Goal: Task Accomplishment & Management: Complete application form

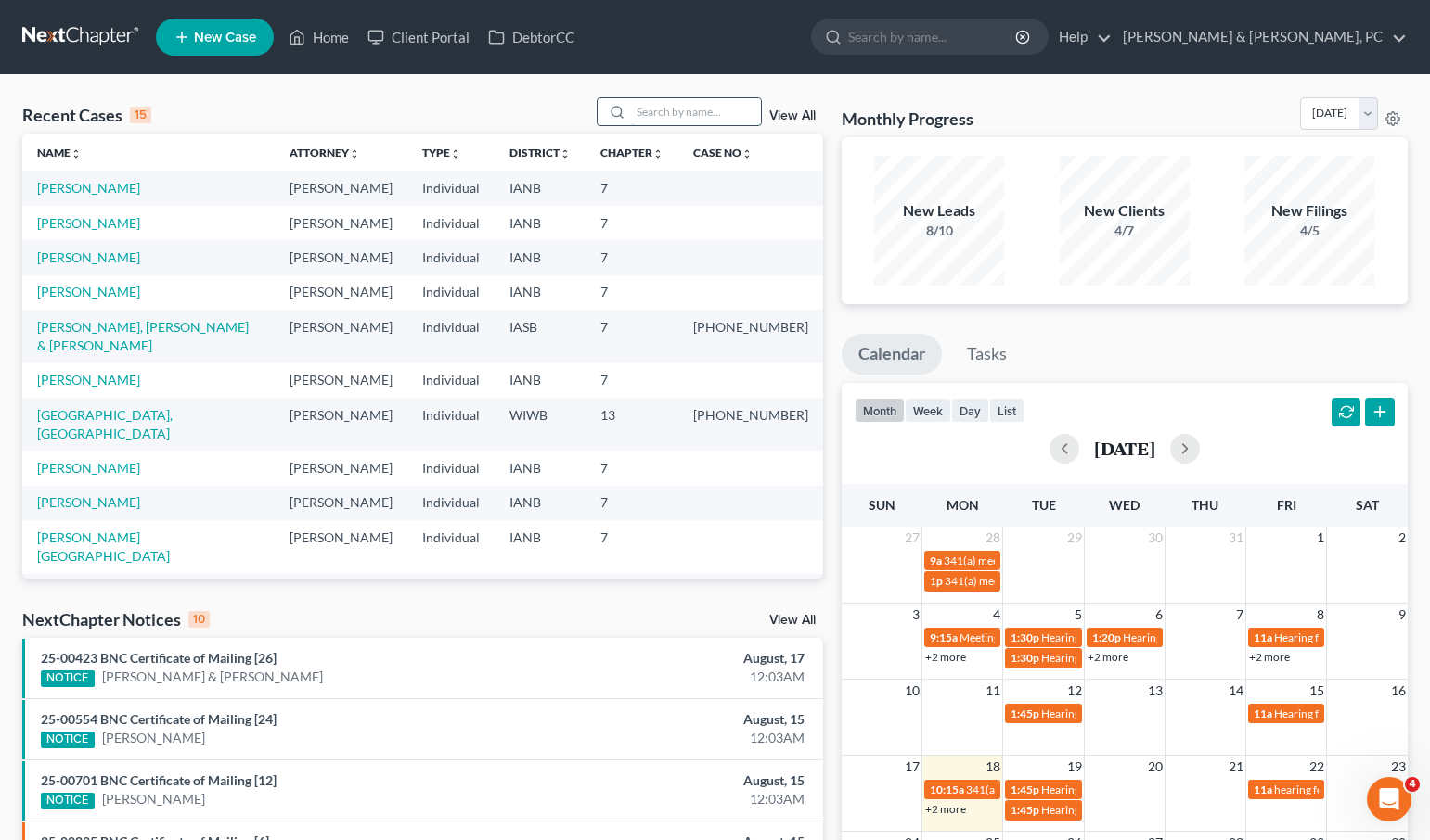
click at [702, 112] on input "search" at bounding box center [696, 112] width 130 height 27
type input "Melo"
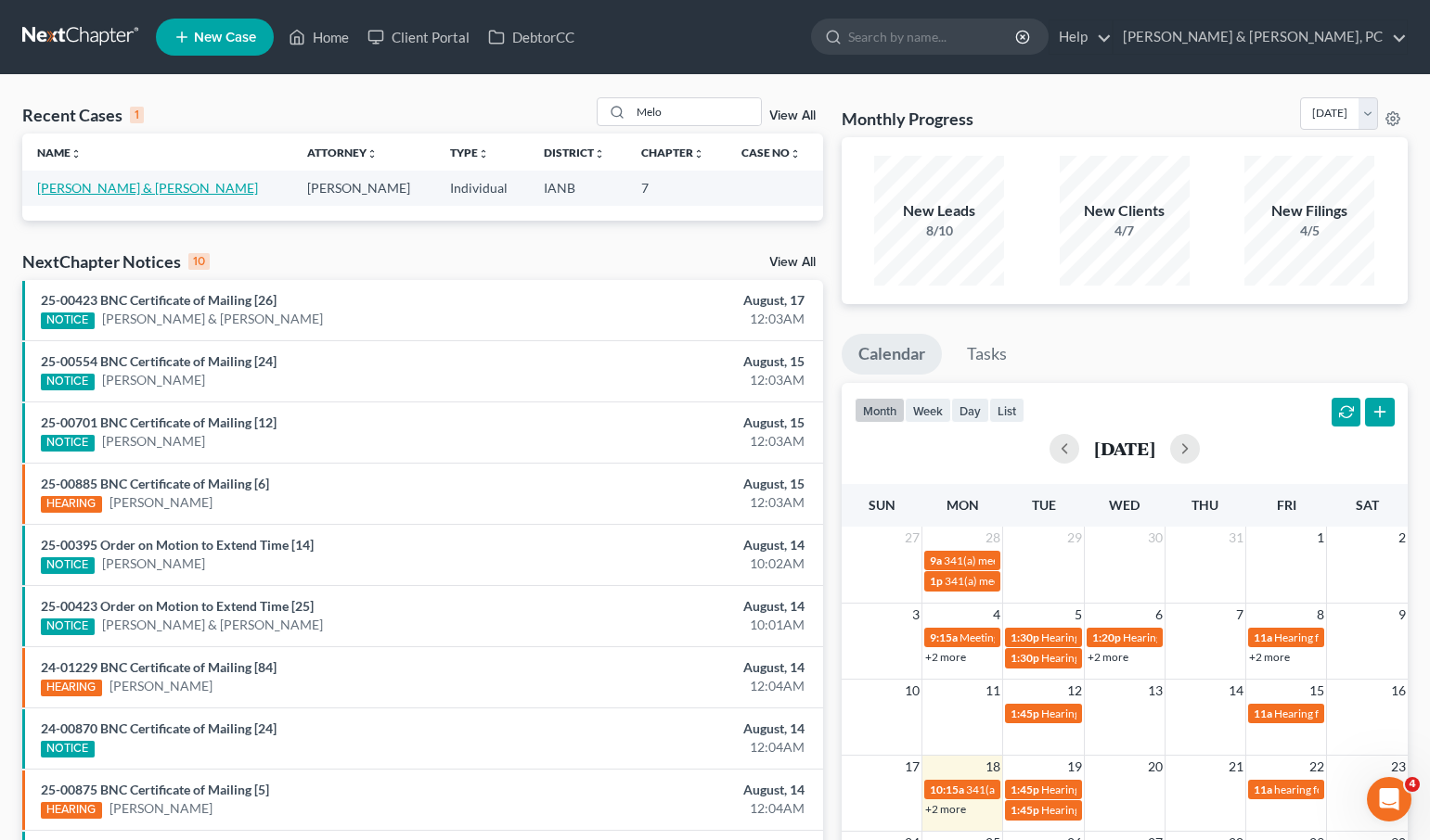
click at [178, 186] on link "[PERSON_NAME] & [PERSON_NAME]" at bounding box center [147, 188] width 221 height 16
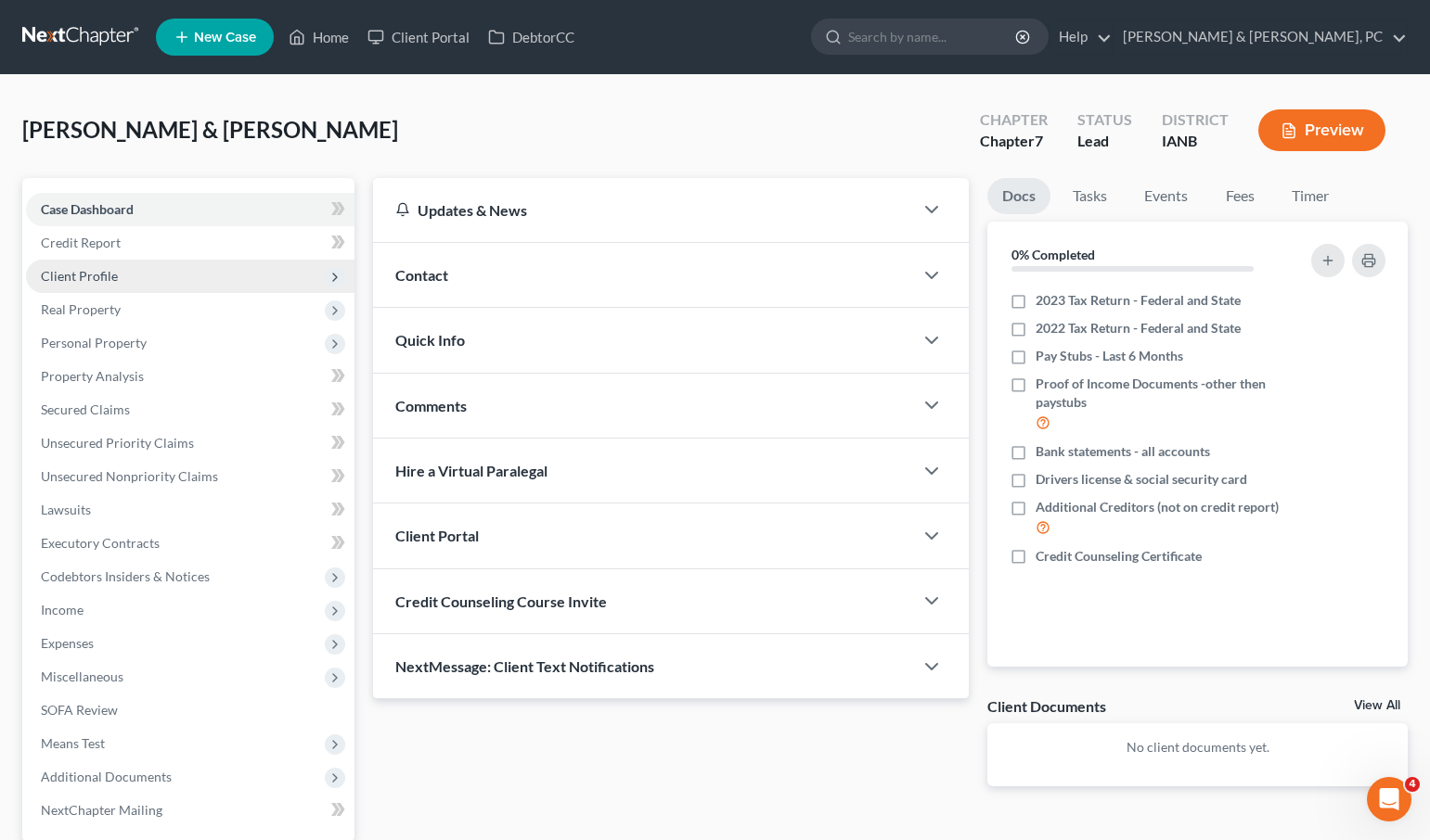
click at [98, 270] on span "Client Profile" at bounding box center [79, 276] width 77 height 16
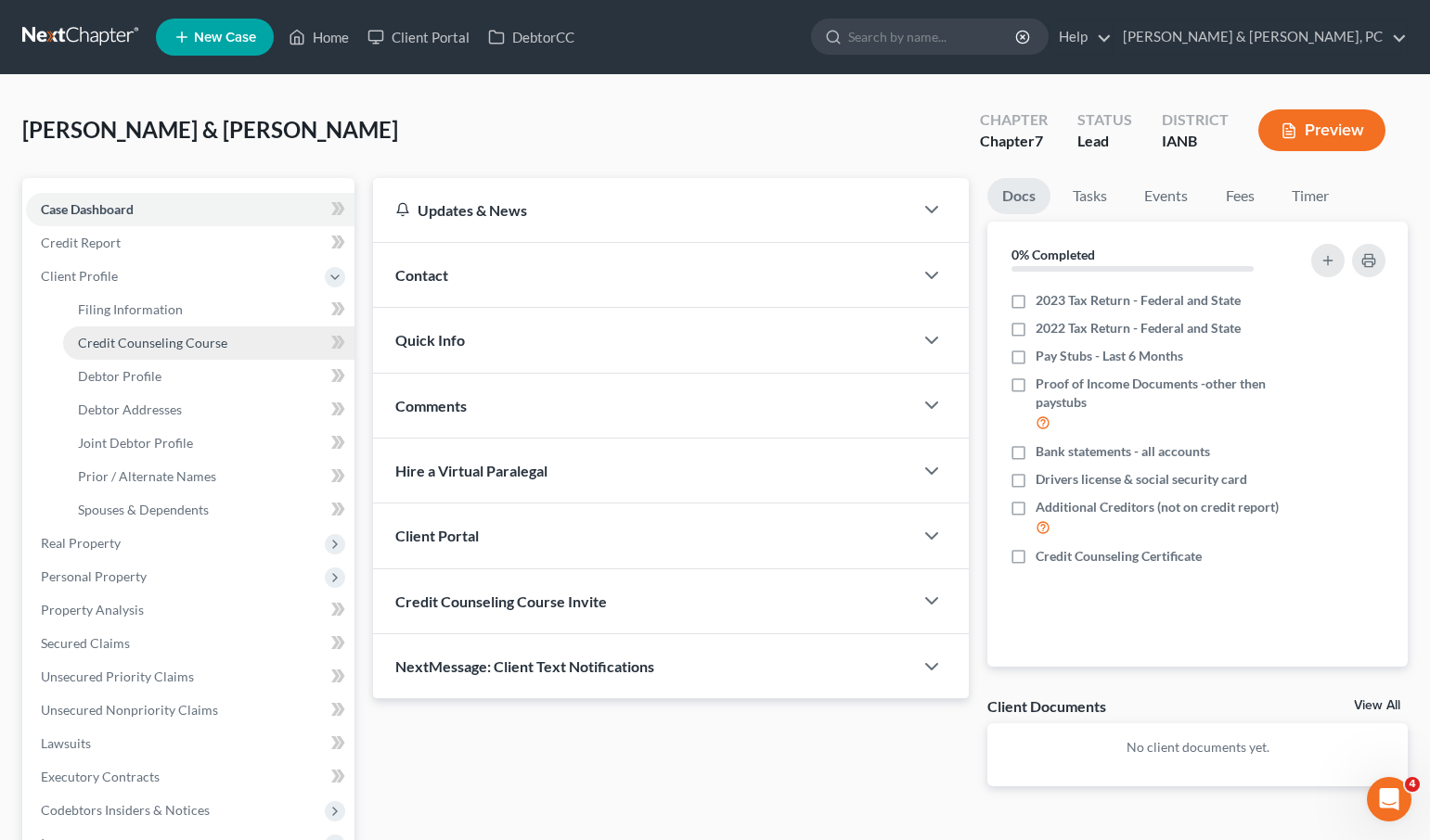
click at [132, 342] on span "Credit Counseling Course" at bounding box center [153, 343] width 150 height 16
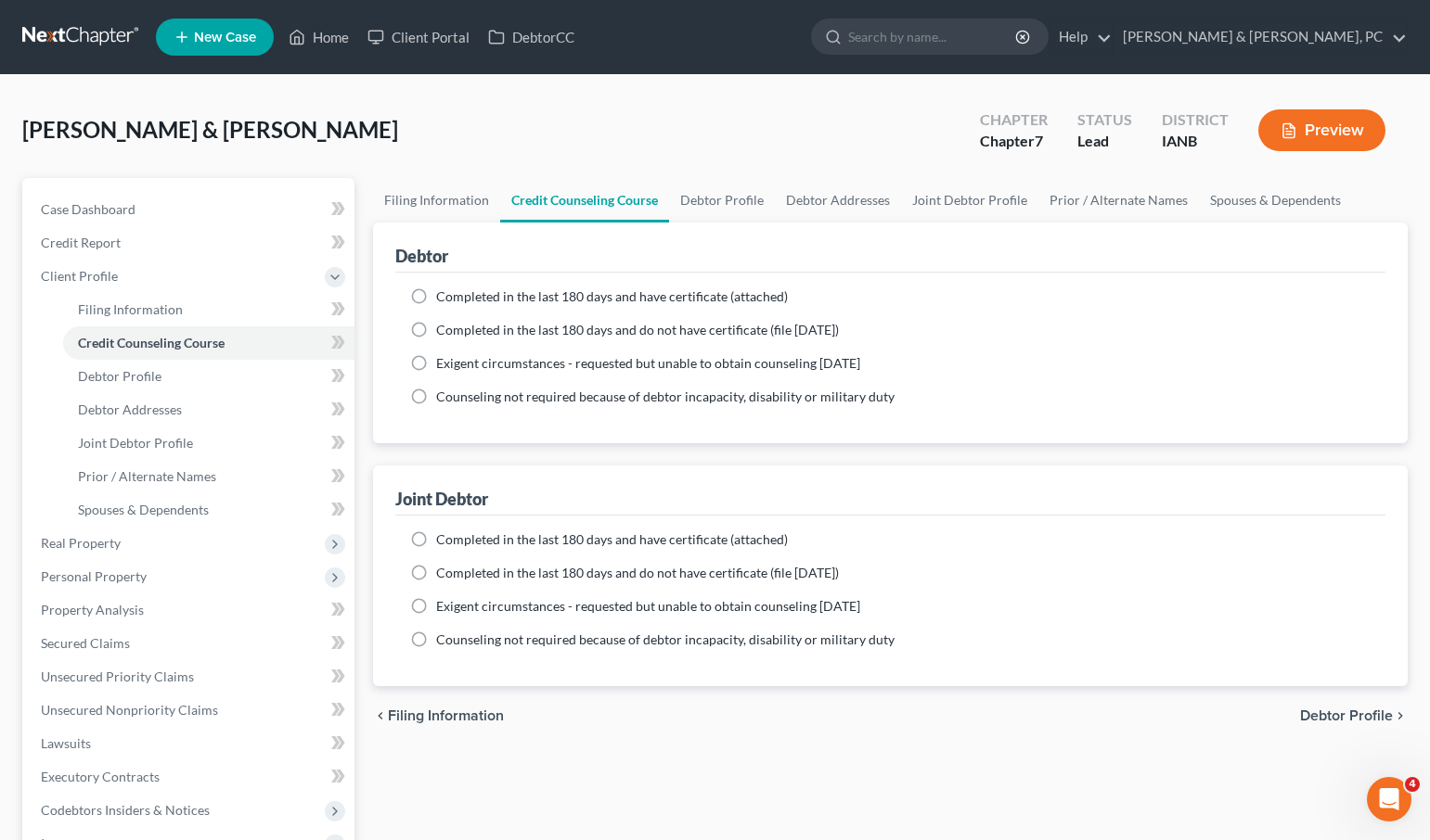
click at [552, 575] on span "Completed in the last 180 days and do not have certificate (file [DATE])" at bounding box center [637, 573] width 402 height 16
click at [455, 575] on input "Completed in the last 180 days and do not have certificate (file [DATE])" at bounding box center [449, 570] width 12 height 12
radio input "true"
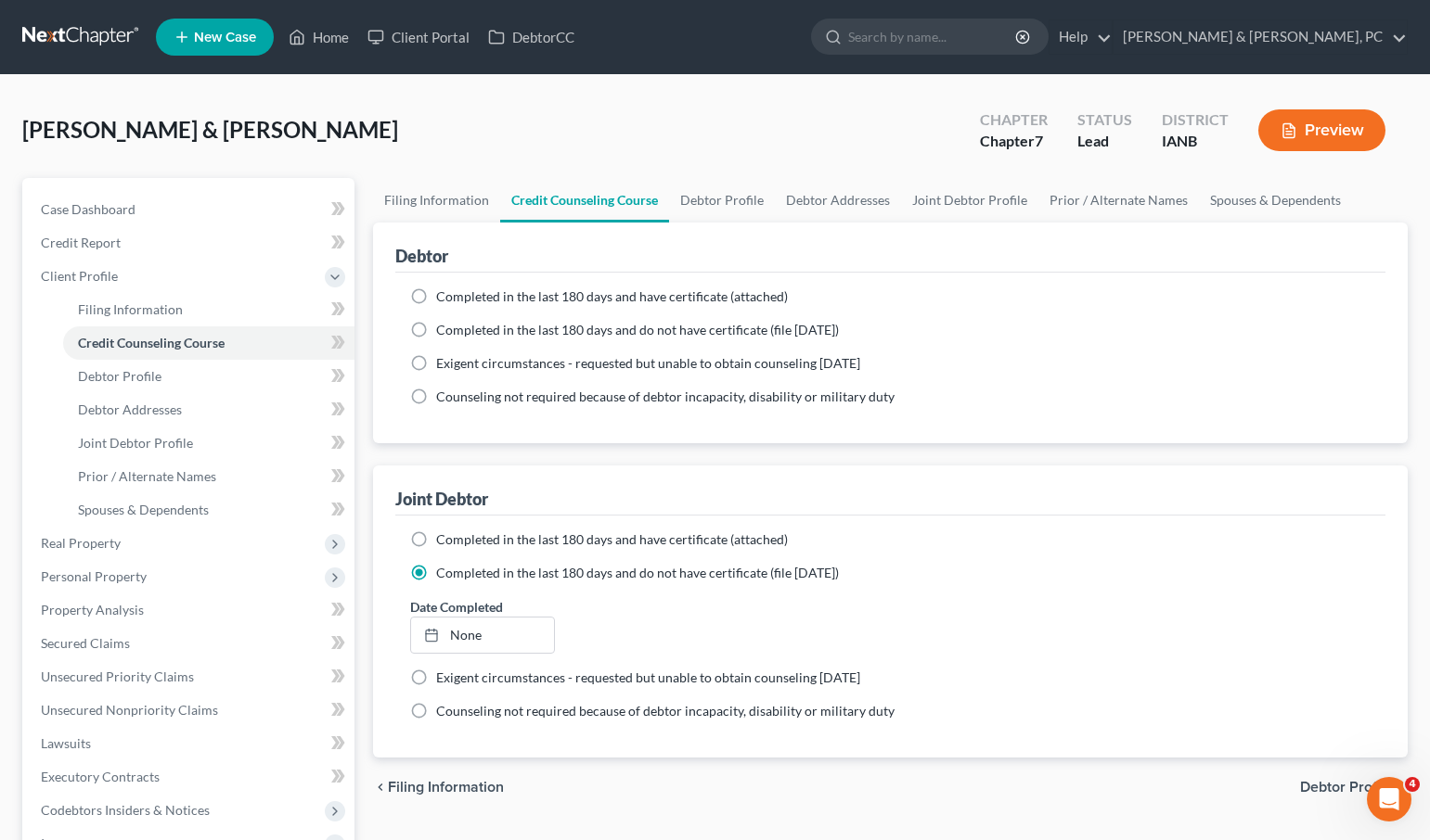
click at [538, 541] on span "Completed in the last 180 days and have certificate (attached)" at bounding box center [612, 540] width 351 height 16
click at [455, 541] on input "Completed in the last 180 days and have certificate (attached)" at bounding box center [449, 537] width 12 height 12
radio input "true"
radio input "false"
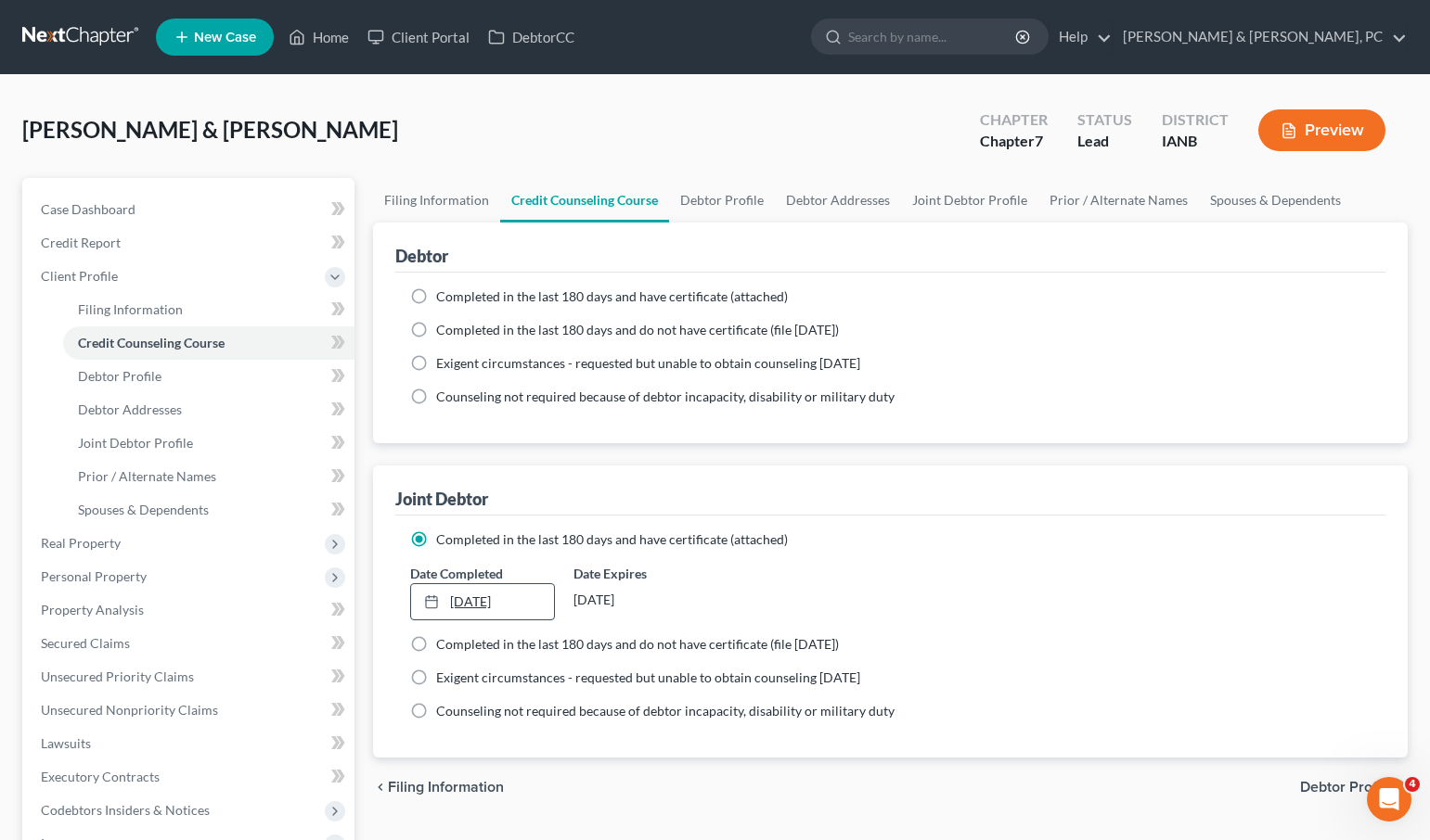
click at [454, 594] on link "[DATE]" at bounding box center [482, 602] width 143 height 35
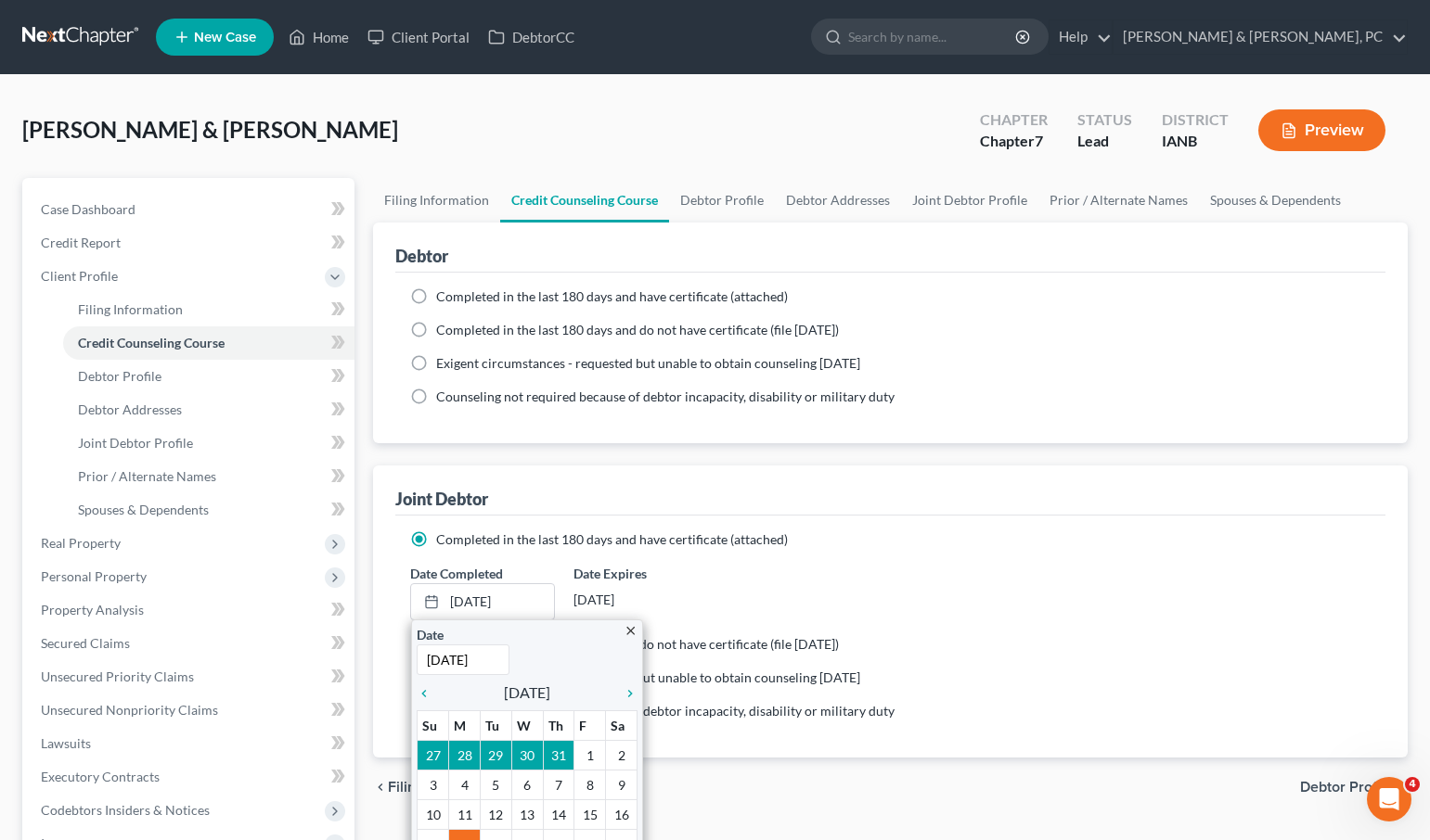
type input "[DATE]"
drag, startPoint x: 917, startPoint y: 552, endPoint x: 1056, endPoint y: 552, distance: 139.0
click at [917, 552] on ng-include "Completed in the last 180 days and have certificate (attached) Date Completed […" at bounding box center [890, 626] width 960 height 191
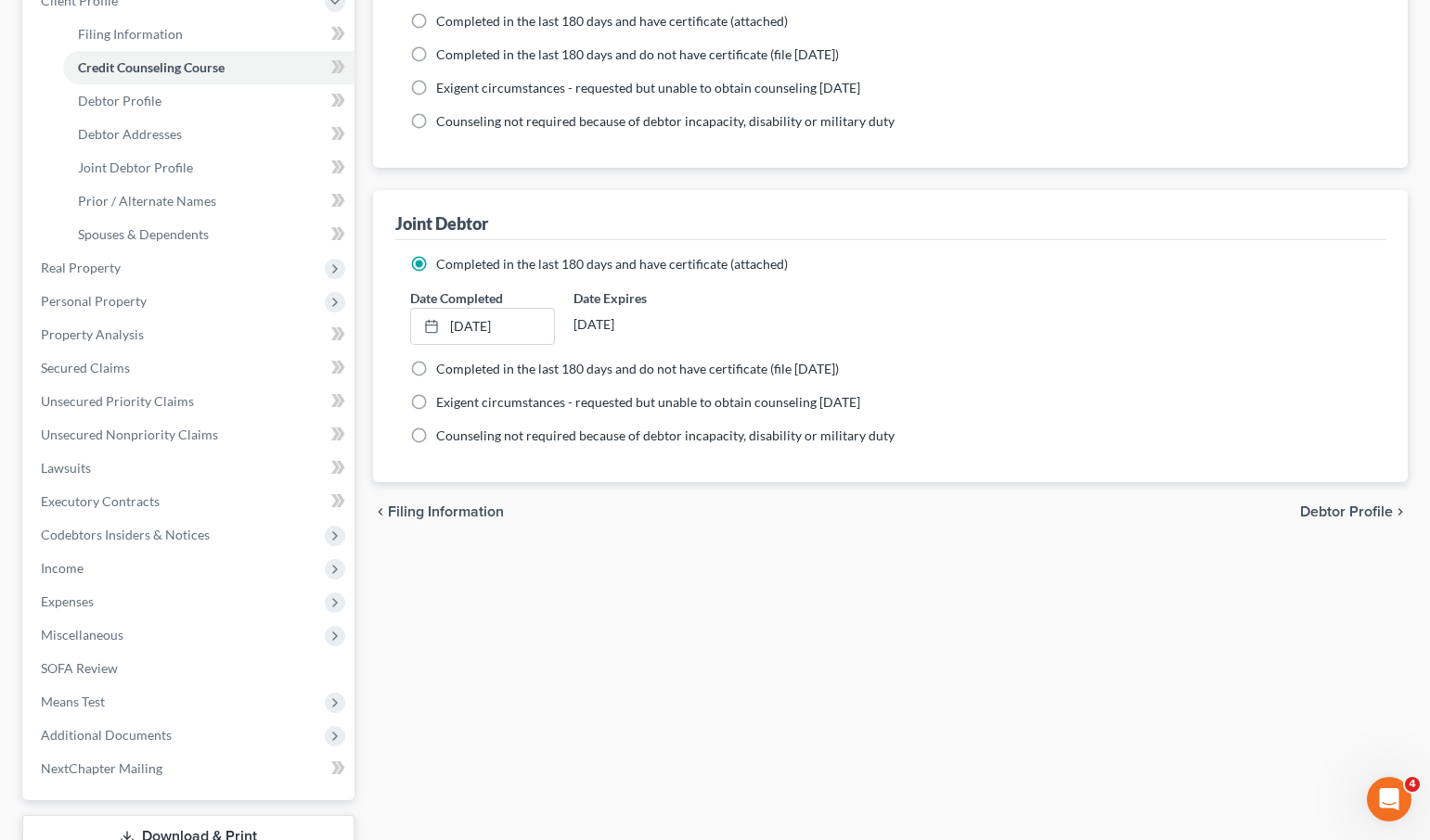
scroll to position [413, 0]
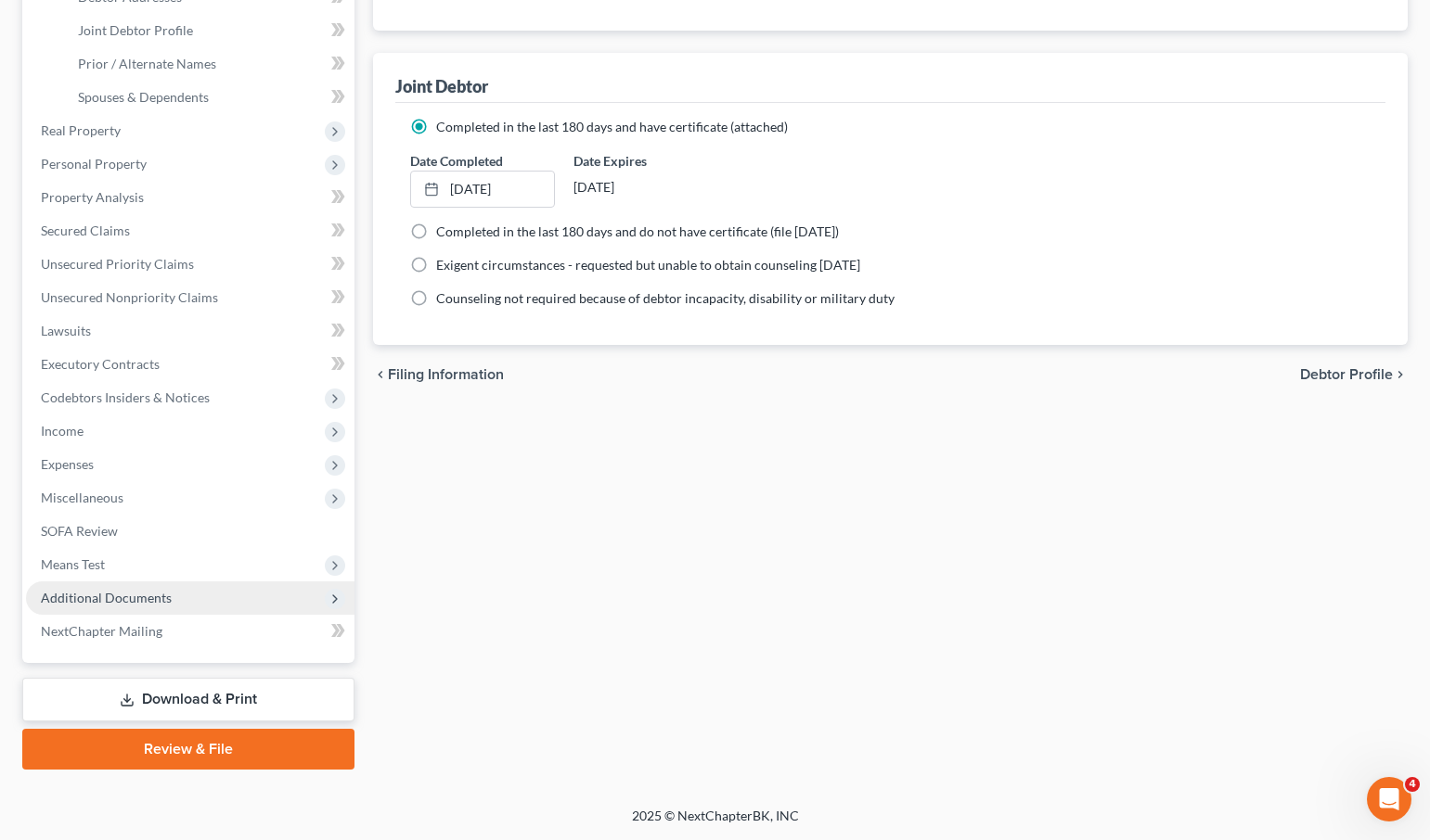
click at [162, 600] on span "Additional Documents" at bounding box center [106, 598] width 131 height 16
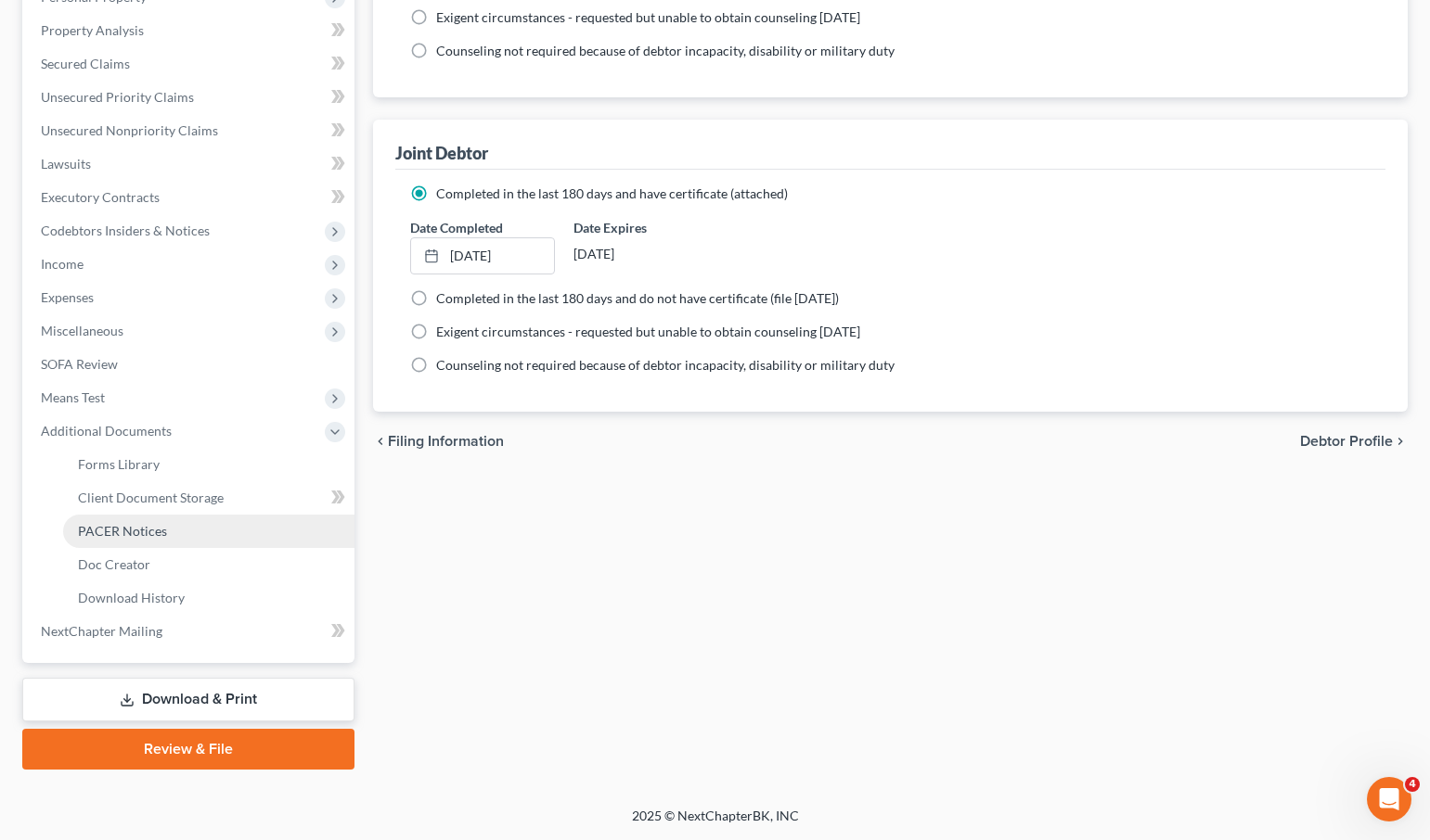
click at [153, 527] on span "PACER Notices" at bounding box center [122, 531] width 89 height 16
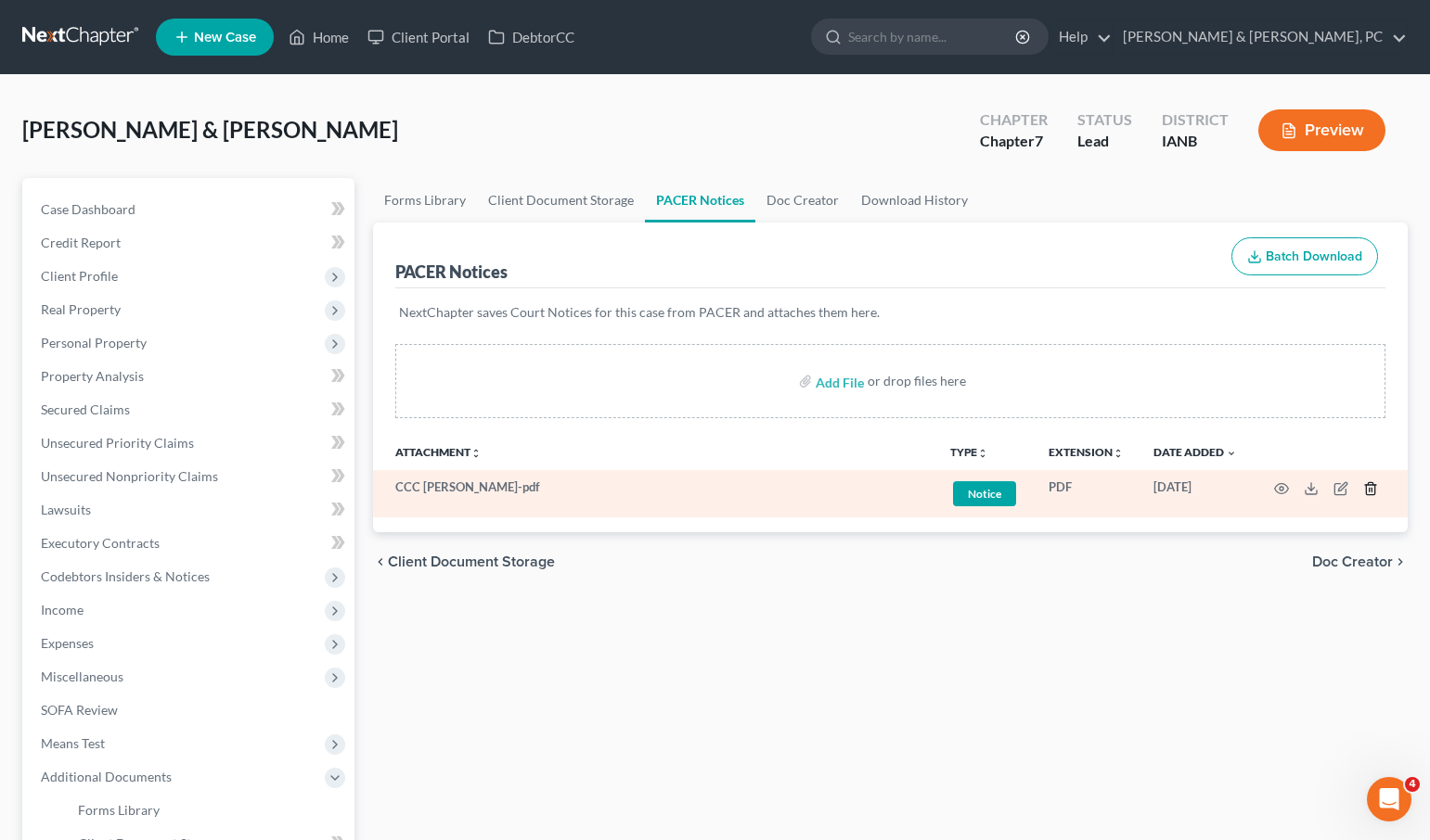
click at [1374, 488] on icon "button" at bounding box center [1369, 488] width 8 height 12
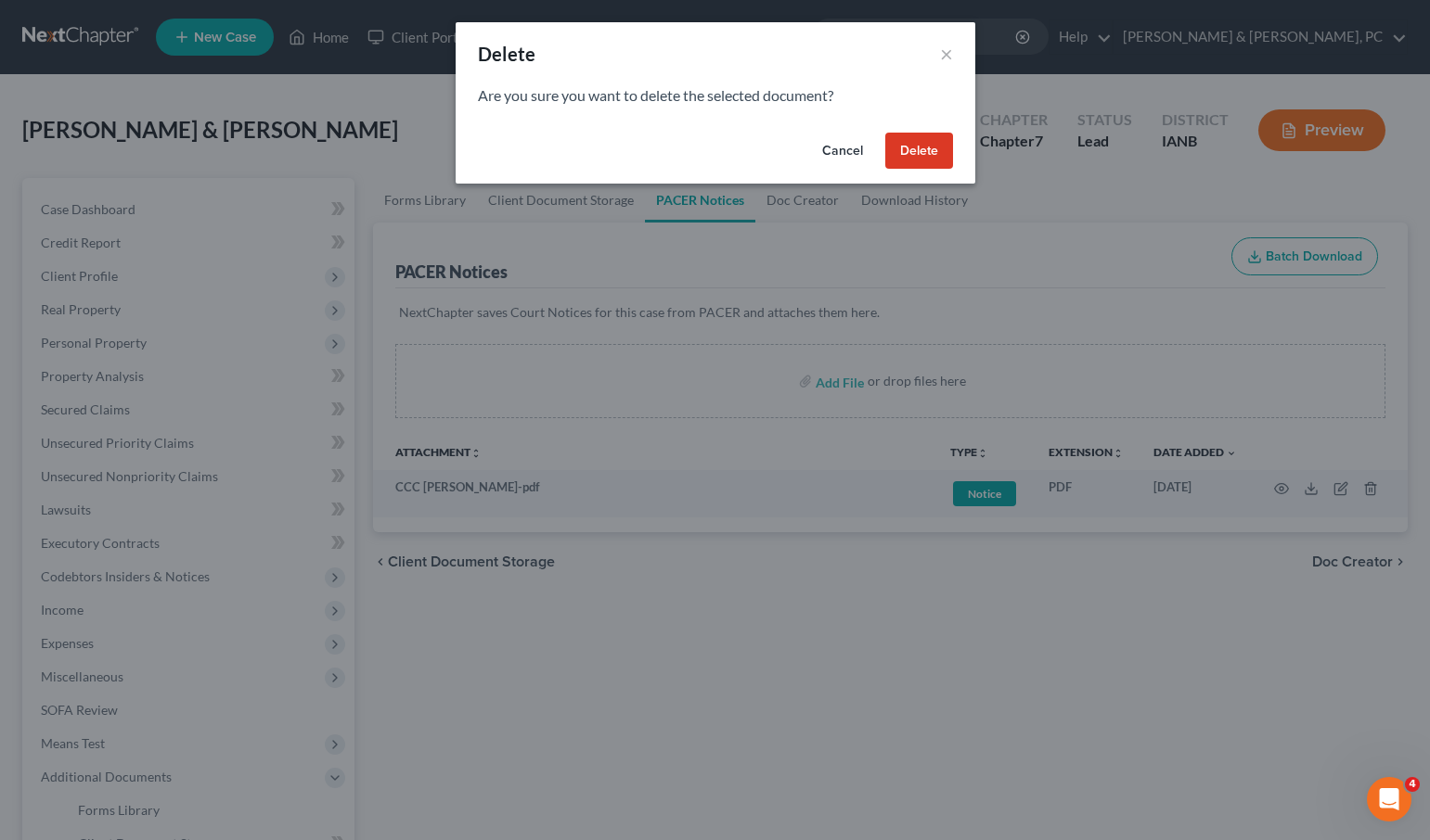
click at [900, 152] on button "Delete" at bounding box center [919, 151] width 68 height 37
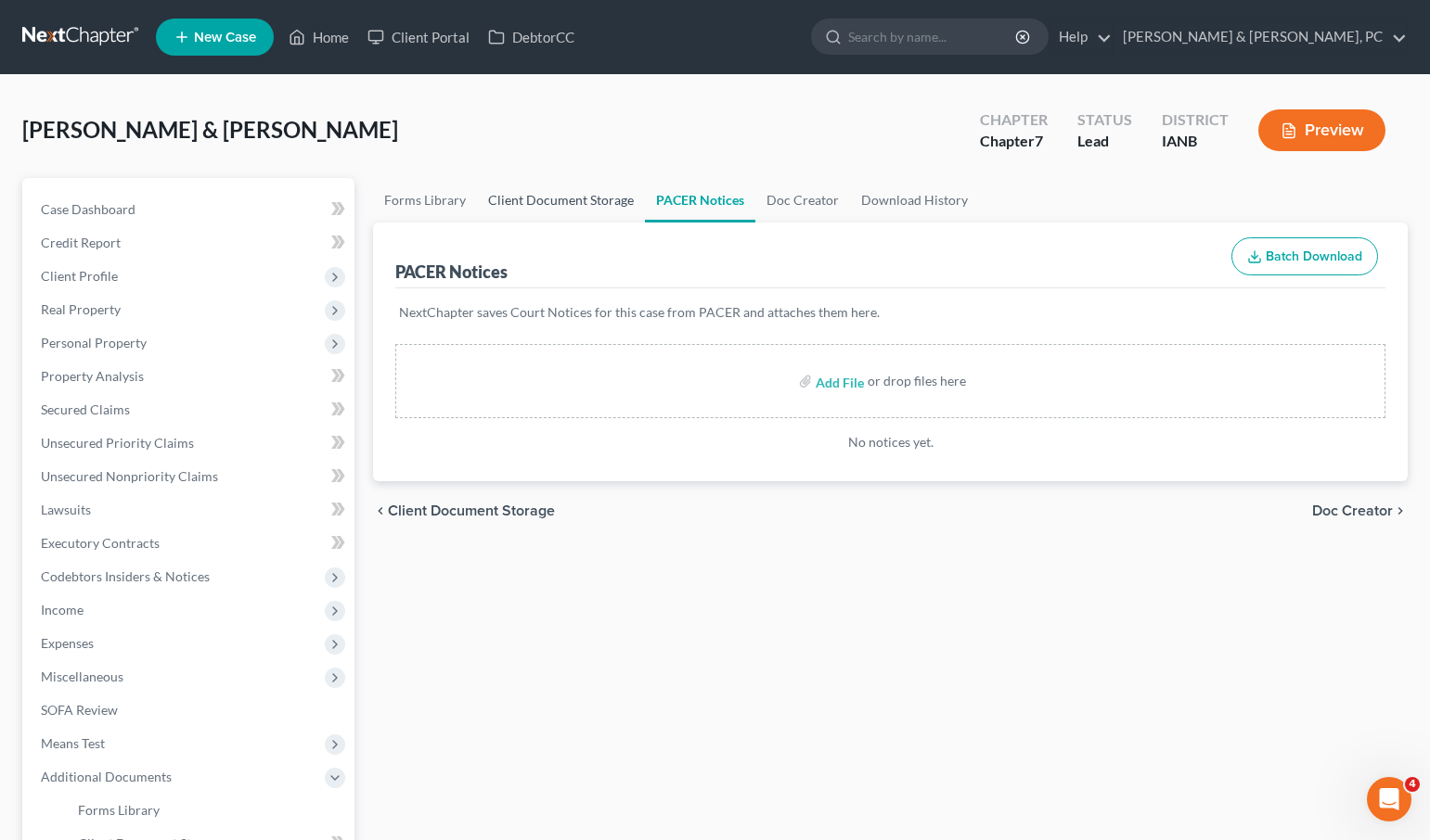
click at [539, 203] on link "Client Document Storage" at bounding box center [561, 200] width 168 height 45
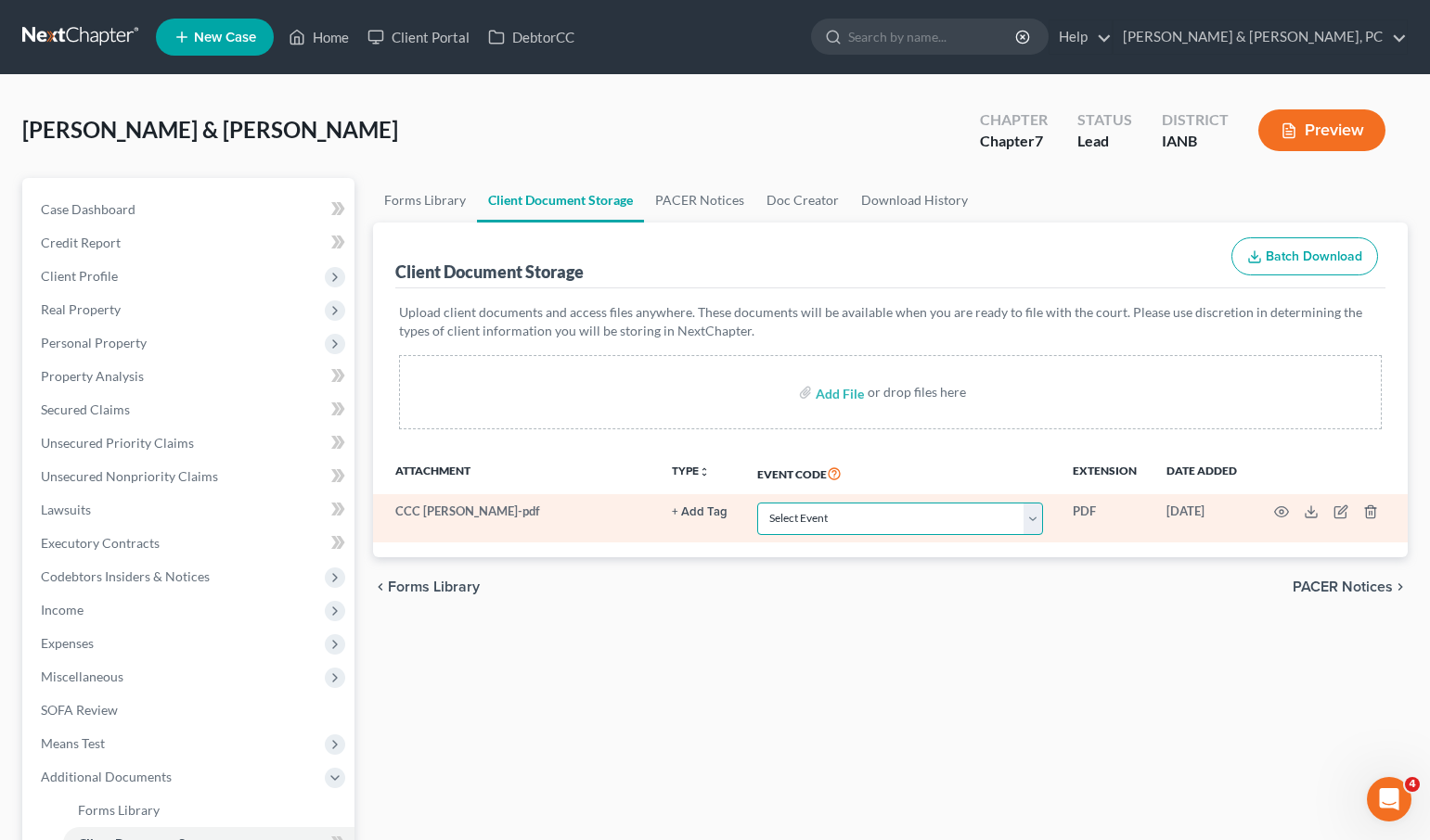
click at [810, 517] on select "Select Event Amend Amend Plan Amended Application Amended List of Creditor(s) (…" at bounding box center [900, 519] width 285 height 33
select select "7"
click at [757, 503] on select "Select Event Amend Amend Plan Amended Application Amended List of Creditor(s) (…" at bounding box center [900, 519] width 285 height 33
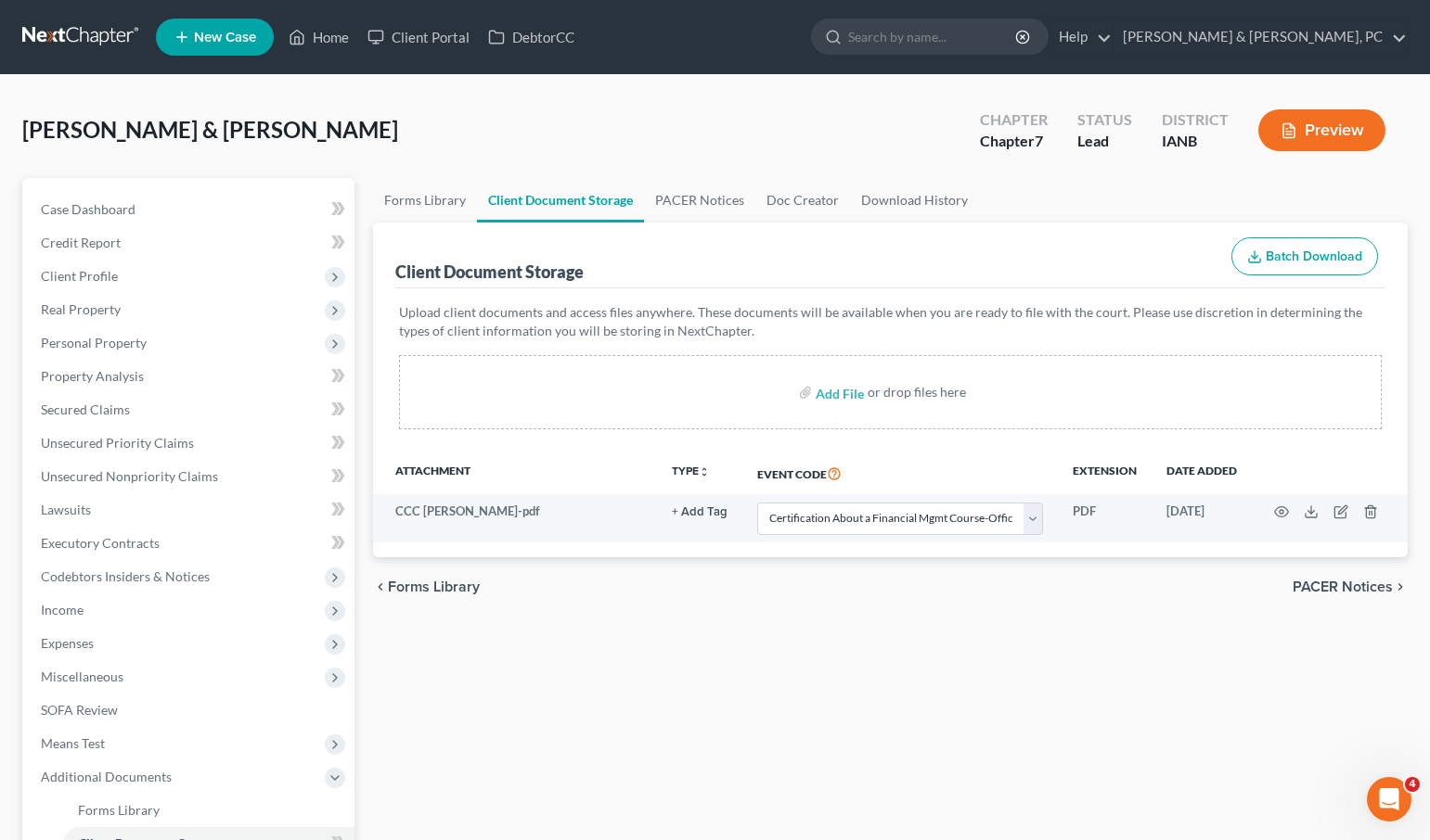
select select "7"
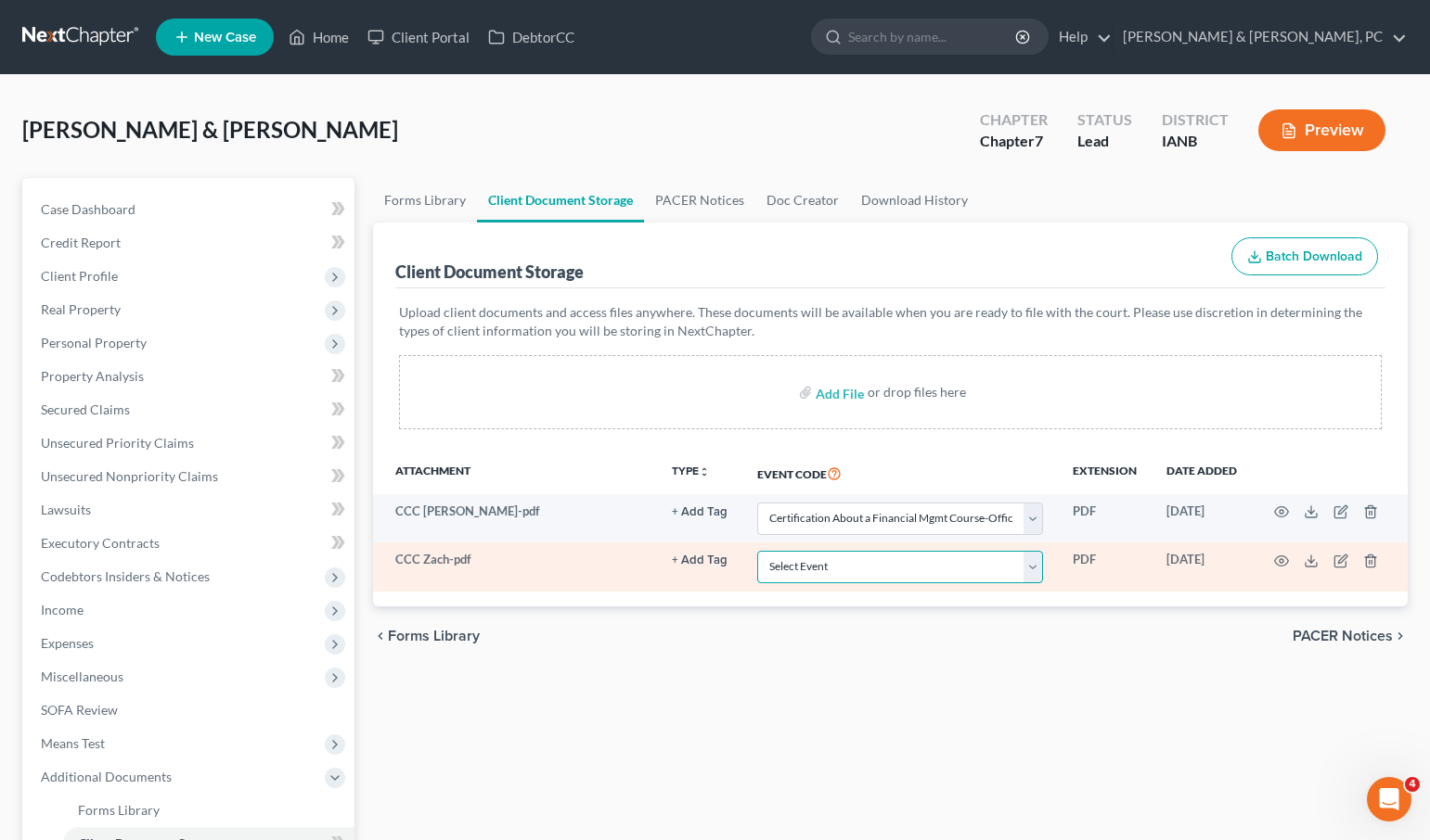
click at [847, 568] on select "Select Event Amend Amend Plan Amended Application Amended List of Creditor(s) (…" at bounding box center [900, 567] width 285 height 33
select select "4"
click at [757, 551] on select "Select Event Amend Amend Plan Amended Application Amended List of Creditor(s) (…" at bounding box center [900, 567] width 285 height 33
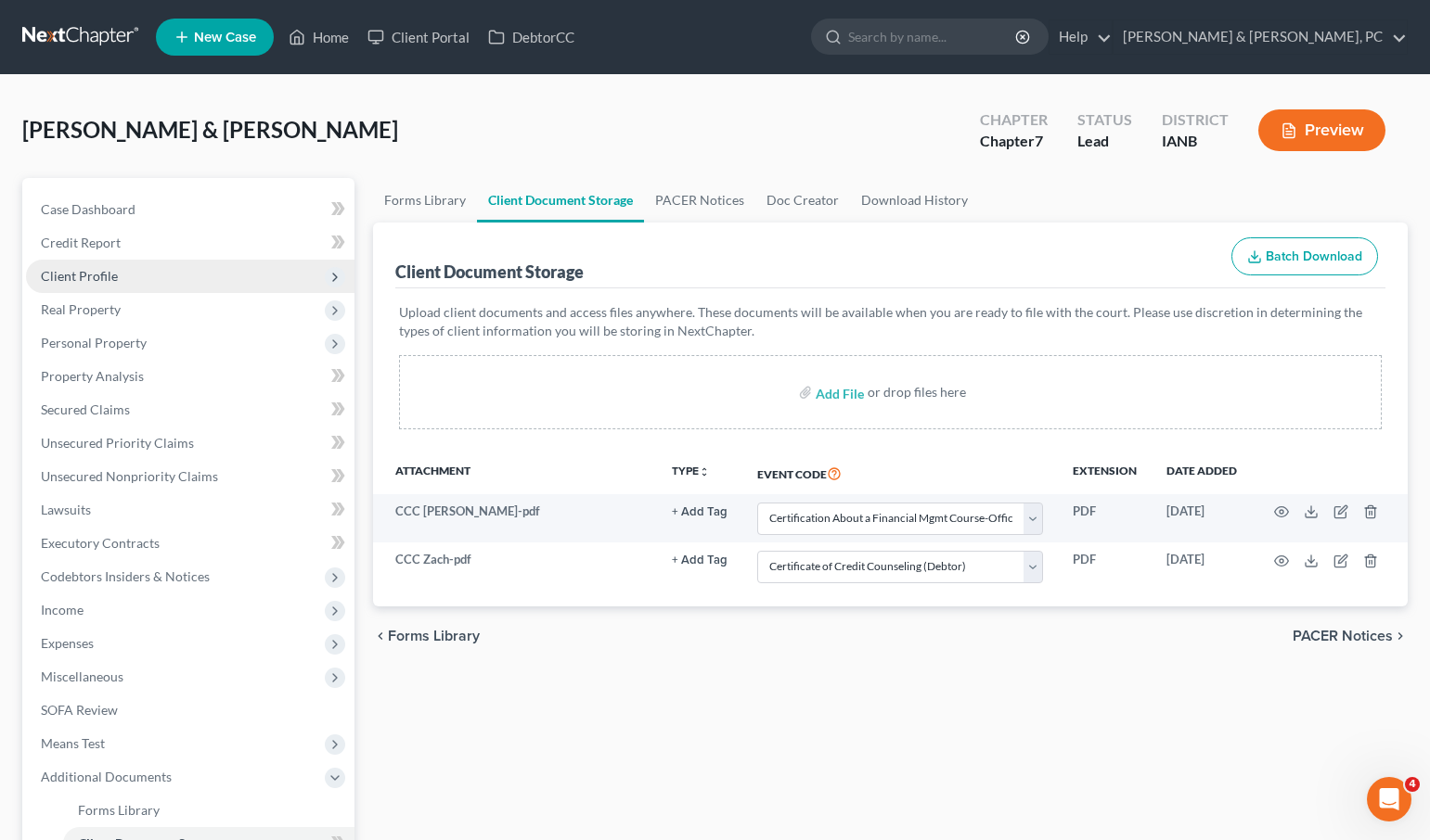
click at [79, 279] on span "Client Profile" at bounding box center [79, 276] width 77 height 16
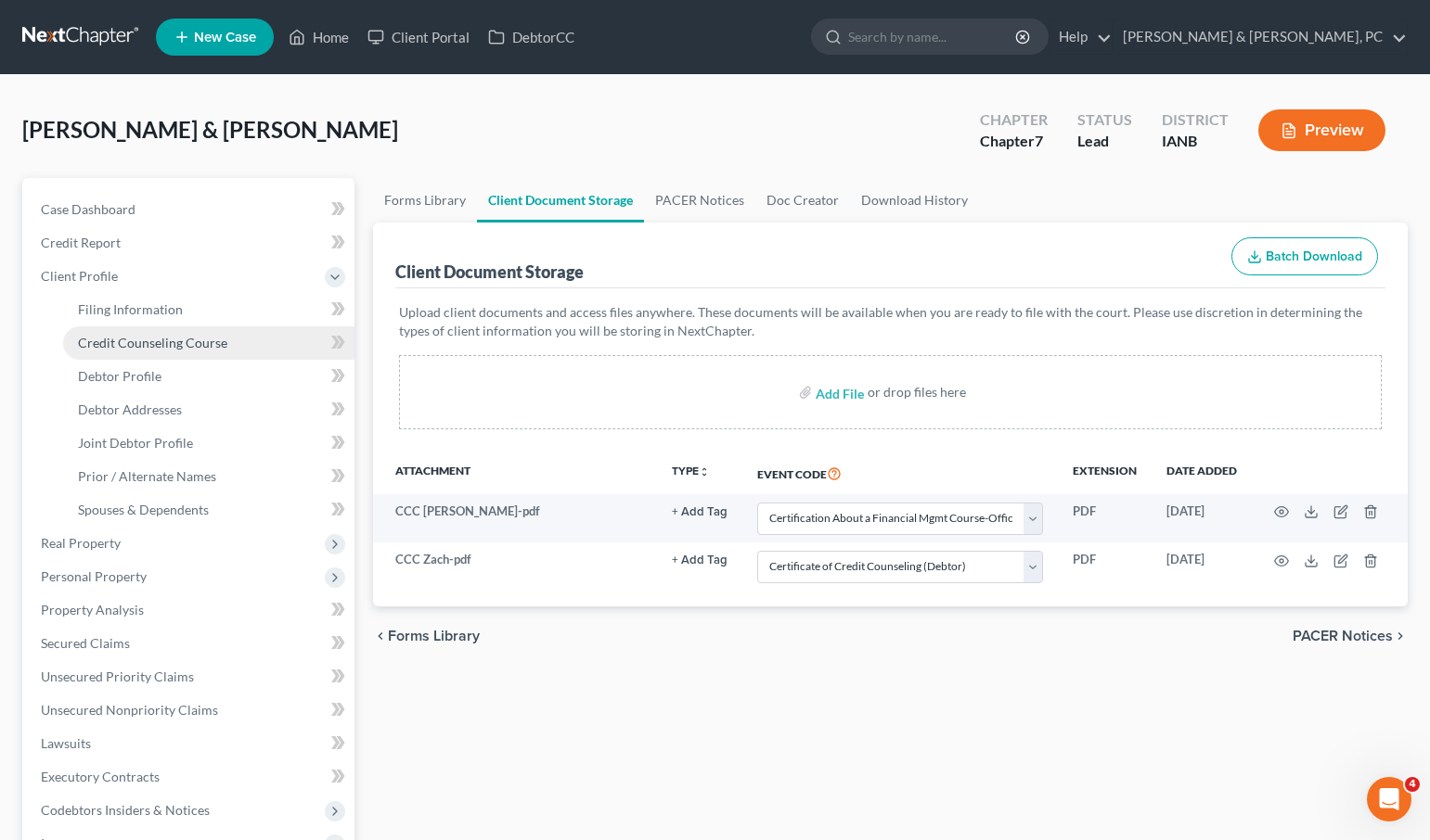
click at [161, 344] on span "Credit Counseling Course" at bounding box center [153, 343] width 150 height 16
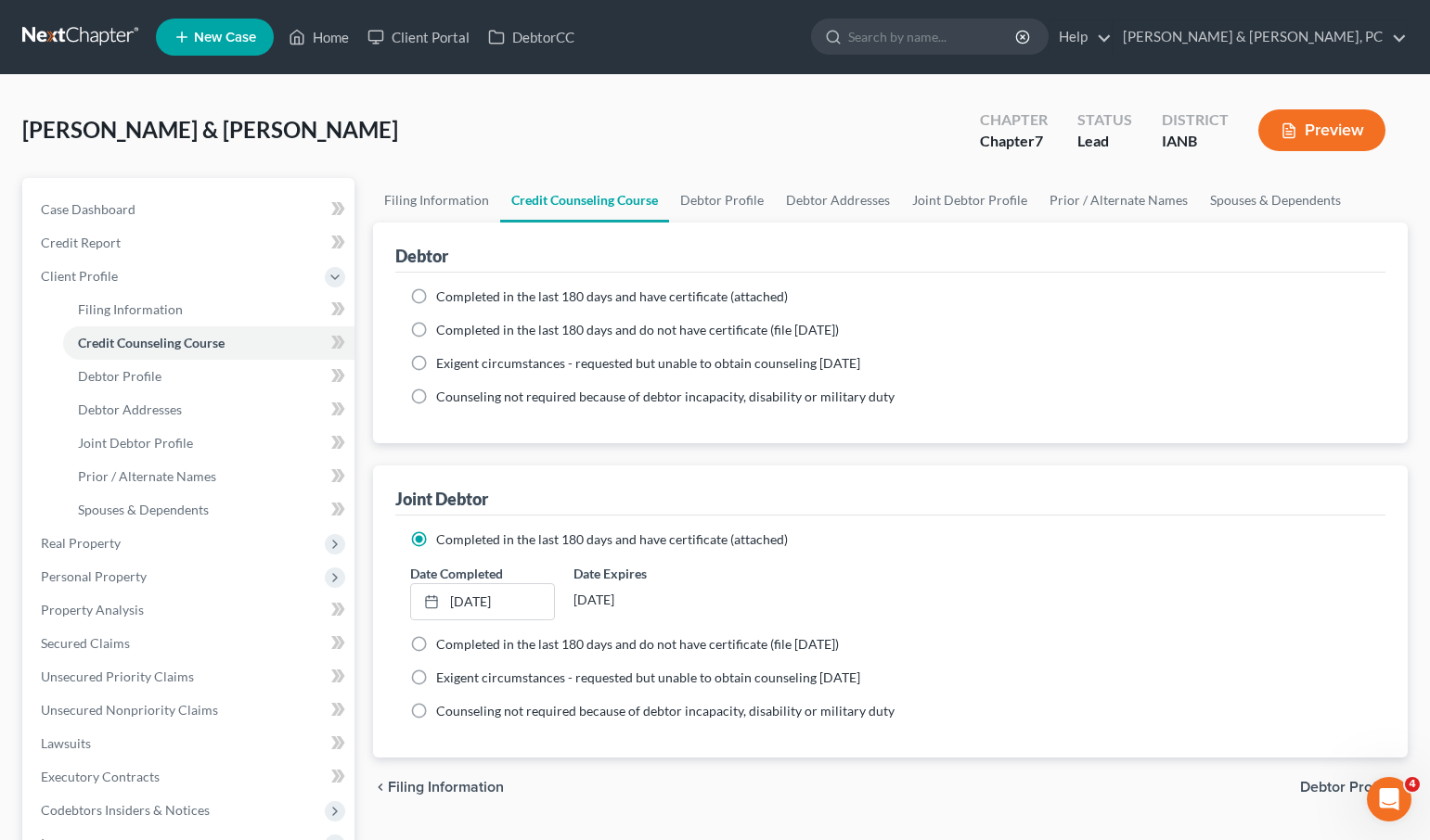
click at [484, 290] on span "Completed in the last 180 days and have certificate (attached)" at bounding box center [612, 296] width 351 height 16
click at [455, 290] on input "Completed in the last 180 days and have certificate (attached)" at bounding box center [449, 293] width 12 height 12
radio input "true"
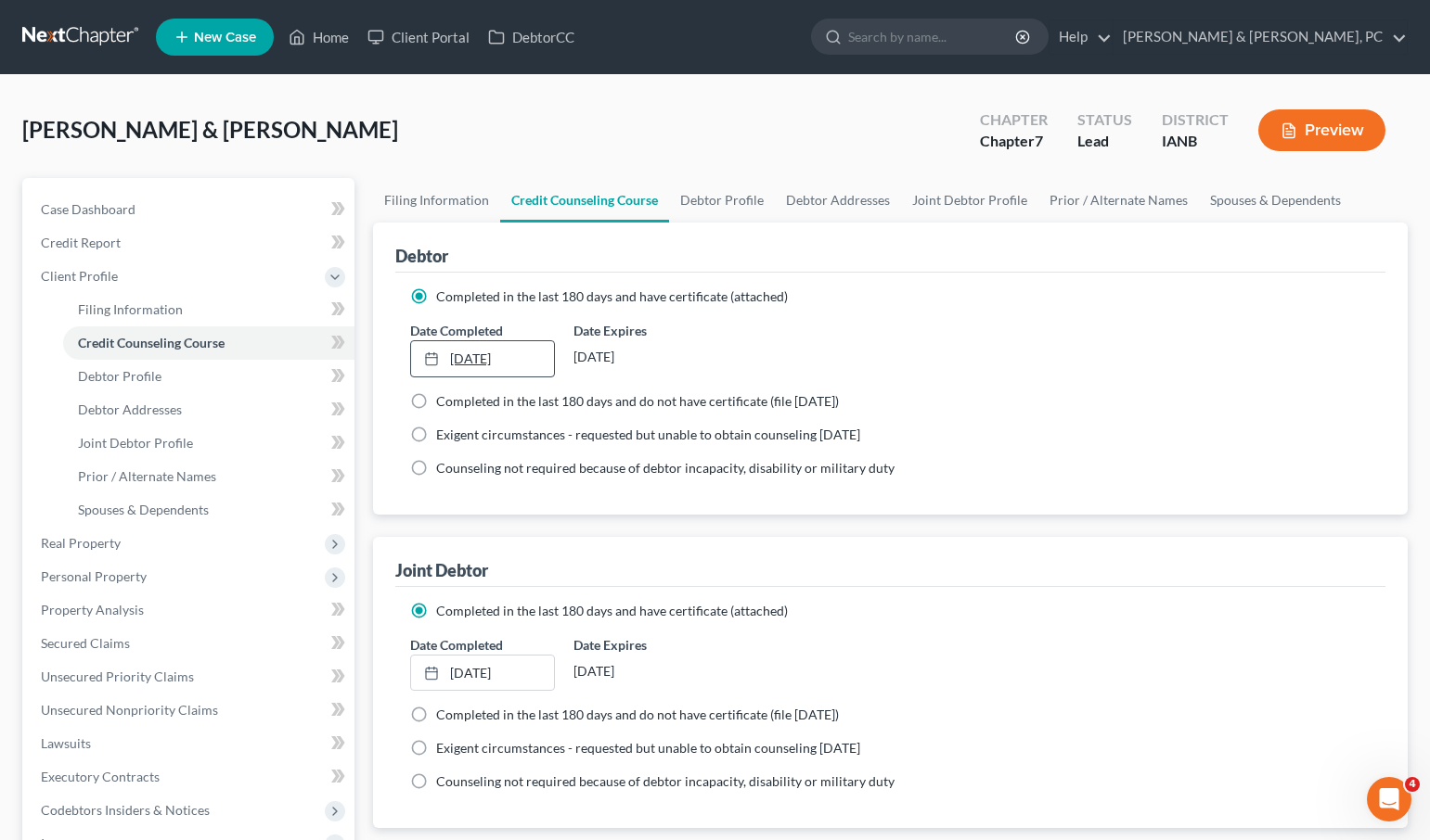
click at [475, 362] on link "[DATE]" at bounding box center [482, 358] width 143 height 35
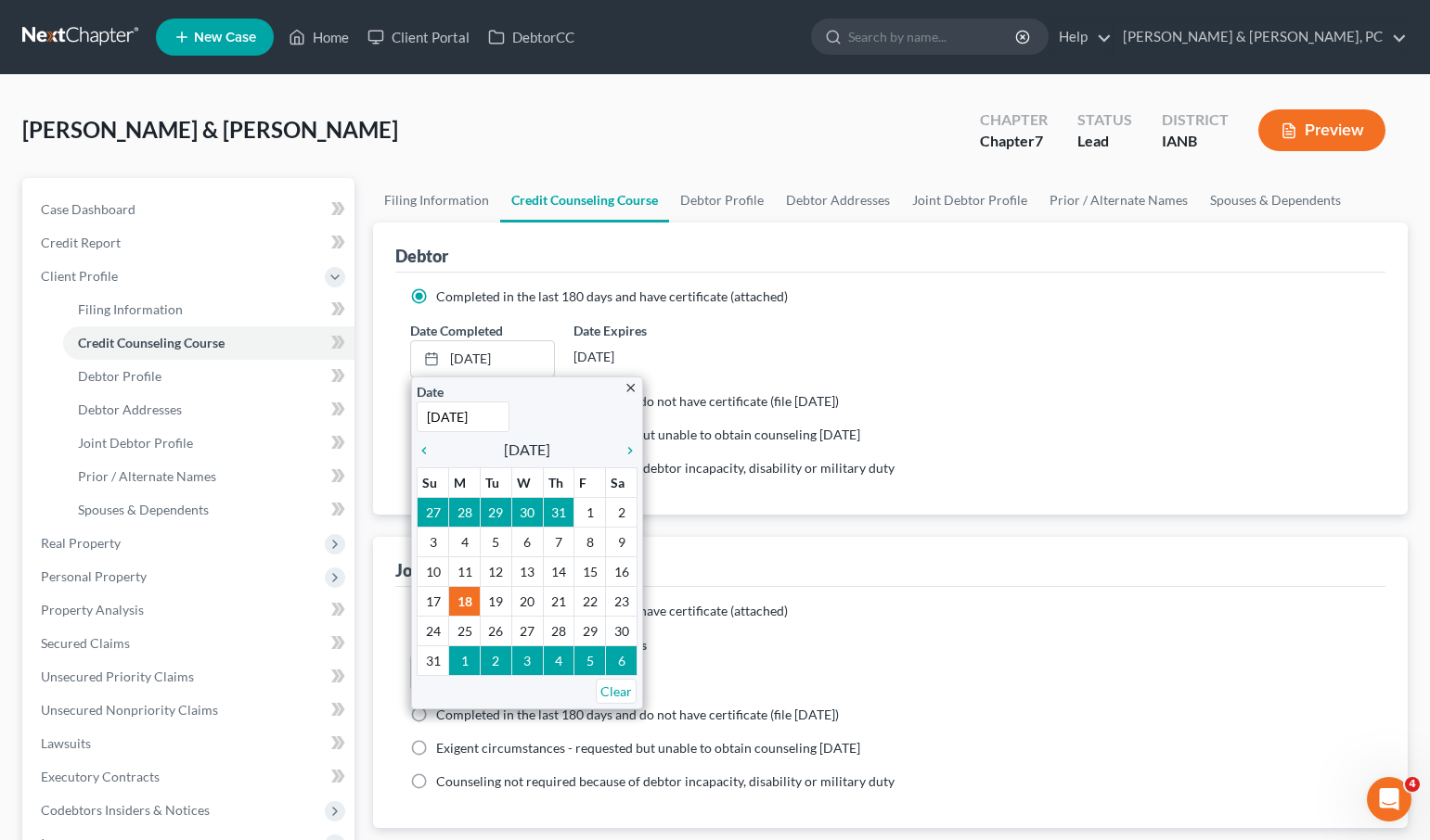
type input "[DATE]"
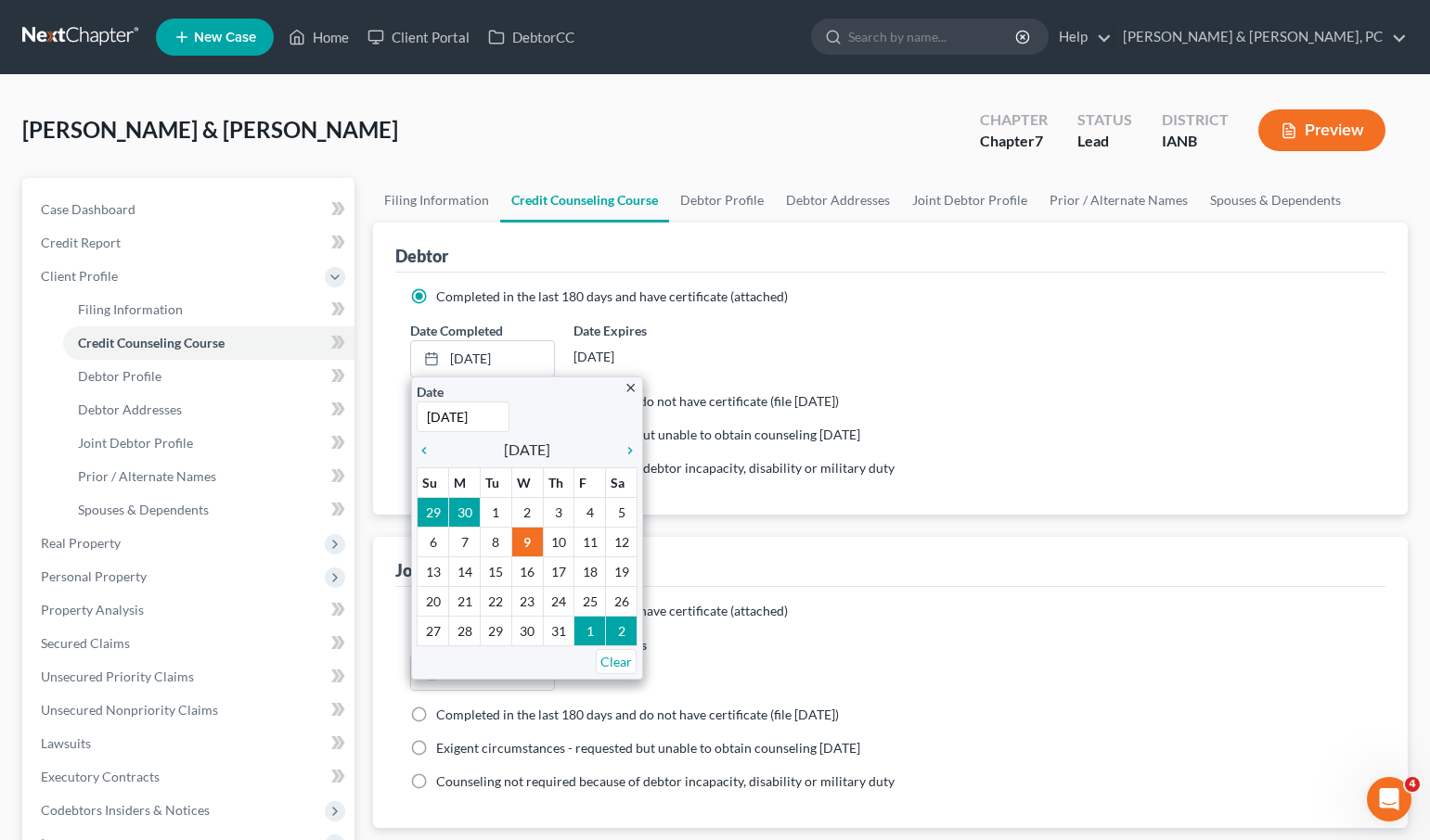
click at [900, 259] on div "Debtor" at bounding box center [890, 247] width 990 height 50
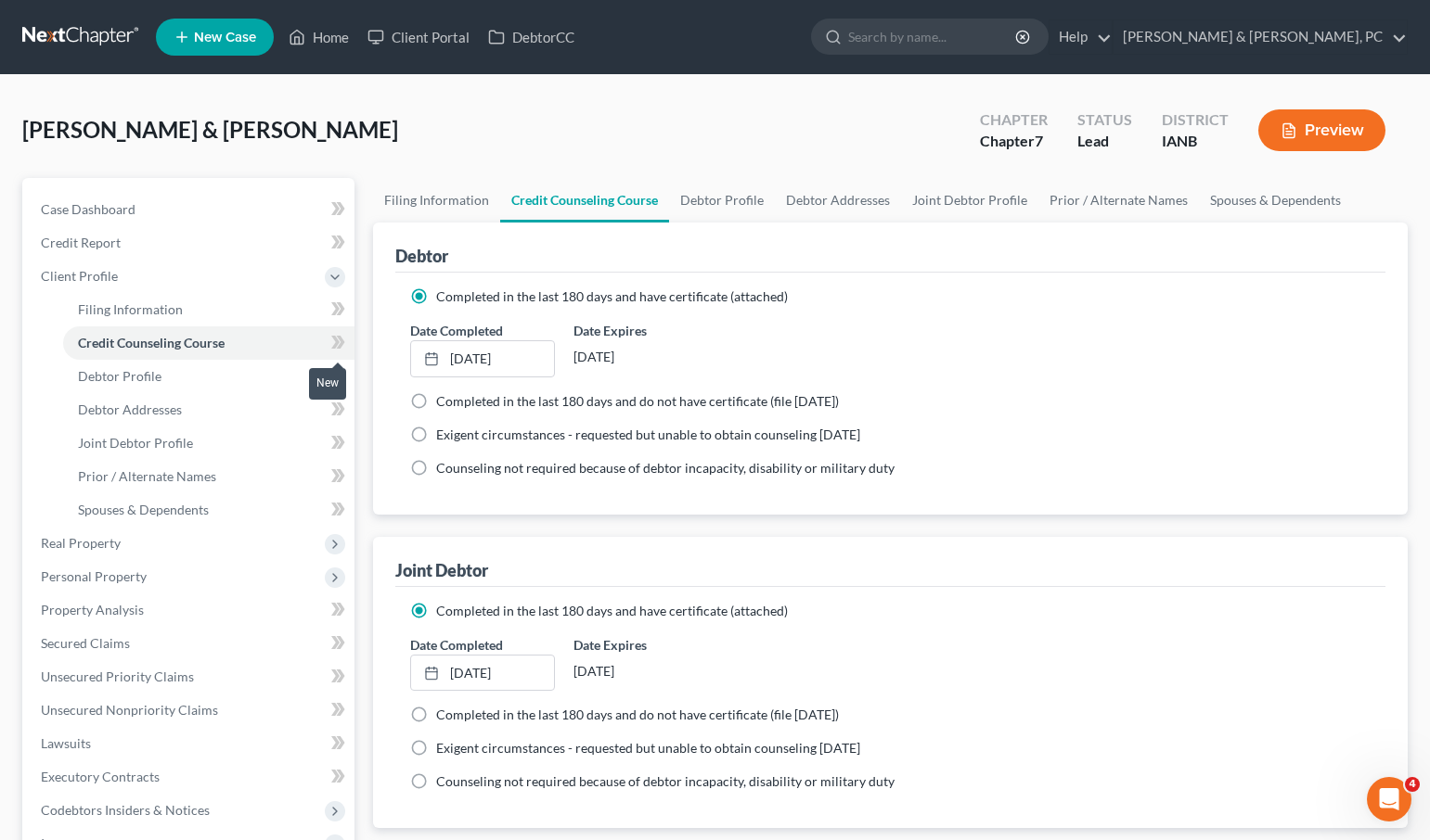
click at [326, 336] on span at bounding box center [338, 345] width 33 height 28
click at [155, 210] on link "Case Dashboard" at bounding box center [190, 209] width 328 height 33
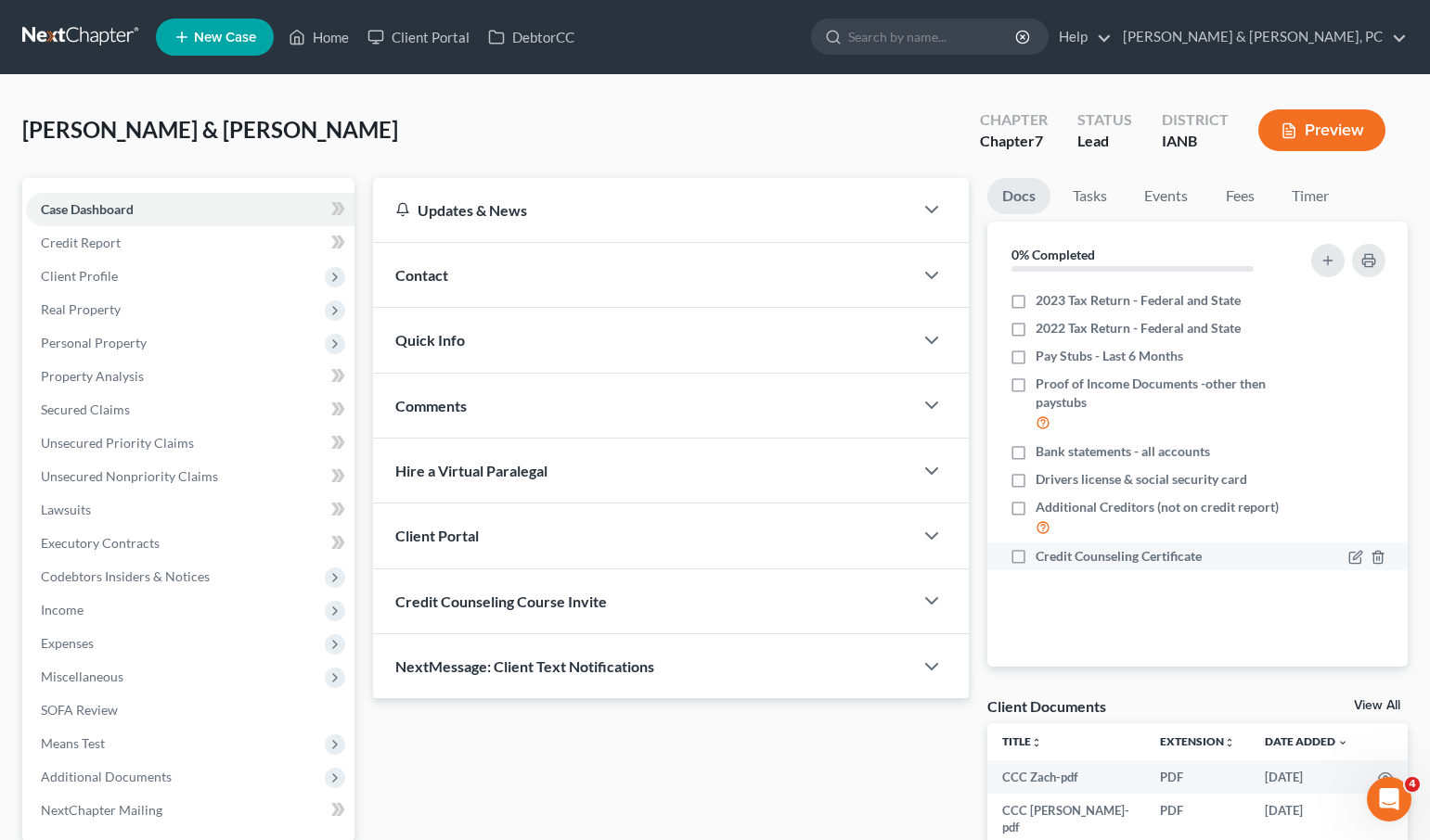
click at [1035, 560] on label "Credit Counseling Certificate" at bounding box center [1118, 556] width 166 height 19
click at [1043, 560] on input "Credit Counseling Certificate" at bounding box center [1049, 553] width 12 height 12
checkbox input "true"
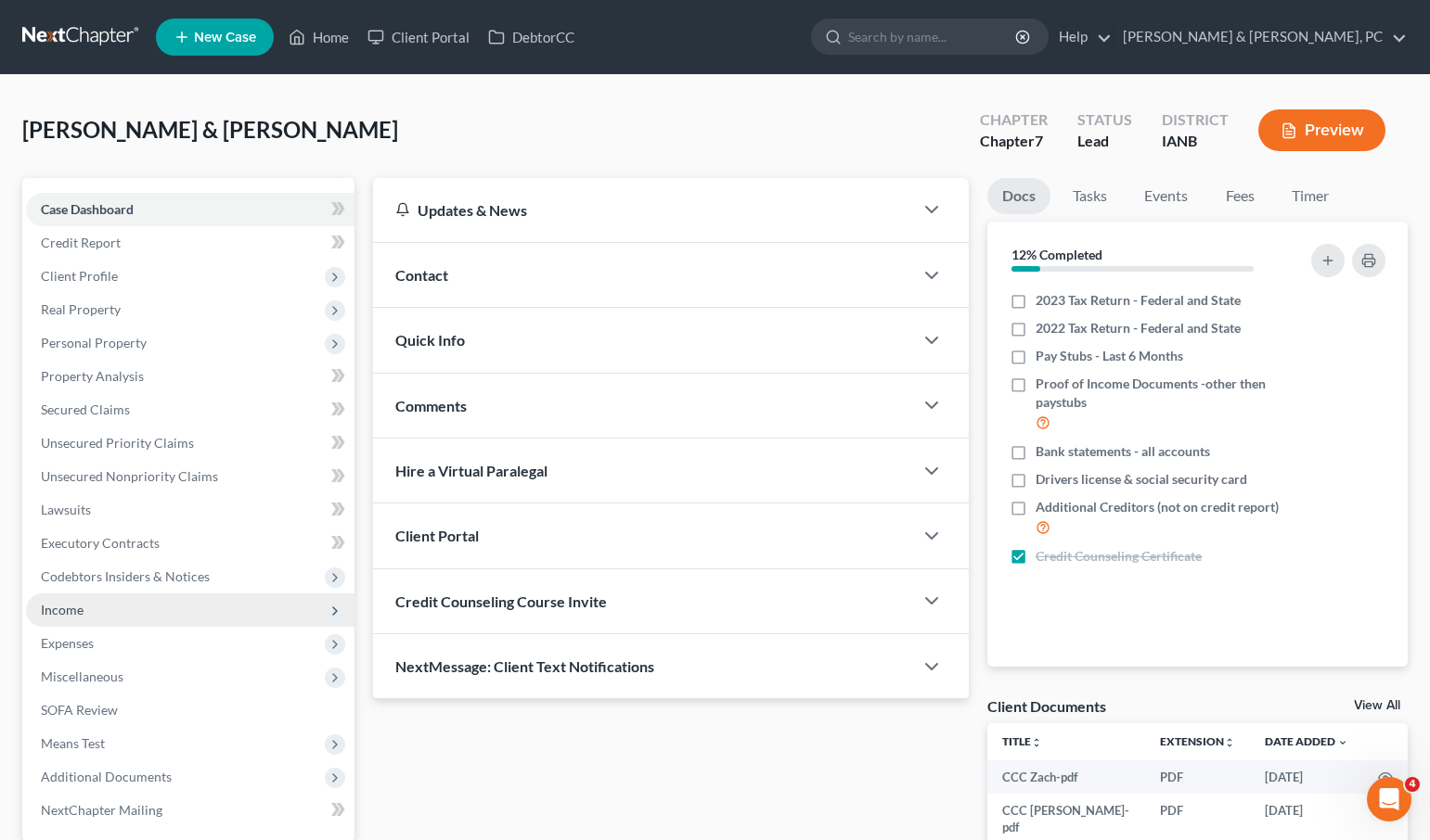
click at [53, 602] on span "Income" at bounding box center [62, 610] width 43 height 16
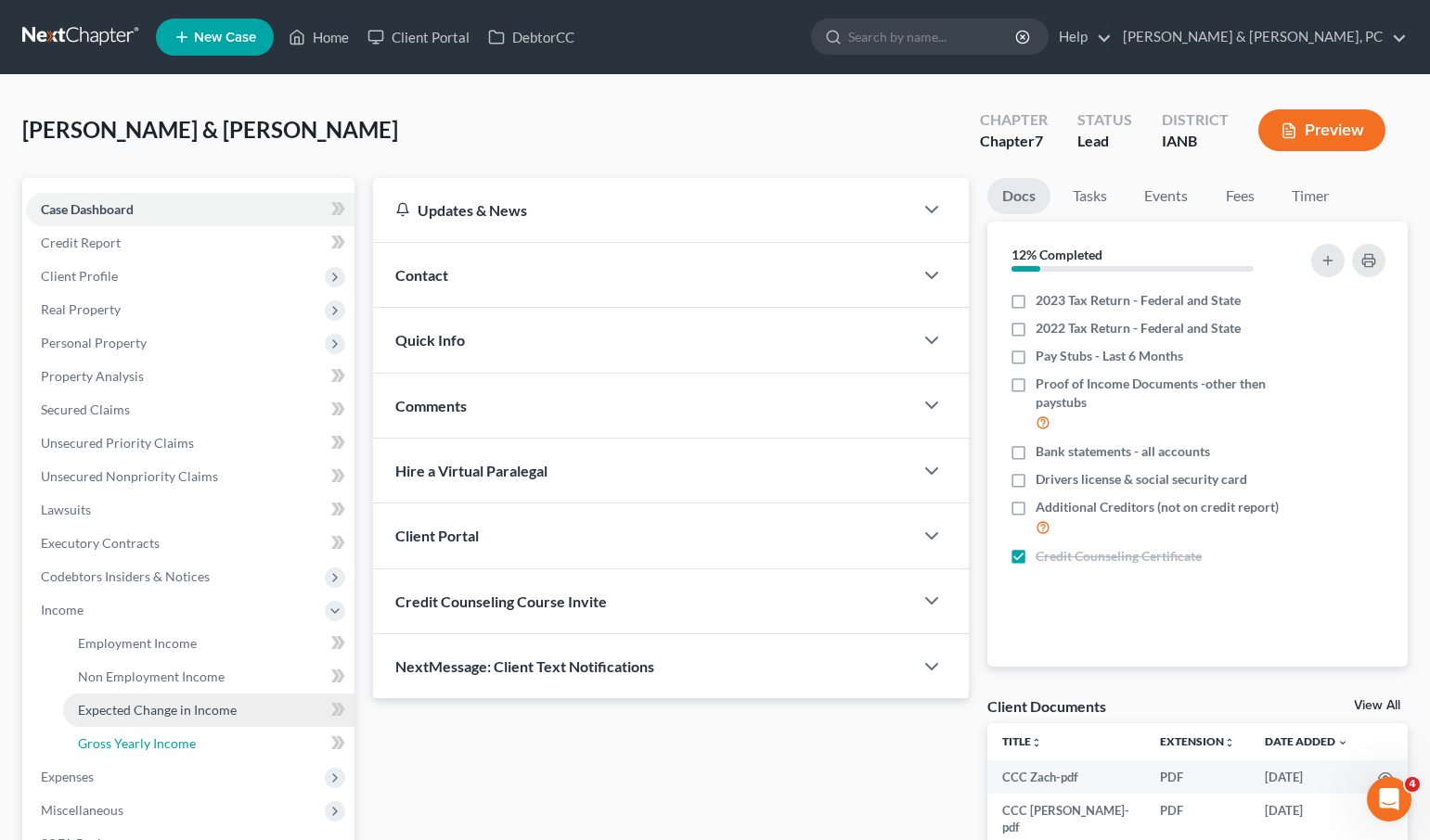
drag, startPoint x: 161, startPoint y: 741, endPoint x: 318, endPoint y: 697, distance: 163.0
click at [160, 741] on span "Gross Yearly Income" at bounding box center [137, 743] width 118 height 16
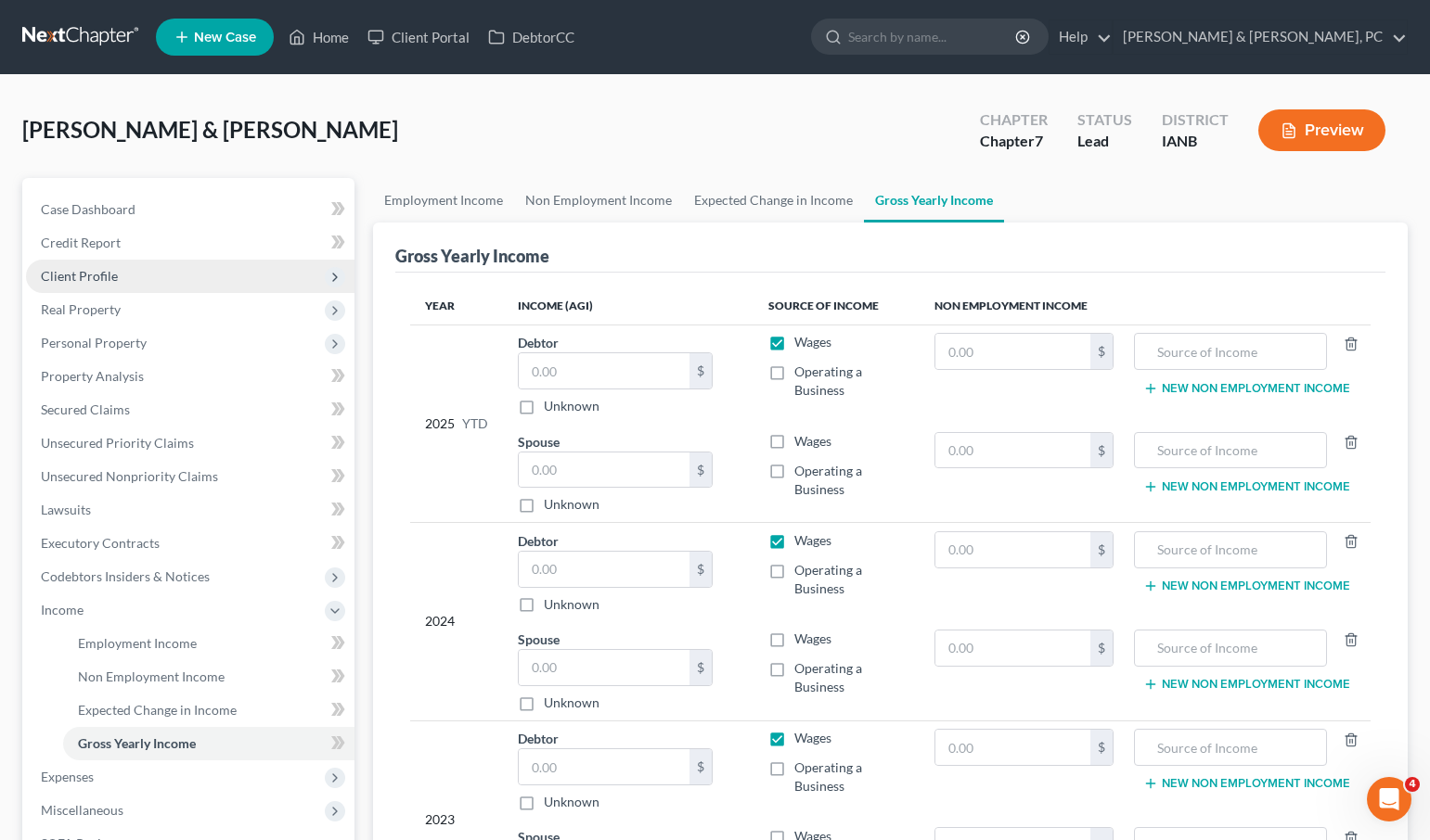
click at [138, 277] on span "Client Profile" at bounding box center [190, 275] width 328 height 33
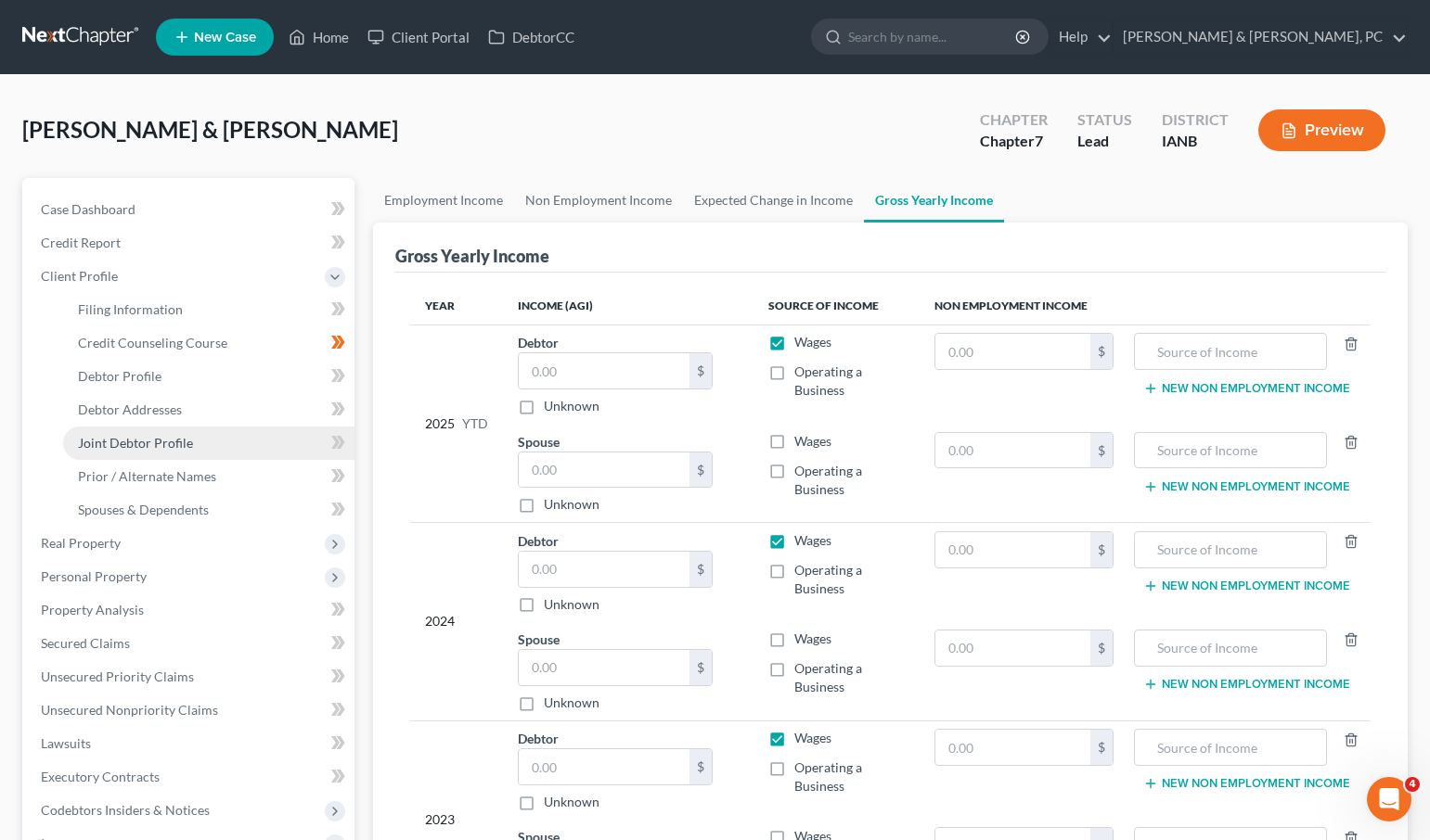
click at [167, 441] on span "Joint Debtor Profile" at bounding box center [135, 443] width 115 height 16
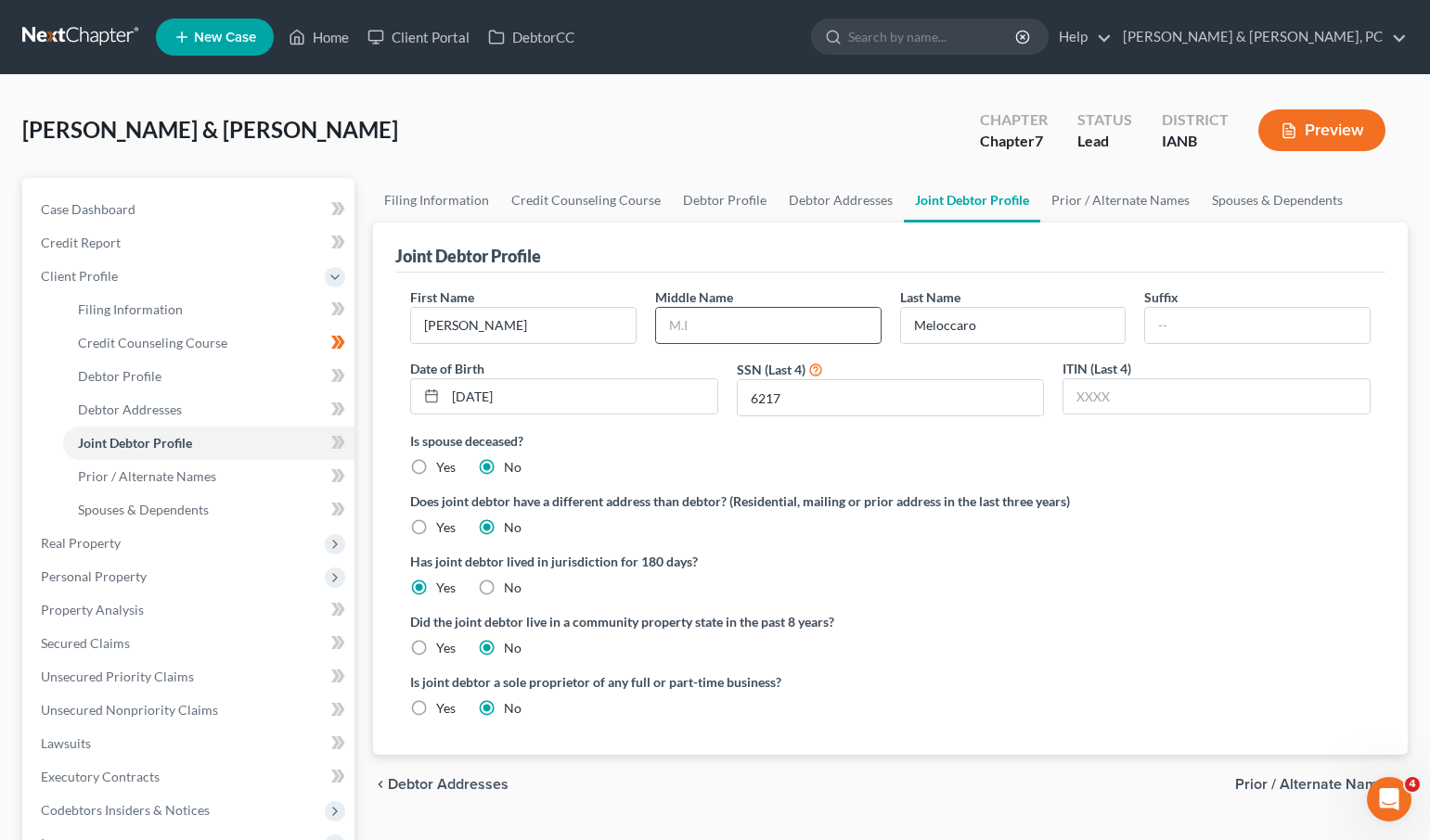
click at [767, 326] on input "text" at bounding box center [767, 325] width 225 height 35
type input "[PERSON_NAME]"
click at [1098, 200] on link "Prior / Alternate Names" at bounding box center [1120, 200] width 161 height 45
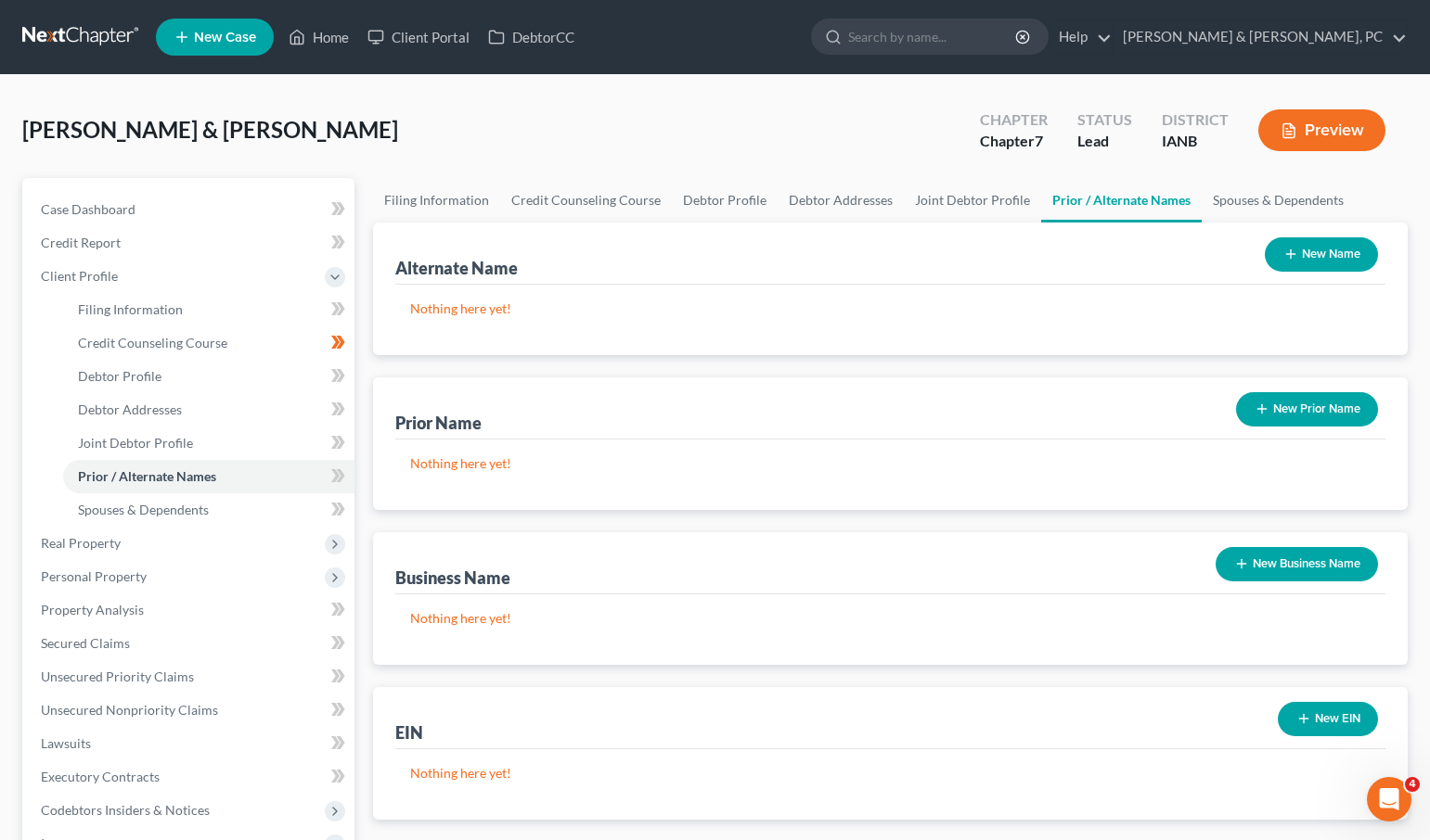
drag, startPoint x: 1341, startPoint y: 250, endPoint x: 1299, endPoint y: 261, distance: 43.4
click at [1341, 250] on button "New Name" at bounding box center [1320, 254] width 113 height 34
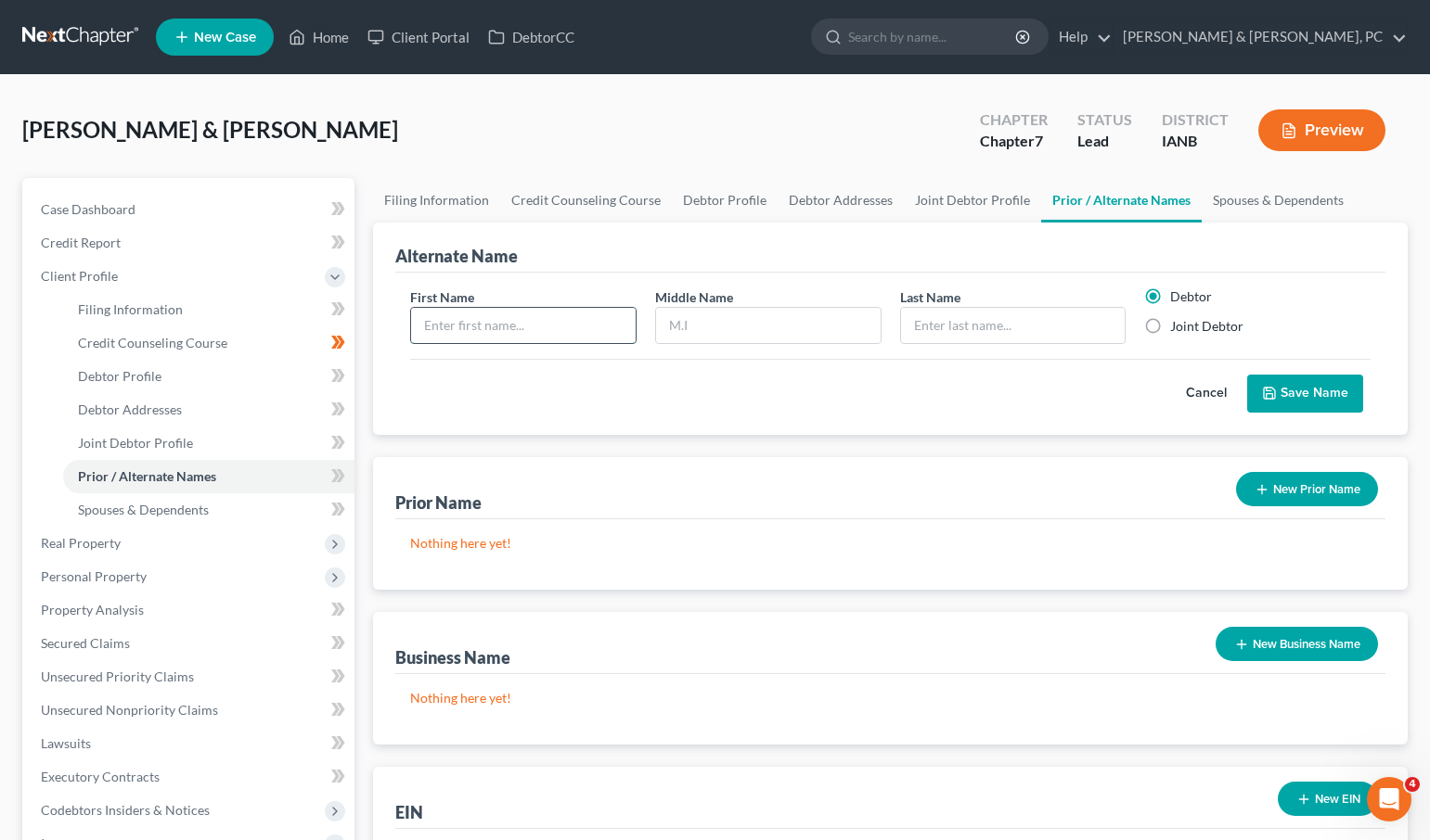
click at [528, 325] on input "text" at bounding box center [523, 325] width 225 height 35
type input "[PERSON_NAME]"
type input "D"
type input "Meloccaro"
click at [1170, 328] on label "Joint Debtor" at bounding box center [1205, 326] width 73 height 19
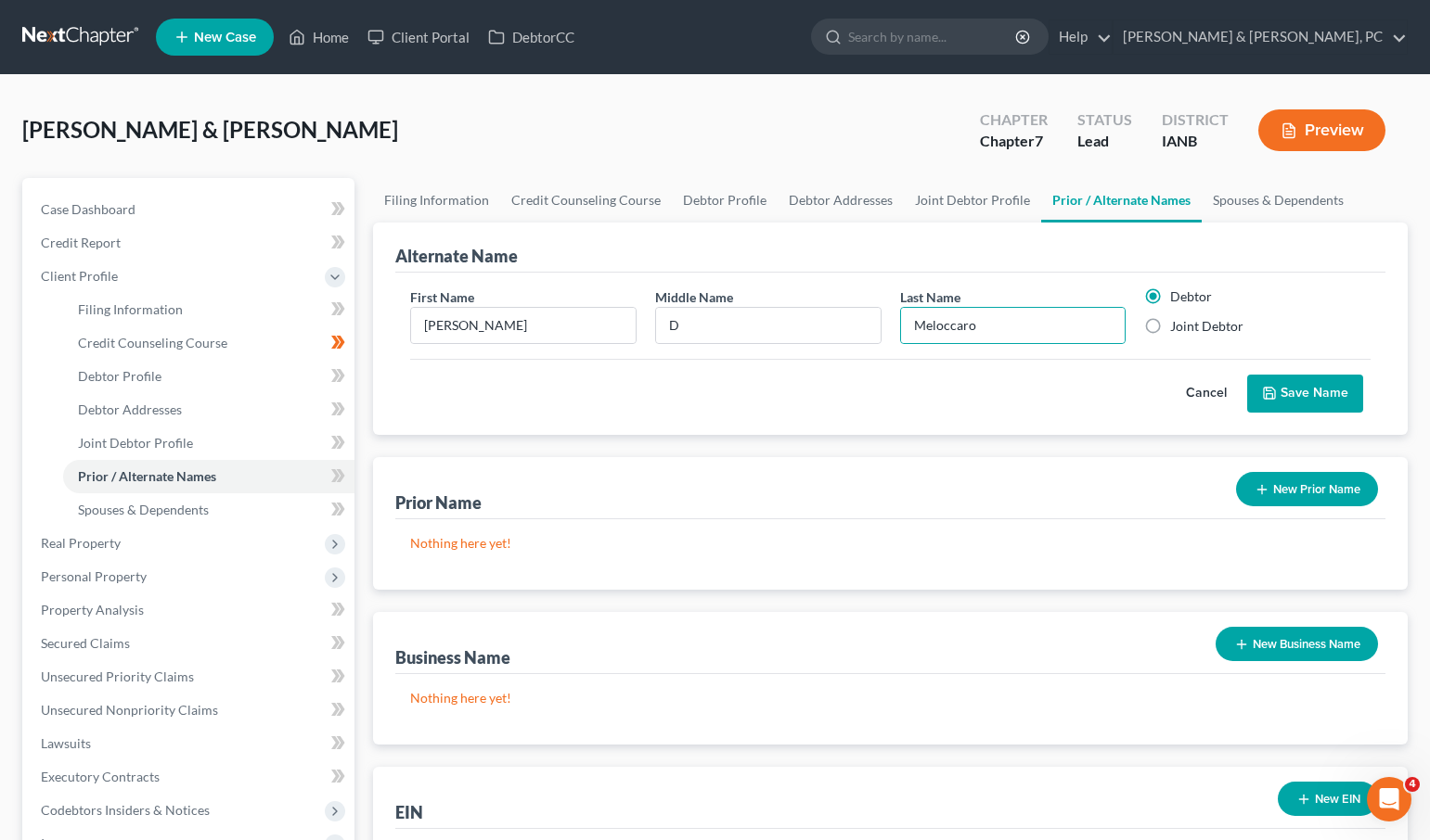
click at [1178, 328] on input "Joint Debtor" at bounding box center [1184, 323] width 12 height 12
radio input "true"
radio input "false"
drag, startPoint x: 1314, startPoint y: 401, endPoint x: 1023, endPoint y: 371, distance: 292.5
click at [1313, 401] on button "Save Name" at bounding box center [1304, 394] width 116 height 39
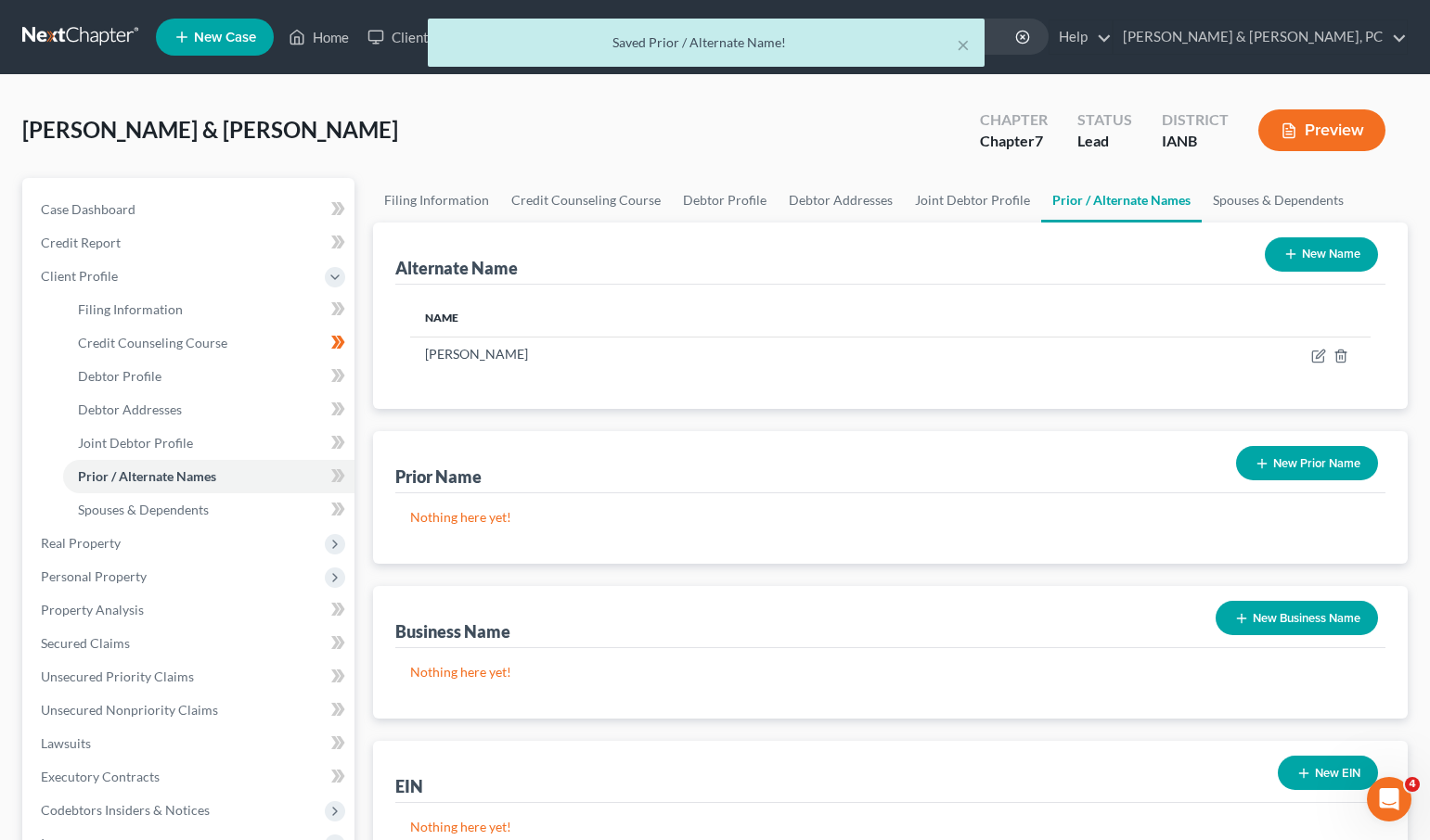
drag, startPoint x: 1336, startPoint y: 251, endPoint x: 1065, endPoint y: 285, distance: 273.1
click at [1336, 251] on button "New Name" at bounding box center [1320, 254] width 113 height 34
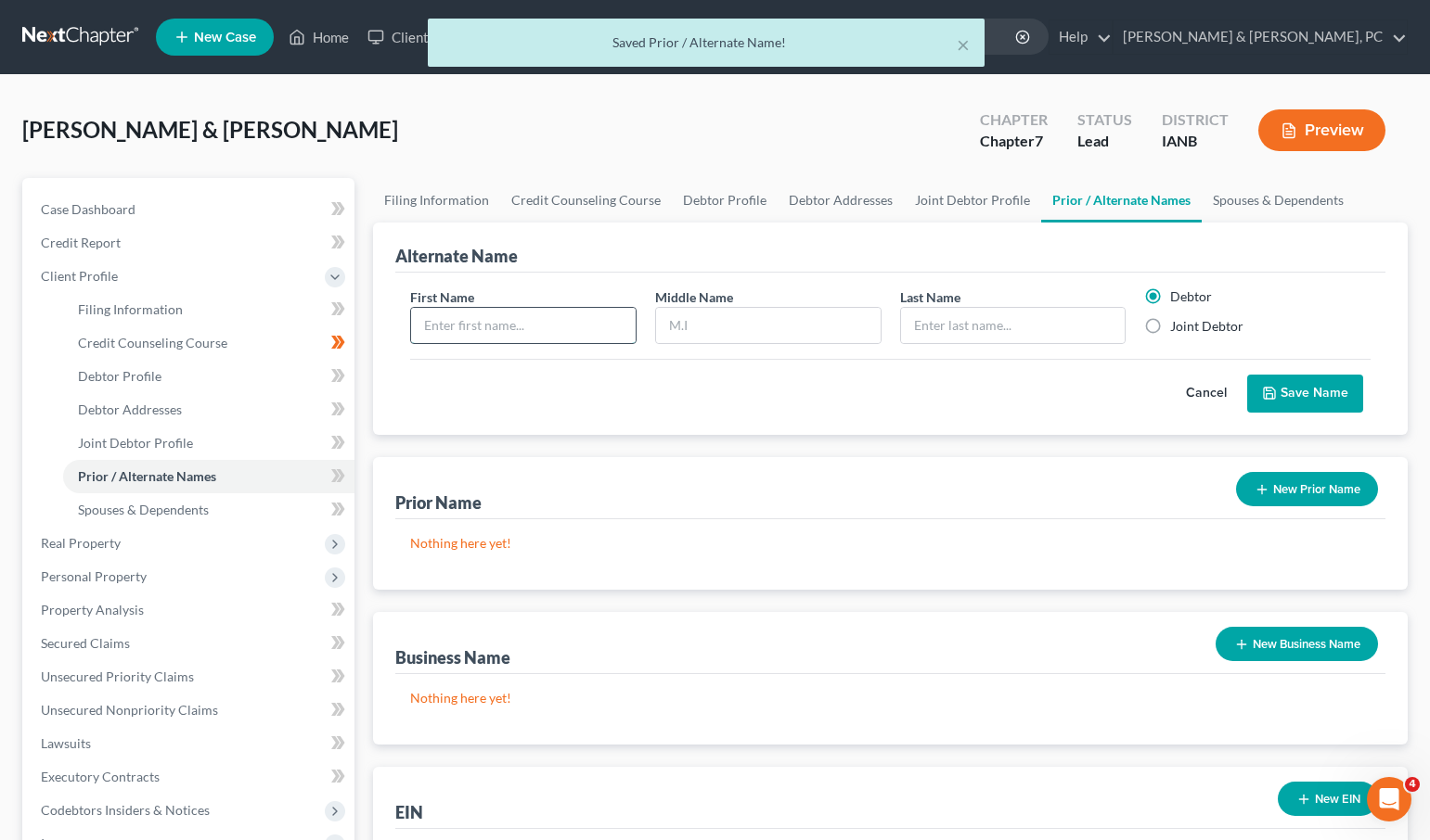
click at [498, 339] on input "text" at bounding box center [523, 325] width 225 height 35
type input "[PERSON_NAME]"
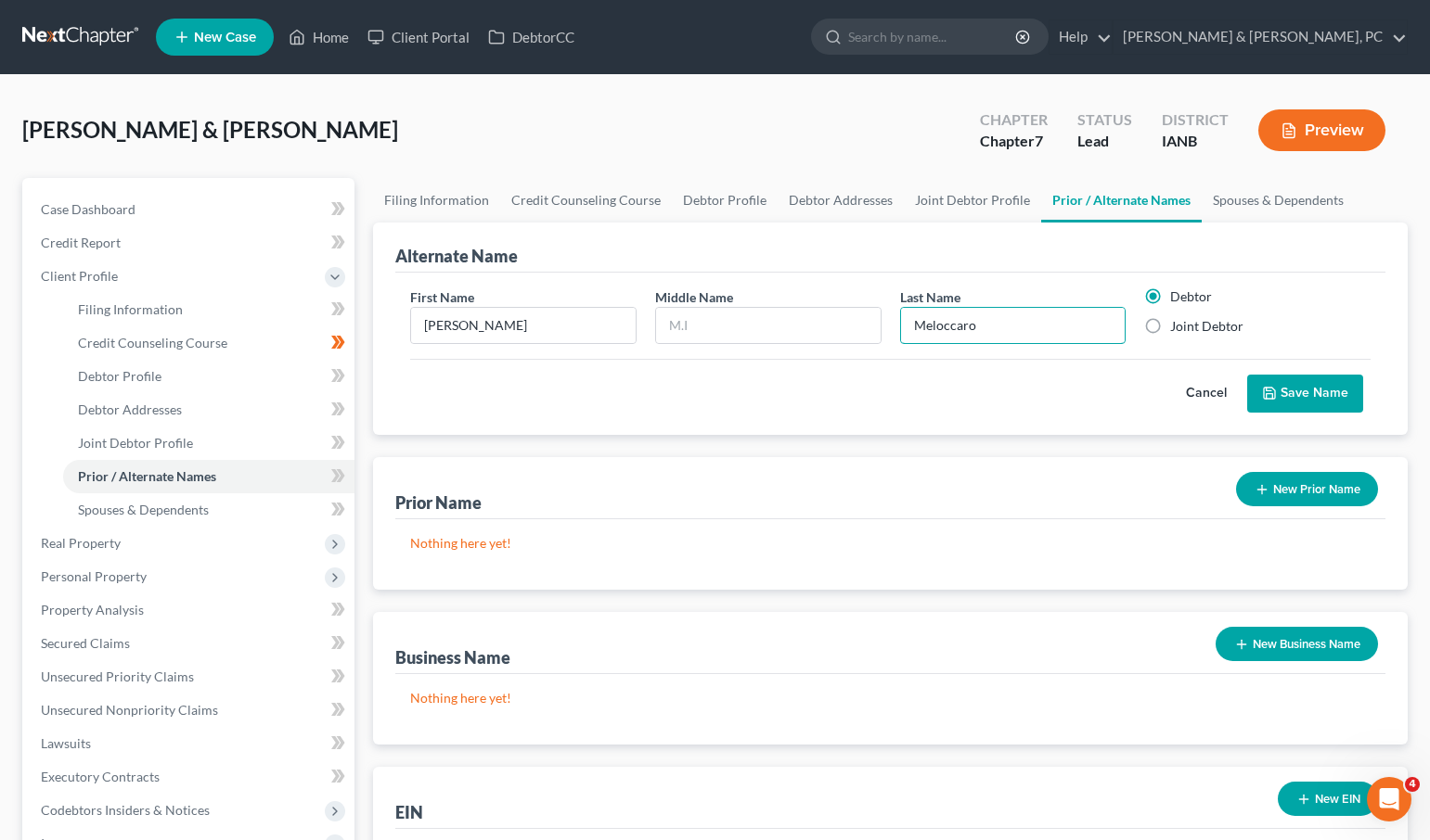
type input "Meloccaro"
click at [1170, 325] on label "Joint Debtor" at bounding box center [1205, 326] width 73 height 19
click at [1178, 325] on input "Joint Debtor" at bounding box center [1184, 323] width 12 height 12
radio input "true"
radio input "false"
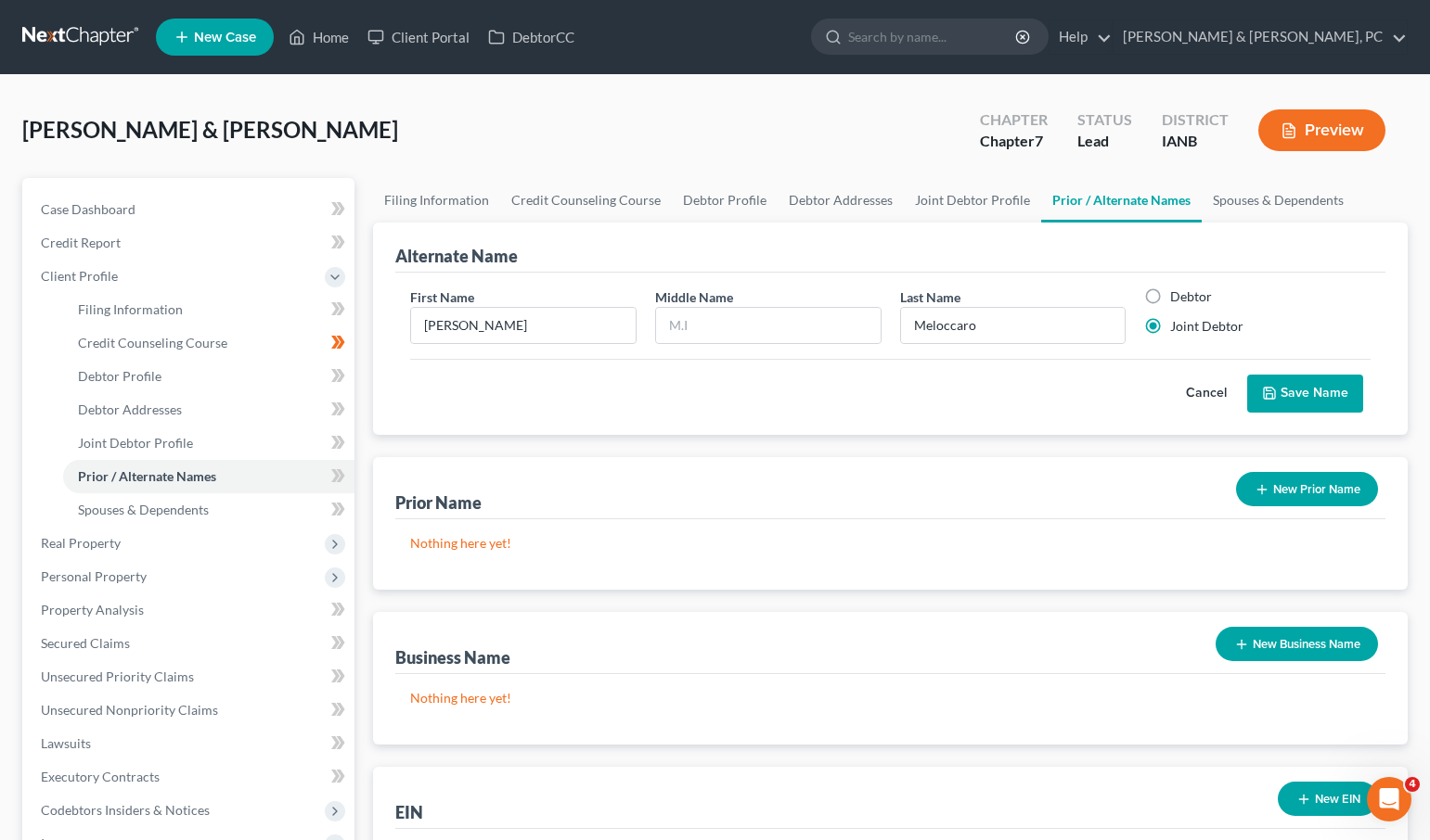
drag, startPoint x: 1304, startPoint y: 395, endPoint x: 1282, endPoint y: 390, distance: 22.6
click at [1304, 395] on button "Save Name" at bounding box center [1304, 394] width 116 height 39
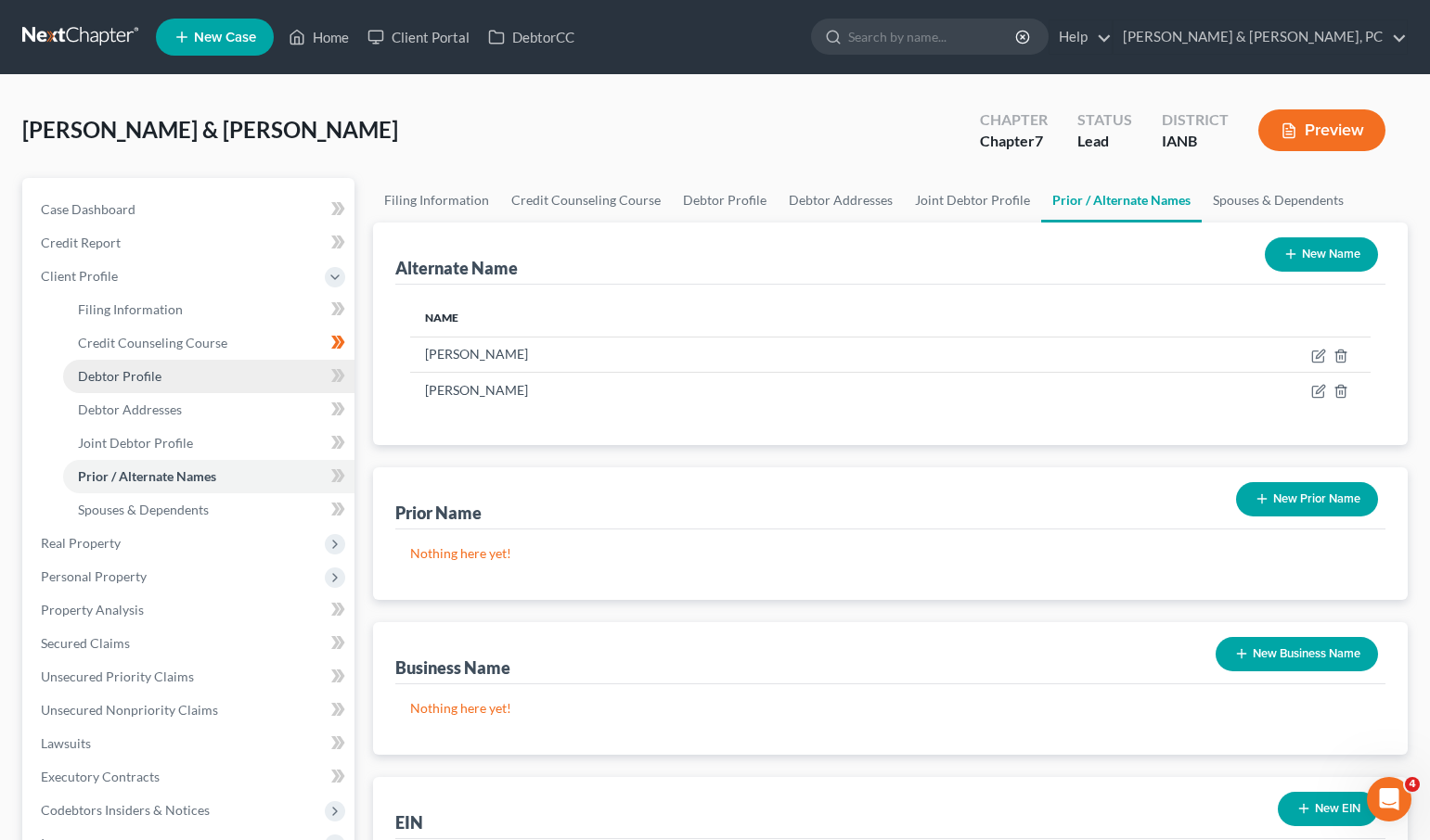
click at [136, 376] on span "Debtor Profile" at bounding box center [120, 376] width 84 height 16
select select "1"
select select "0"
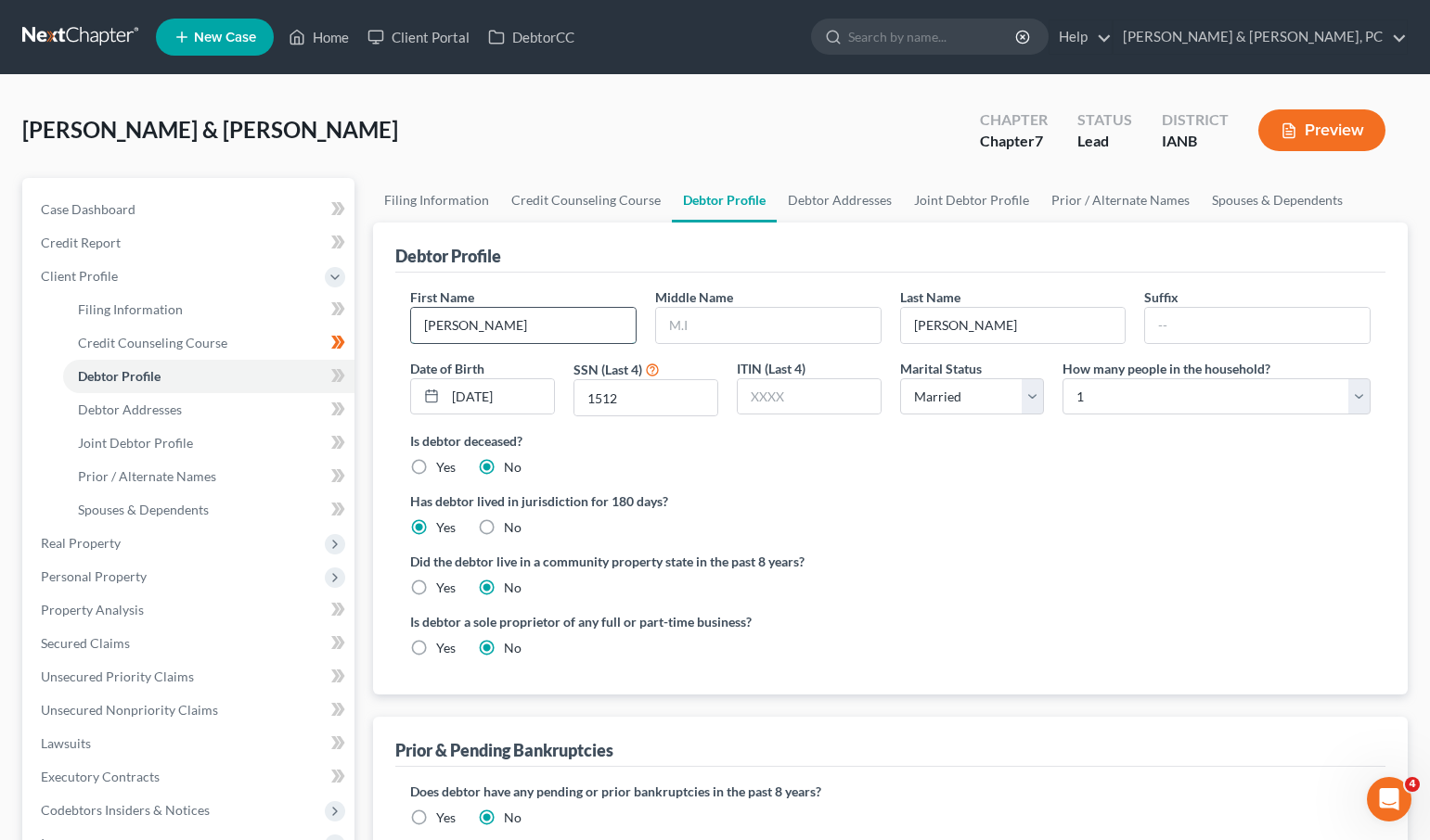
click at [491, 323] on input "[PERSON_NAME]" at bounding box center [523, 325] width 225 height 35
type input "[PERSON_NAME]"
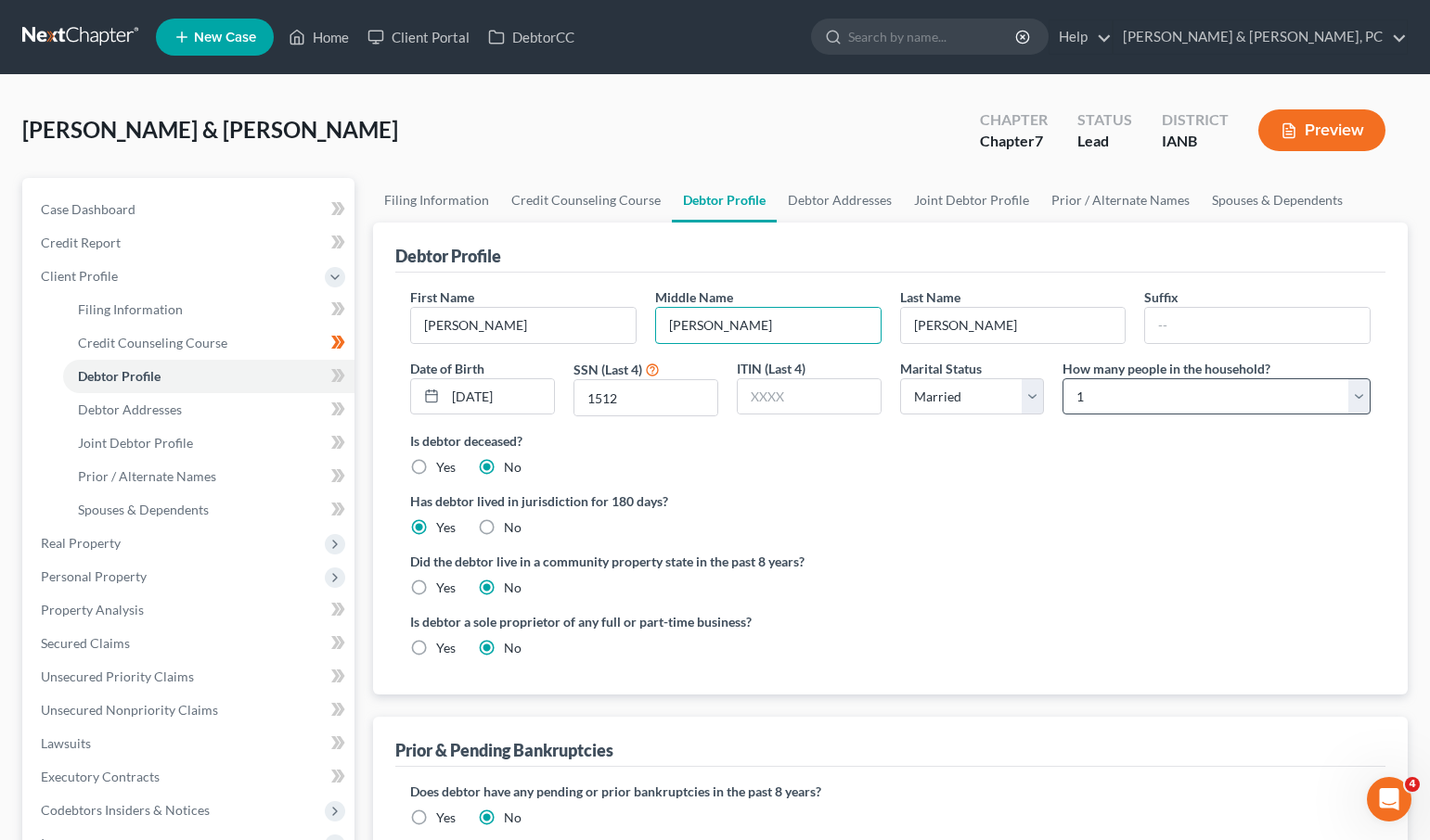
type input "[PERSON_NAME]"
click at [1113, 396] on select "Select 1 2 3 4 5 6 7 8 9 10 11 12 13 14 15 16 17 18 19 20" at bounding box center [1215, 396] width 308 height 37
select select "1"
click at [1062, 378] on select "Select 1 2 3 4 5 6 7 8 9 10 11 12 13 14 15 16 17 18 19 20" at bounding box center [1215, 396] width 308 height 37
click at [1108, 202] on link "Prior / Alternate Names" at bounding box center [1120, 200] width 161 height 45
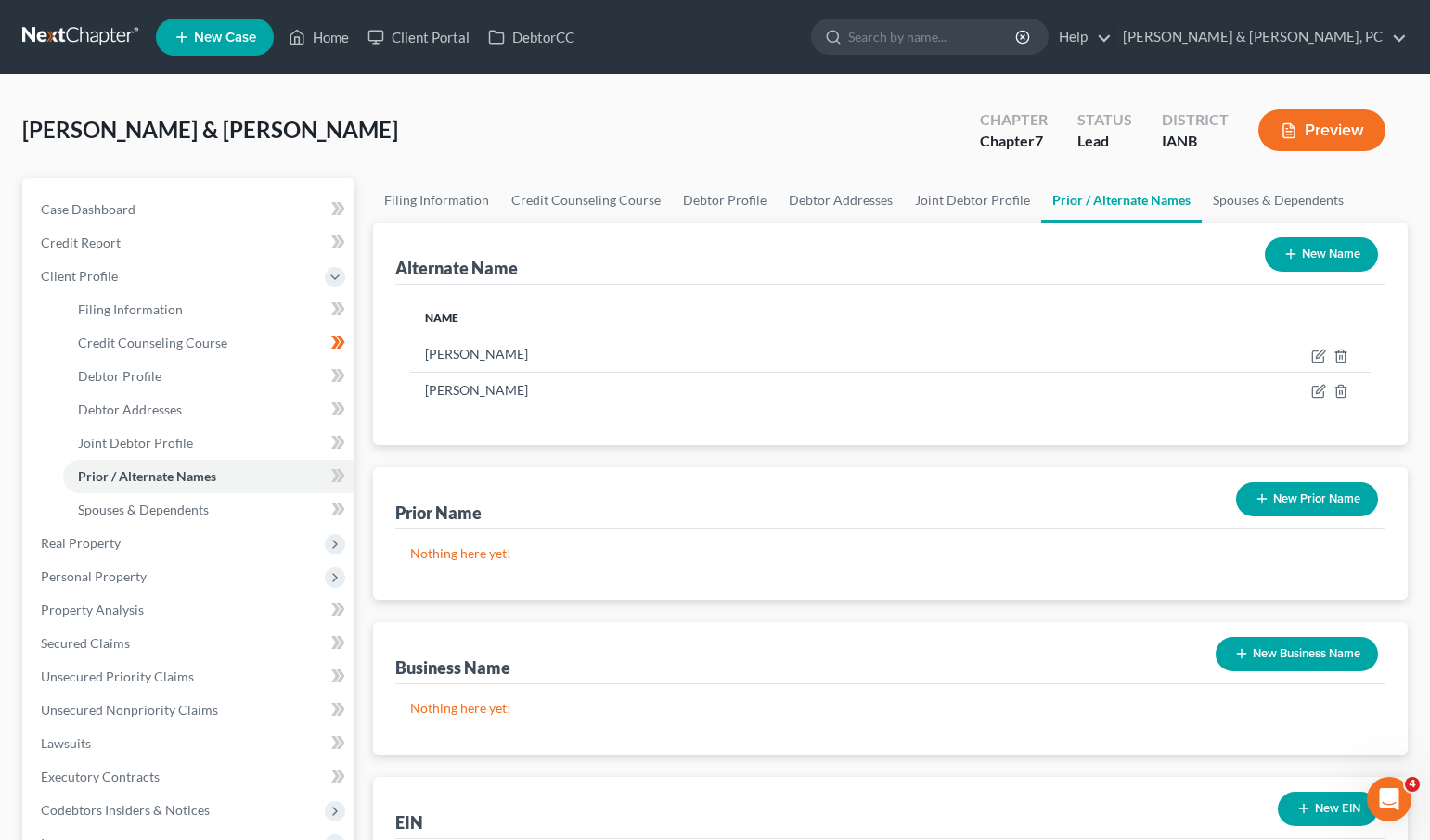
drag, startPoint x: 1337, startPoint y: 250, endPoint x: 1318, endPoint y: 251, distance: 19.0
click at [1337, 250] on button "New Name" at bounding box center [1320, 254] width 113 height 34
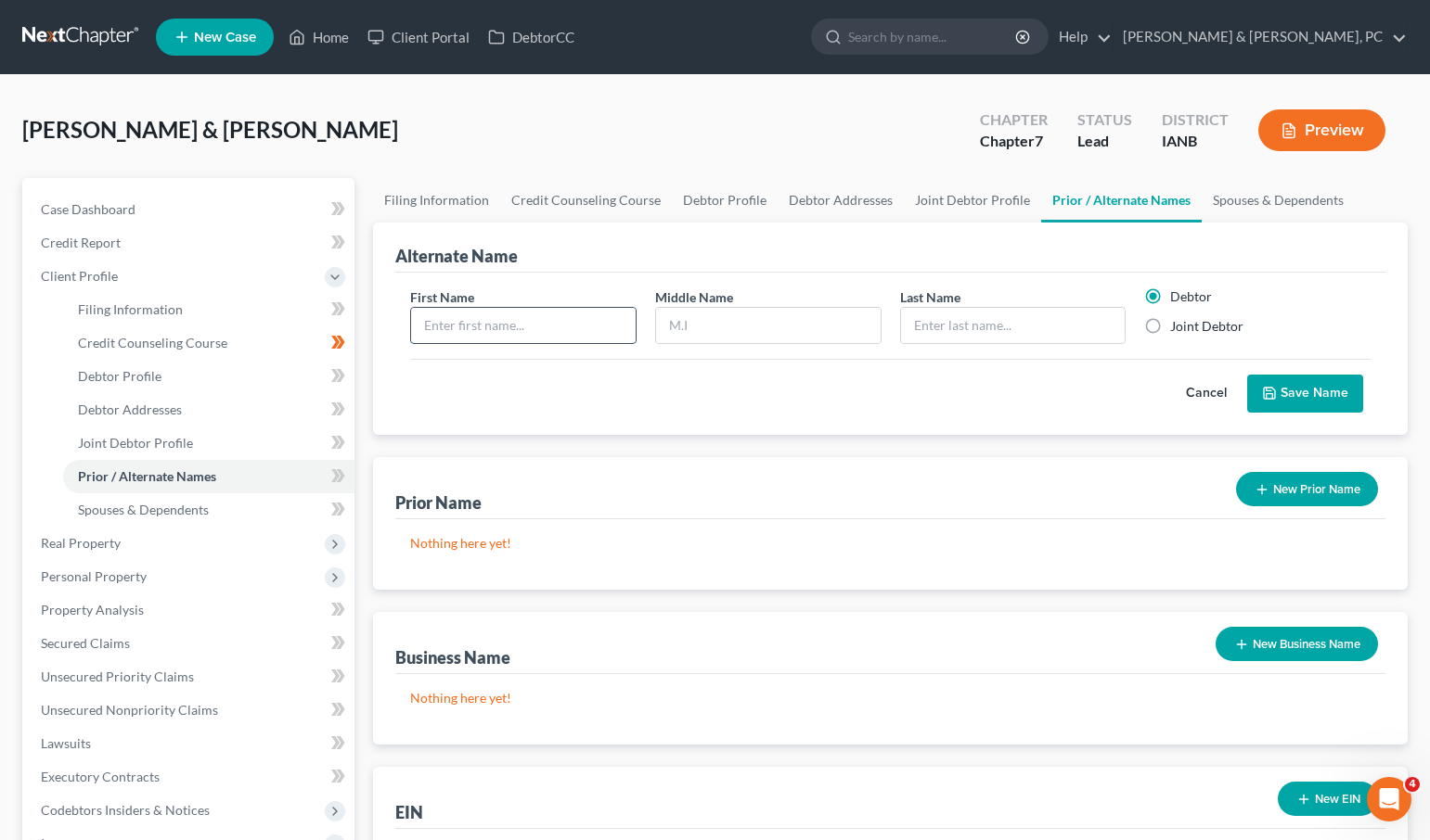
click at [526, 326] on input "text" at bounding box center [523, 325] width 225 height 35
type input "[PERSON_NAME]"
type input "R"
type input "[PERSON_NAME]"
click at [1303, 389] on button "Save Name" at bounding box center [1304, 394] width 116 height 39
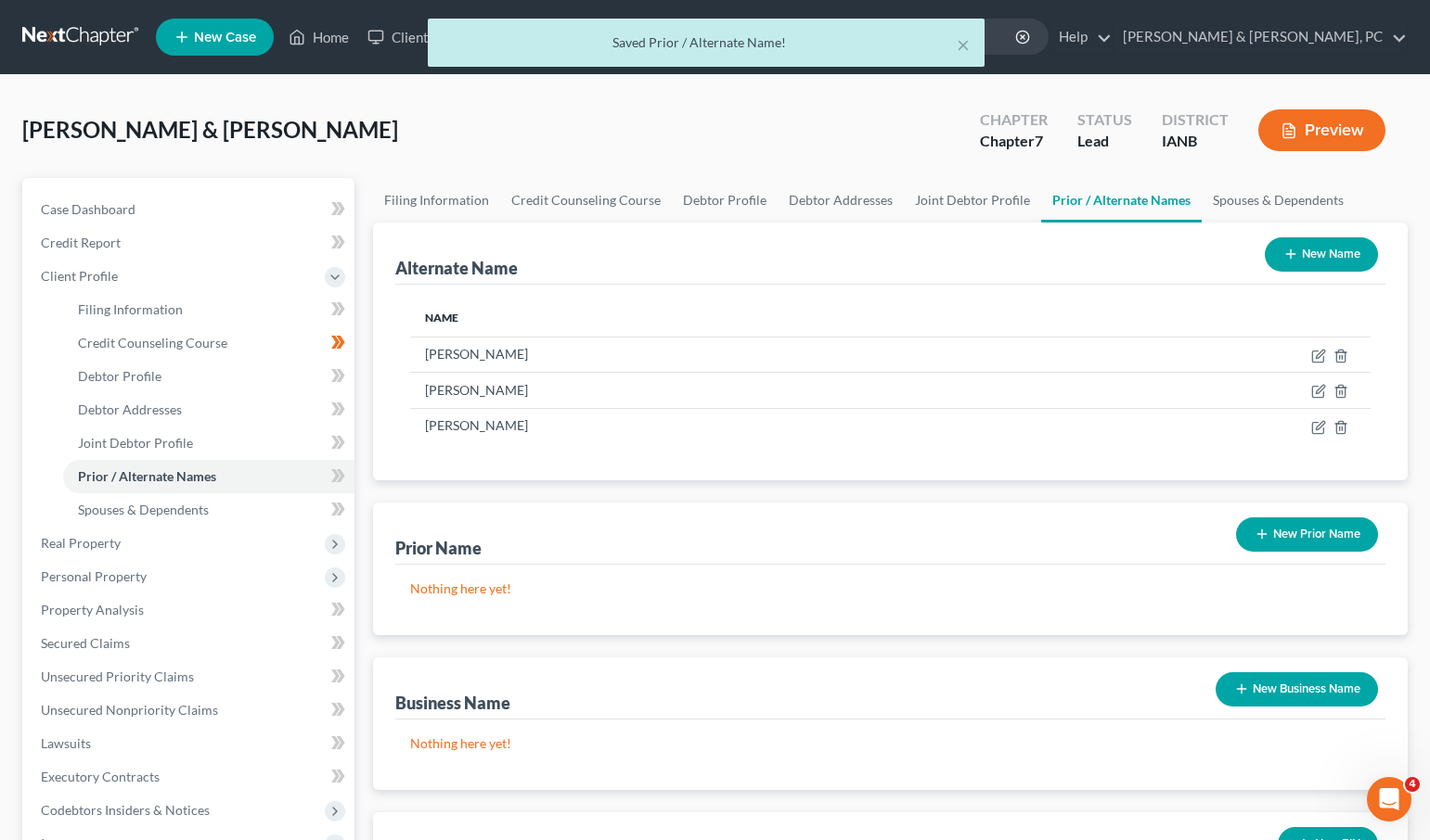
drag, startPoint x: 1344, startPoint y: 257, endPoint x: 1078, endPoint y: 281, distance: 267.1
click at [1338, 257] on button "New Name" at bounding box center [1320, 254] width 113 height 34
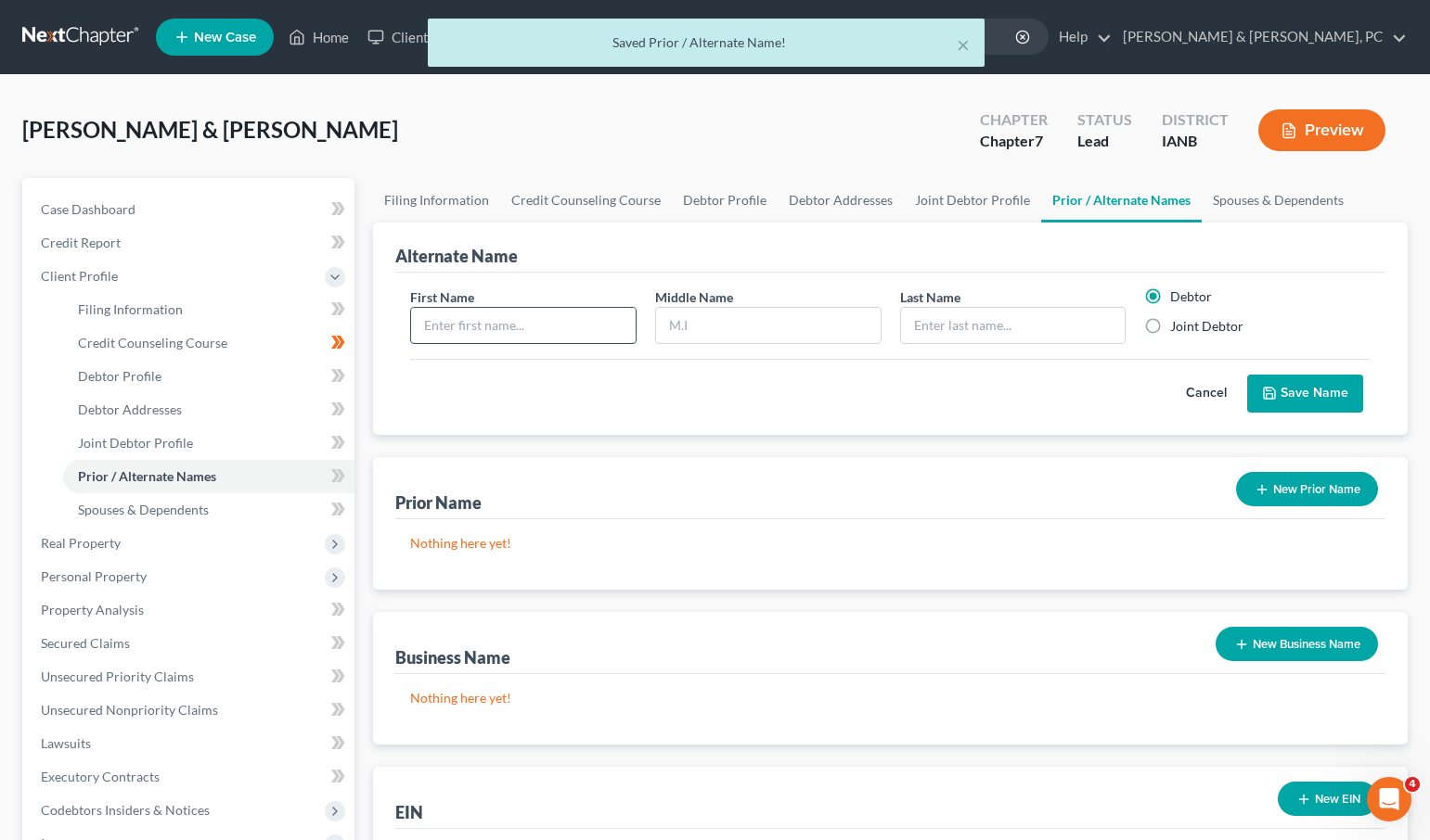
click at [468, 329] on input "text" at bounding box center [523, 325] width 225 height 35
type input "[PERSON_NAME]"
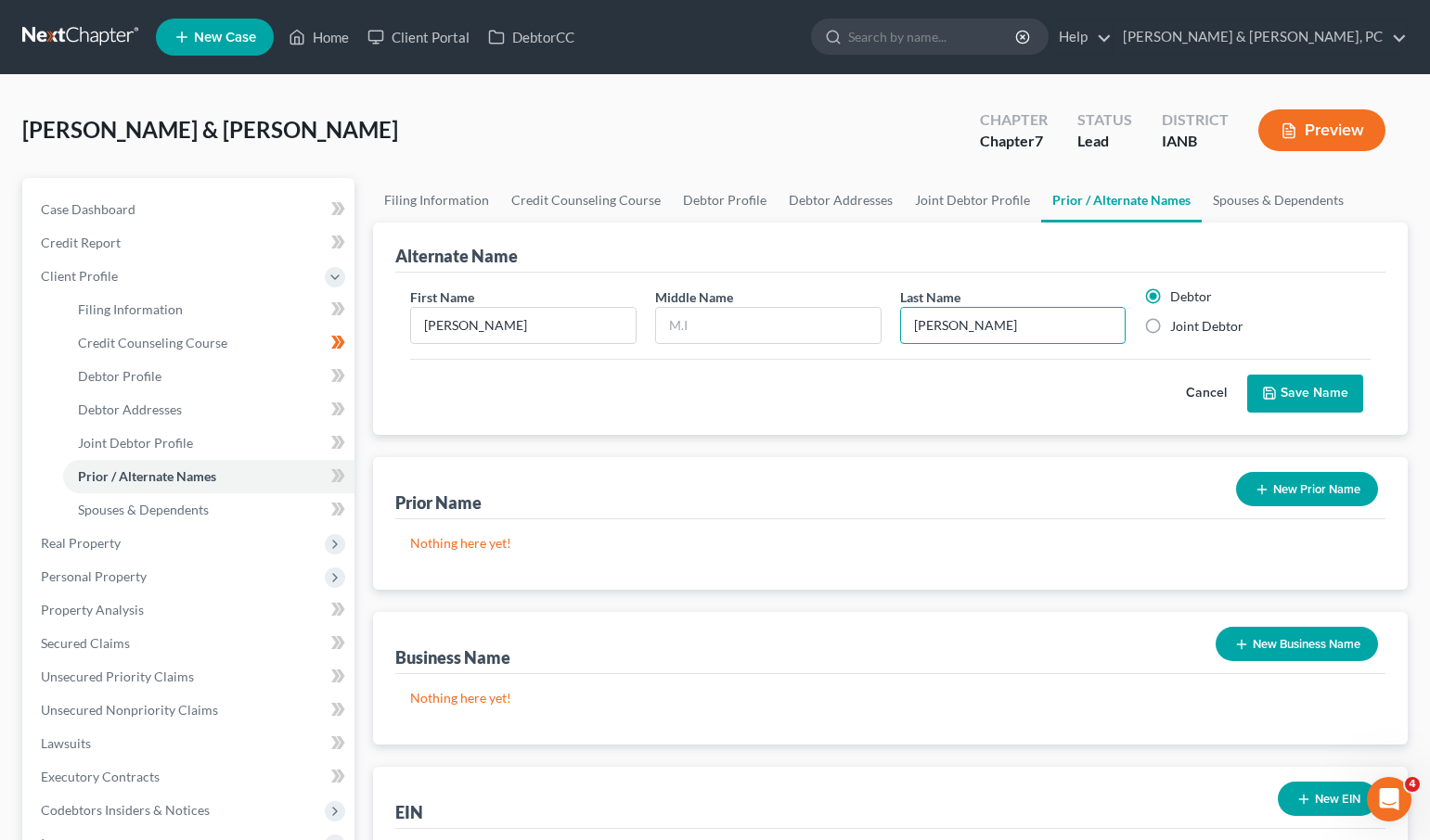
type input "[PERSON_NAME]"
drag, startPoint x: 1335, startPoint y: 387, endPoint x: 1295, endPoint y: 384, distance: 40.1
click at [1335, 387] on button "Save Name" at bounding box center [1304, 394] width 116 height 39
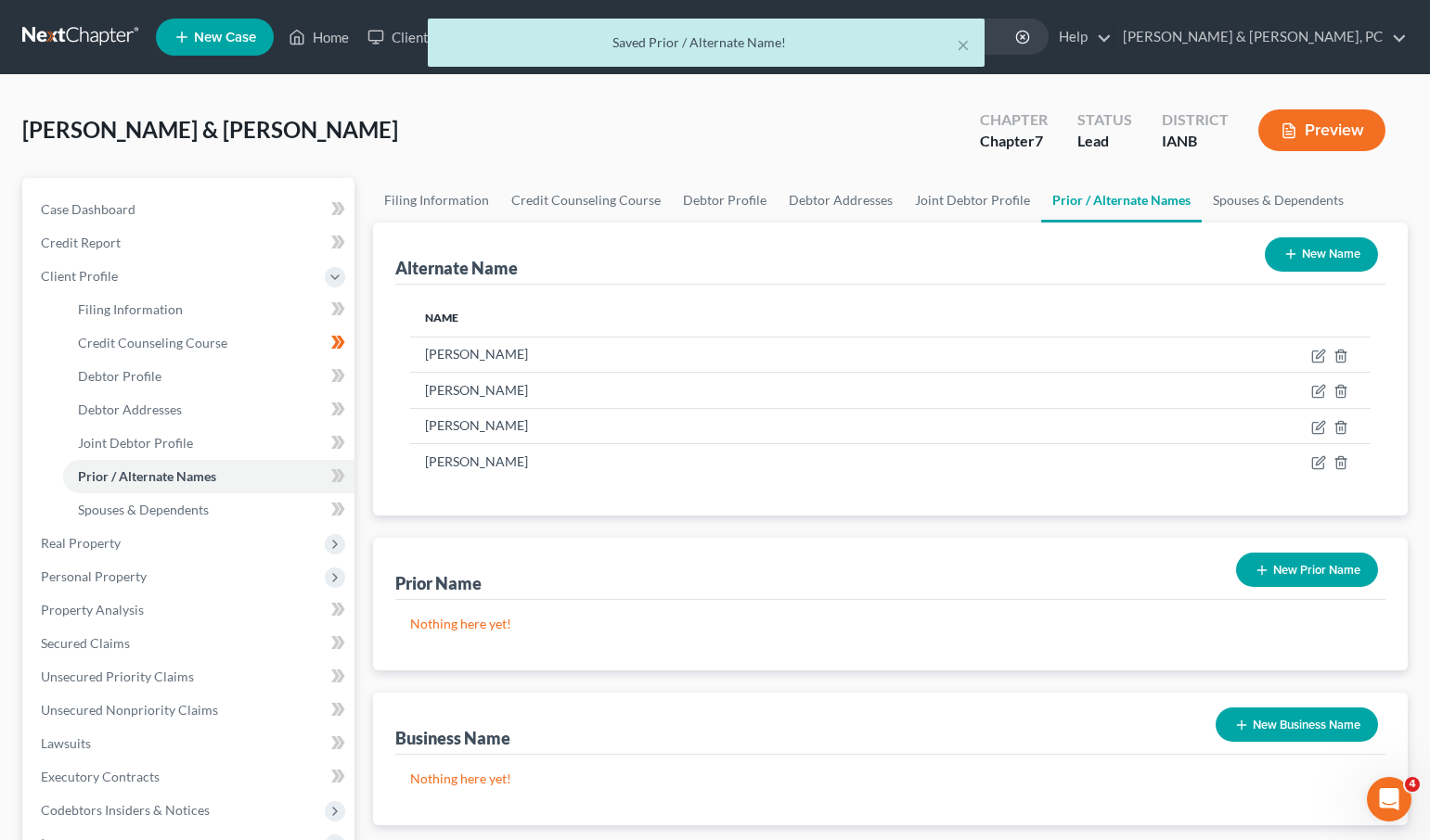
drag, startPoint x: 1344, startPoint y: 252, endPoint x: 669, endPoint y: 530, distance: 730.0
click at [1340, 254] on button "New Name" at bounding box center [1320, 254] width 113 height 34
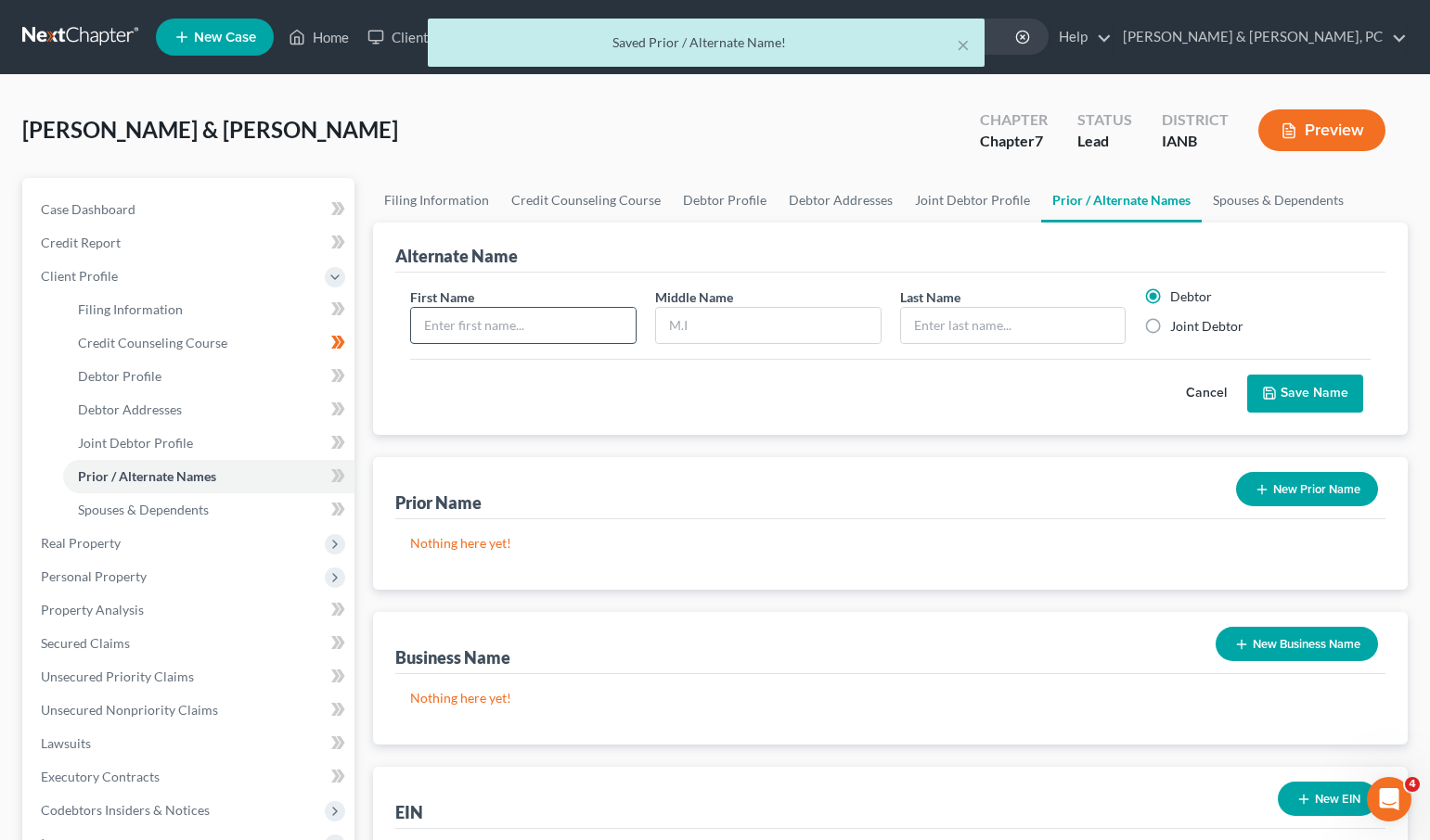
click at [459, 335] on input "text" at bounding box center [523, 325] width 225 height 35
type input "[PERSON_NAME]"
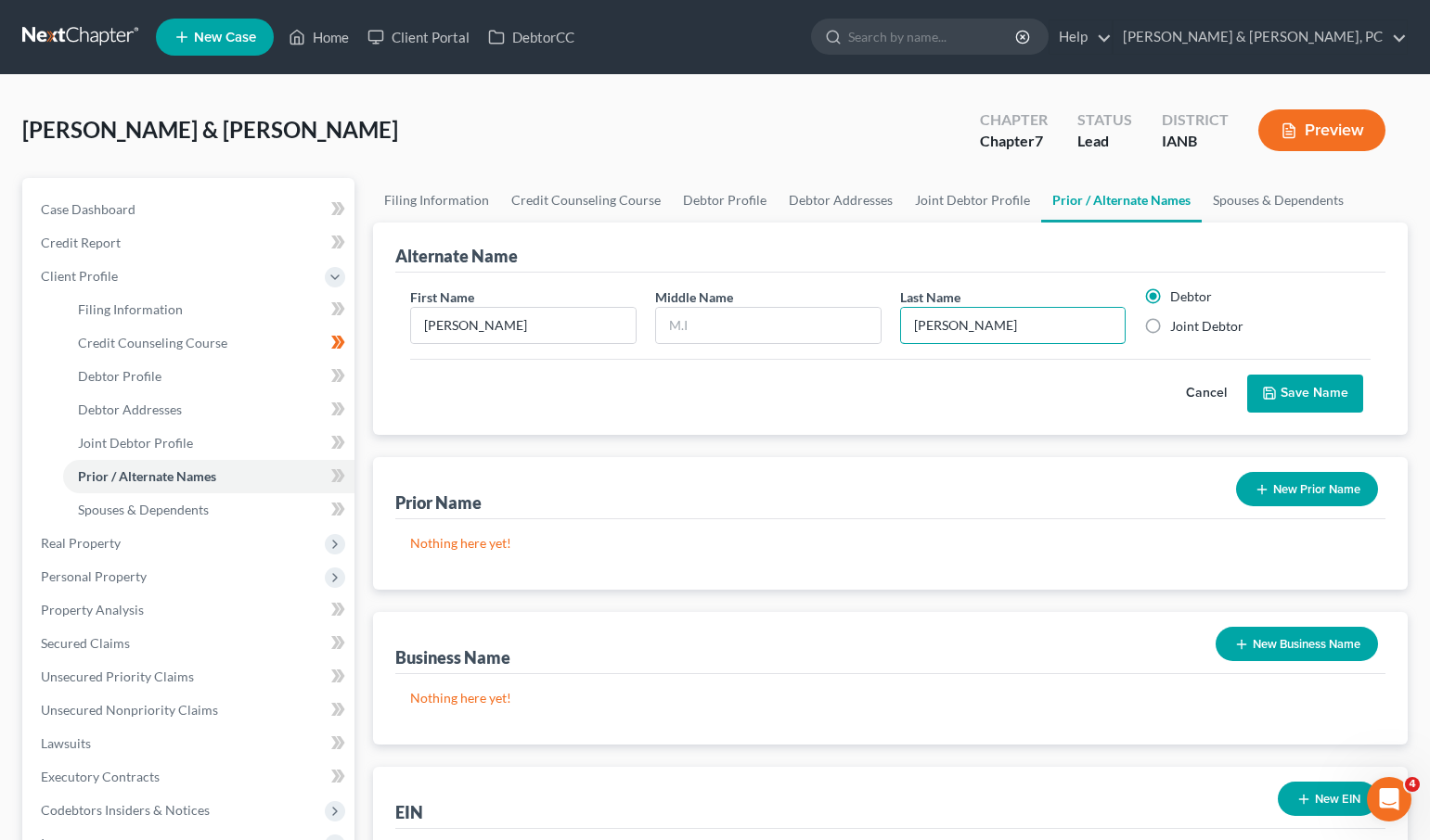
type input "[PERSON_NAME]"
click at [1301, 398] on button "Save Name" at bounding box center [1304, 394] width 116 height 39
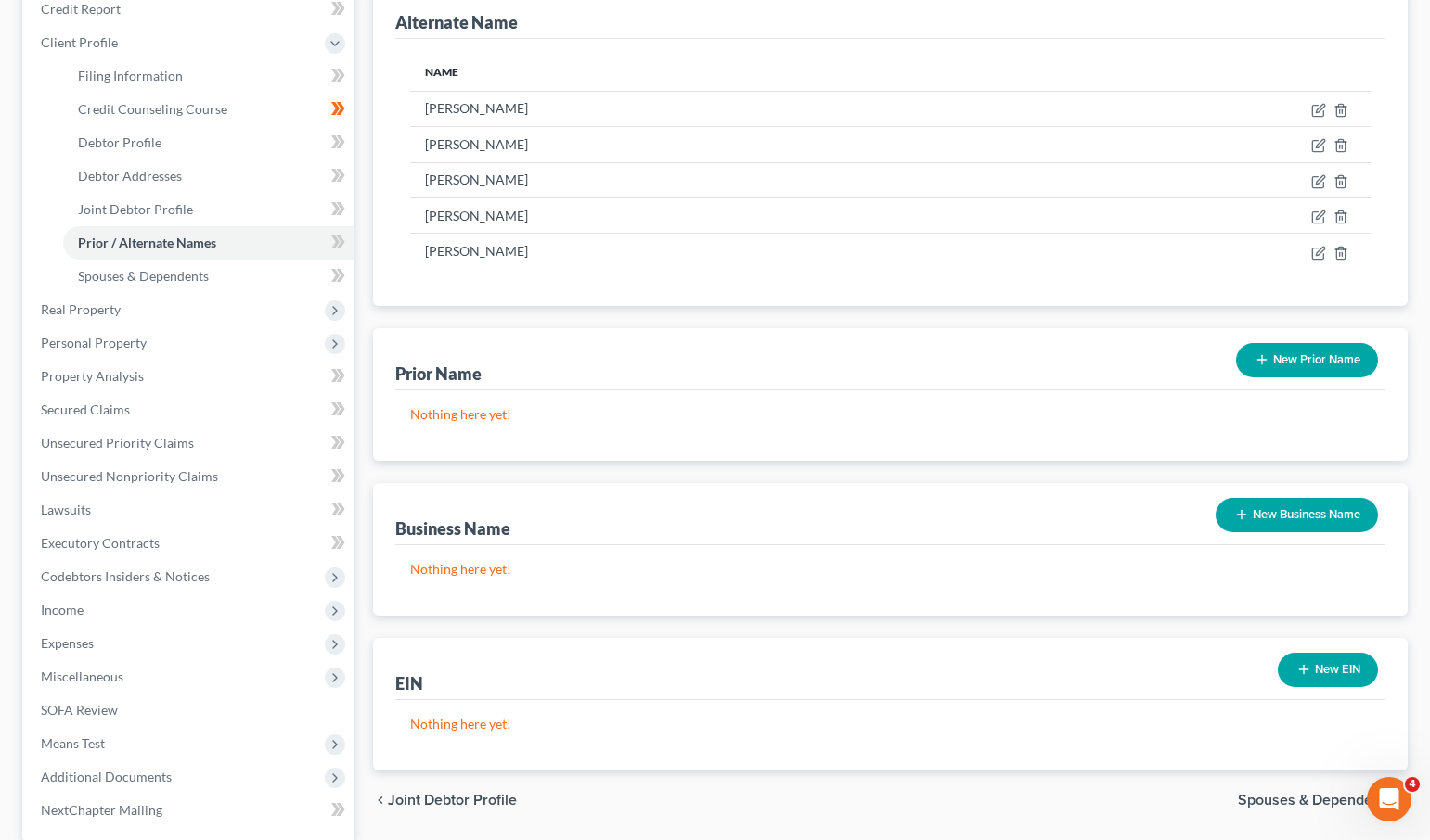
scroll to position [235, 0]
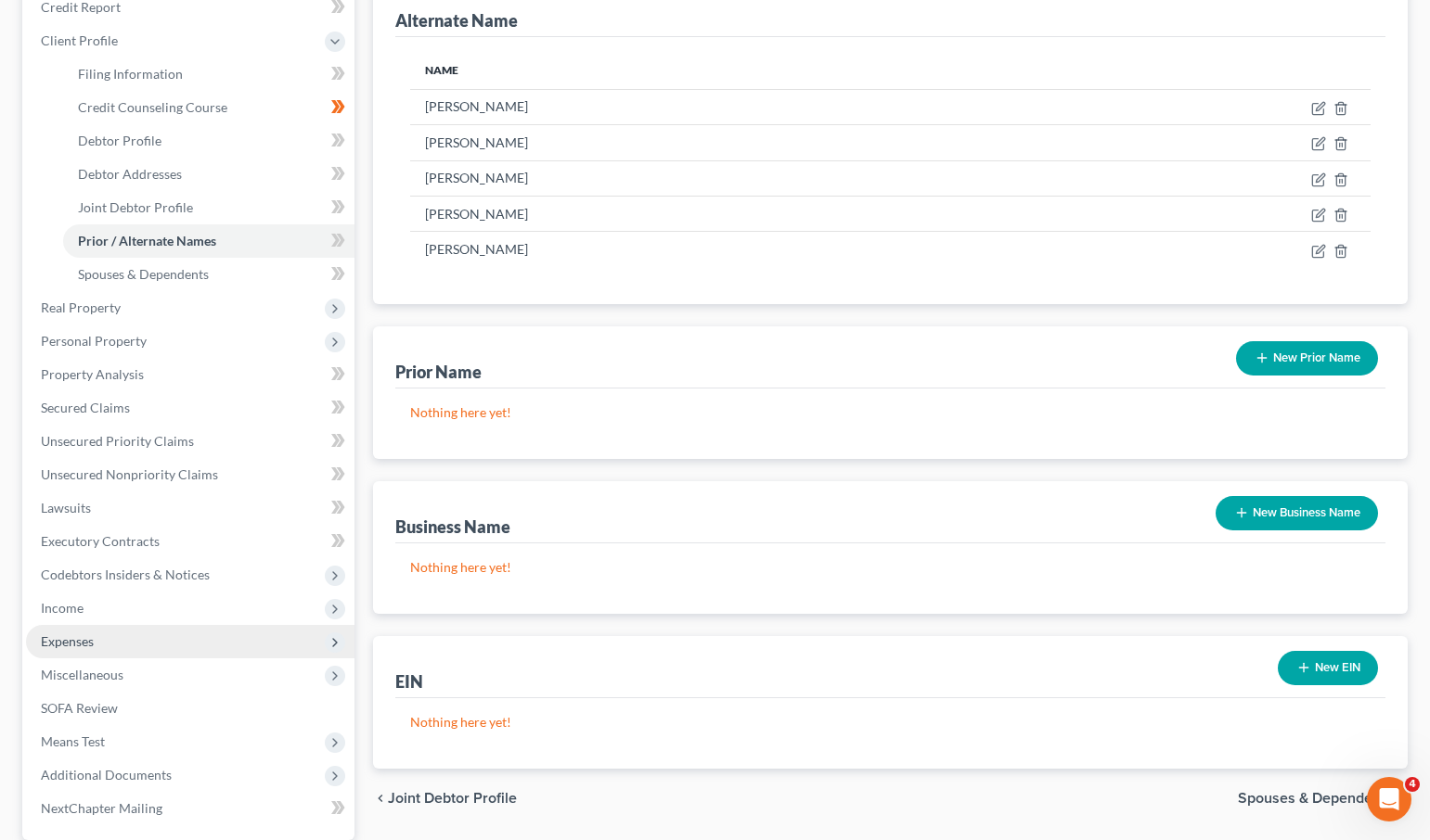
click at [70, 639] on span "Expenses" at bounding box center [67, 641] width 53 height 16
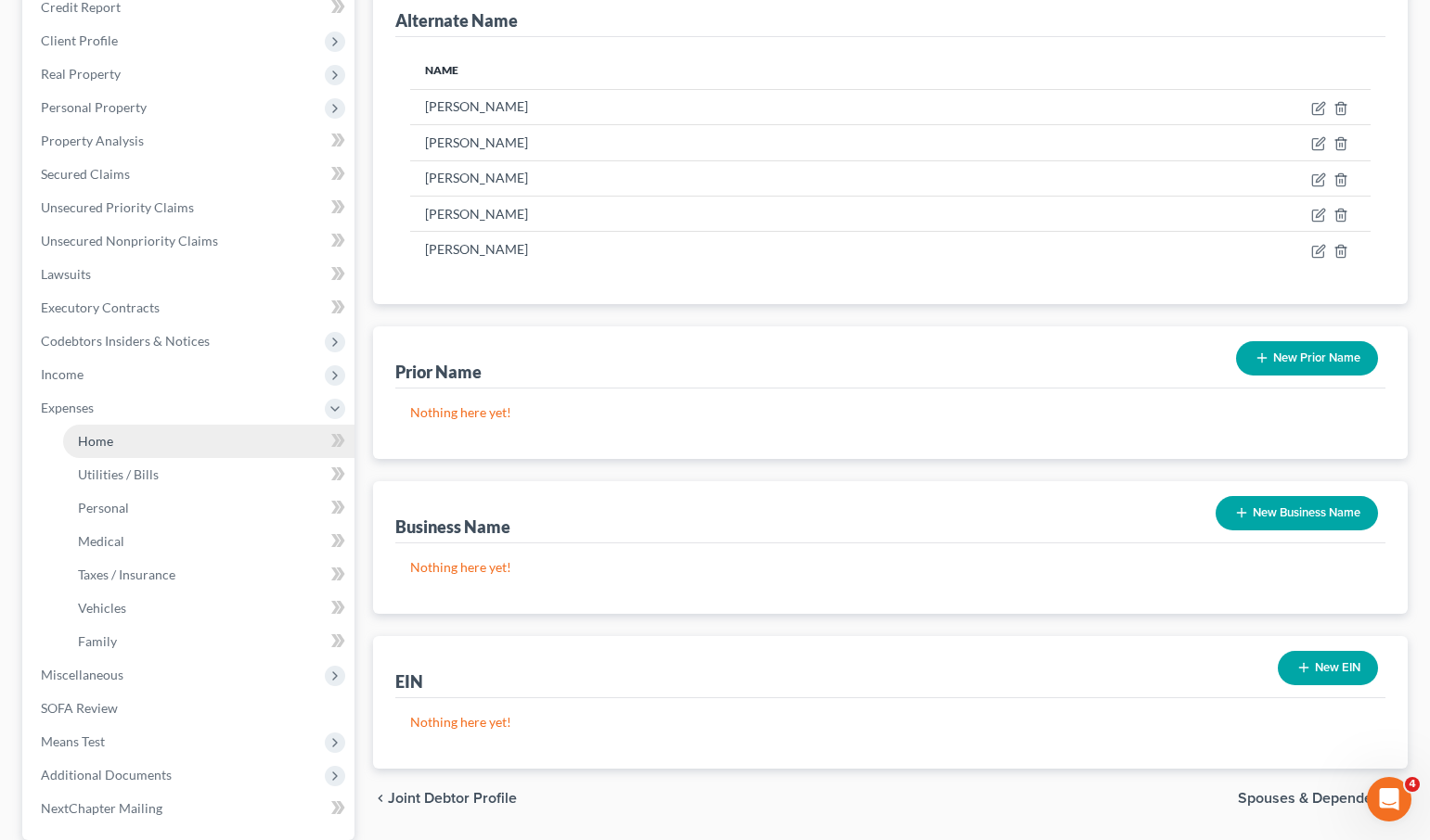
click at [107, 433] on span "Home" at bounding box center [95, 441] width 35 height 16
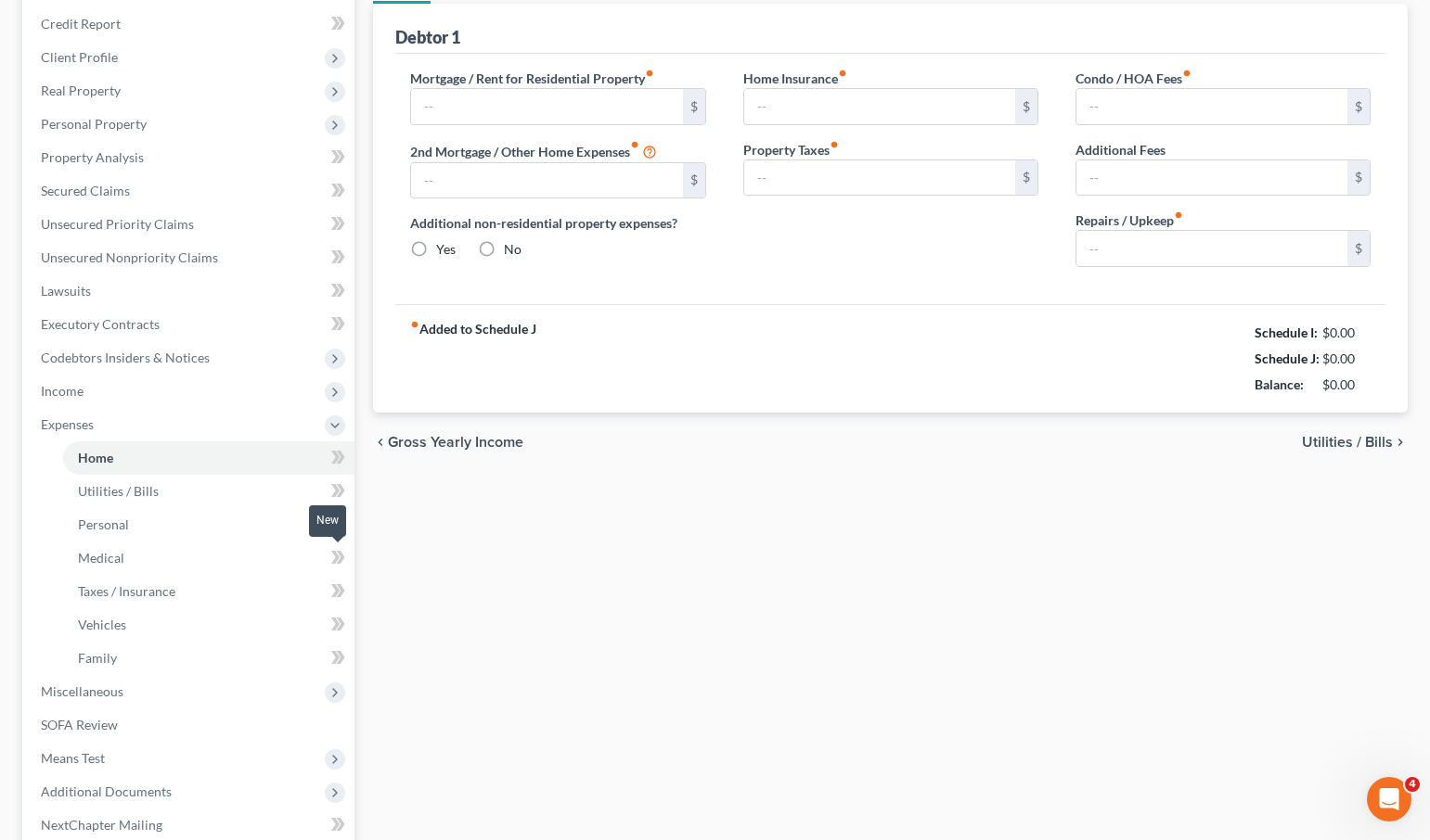
type input "0.00"
radio input "true"
type input "0.00"
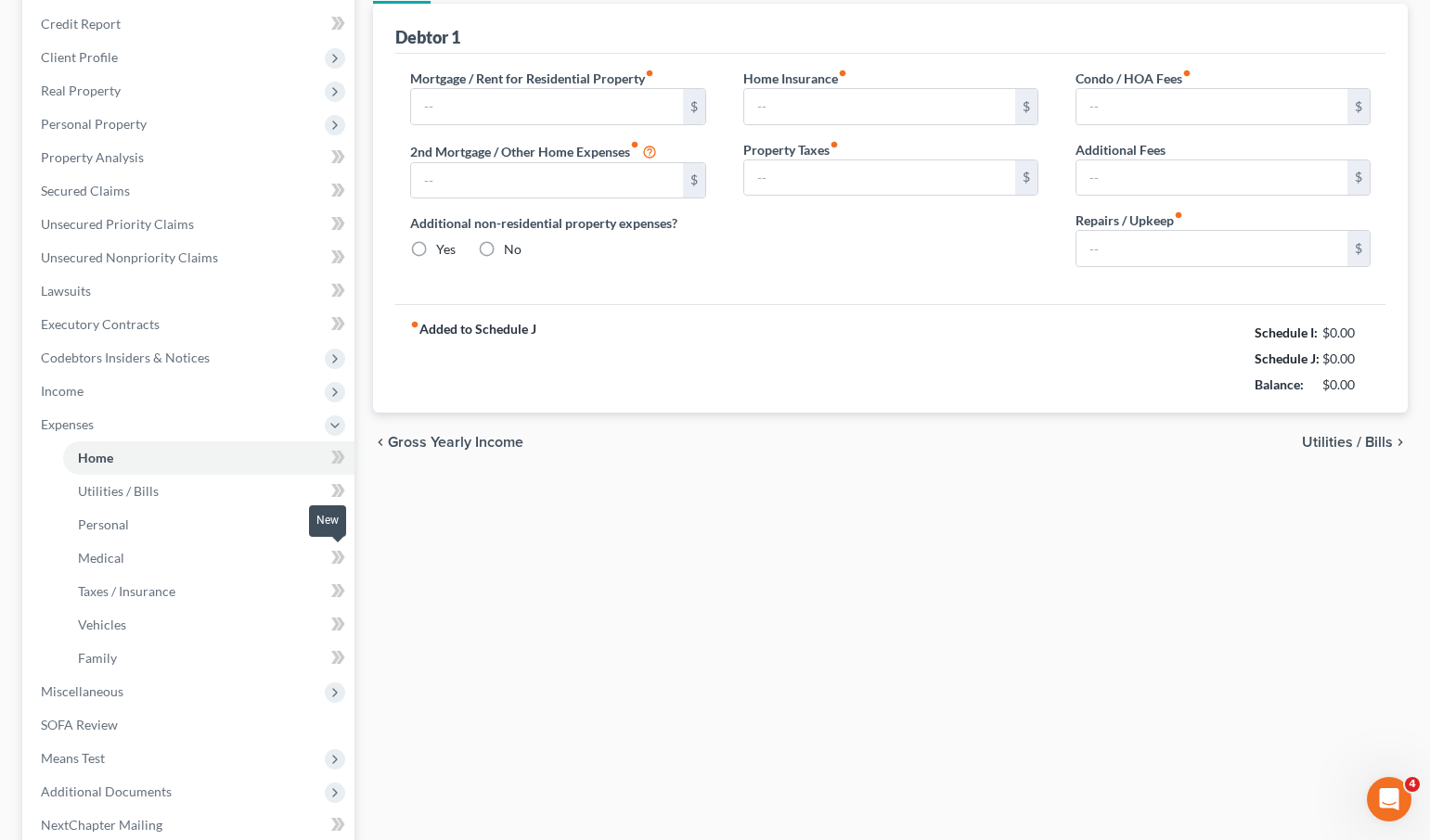
type input "0.00"
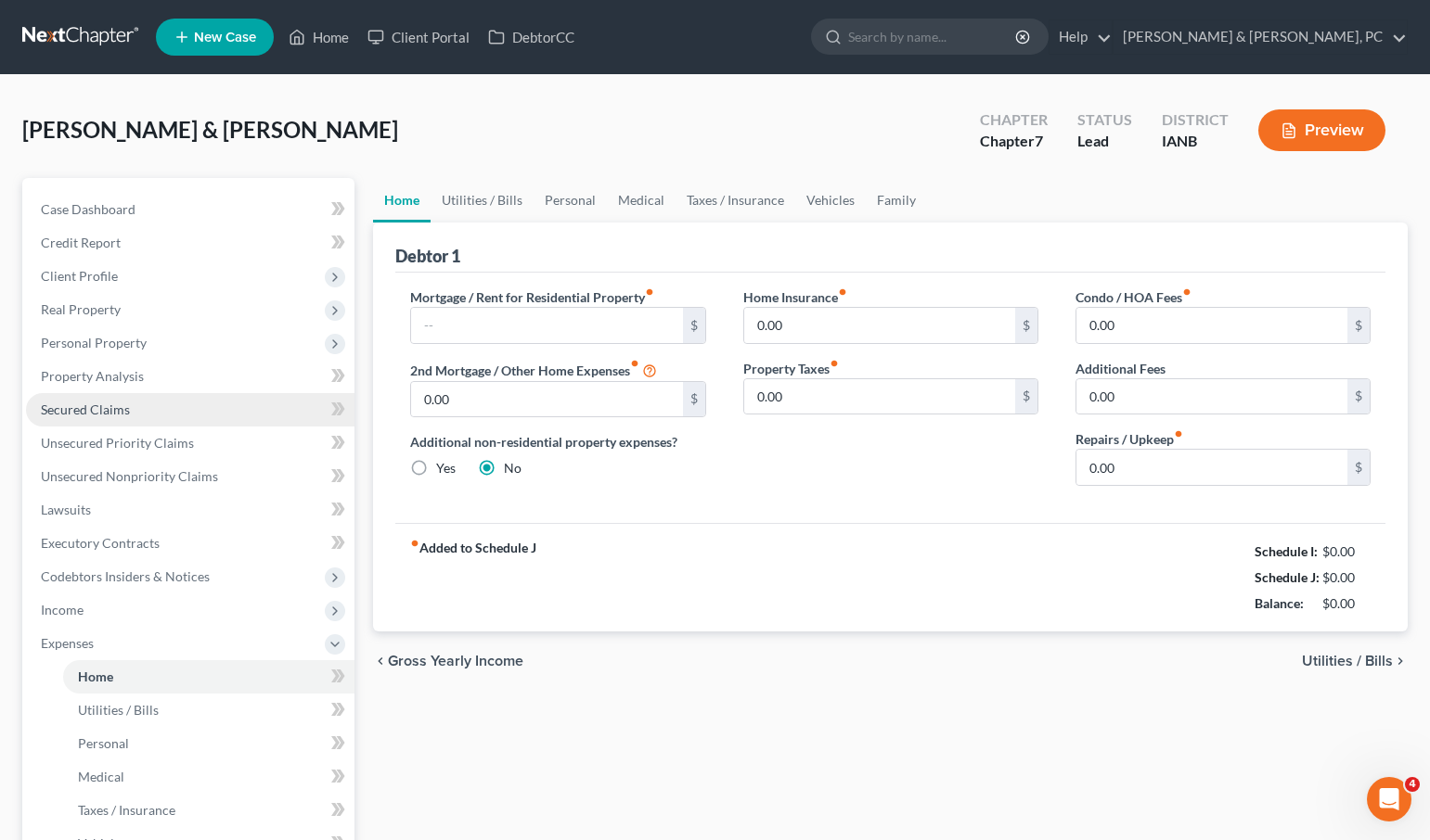
click at [110, 407] on span "Secured Claims" at bounding box center [85, 410] width 89 height 16
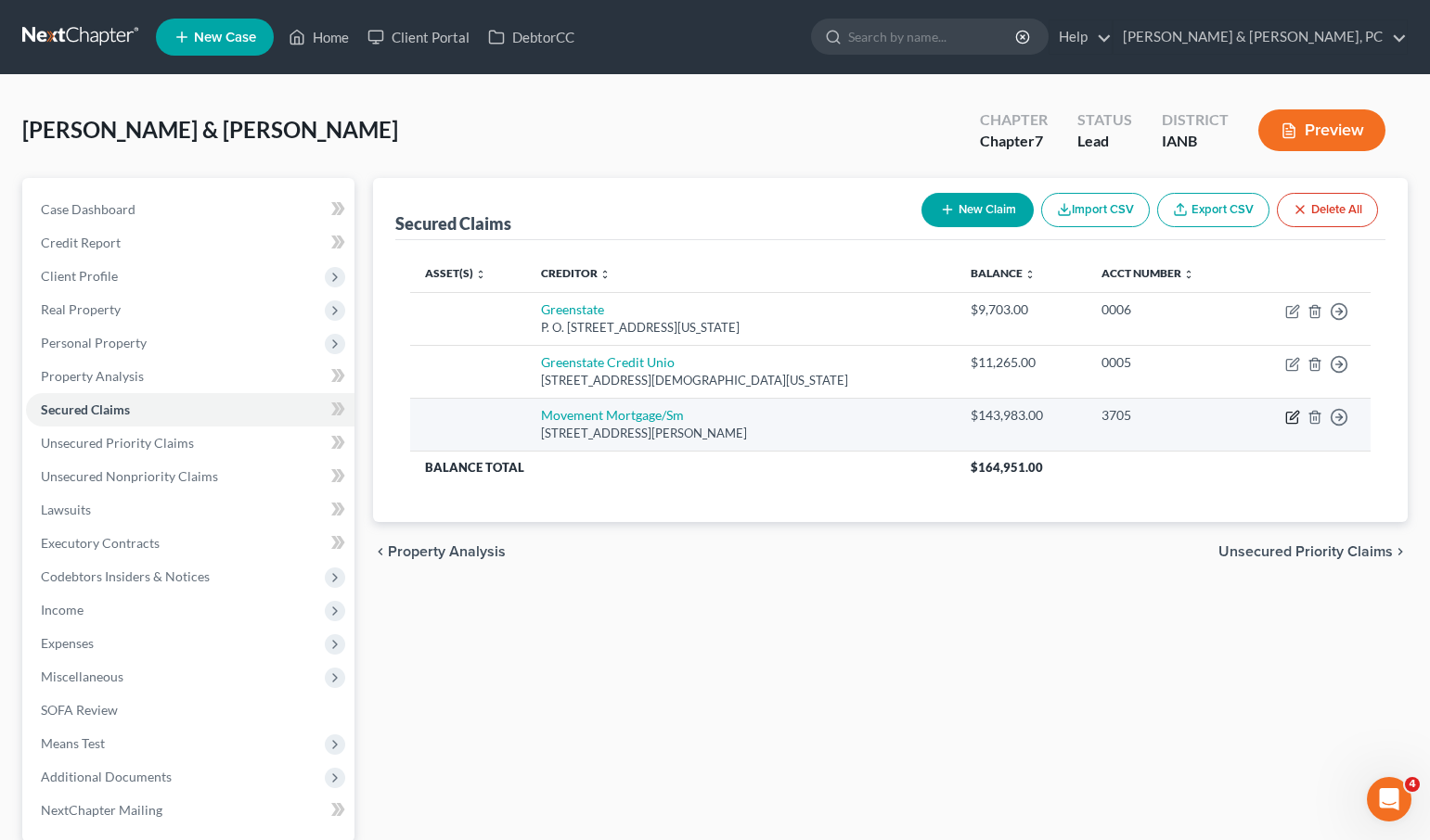
click at [1291, 415] on icon "button" at bounding box center [1293, 415] width 8 height 8
select select "42"
select select "0"
select select "1"
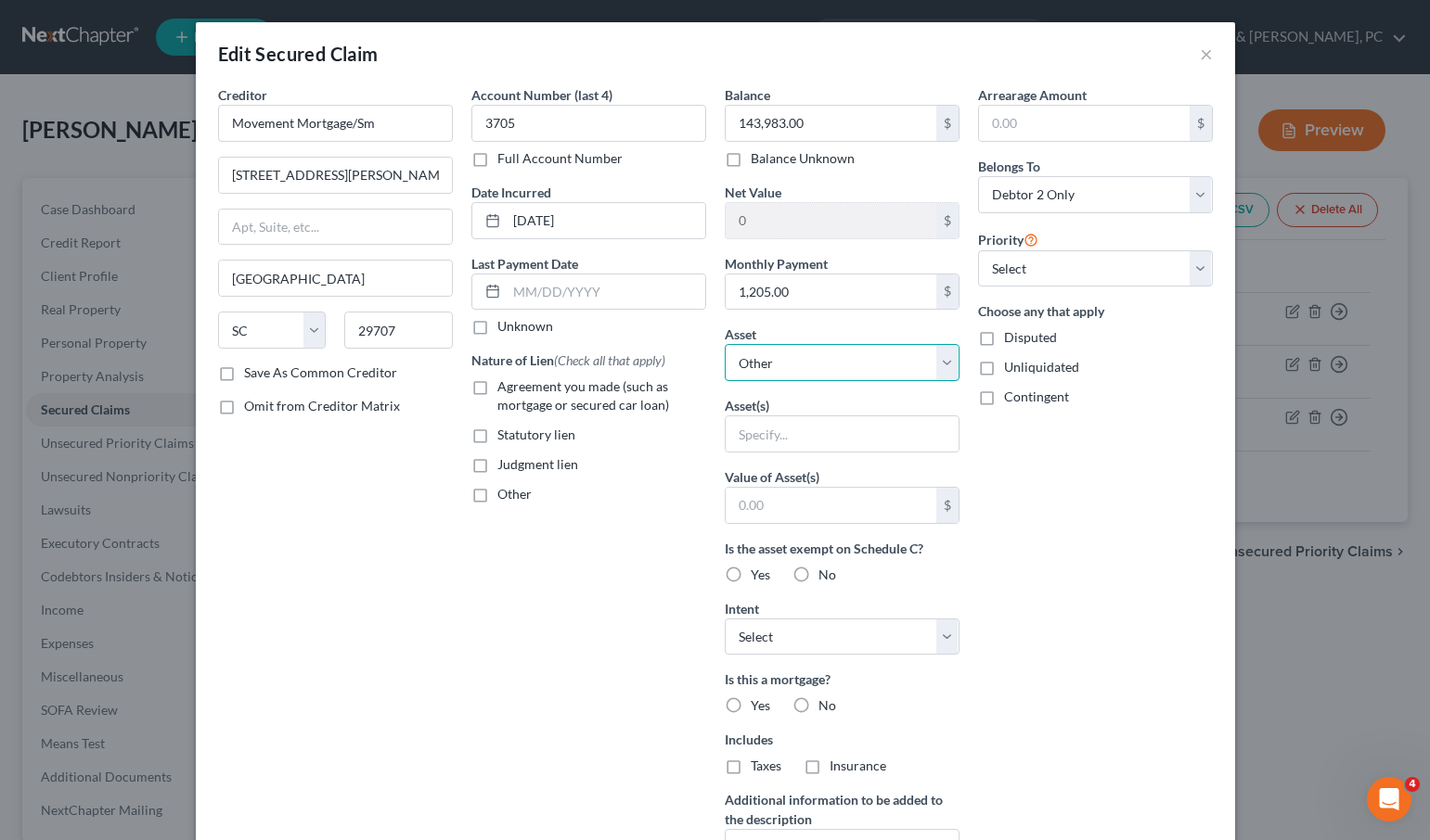
click at [797, 371] on select "Select Other Multiple Assets [STREET_ADDRESS][PERSON_NAME] - $0.0" at bounding box center [841, 362] width 235 height 37
drag, startPoint x: 545, startPoint y: 394, endPoint x: 545, endPoint y: 406, distance: 12.0
click at [545, 393] on span "Agreement you made (such as mortgage or secured car loan)" at bounding box center [583, 395] width 172 height 34
click at [517, 389] on input "Agreement you made (such as mortgage or secured car loan)" at bounding box center [511, 383] width 12 height 12
checkbox input "true"
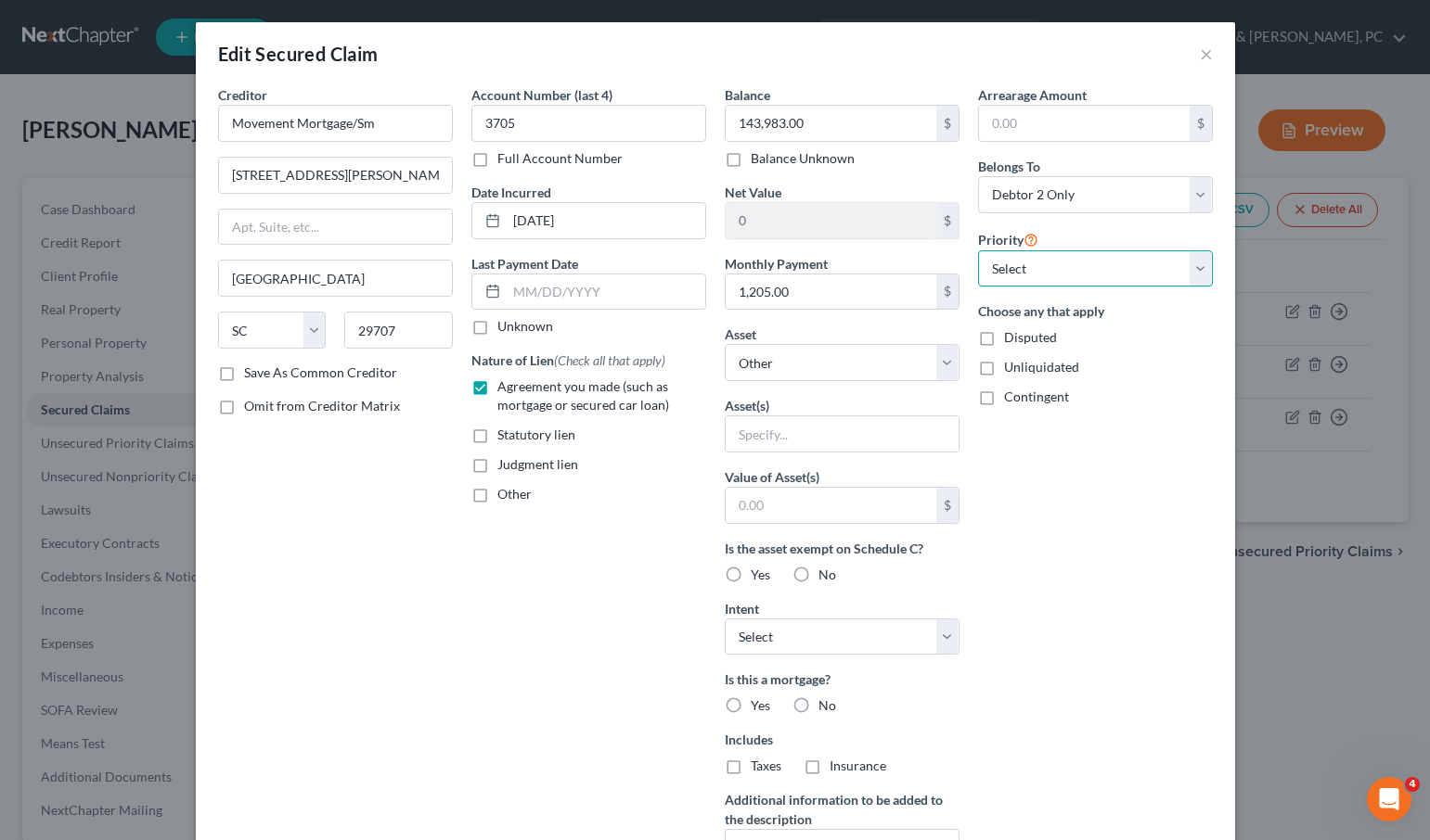
click at [1033, 265] on select "Select 1st 2nd 3rd 4th 5th 6th 7th 8th 9th 10th 11th 12th 13th 14th 15th 16th 1…" at bounding box center [1095, 268] width 235 height 37
select select "0"
click at [978, 250] on select "Select 1st 2nd 3rd 4th 5th 6th 7th 8th 9th 10th 11th 12th 13th 14th 15th 16th 1…" at bounding box center [1095, 268] width 235 height 37
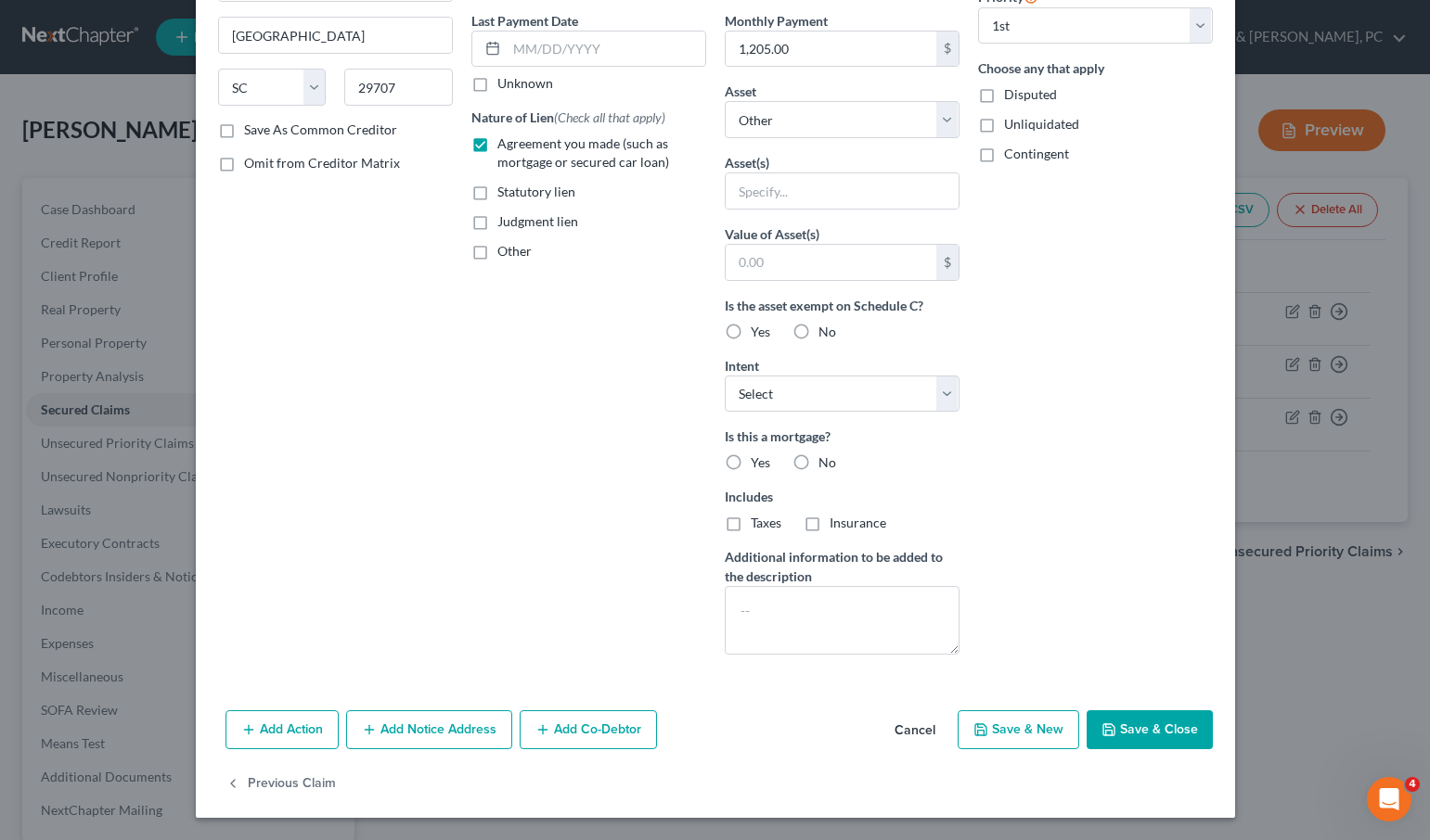
click at [1167, 710] on button "Save & Close" at bounding box center [1150, 729] width 126 height 39
select select
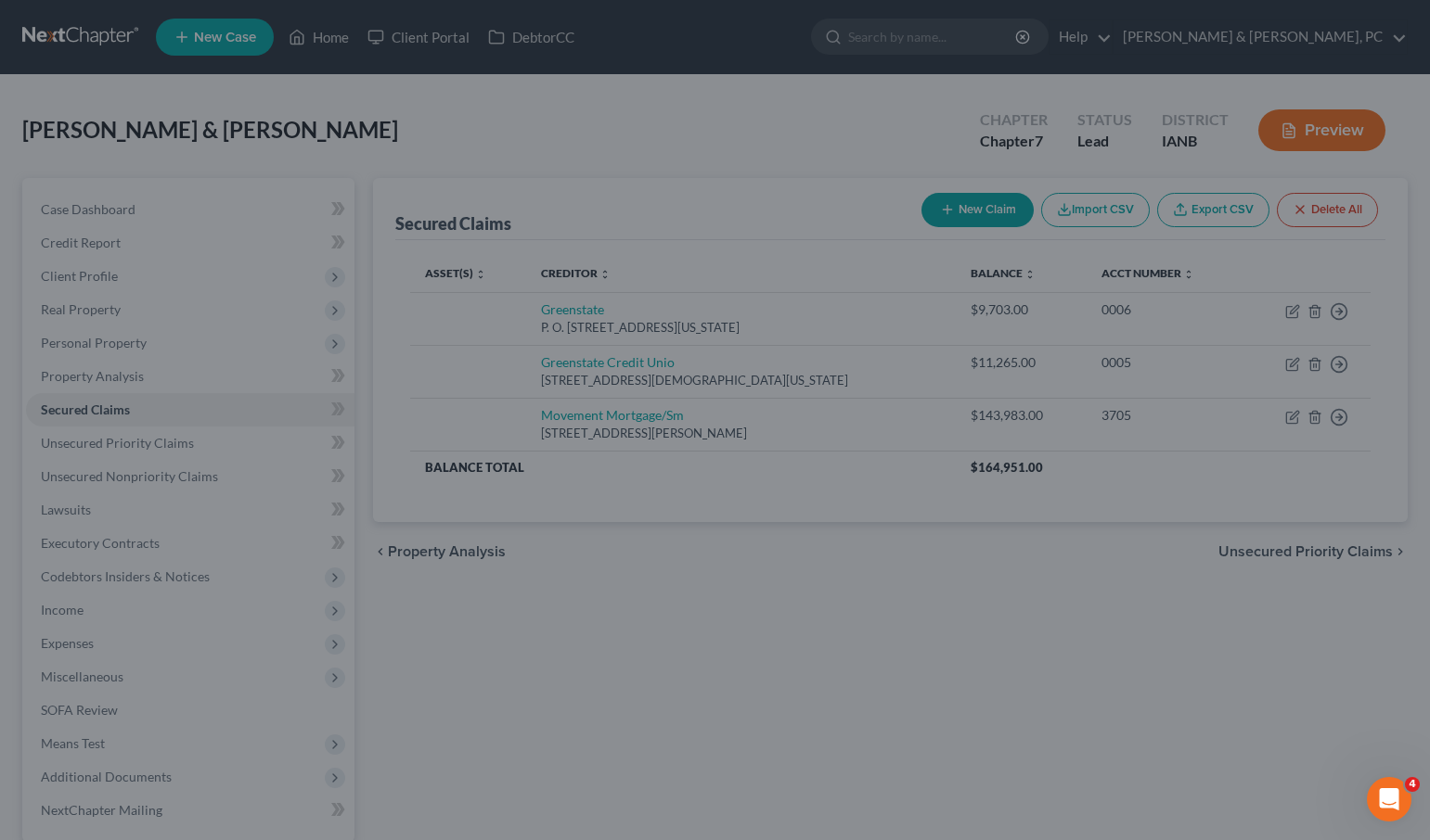
scroll to position [40, 0]
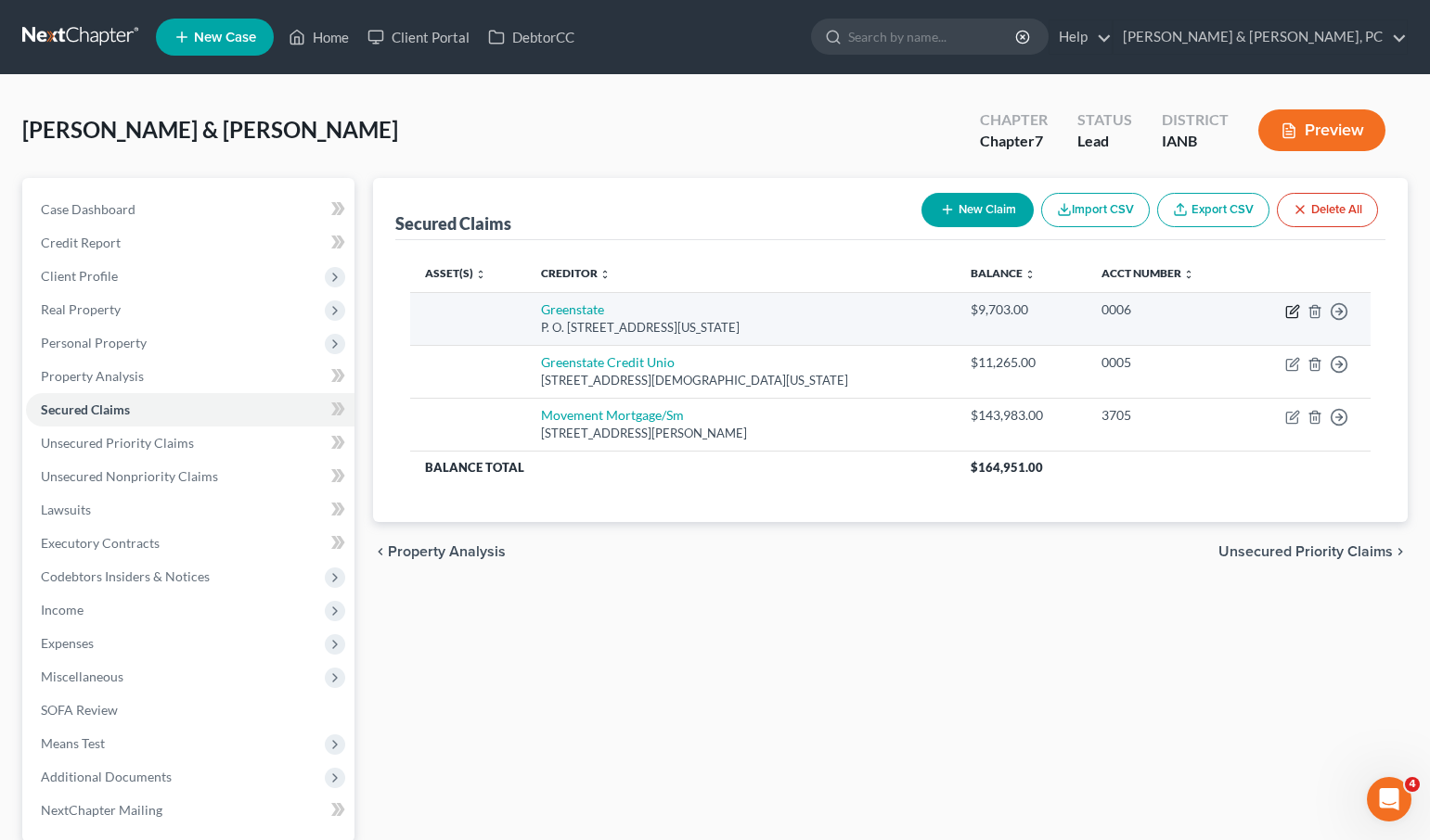
click at [1291, 307] on icon "button" at bounding box center [1292, 311] width 15 height 15
select select "16"
select select "1"
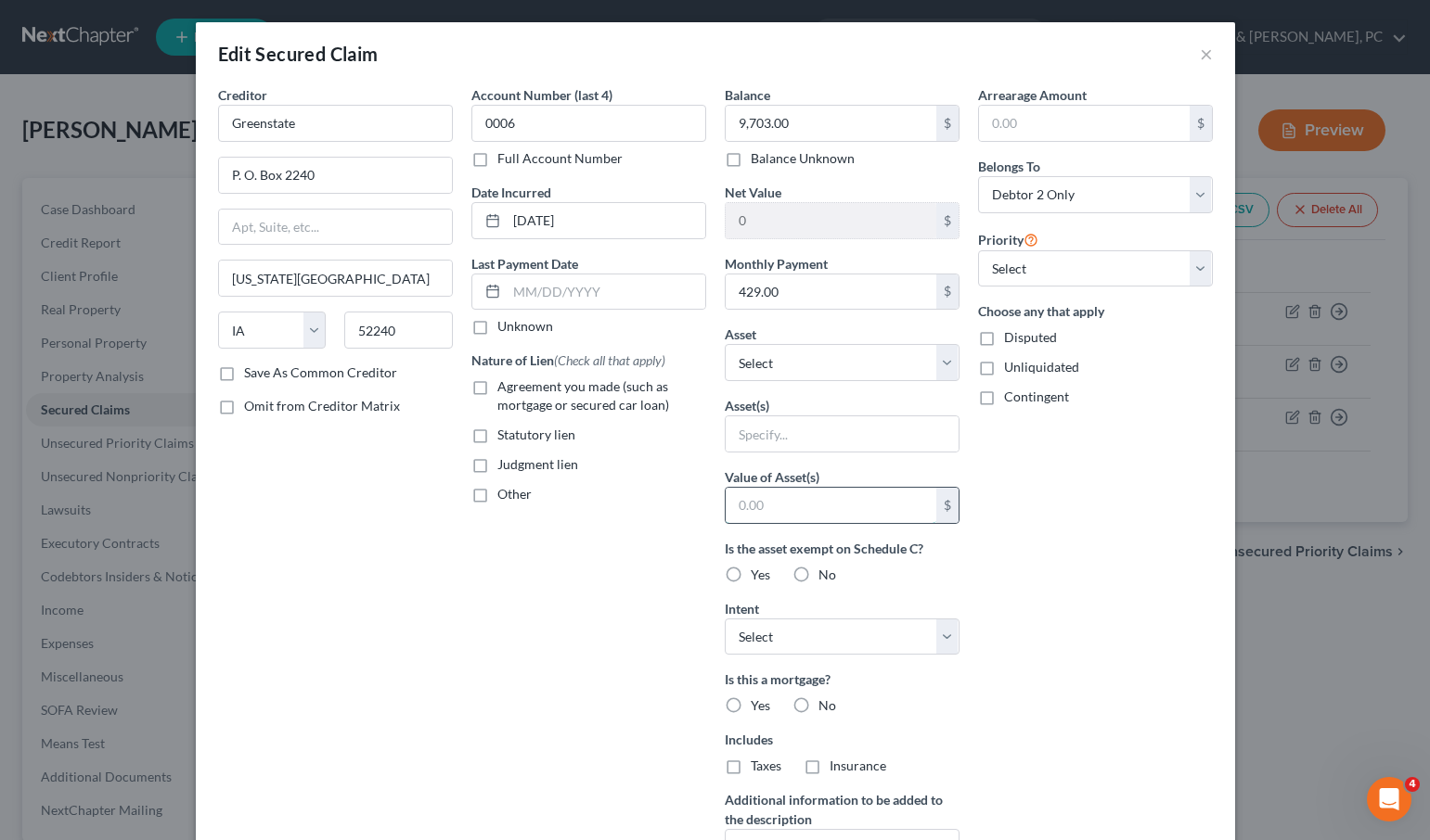
click at [781, 521] on input "text" at bounding box center [830, 505] width 211 height 35
click at [780, 508] on input "text" at bounding box center [830, 505] width 211 height 35
click at [514, 396] on span "Agreement you made (such as mortgage or secured car loan)" at bounding box center [583, 395] width 172 height 34
click at [514, 389] on input "Agreement you made (such as mortgage or secured car loan)" at bounding box center [511, 383] width 12 height 12
checkbox input "true"
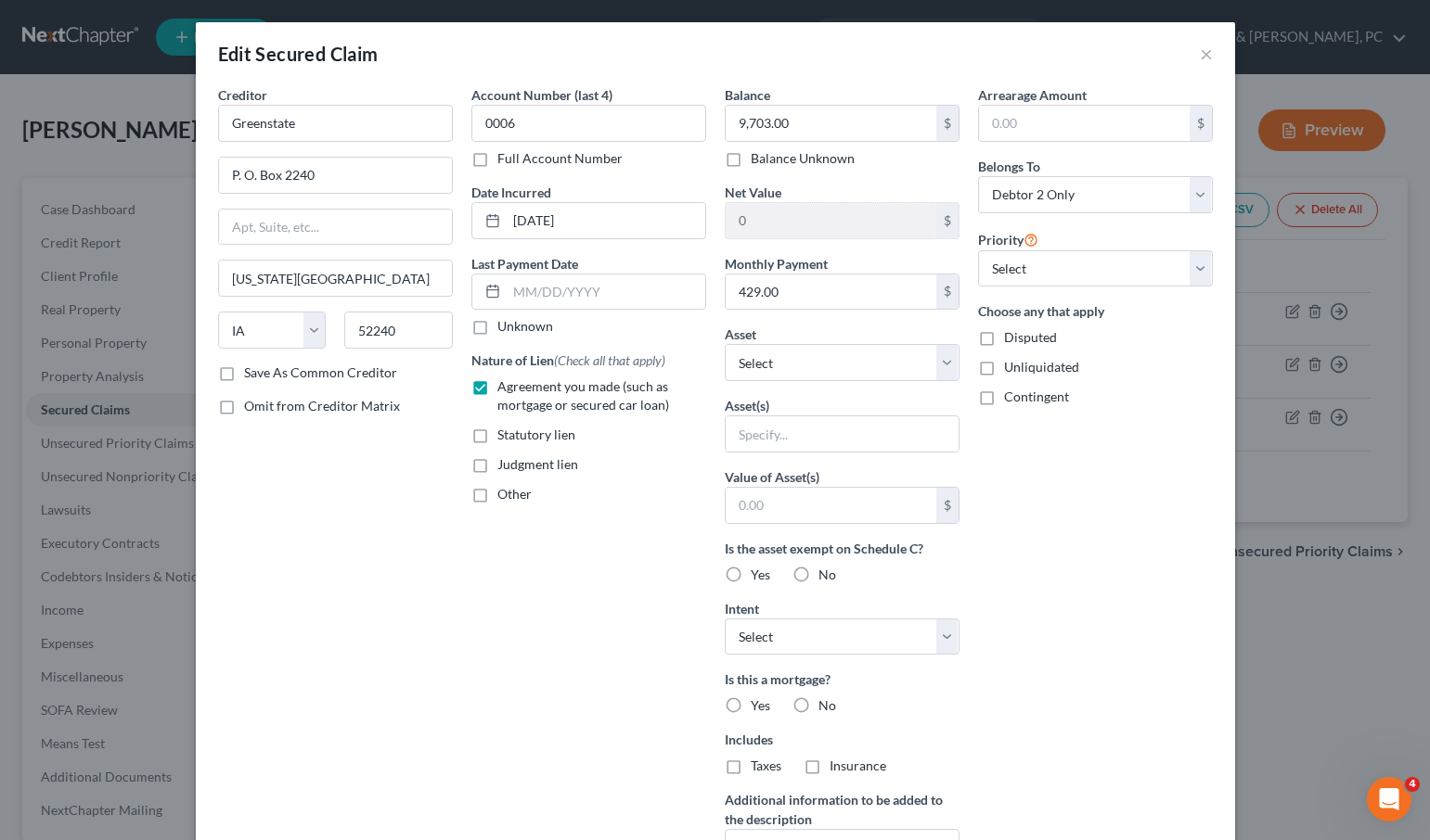
click at [750, 573] on label "Yes" at bounding box center [760, 575] width 20 height 19
click at [757, 573] on input "Yes" at bounding box center [763, 572] width 12 height 12
radio input "true"
click at [771, 640] on select "Select Surrender Redeem Reaffirm Avoid Other" at bounding box center [841, 636] width 235 height 37
select select "2"
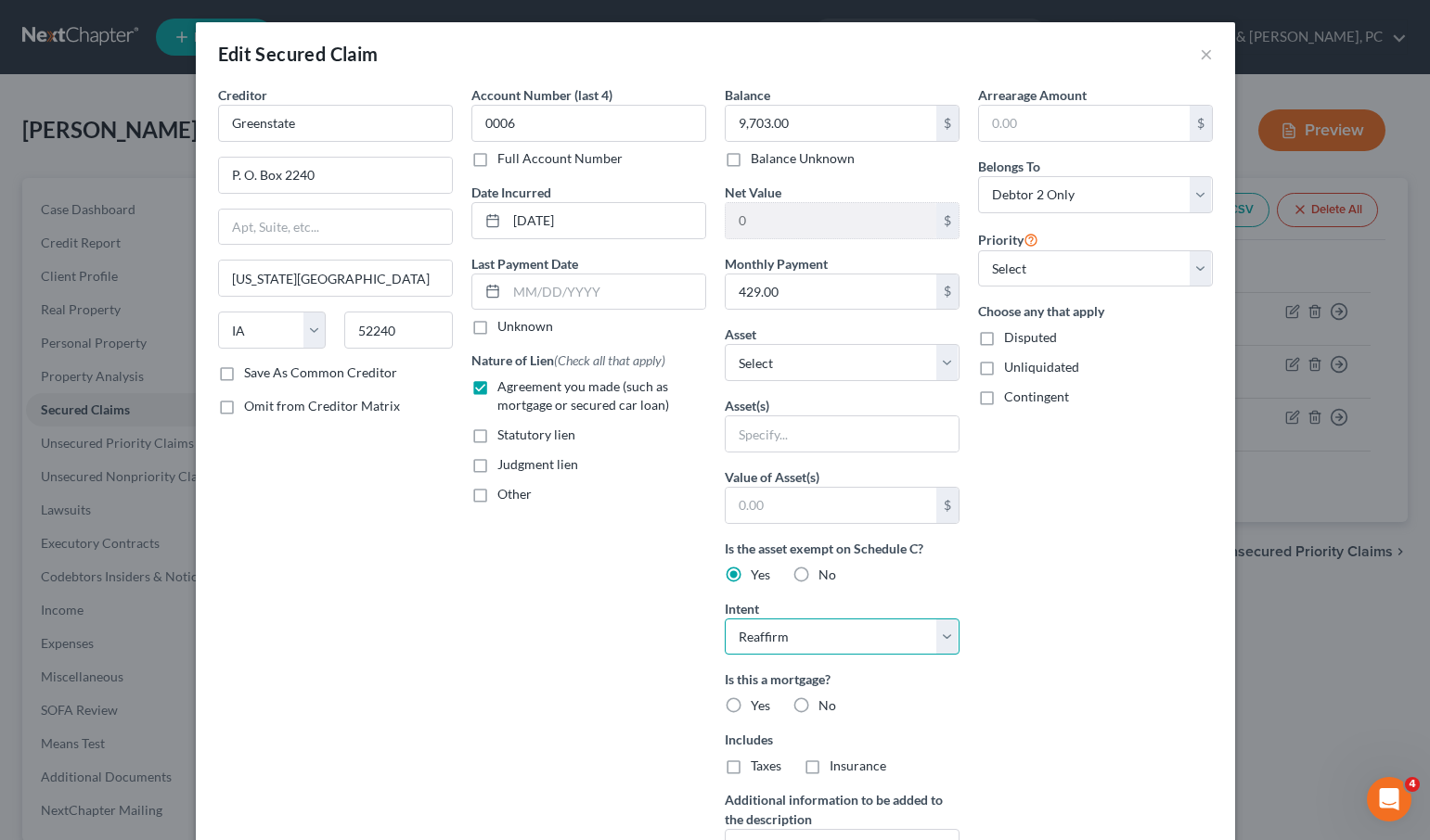
click at [724, 619] on select "Select Surrender Redeem Reaffirm Avoid Other" at bounding box center [841, 636] width 235 height 37
click at [818, 706] on label "No" at bounding box center [827, 705] width 18 height 19
click at [825, 706] on input "No" at bounding box center [831, 702] width 12 height 12
radio input "true"
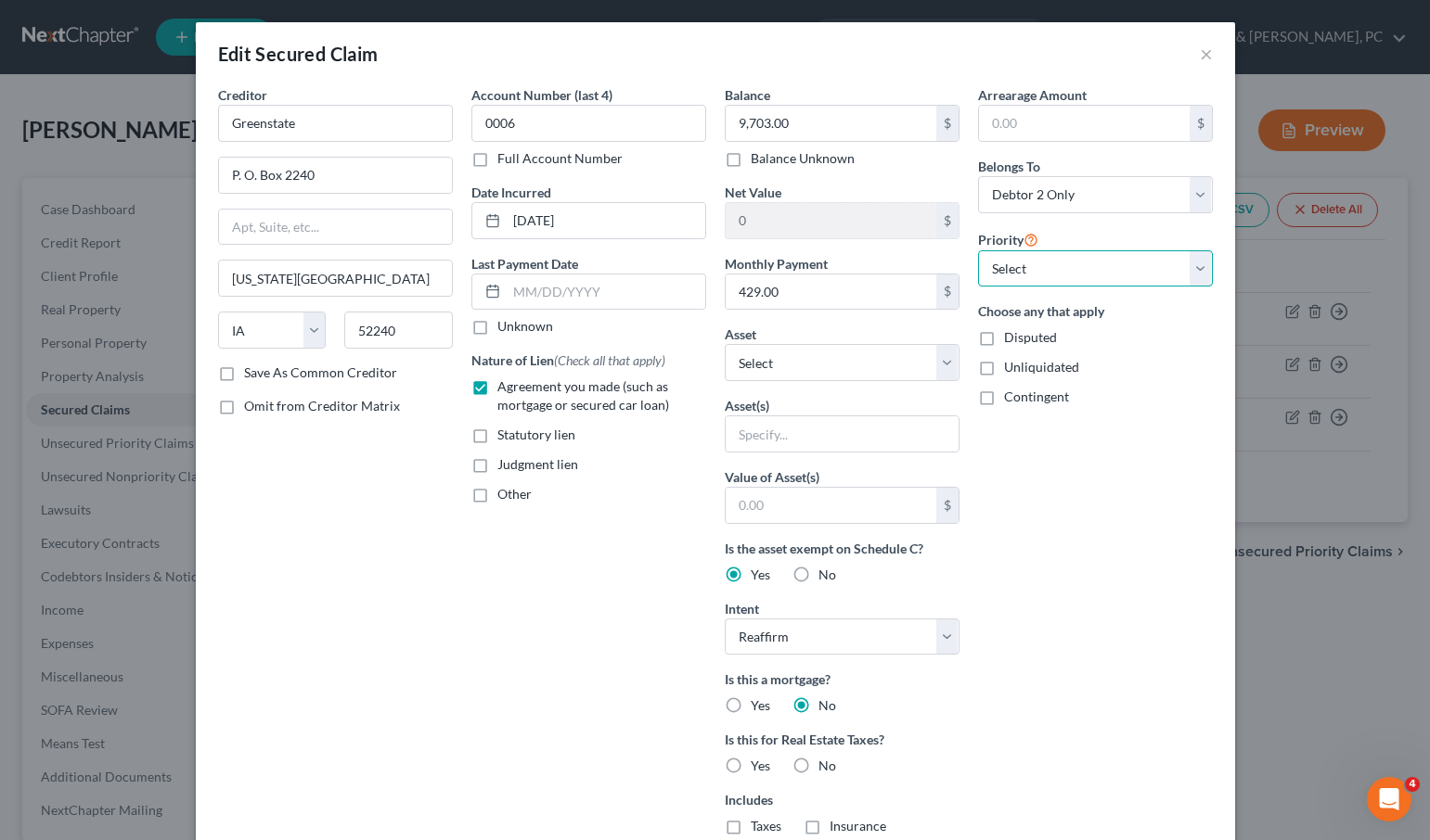
click at [1004, 272] on select "Select 1st 2nd 3rd 4th 5th 6th 7th 8th 9th 10th 11th 12th 13th 14th 15th 16th 1…" at bounding box center [1095, 268] width 235 height 37
select select "0"
click at [978, 250] on select "Select 1st 2nd 3rd 4th 5th 6th 7th 8th 9th 10th 11th 12th 13th 14th 15th 16th 1…" at bounding box center [1095, 268] width 235 height 37
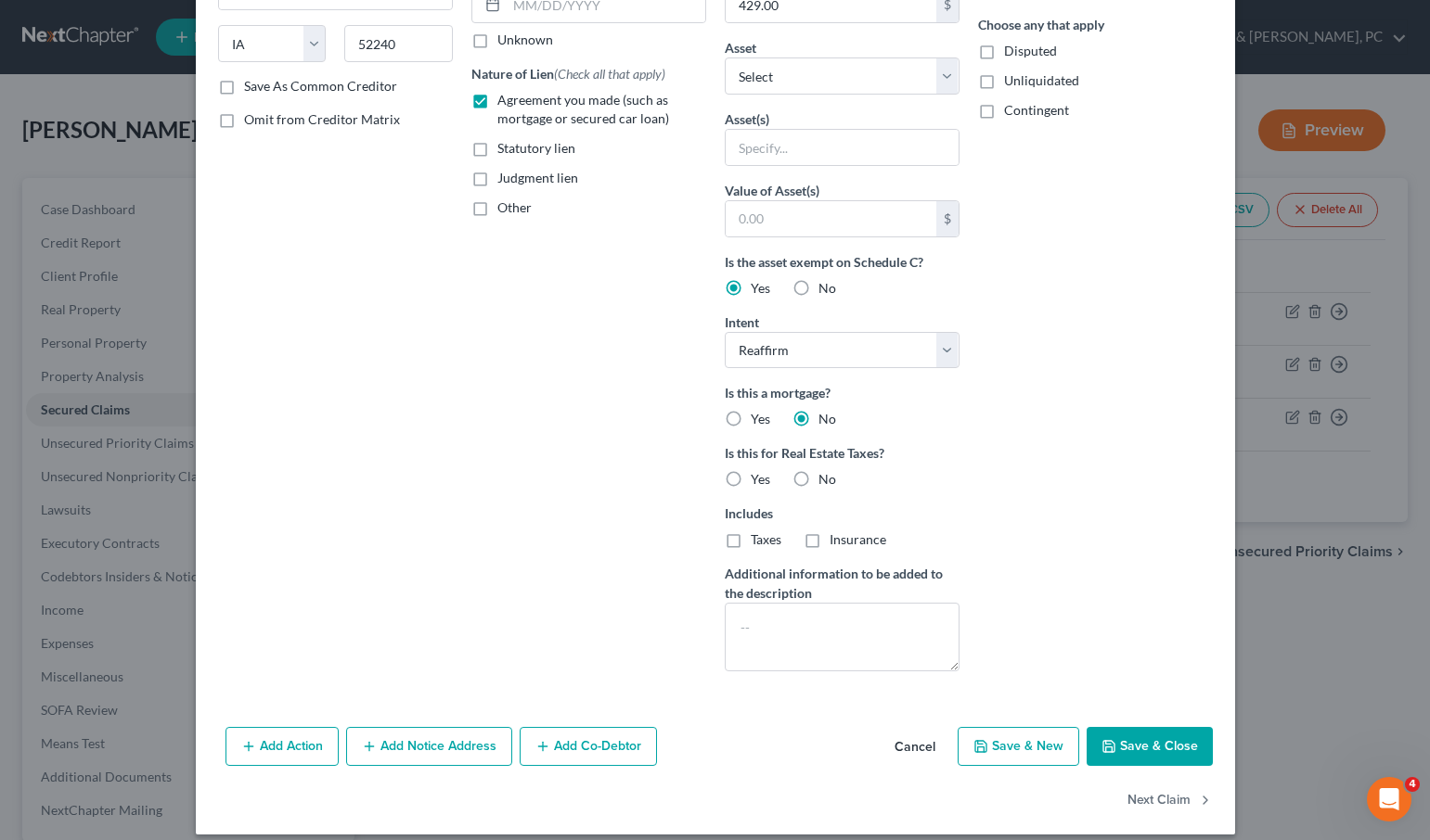
scroll to position [303, 0]
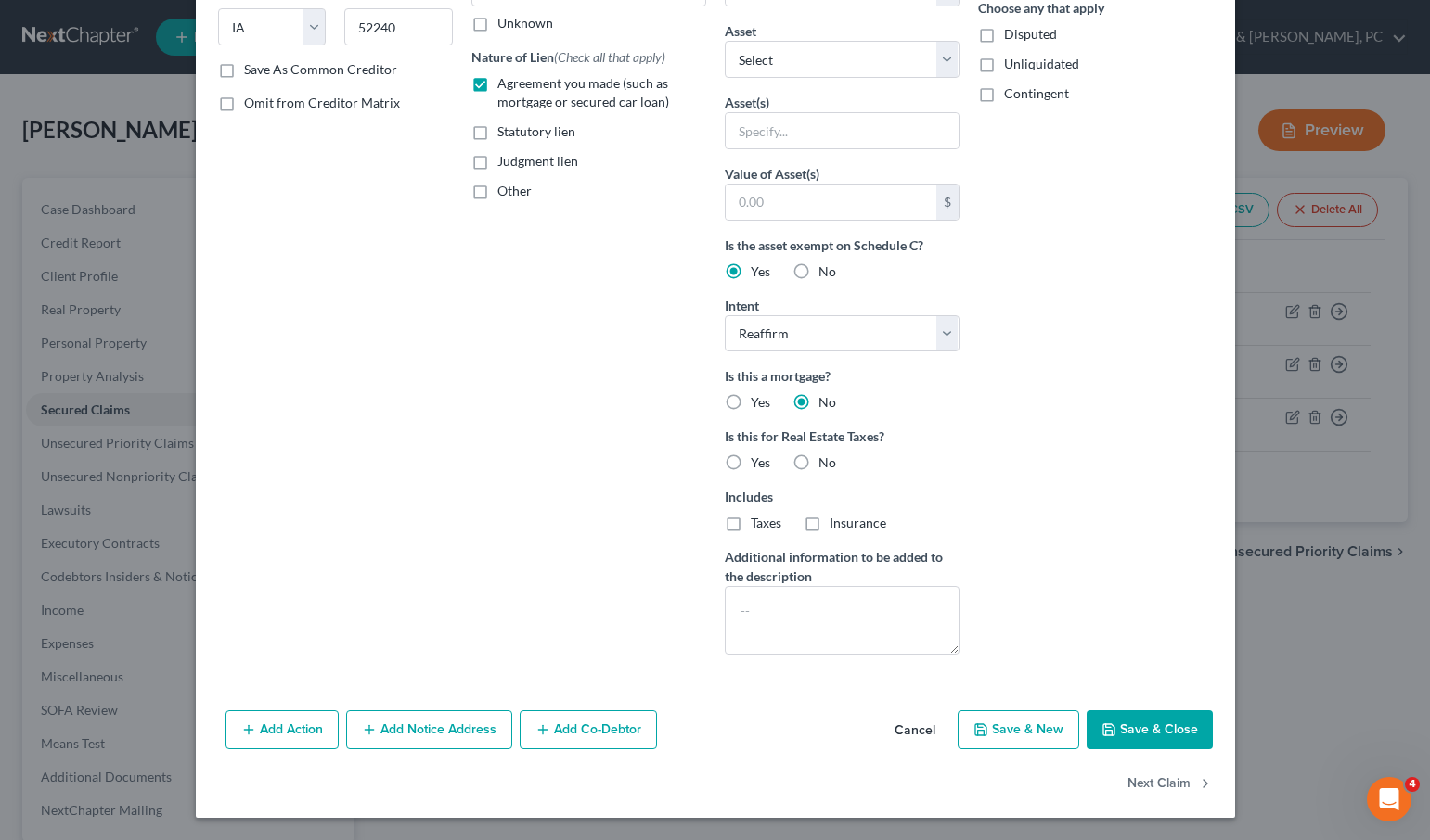
drag, startPoint x: 802, startPoint y: 460, endPoint x: 871, endPoint y: 552, distance: 115.0
click at [818, 460] on label "No" at bounding box center [827, 463] width 18 height 19
click at [825, 460] on input "No" at bounding box center [831, 460] width 12 height 12
radio input "true"
drag, startPoint x: 1140, startPoint y: 731, endPoint x: 488, endPoint y: 682, distance: 653.8
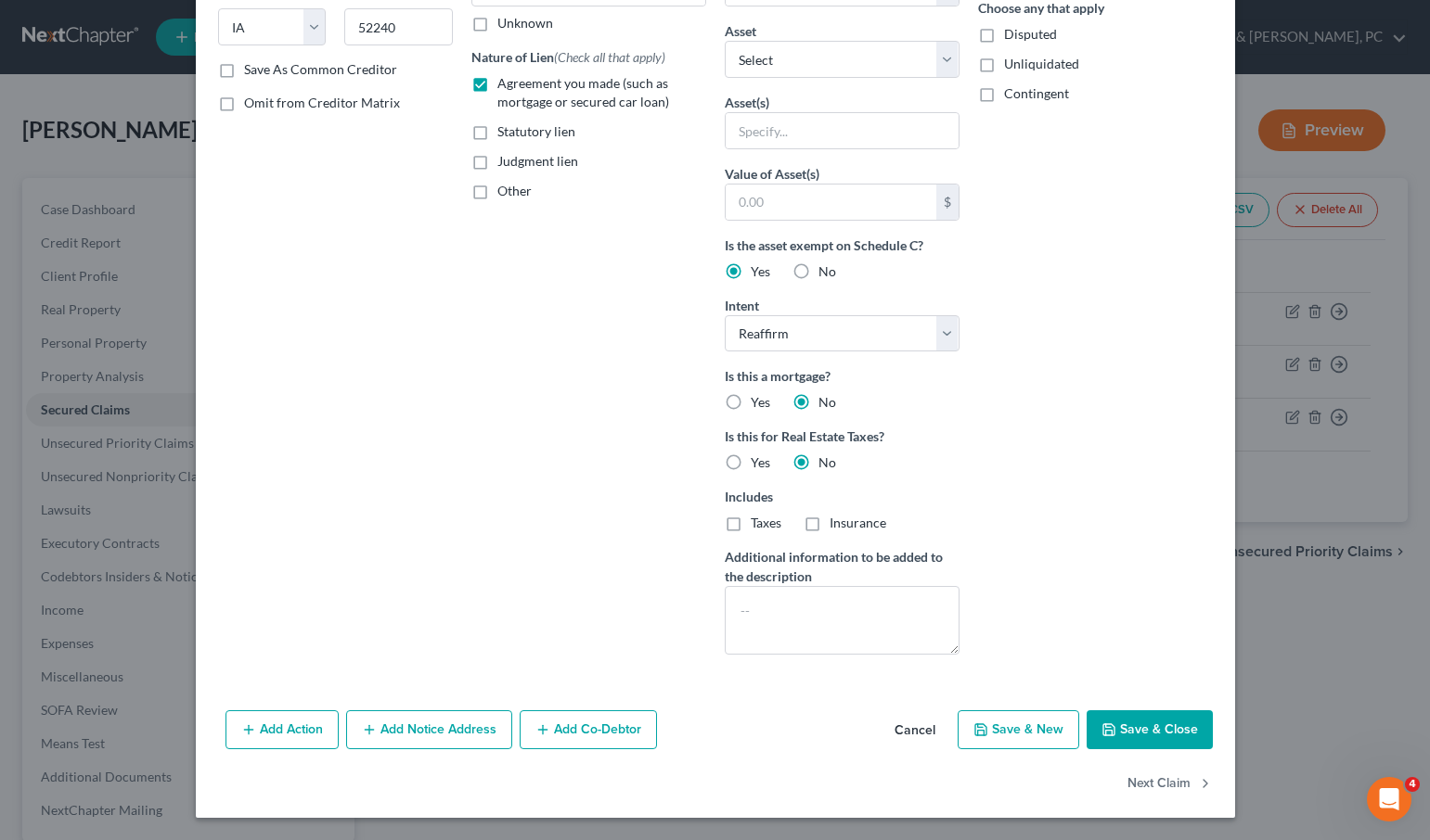
click at [1129, 730] on button "Save & Close" at bounding box center [1150, 729] width 126 height 39
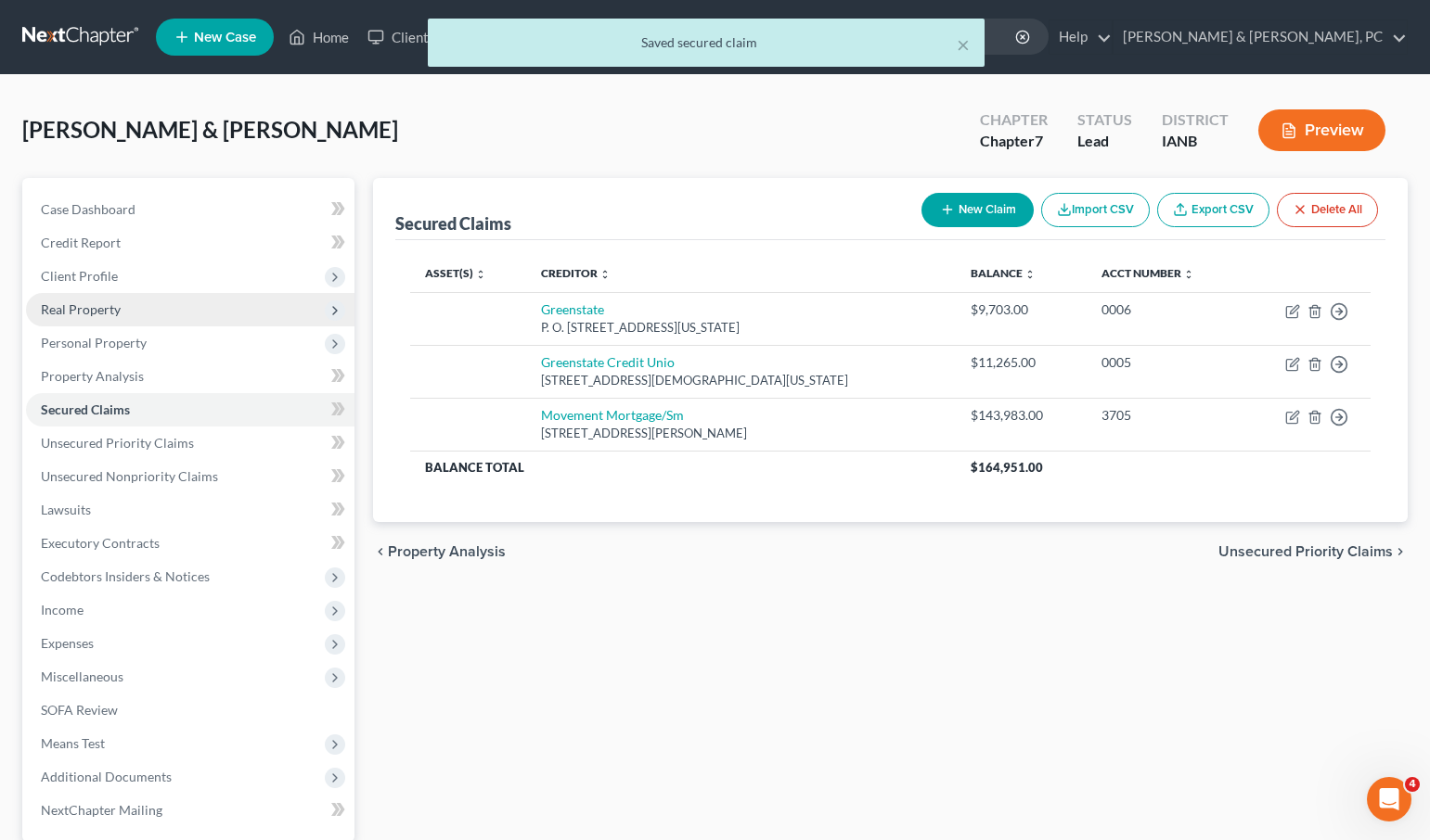
click at [79, 311] on span "Real Property" at bounding box center [81, 309] width 80 height 16
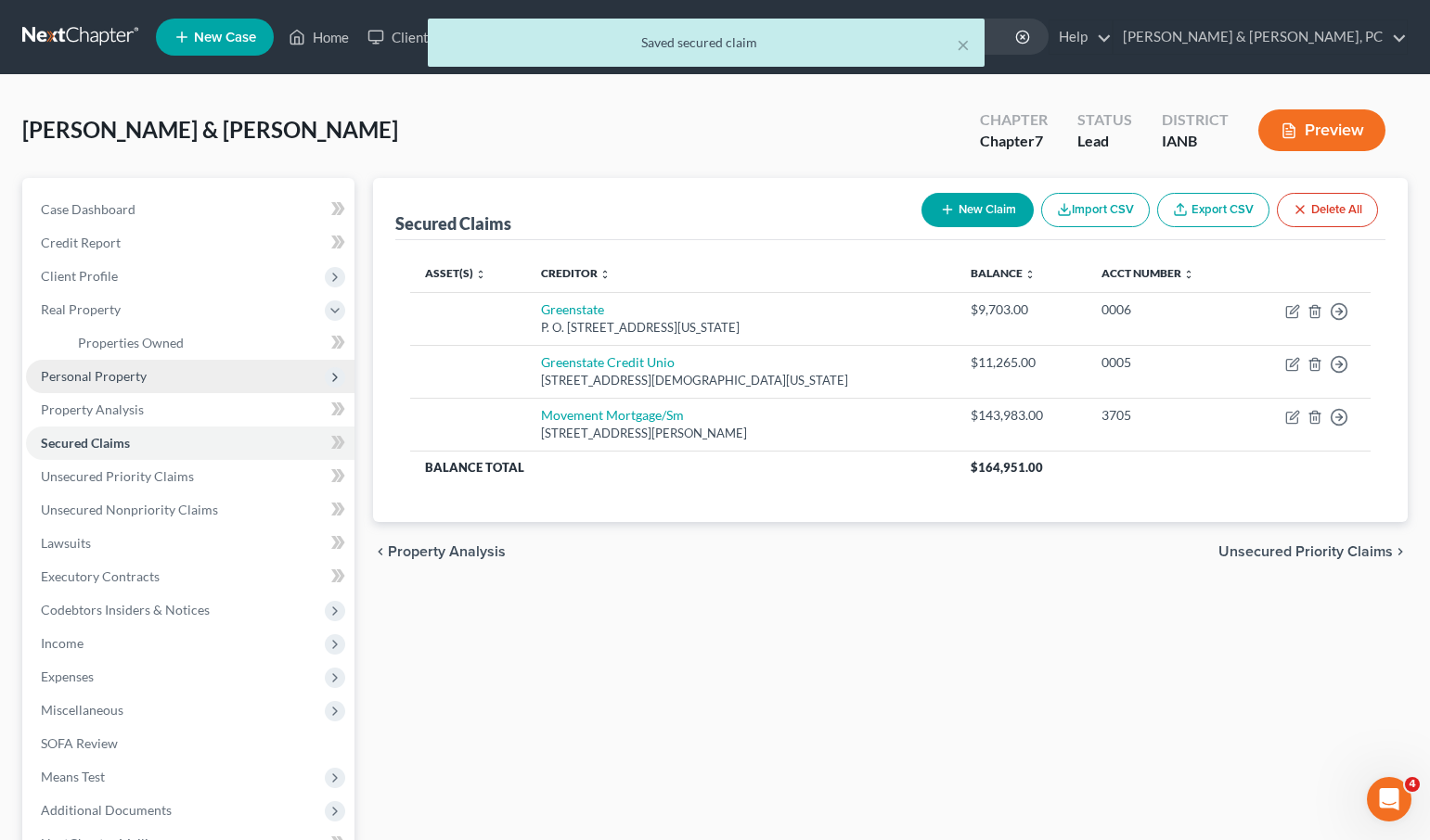
click at [89, 379] on span "Personal Property" at bounding box center [94, 376] width 106 height 16
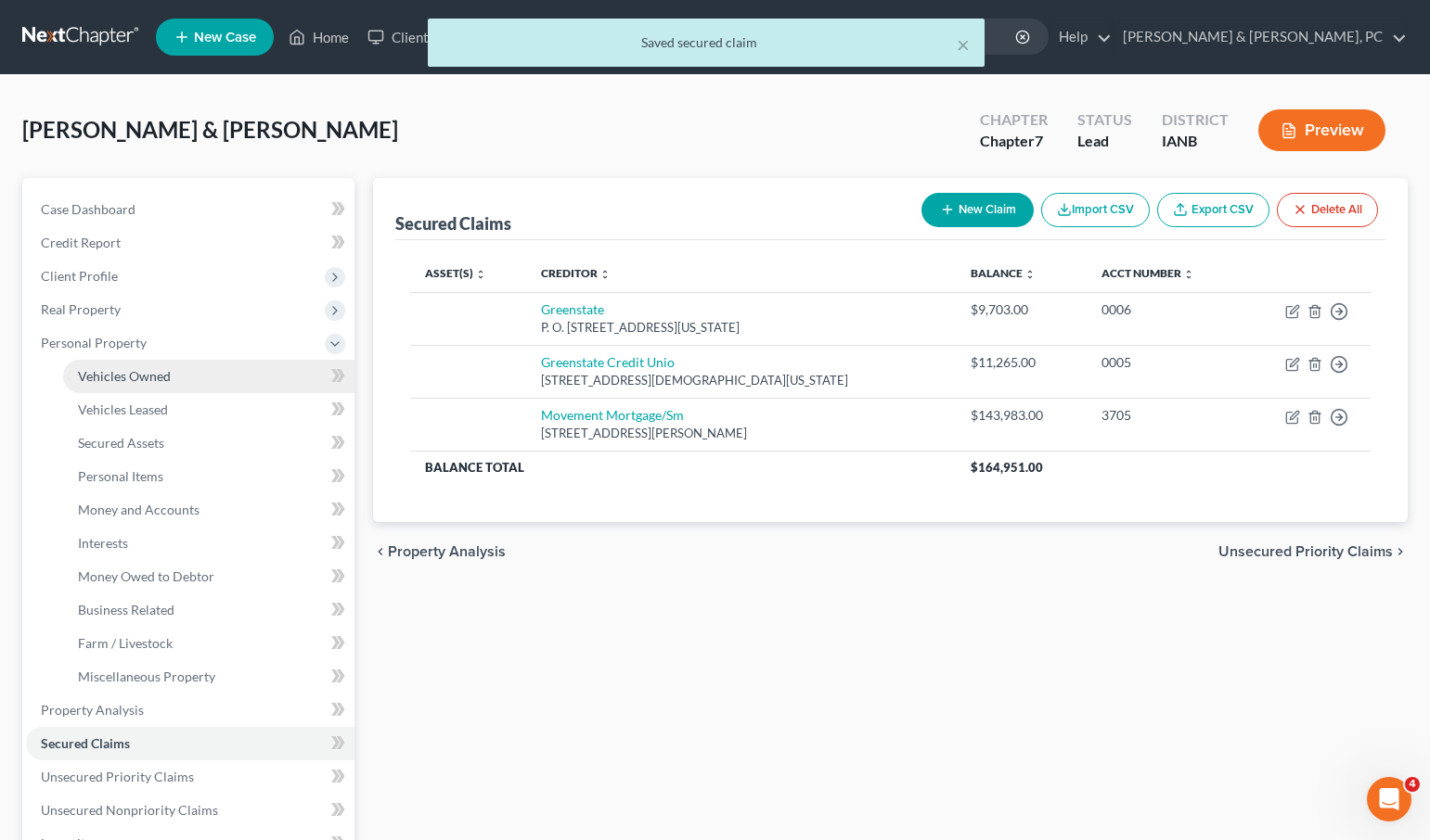
click at [125, 378] on span "Vehicles Owned" at bounding box center [124, 376] width 93 height 16
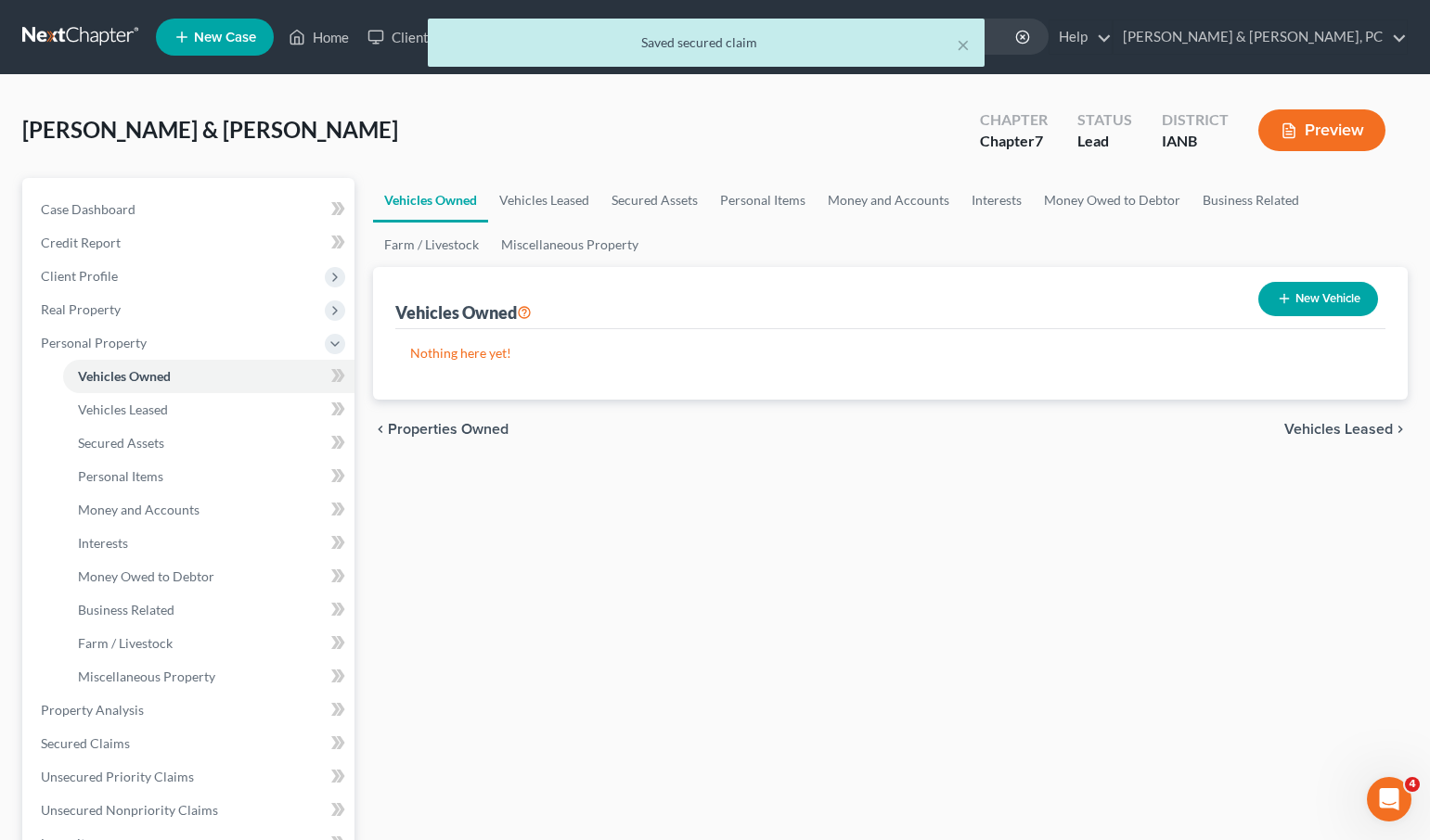
click at [1307, 285] on button "New Vehicle" at bounding box center [1318, 299] width 120 height 34
select select "0"
select select "2"
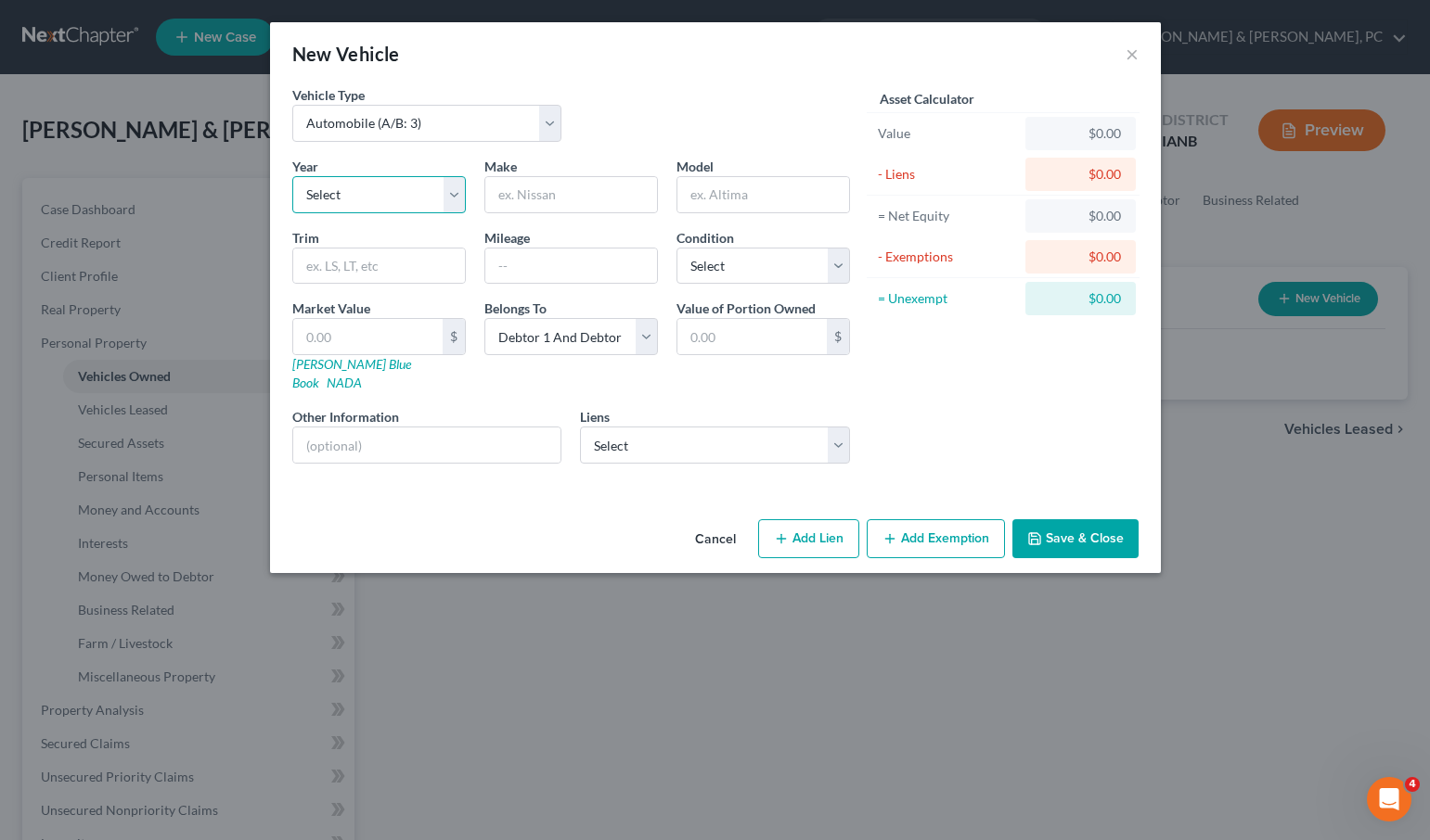
click at [316, 192] on select "Select 2026 2025 2024 2023 2022 2021 2020 2019 2018 2017 2016 2015 2014 2013 20…" at bounding box center [379, 195] width 174 height 37
select select "13"
click at [292, 177] on select "Select 2026 2025 2024 2023 2022 2021 2020 2019 2018 2017 2016 2015 2014 2013 20…" at bounding box center [379, 195] width 174 height 37
click at [567, 201] on input "text" at bounding box center [571, 195] width 172 height 35
type input "Jeep"
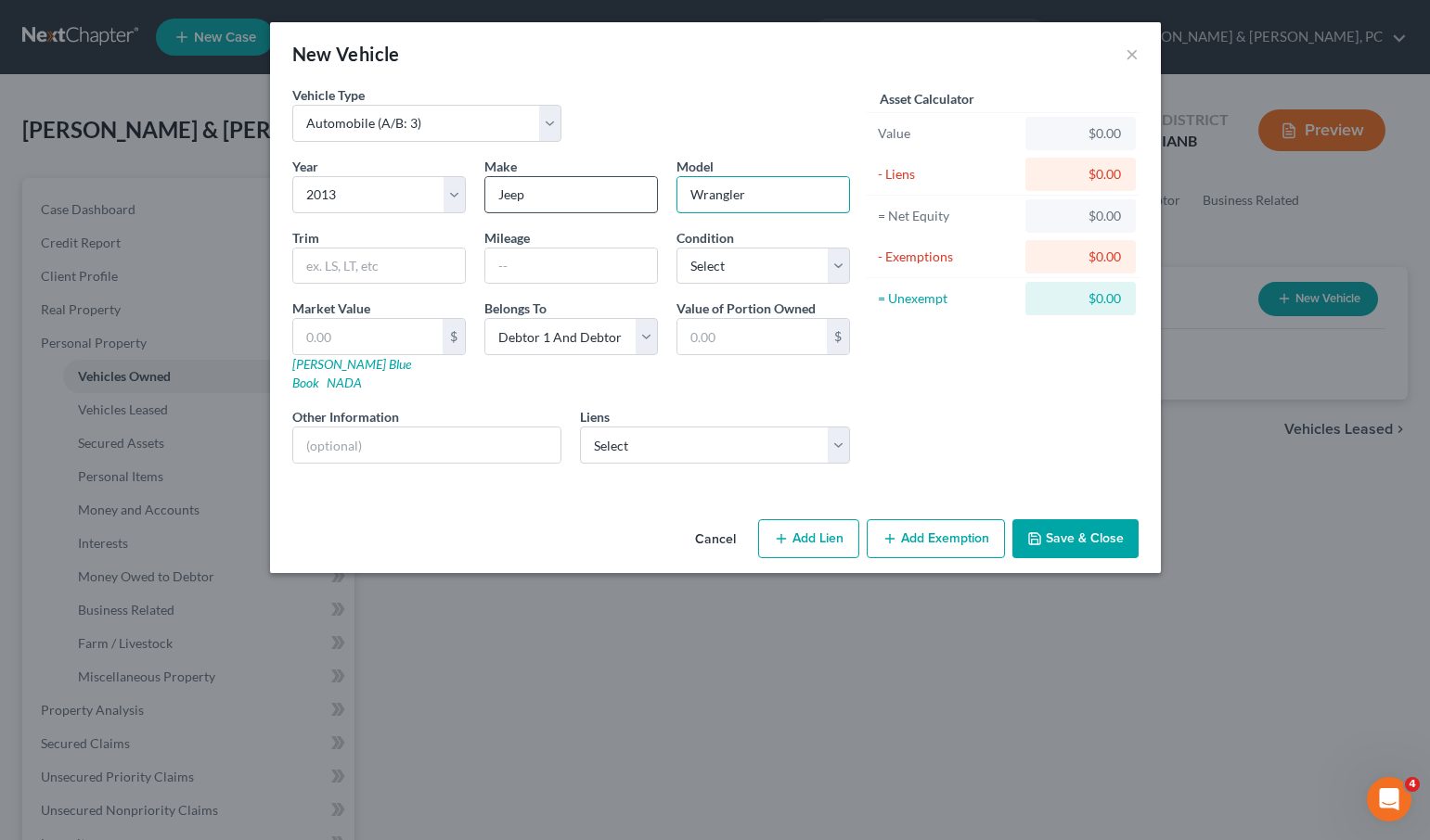
type input "Wrangler"
type input "Unlimited"
click at [549, 340] on select "Select Debtor 1 Only Debtor 2 Only Debtor 1 And Debtor 2 Only At Least One Of T…" at bounding box center [571, 336] width 174 height 37
select select "1"
click at [484, 318] on select "Select Debtor 1 Only Debtor 2 Only Debtor 1 And Debtor 2 Only At Least One Of T…" at bounding box center [571, 336] width 174 height 37
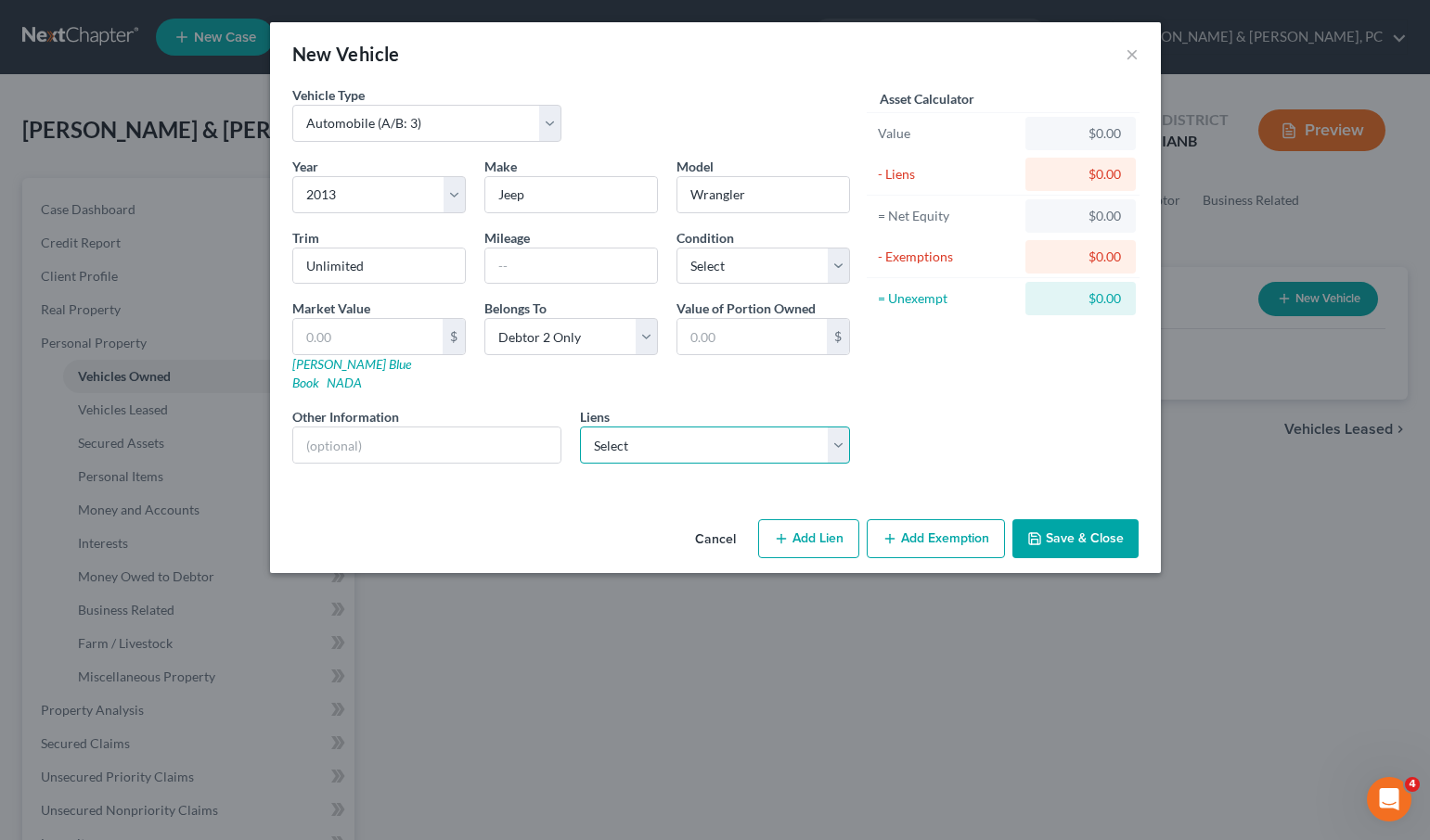
click at [678, 436] on select "Select Movement Mortgage/Sm - $143,983.00 Greenstate Credit Unio - $11,265.00 G…" at bounding box center [715, 445] width 270 height 37
select select "2"
click at [580, 427] on select "Select Movement Mortgage/Sm - $143,983.00 Greenstate Credit Unio - $11,265.00 G…" at bounding box center [715, 445] width 270 height 37
select select
select select "16"
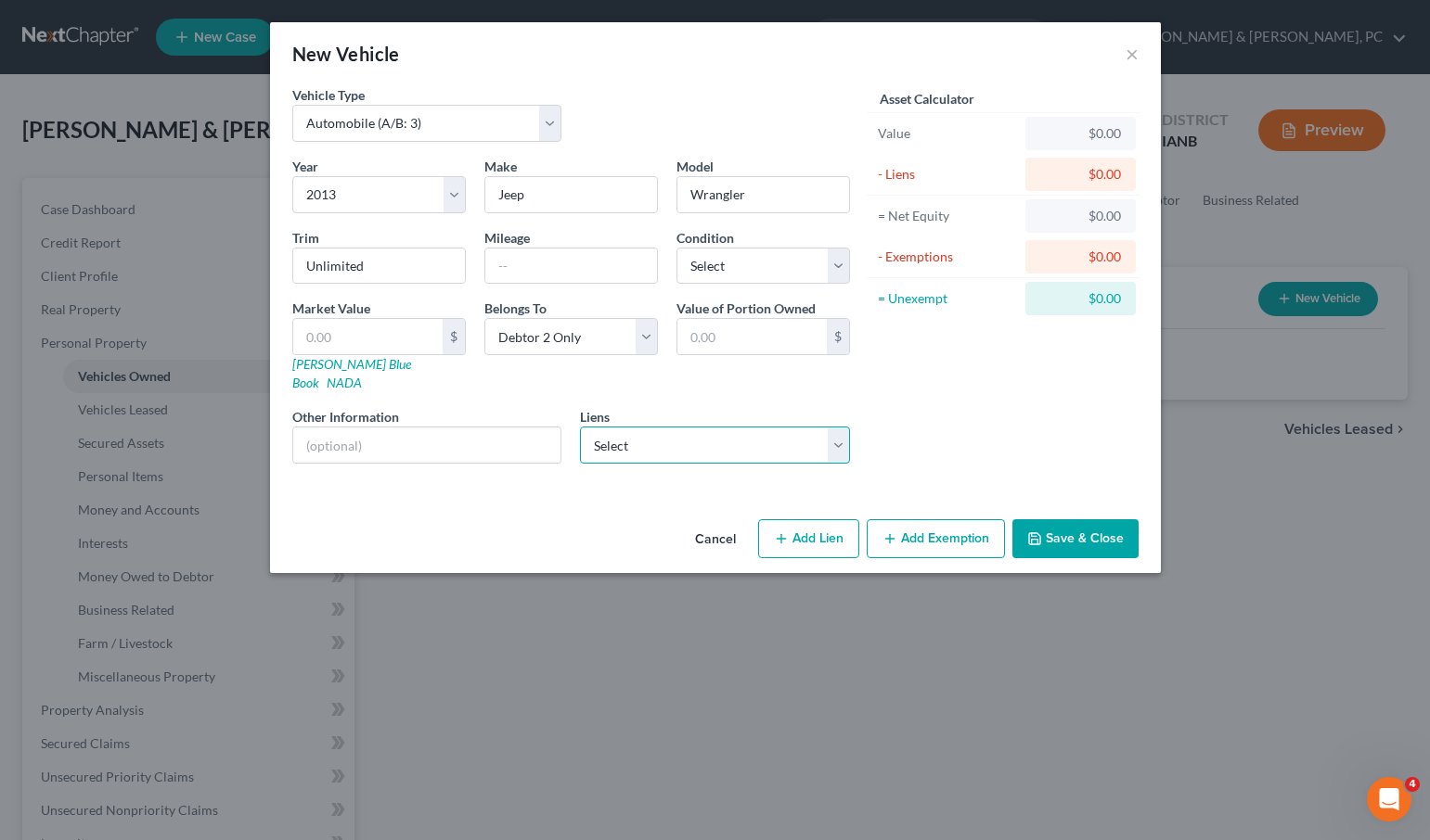
select select "1"
select select "0"
select select "2"
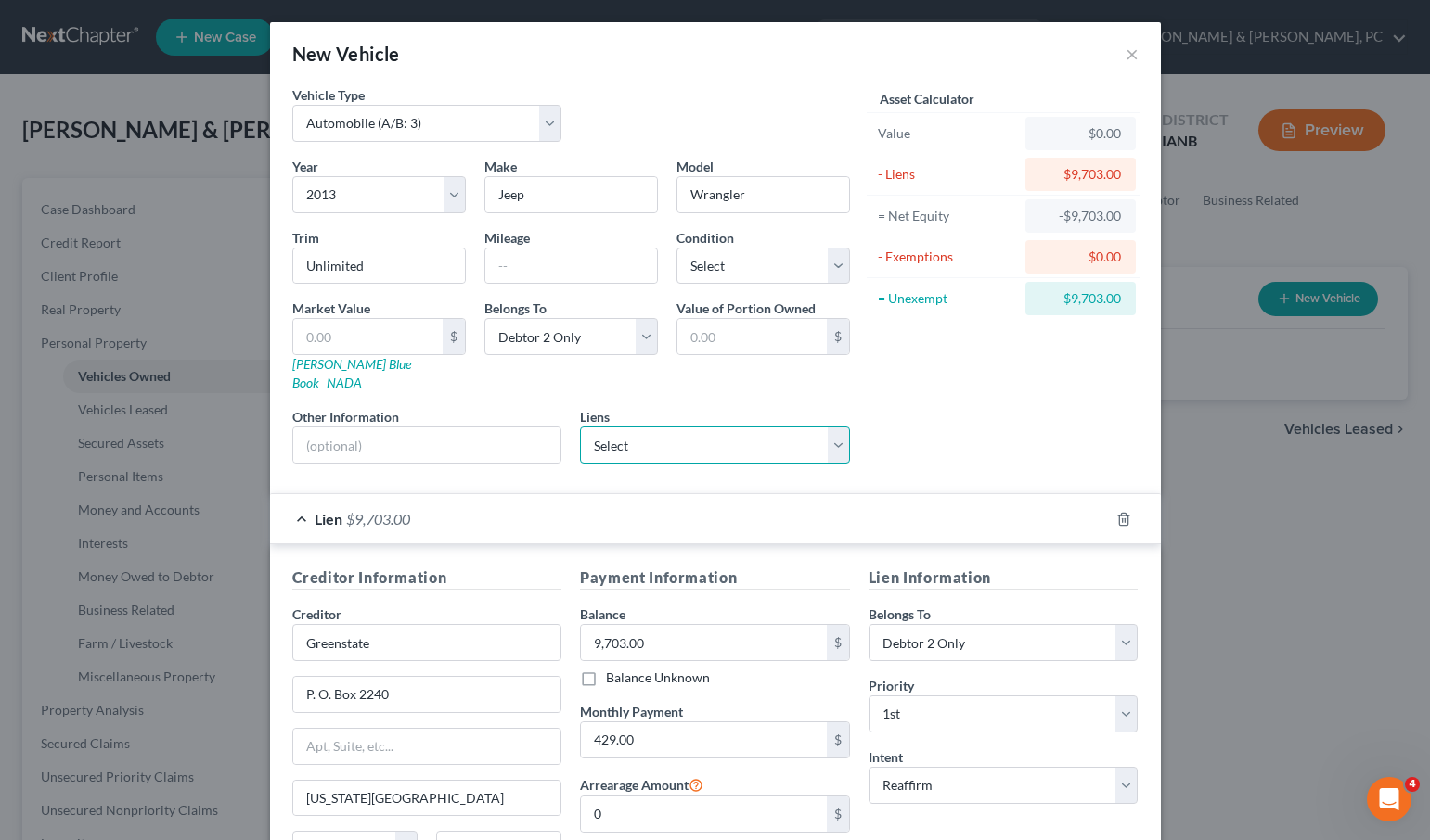
scroll to position [175, 0]
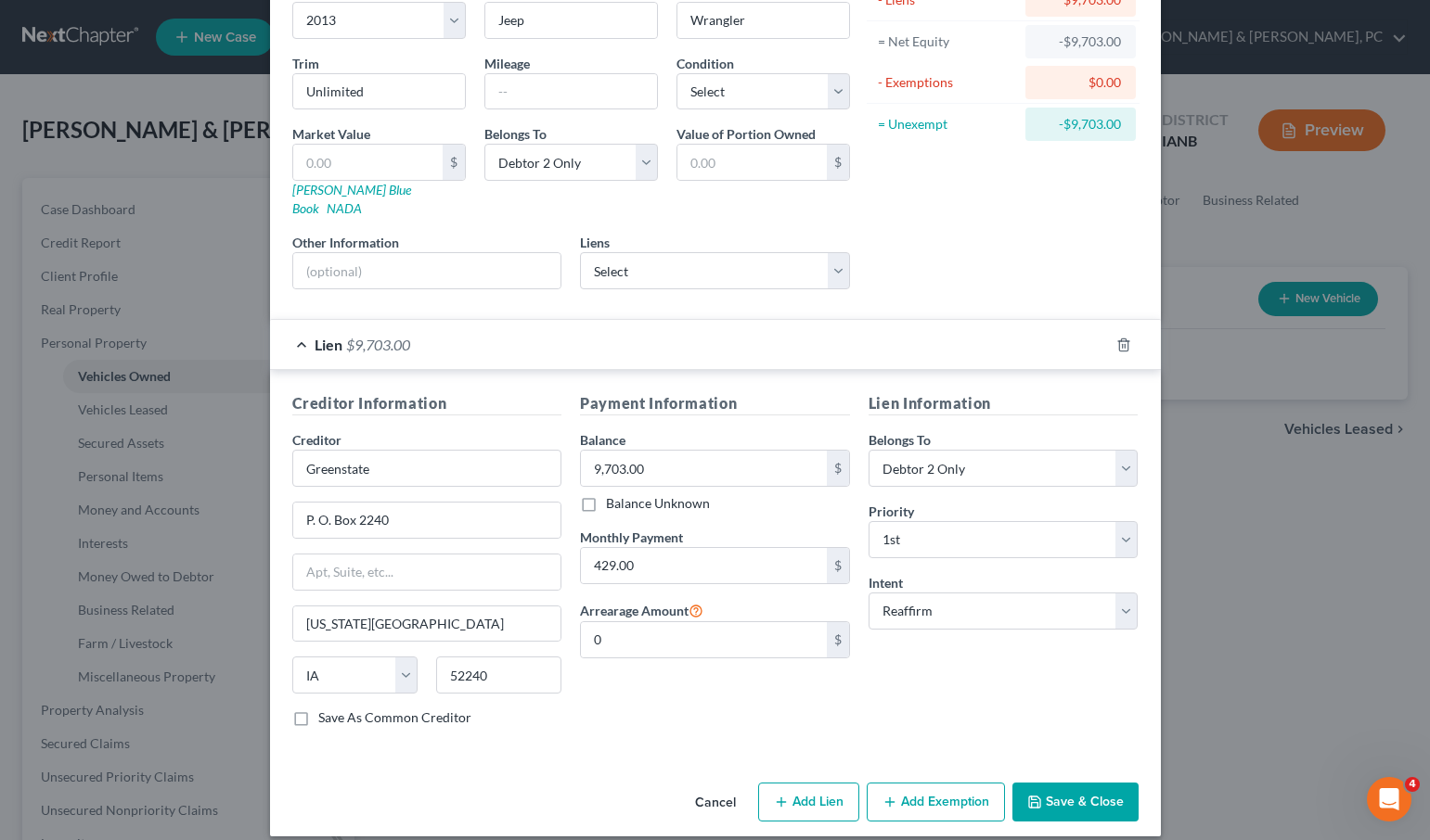
click at [1062, 783] on button "Save & Close" at bounding box center [1075, 802] width 126 height 39
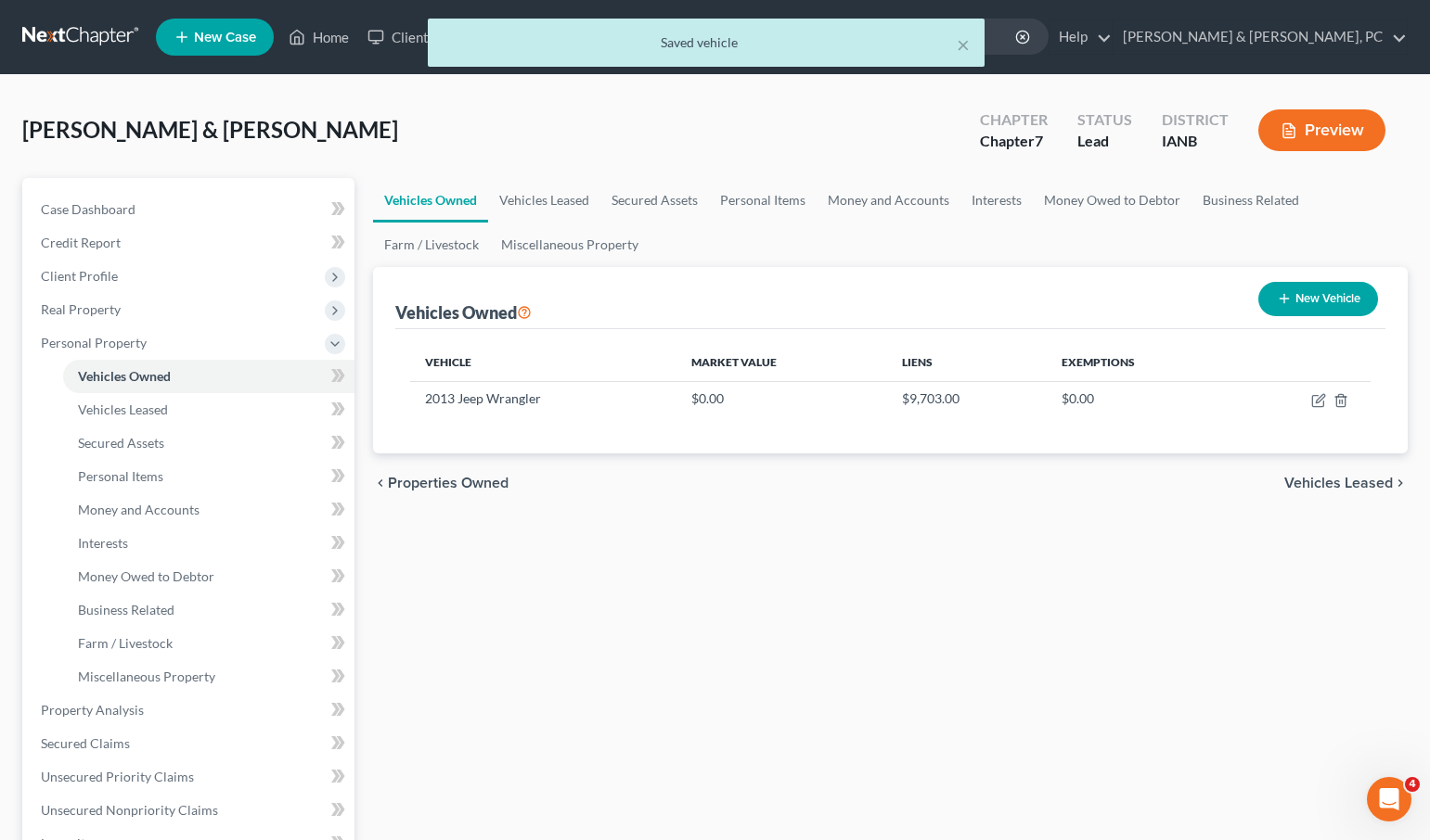
click at [1315, 291] on button "New Vehicle" at bounding box center [1318, 299] width 120 height 34
select select "0"
select select "2"
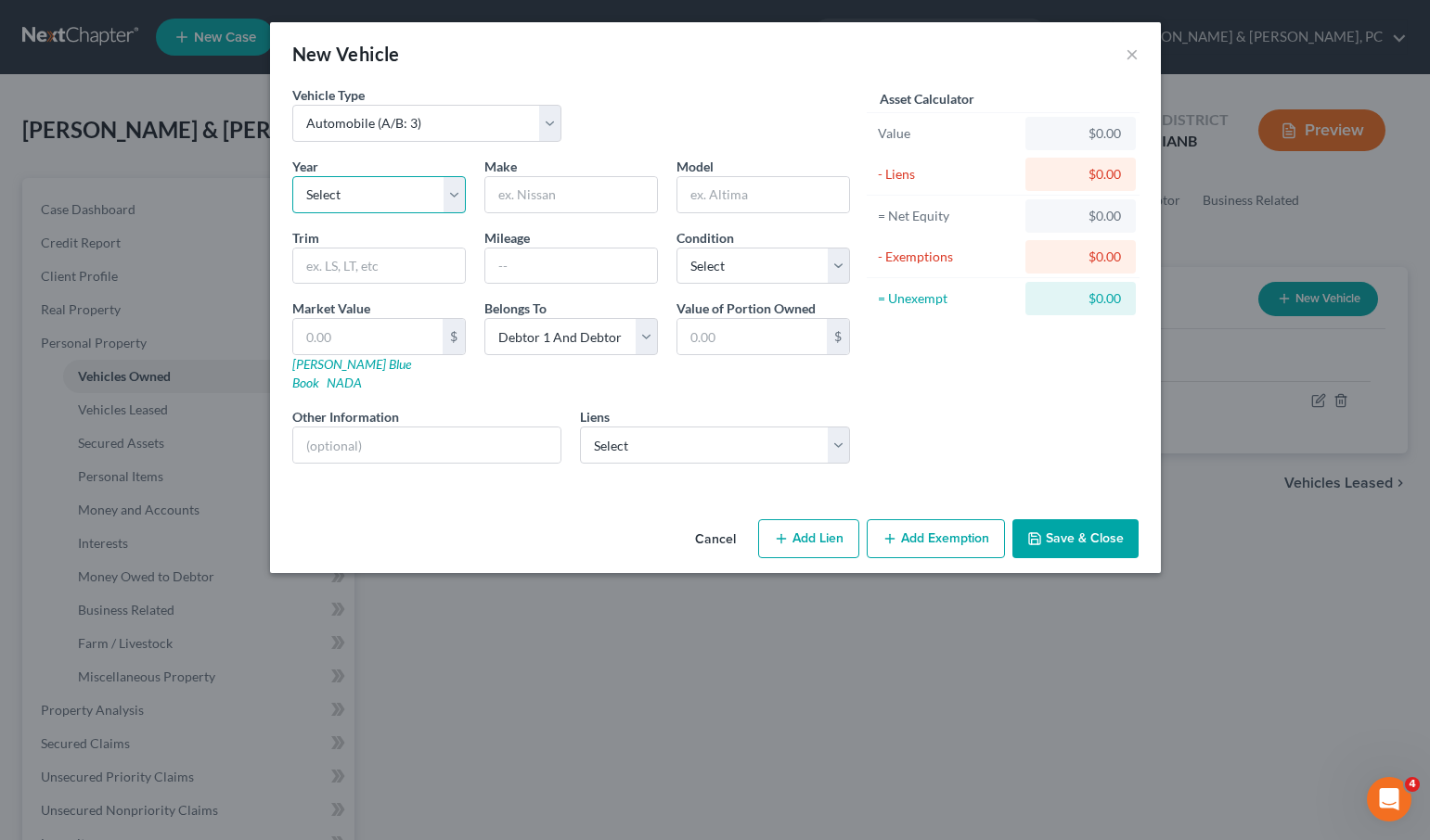
click at [371, 192] on select "Select 2026 2025 2024 2023 2022 2021 2020 2019 2018 2017 2016 2015 2014 2013 20…" at bounding box center [379, 195] width 174 height 37
click at [292, 177] on select "Select 2026 2025 2024 2023 2022 2021 2020 2019 2018 2017 2016 2015 2014 2013 20…" at bounding box center [379, 195] width 174 height 37
click at [556, 190] on input "text" at bounding box center [571, 195] width 172 height 35
type input "Audi"
click at [665, 428] on select "Select Movement Mortgage/Sm - $143,983.00 Greenstate Credit Unio - $11,265.00" at bounding box center [715, 445] width 270 height 37
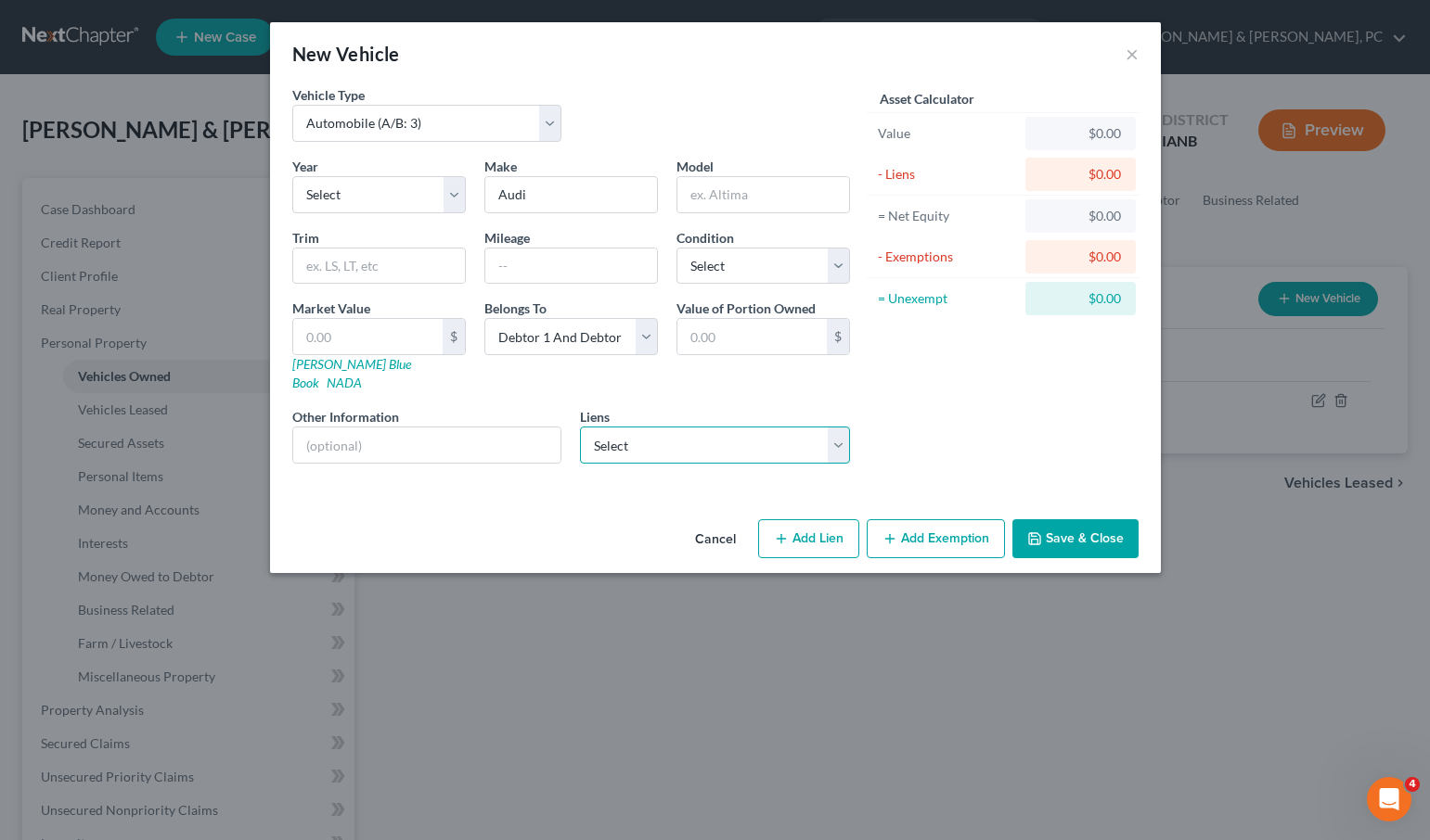
select select "1"
click at [580, 427] on select "Select Movement Mortgage/Sm - $143,983.00 Greenstate Credit Unio - $11,265.00" at bounding box center [715, 445] width 270 height 37
select select
select select "16"
select select "1"
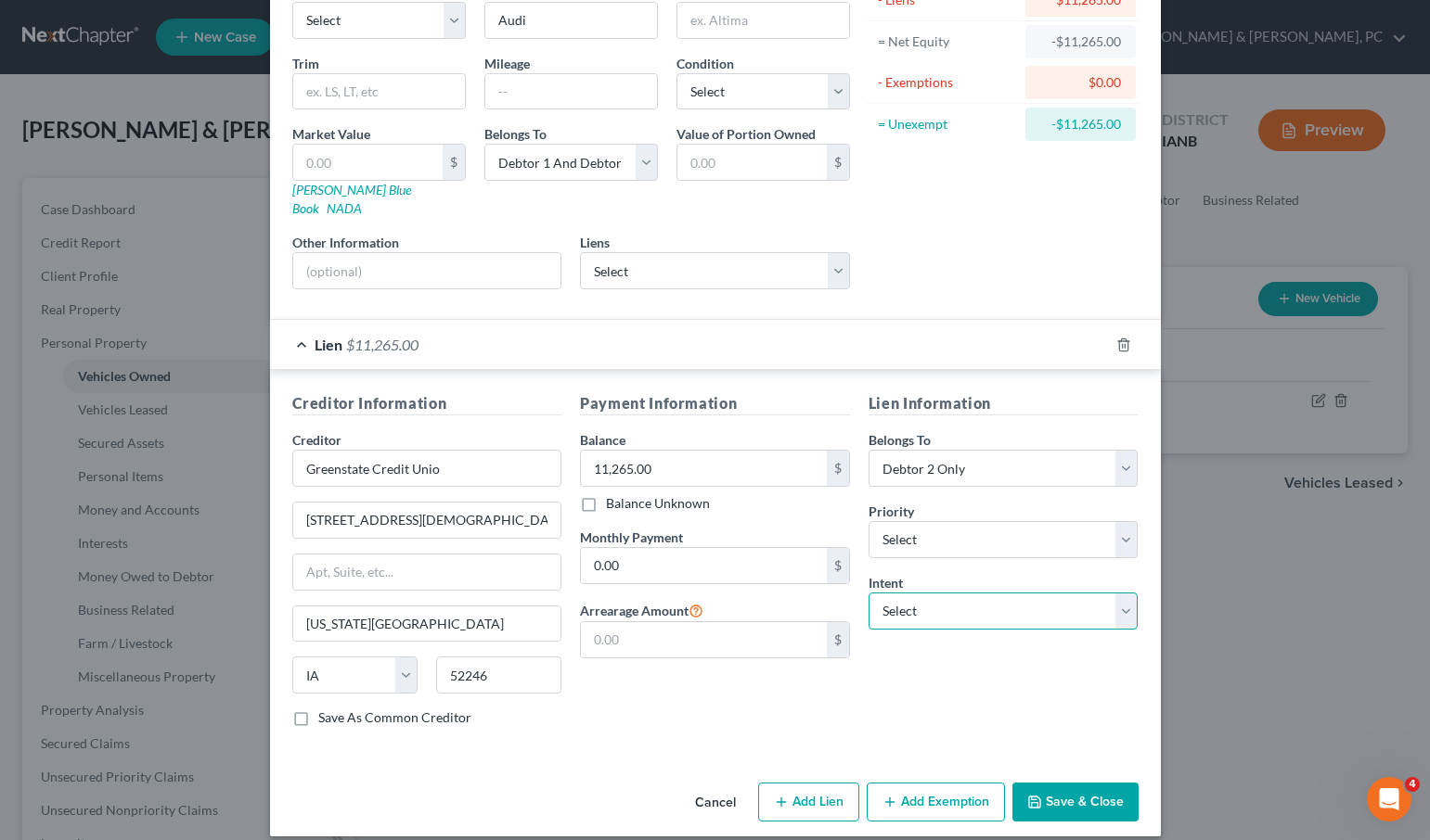
click at [931, 593] on select "Select Surrender Redeem Reaffirm Avoid Other" at bounding box center [1003, 611] width 270 height 37
select select "0"
click at [868, 593] on select "Select Surrender Redeem Reaffirm Avoid Other" at bounding box center [1003, 611] width 270 height 37
click at [922, 530] on select "Select 1st 2nd 3rd 4th 5th 6th 7th 8th 9th 10th 11th 12th 13th 14th 15th 16th 1…" at bounding box center [1003, 539] width 270 height 37
select select "0"
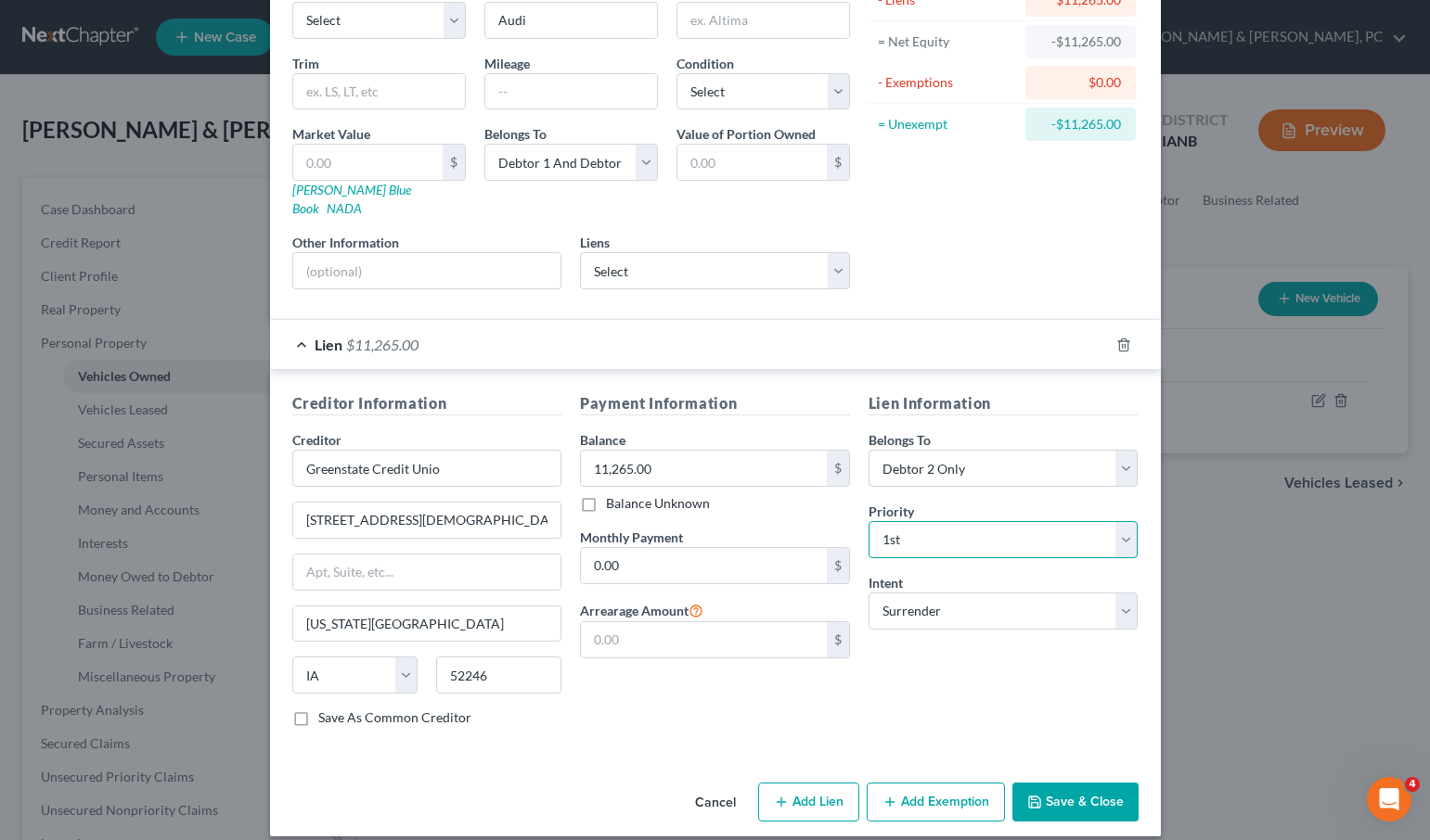
click at [868, 521] on select "Select 1st 2nd 3rd 4th 5th 6th 7th 8th 9th 10th 11th 12th 13th 14th 15th 16th 1…" at bounding box center [1003, 539] width 270 height 37
click at [1094, 783] on button "Save & Close" at bounding box center [1075, 802] width 126 height 39
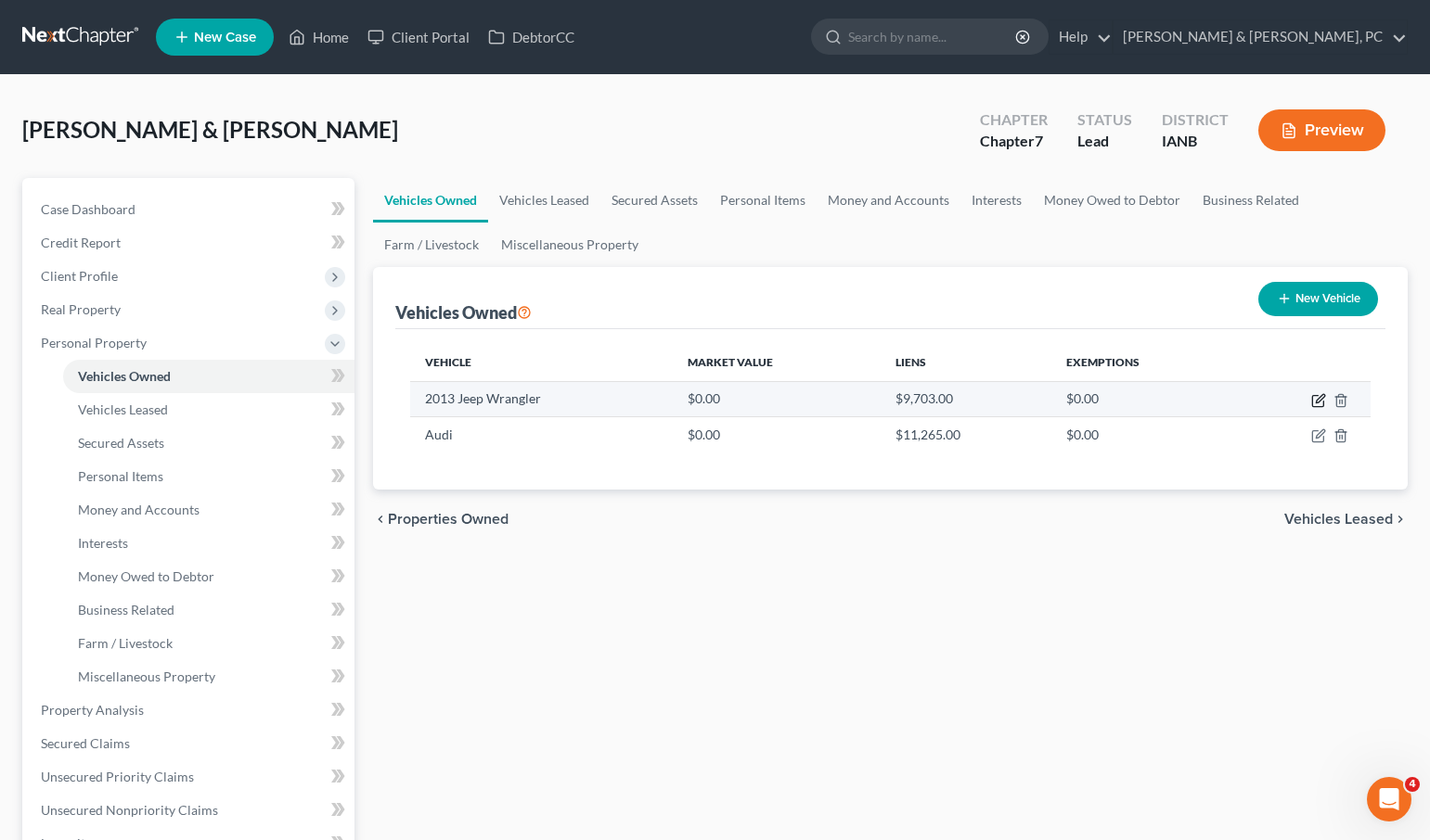
click at [1320, 398] on icon "button" at bounding box center [1318, 400] width 15 height 15
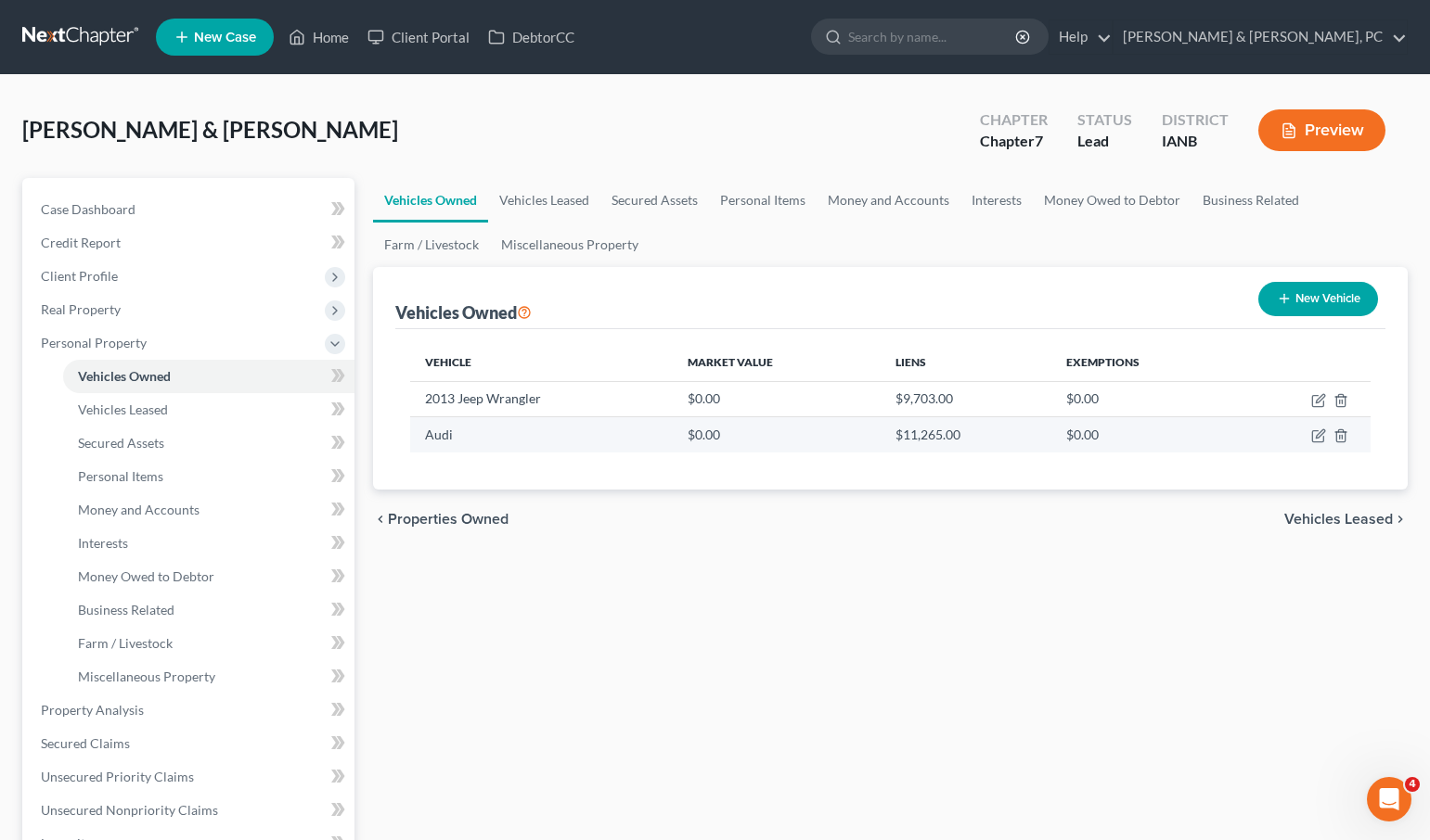
select select "0"
select select "13"
select select "1"
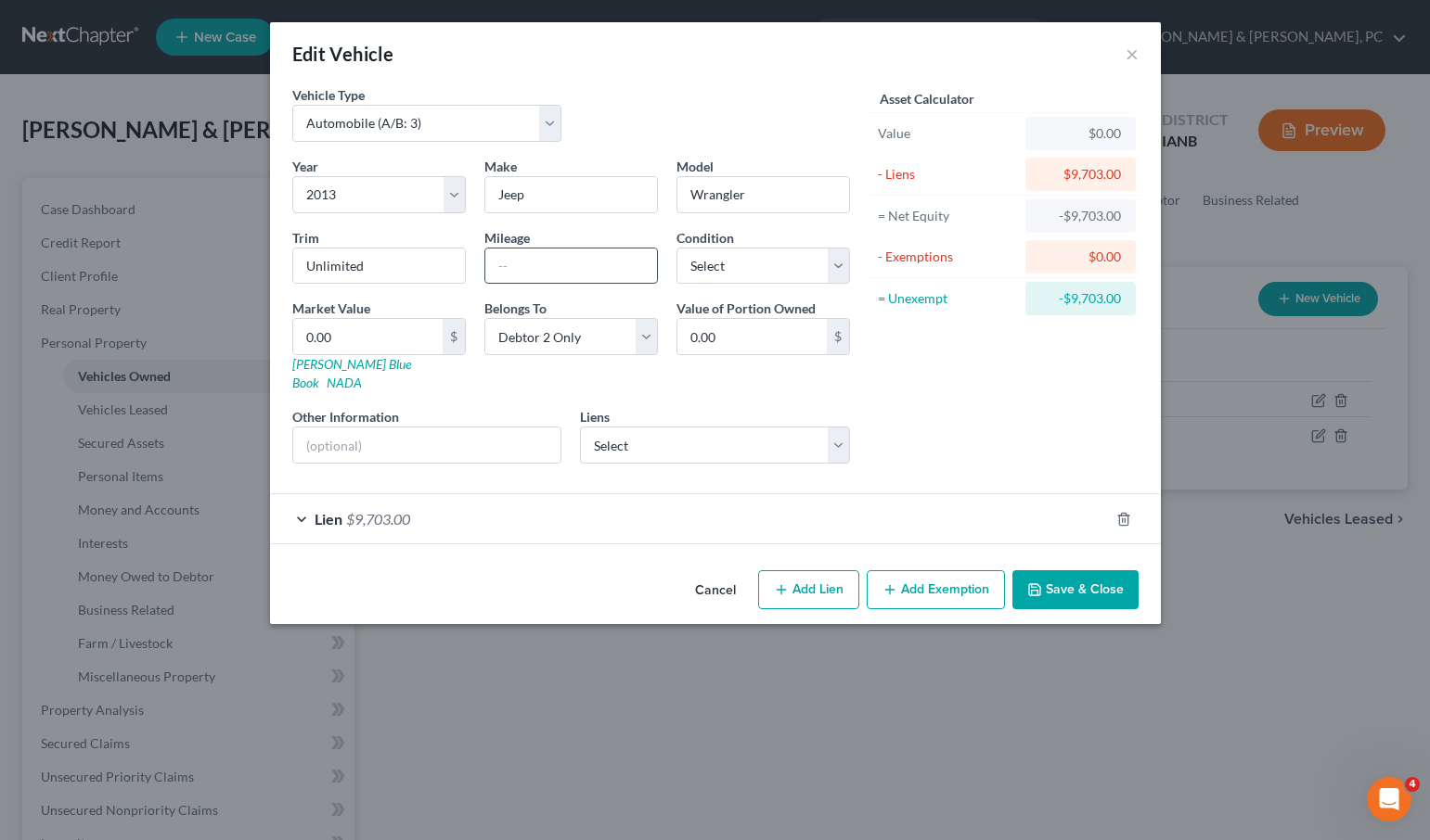
click at [569, 263] on input "text" at bounding box center [571, 265] width 172 height 35
type input "111,000"
drag, startPoint x: 1077, startPoint y: 573, endPoint x: 1063, endPoint y: 571, distance: 14.1
click at [1077, 573] on button "Save & Close" at bounding box center [1075, 590] width 126 height 39
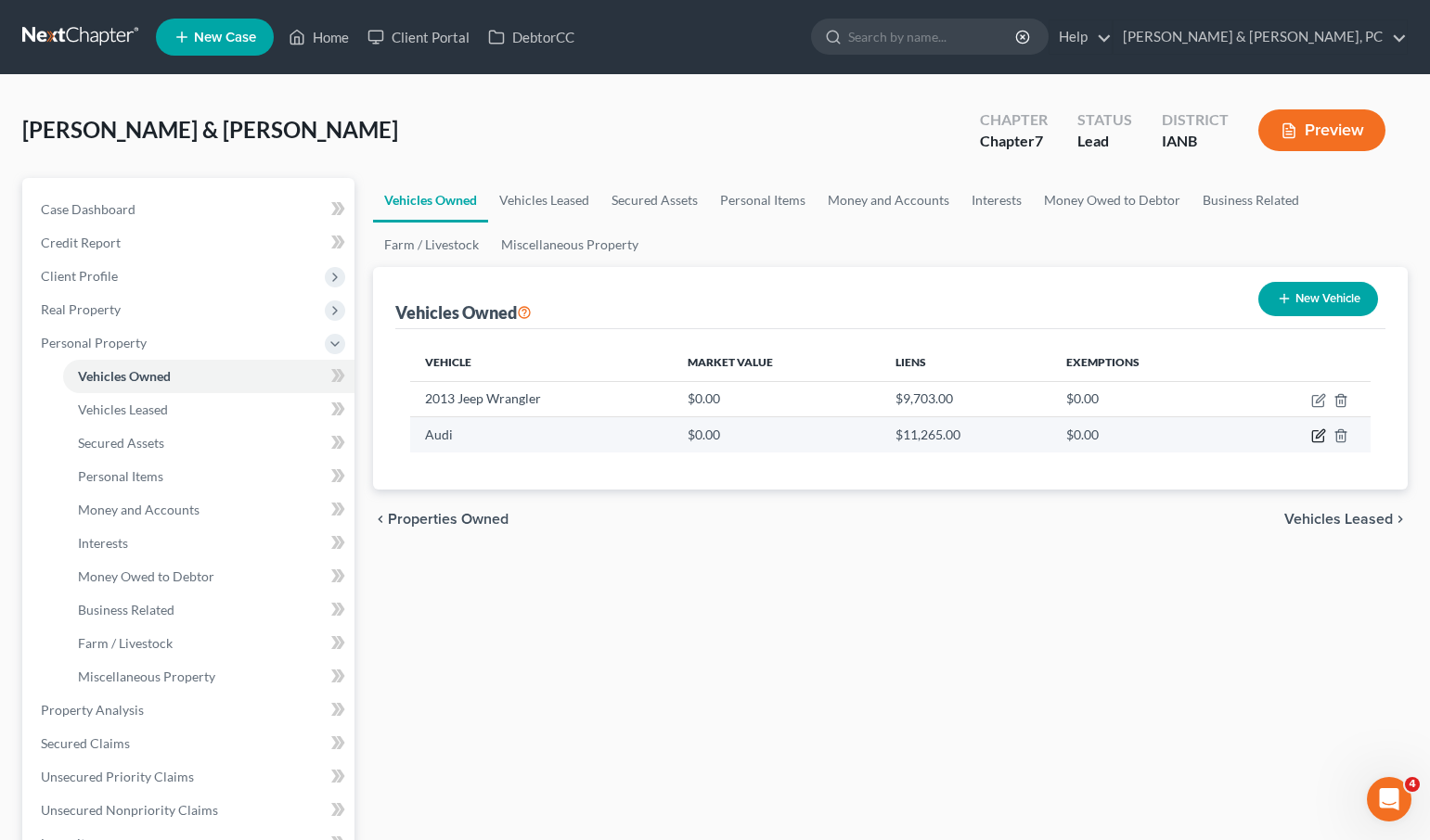
click at [1317, 438] on icon "button" at bounding box center [1319, 434] width 8 height 8
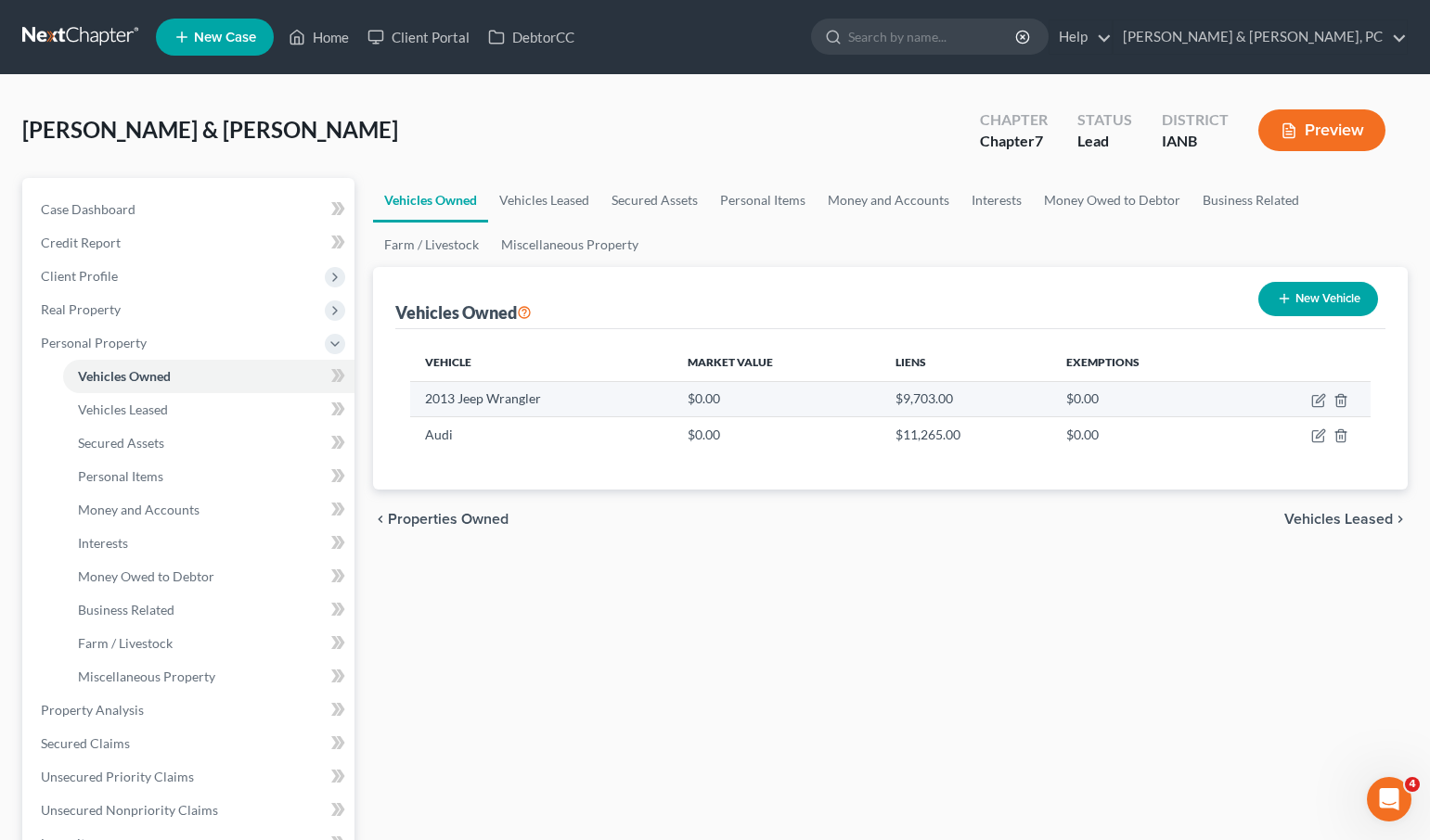
select select "0"
select select "2"
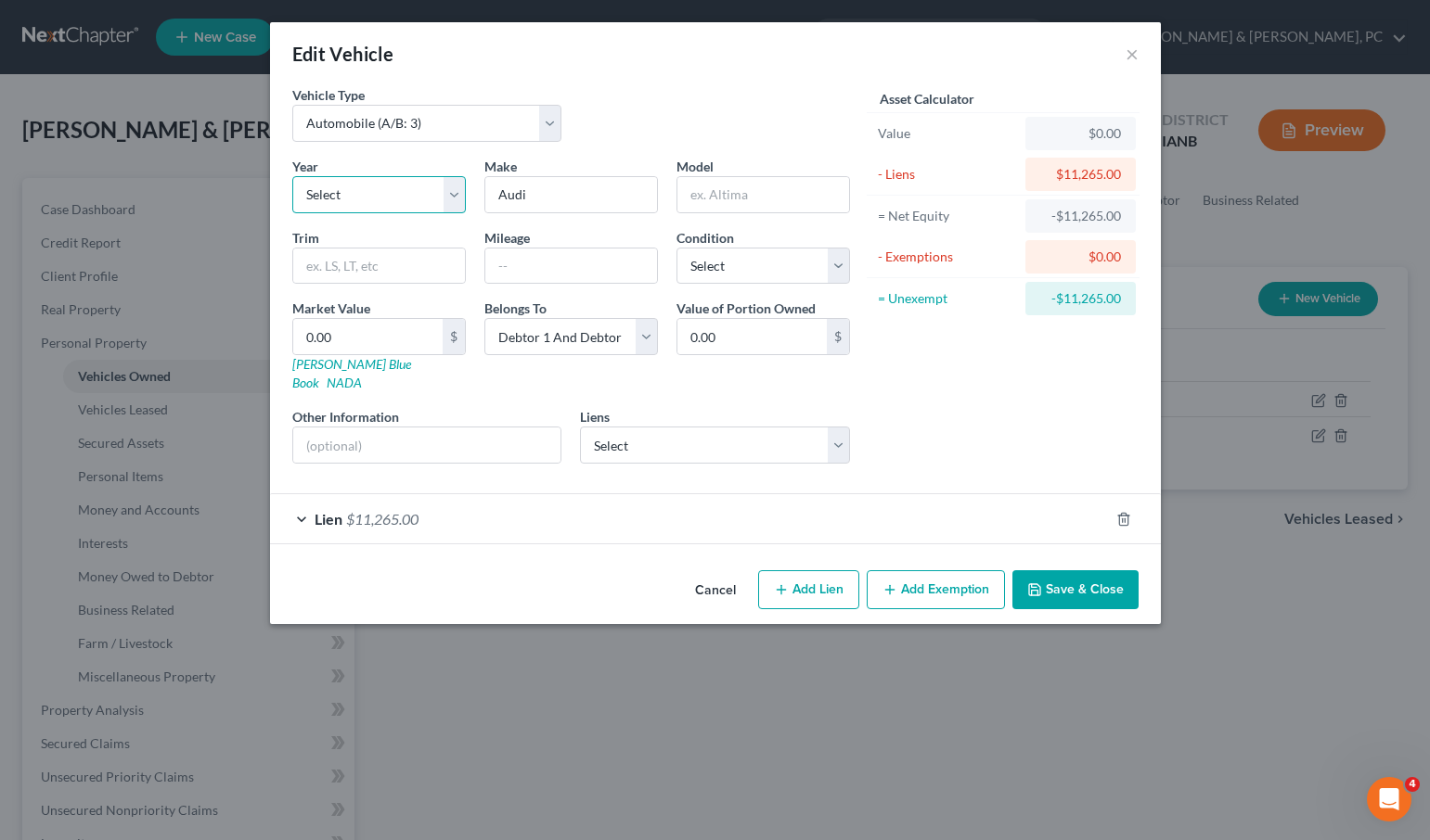
click at [347, 198] on select "Select 2026 2025 2024 2023 2022 2021 2020 2019 2018 2017 2016 2015 2014 2013 20…" at bounding box center [379, 195] width 174 height 37
select select "11"
click at [292, 177] on select "Select 2026 2025 2024 2023 2022 2021 2020 2019 2018 2017 2016 2015 2014 2013 20…" at bounding box center [379, 195] width 174 height 37
click at [757, 198] on input "text" at bounding box center [763, 195] width 172 height 35
type input "A8L"
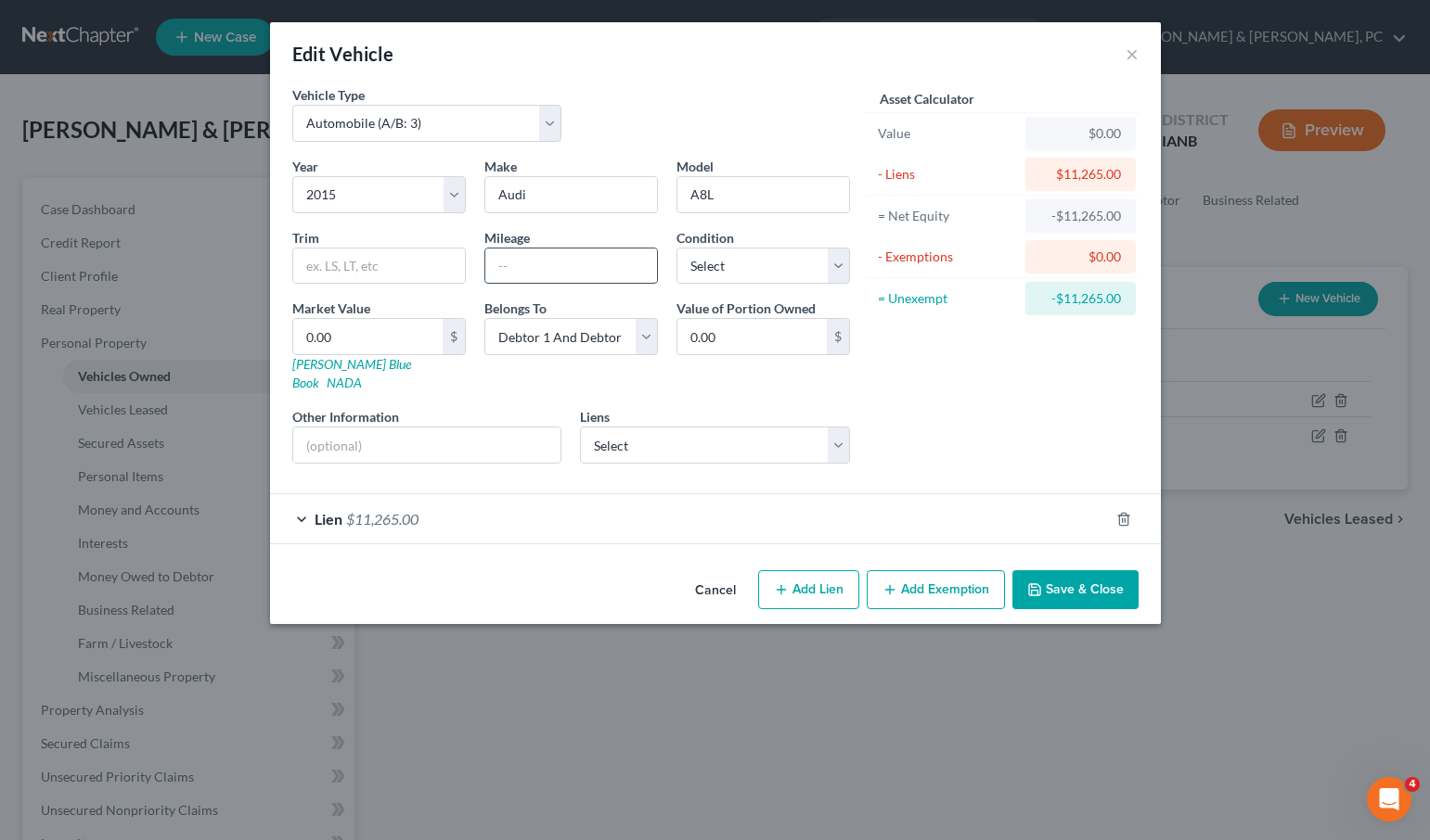
click at [557, 270] on input "text" at bounding box center [571, 265] width 172 height 35
type input "173,5000"
click at [1070, 573] on button "Save & Close" at bounding box center [1075, 590] width 126 height 39
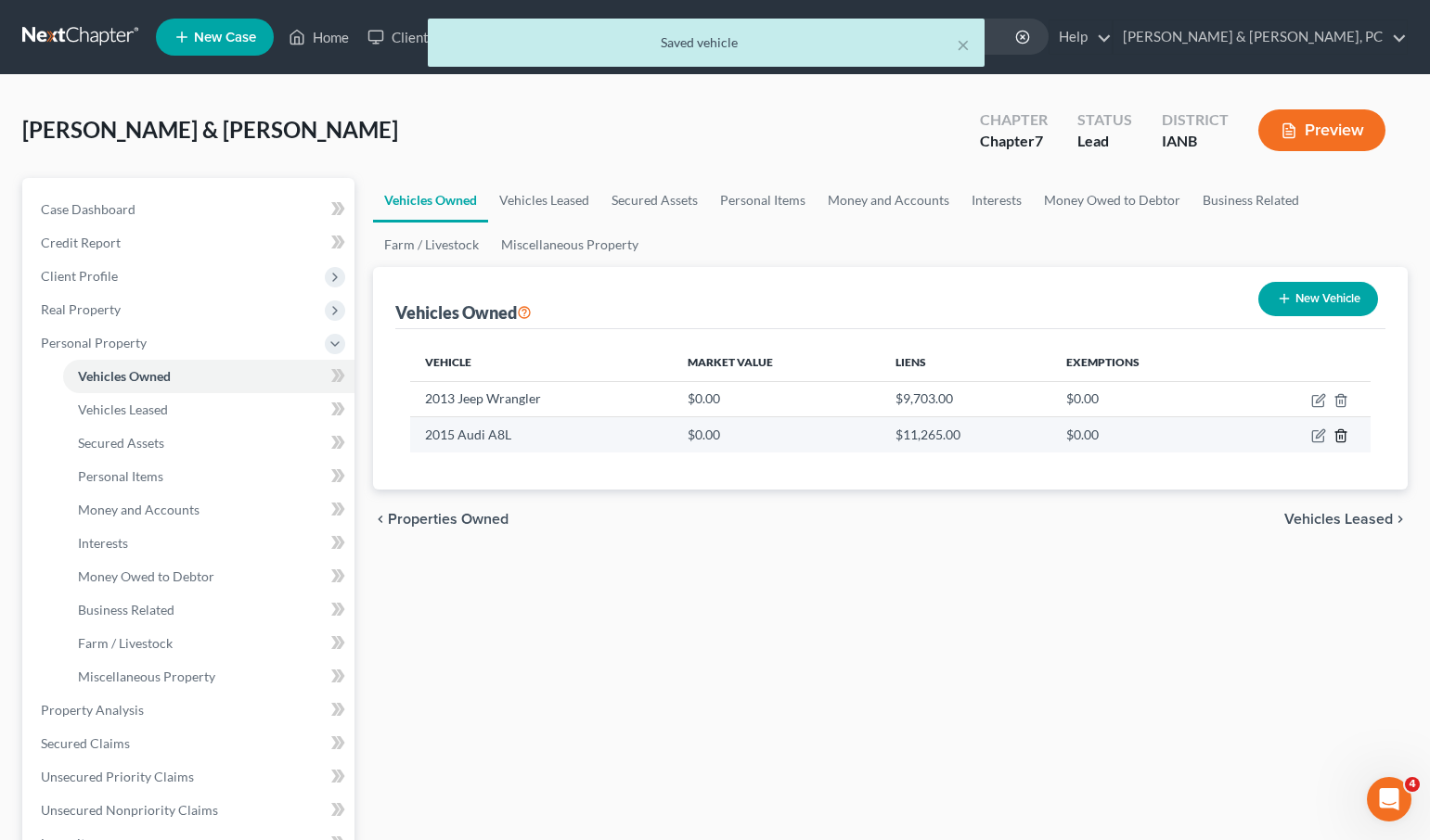
click at [1342, 437] on icon "button" at bounding box center [1340, 435] width 15 height 15
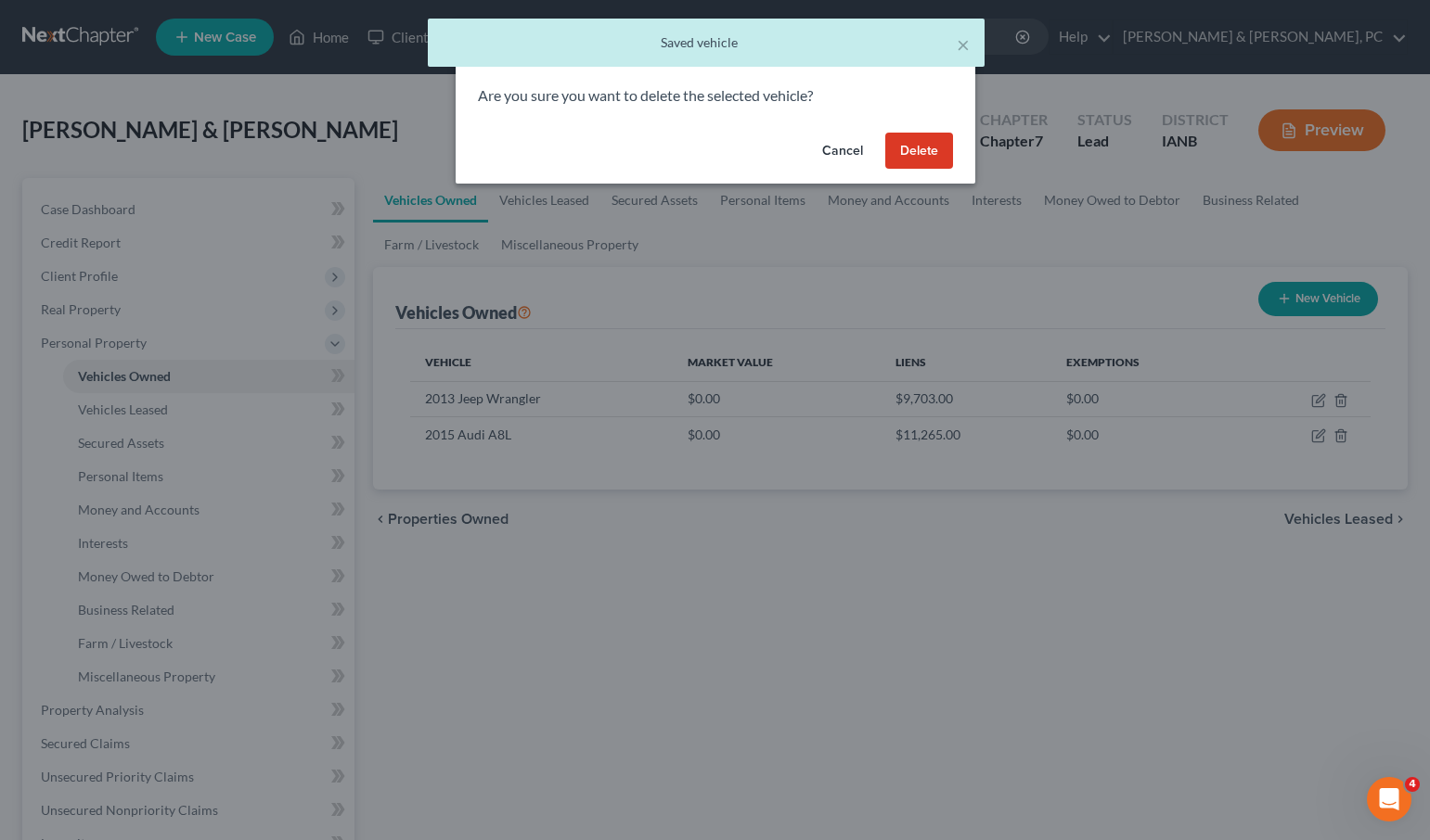
drag, startPoint x: 932, startPoint y: 156, endPoint x: 771, endPoint y: 221, distance: 173.6
click at [931, 156] on button "Delete" at bounding box center [919, 151] width 68 height 37
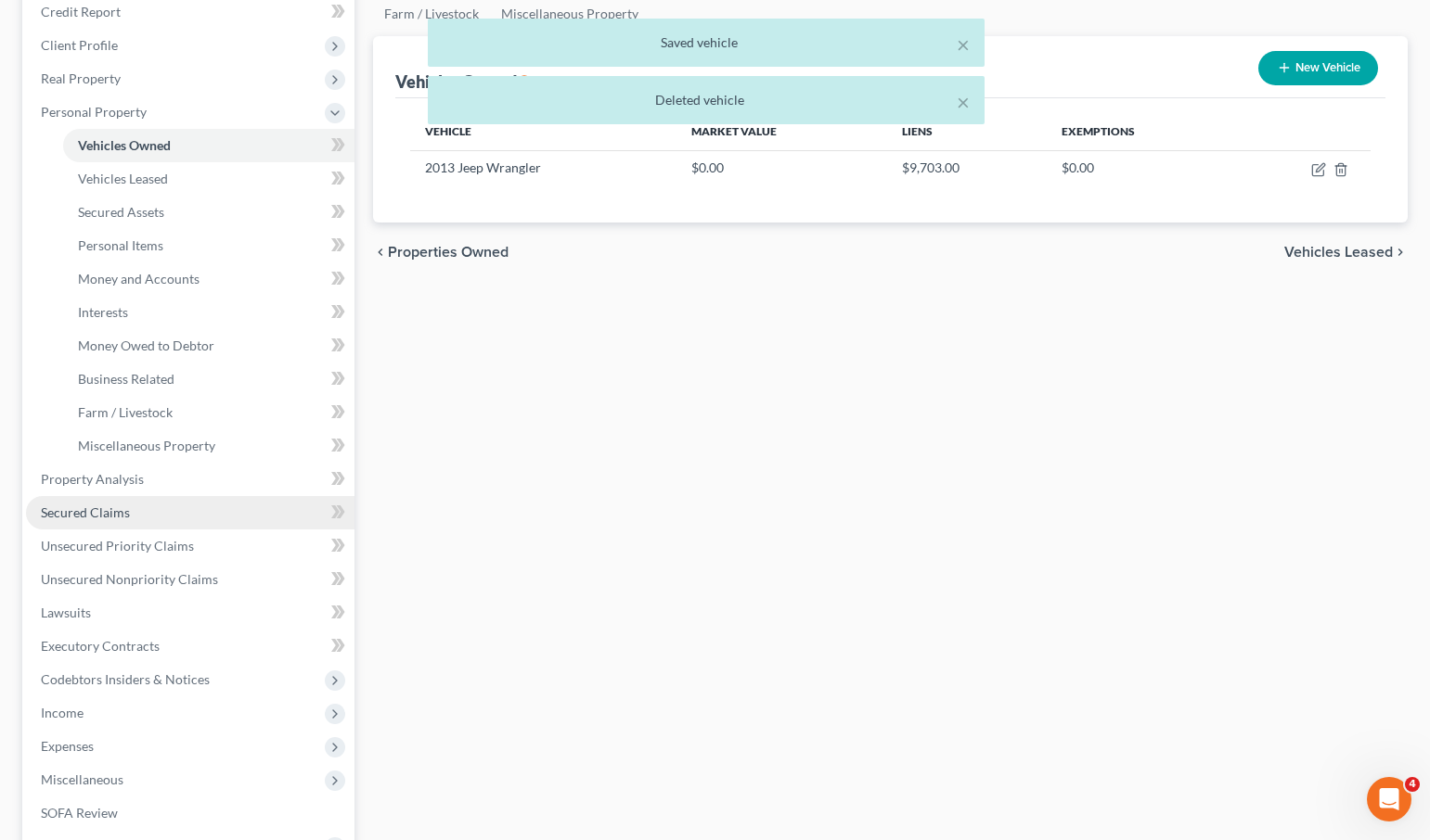
click at [103, 517] on span "Secured Claims" at bounding box center [85, 513] width 89 height 16
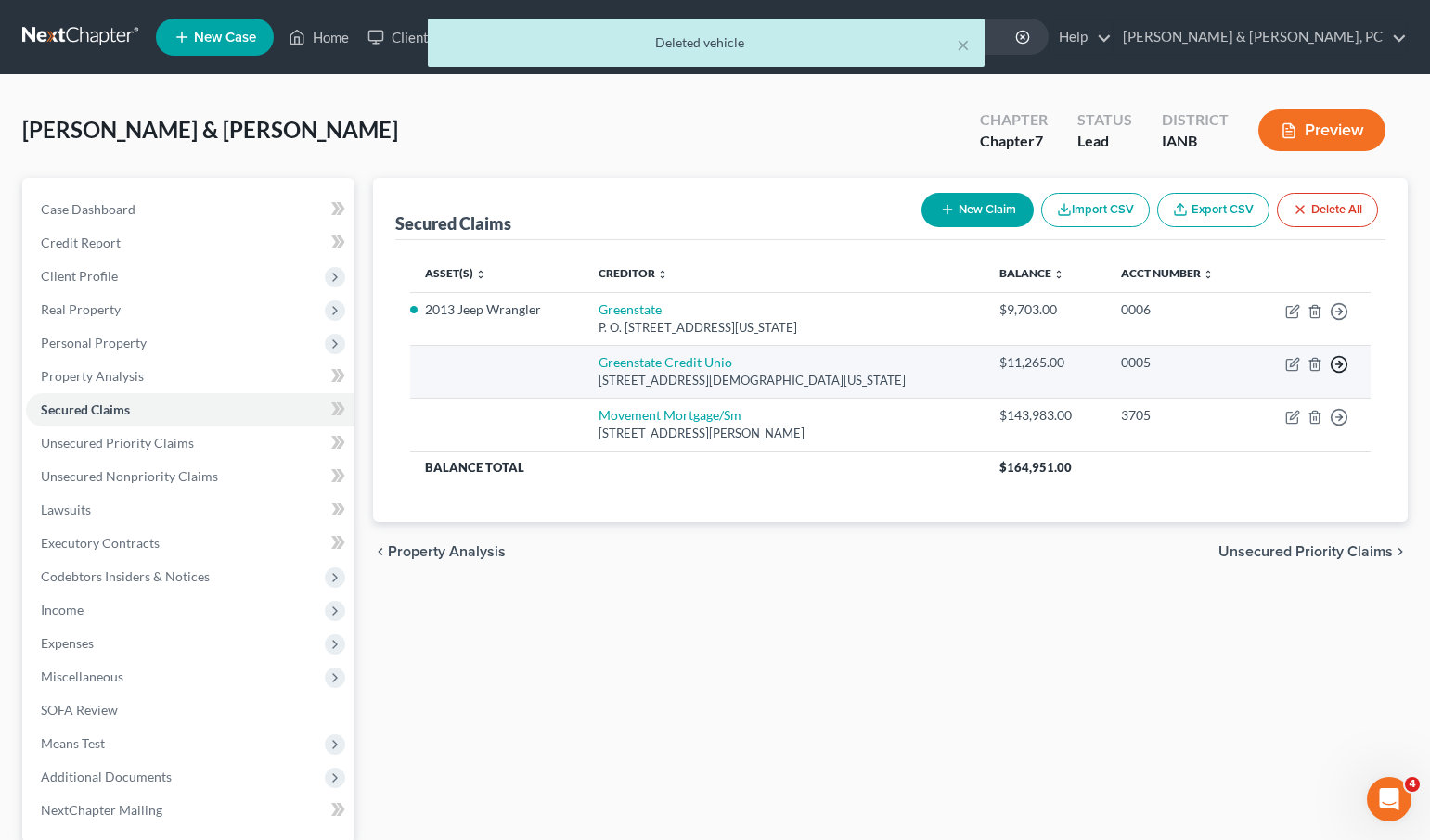
click at [1339, 315] on polyline "button" at bounding box center [1339, 312] width 3 height 7
click at [1256, 409] on link "Move to F" at bounding box center [1253, 409] width 155 height 32
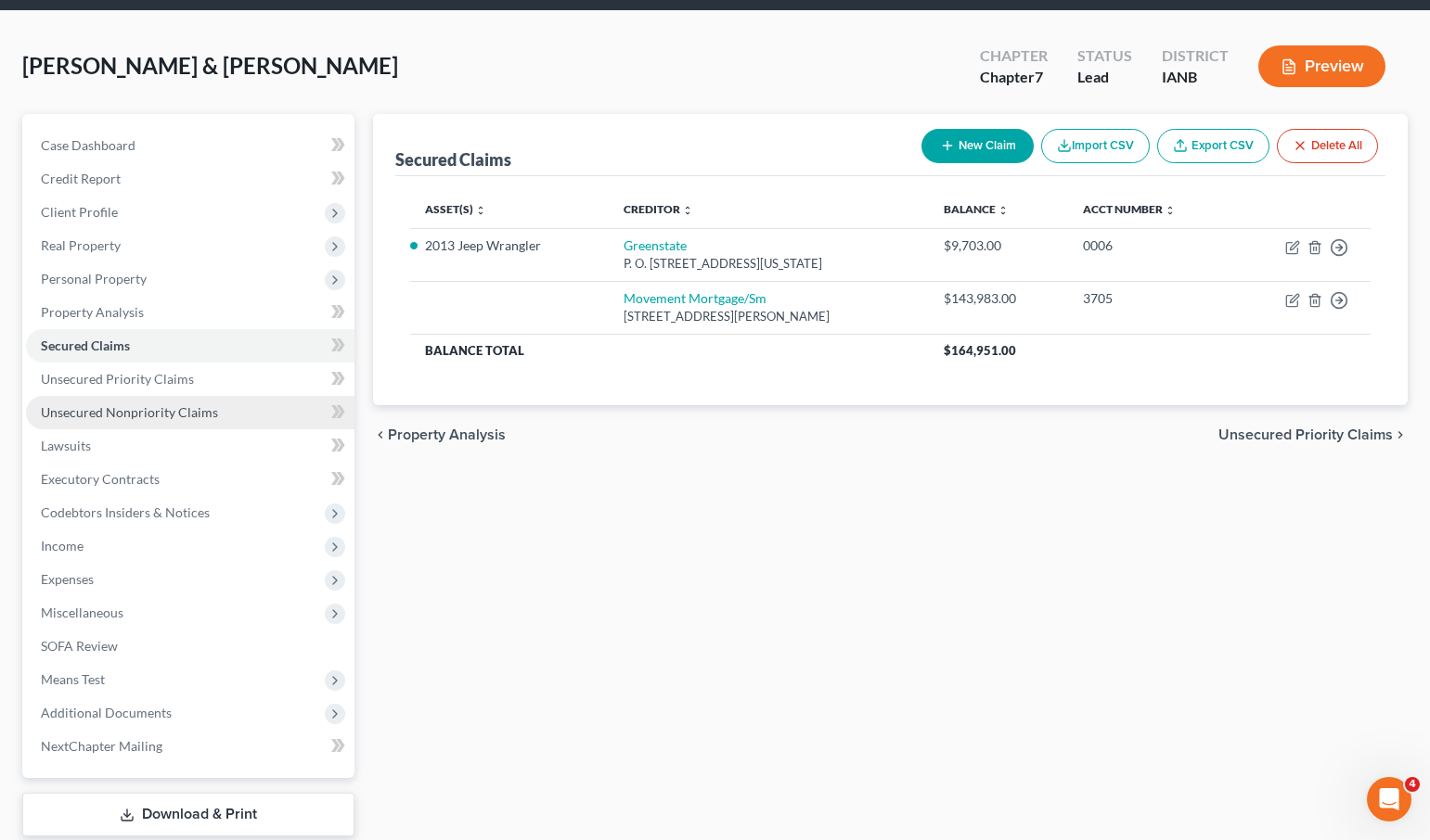
click at [79, 417] on span "Unsecured Nonpriority Claims" at bounding box center [130, 412] width 178 height 16
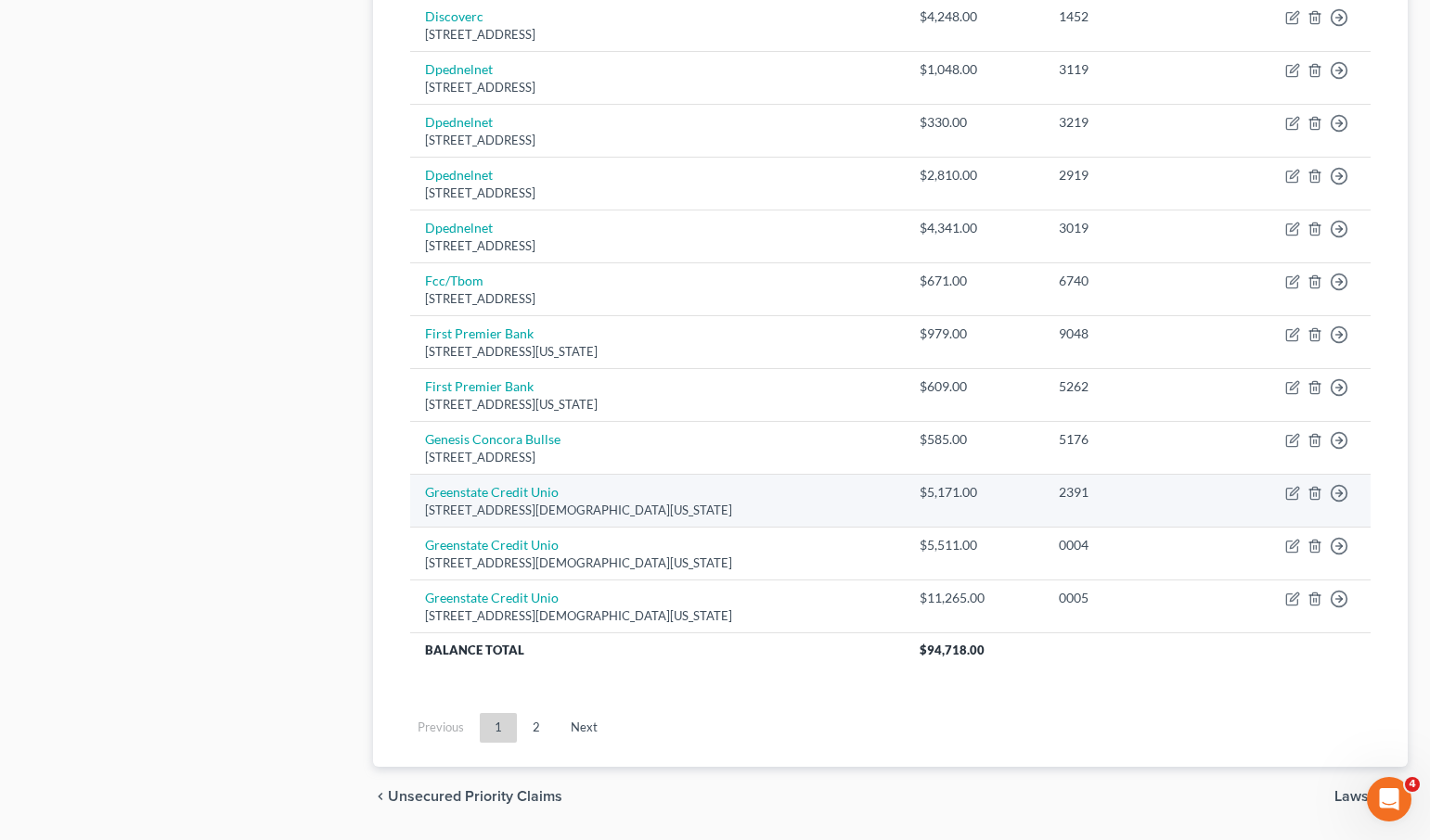
scroll to position [1246, 0]
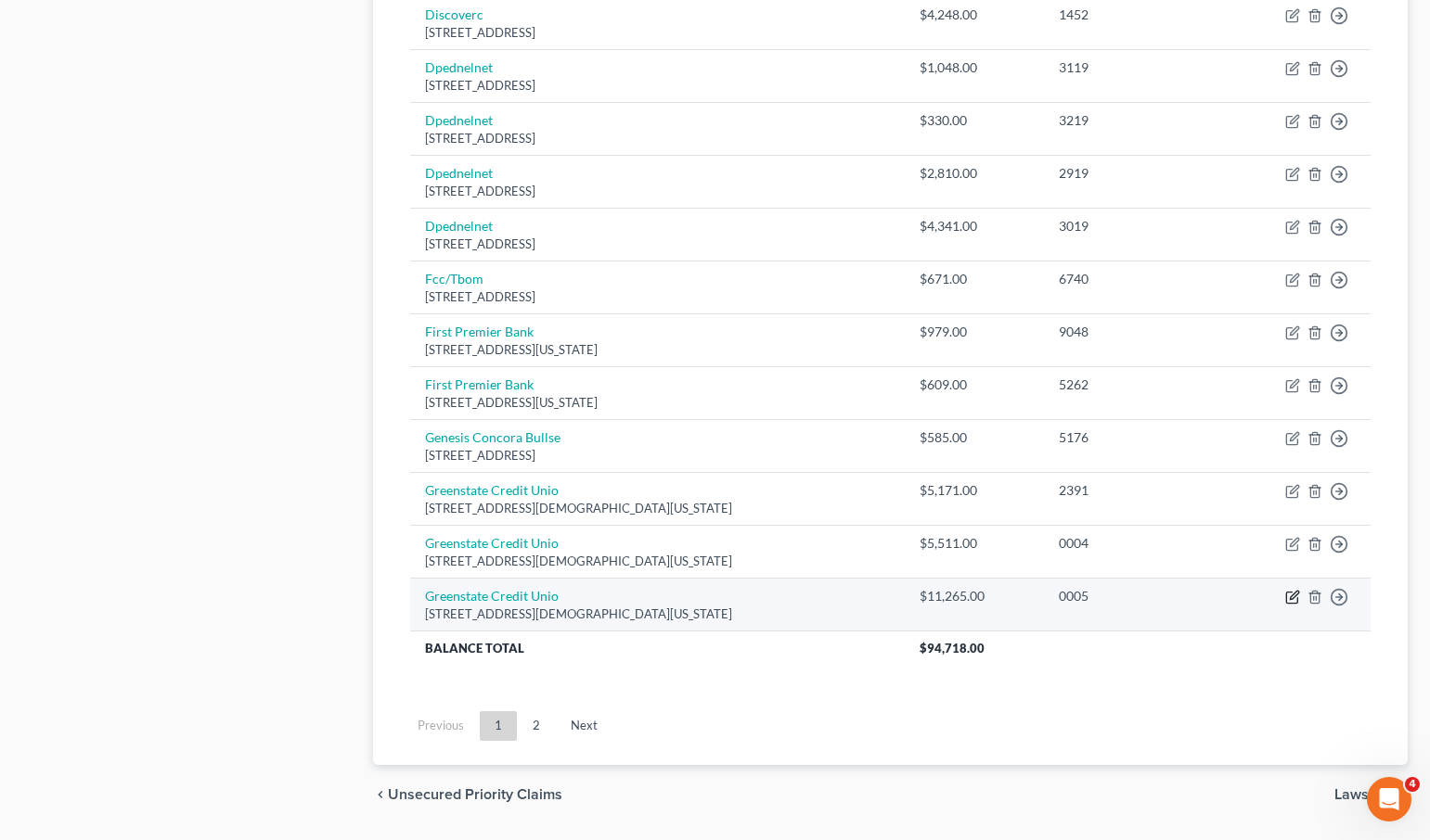
click at [1291, 596] on icon "button" at bounding box center [1293, 595] width 8 height 8
select select "16"
select select "1"
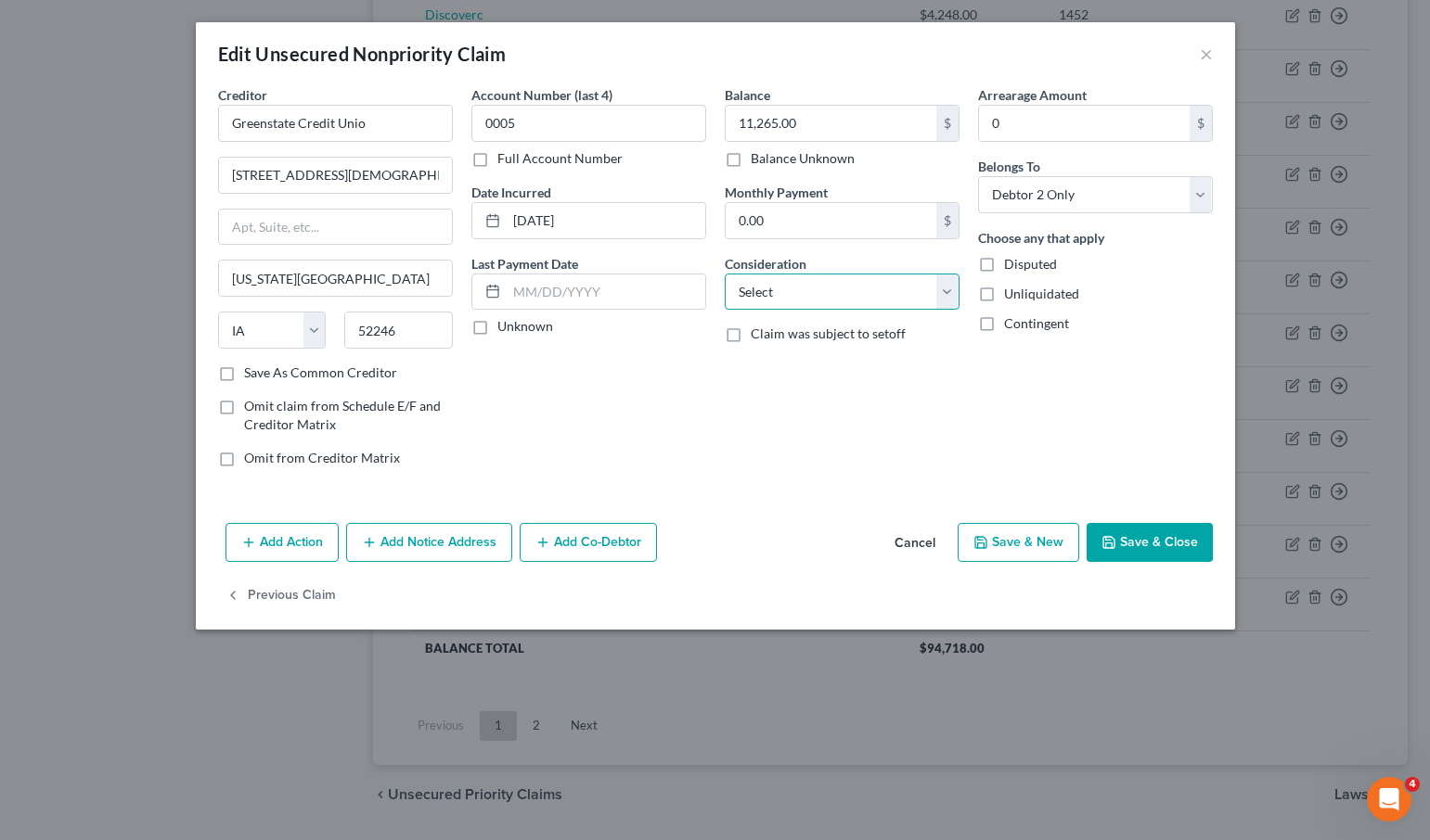
click at [798, 292] on select "Select Cable / Satellite Services Collection Agency Credit Card Debt Debt Couns…" at bounding box center [841, 291] width 235 height 37
select select "4"
click at [724, 273] on select "Select Cable / Satellite Services Collection Agency Credit Card Debt Debt Couns…" at bounding box center [841, 291] width 235 height 37
click at [250, 542] on icon "button" at bounding box center [248, 542] width 15 height 15
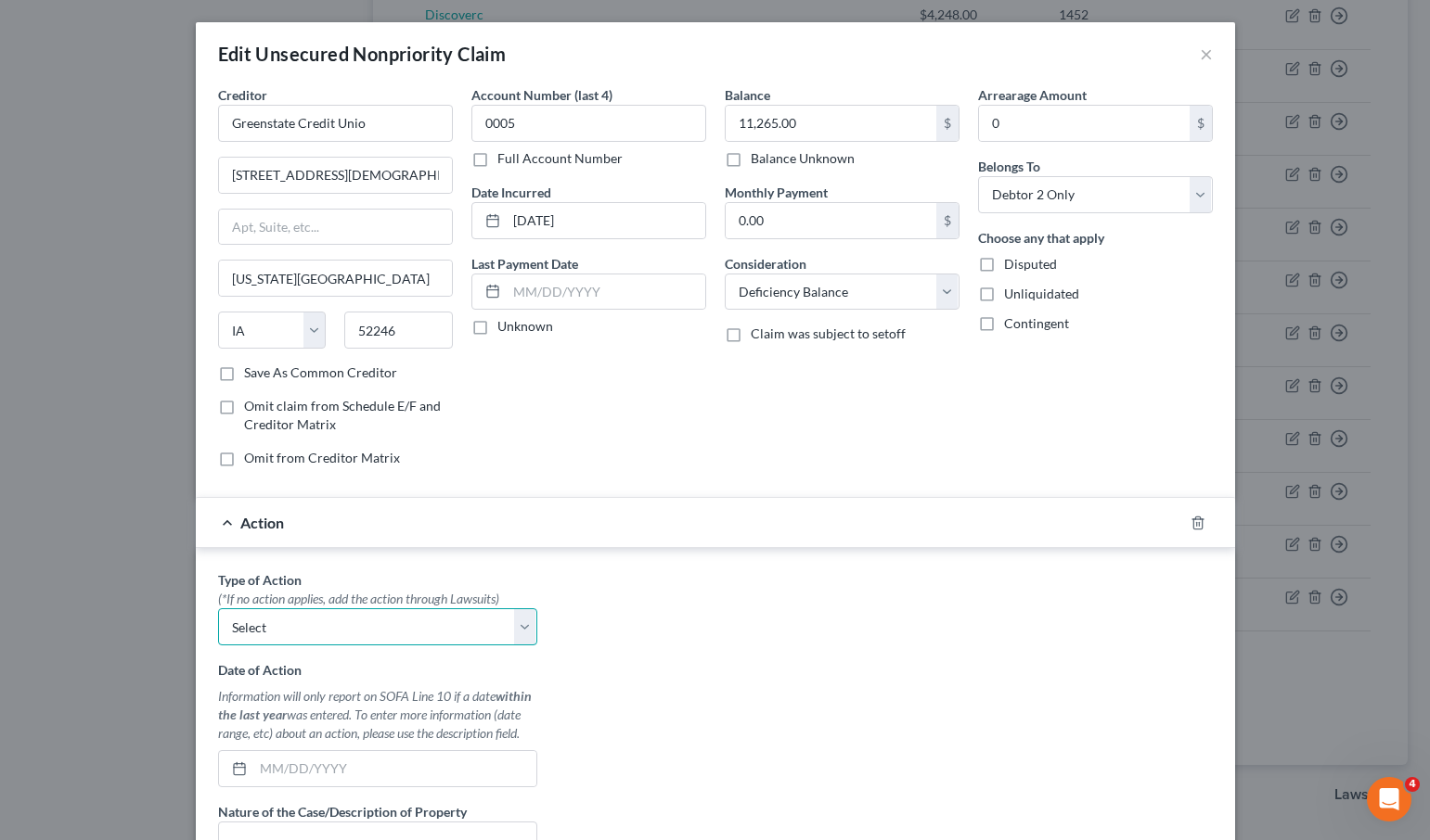
click at [301, 628] on select "Select Repossession Garnishment Foreclosure Personal Injury Attached, Seized, O…" at bounding box center [377, 627] width 319 height 37
select select "0"
click at [218, 609] on select "Select Repossession Garnishment Foreclosure Personal Injury Attached, Seized, O…" at bounding box center [377, 627] width 319 height 37
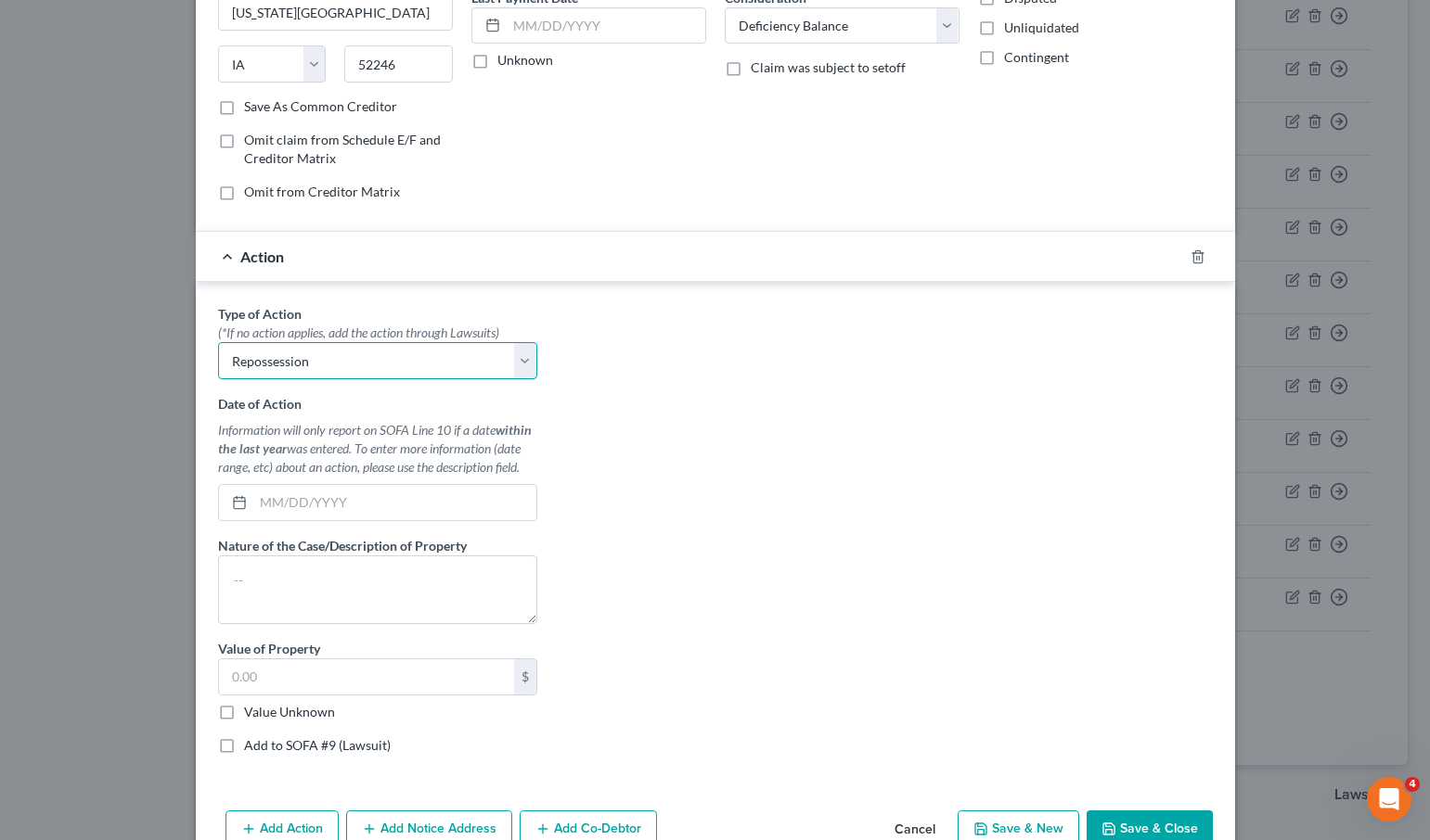
scroll to position [290, 0]
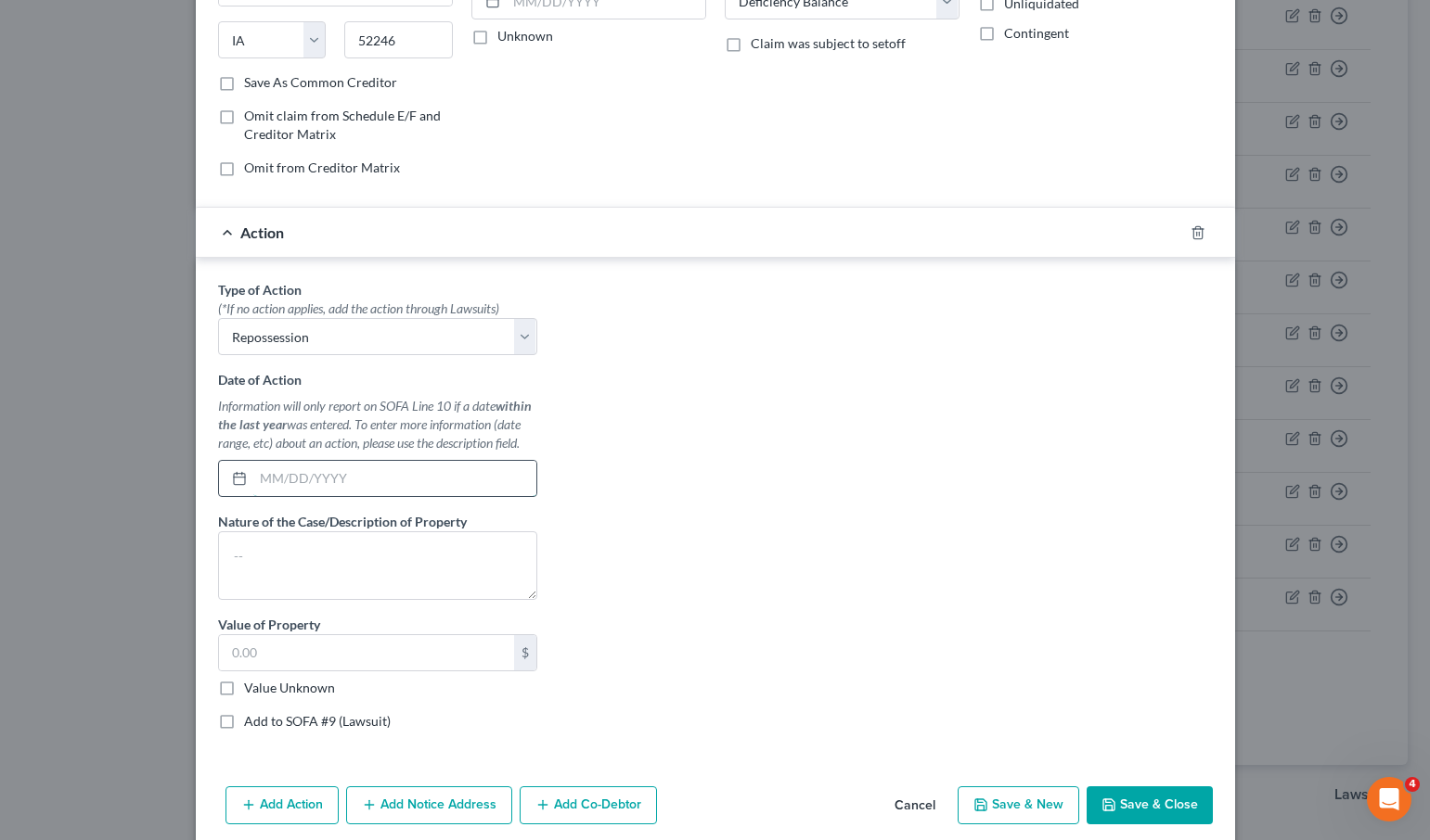
click at [295, 476] on input "text" at bounding box center [395, 478] width 283 height 35
type input "[DATE]"
click at [382, 573] on textarea "Repossession" at bounding box center [377, 566] width 319 height 69
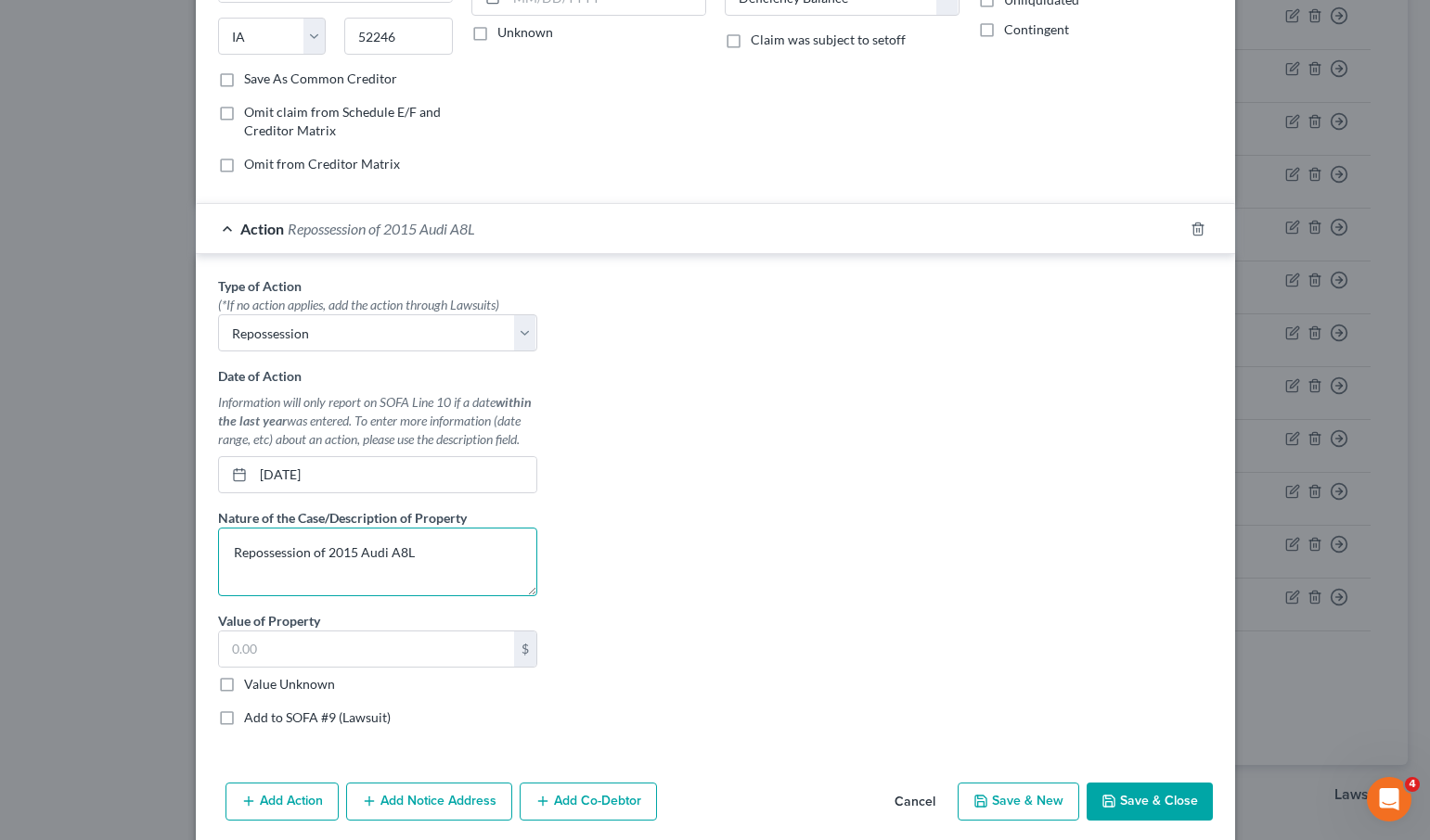
type textarea "Repossession of 2015 Audi A8L"
click at [266, 678] on label "Value Unknown" at bounding box center [288, 684] width 91 height 19
click at [263, 678] on input "Value Unknown" at bounding box center [257, 681] width 12 height 12
checkbox input "true"
type input "0.00"
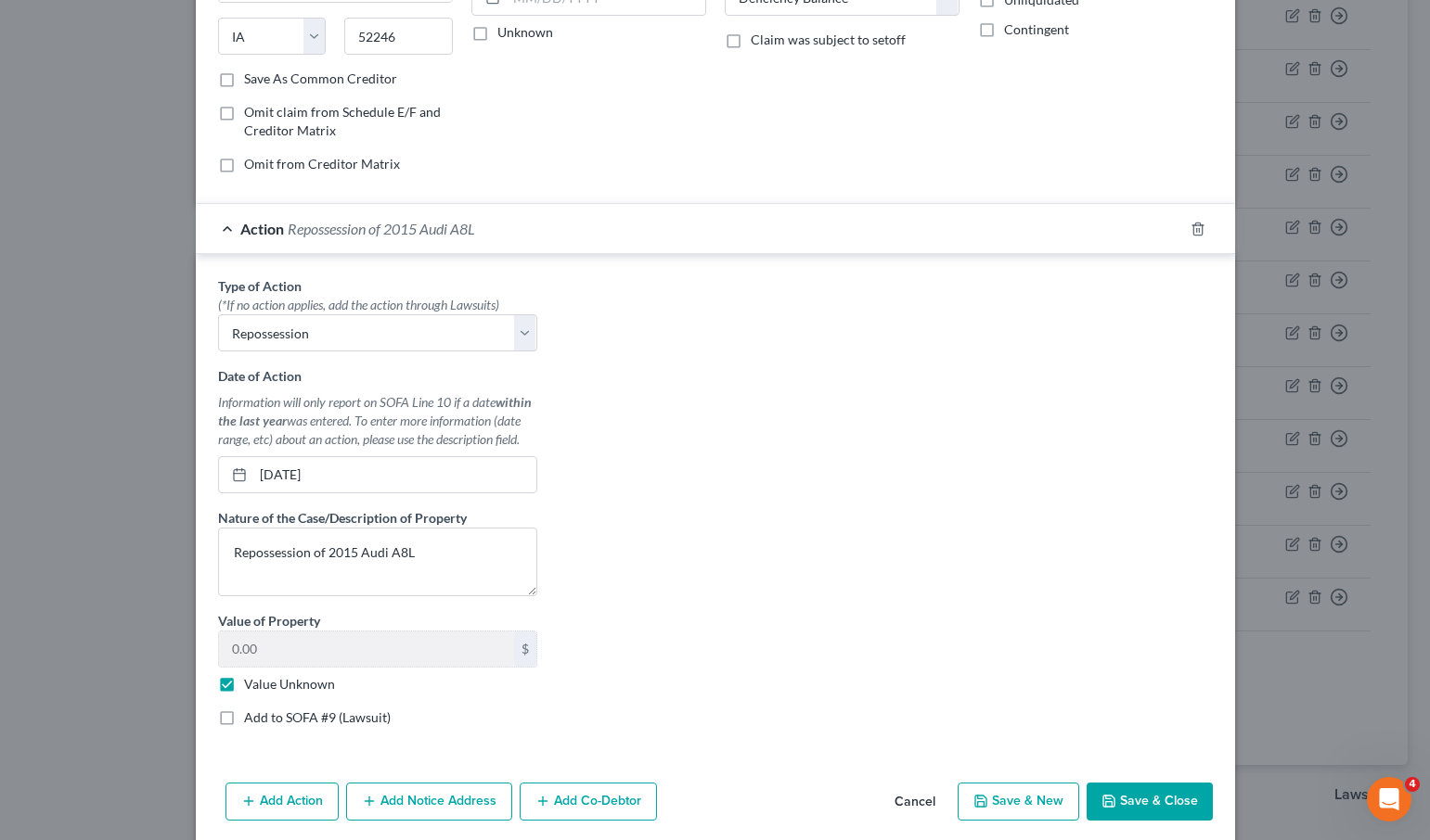
scroll to position [296, 0]
click at [1157, 793] on button "Save & Close" at bounding box center [1150, 800] width 126 height 39
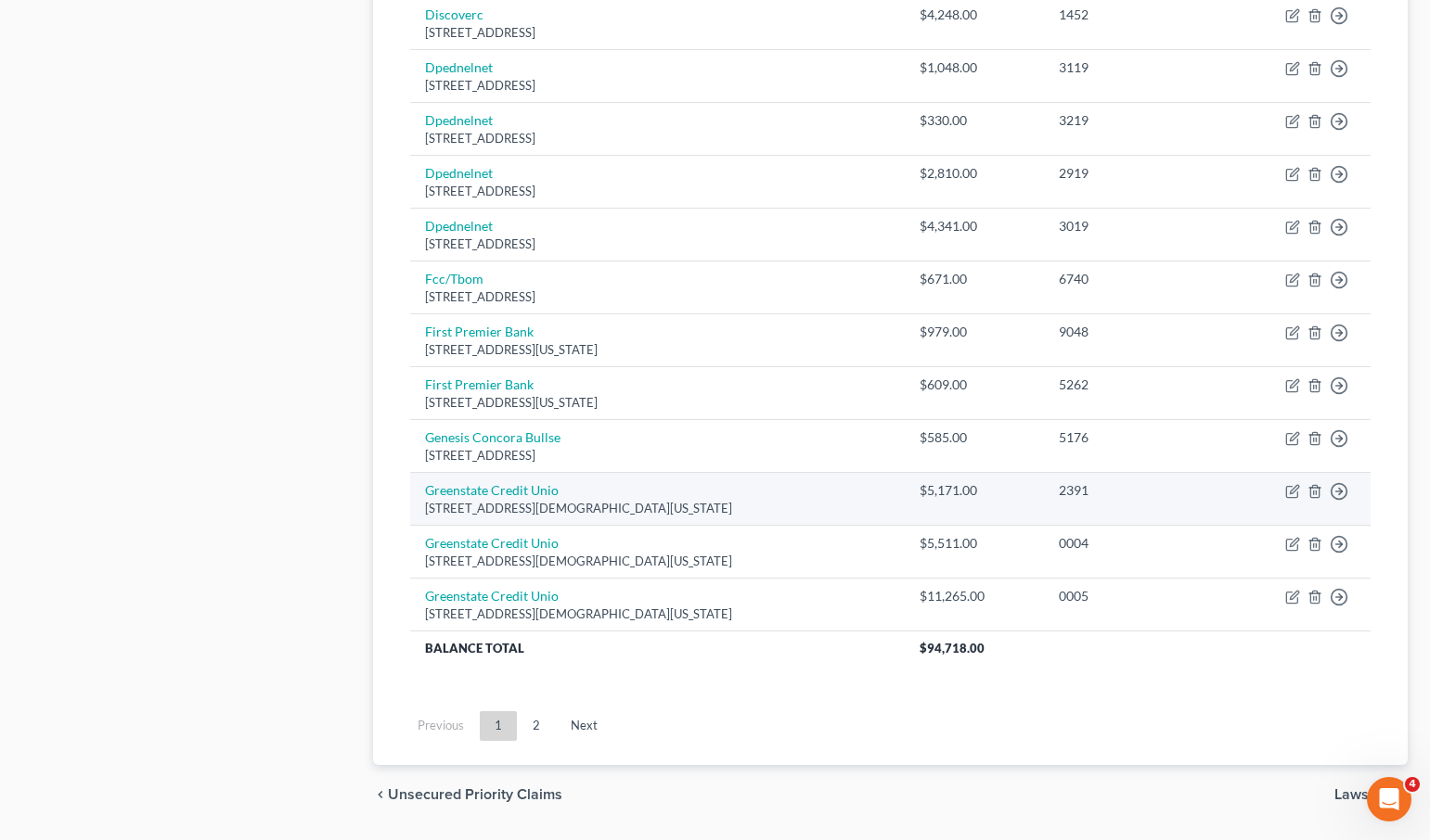
scroll to position [0, 0]
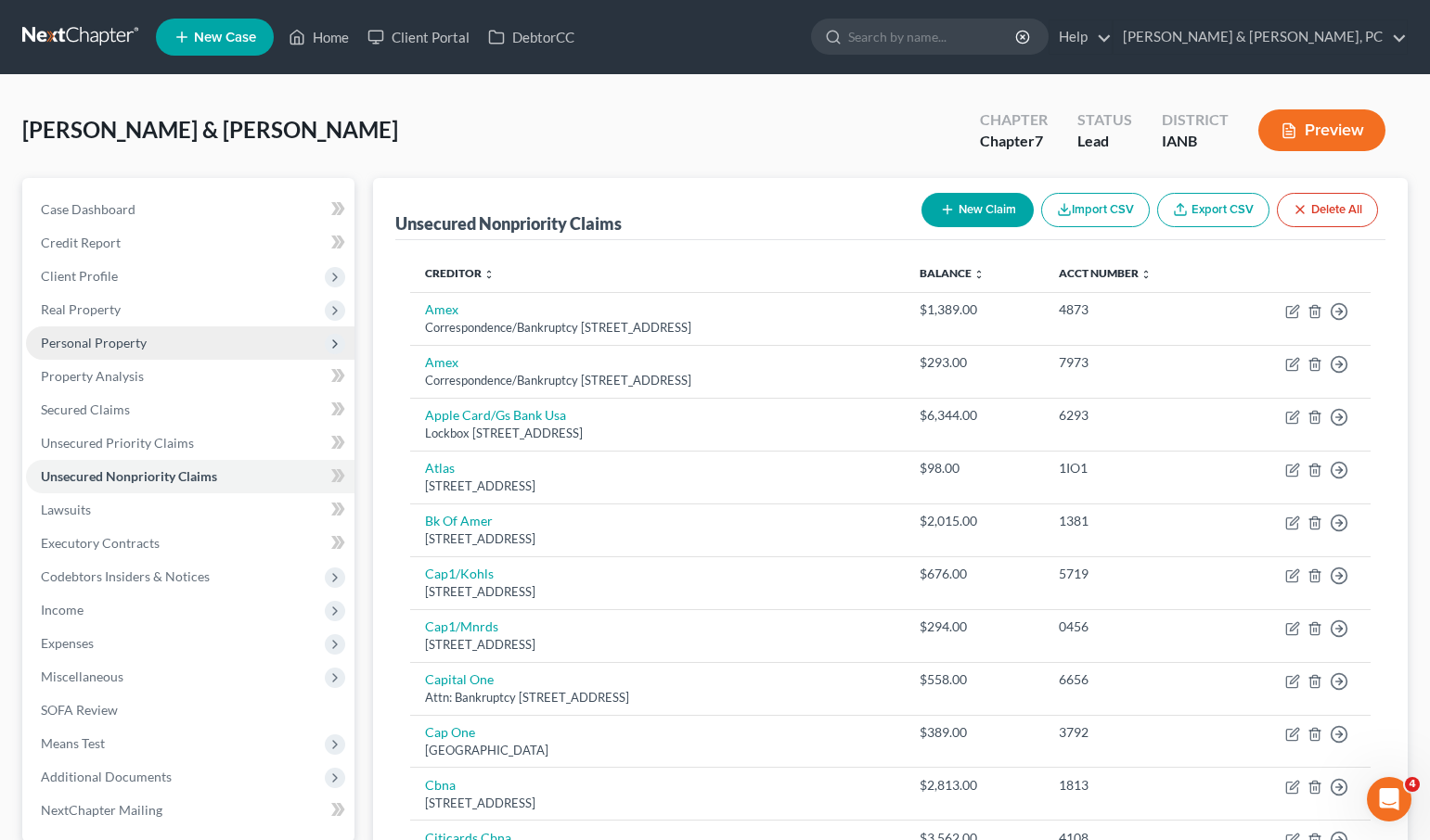
click at [87, 339] on span "Personal Property" at bounding box center [94, 343] width 106 height 16
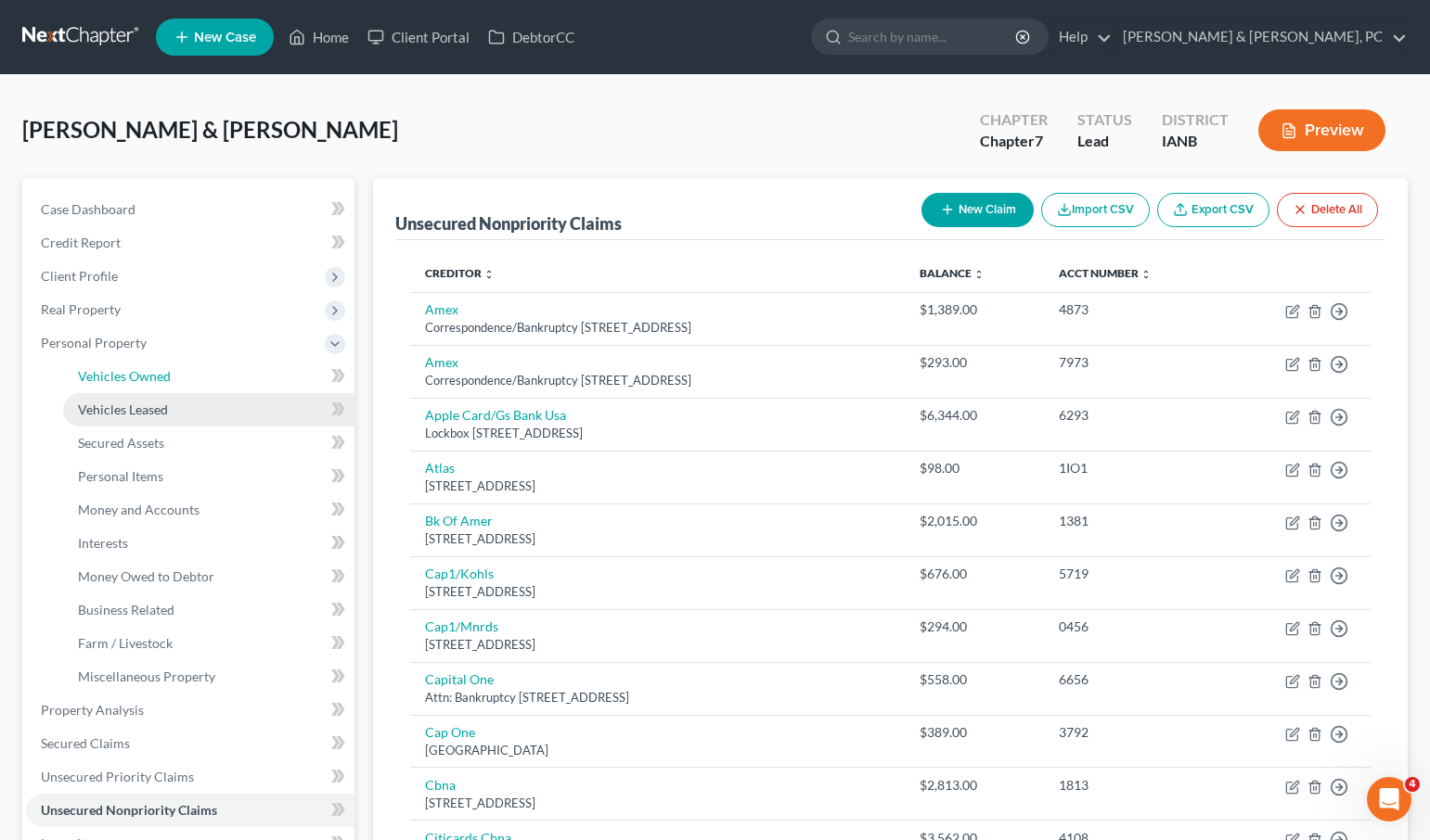
drag, startPoint x: 122, startPoint y: 377, endPoint x: 183, endPoint y: 392, distance: 62.8
click at [122, 377] on span "Vehicles Owned" at bounding box center [124, 376] width 93 height 16
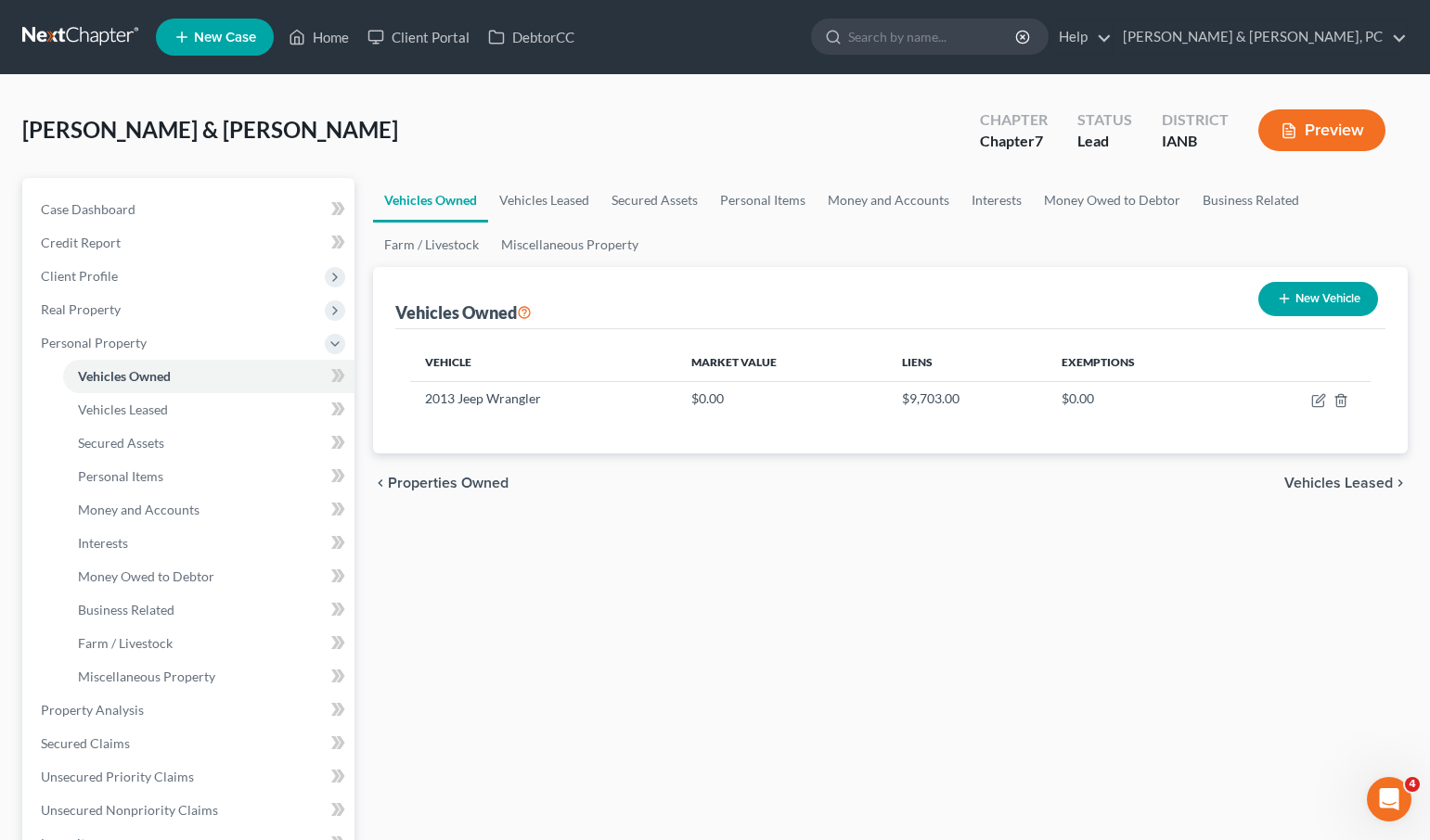
click at [1329, 296] on button "New Vehicle" at bounding box center [1318, 299] width 120 height 34
select select "0"
select select "2"
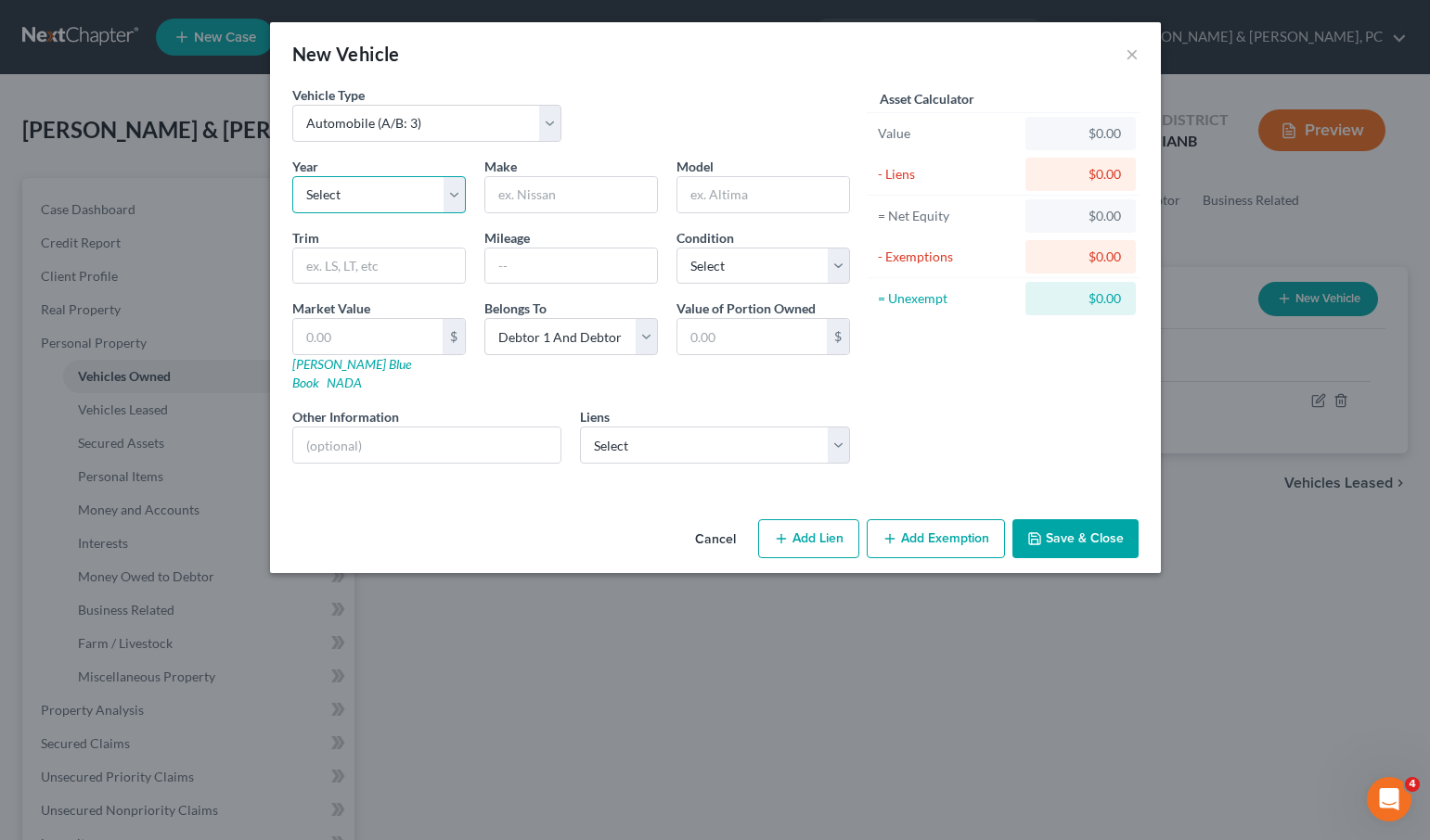
click at [345, 198] on select "Select 2026 2025 2024 2023 2022 2021 2020 2019 2018 2017 2016 2015 2014 2013 20…" at bounding box center [379, 195] width 174 height 37
select select "19"
click at [292, 177] on select "Select 2026 2025 2024 2023 2022 2021 2020 2019 2018 2017 2016 2015 2014 2013 20…" at bounding box center [379, 195] width 174 height 37
click at [514, 198] on input "text" at bounding box center [571, 195] width 172 height 35
type input "Toyota"
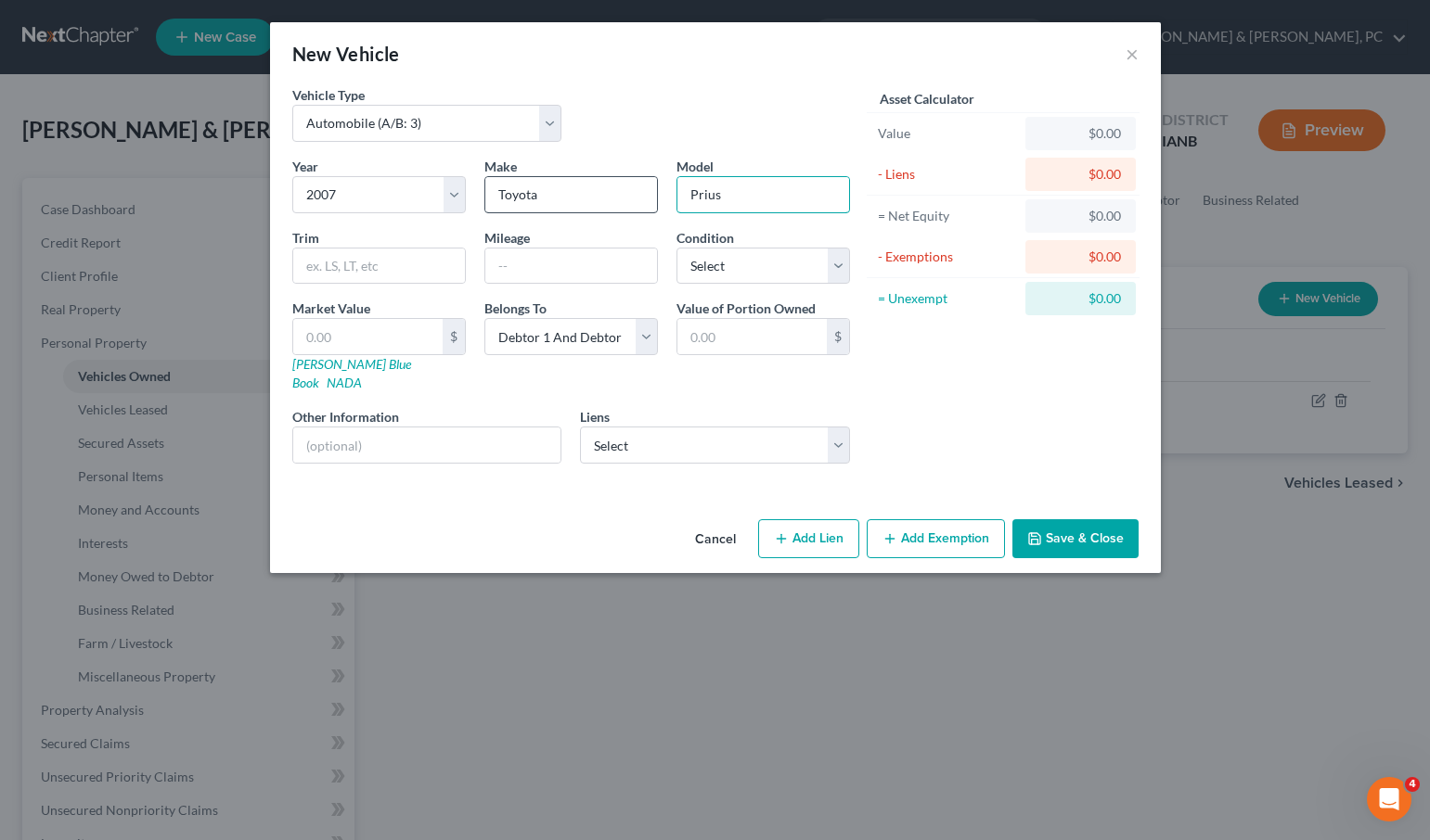
type input "Prius"
type input "124,300"
click at [574, 335] on select "Select Debtor 1 Only Debtor 2 Only Debtor 1 And Debtor 2 Only At Least One Of T…" at bounding box center [571, 336] width 174 height 37
select select "0"
click at [484, 318] on select "Select Debtor 1 Only Debtor 2 Only Debtor 1 And Debtor 2 Only At Least One Of T…" at bounding box center [571, 336] width 174 height 37
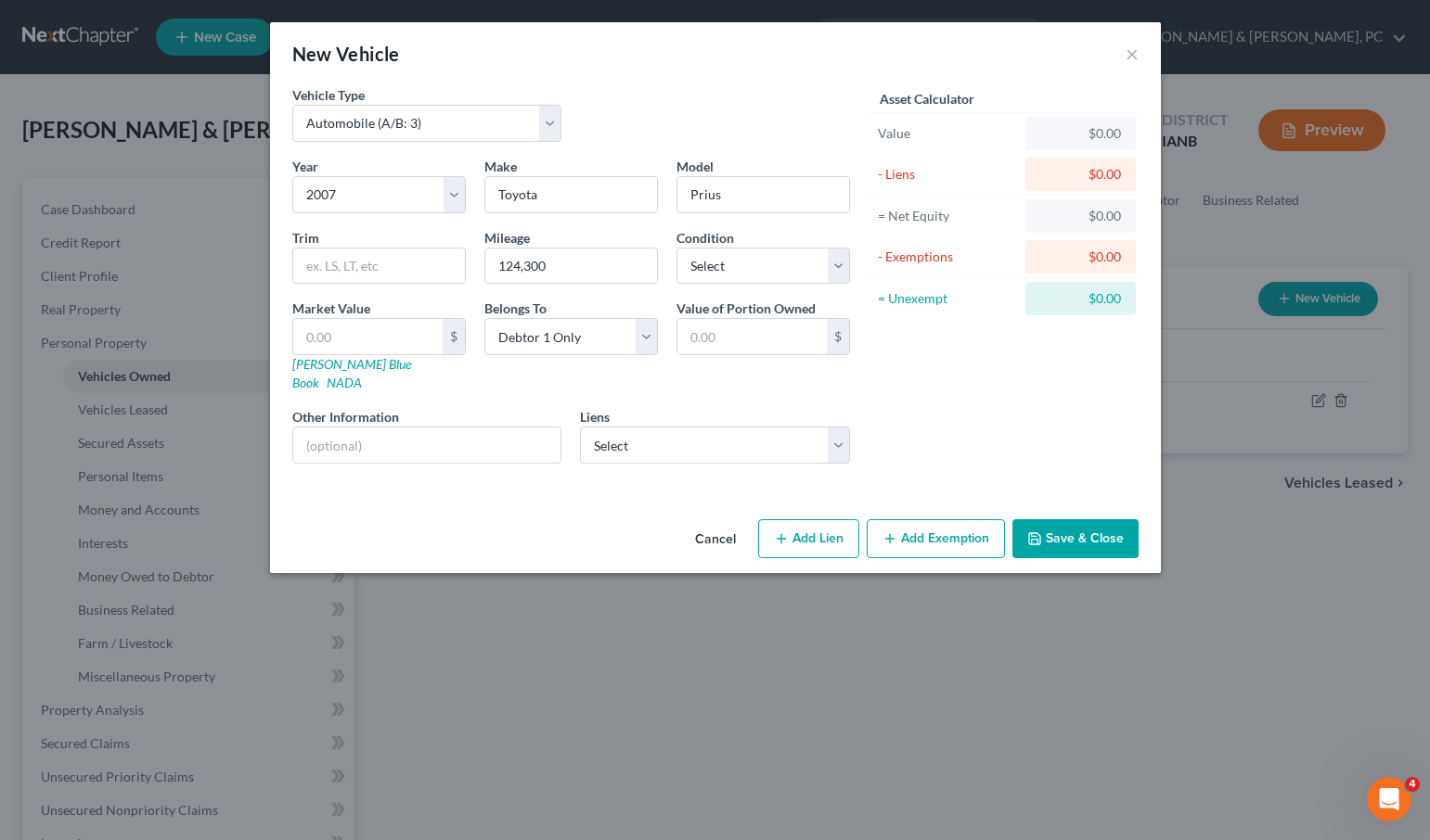
click at [1086, 520] on button "Save & Close" at bounding box center [1075, 539] width 126 height 39
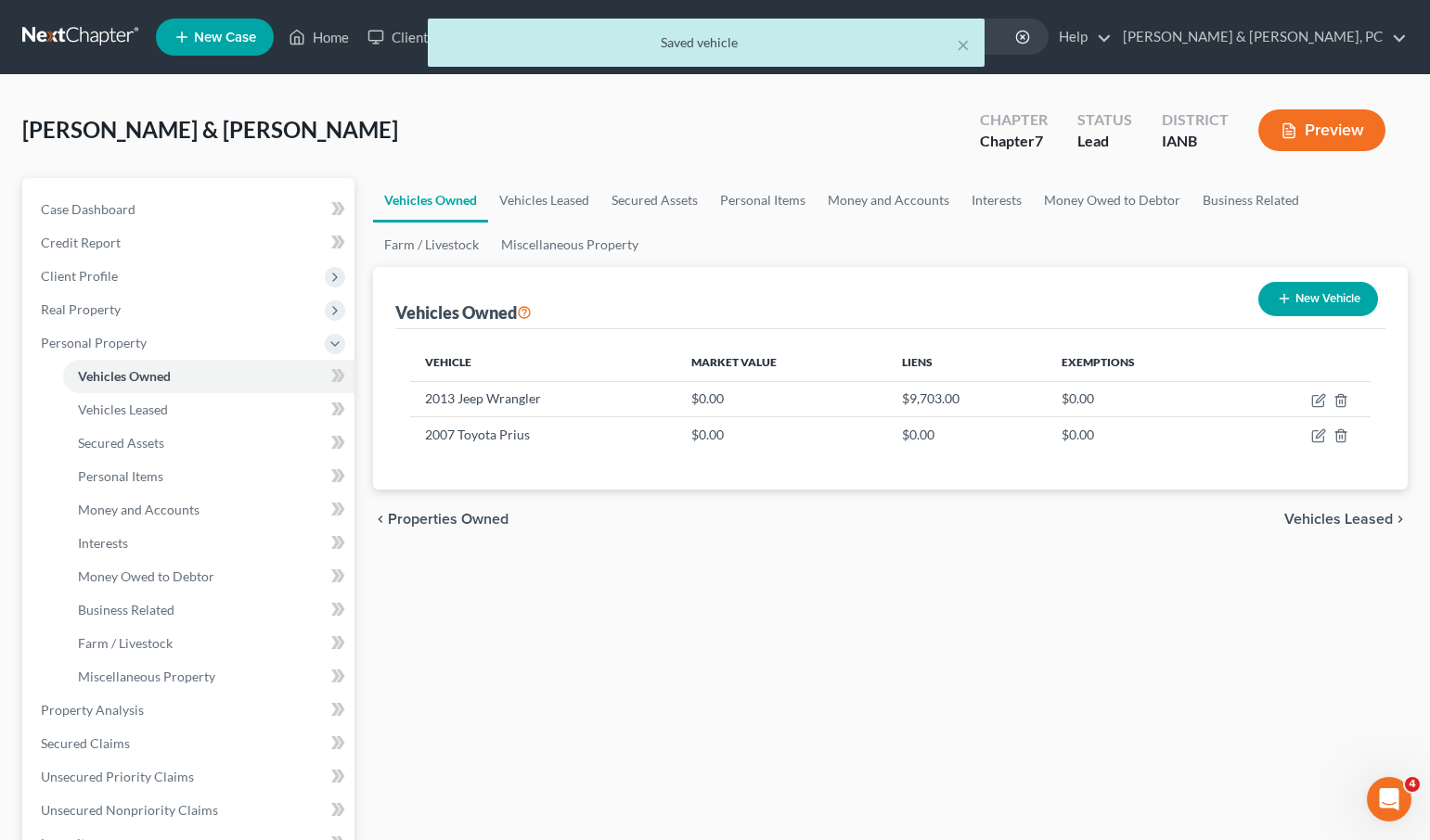
click at [1324, 296] on button "New Vehicle" at bounding box center [1318, 299] width 120 height 34
select select "0"
select select "2"
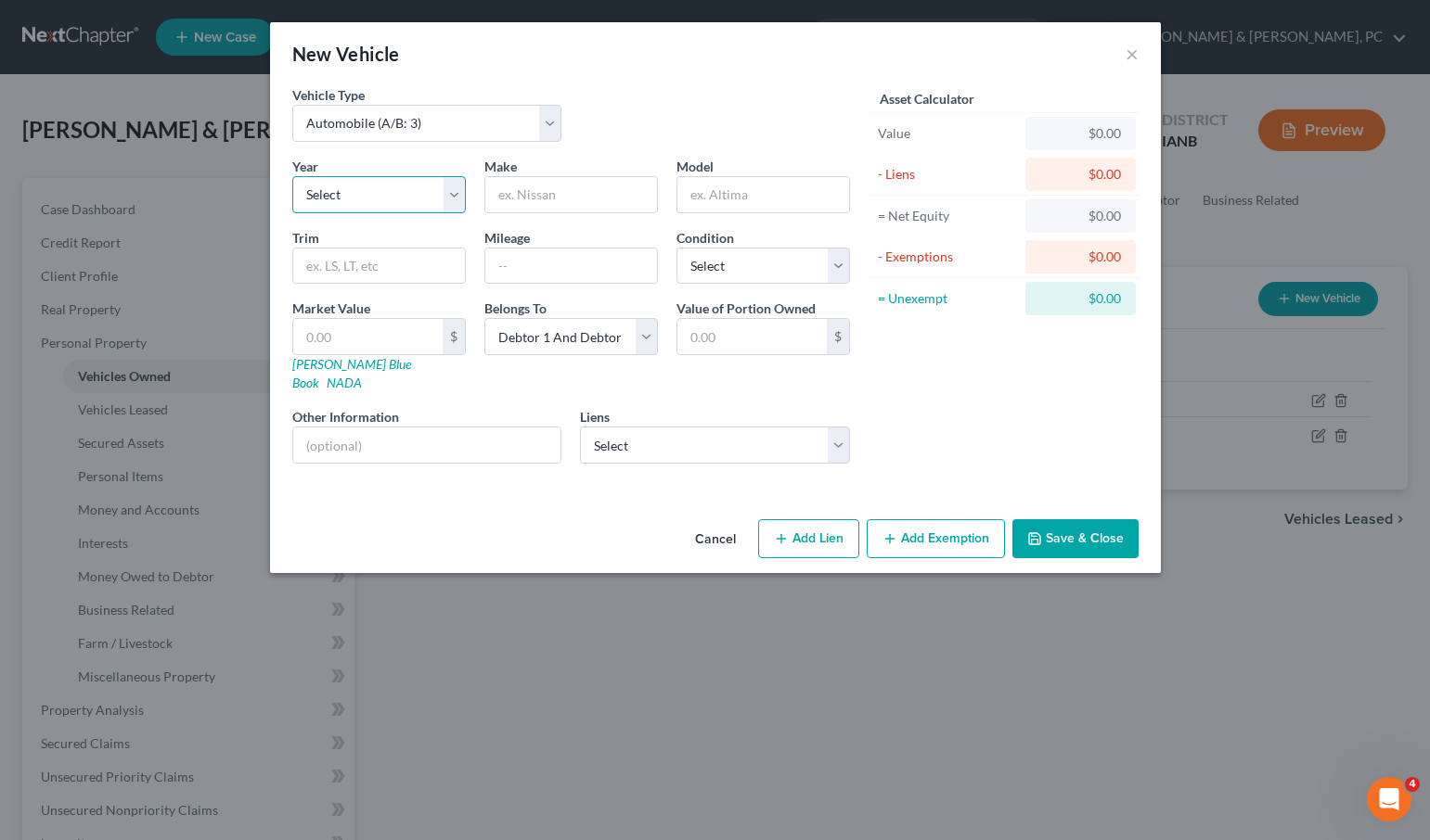
click at [367, 189] on select "Select 2026 2025 2024 2023 2022 2021 2020 2019 2018 2017 2016 2015 2014 2013 20…" at bounding box center [379, 195] width 174 height 37
select select "14"
click at [292, 177] on select "Select 2026 2025 2024 2023 2022 2021 2020 2019 2018 2017 2016 2015 2014 2013 20…" at bounding box center [379, 195] width 174 height 37
click at [542, 186] on input "text" at bounding box center [571, 195] width 172 height 35
type input "Chevy"
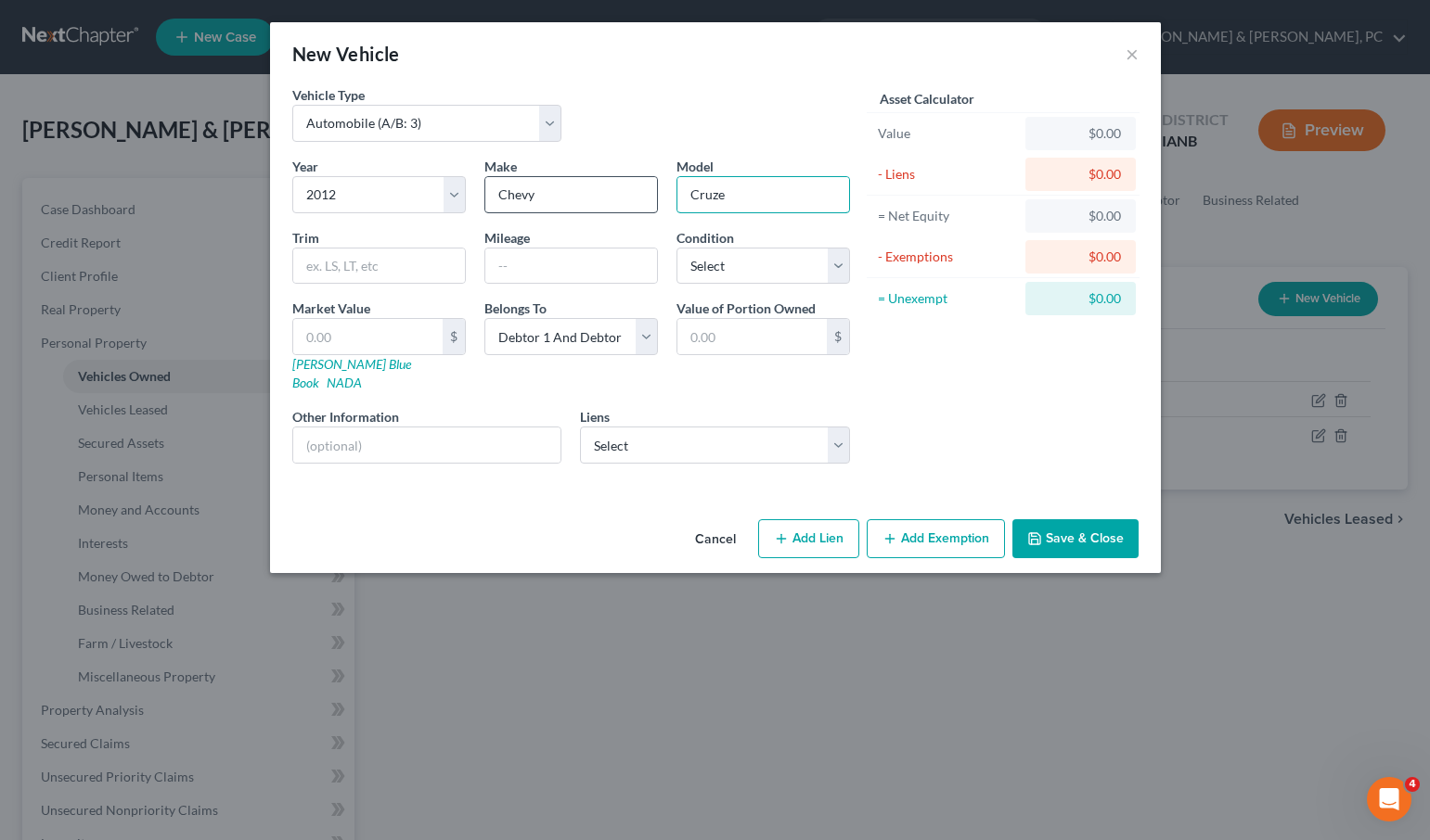
type input "Cruze"
type input "198,000"
click at [765, 260] on select "Select Excellent Very Good Good Fair Poor" at bounding box center [763, 265] width 174 height 37
select select "4"
click at [677, 247] on select "Select Excellent Very Good Good Fair Poor" at bounding box center [763, 265] width 174 height 37
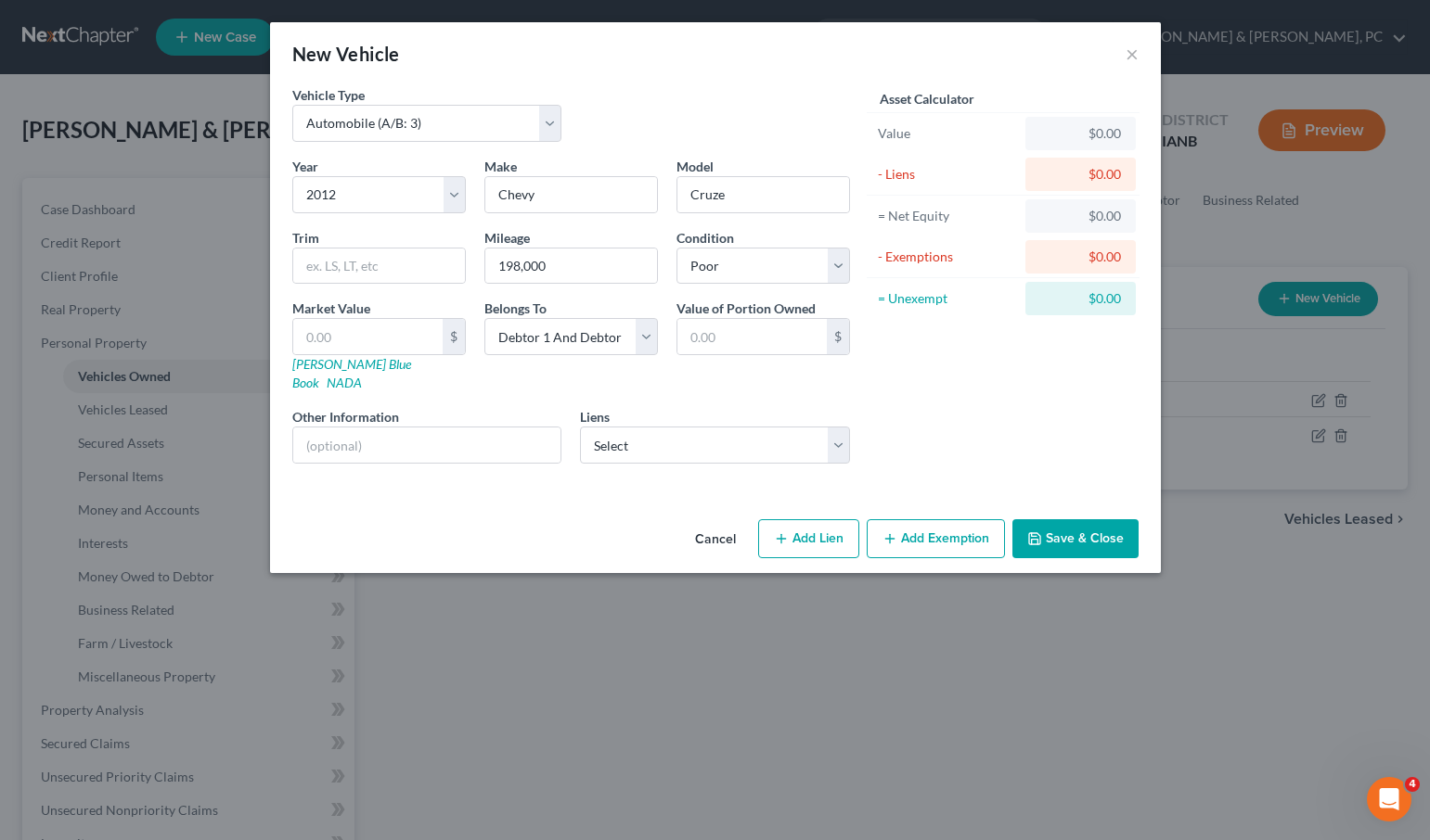
click at [1074, 520] on button "Save & Close" at bounding box center [1075, 539] width 126 height 39
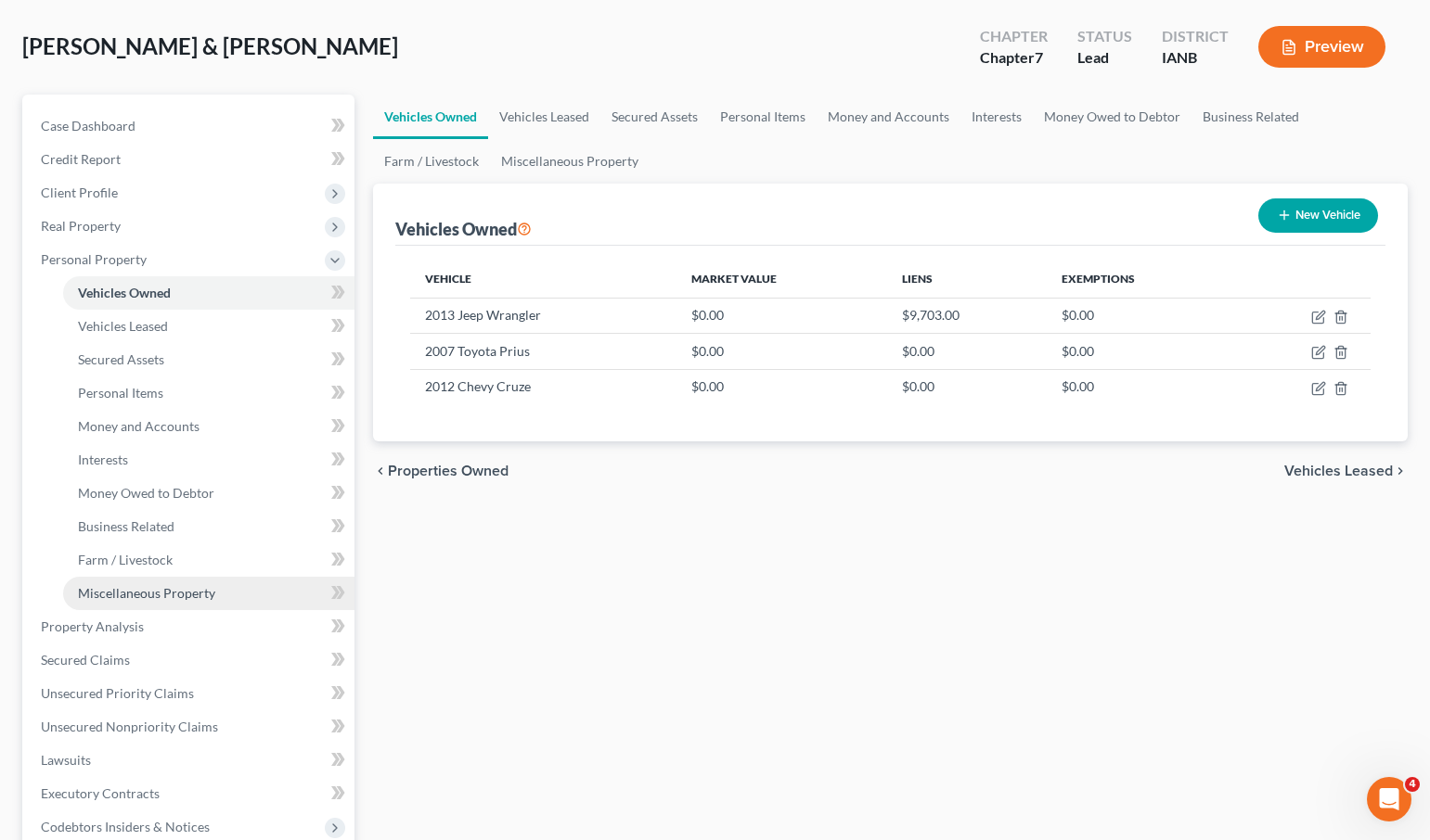
click at [135, 595] on span "Miscellaneous Property" at bounding box center [147, 594] width 138 height 16
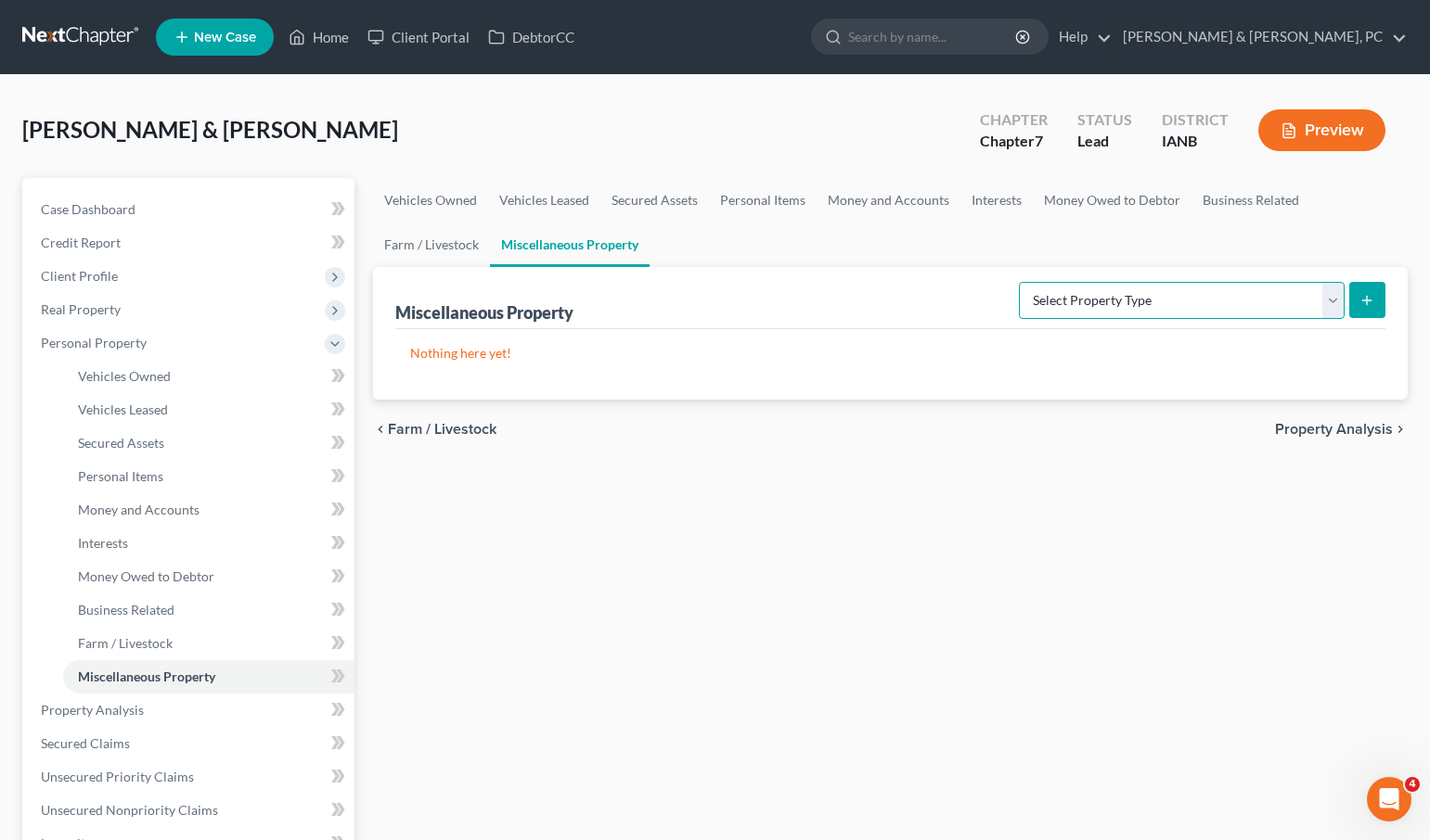
click at [1162, 297] on select "Select Property Type Assigned for Creditor Benefit [DATE] (SOFA: 12) Holding fo…" at bounding box center [1182, 300] width 325 height 37
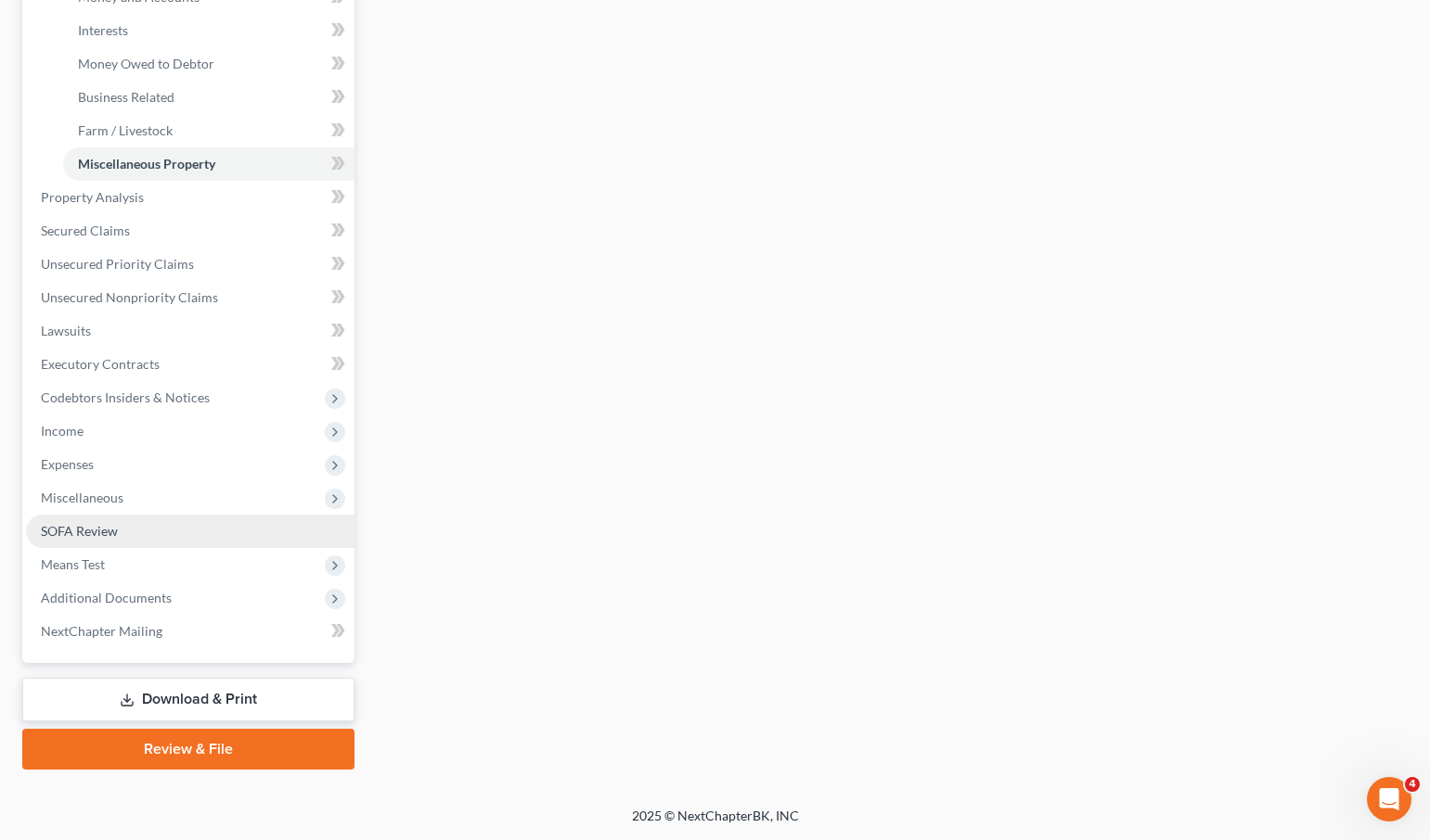
click at [110, 530] on span "SOFA Review" at bounding box center [79, 531] width 77 height 16
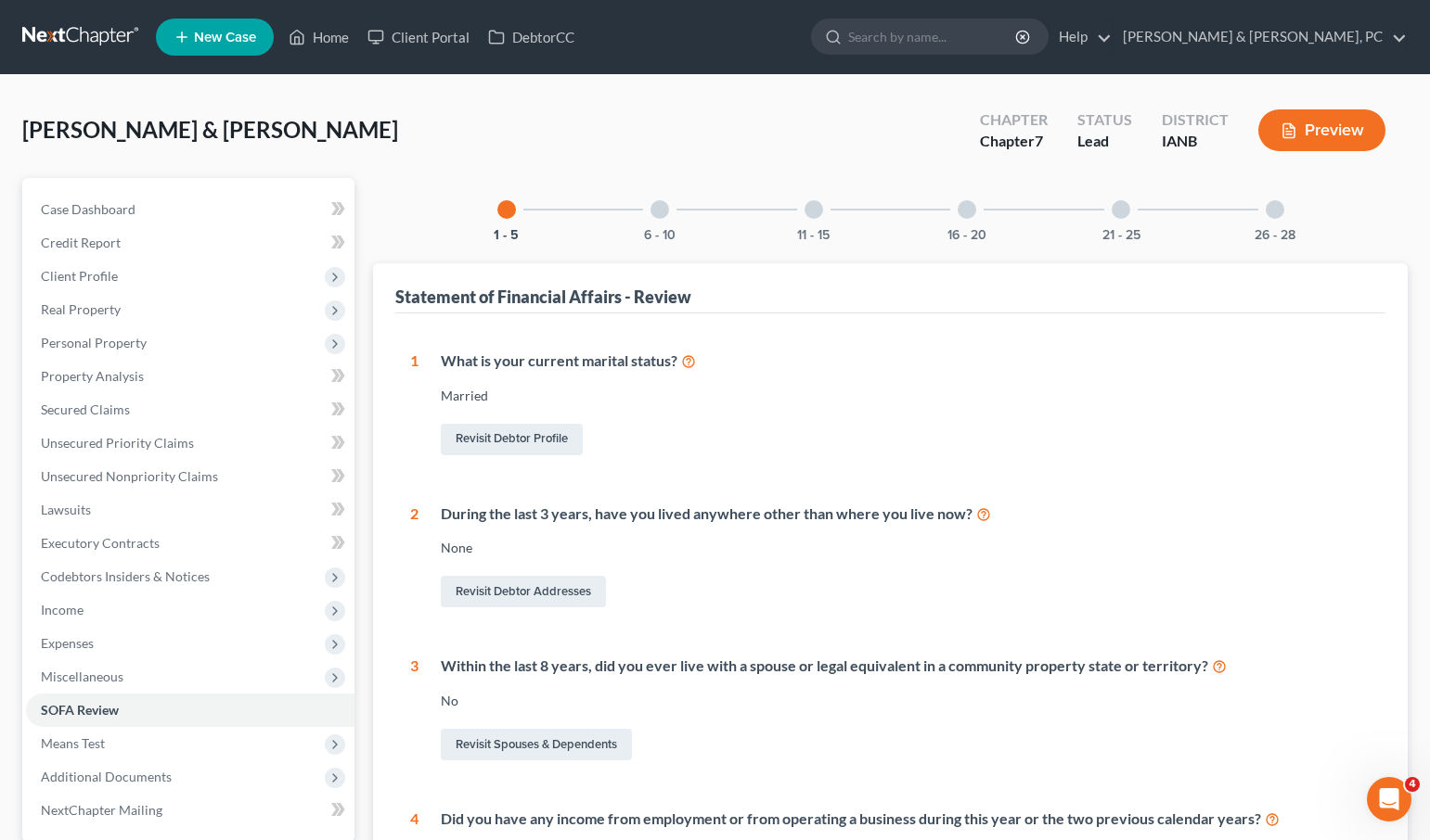
click at [1129, 214] on div "21 - 25" at bounding box center [1120, 209] width 63 height 63
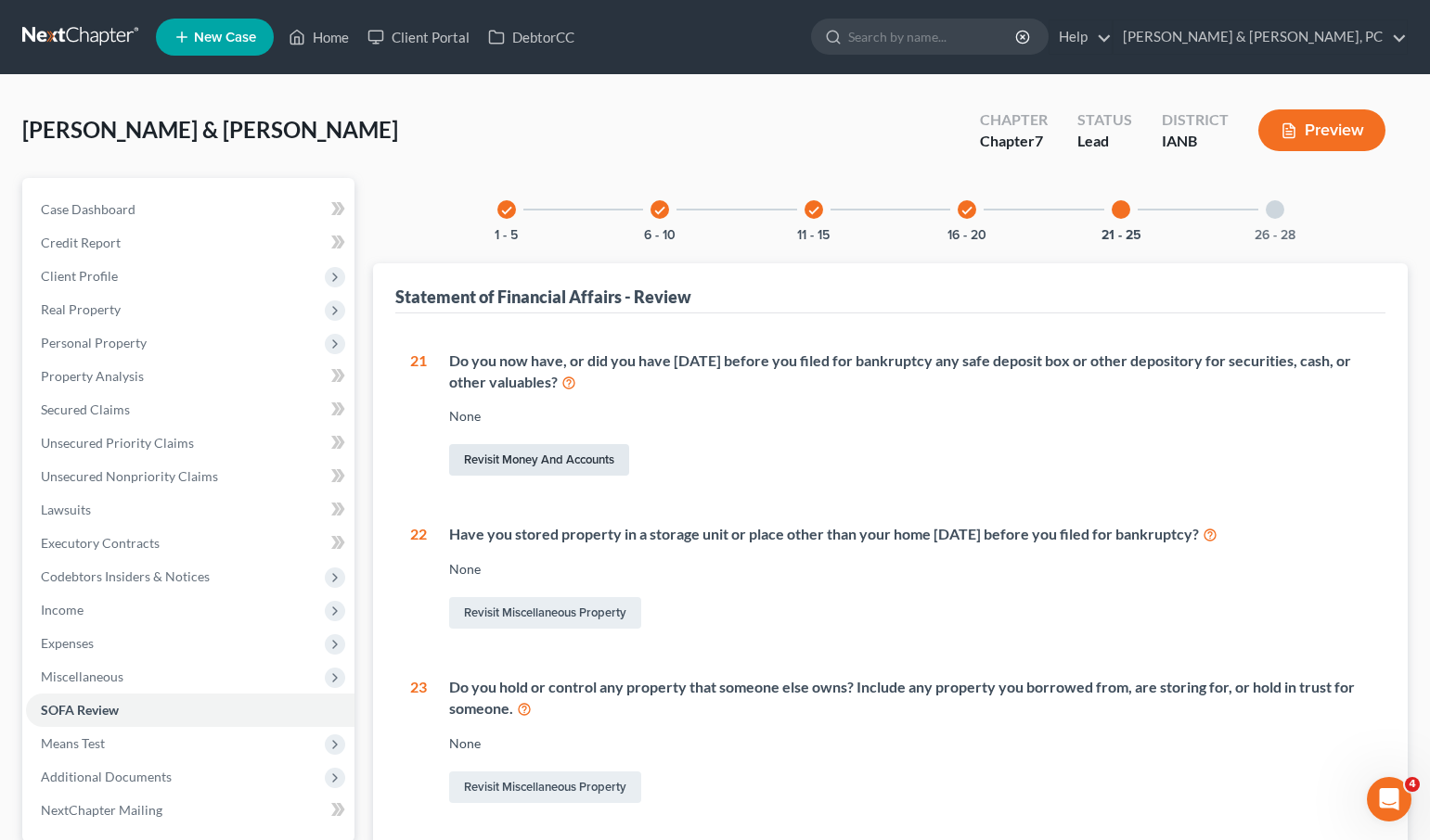
click at [584, 459] on link "Revisit Money and Accounts" at bounding box center [539, 460] width 180 height 32
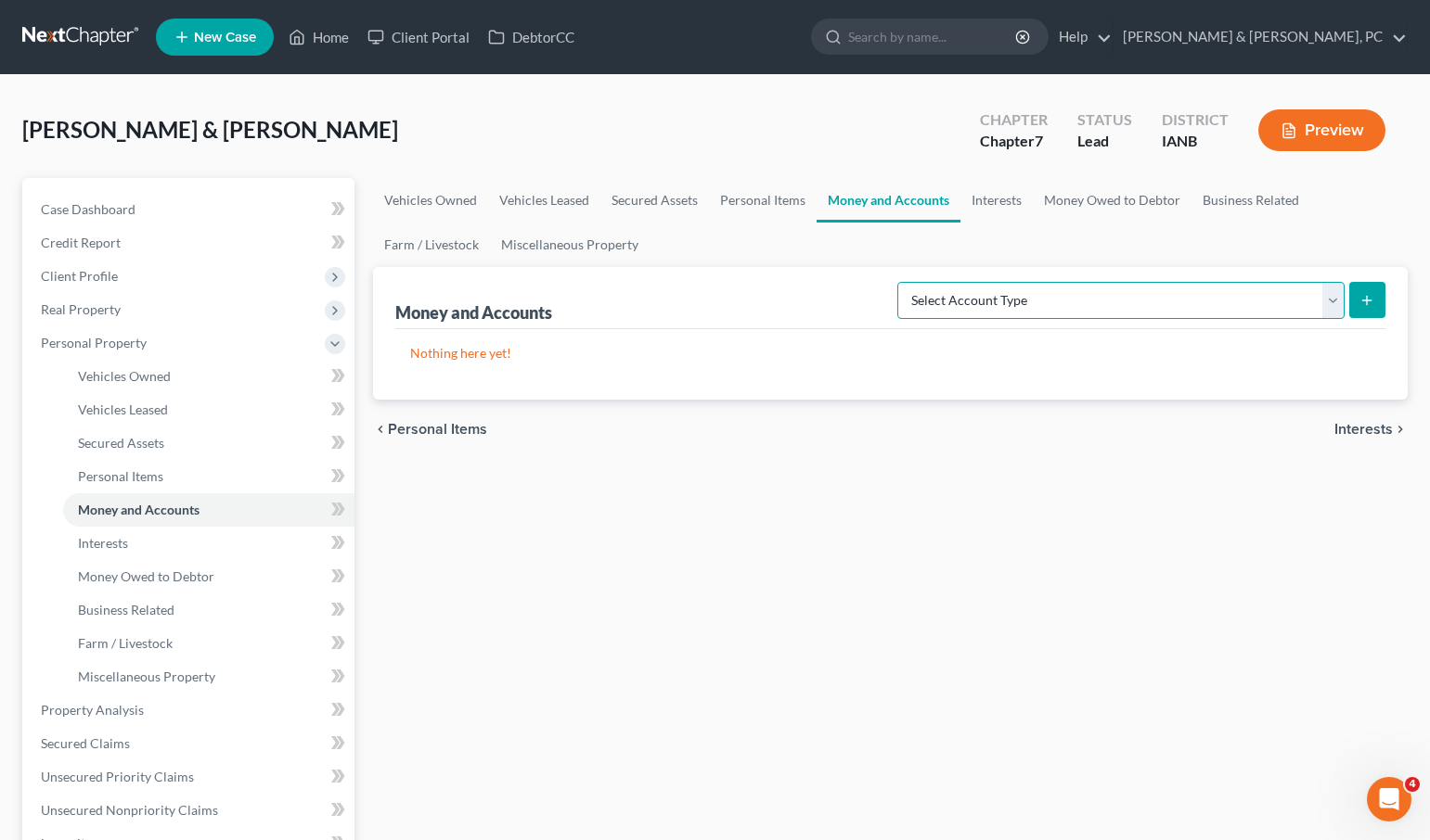
click at [1018, 296] on select "Select Account Type Brokerage (A/B: 18, SOFA: 20) Cash on Hand (A/B: 16) Certif…" at bounding box center [1121, 300] width 447 height 37
select select "safe_deposit_box"
click at [902, 282] on select "Select Account Type Brokerage (A/B: 18, SOFA: 20) Cash on Hand (A/B: 16) Certif…" at bounding box center [1121, 300] width 447 height 37
click at [1370, 294] on icon "submit" at bounding box center [1366, 300] width 15 height 15
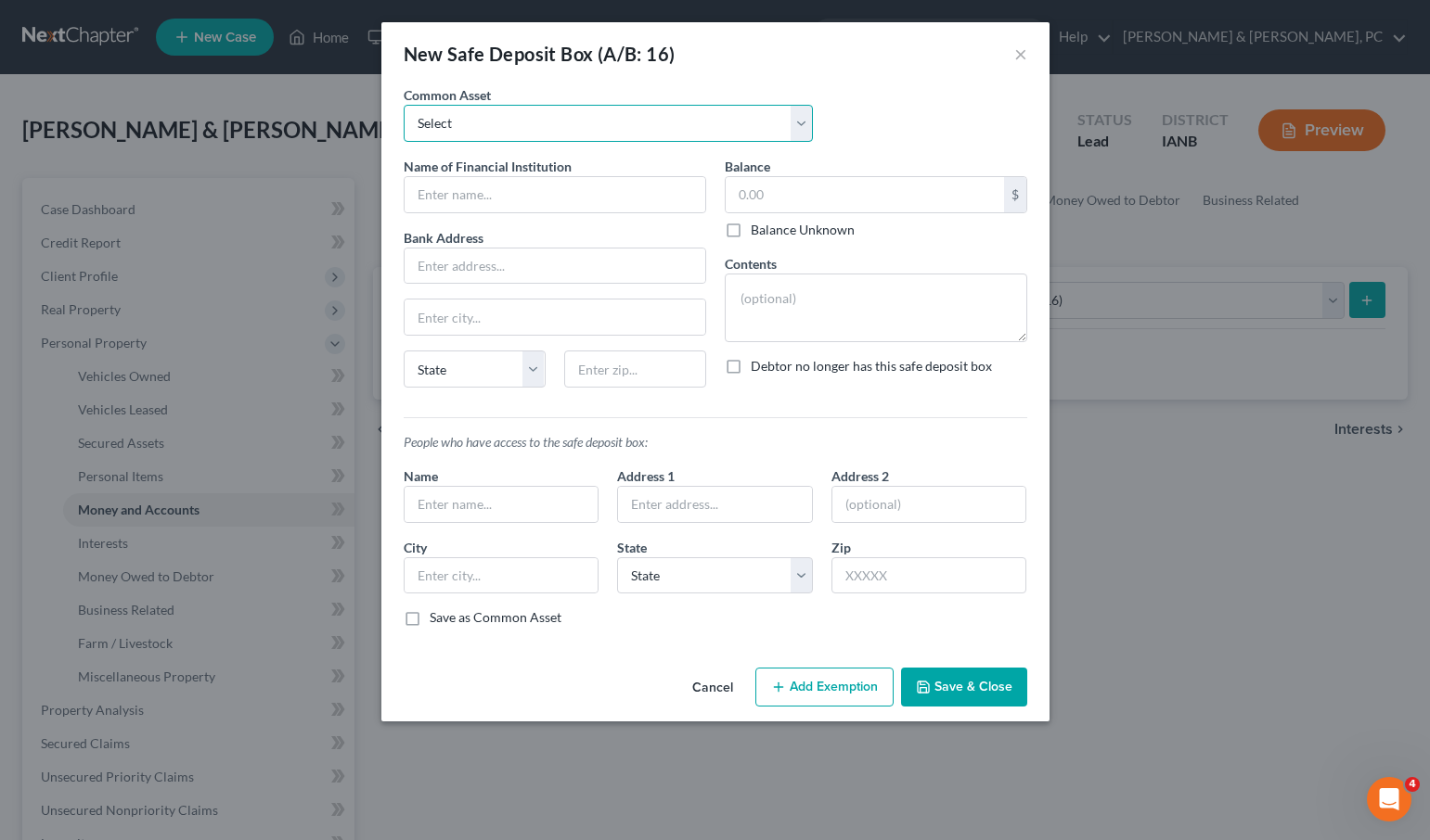
click at [482, 119] on select "Select House safe - Paperwork" at bounding box center [608, 123] width 409 height 37
select select "0"
click at [403, 105] on select "Select House safe - Paperwork" at bounding box center [608, 123] width 409 height 37
type input "House safe"
type textarea "House safe - Paperwork"
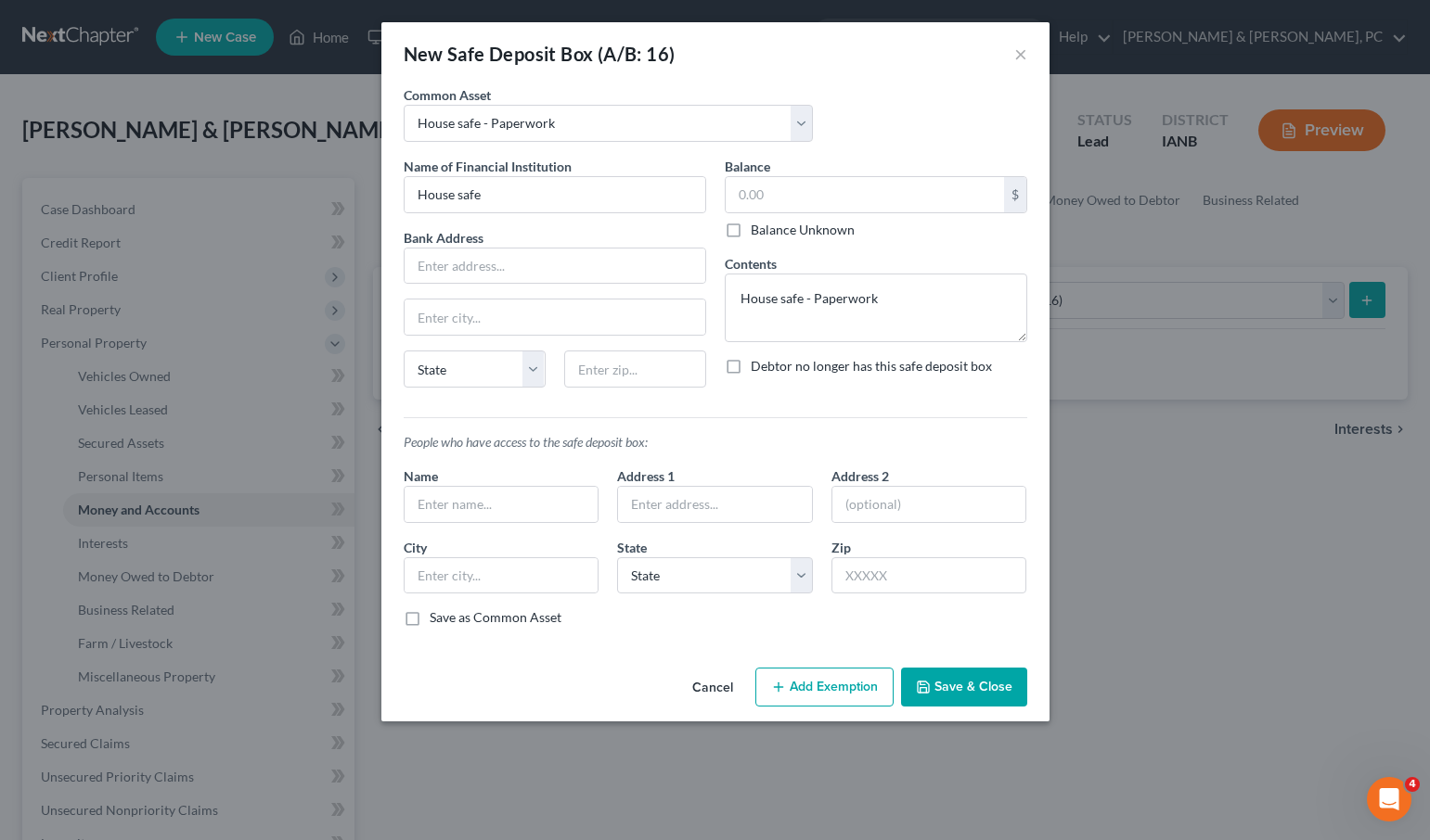
click at [968, 681] on button "Save & Close" at bounding box center [964, 686] width 126 height 39
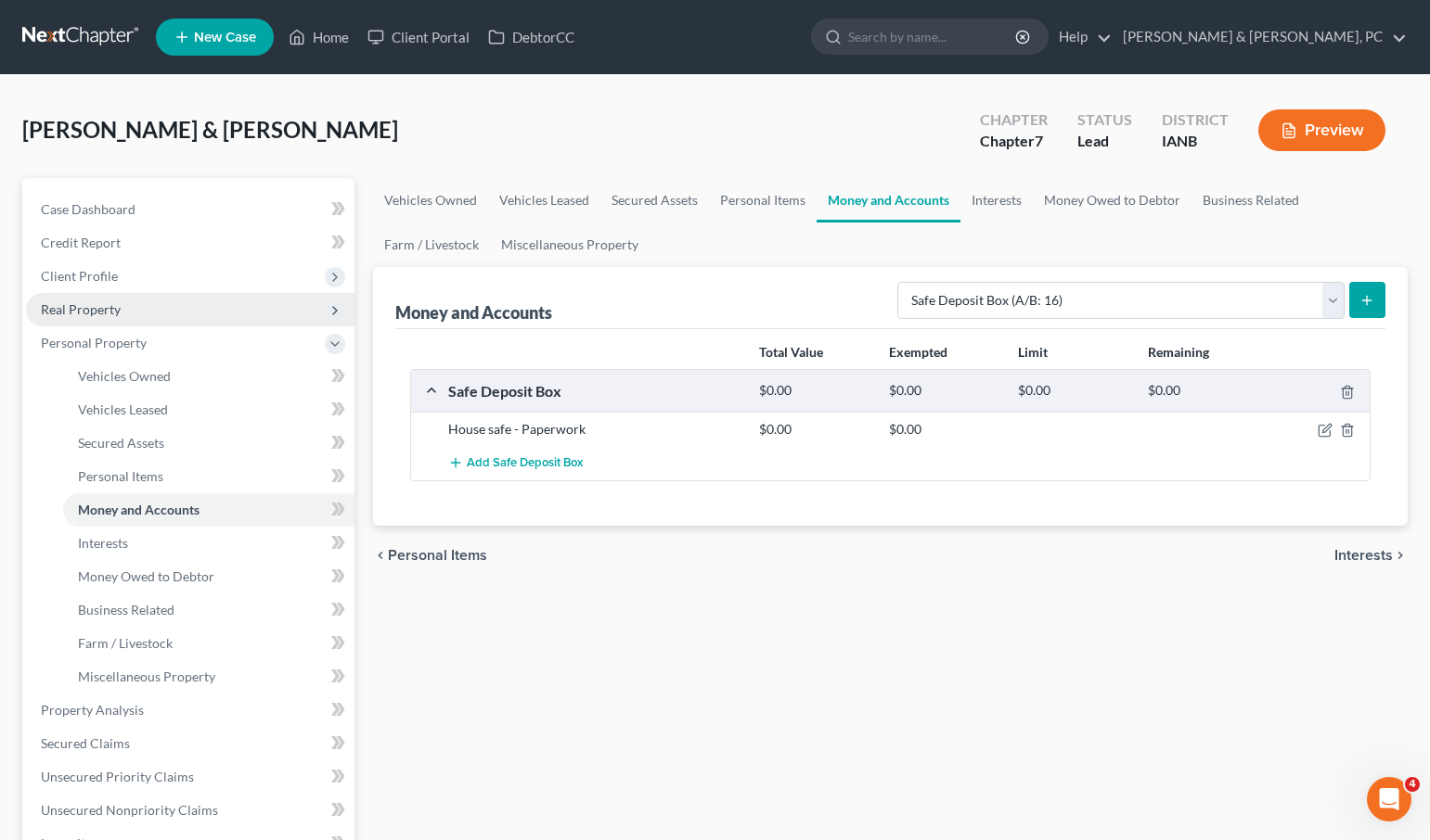
click at [113, 304] on span "Real Property" at bounding box center [81, 309] width 80 height 16
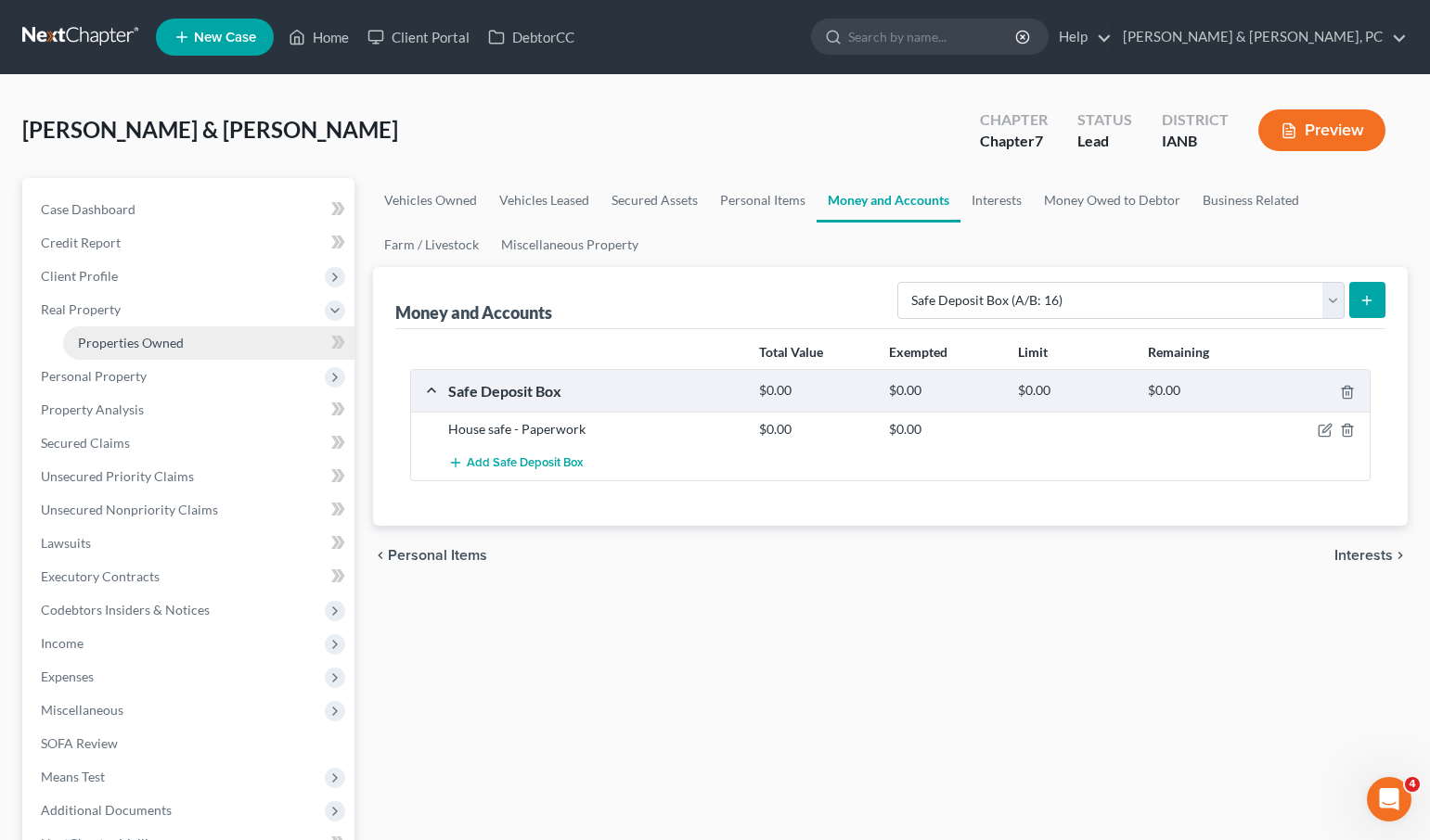
click at [142, 339] on span "Properties Owned" at bounding box center [131, 343] width 106 height 16
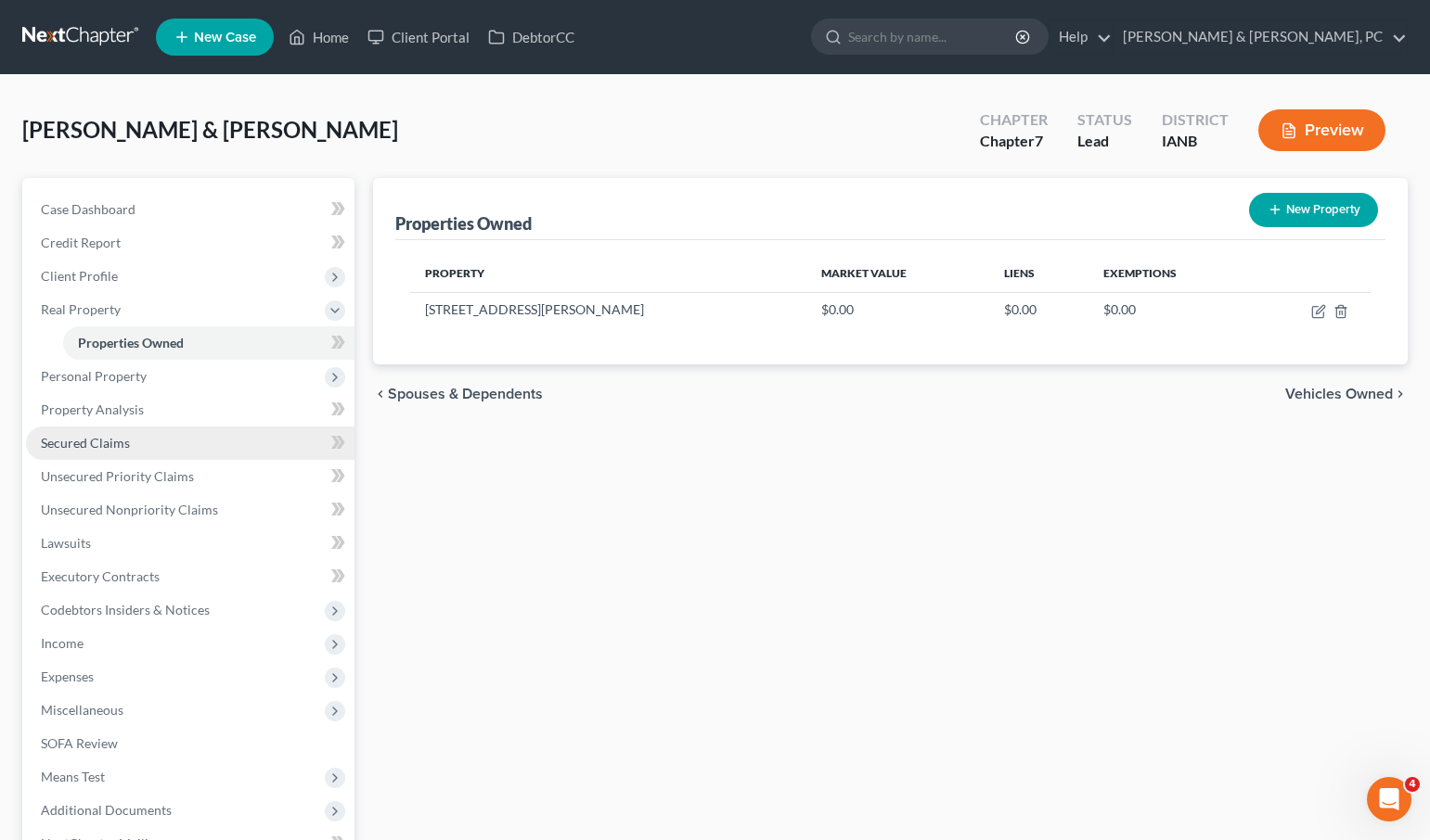
click at [127, 445] on span "Secured Claims" at bounding box center [85, 443] width 89 height 16
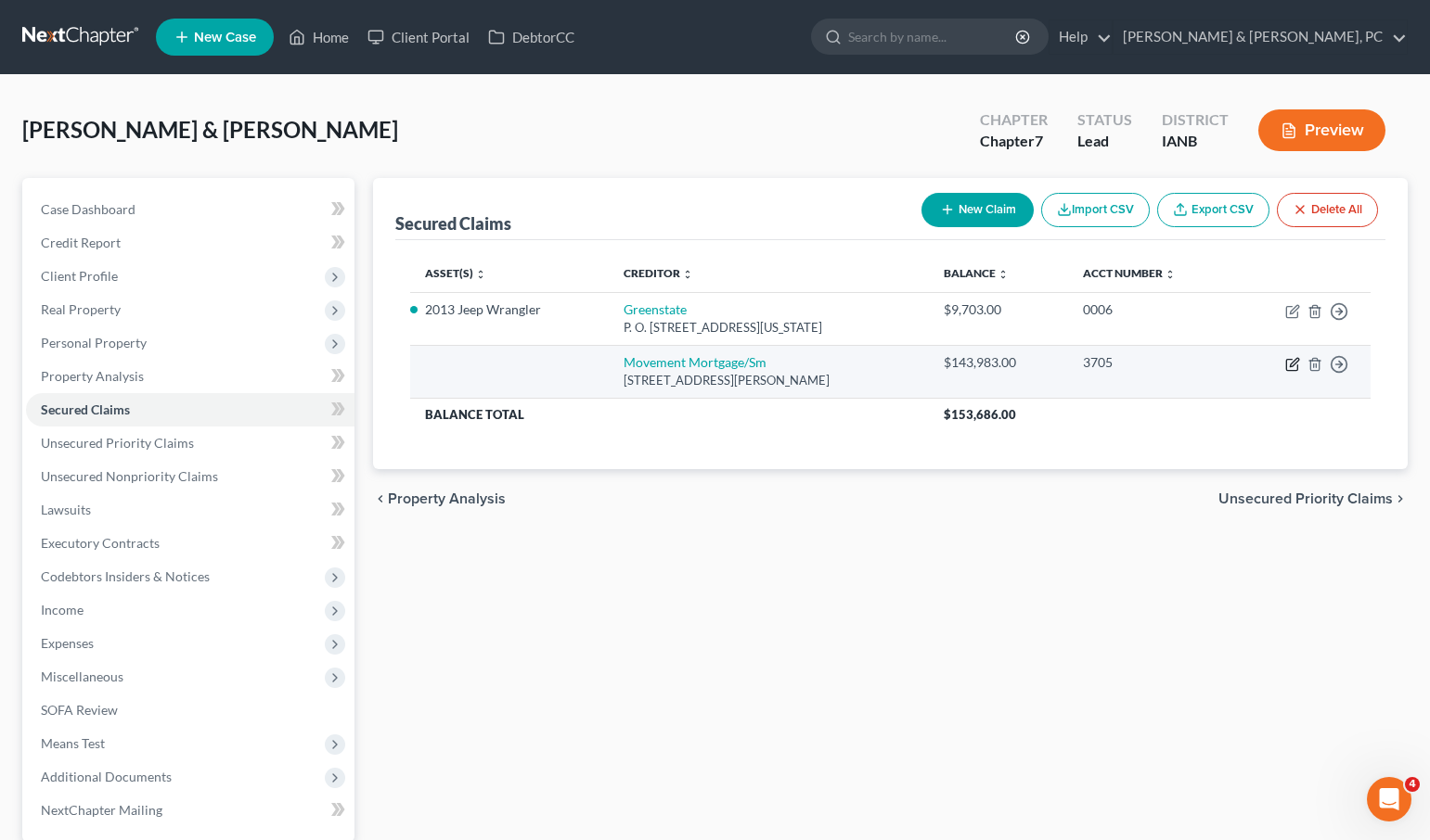
click at [1296, 360] on icon "button" at bounding box center [1292, 364] width 15 height 15
select select "42"
select select "1"
select select "0"
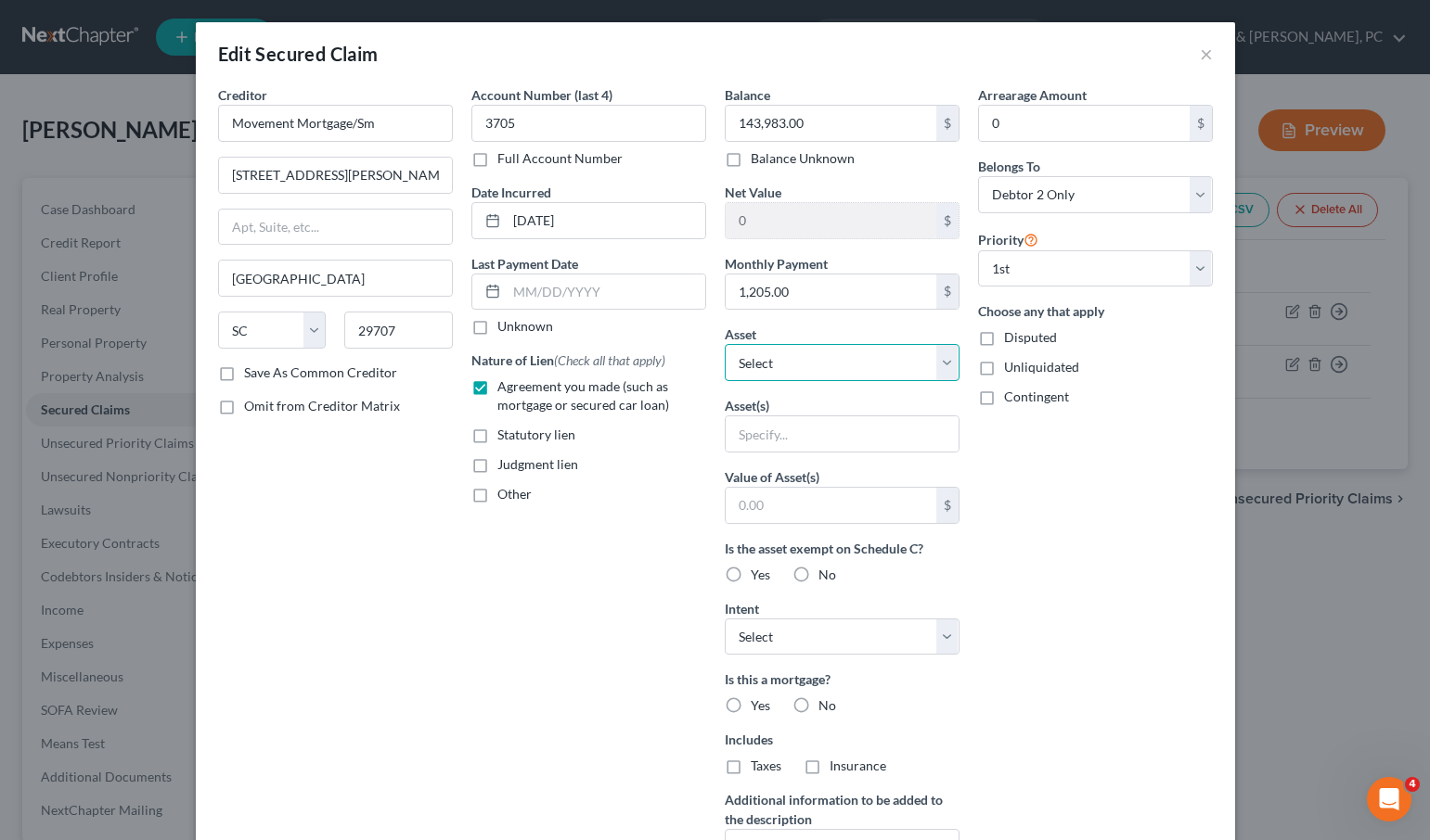
click at [792, 358] on select "Select Other Multiple Assets [STREET_ADDRESS][PERSON_NAME] - $0.0 House safe (S…" at bounding box center [841, 362] width 235 height 37
select select "2"
click at [724, 344] on select "Select Other Multiple Assets [STREET_ADDRESS][PERSON_NAME] - $0.0 House safe (S…" at bounding box center [841, 362] width 235 height 37
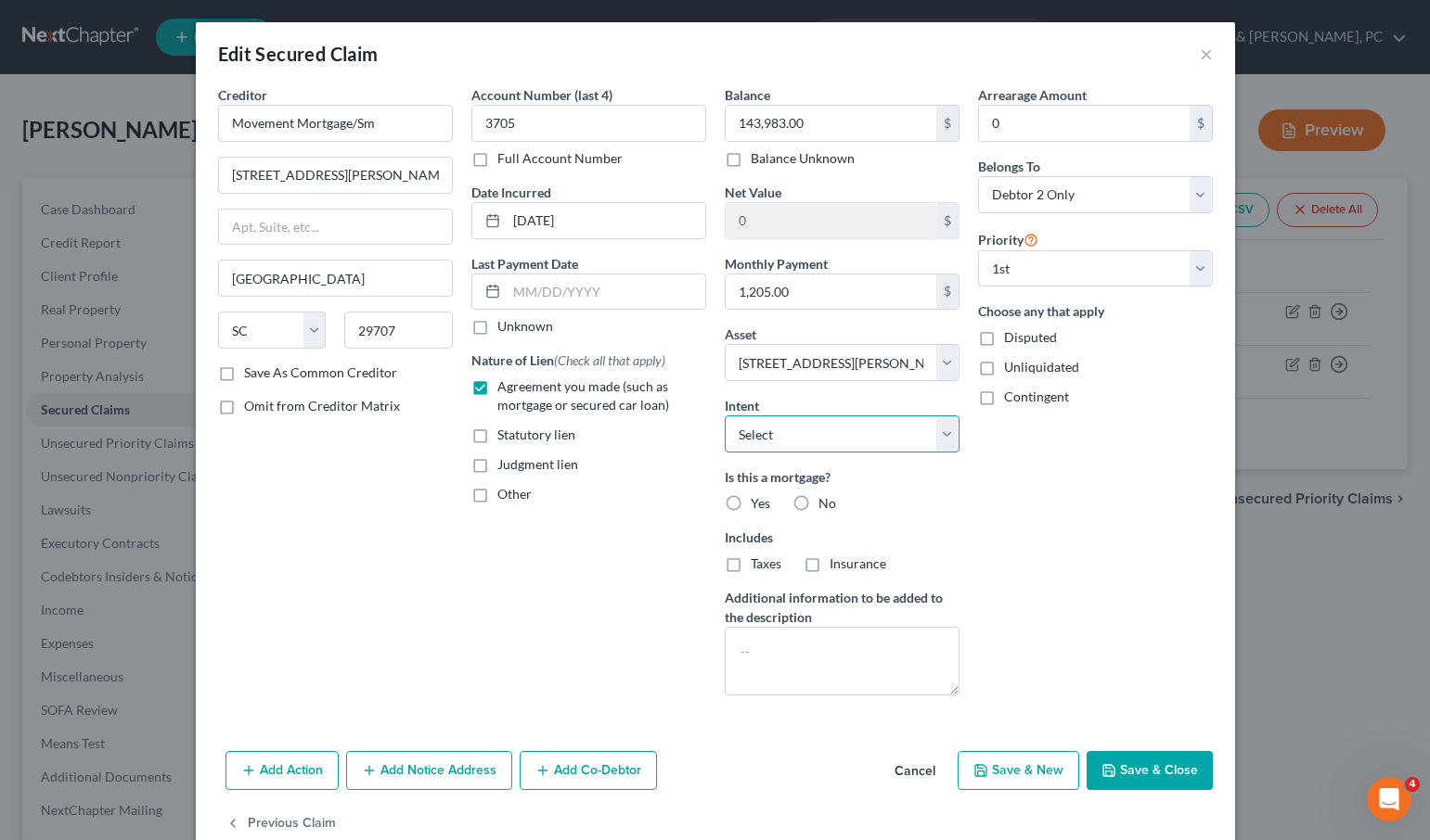
click at [804, 427] on select "Select Surrender Redeem Reaffirm Avoid Other" at bounding box center [841, 433] width 235 height 37
select select "2"
click at [724, 415] on select "Select Surrender Redeem Reaffirm Avoid Other" at bounding box center [841, 433] width 235 height 37
click at [750, 499] on label "Yes" at bounding box center [760, 503] width 20 height 19
click at [757, 499] on input "Yes" at bounding box center [763, 500] width 12 height 12
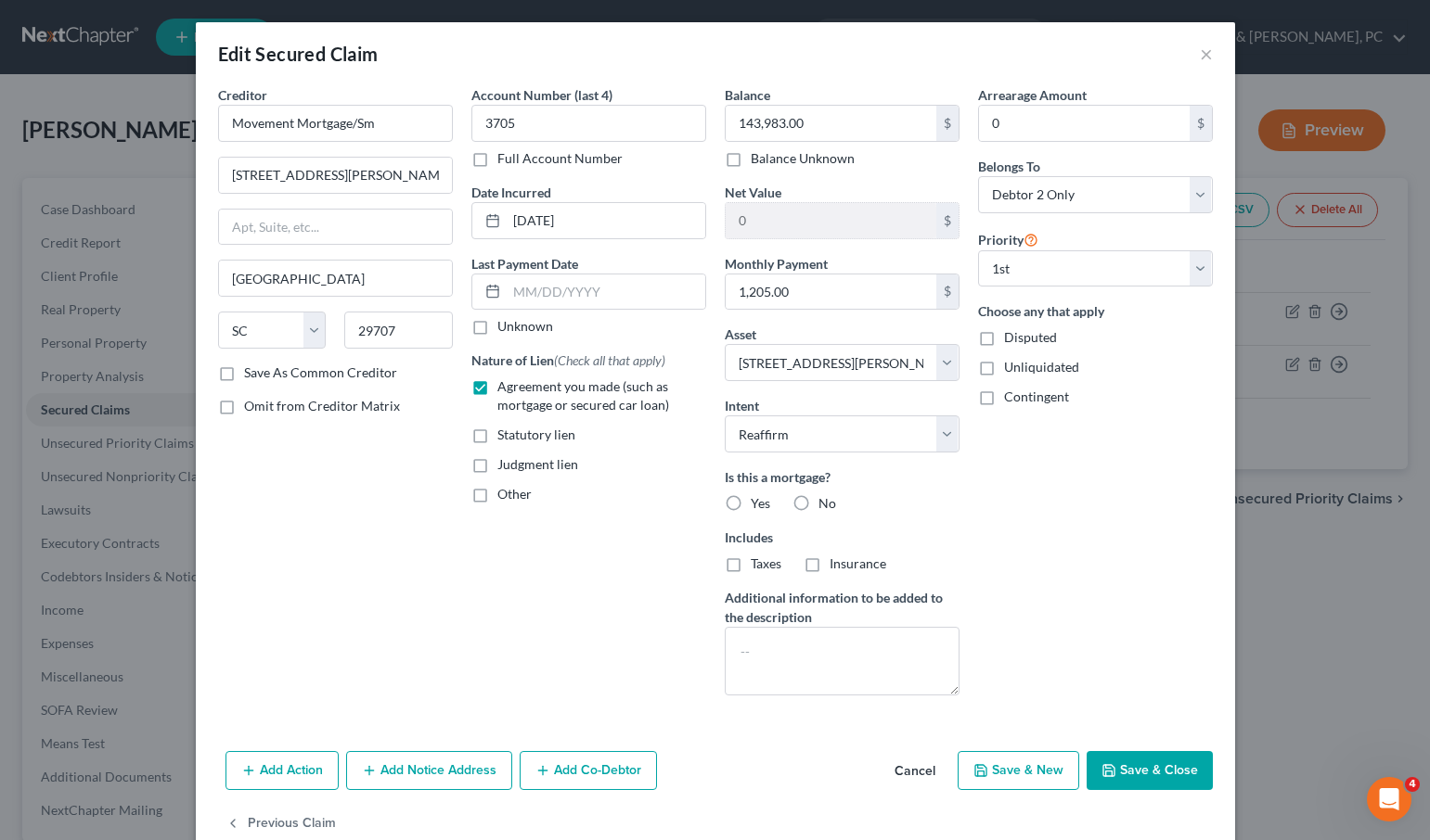
radio input "true"
click at [829, 566] on label "Insurance" at bounding box center [857, 564] width 57 height 19
click at [837, 566] on input "Insurance" at bounding box center [843, 561] width 12 height 12
checkbox input "true"
drag, startPoint x: 729, startPoint y: 562, endPoint x: 739, endPoint y: 556, distance: 11.7
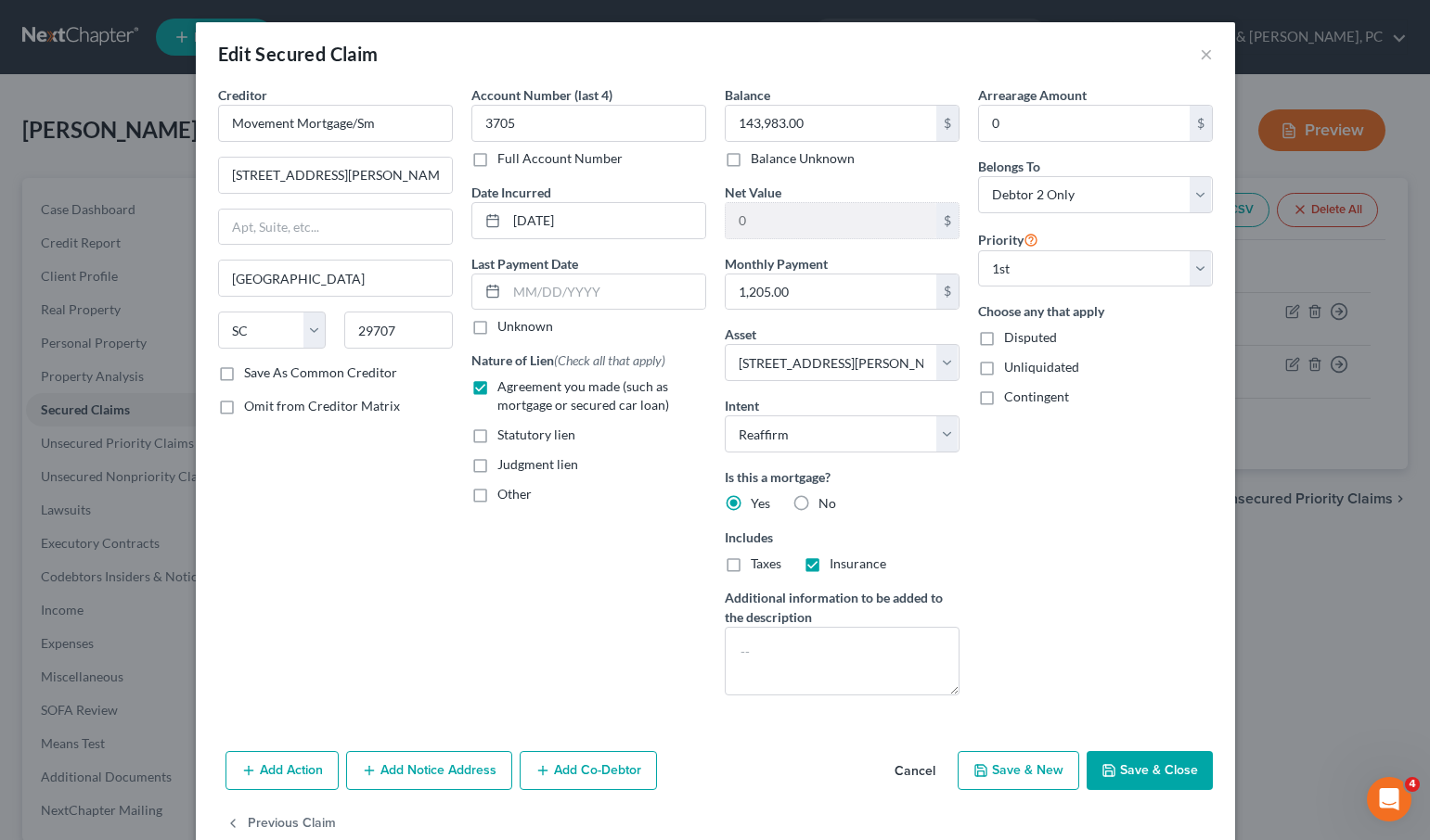
click at [750, 562] on label "Taxes" at bounding box center [765, 564] width 31 height 19
click at [757, 562] on input "Taxes" at bounding box center [763, 561] width 12 height 12
checkbox input "true"
click at [1149, 766] on button "Save & Close" at bounding box center [1150, 770] width 126 height 39
select select
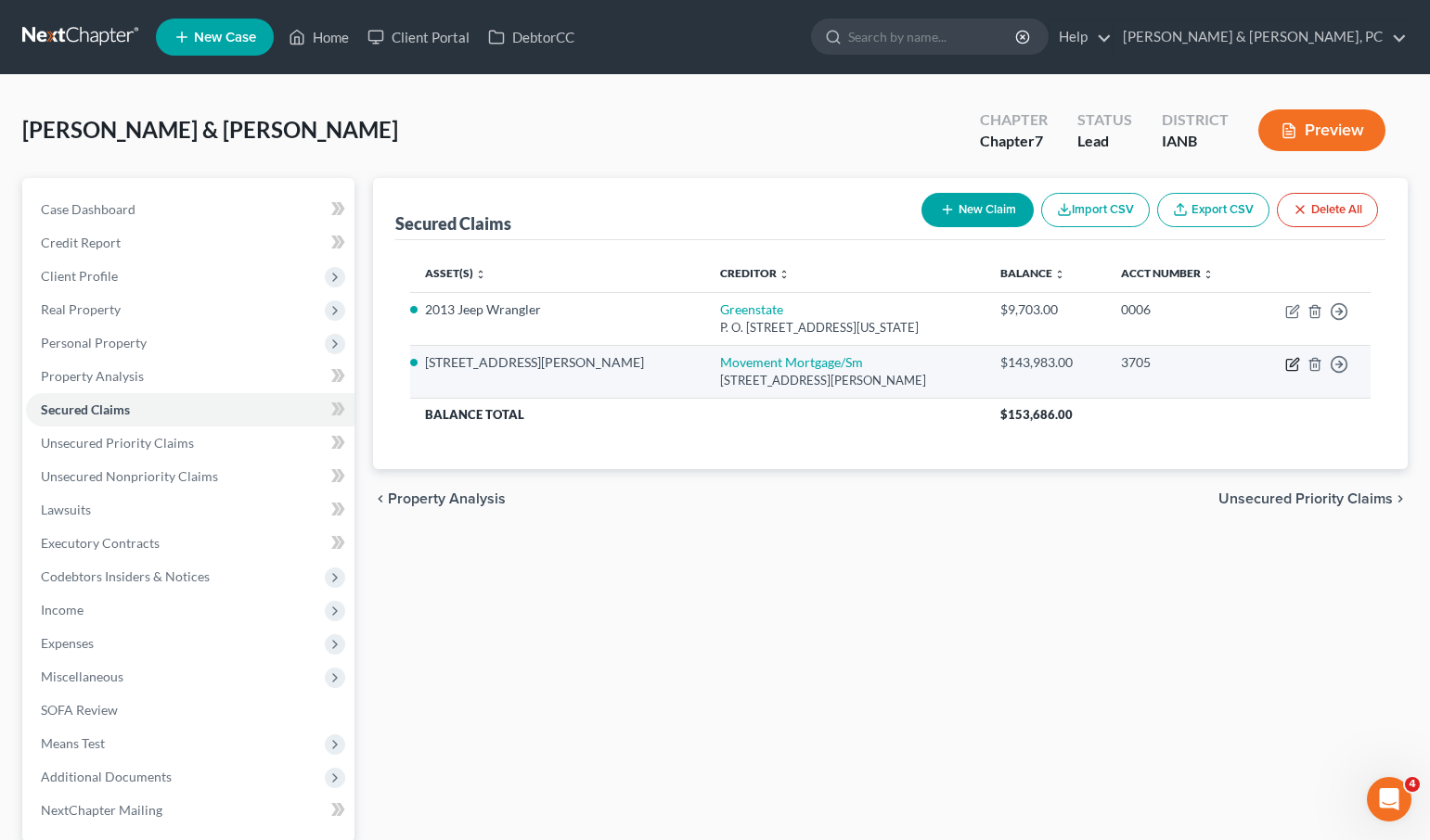
click at [1291, 362] on icon "button" at bounding box center [1293, 362] width 8 height 8
select select "42"
select select "2"
select select "1"
select select "0"
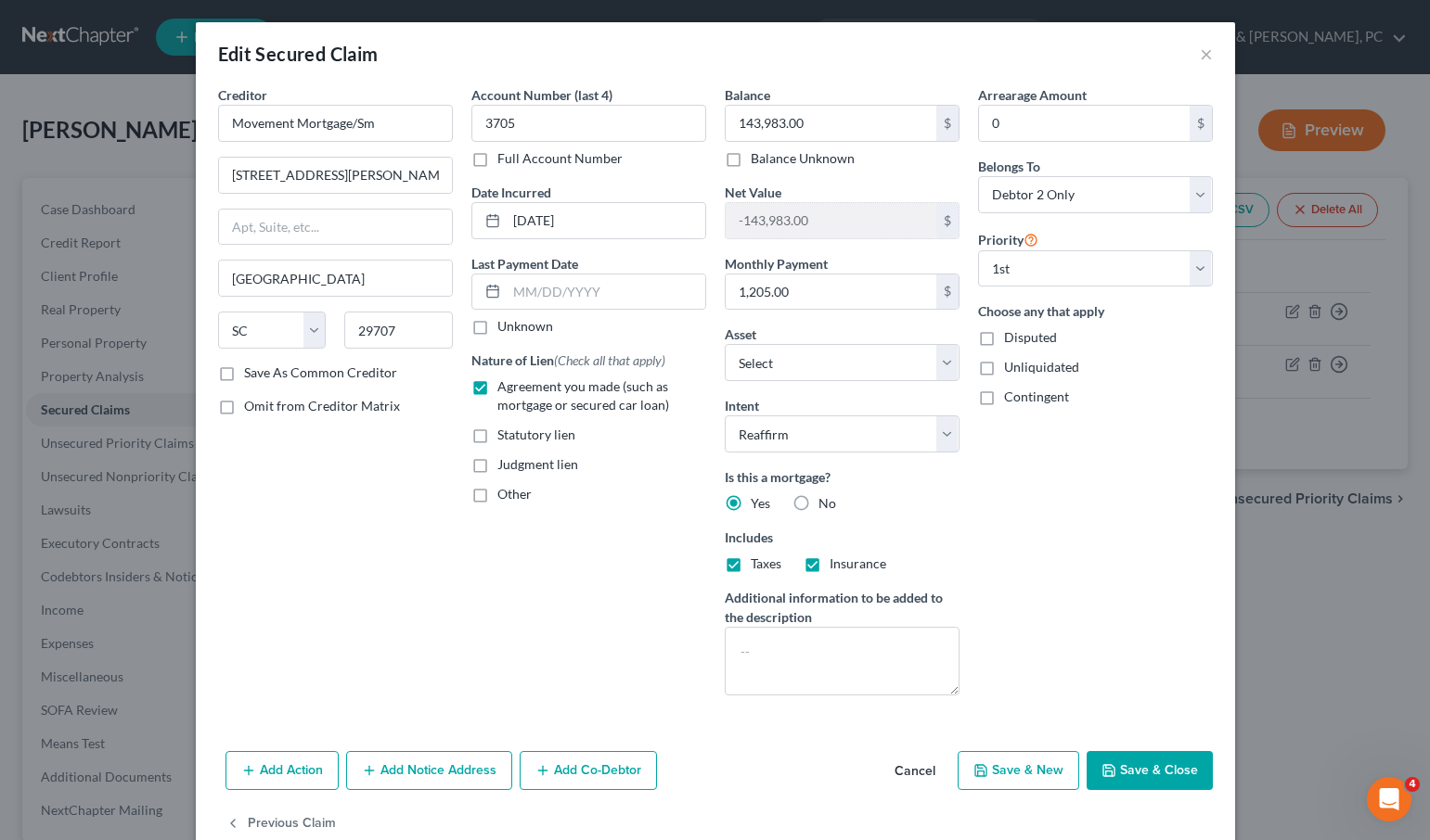
drag, startPoint x: 1153, startPoint y: 768, endPoint x: 753, endPoint y: 702, distance: 405.4
click at [1142, 766] on button "Save & Close" at bounding box center [1150, 770] width 126 height 39
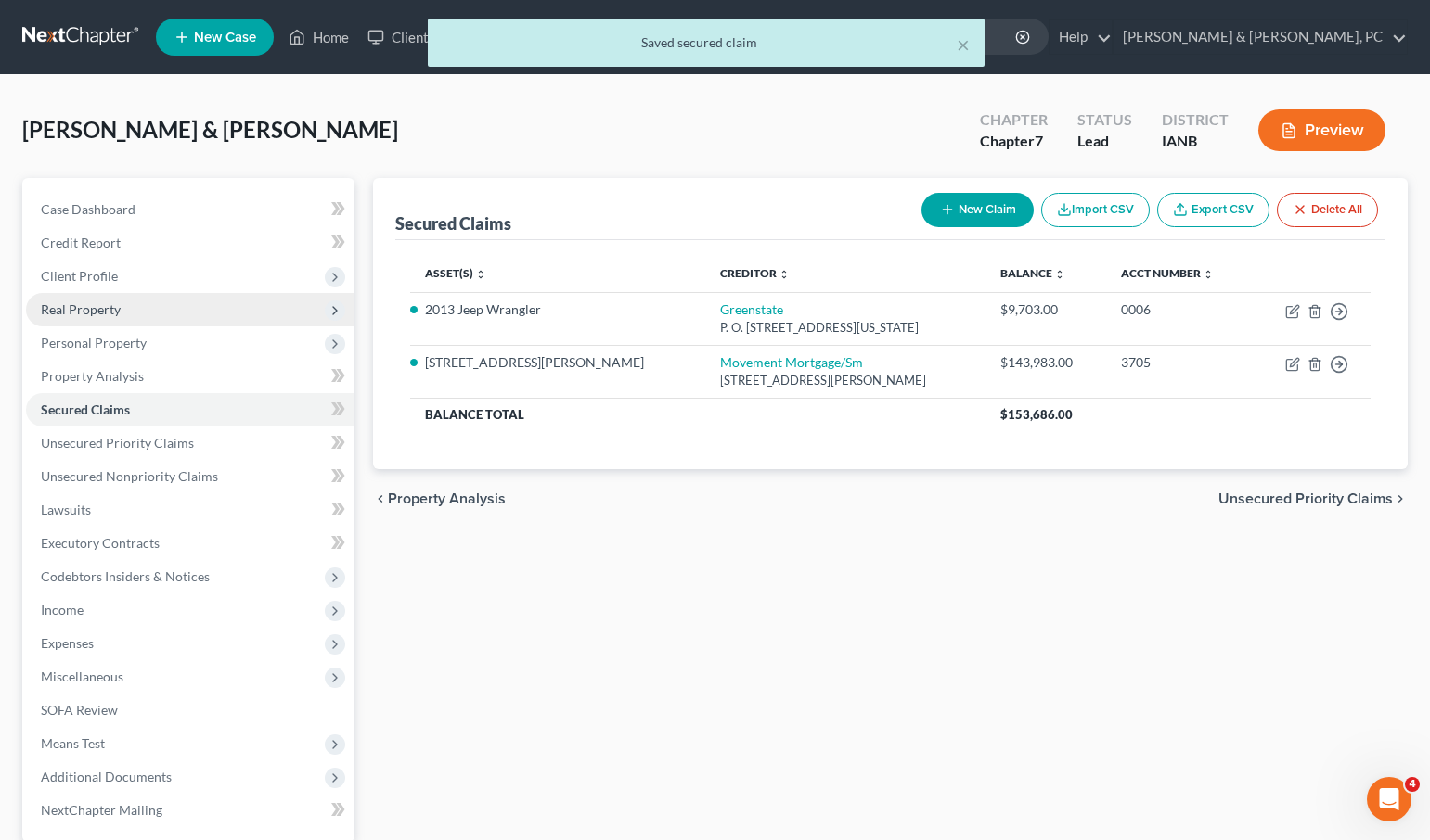
click at [97, 312] on span "Real Property" at bounding box center [81, 309] width 80 height 16
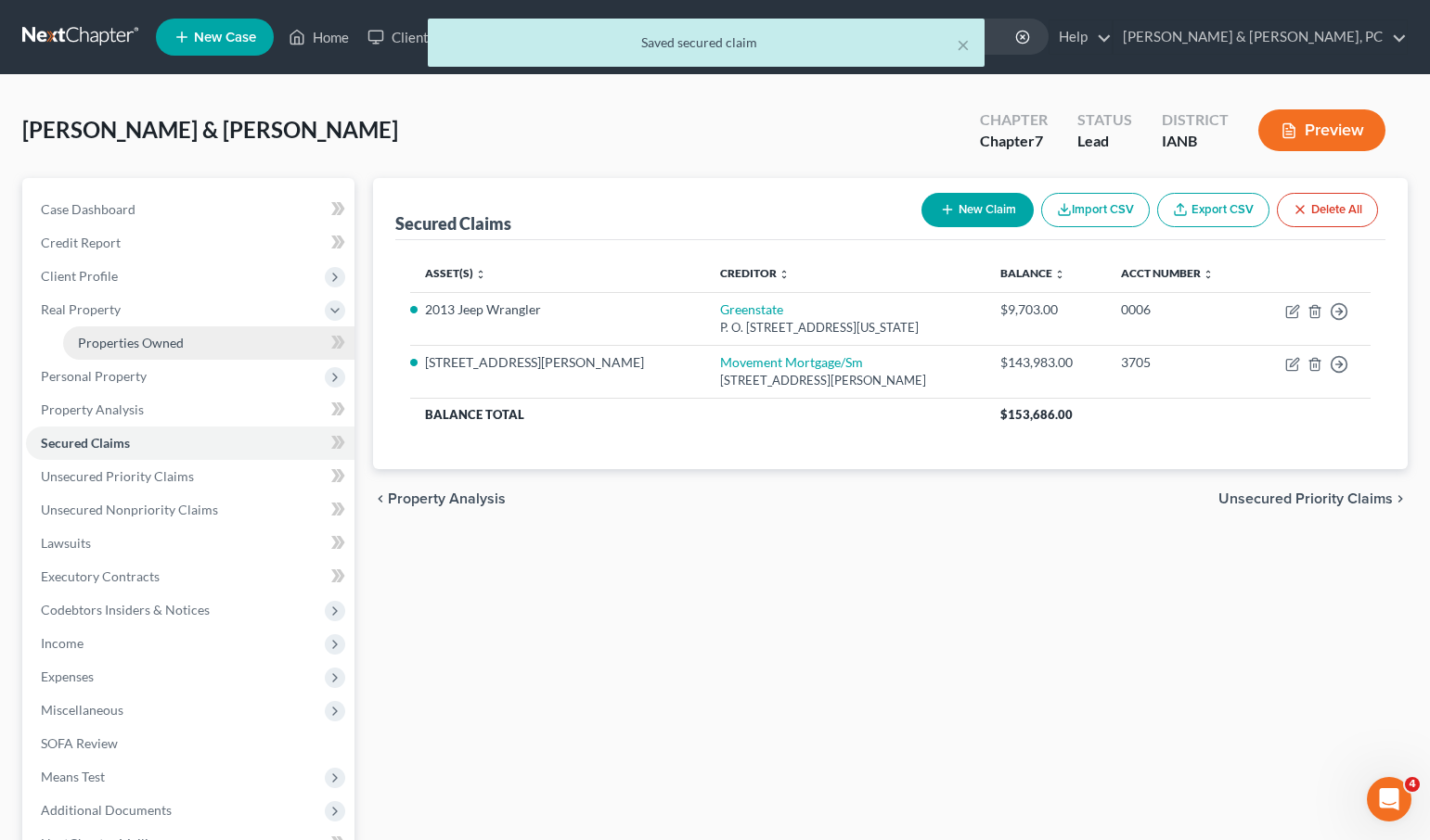
click at [138, 340] on span "Properties Owned" at bounding box center [131, 343] width 106 height 16
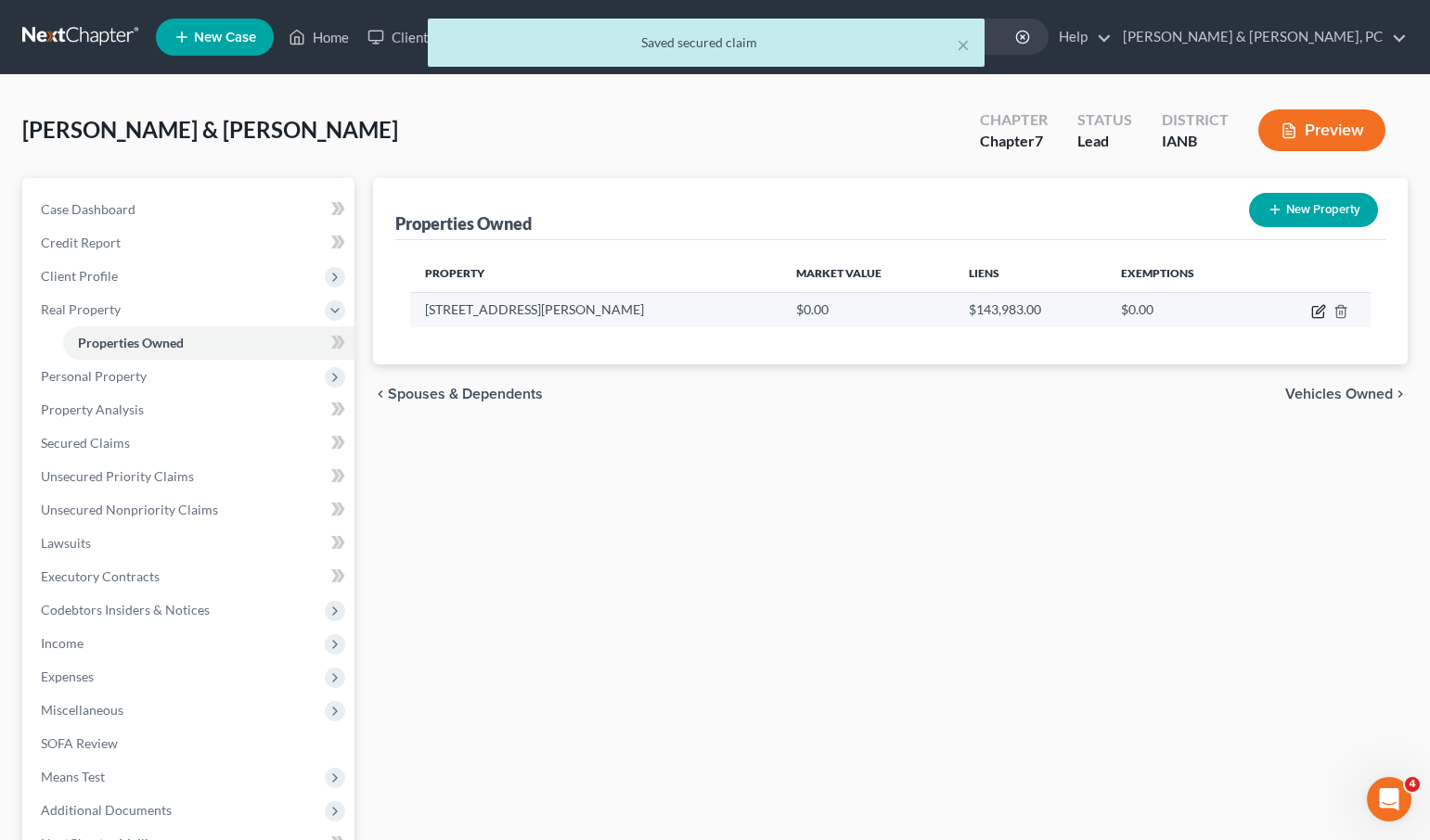
click at [1317, 312] on icon "button" at bounding box center [1319, 309] width 8 height 8
select select "16"
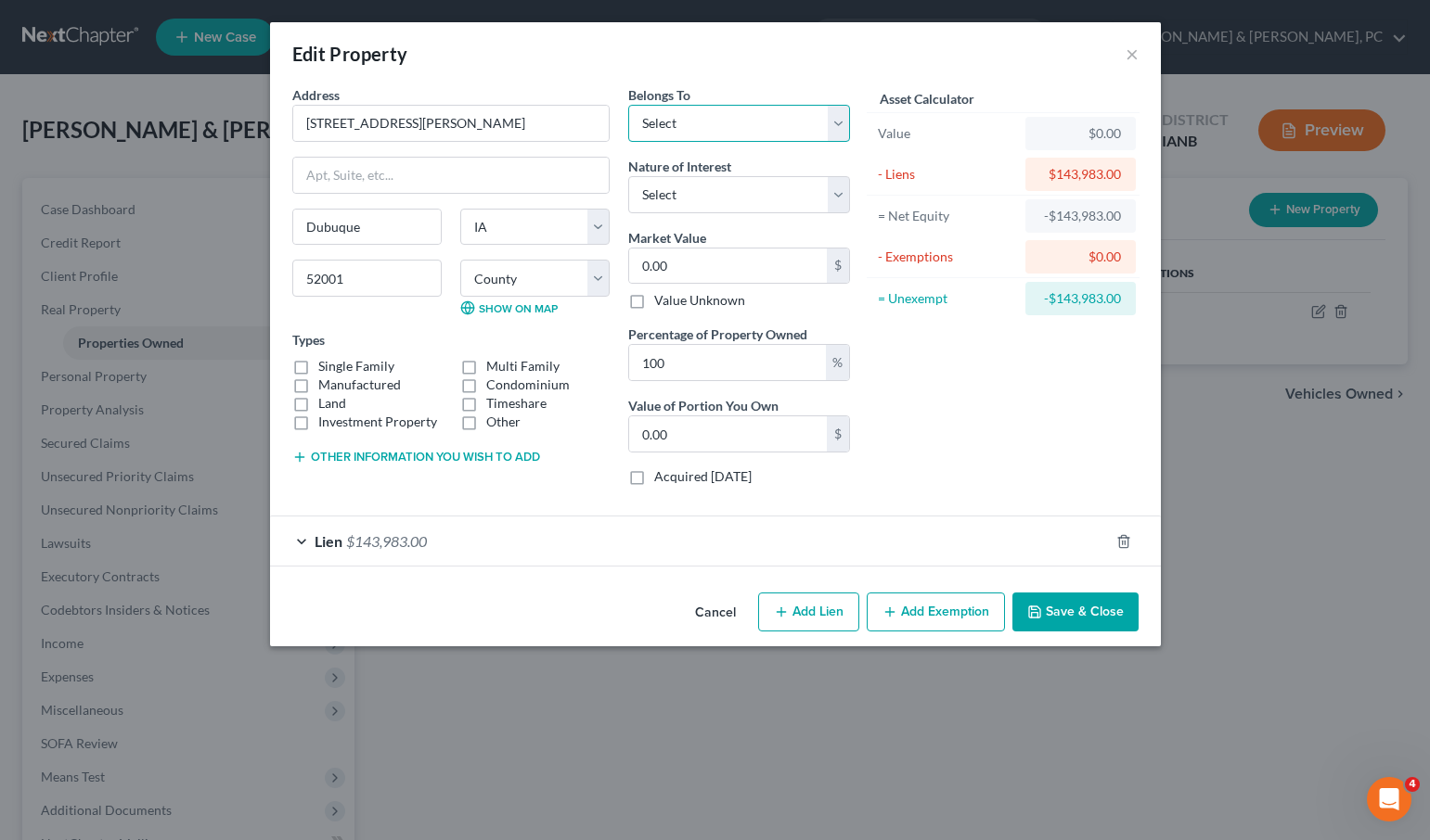
click at [686, 112] on select "Select Debtor 1 Only Debtor 2 Only Debtor 1 And Debtor 2 Only At Least One Of T…" at bounding box center [738, 123] width 222 height 37
select select "1"
click at [628, 105] on select "Select Debtor 1 Only Debtor 2 Only Debtor 1 And Debtor 2 Only At Least One Of T…" at bounding box center [738, 123] width 222 height 37
click at [354, 362] on label "Single Family" at bounding box center [356, 366] width 76 height 19
click at [337, 362] on input "Single Family" at bounding box center [331, 363] width 12 height 12
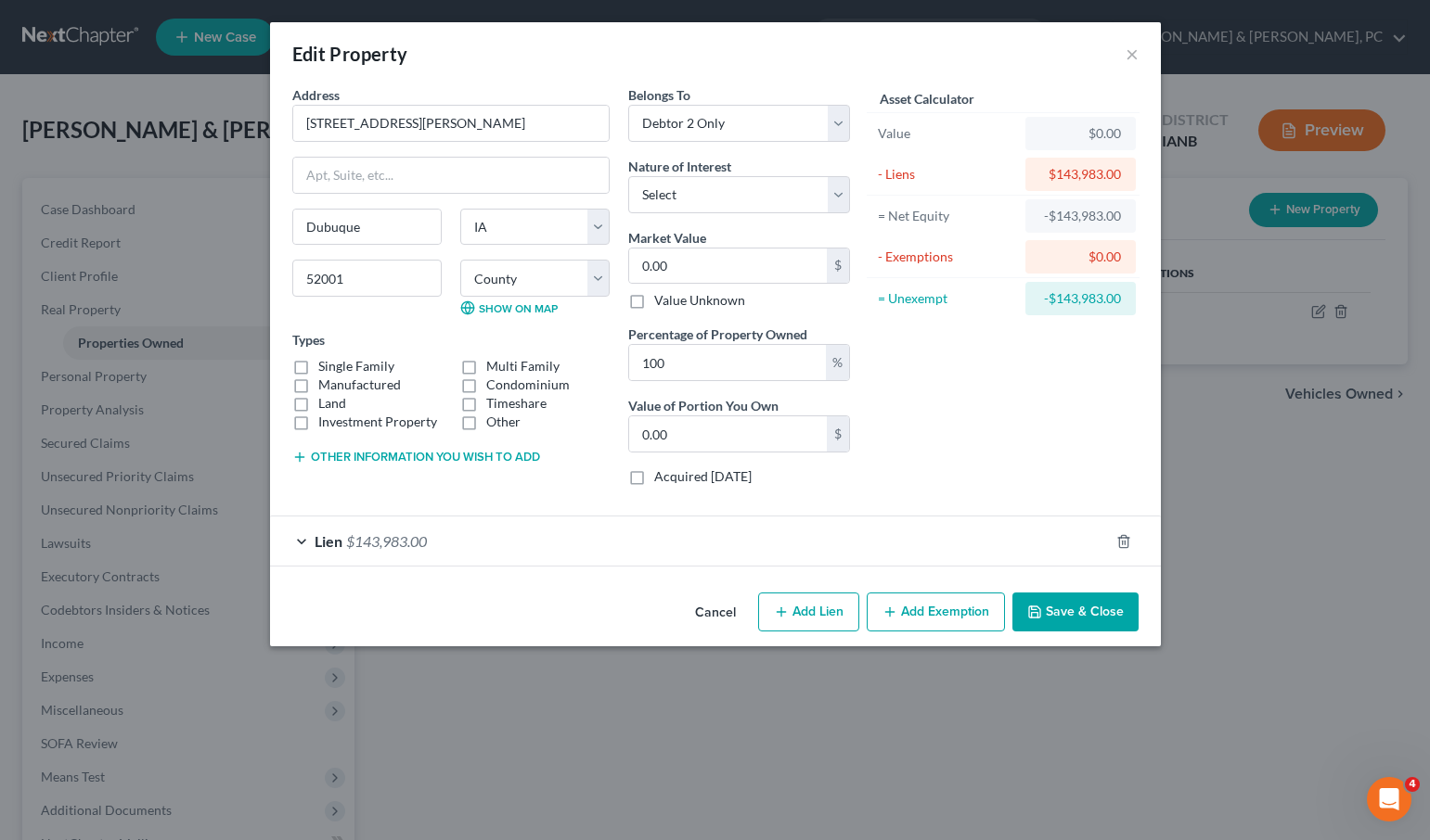
checkbox input "true"
click at [729, 204] on select "Select Fee Simple Joint Tenant Life Estate Equitable Interest Future Interest T…" at bounding box center [738, 195] width 222 height 37
select select "0"
click at [628, 177] on select "Select Fee Simple Joint Tenant Life Estate Equitable Interest Future Interest T…" at bounding box center [738, 195] width 222 height 37
drag, startPoint x: 705, startPoint y: 268, endPoint x: 645, endPoint y: 260, distance: 60.5
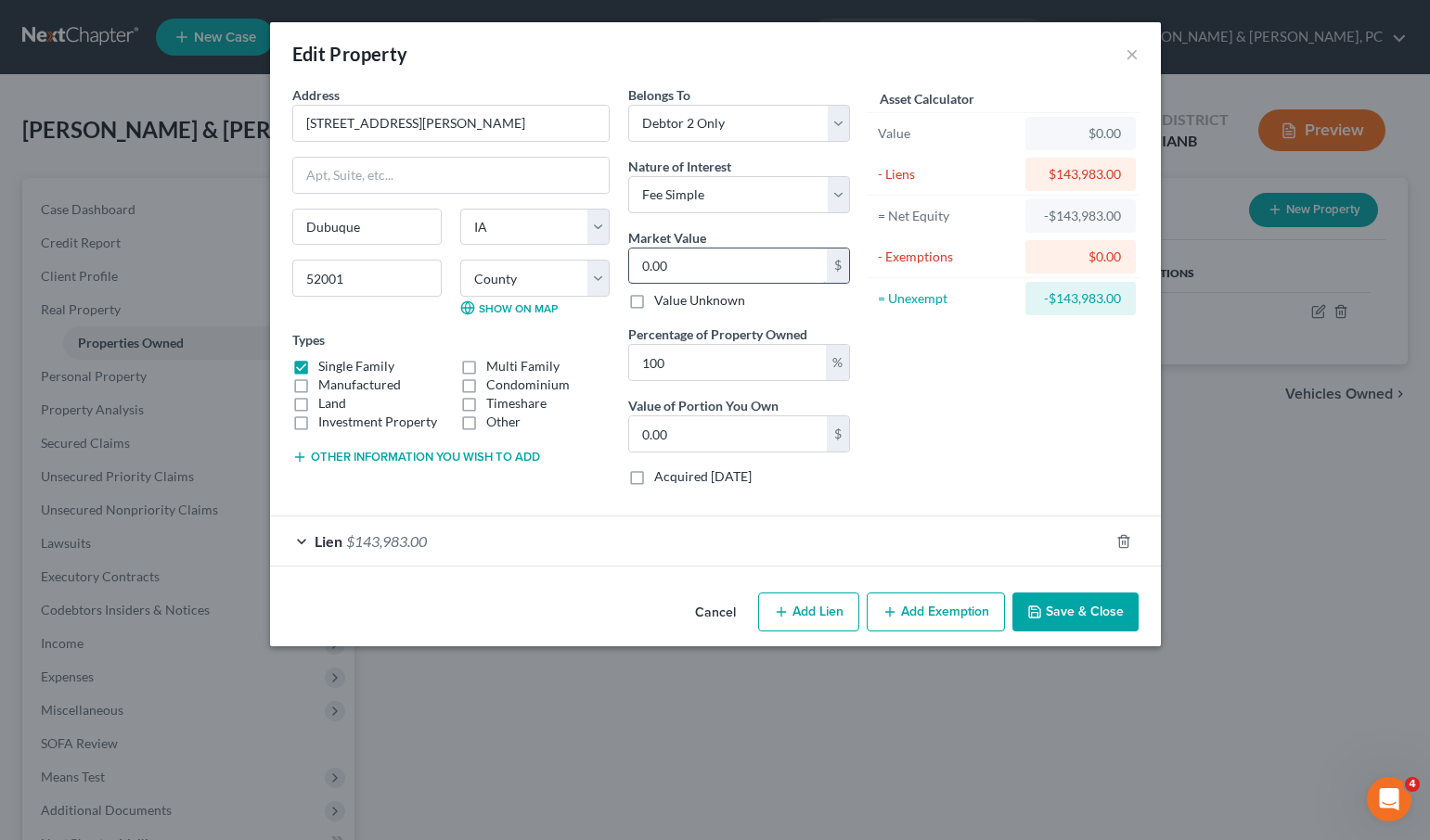
click at [628, 262] on div "0.00 $" at bounding box center [738, 265] width 222 height 37
drag, startPoint x: 687, startPoint y: 262, endPoint x: 626, endPoint y: 257, distance: 61.2
click at [626, 257] on div "Belongs To * Select Debtor 1 Only Debtor 2 Only Debtor 1 And Debtor 2 Only At L…" at bounding box center [738, 293] width 240 height 415
type input "1"
type input "1.00"
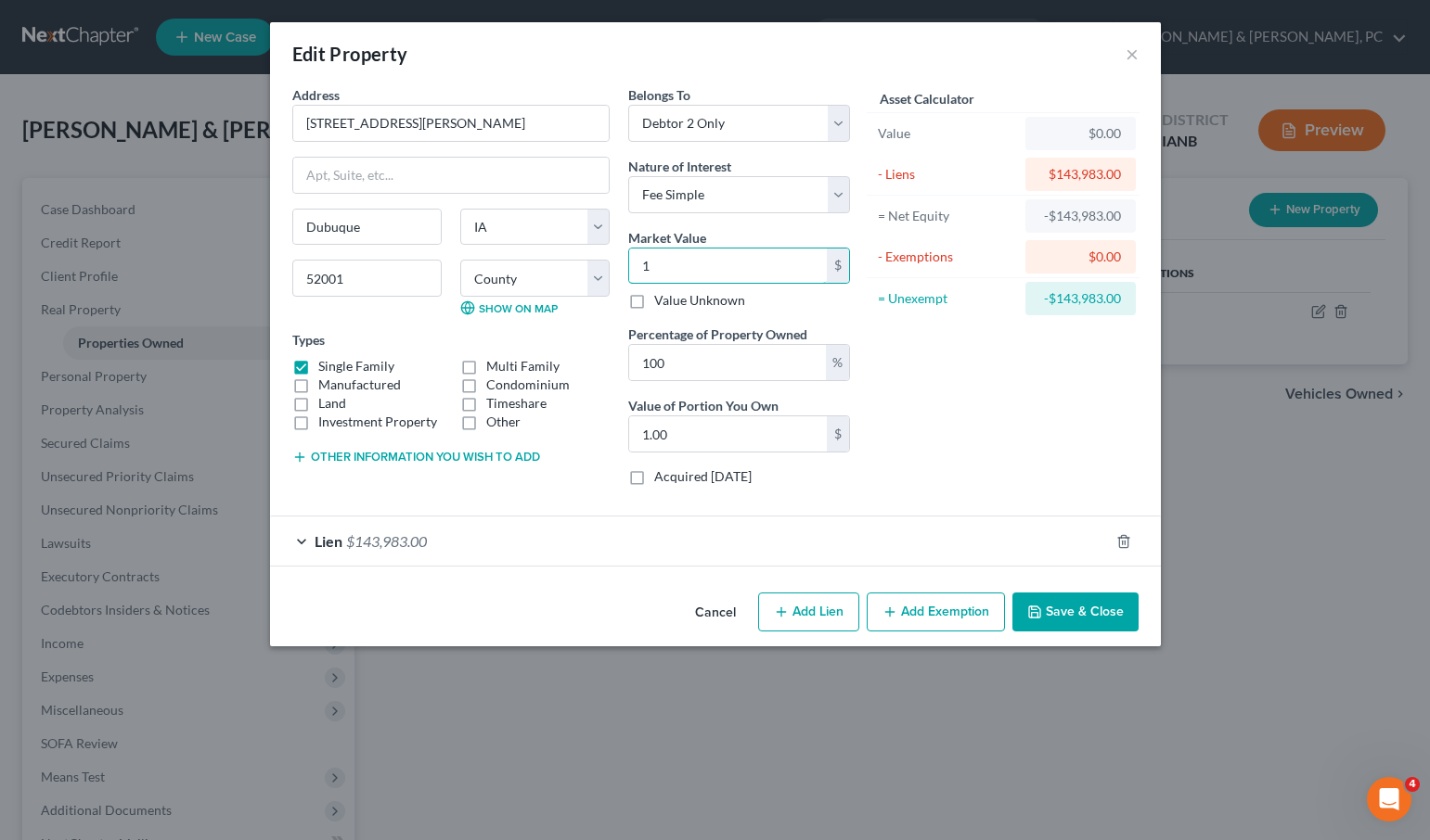
type input "15"
type input "15.00"
type input "158"
type input "158.00"
type input "1580"
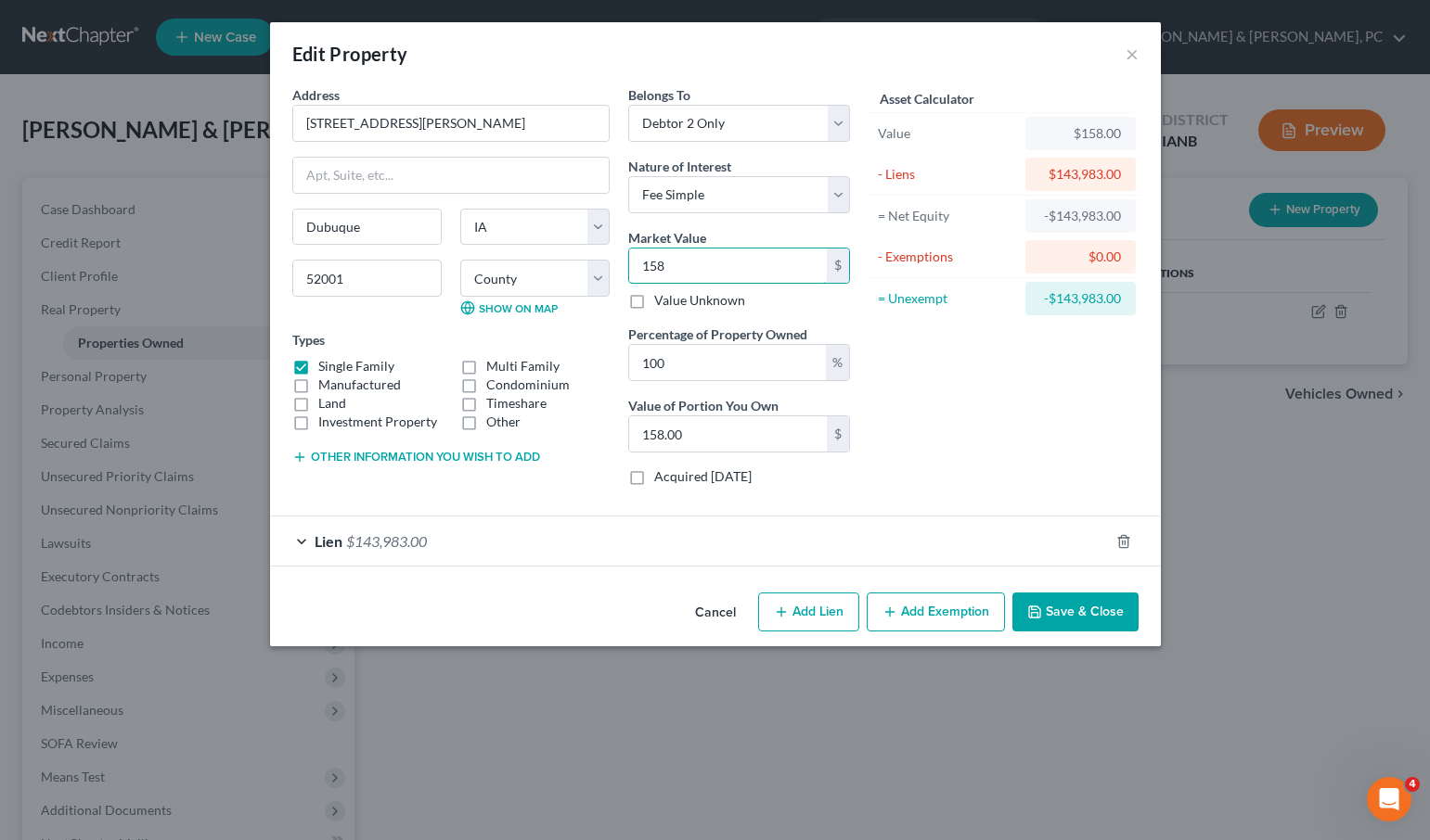
type input "1,580.00"
type input "1,5800"
type input "15,800.00"
type input "15,8000"
type input "158,000.00"
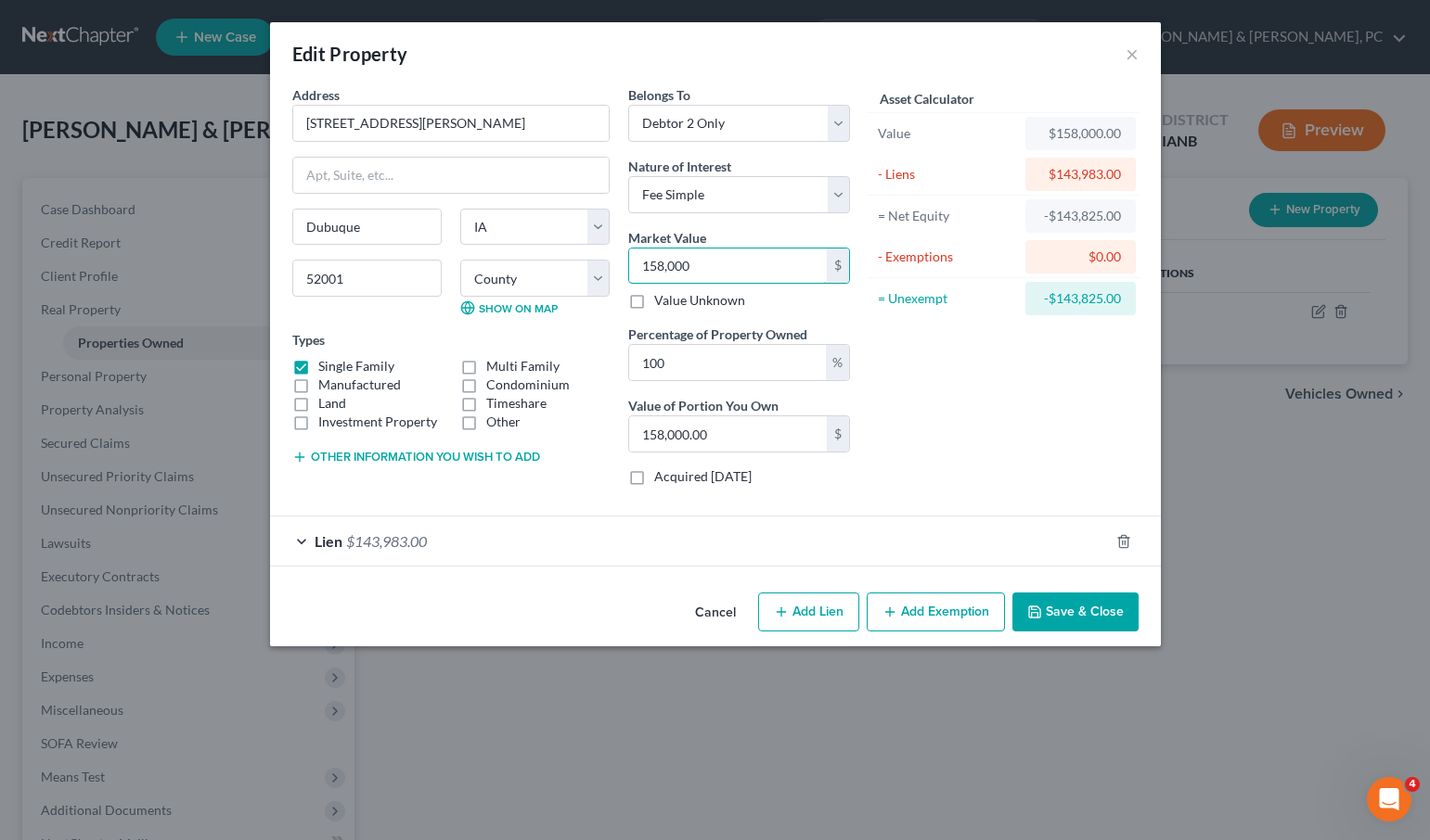
type input "158,000"
click at [947, 618] on button "Add Exemption" at bounding box center [935, 612] width 139 height 39
select select "2"
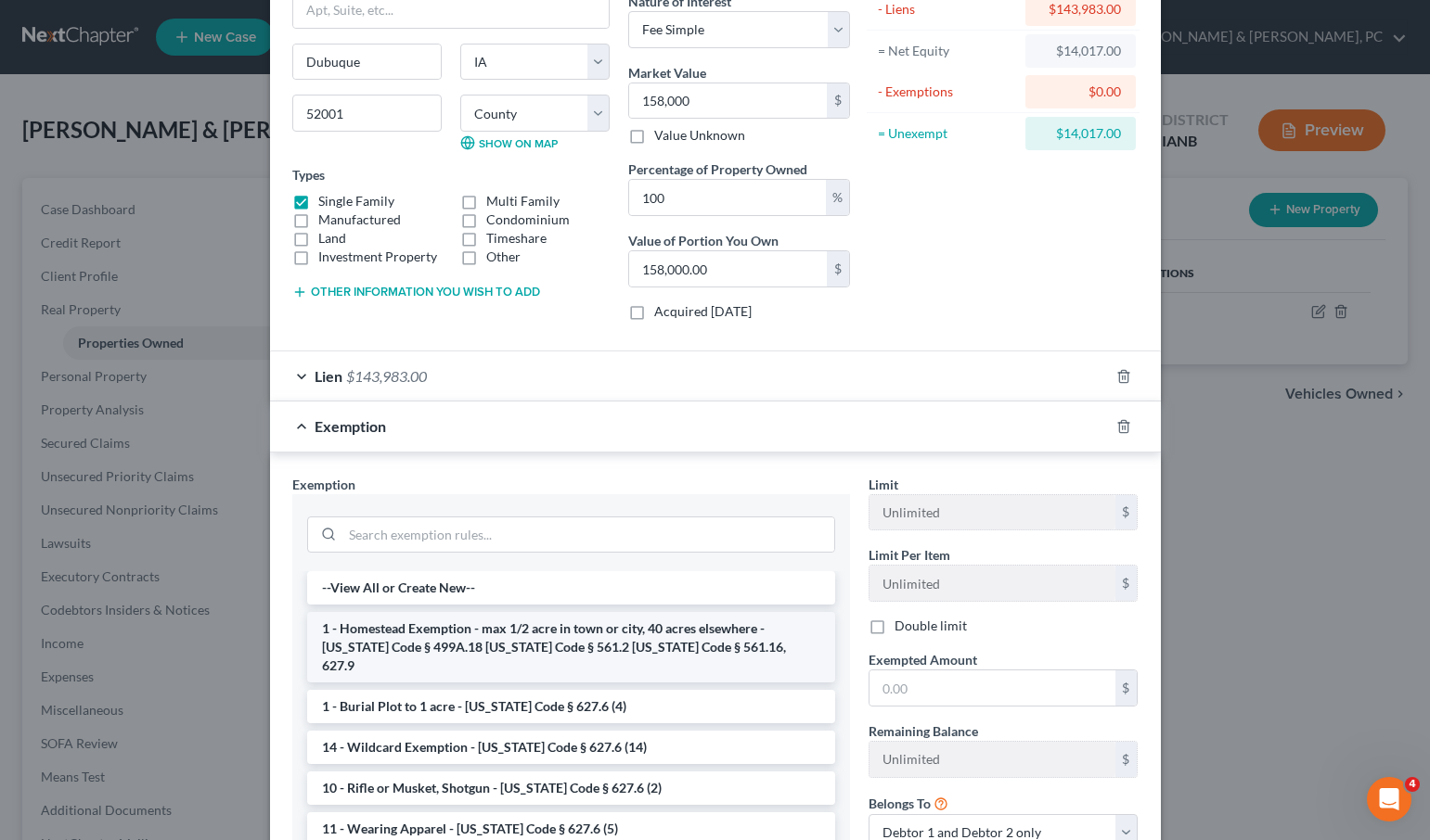
scroll to position [167, 0]
click at [643, 626] on li "1 - Homestead Exemption - max 1/2 acre in town or city, 40 acres elsewhere - [U…" at bounding box center [571, 645] width 528 height 71
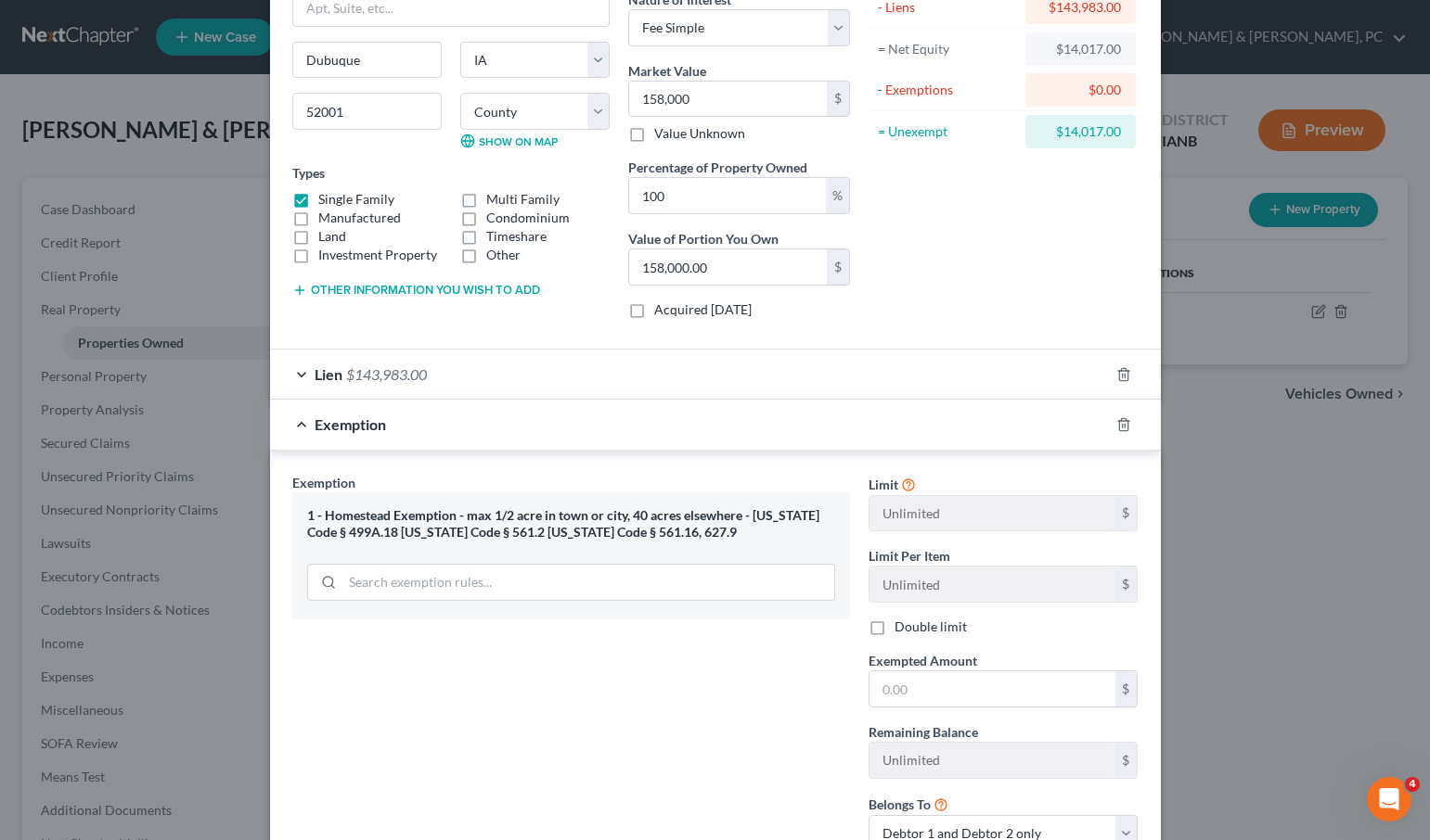
scroll to position [173, 0]
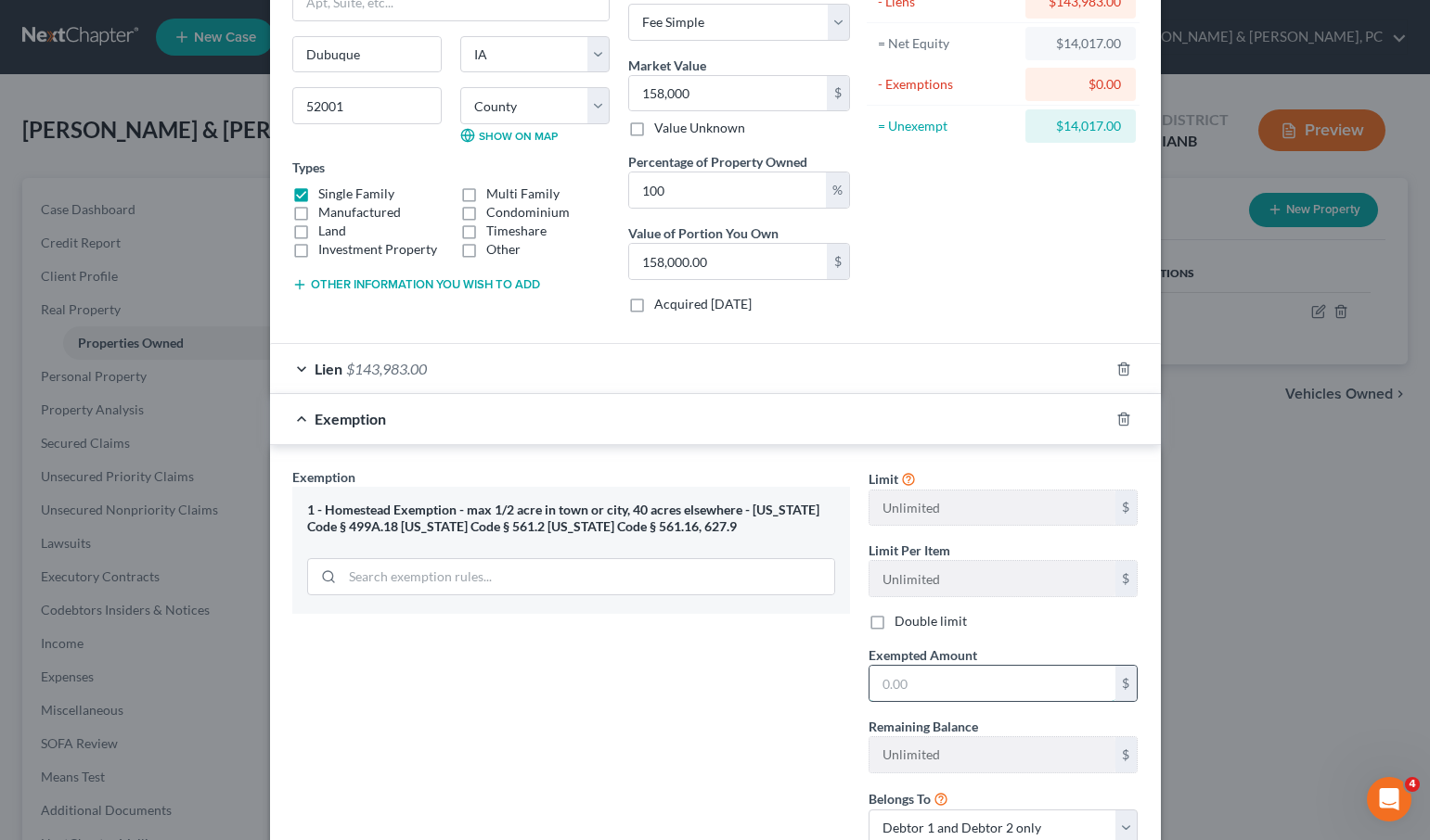
drag, startPoint x: 951, startPoint y: 676, endPoint x: 1066, endPoint y: 672, distance: 115.1
click at [963, 674] on input "text" at bounding box center [992, 682] width 245 height 35
type input "14,017.00"
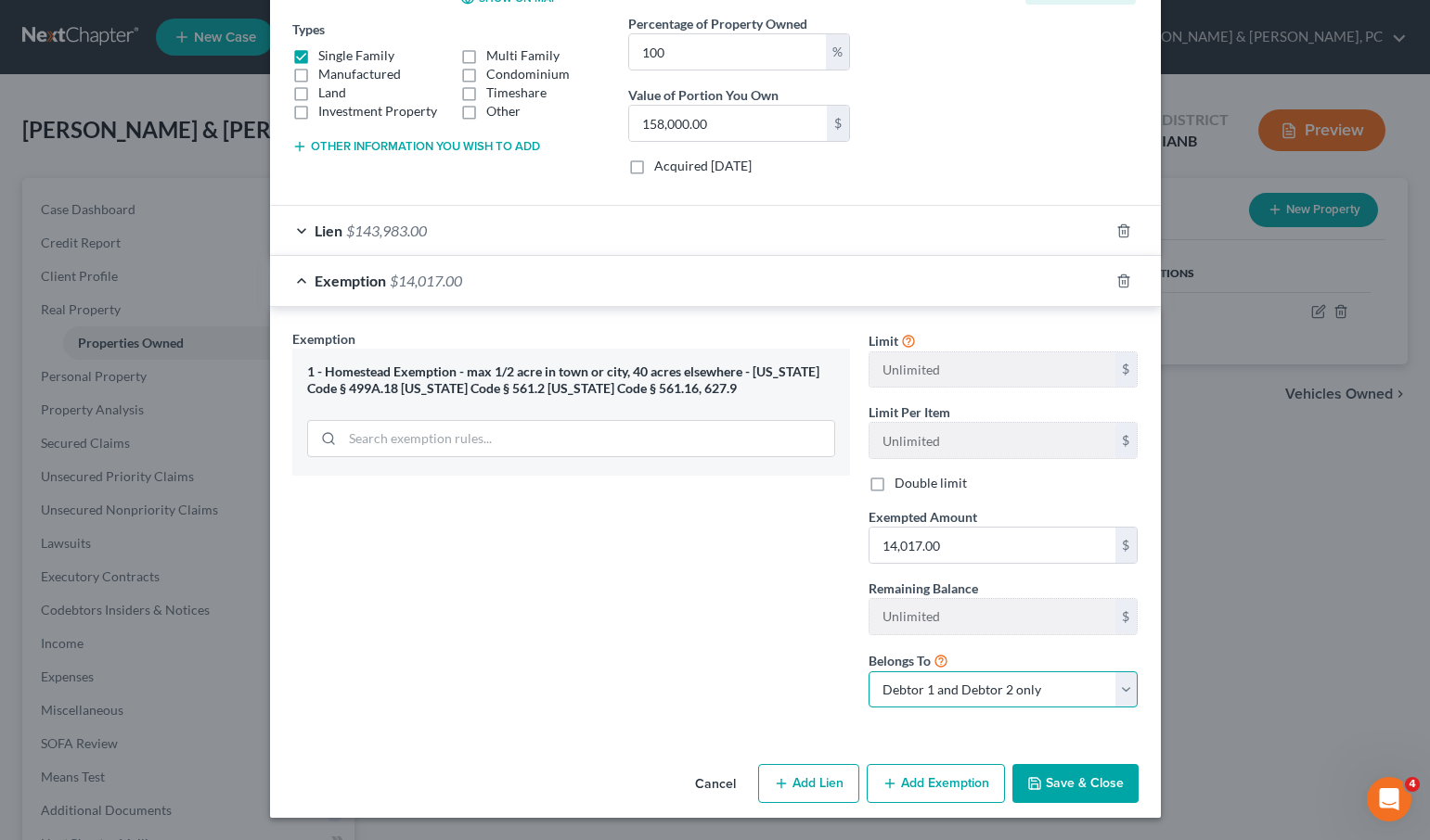
click at [1036, 700] on select "Debtor 1 only Debtor 2 only Debtor 1 and Debtor 2 only" at bounding box center [1003, 689] width 270 height 37
select select "1"
click at [868, 671] on select "Debtor 1 only Debtor 2 only Debtor 1 and Debtor 2 only" at bounding box center [1003, 689] width 270 height 37
click at [1097, 790] on button "Save & Close" at bounding box center [1075, 783] width 126 height 39
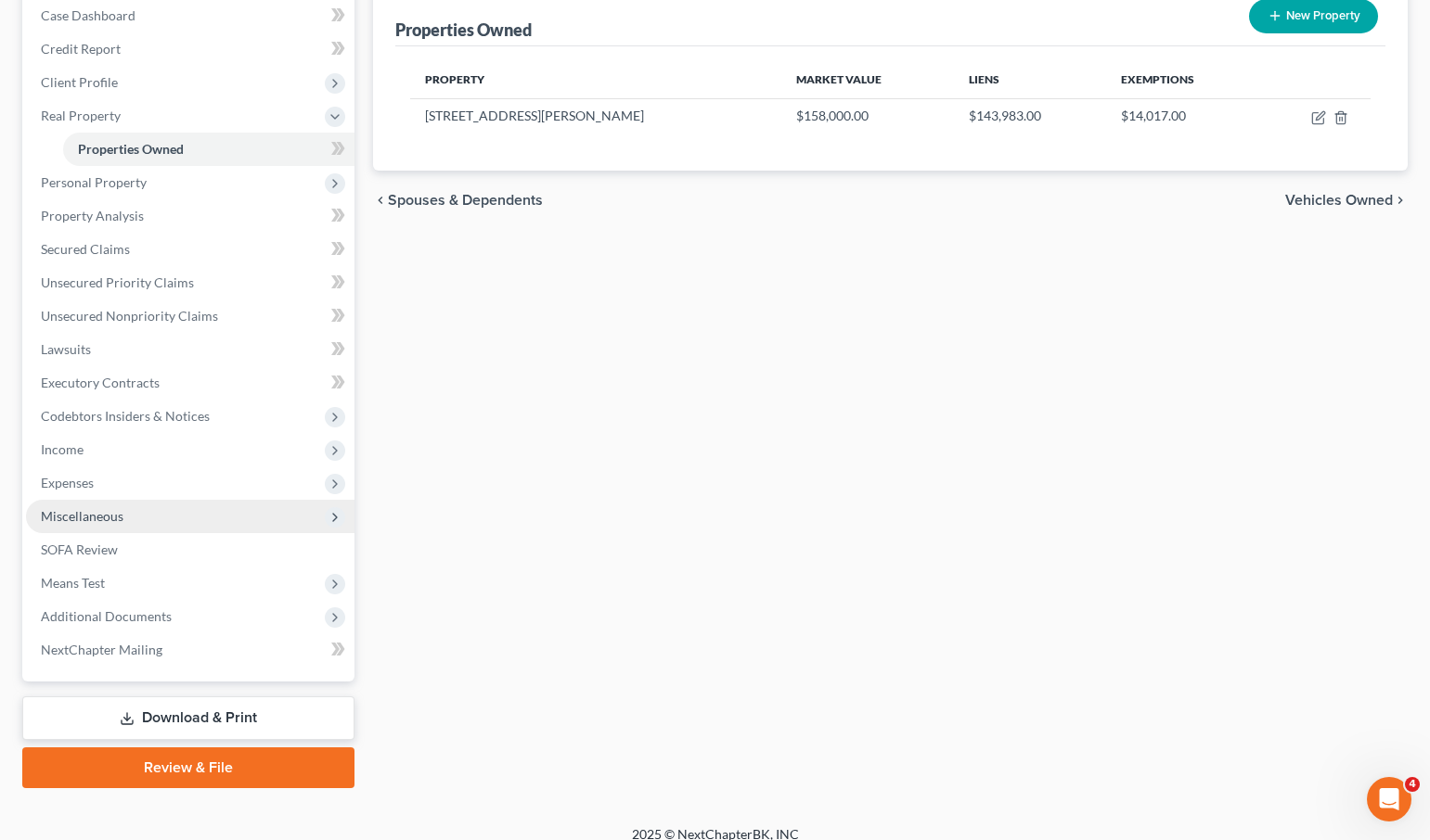
scroll to position [195, 0]
click at [100, 511] on span "Miscellaneous" at bounding box center [82, 515] width 83 height 16
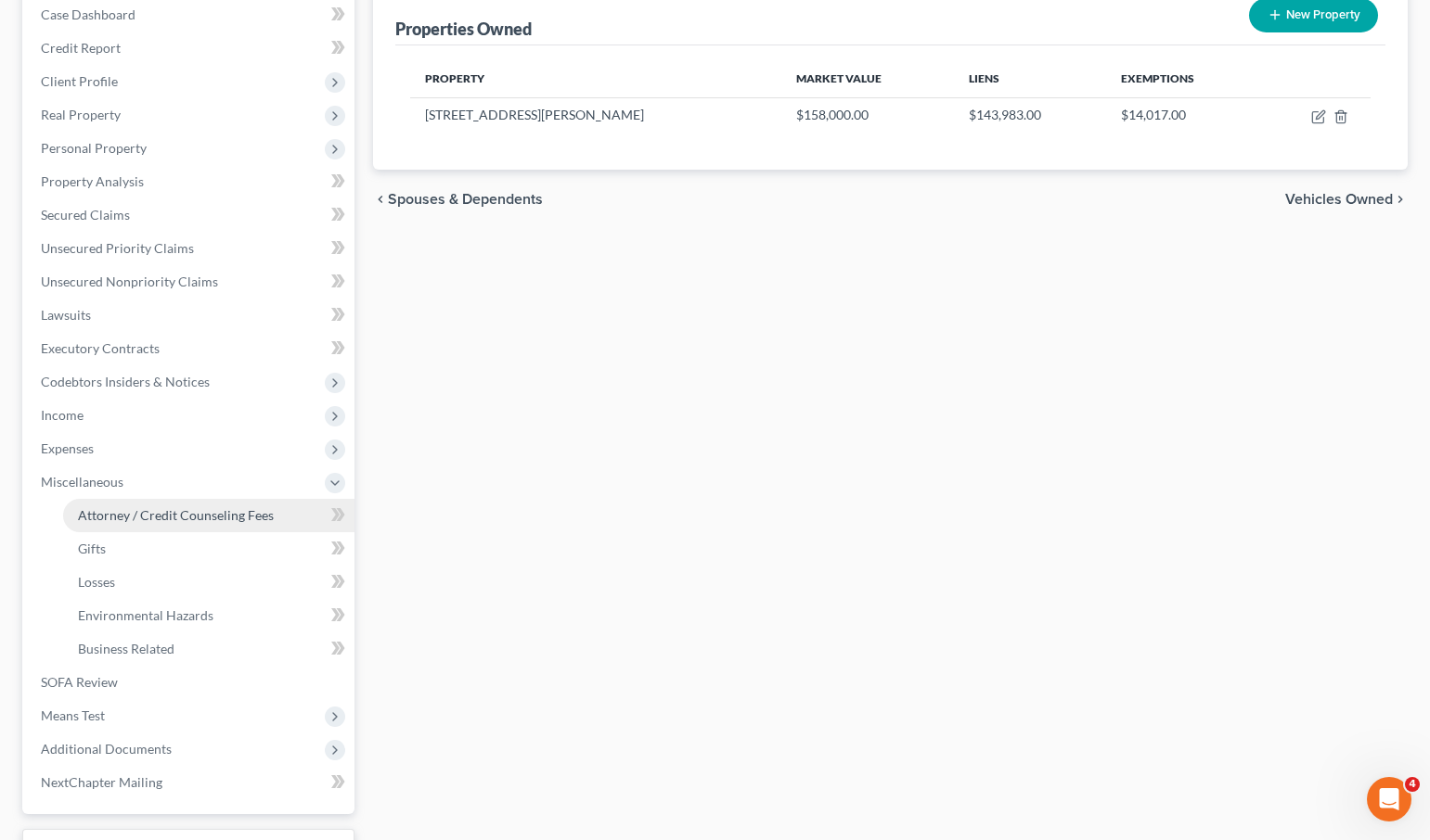
click at [145, 515] on span "Attorney / Credit Counseling Fees" at bounding box center [176, 515] width 196 height 16
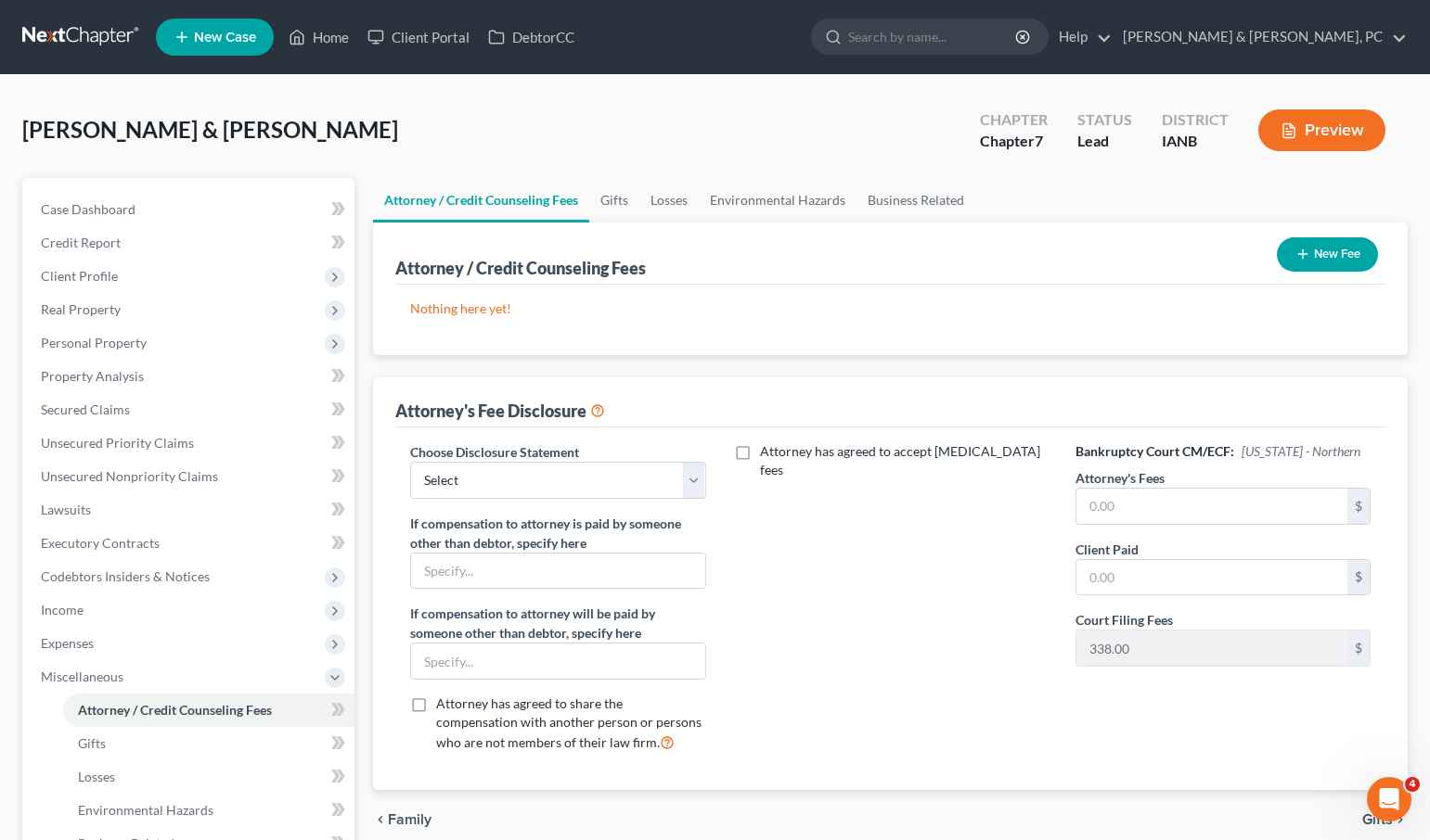
click at [1325, 251] on button "New Fee" at bounding box center [1326, 254] width 101 height 34
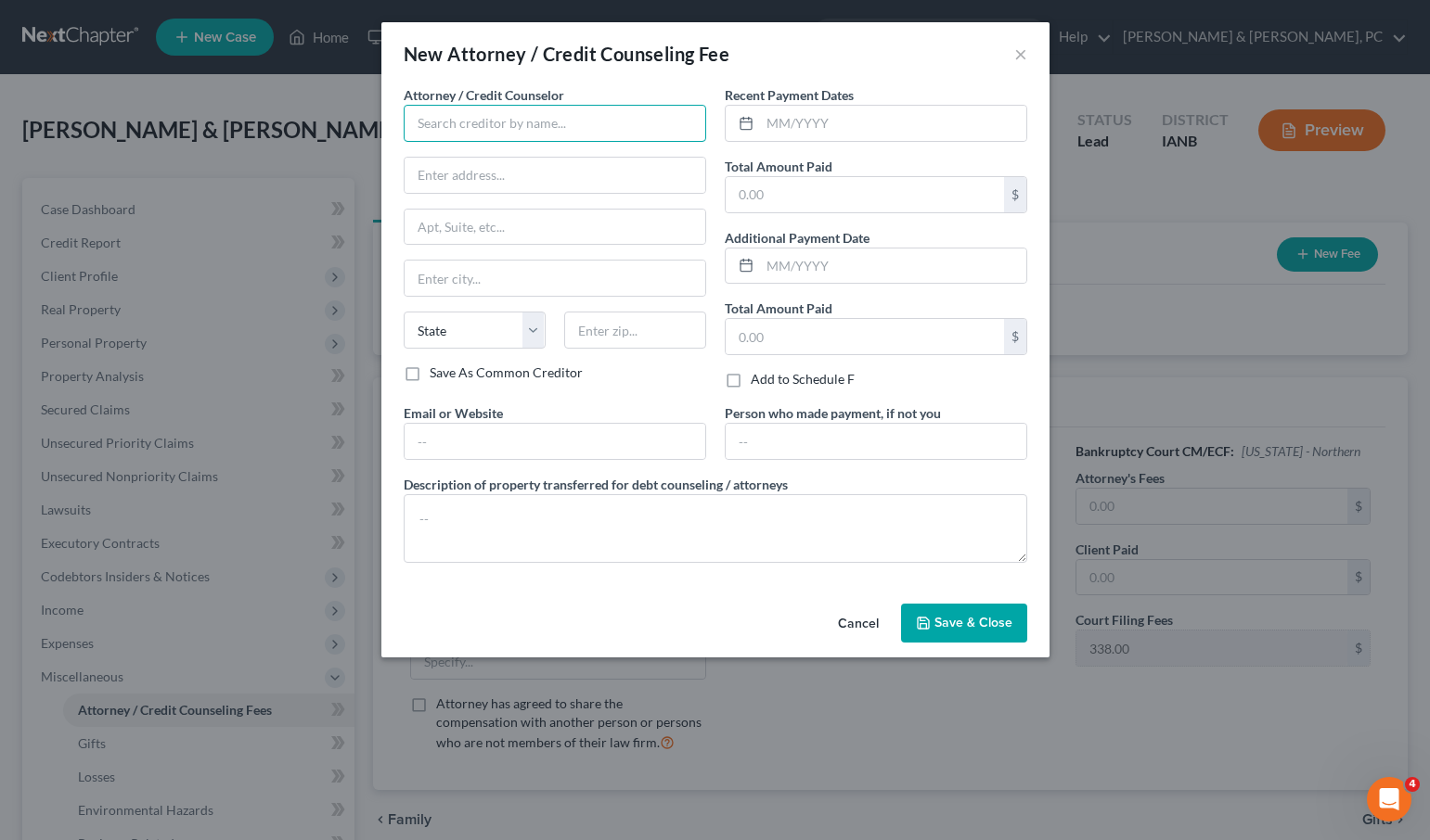
click at [505, 126] on input "text" at bounding box center [554, 123] width 302 height 37
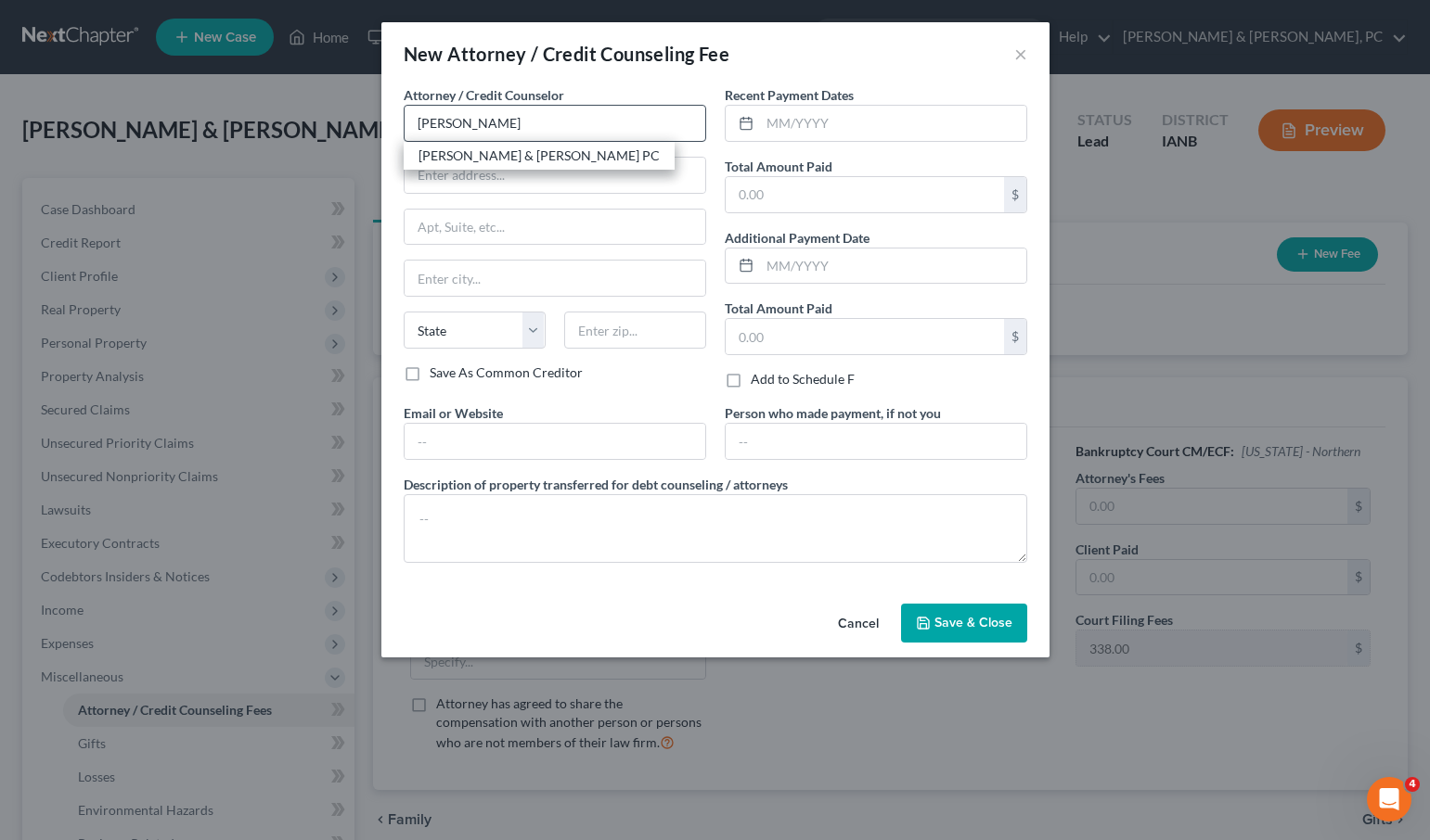
drag, startPoint x: 494, startPoint y: 160, endPoint x: 585, endPoint y: 137, distance: 93.9
click at [494, 160] on div "[PERSON_NAME] & [PERSON_NAME] PC" at bounding box center [539, 156] width 241 height 19
type input "[PERSON_NAME] & [PERSON_NAME] PC"
type input "[STREET_ADDRESS]"
type input "Suite 100"
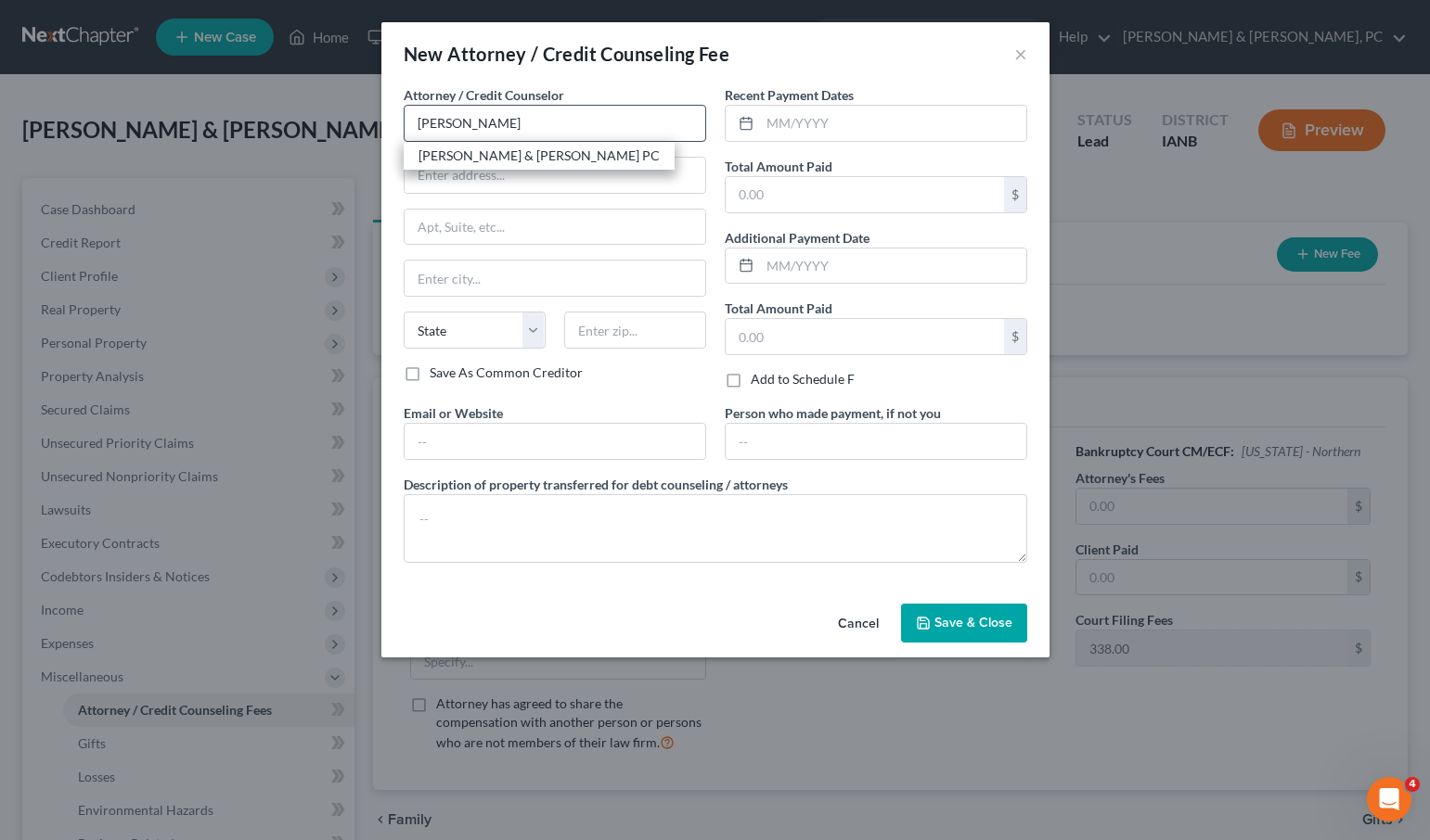
type input "Dubuque"
select select "16"
type input "52001"
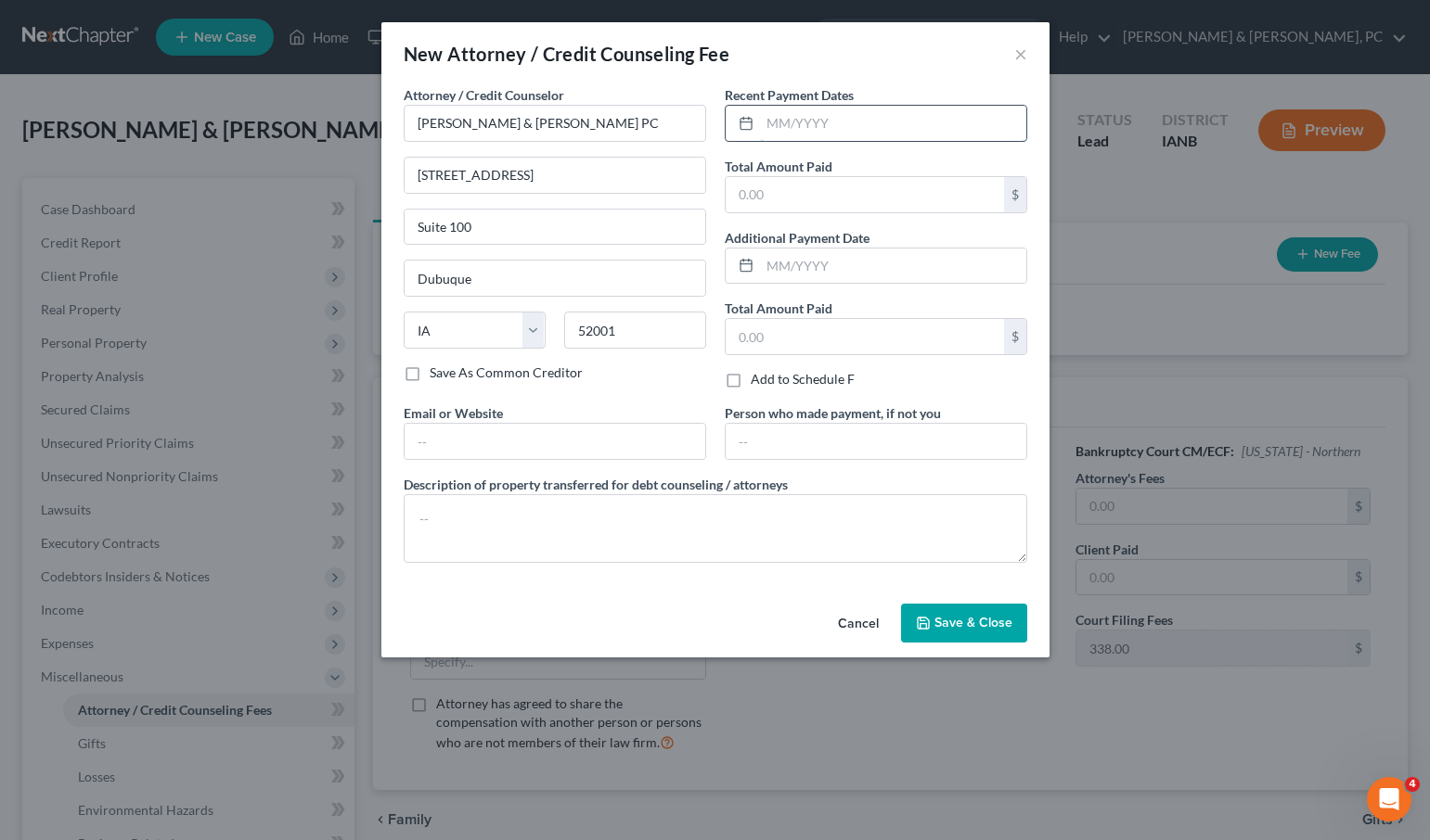
click at [811, 123] on input "text" at bounding box center [892, 123] width 266 height 35
type input "06/2025"
type input "3,500.00"
click at [461, 517] on textarea at bounding box center [715, 528] width 624 height 69
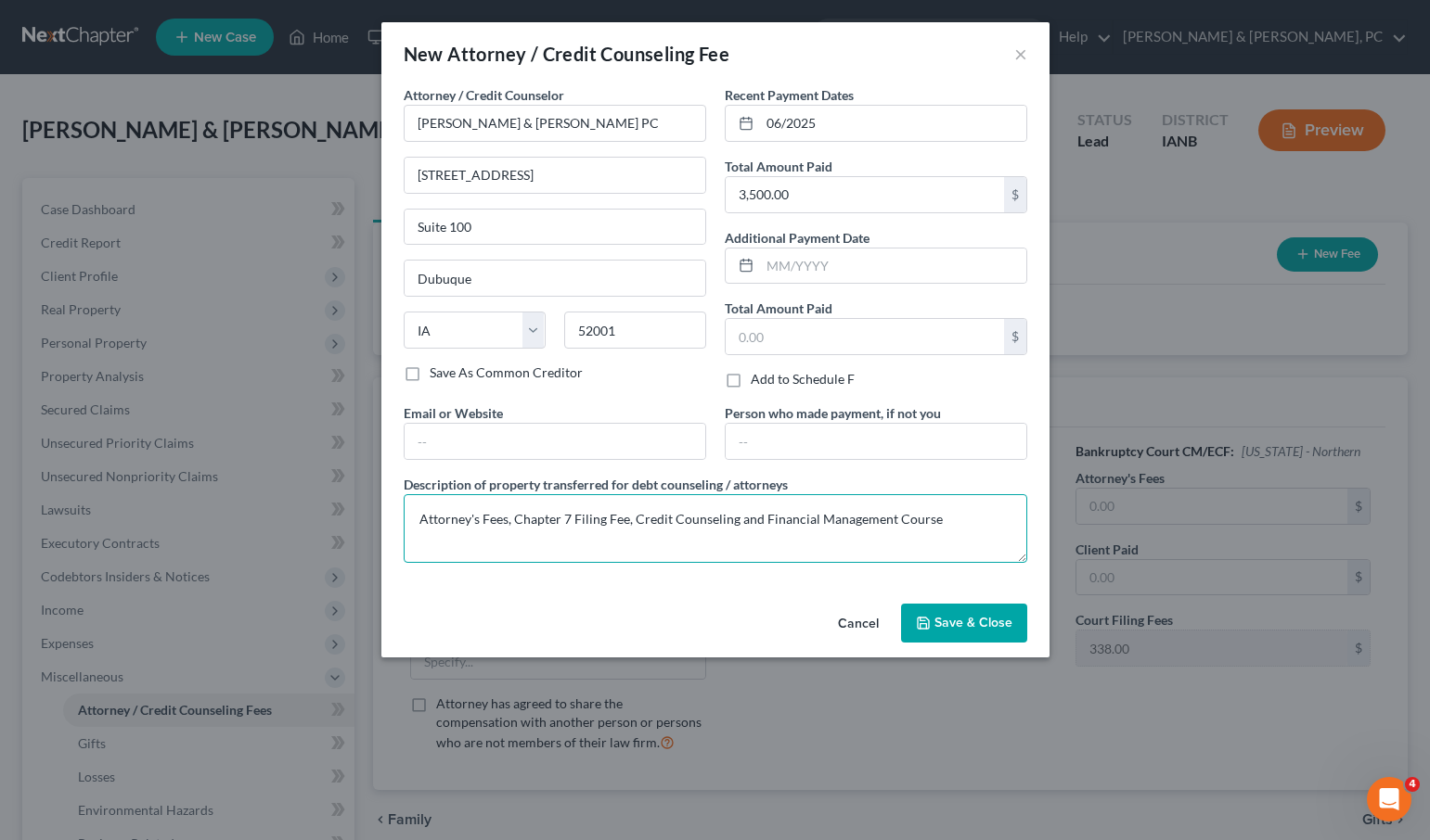
type textarea "Attorney's Fees, Chapter 7 Filing Fee, Credit Counseling and Financial Manageme…"
click at [961, 622] on span "Save & Close" at bounding box center [973, 623] width 78 height 16
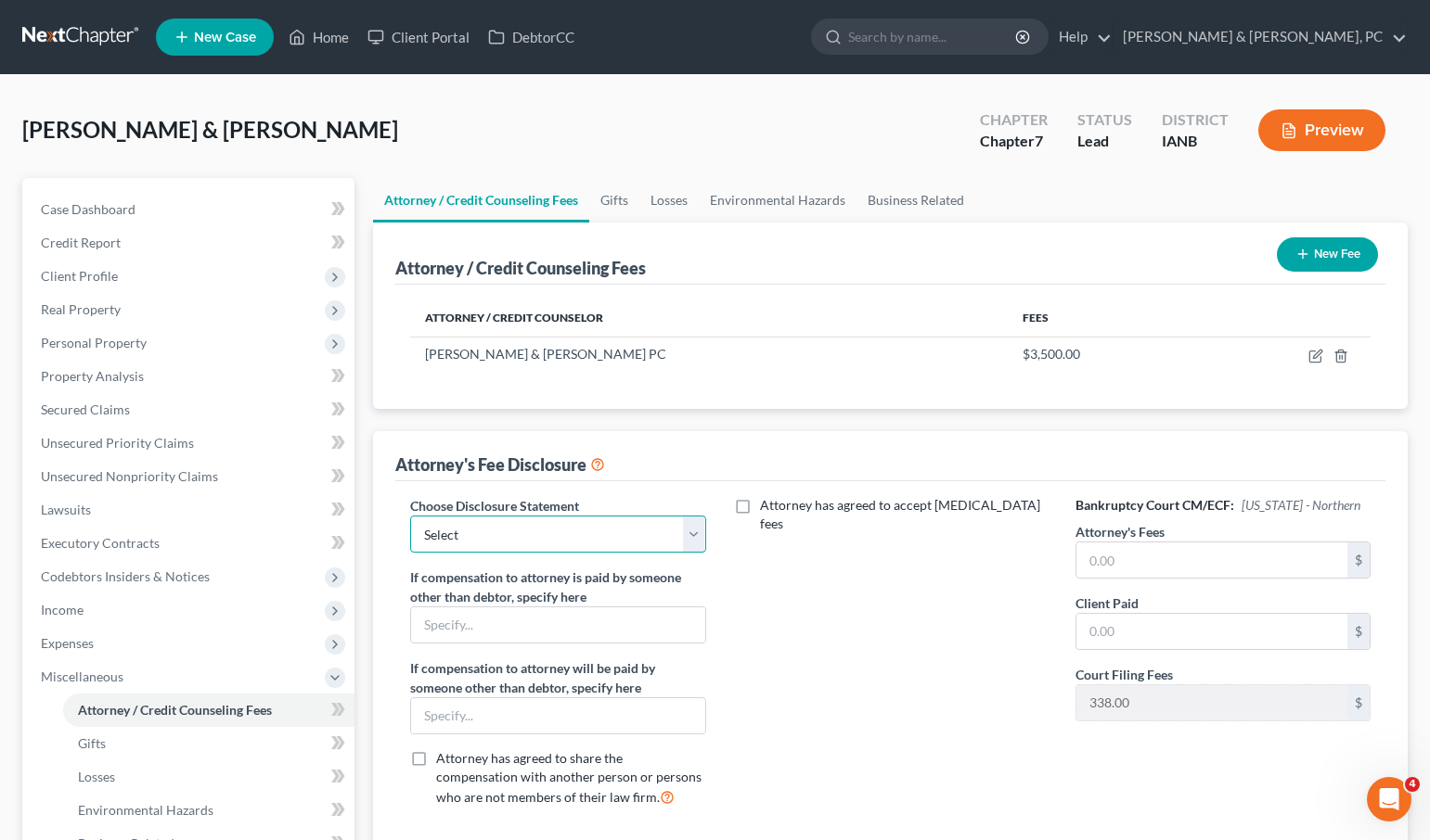
click at [551, 524] on select "Select Compensation Statement" at bounding box center [558, 534] width 295 height 37
select select "0"
click at [410, 516] on select "Select Compensation Statement" at bounding box center [558, 534] width 295 height 37
click at [1114, 557] on input "text" at bounding box center [1210, 560] width 270 height 35
type input "3,097.10"
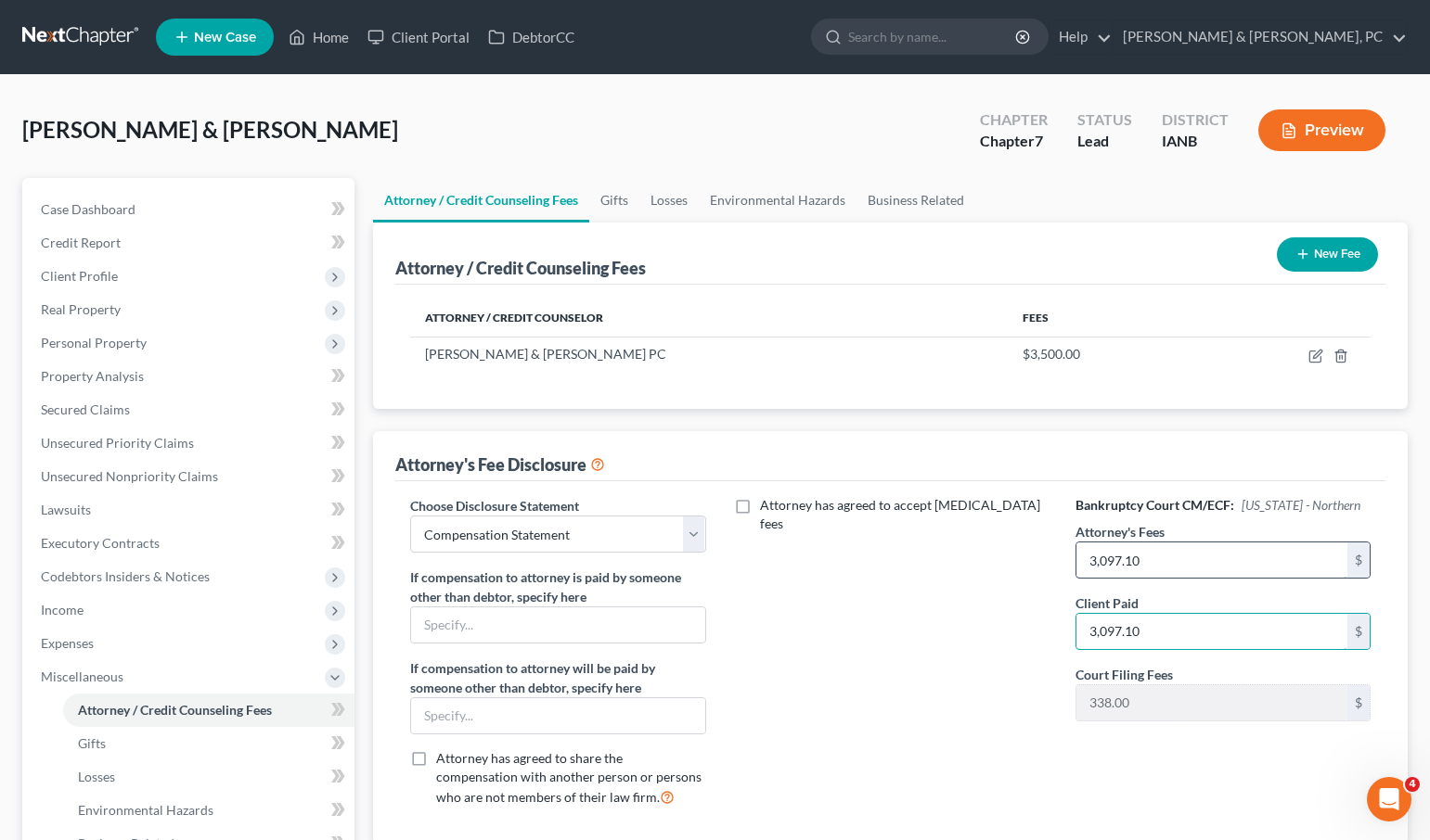
type input "3,097.10"
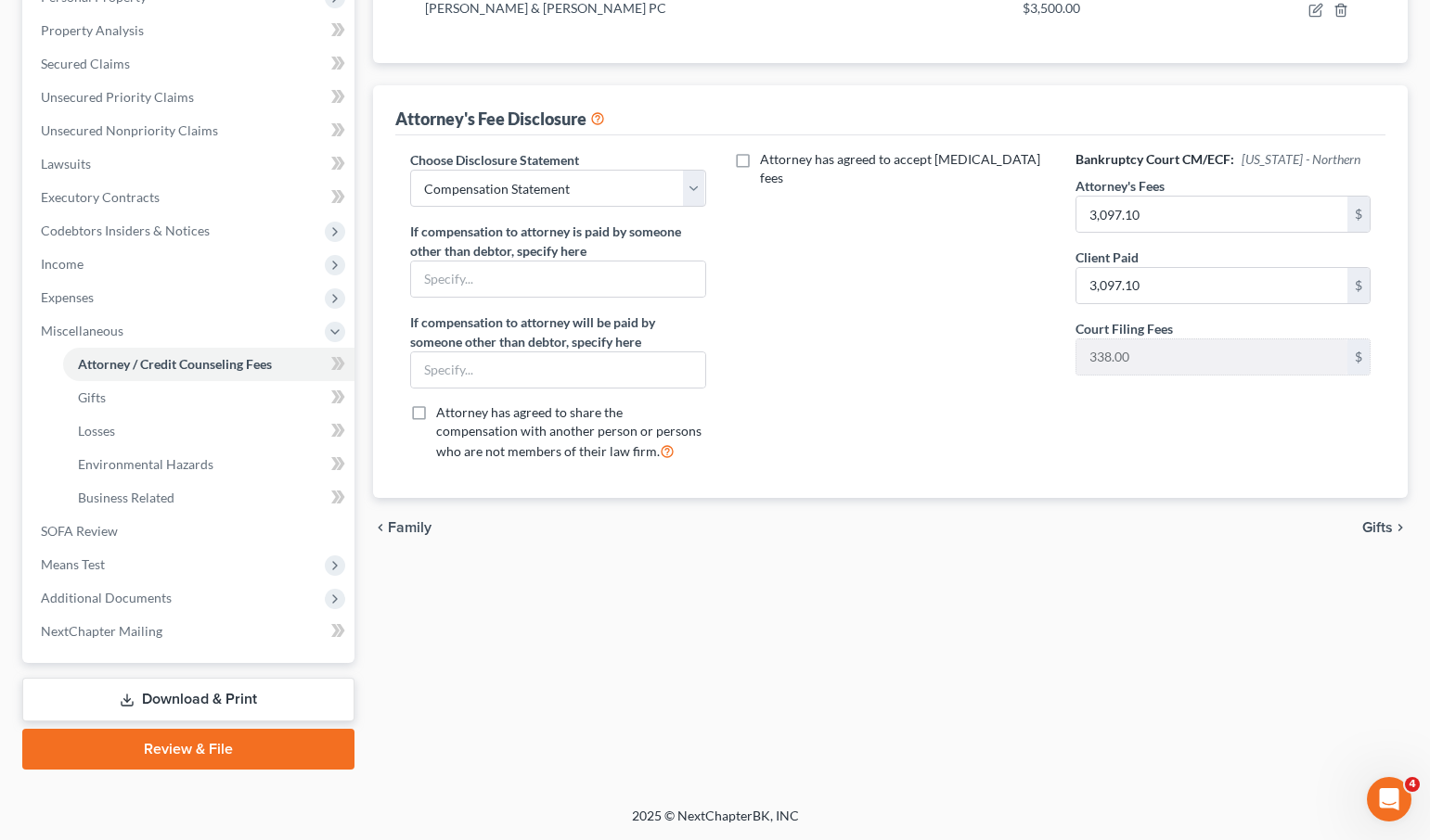
click at [907, 674] on div "Attorney / Credit Counseling Fees Gifts Losses Environmental Hazards Business R…" at bounding box center [889, 301] width 1053 height 938
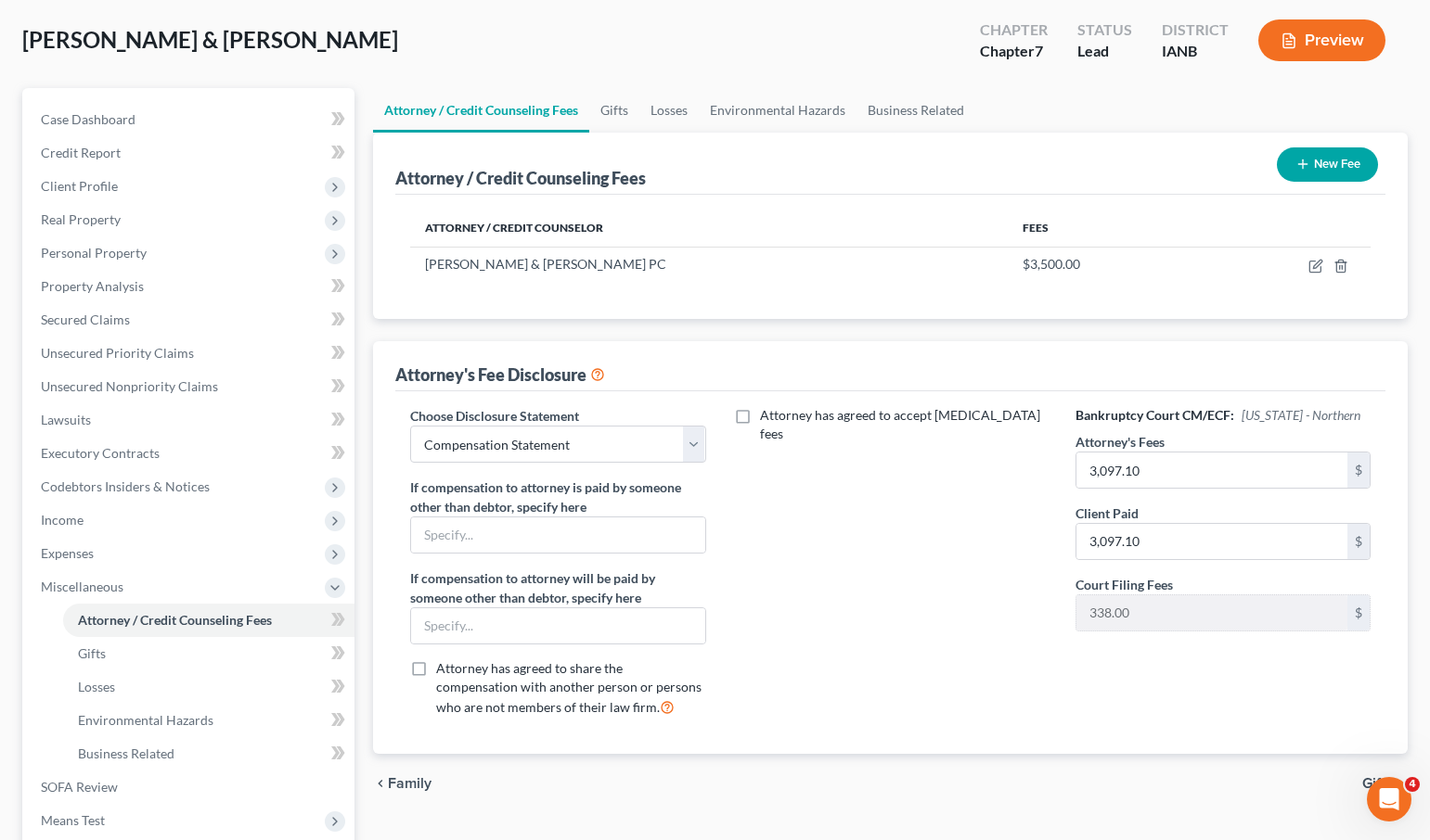
scroll to position [0, 0]
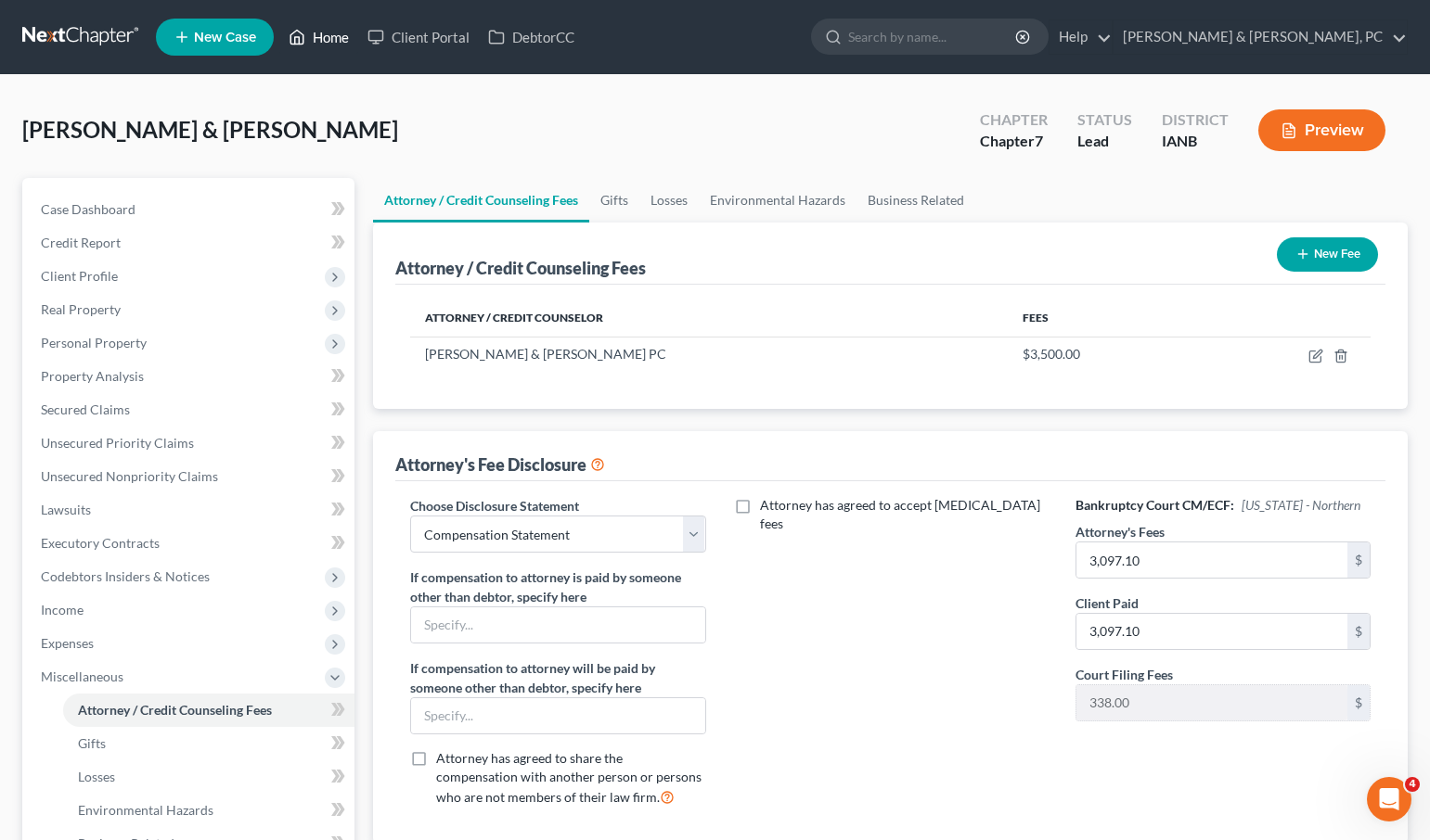
click at [337, 41] on link "Home" at bounding box center [318, 36] width 79 height 33
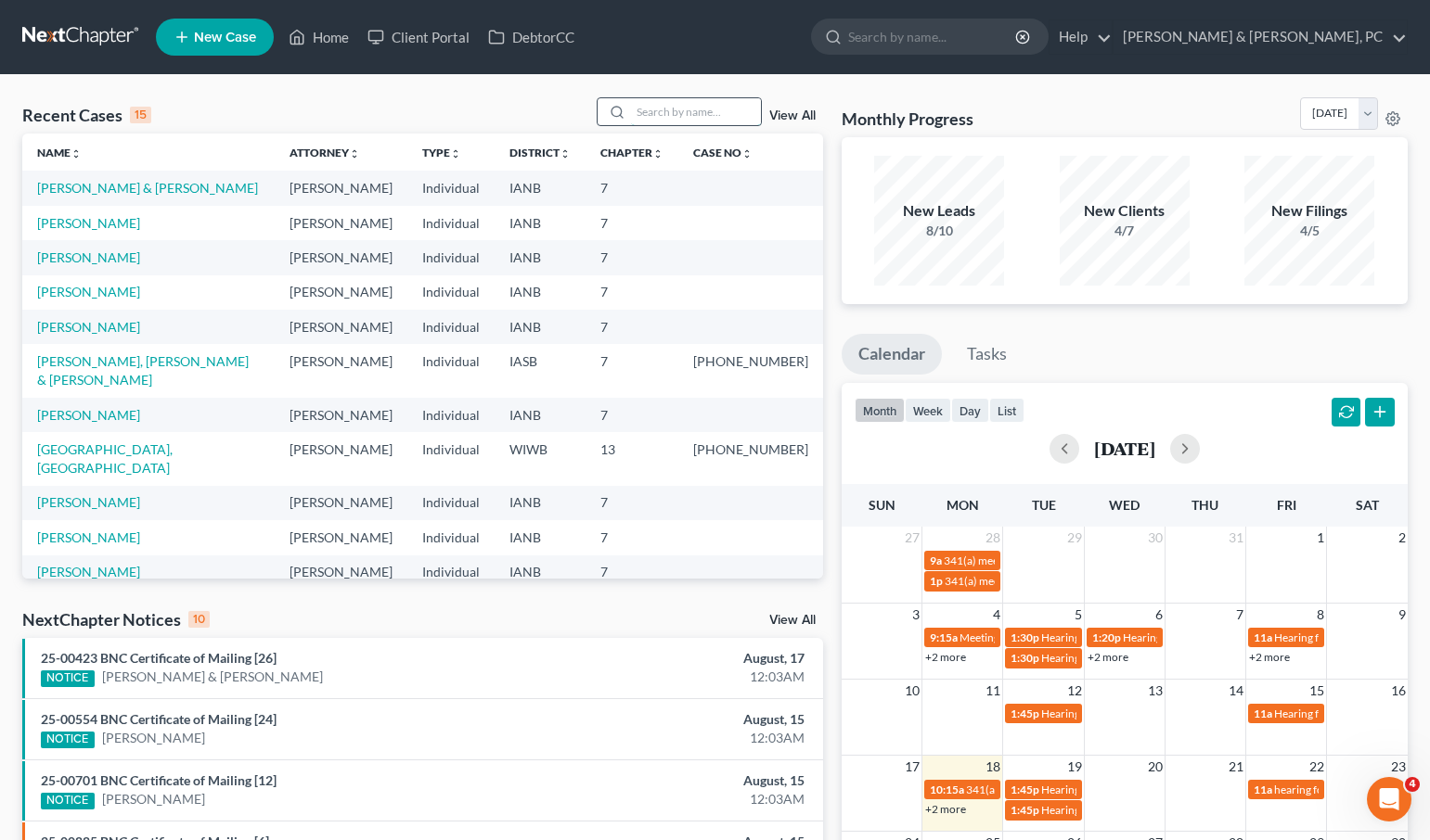
click at [673, 111] on input "search" at bounding box center [696, 112] width 130 height 27
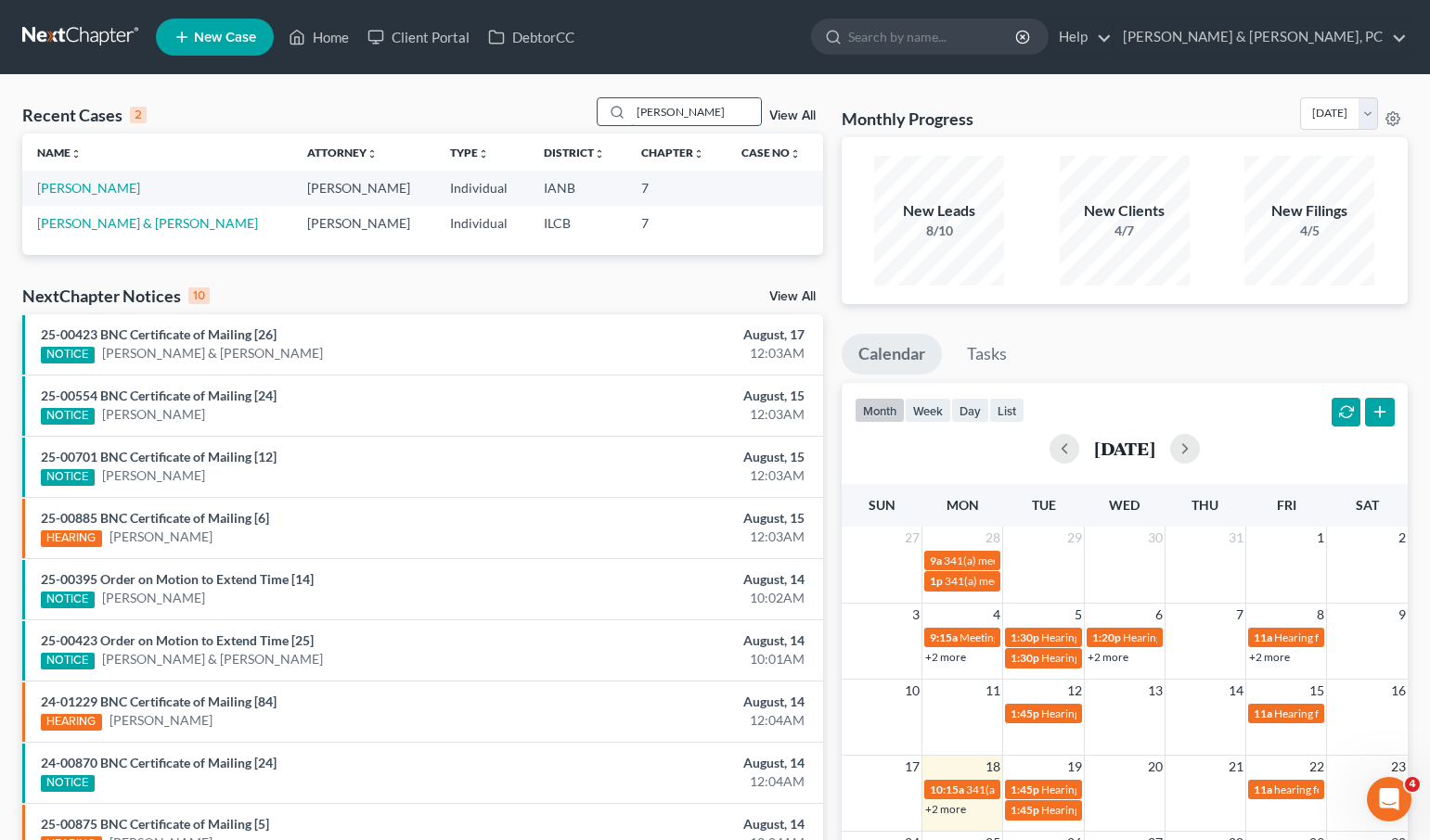
scroll to position [26, 0]
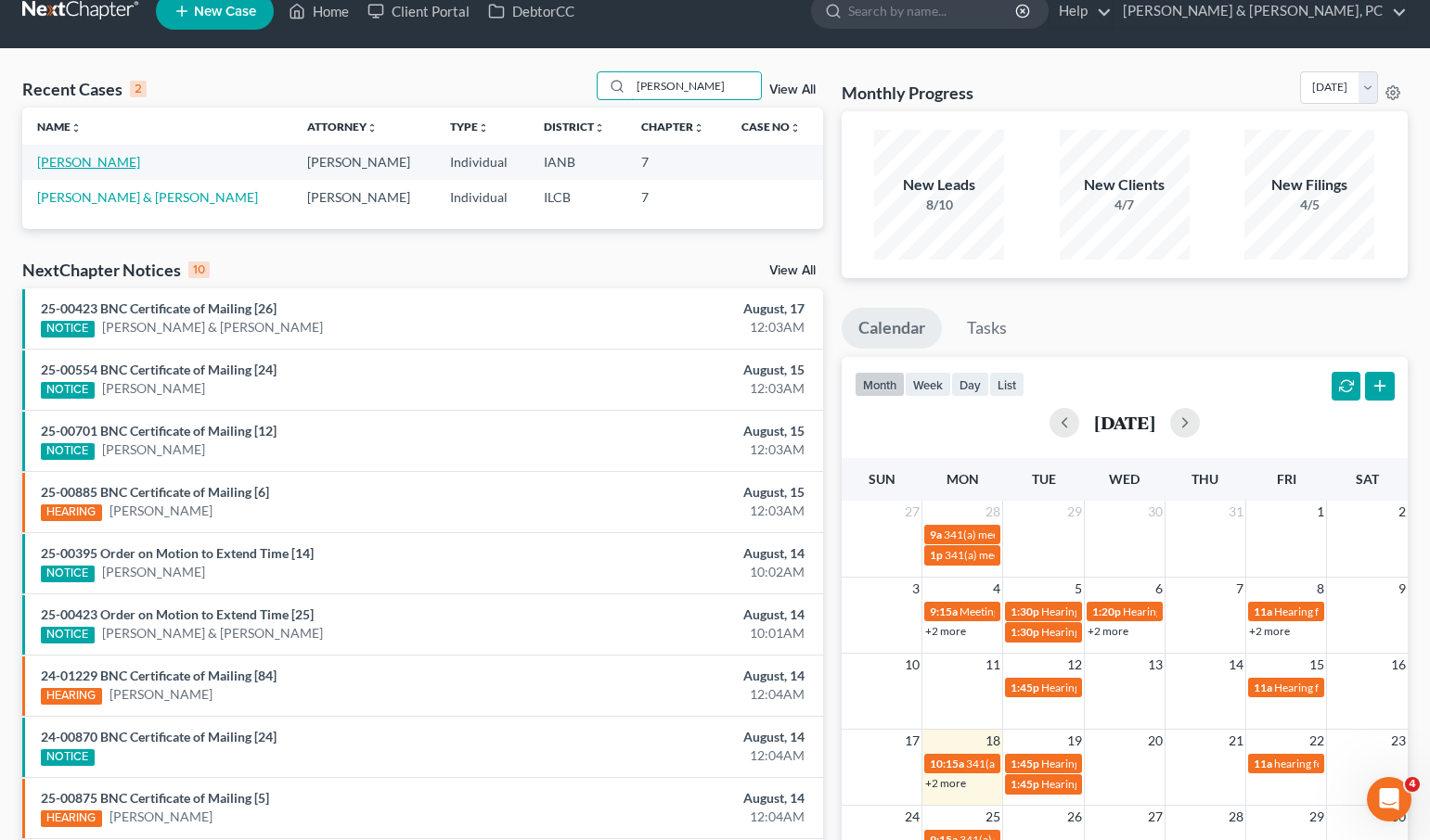
type input "[PERSON_NAME]"
click at [91, 162] on link "[PERSON_NAME]" at bounding box center [88, 162] width 103 height 16
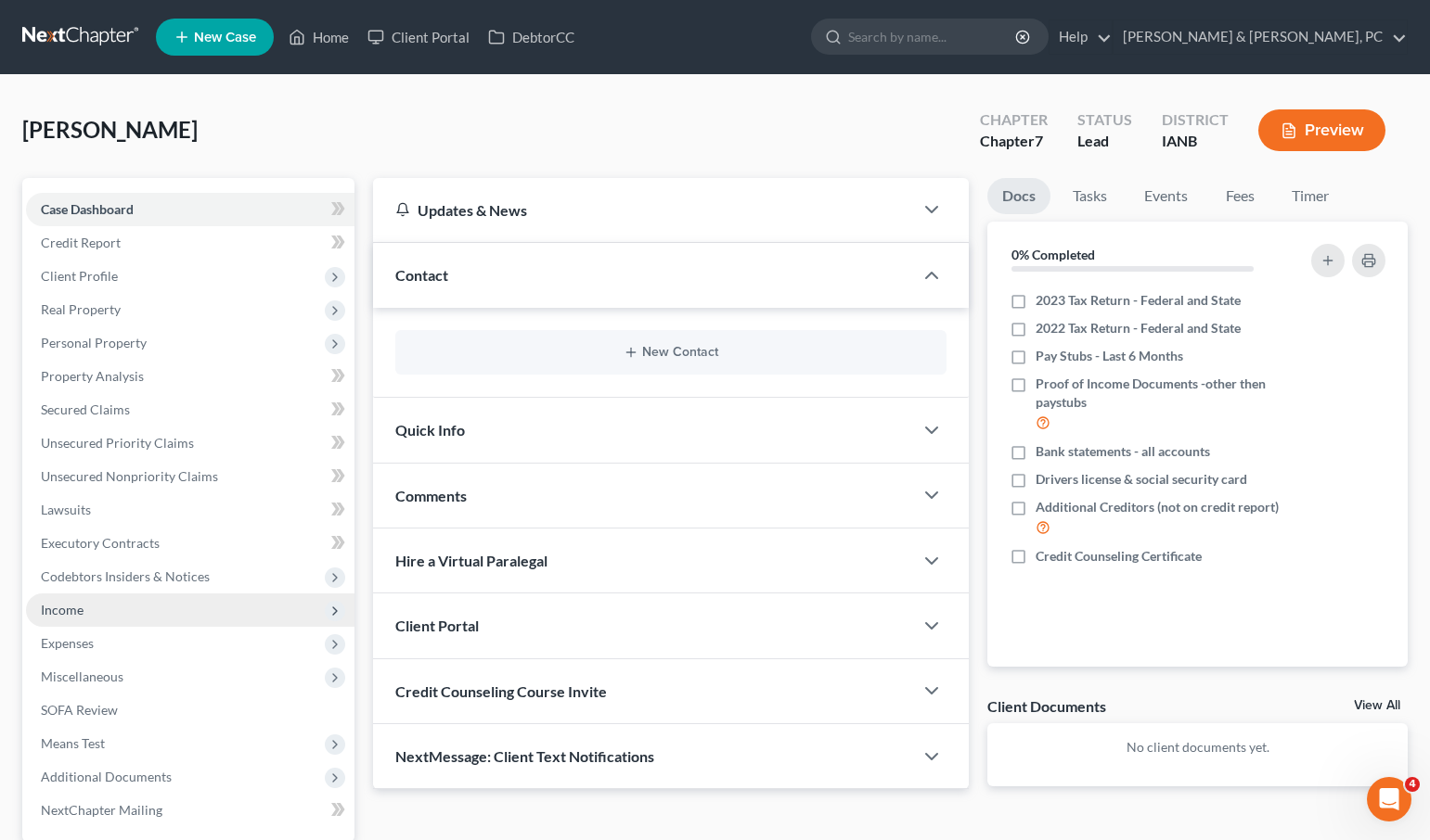
click at [106, 606] on span "Income" at bounding box center [190, 610] width 328 height 33
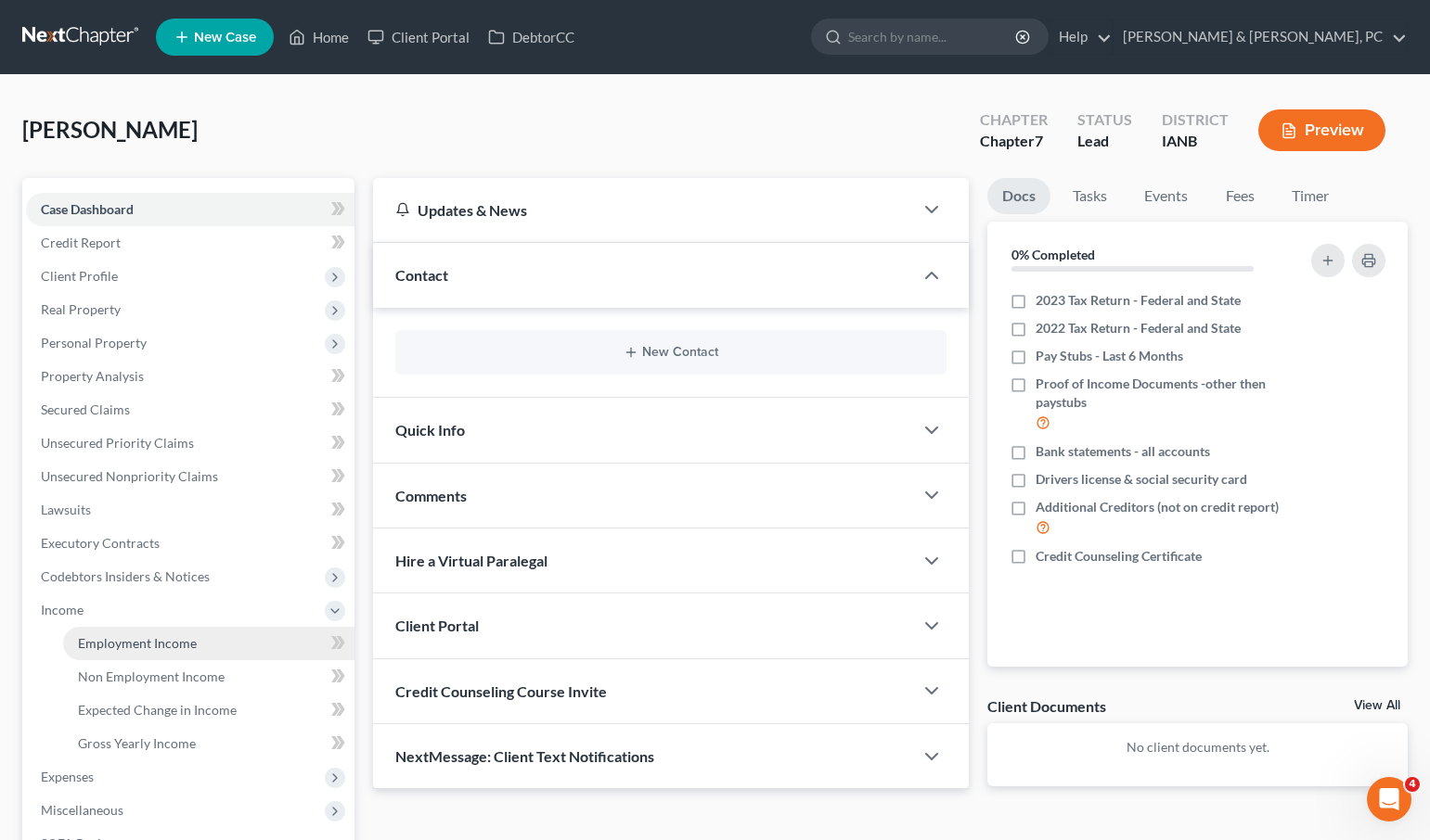
click at [117, 642] on span "Employment Income" at bounding box center [137, 643] width 119 height 16
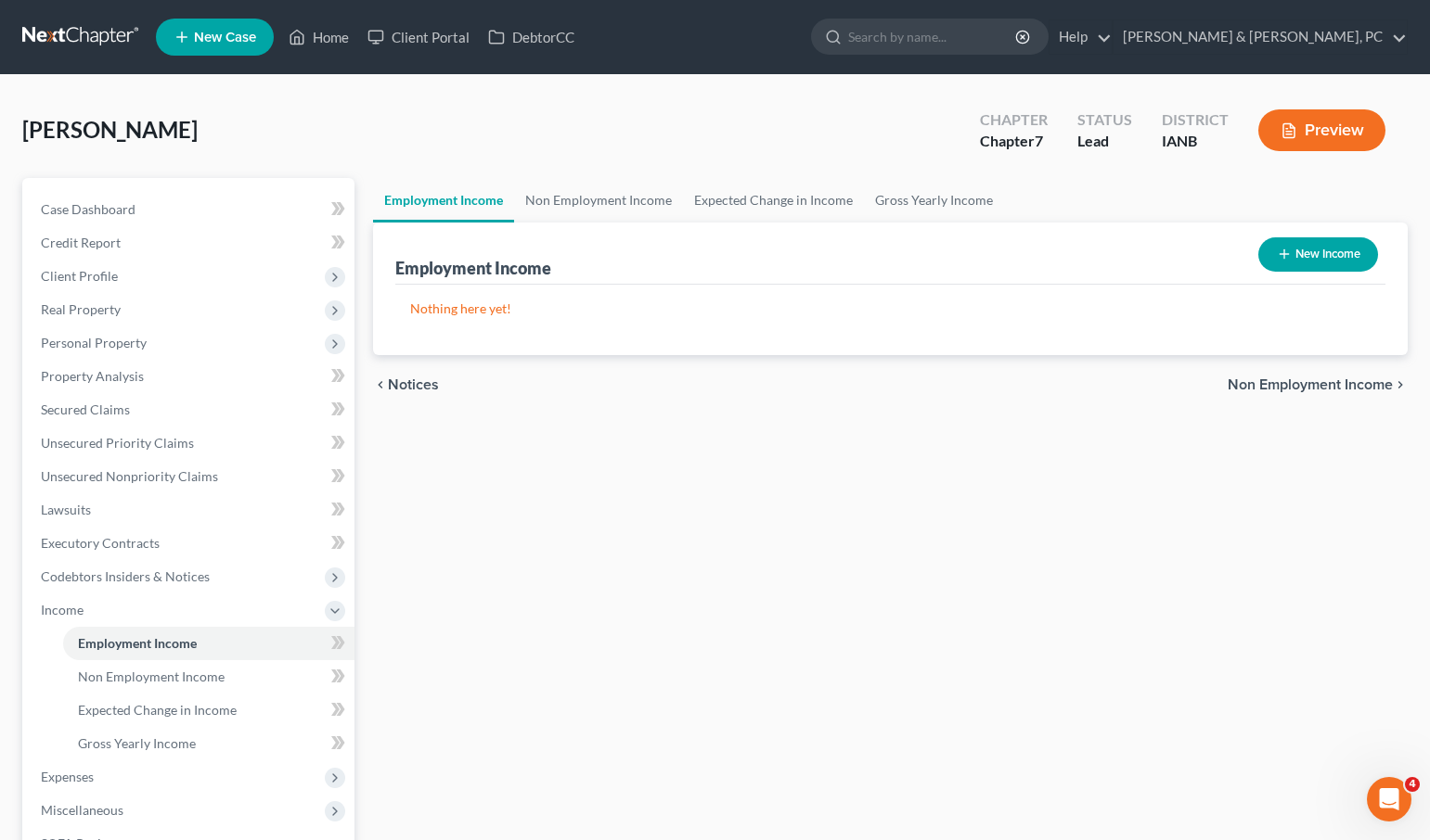
click at [1307, 248] on button "New Income" at bounding box center [1318, 254] width 120 height 34
select select "0"
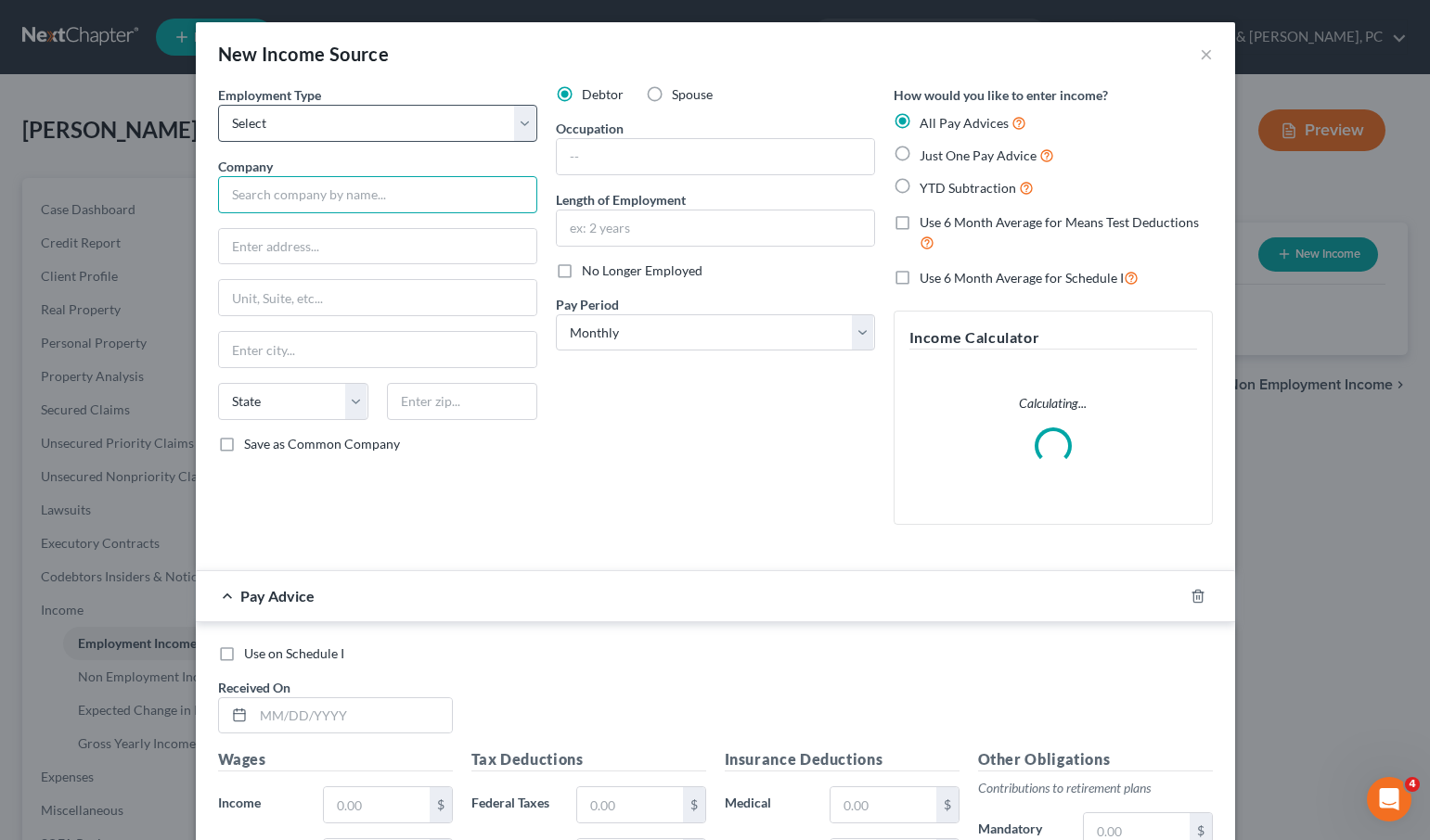
drag, startPoint x: 296, startPoint y: 195, endPoint x: 262, endPoint y: 139, distance: 65.5
click at [296, 195] on input "text" at bounding box center [377, 195] width 319 height 37
click at [260, 131] on select "Select Full or [DEMOGRAPHIC_DATA] Employment Self Employment" at bounding box center [377, 123] width 319 height 37
select select "0"
click at [218, 105] on select "Select Full or [DEMOGRAPHIC_DATA] Employment Self Employment" at bounding box center [377, 123] width 319 height 37
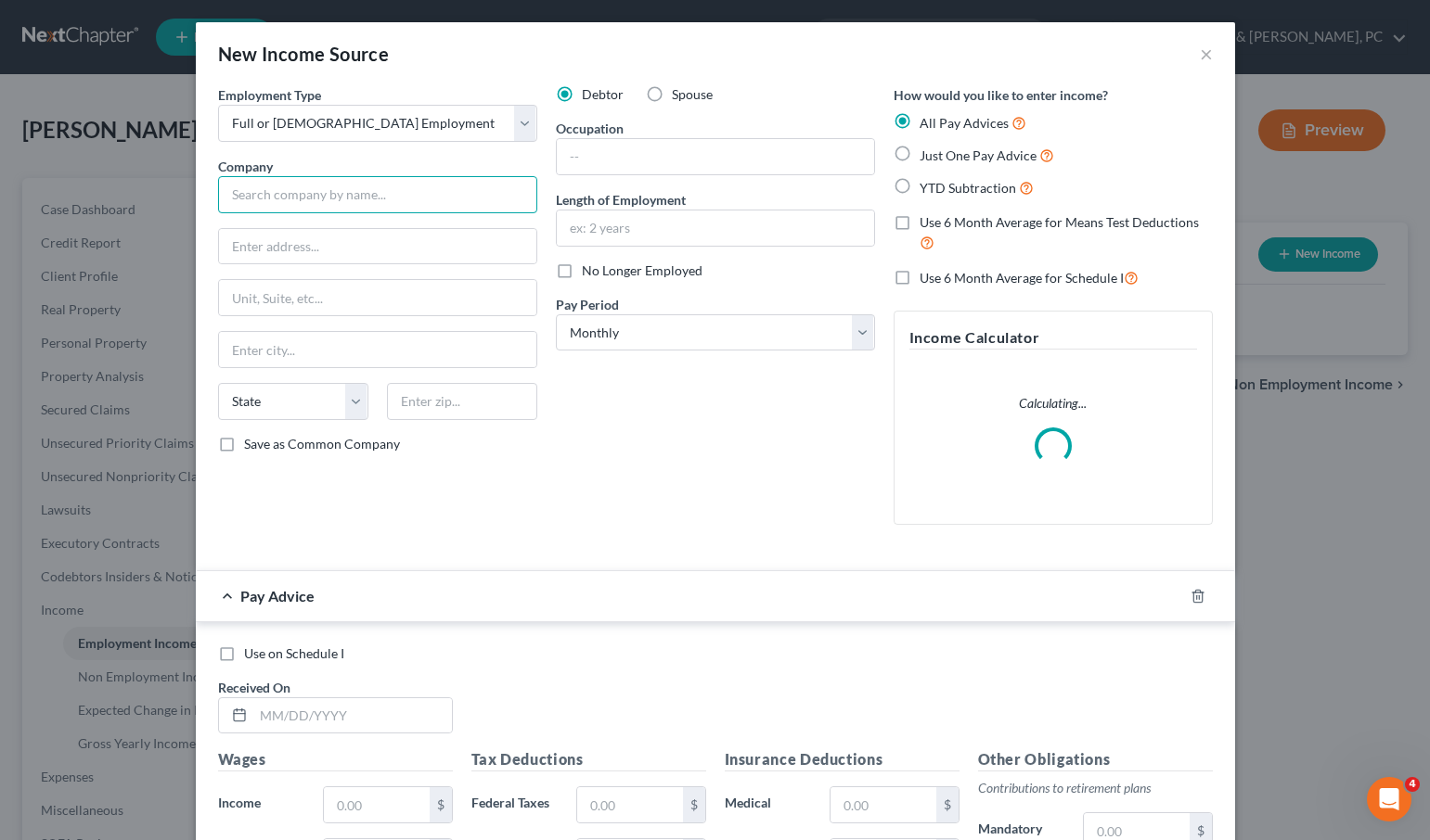
click at [327, 203] on input "text" at bounding box center [377, 195] width 319 height 37
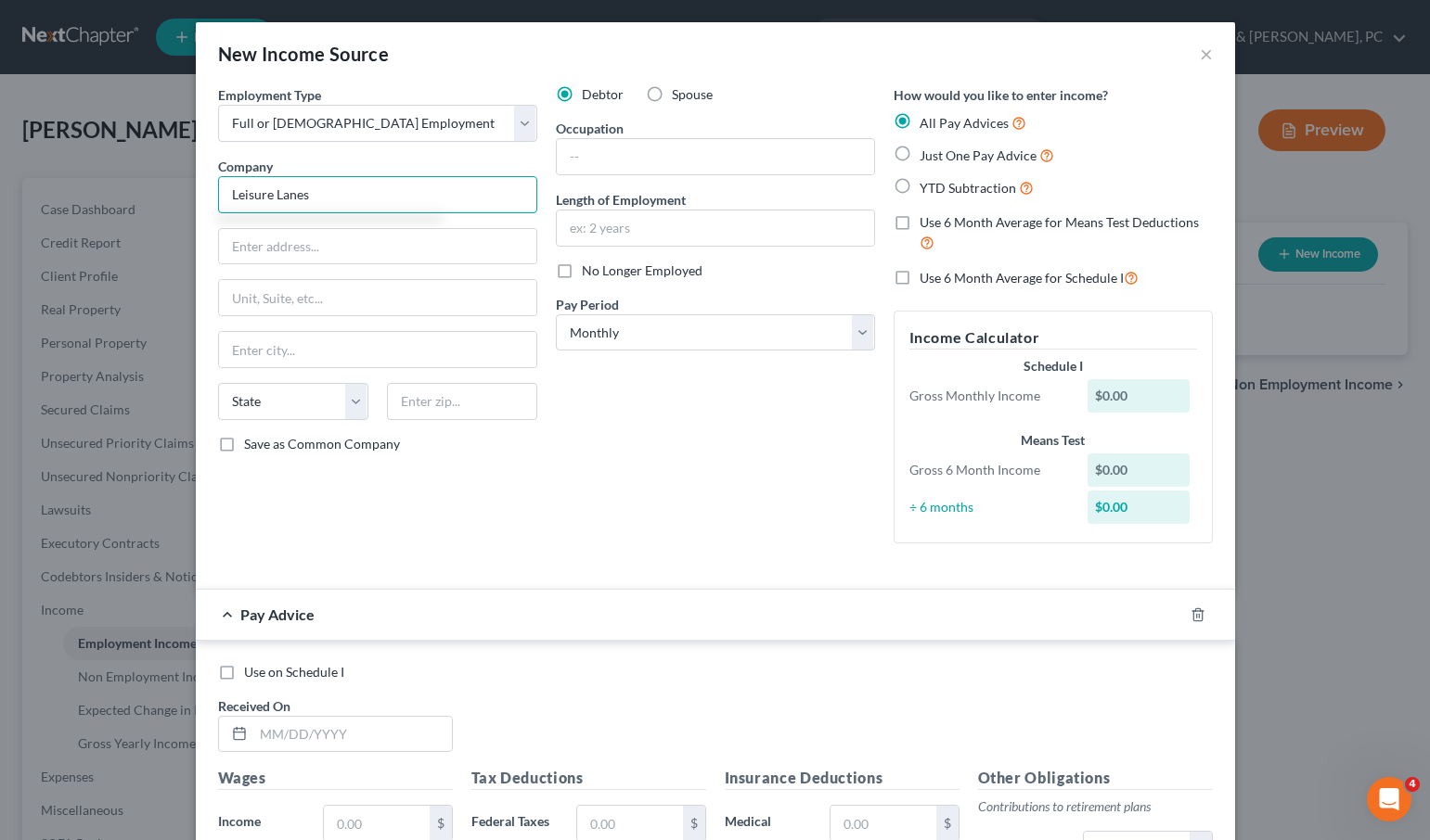
type input "Leisure Lanes"
type input "[STREET_ADDRESS]"
type input "[PERSON_NAME]"
select select "16"
type input "52806"
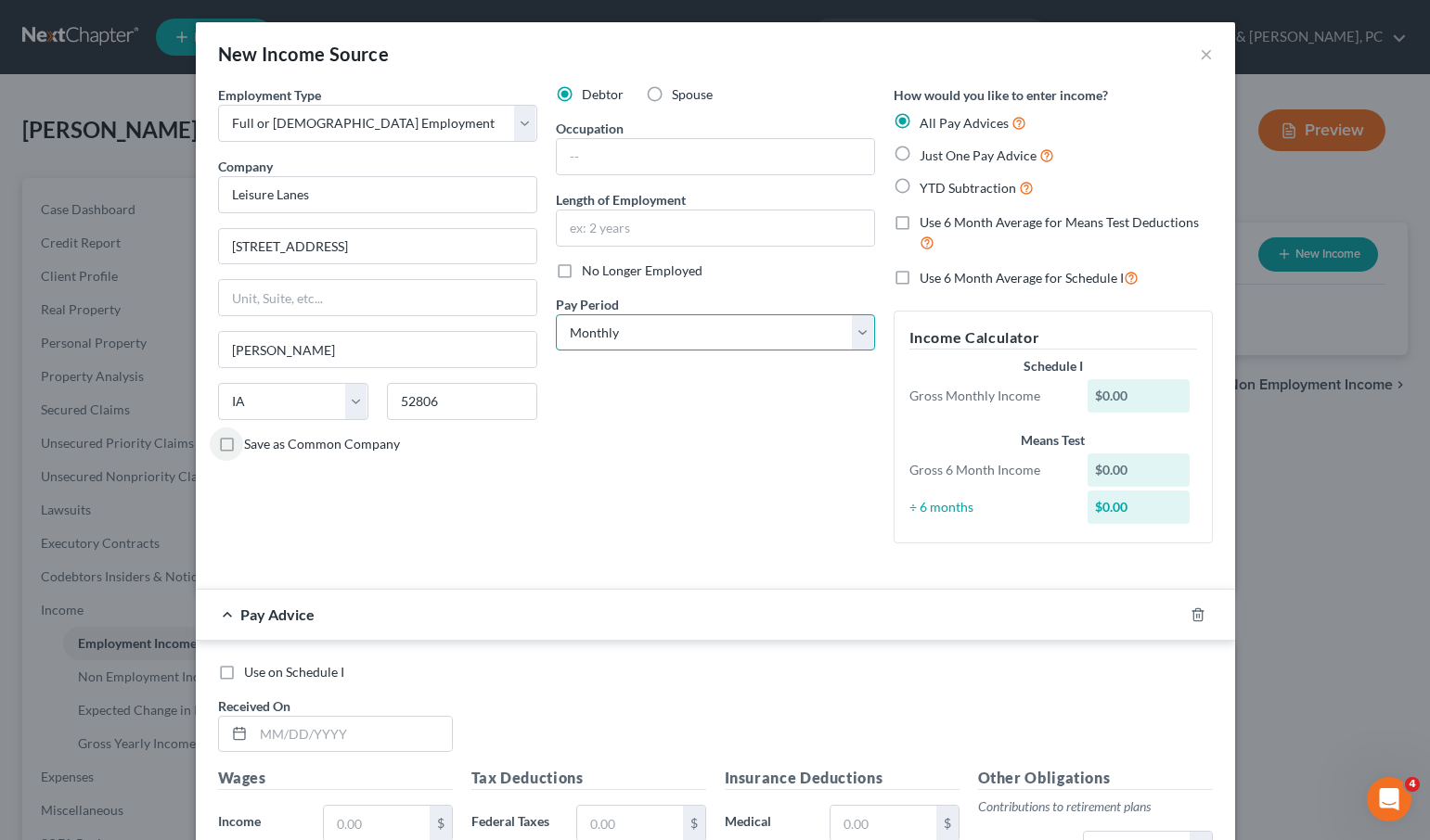
click at [652, 324] on select "Select Monthly Twice Monthly Every Other Week Weekly" at bounding box center [715, 332] width 319 height 37
select select "2"
click at [556, 314] on select "Select Monthly Twice Monthly Every Other Week Weekly" at bounding box center [715, 332] width 319 height 37
click at [294, 731] on input "text" at bounding box center [352, 734] width 199 height 35
type input "[DATE]"
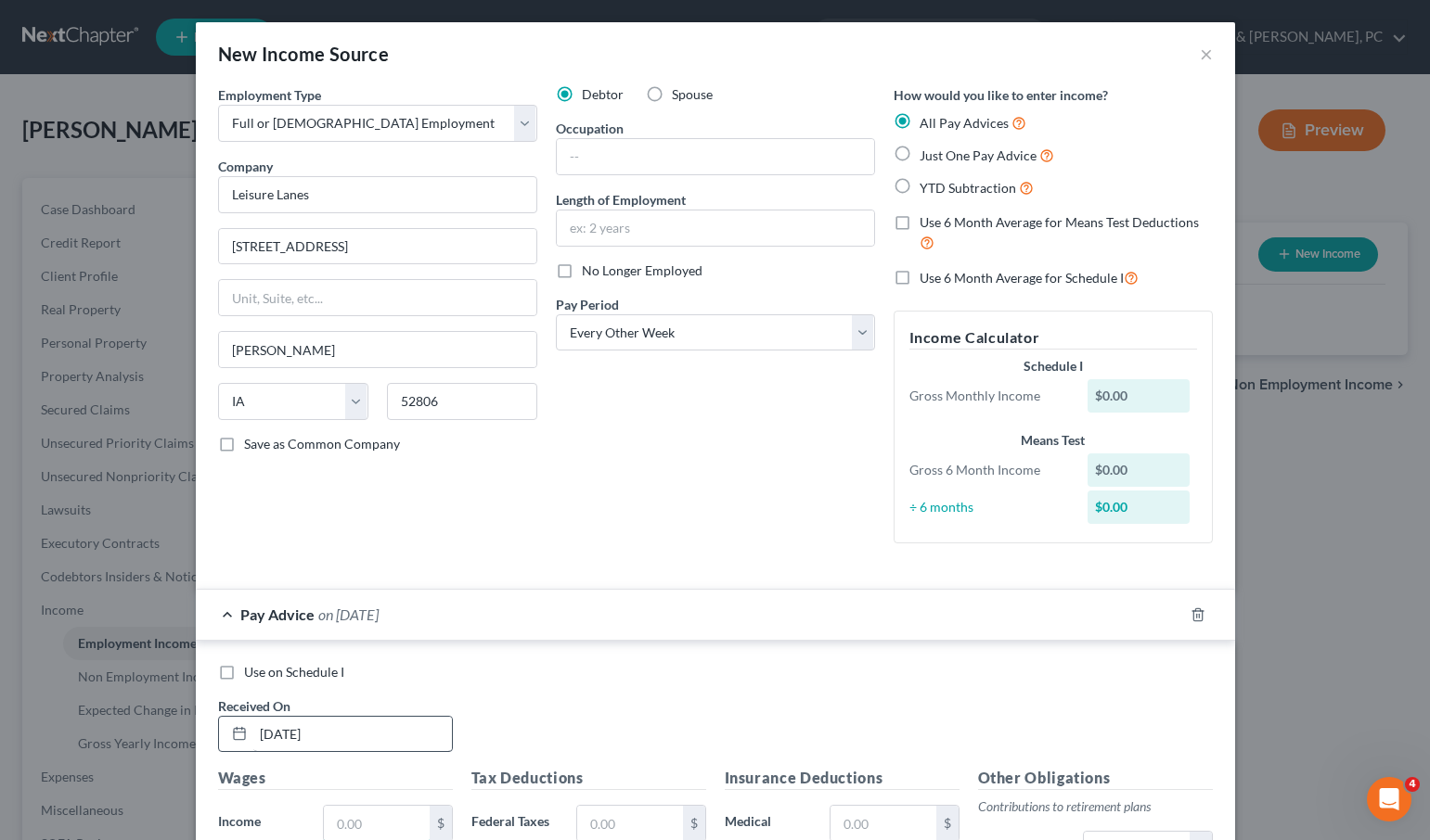
scroll to position [1, 0]
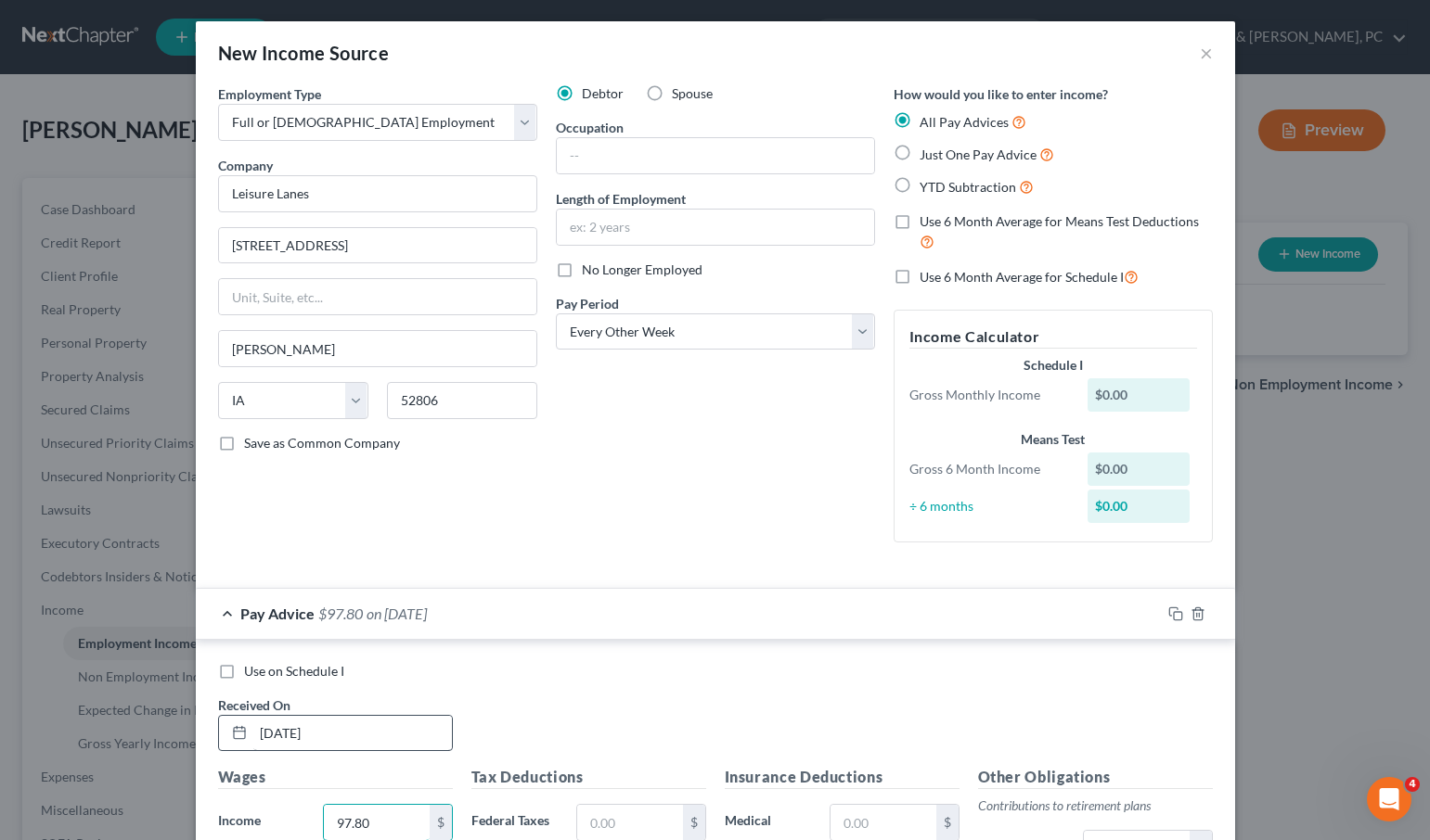
type input "97.80"
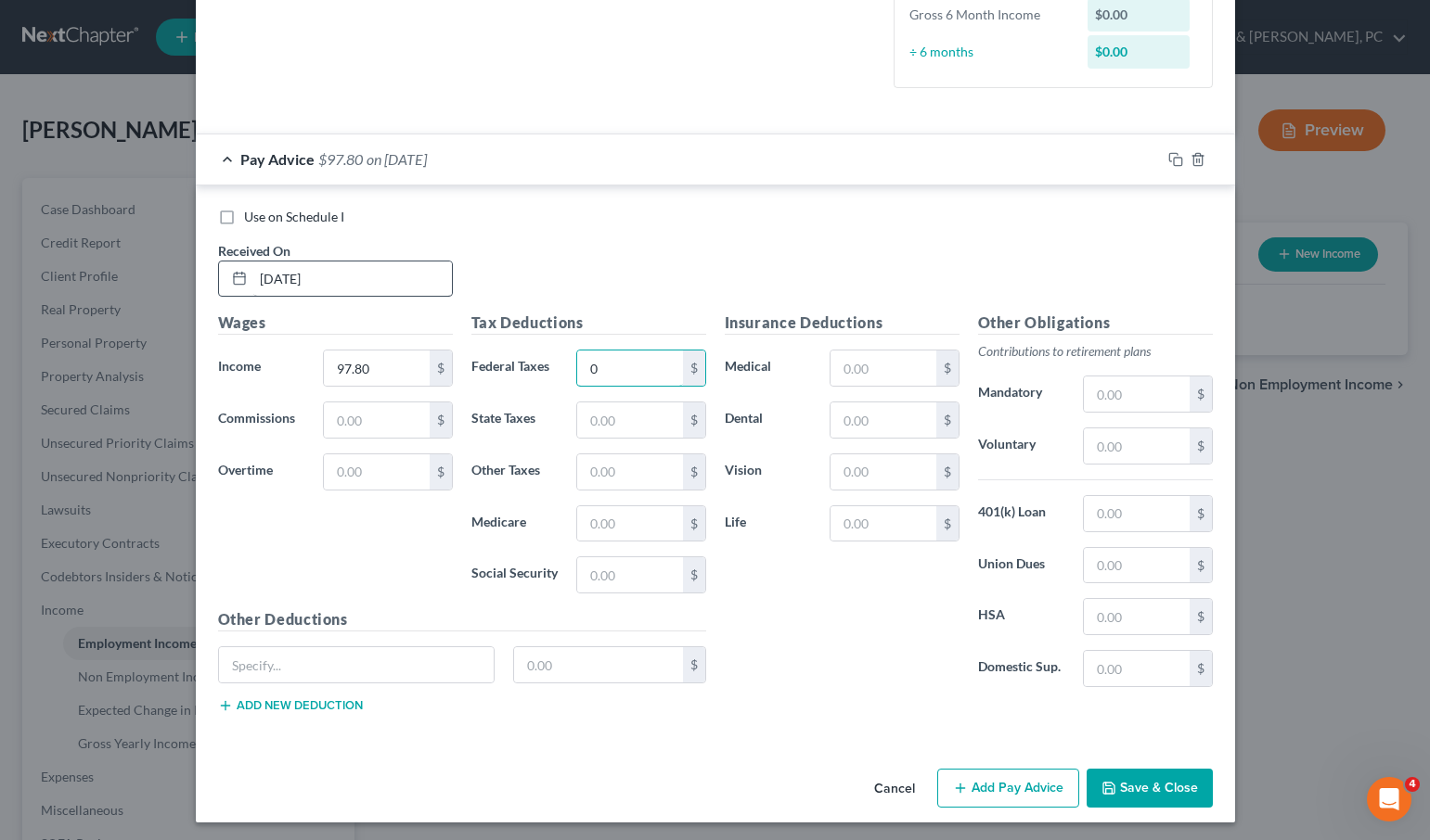
type input "0"
type input "1.42"
type input "6.06"
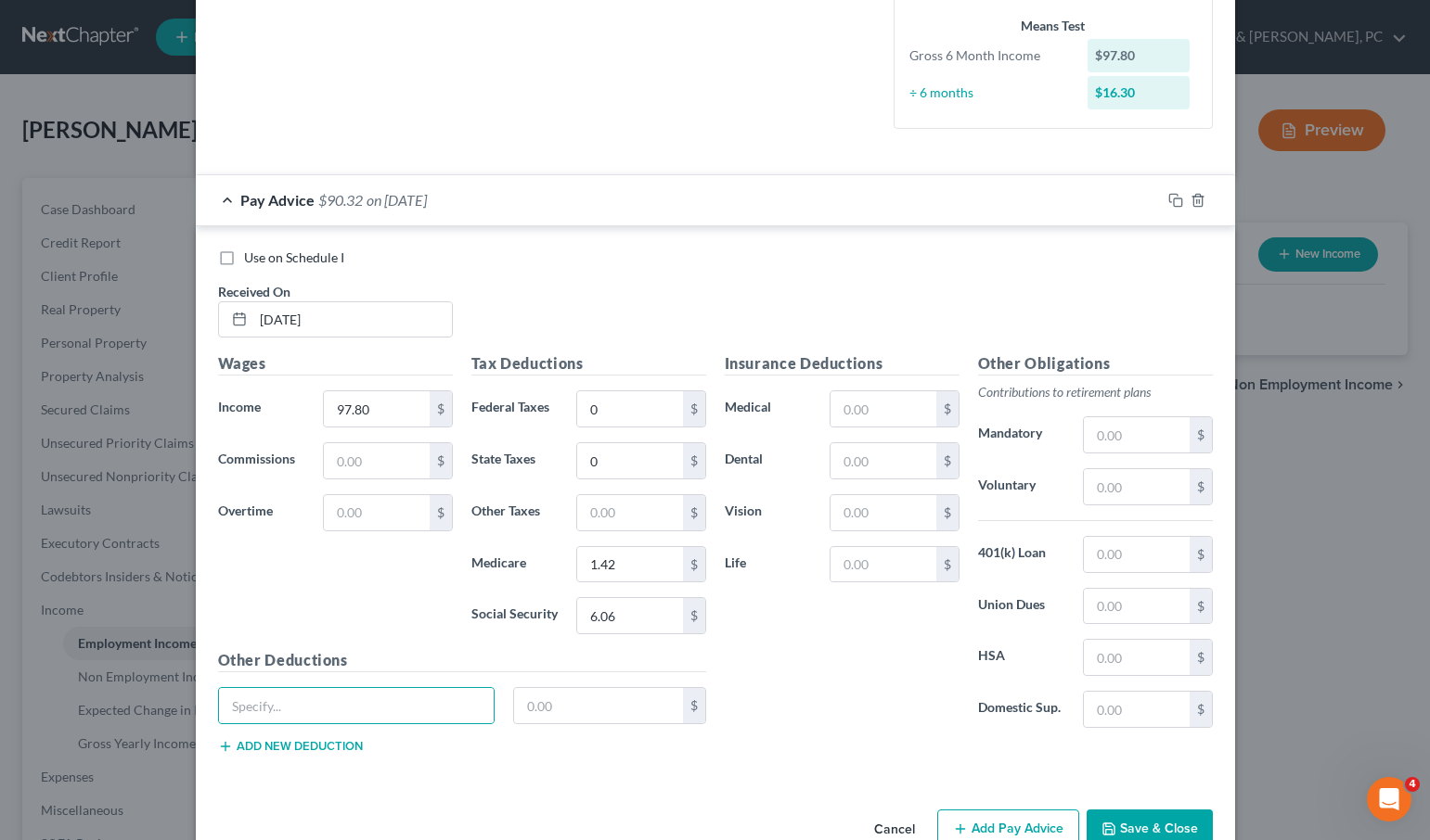
click at [1011, 823] on button "Add Pay Advice" at bounding box center [1008, 829] width 142 height 39
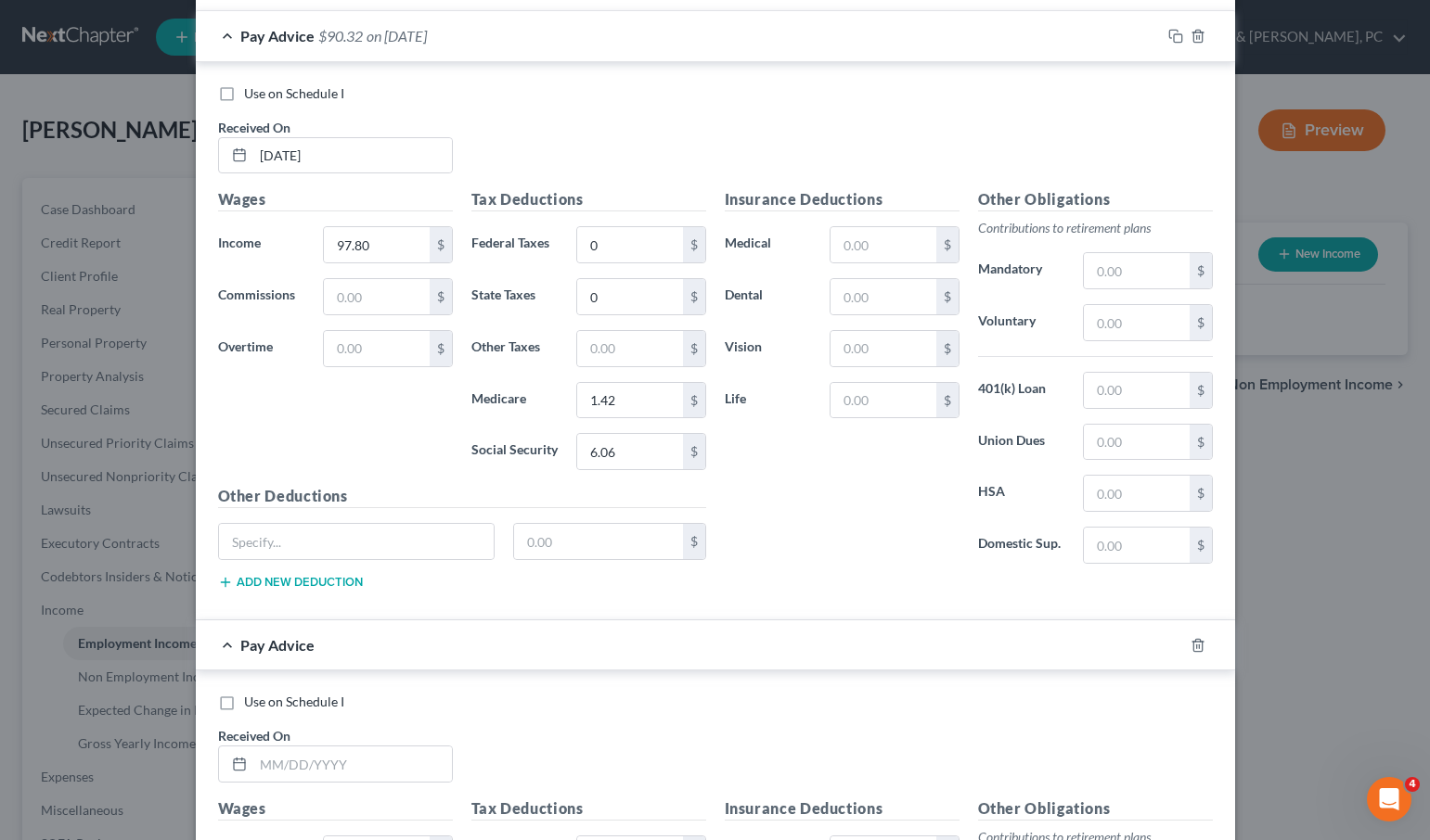
scroll to position [640, 0]
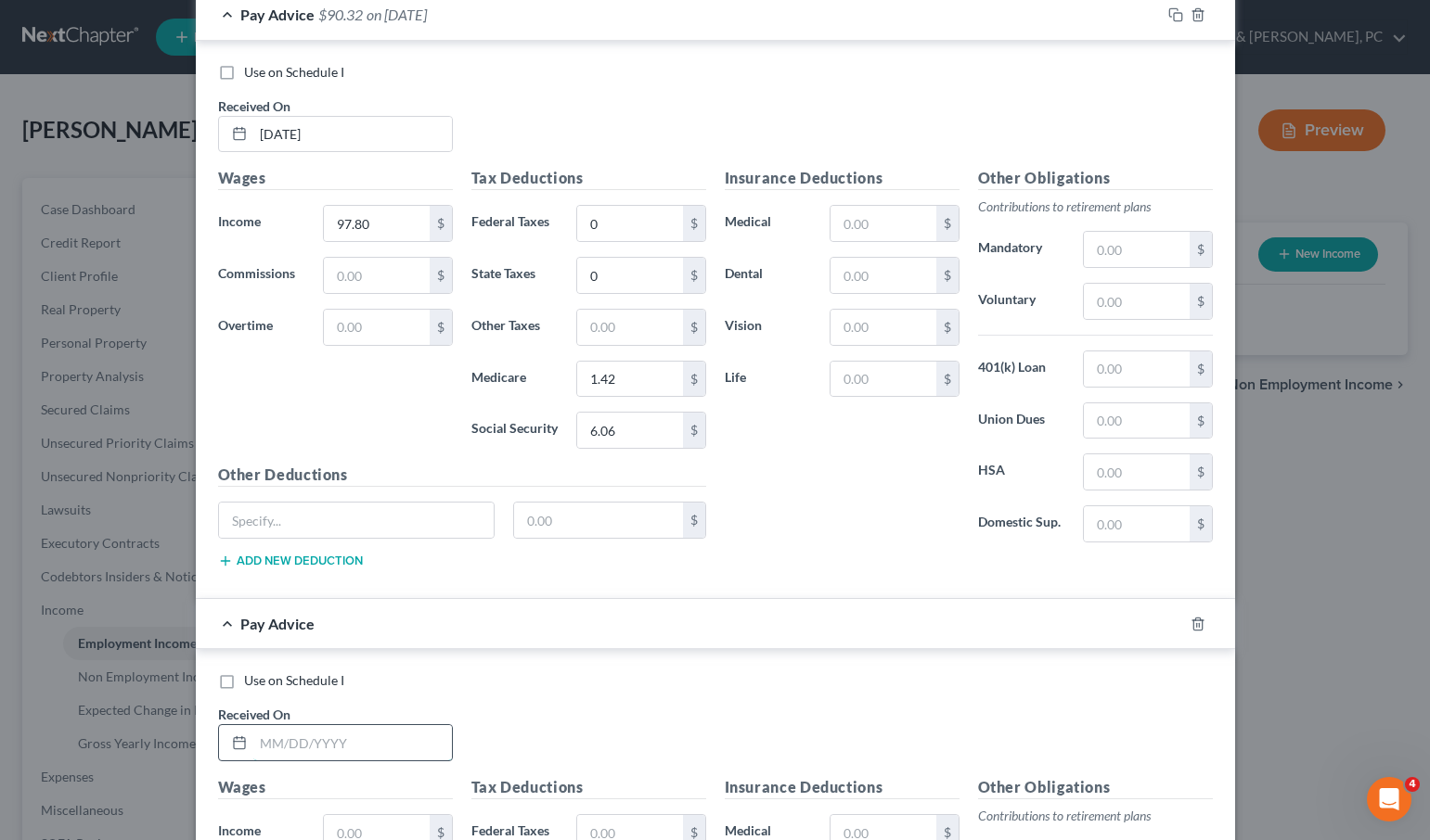
click at [291, 740] on input "text" at bounding box center [352, 742] width 199 height 35
type input "[DATE]"
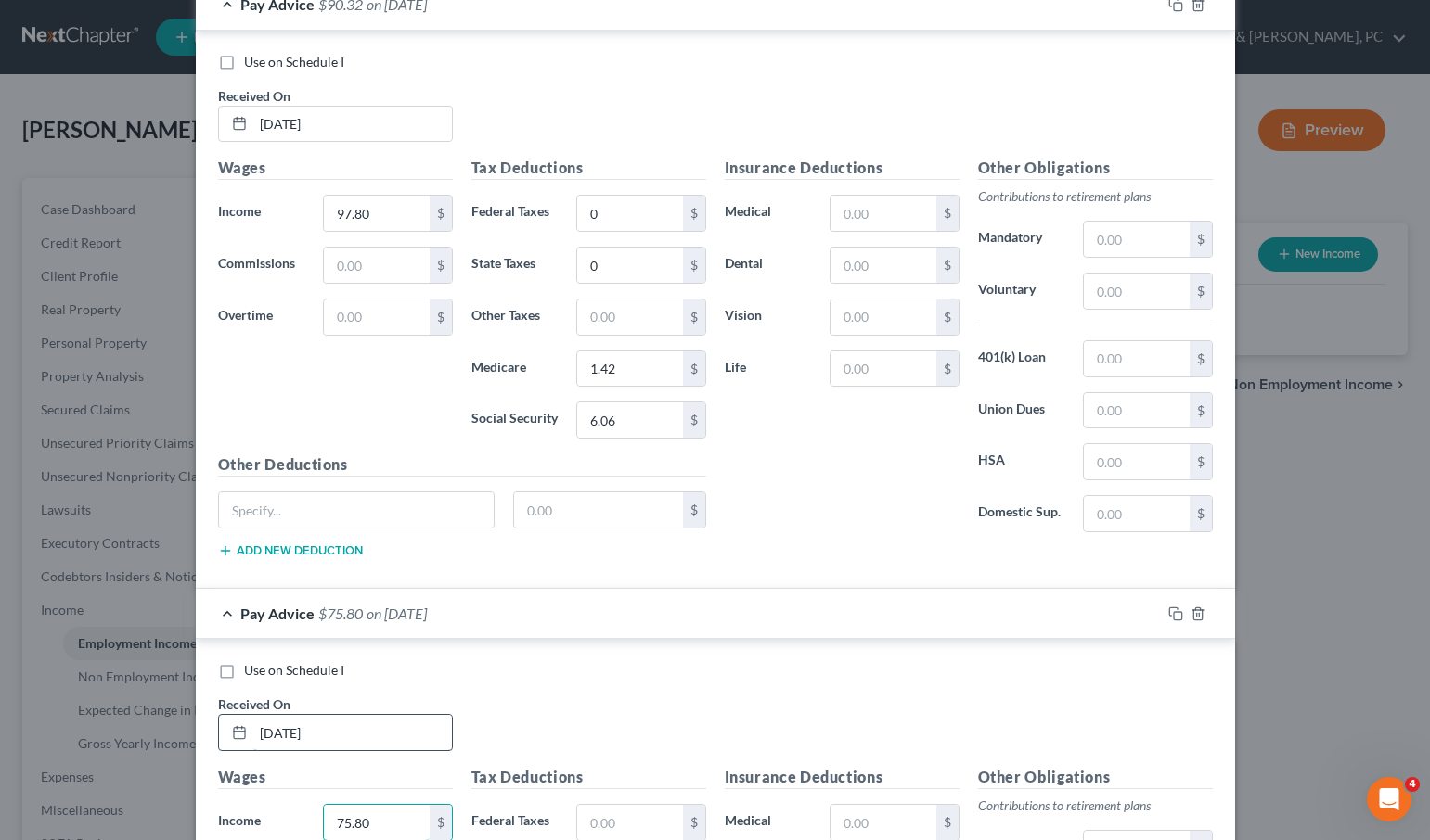
type input "75.80"
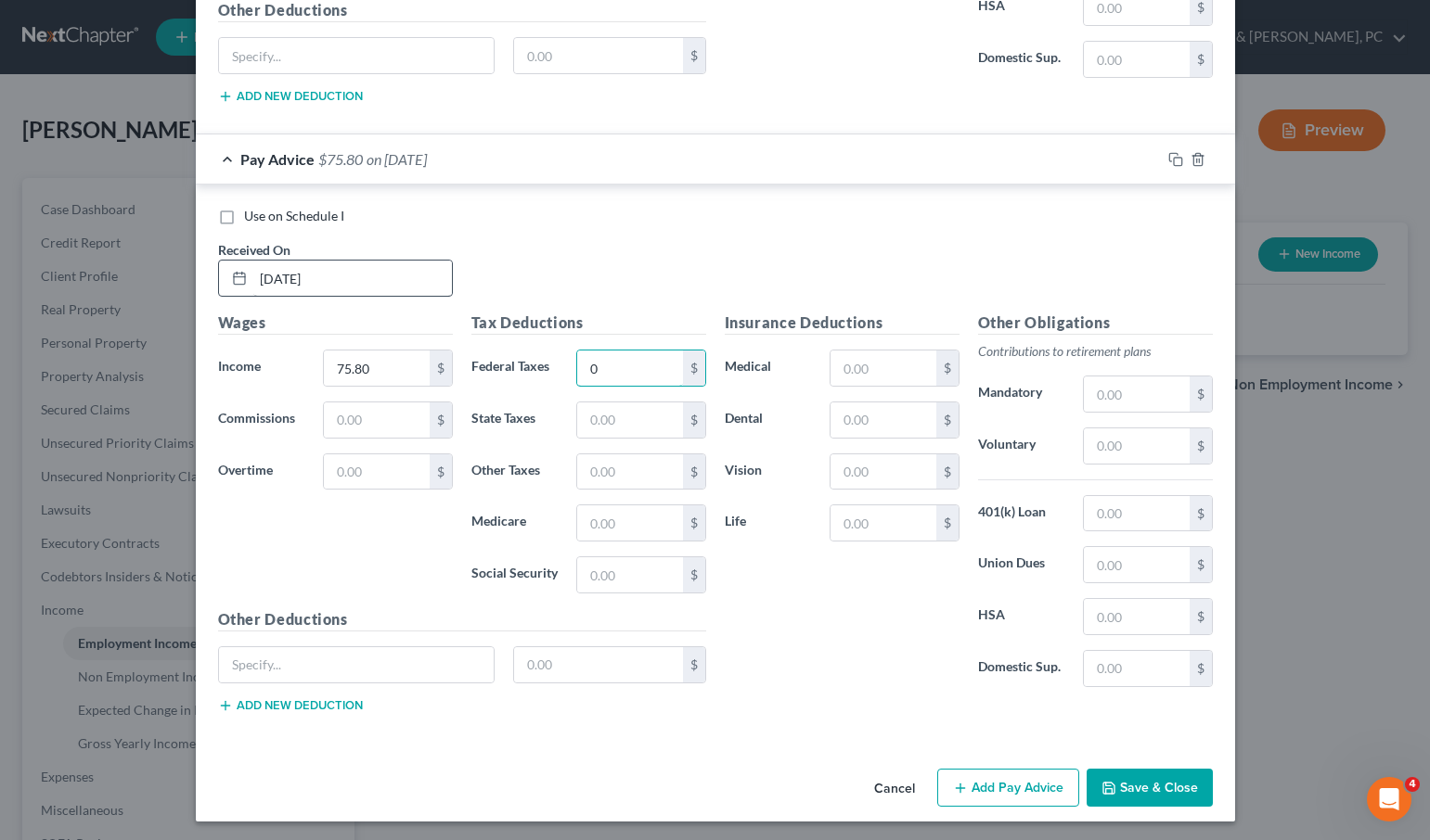
type input "0"
type input "1.10"
type input "4.70"
click at [1010, 784] on button "Add Pay Advice" at bounding box center [1008, 788] width 142 height 39
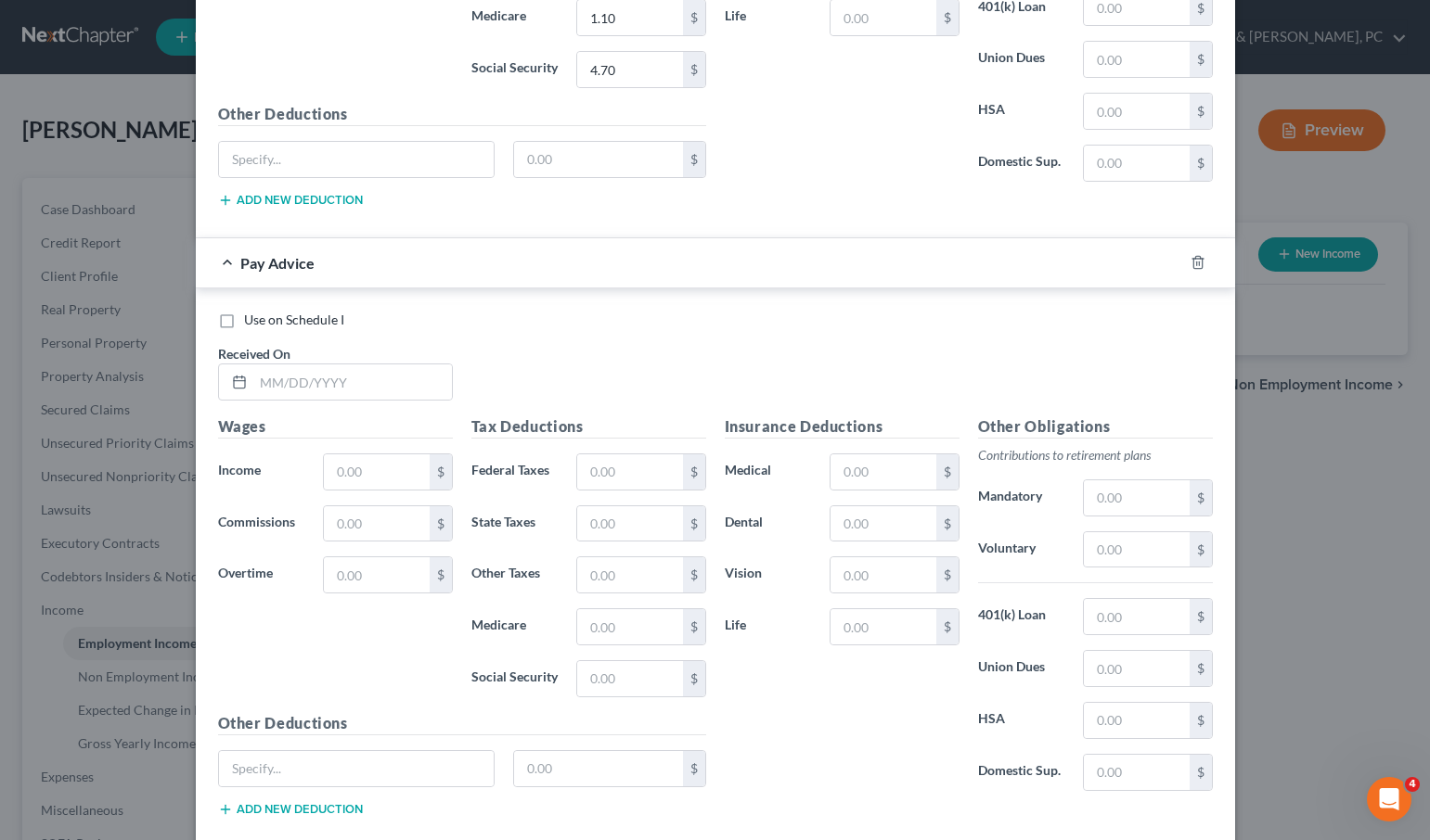
scroll to position [1615, 0]
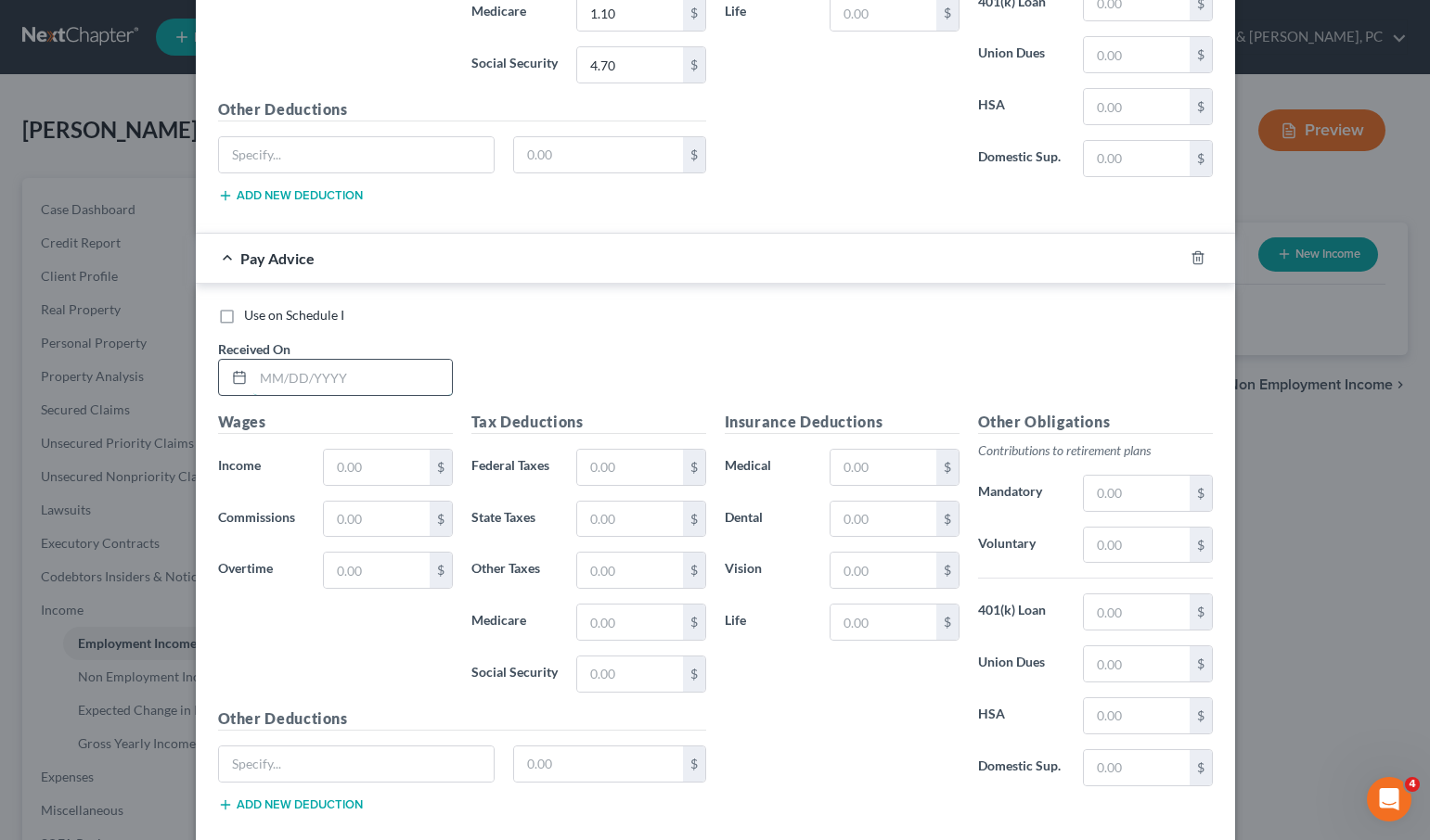
click at [287, 382] on input "text" at bounding box center [352, 377] width 199 height 35
type input "[DATE]"
type input "97.30"
type input "0.0"
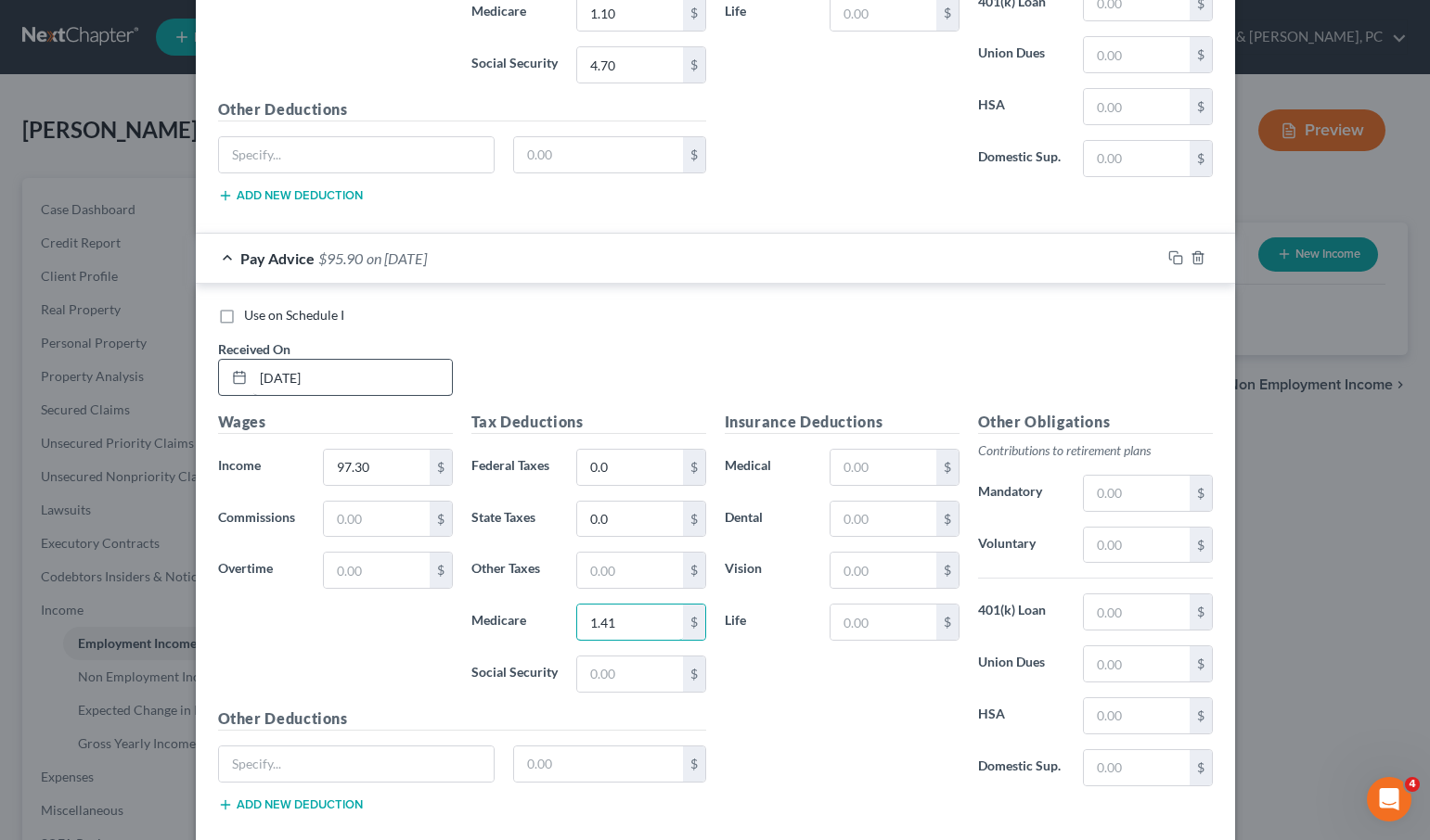
type input "1.41"
type input "6.03"
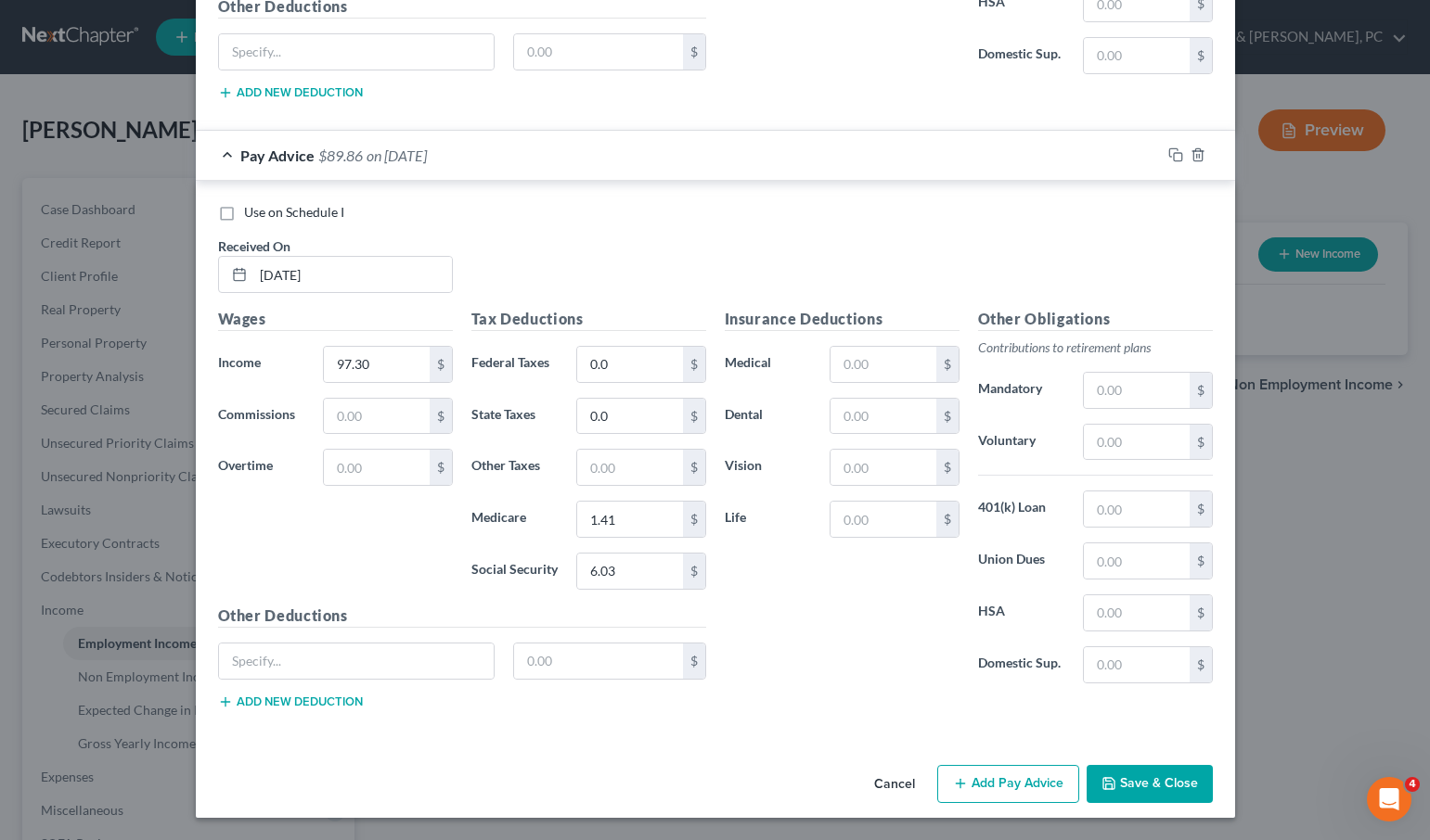
click at [985, 783] on button "Add Pay Advice" at bounding box center [1008, 784] width 142 height 39
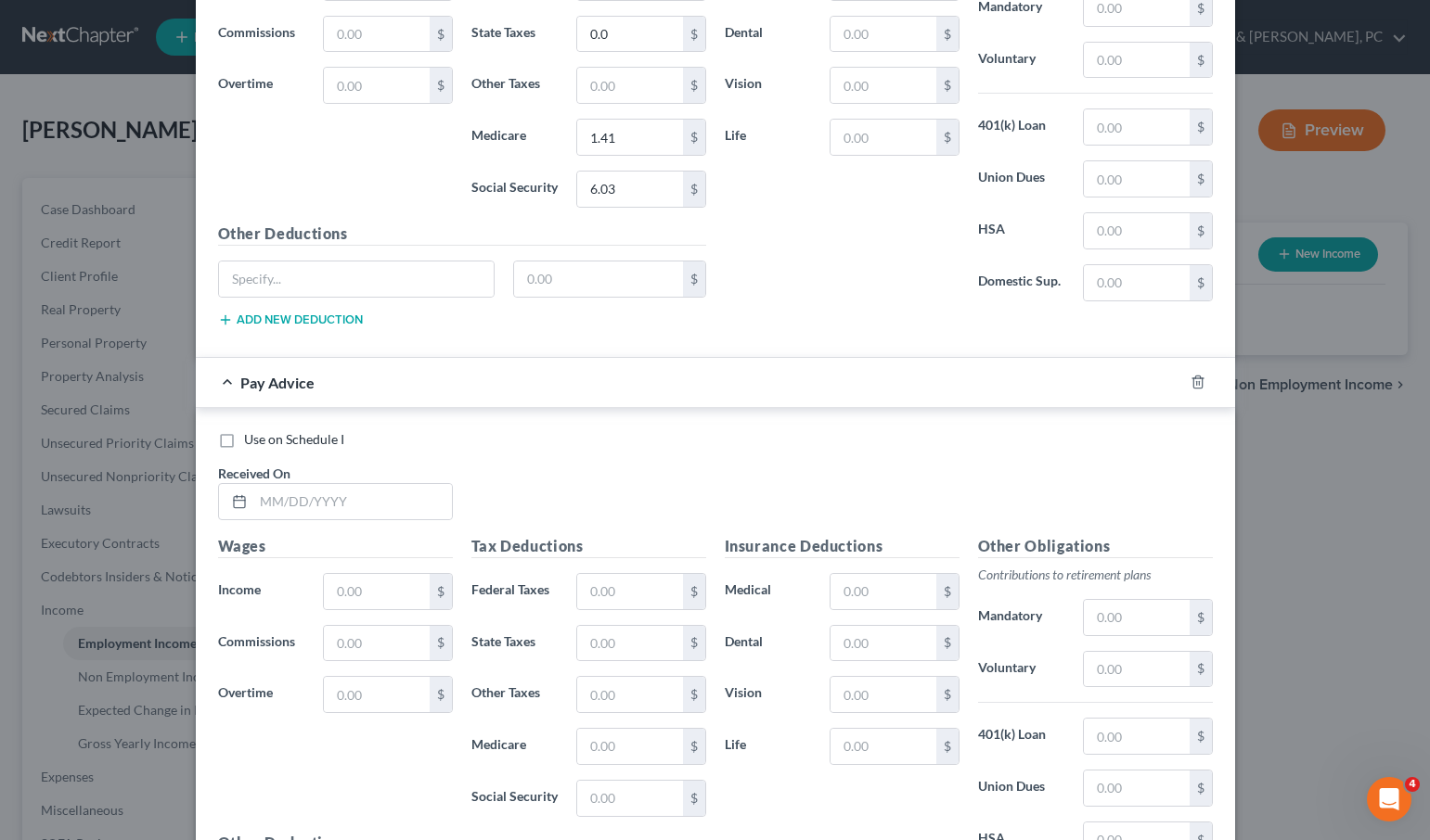
scroll to position [2135, 0]
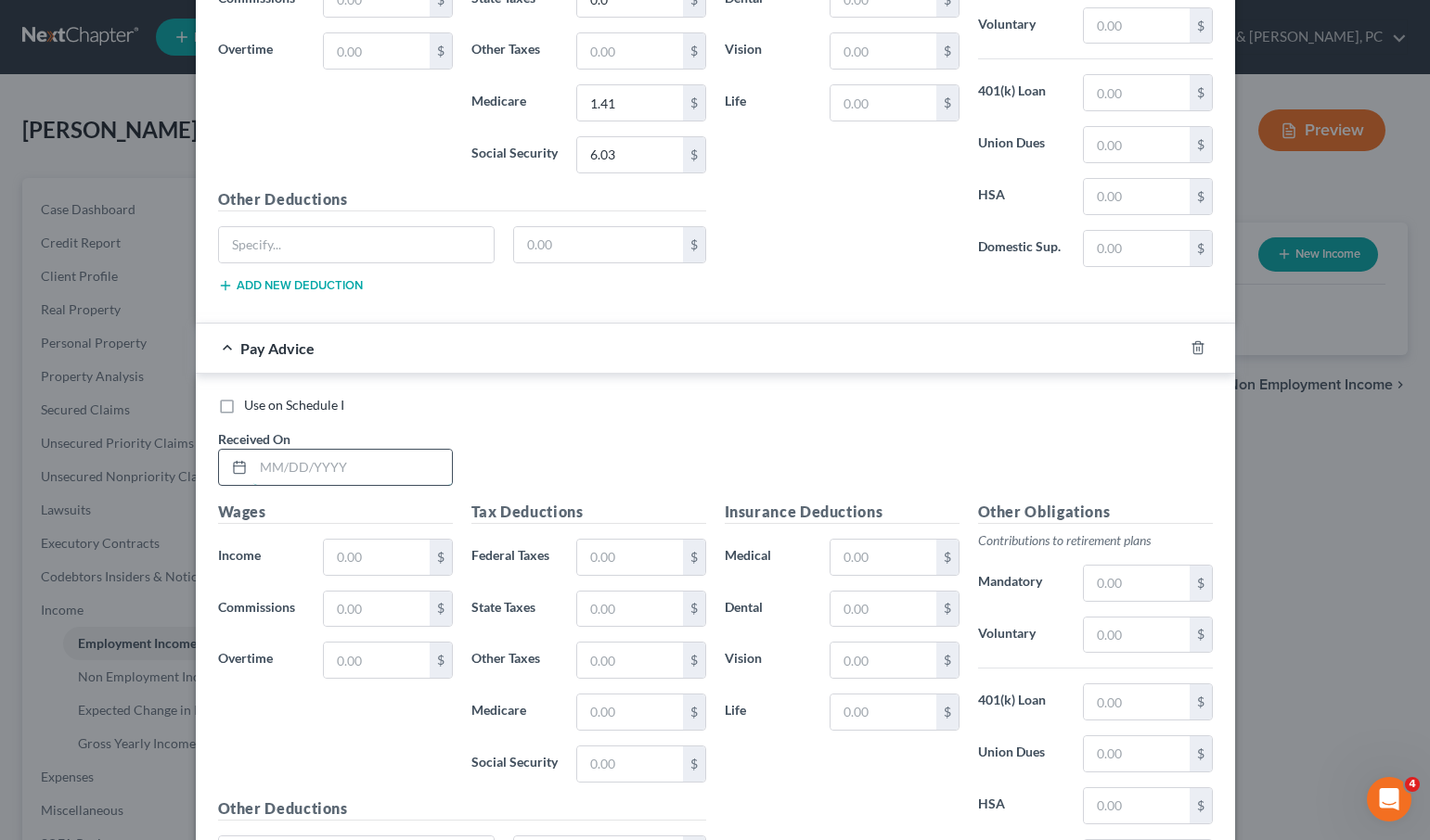
click at [289, 476] on input "text" at bounding box center [352, 467] width 199 height 35
type input "[DATE]"
type input "151.30"
type input "0"
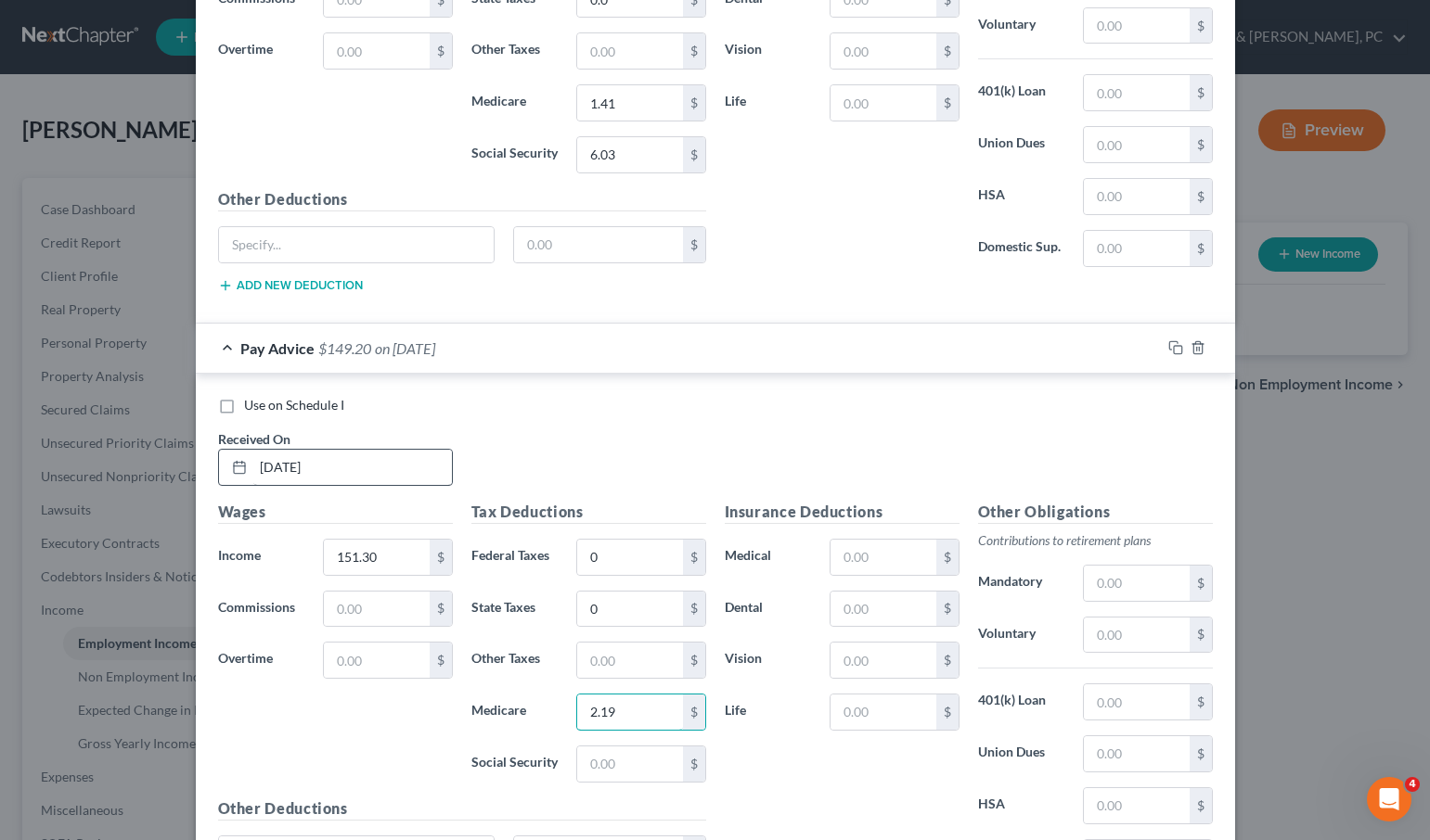
type input "2.19"
type input "9.38"
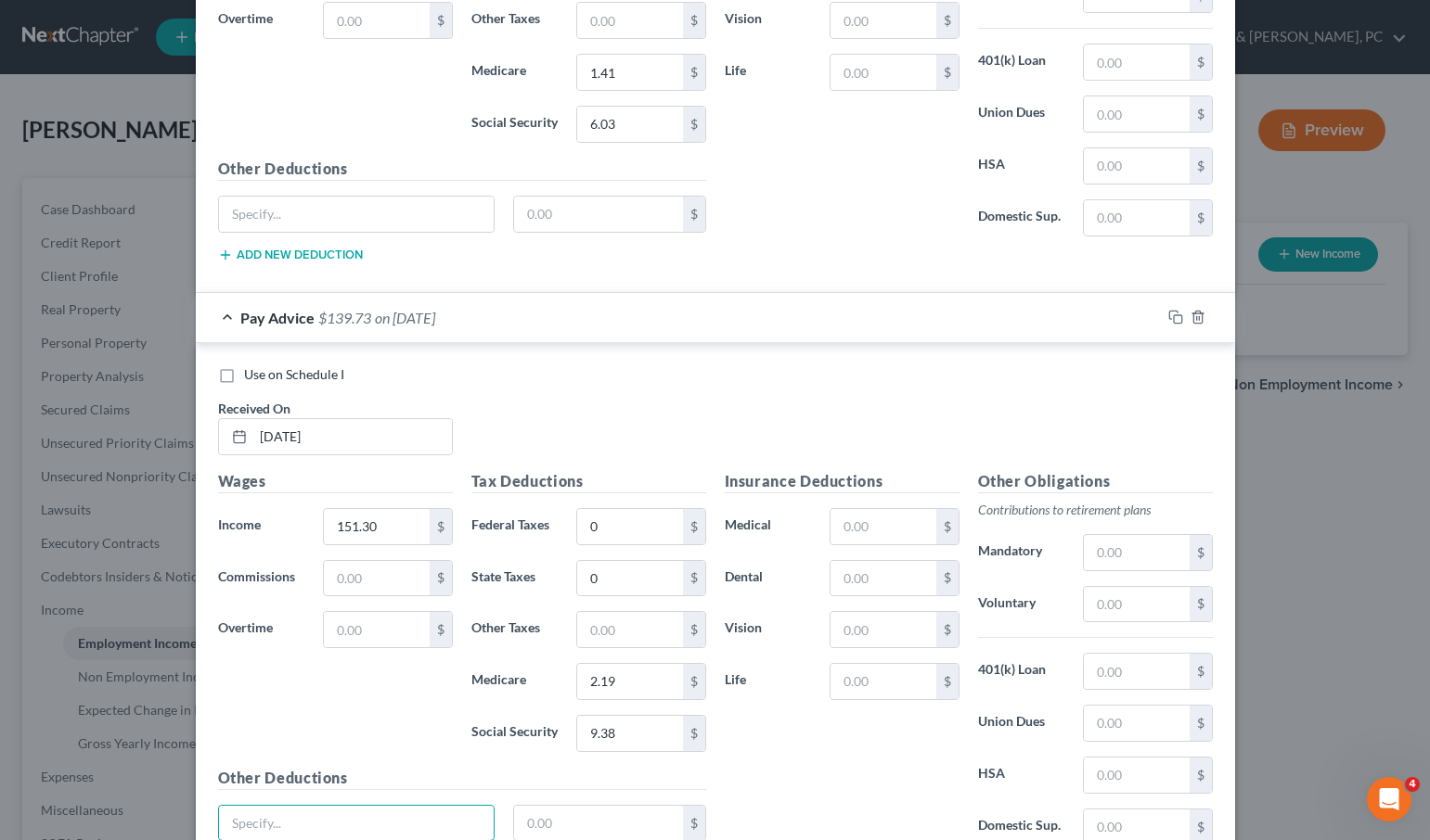
scroll to position [2327, 0]
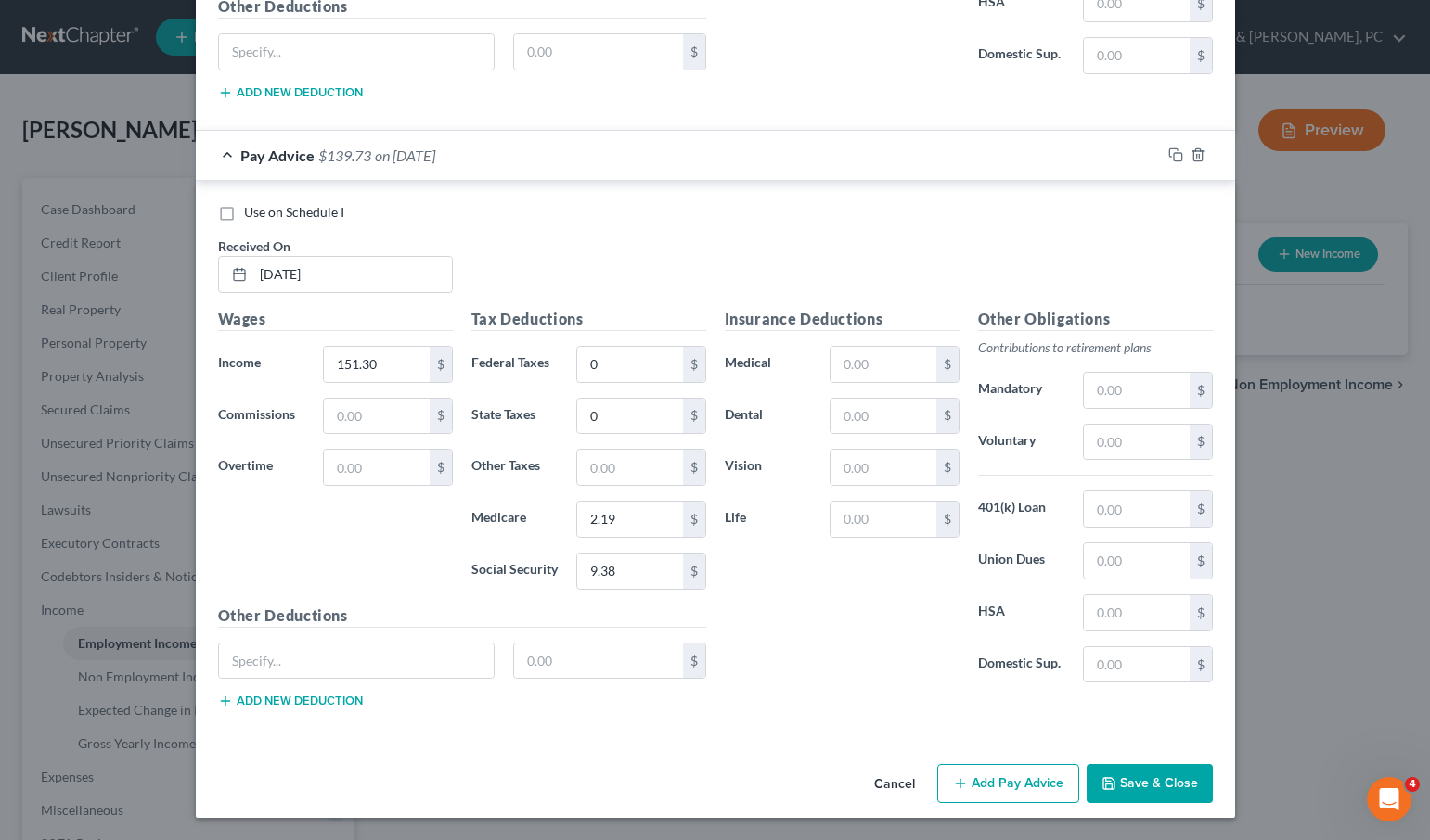
click at [1169, 791] on button "Save & Close" at bounding box center [1150, 783] width 126 height 39
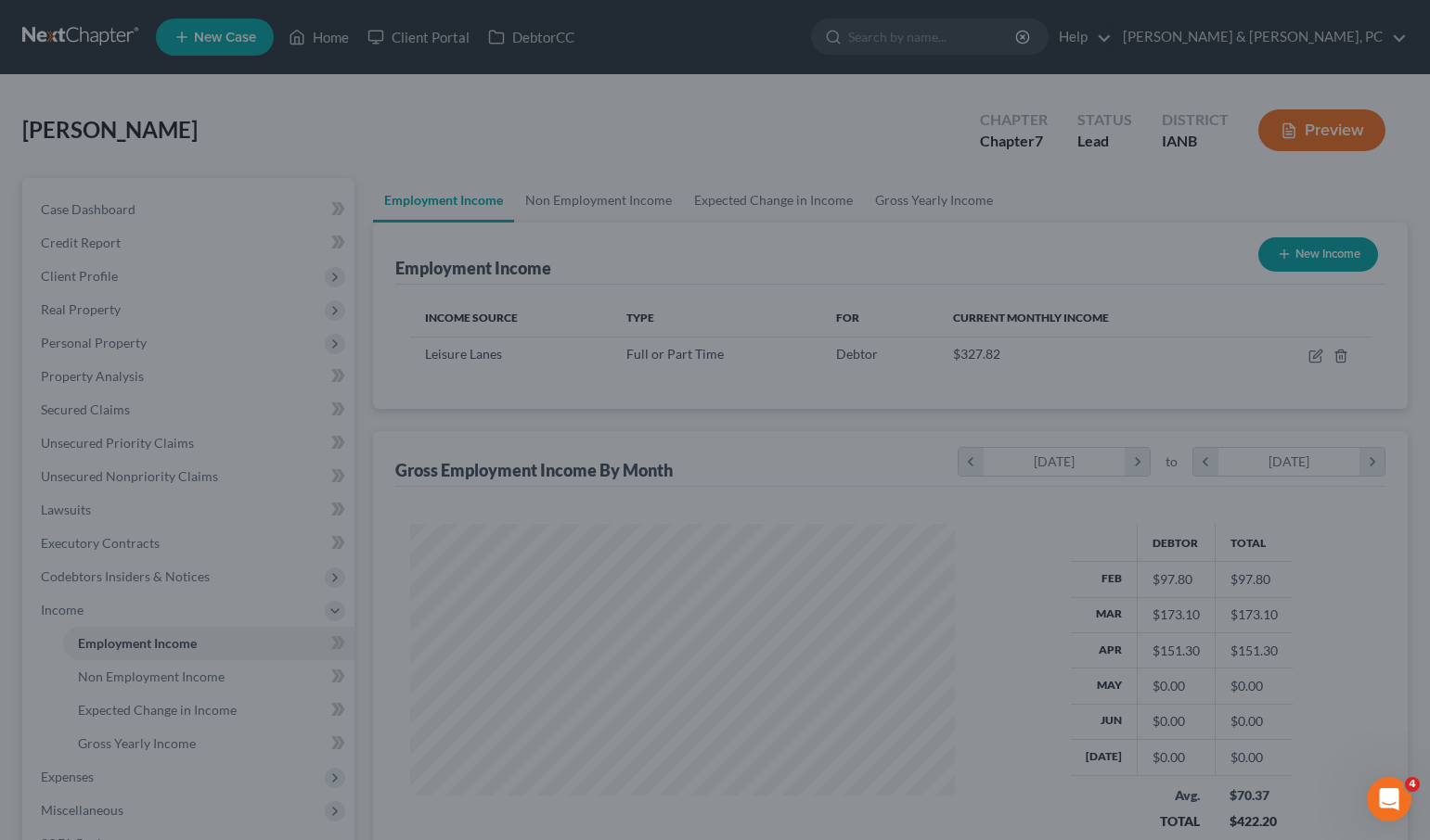
scroll to position [333, 582]
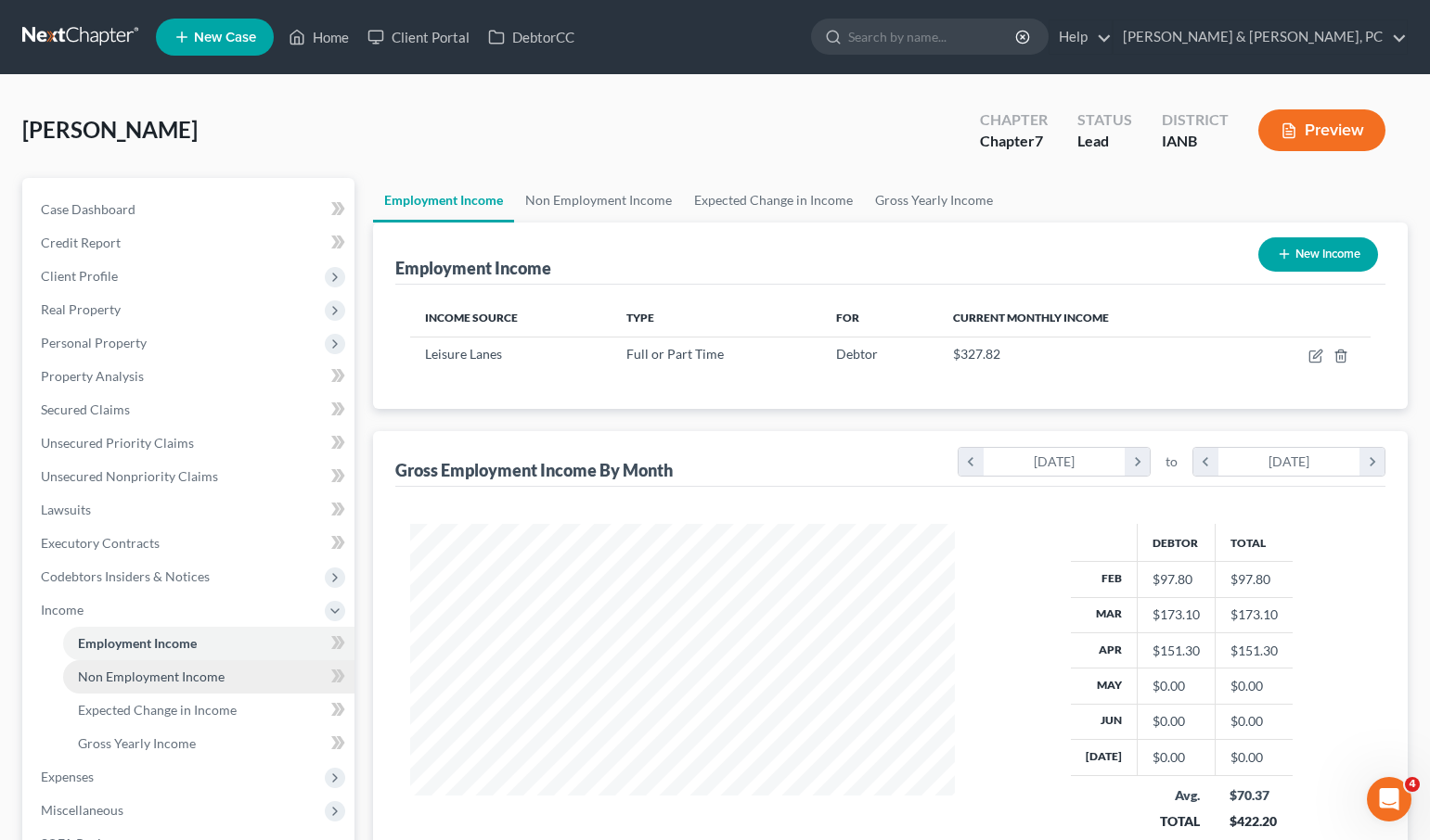
click at [146, 676] on span "Non Employment Income" at bounding box center [151, 676] width 147 height 16
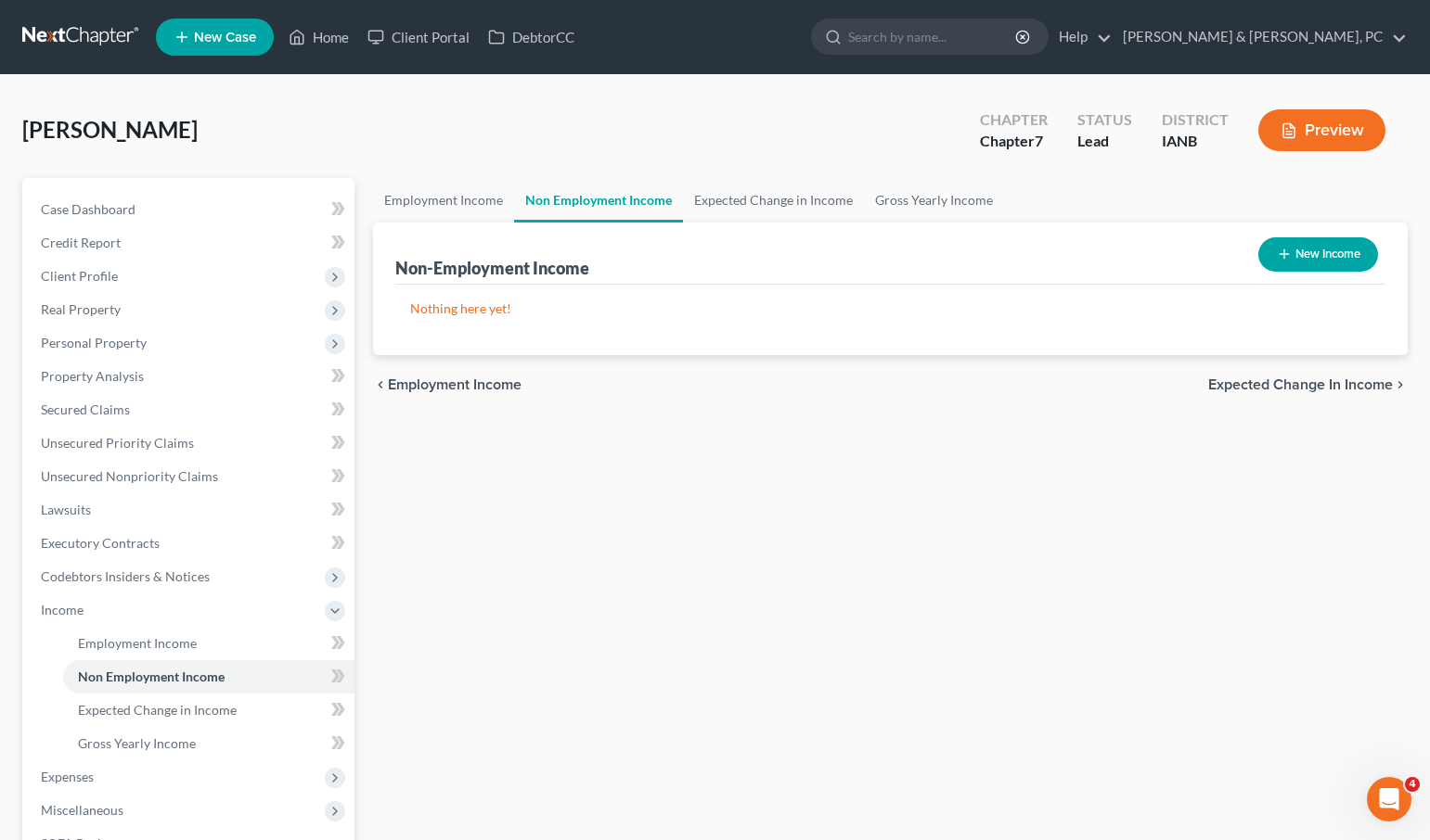
click at [1333, 247] on button "New Income" at bounding box center [1318, 254] width 120 height 34
select select "0"
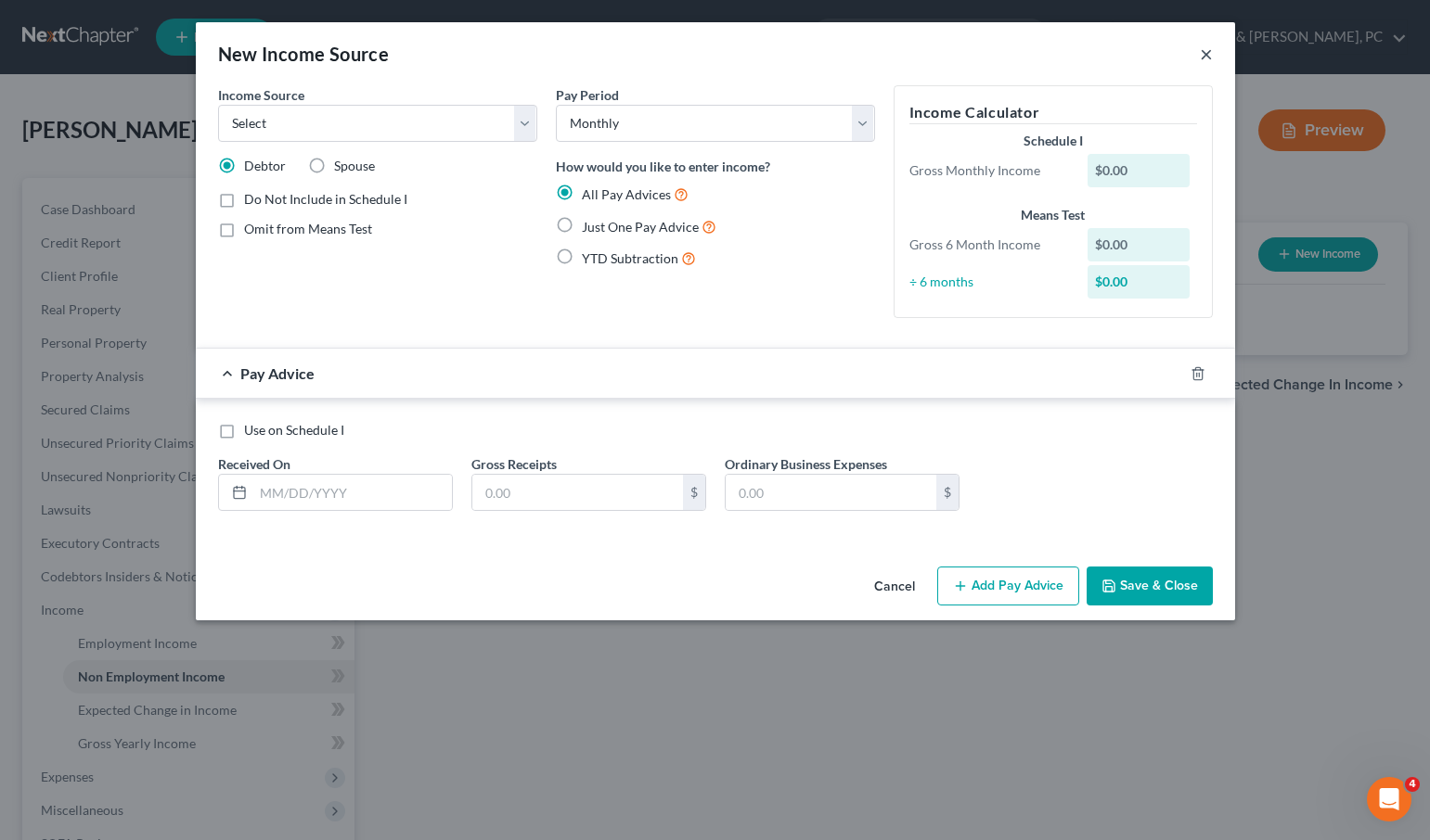
click at [1203, 51] on button "×" at bounding box center [1205, 54] width 13 height 22
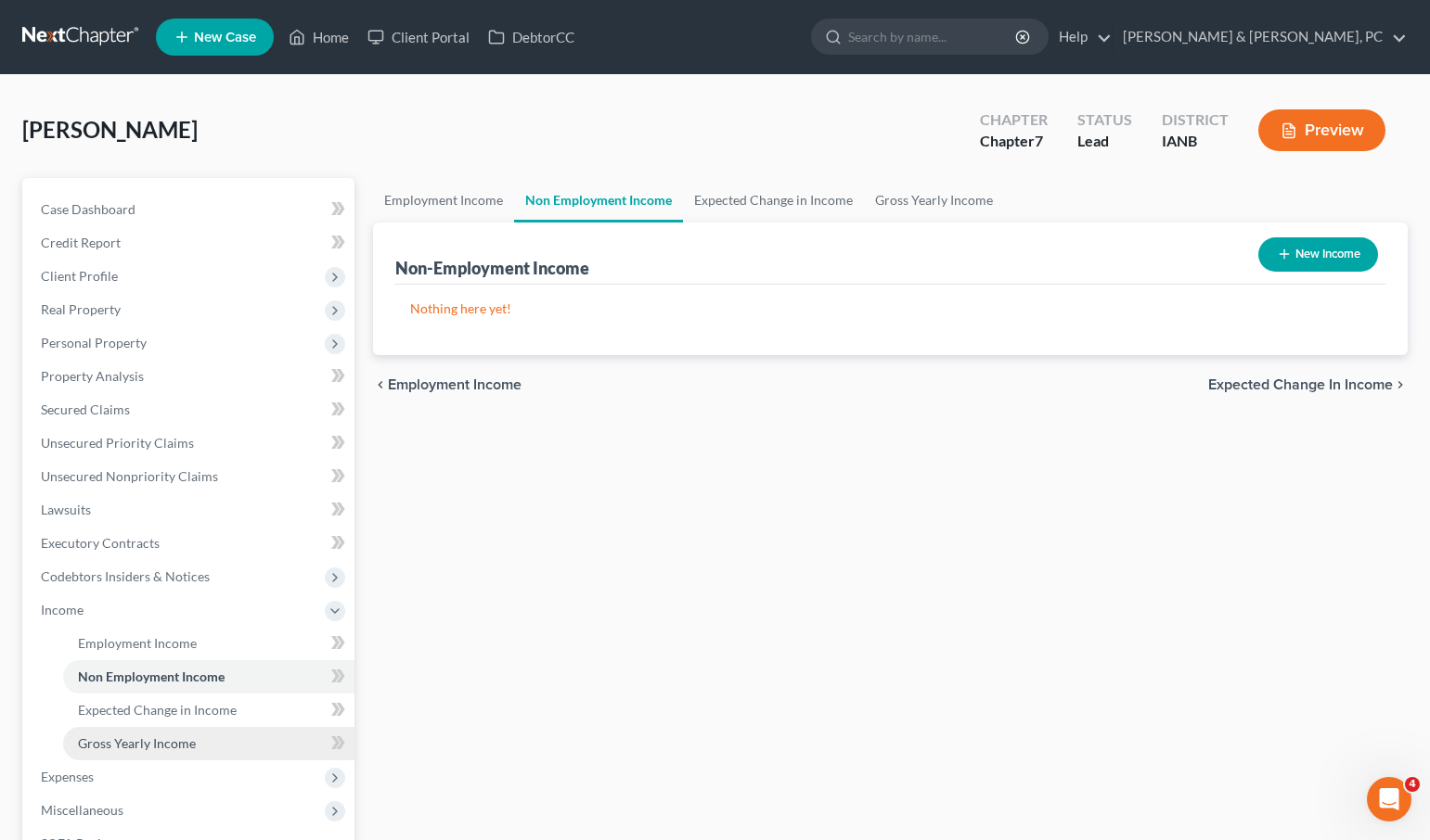
click at [172, 738] on span "Gross Yearly Income" at bounding box center [137, 743] width 118 height 16
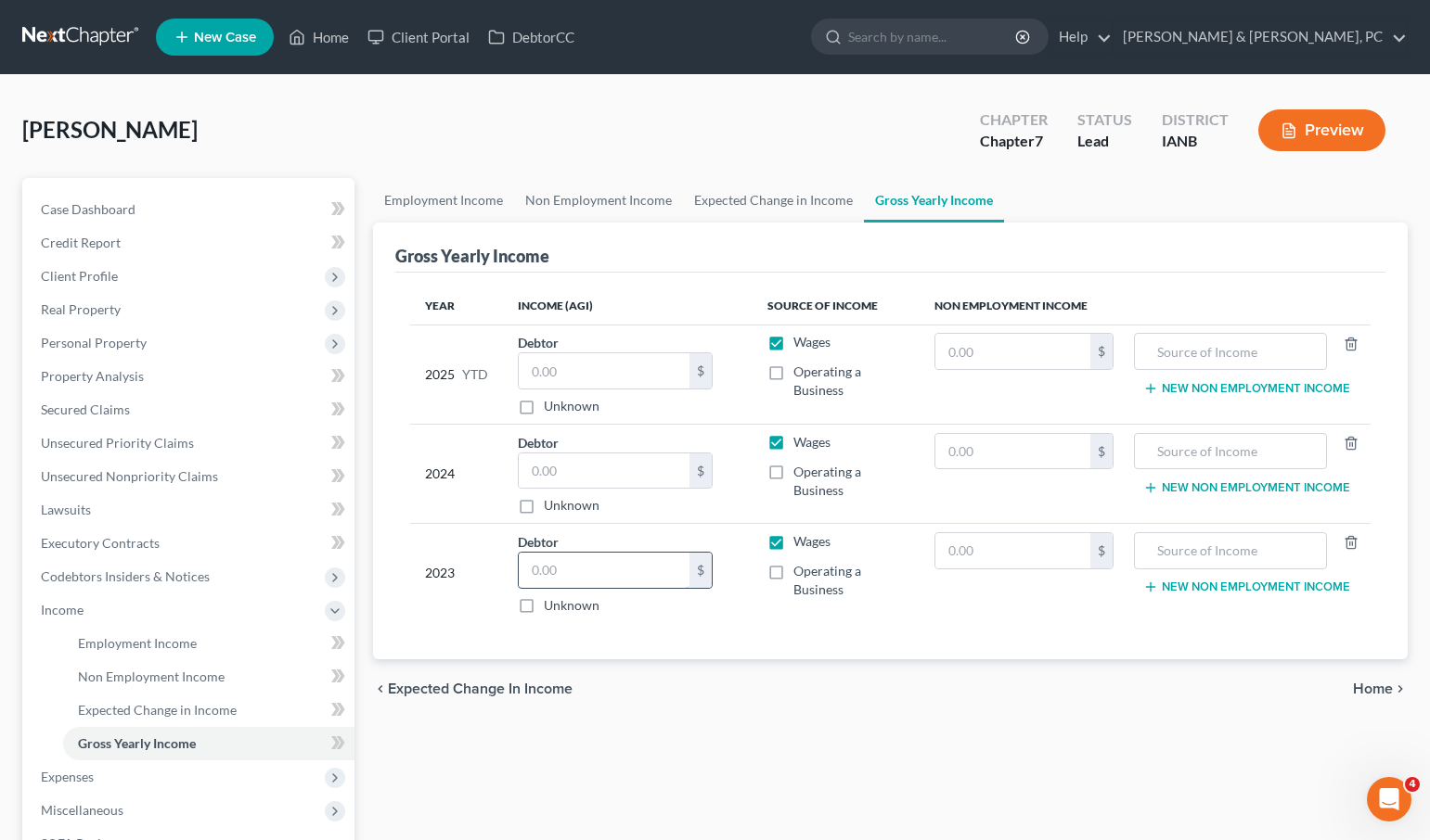
click at [579, 571] on input "text" at bounding box center [604, 570] width 171 height 35
type input "85,403"
click at [605, 468] on input "text" at bounding box center [604, 471] width 171 height 35
type input "53,300"
click at [73, 278] on span "Client Profile" at bounding box center [79, 276] width 77 height 16
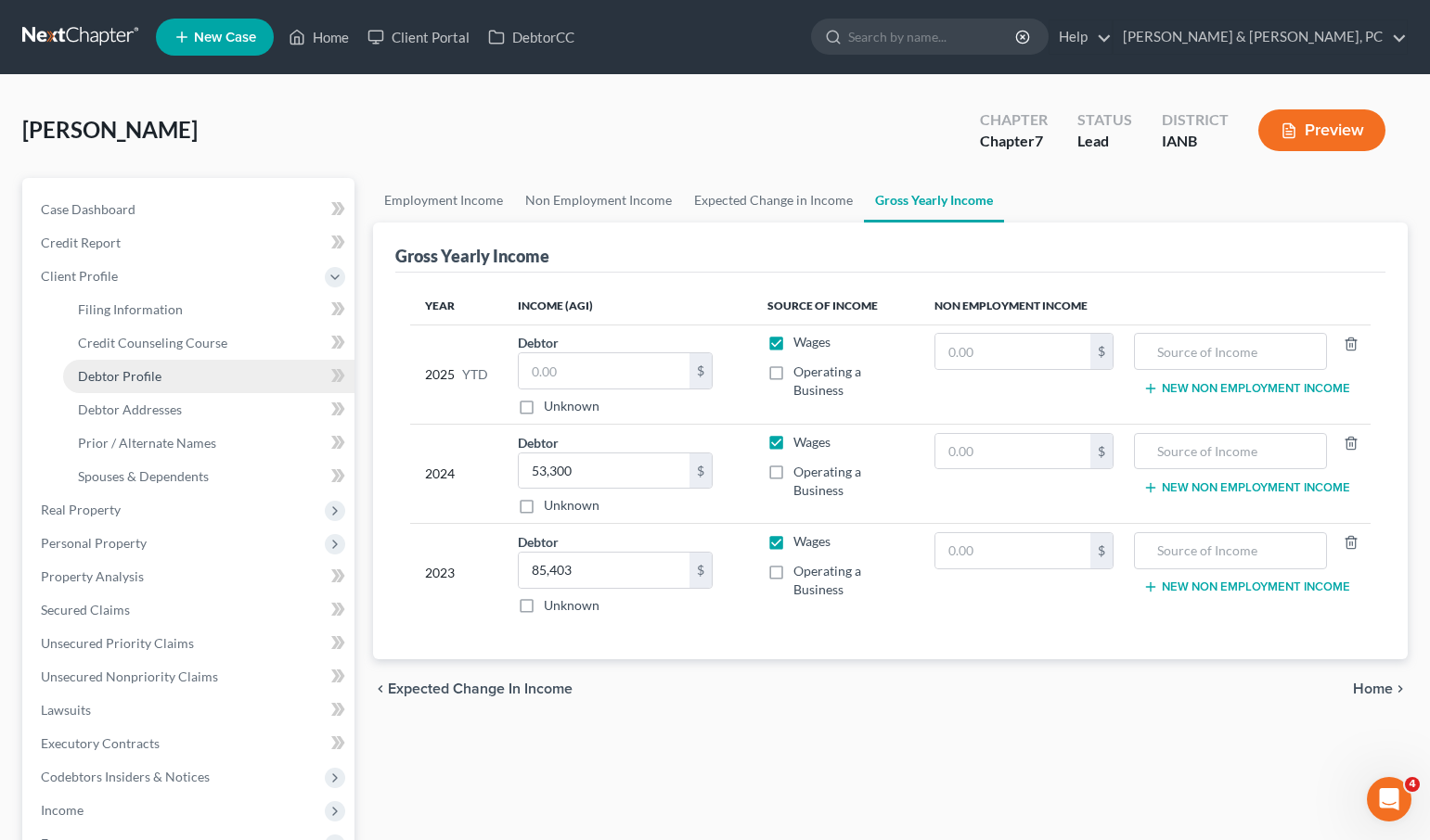
click at [117, 376] on span "Debtor Profile" at bounding box center [120, 376] width 84 height 16
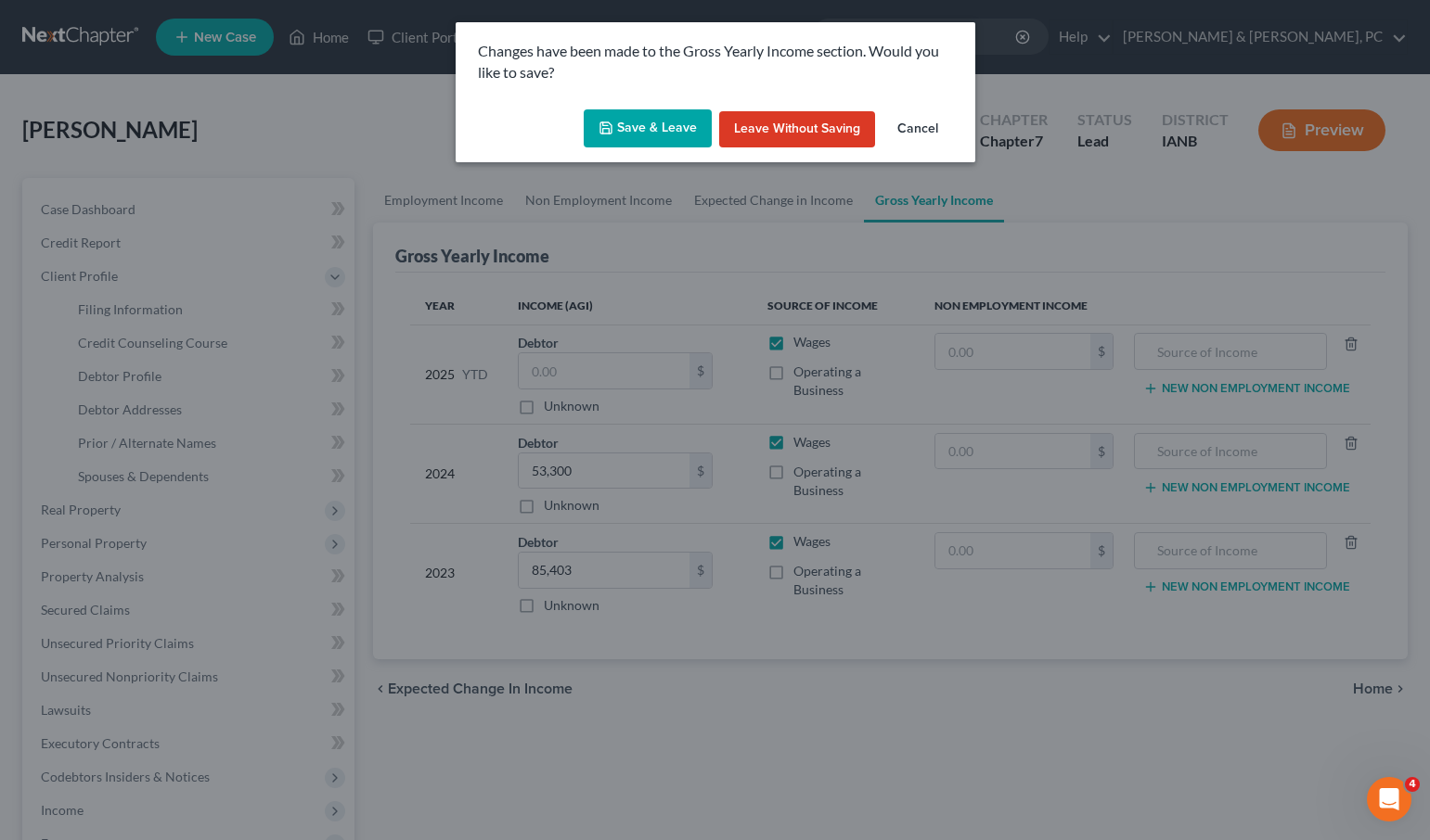
drag, startPoint x: 625, startPoint y: 133, endPoint x: 631, endPoint y: 269, distance: 136.1
click at [625, 133] on button "Save & Leave" at bounding box center [648, 129] width 128 height 39
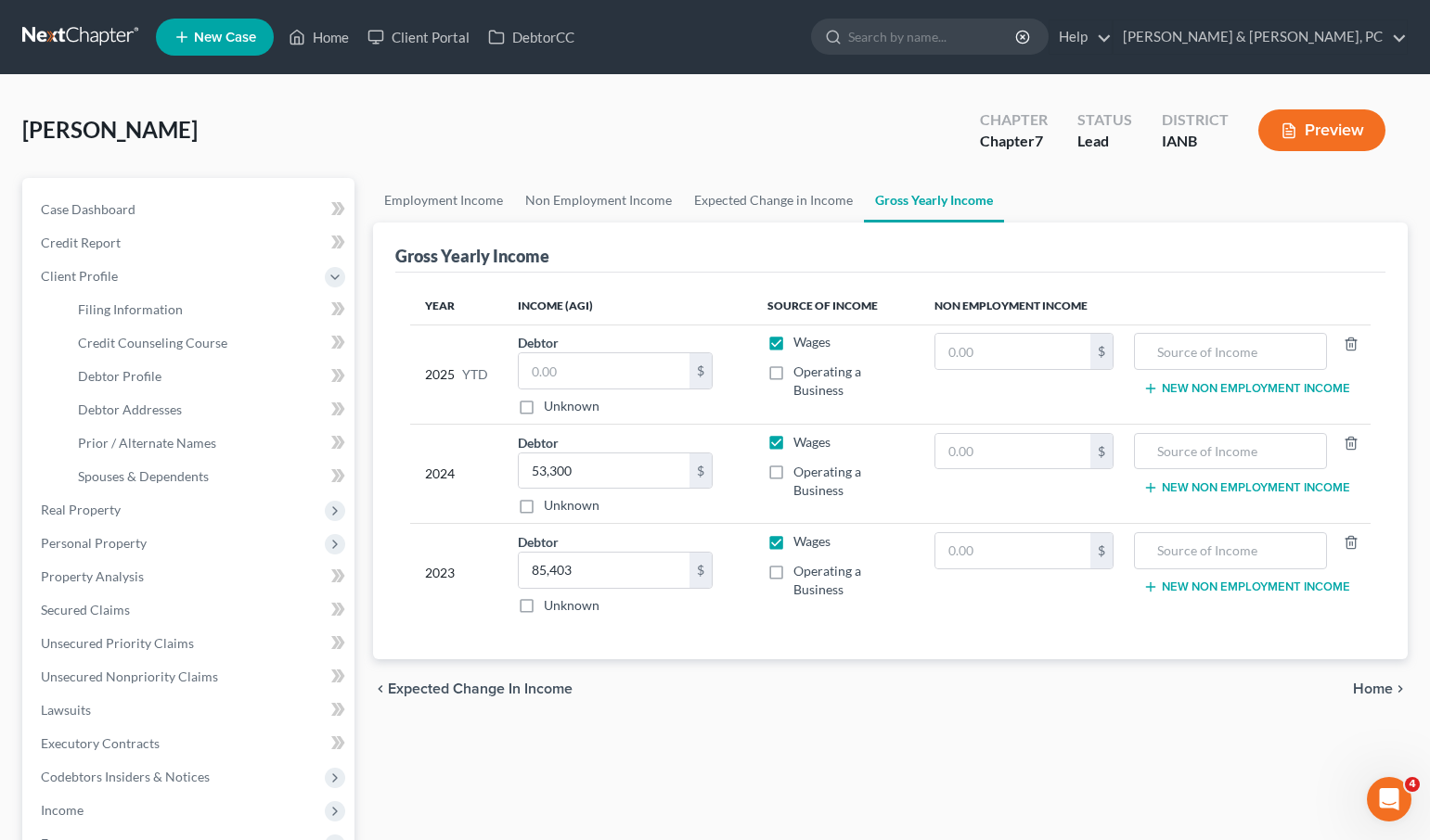
select select "0"
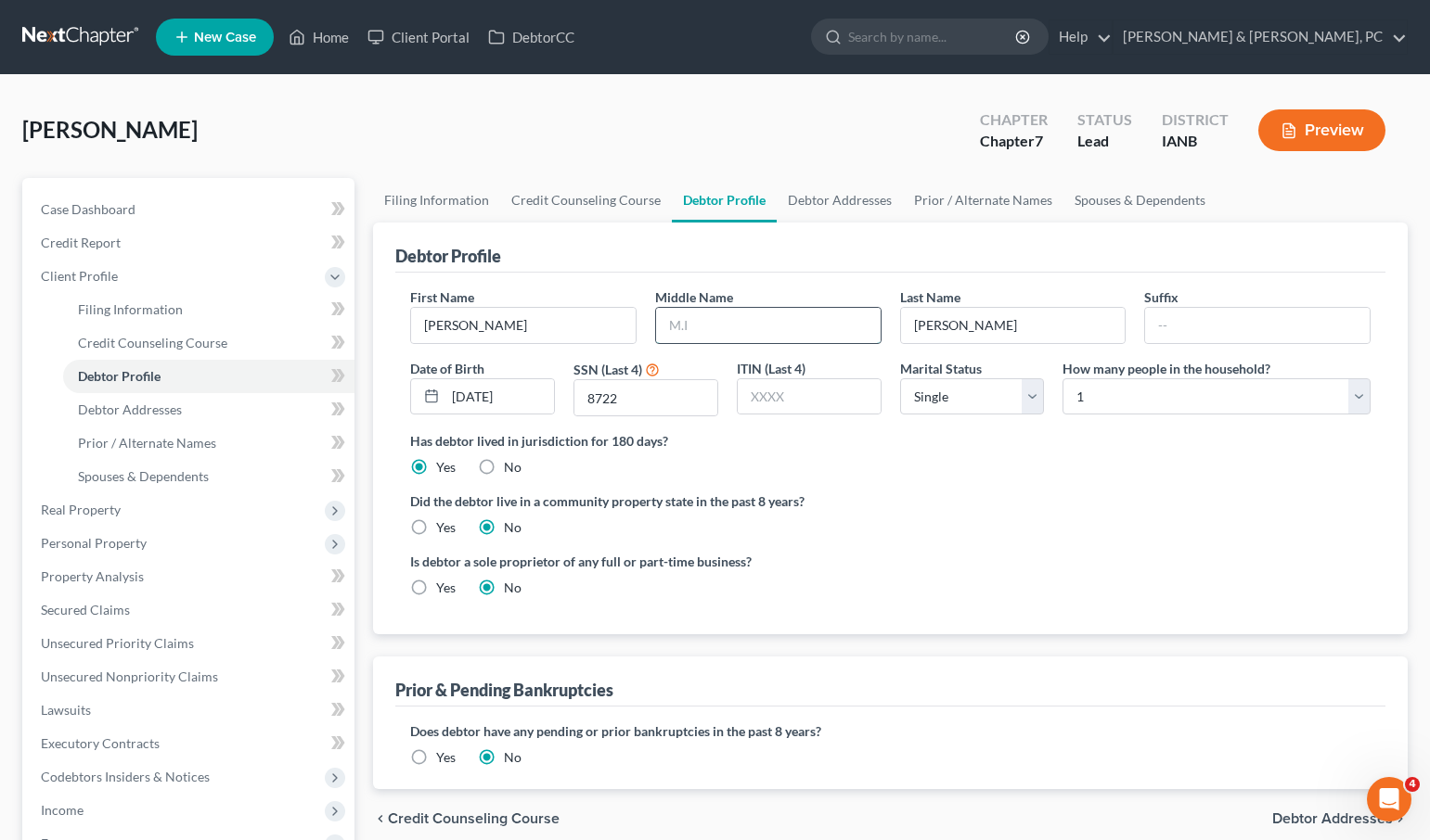
click at [767, 335] on input "text" at bounding box center [767, 325] width 225 height 35
type input "M"
click at [965, 388] on select "Select Single Married Separated Divorced Widowed" at bounding box center [972, 396] width 145 height 37
click at [952, 381] on select "Select Single Married Separated Divorced Widowed" at bounding box center [972, 396] width 145 height 37
select select "3"
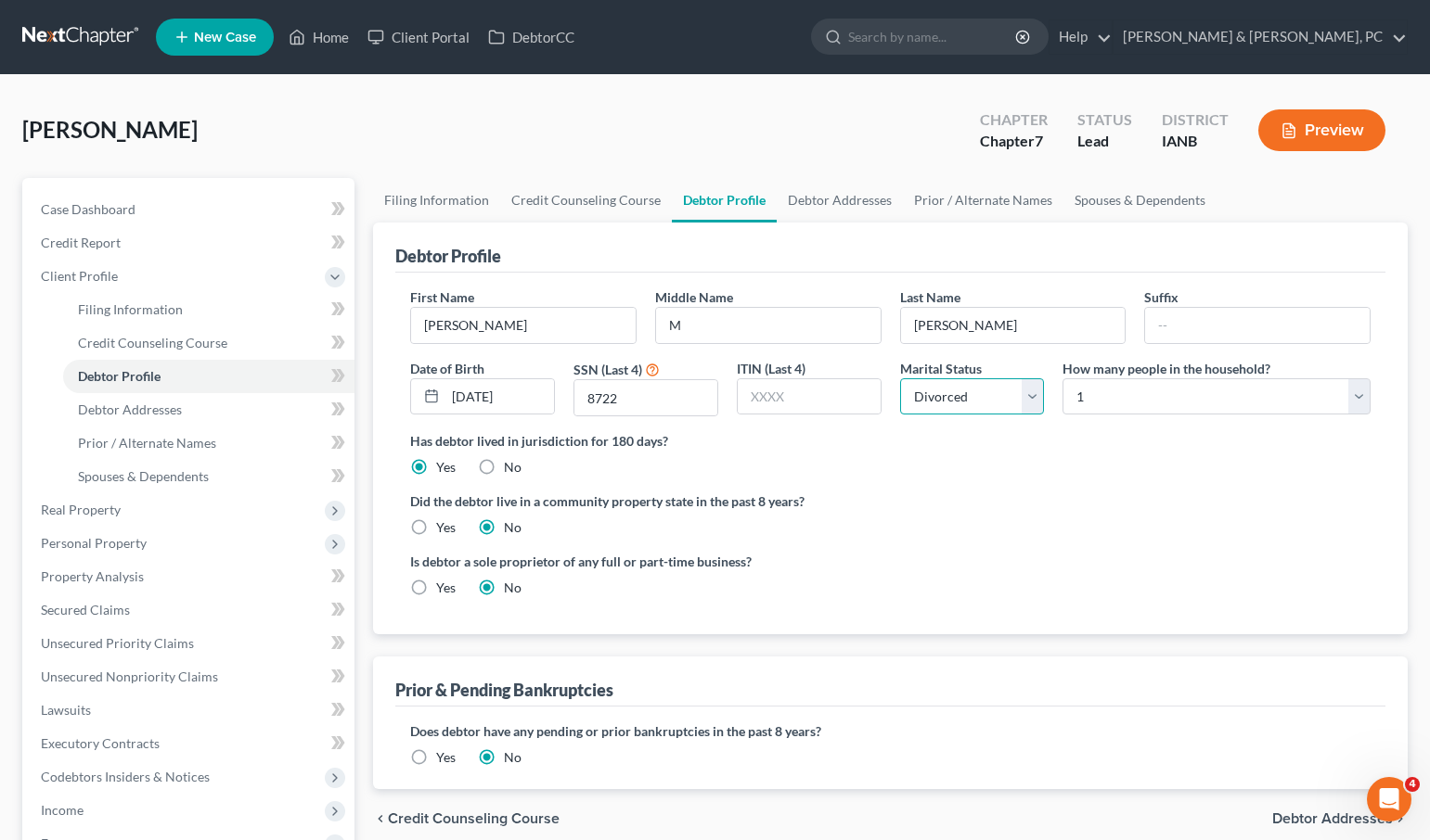
click at [900, 378] on select "Select Single Married Separated Divorced Widowed" at bounding box center [972, 396] width 145 height 37
drag, startPoint x: 127, startPoint y: 547, endPoint x: 120, endPoint y: 538, distance: 11.4
click at [126, 546] on span "Personal Property" at bounding box center [94, 543] width 106 height 16
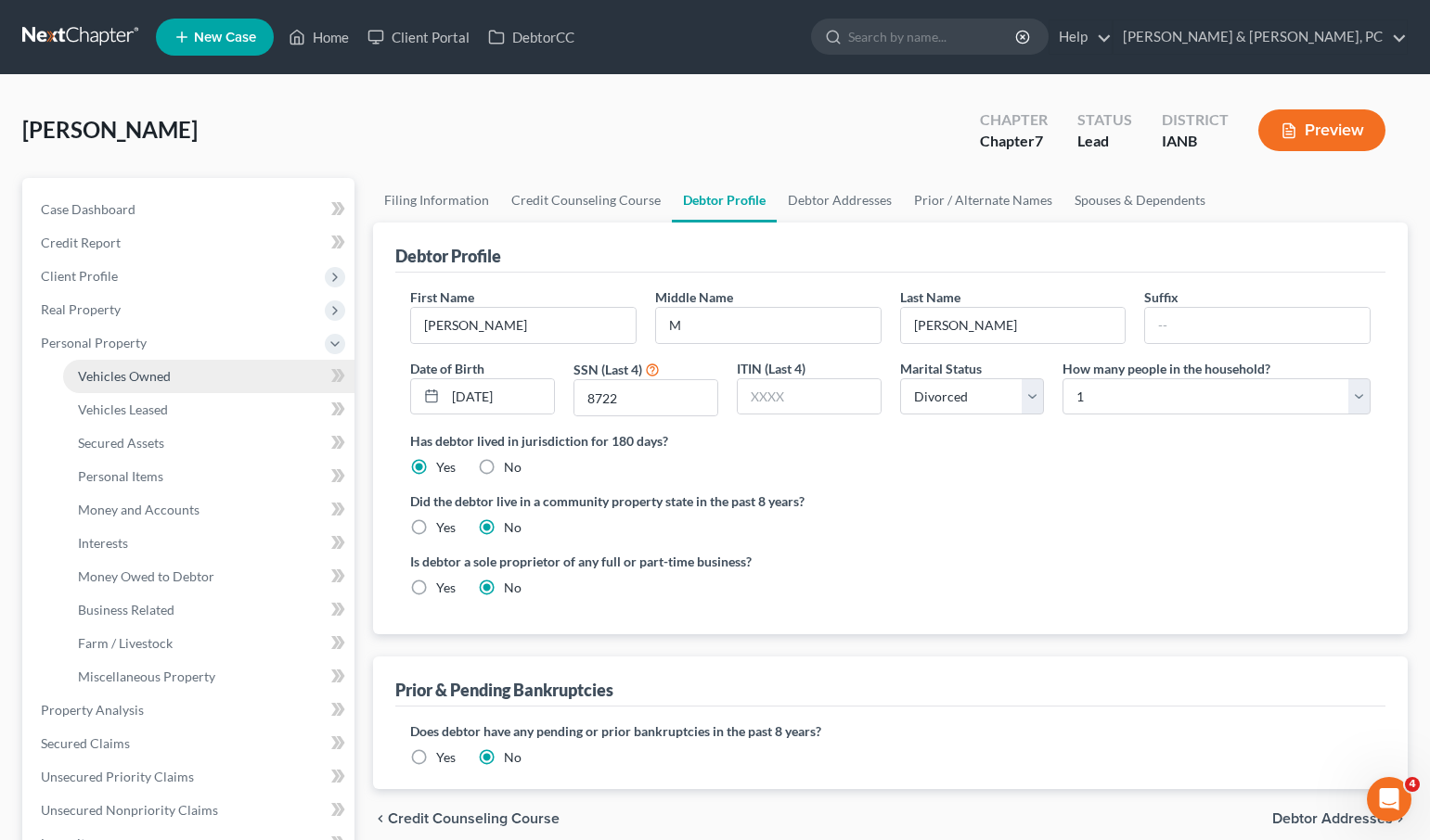
click at [133, 390] on link "Vehicles Owned" at bounding box center [209, 376] width 291 height 33
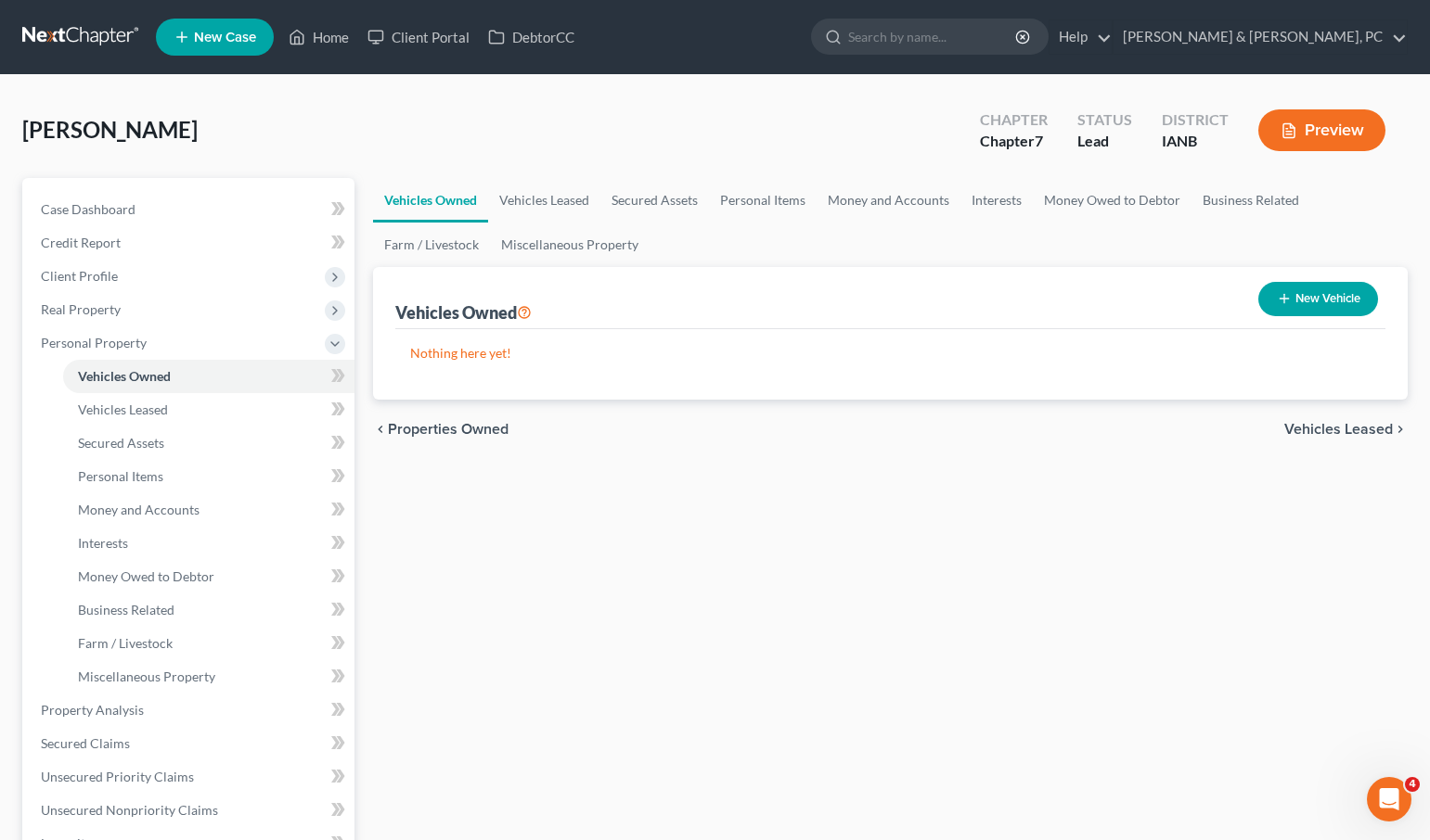
click at [1298, 298] on button "New Vehicle" at bounding box center [1318, 299] width 120 height 34
select select "0"
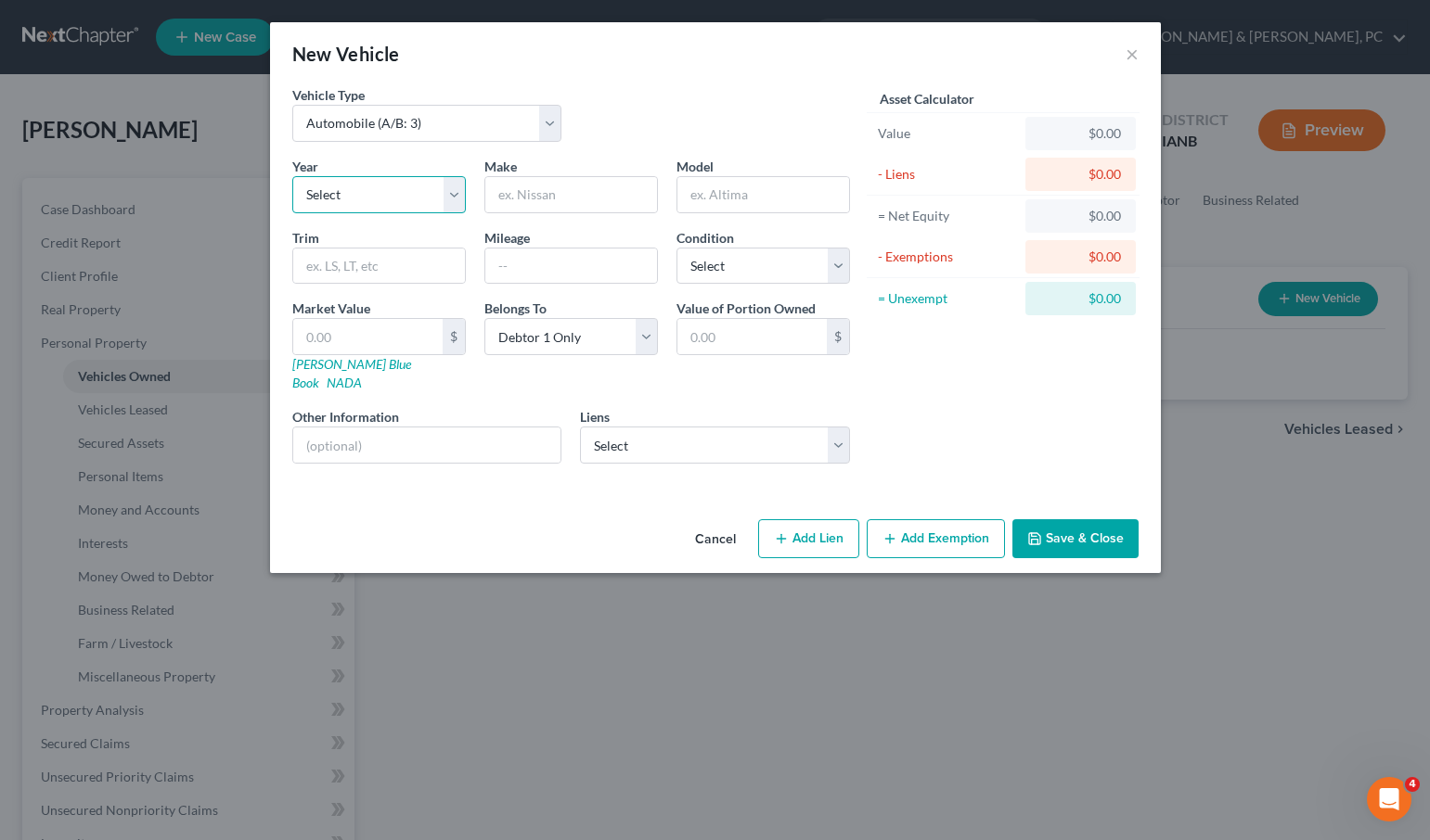
click at [339, 195] on select "Select 2026 2025 2024 2023 2022 2021 2020 2019 2018 2017 2016 2015 2014 2013 20…" at bounding box center [379, 195] width 174 height 37
select select "14"
click at [292, 177] on select "Select 2026 2025 2024 2023 2022 2021 2020 2019 2018 2017 2016 2015 2014 2013 20…" at bounding box center [379, 195] width 174 height 37
click at [565, 196] on input "text" at bounding box center [571, 195] width 172 height 35
click at [516, 260] on input "text" at bounding box center [571, 265] width 172 height 35
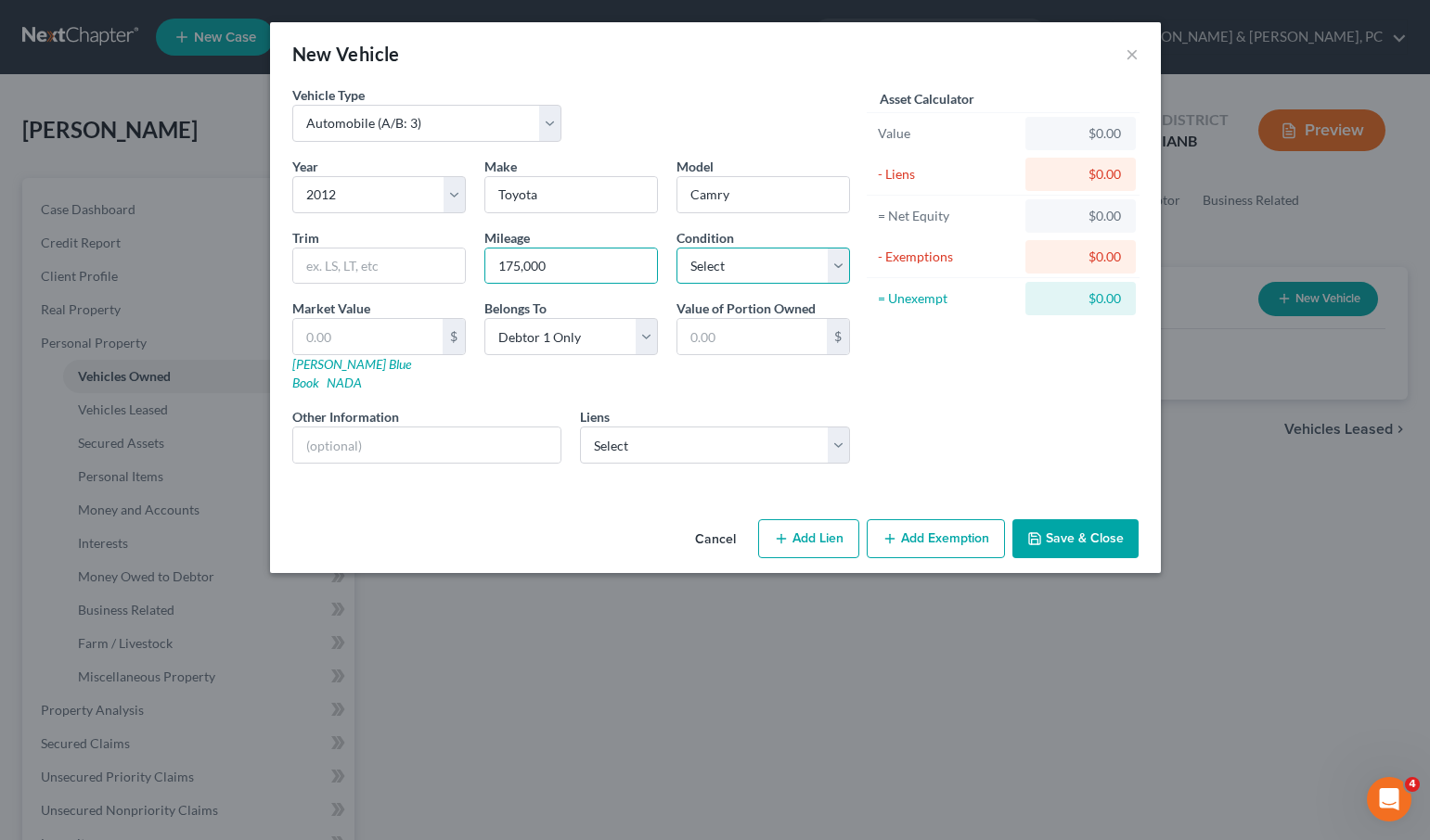
click at [739, 267] on select "Select Excellent Very Good Good Fair Poor" at bounding box center [763, 265] width 174 height 37
click at [740, 272] on select "Select Excellent Very Good Good Fair Poor" at bounding box center [763, 265] width 174 height 37
click at [677, 247] on select "Select Excellent Very Good Good Fair Poor" at bounding box center [763, 265] width 174 height 37
click at [319, 343] on input "text" at bounding box center [368, 336] width 150 height 35
click at [926, 525] on button "Add Exemption" at bounding box center [935, 539] width 139 height 39
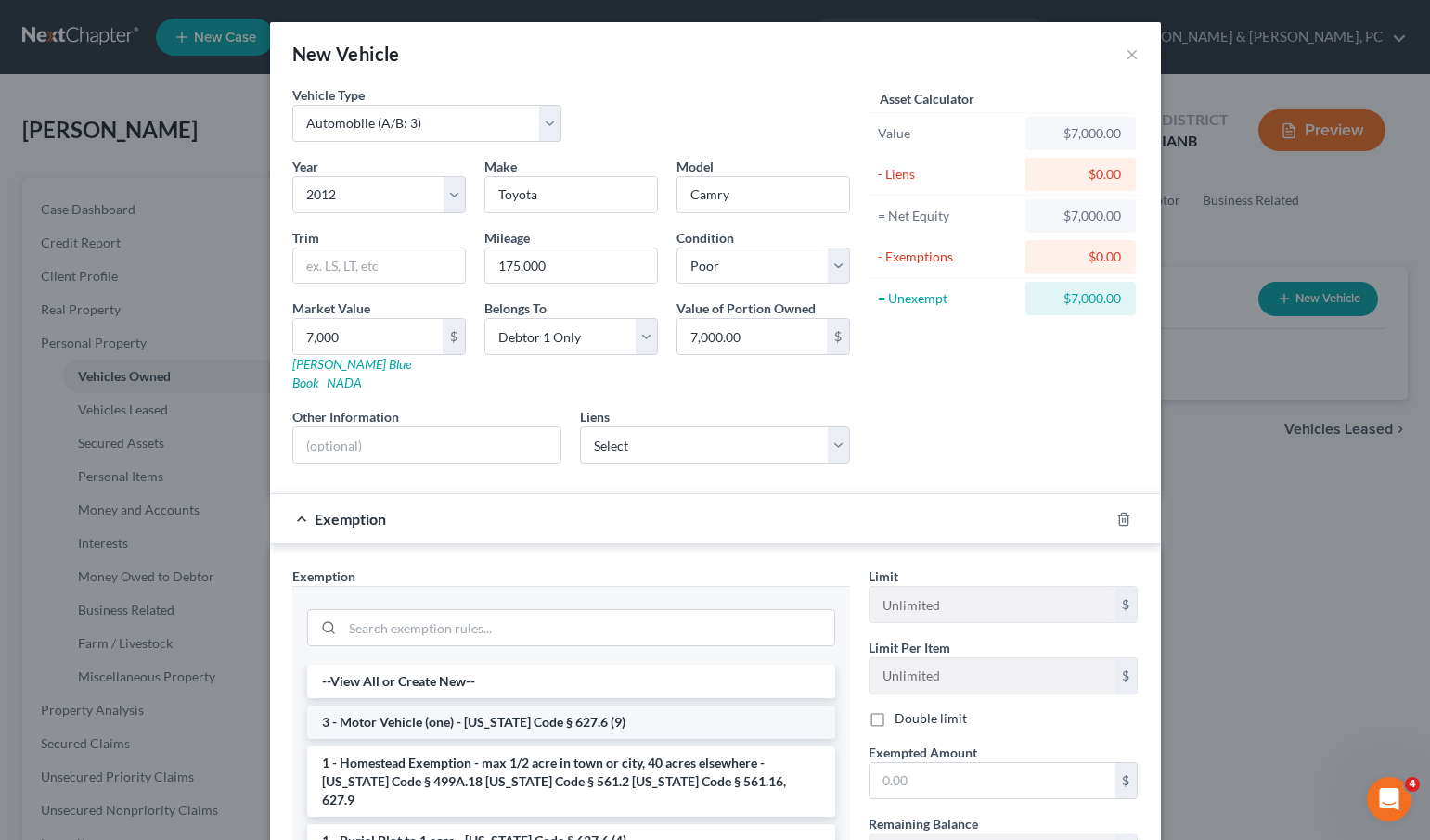
click at [546, 705] on li "3 - Motor Vehicle (one) - [US_STATE] Code § 627.6 (9)" at bounding box center [571, 721] width 528 height 33
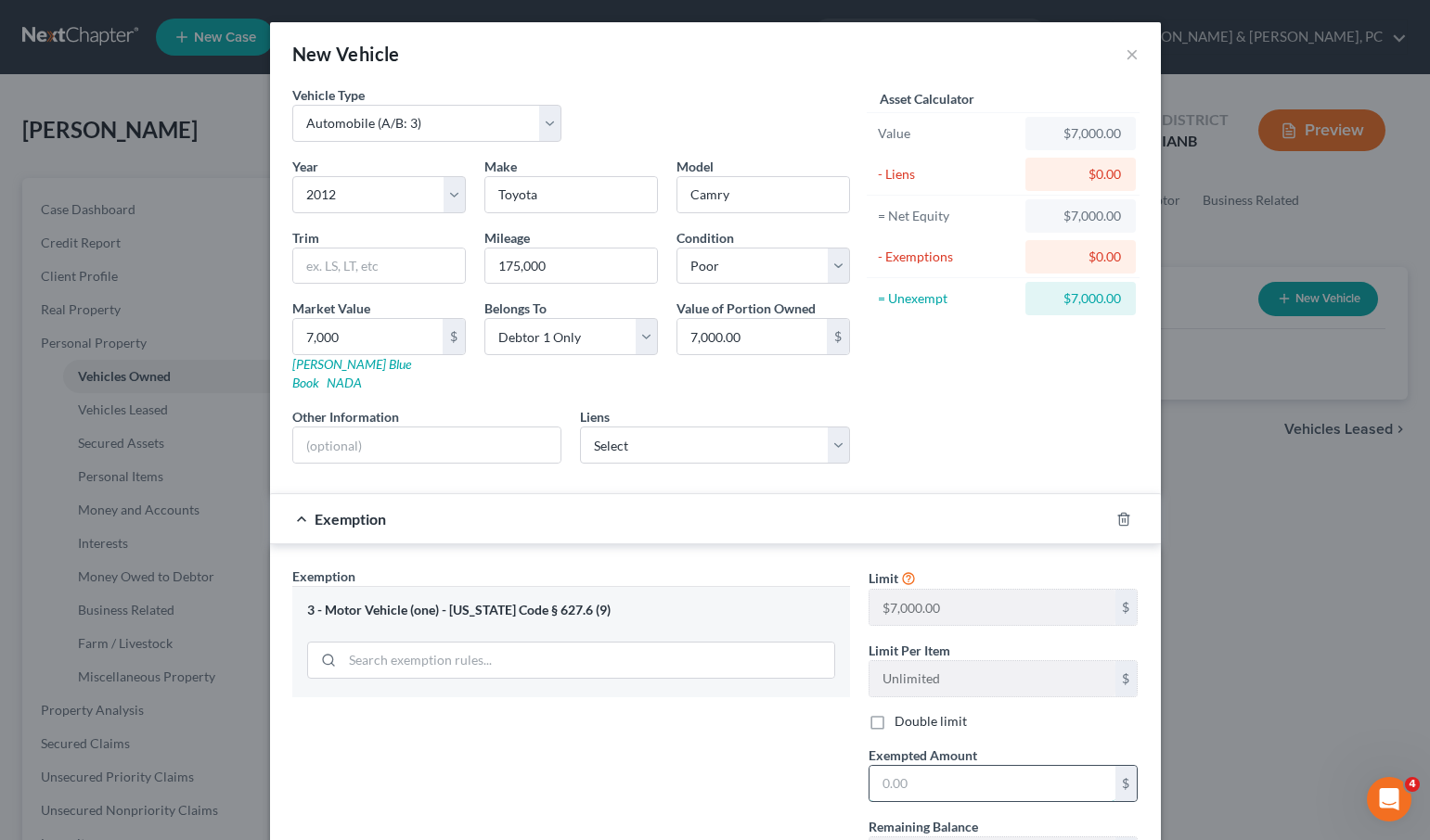
click at [949, 767] on input "text" at bounding box center [992, 783] width 245 height 35
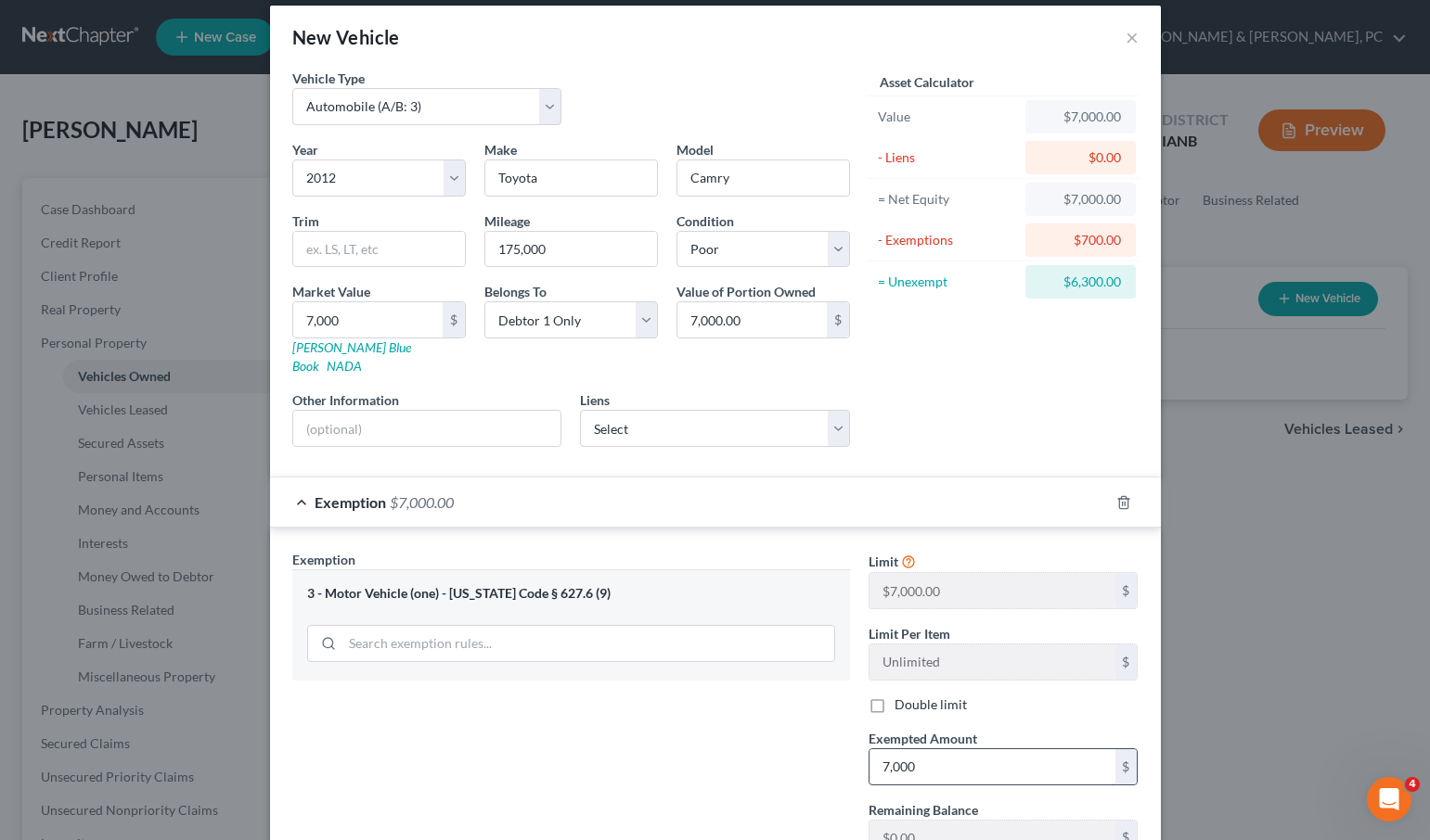
scroll to position [147, 0]
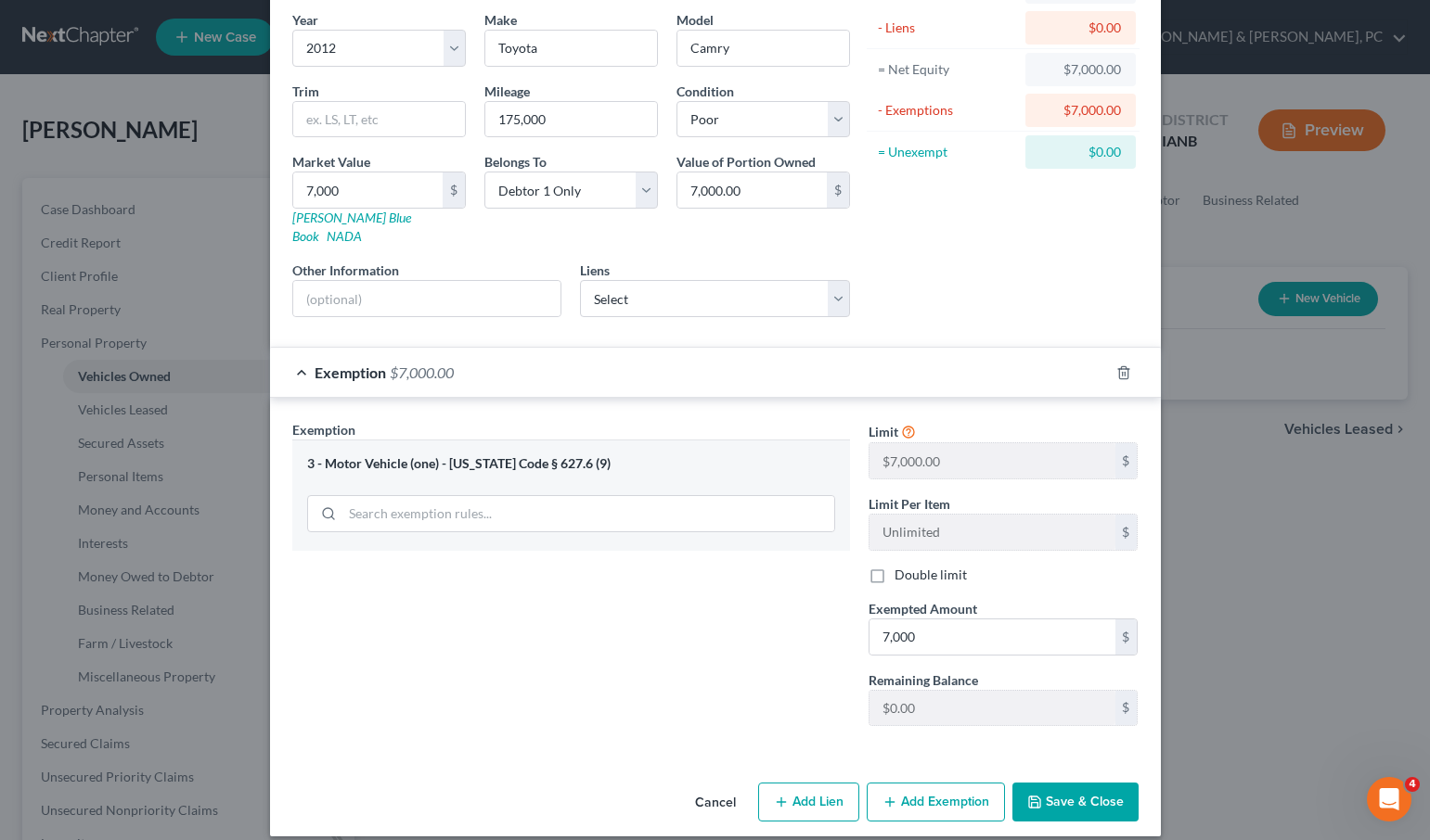
drag, startPoint x: 1085, startPoint y: 781, endPoint x: 945, endPoint y: 781, distance: 140.0
click at [1085, 783] on button "Save & Close" at bounding box center [1075, 802] width 126 height 39
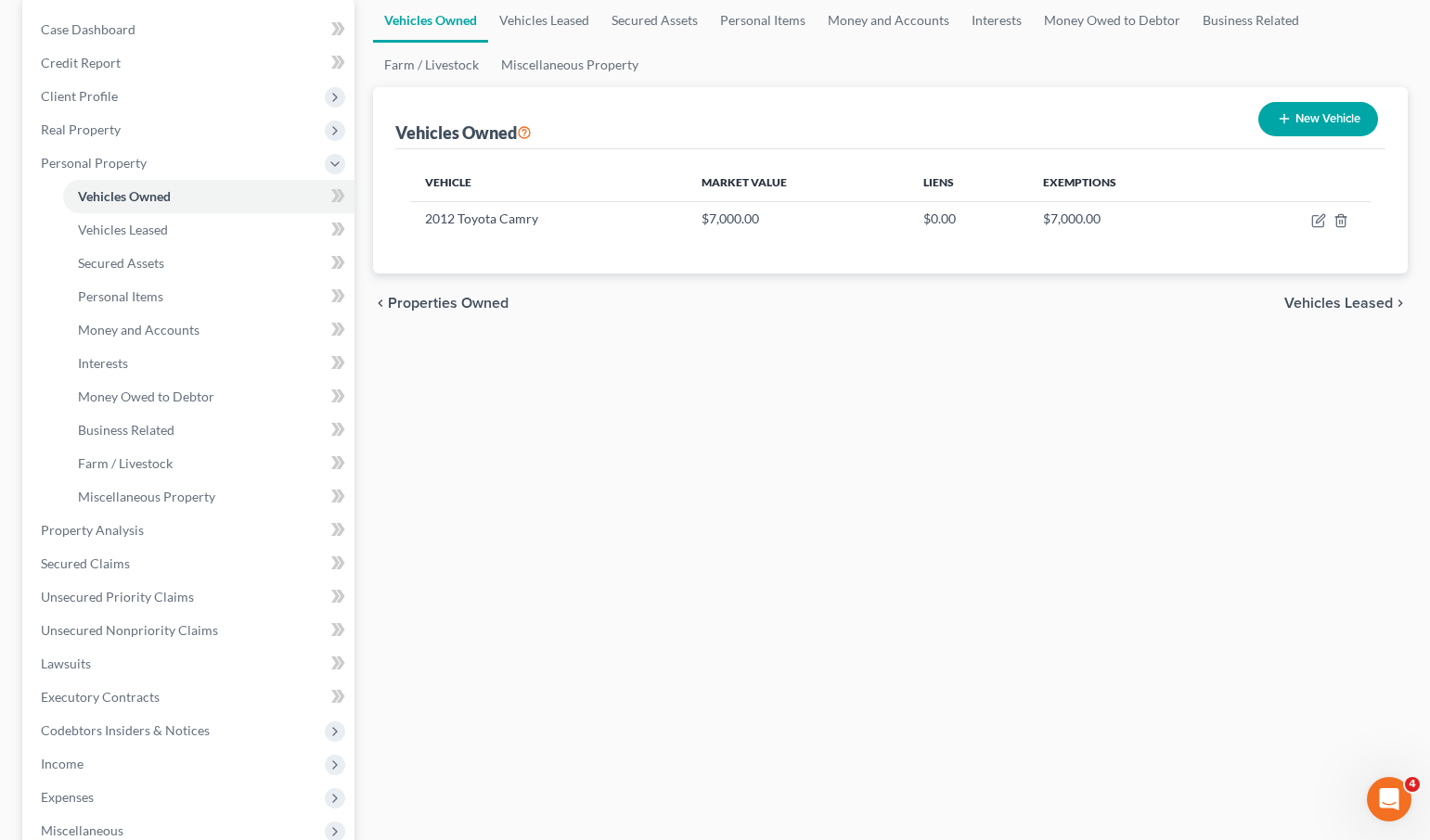
scroll to position [513, 0]
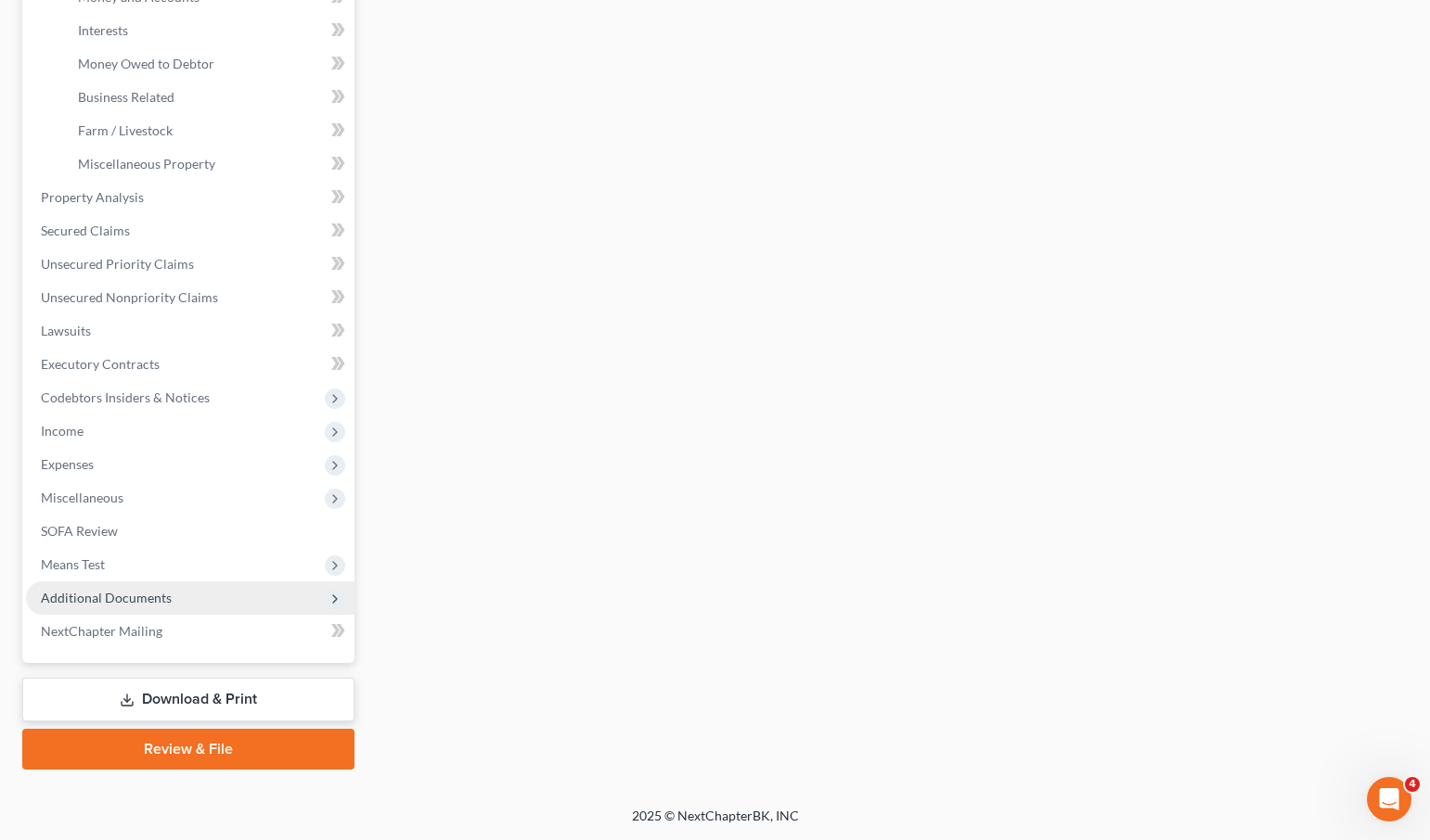
click at [178, 598] on span "Additional Documents" at bounding box center [190, 598] width 328 height 33
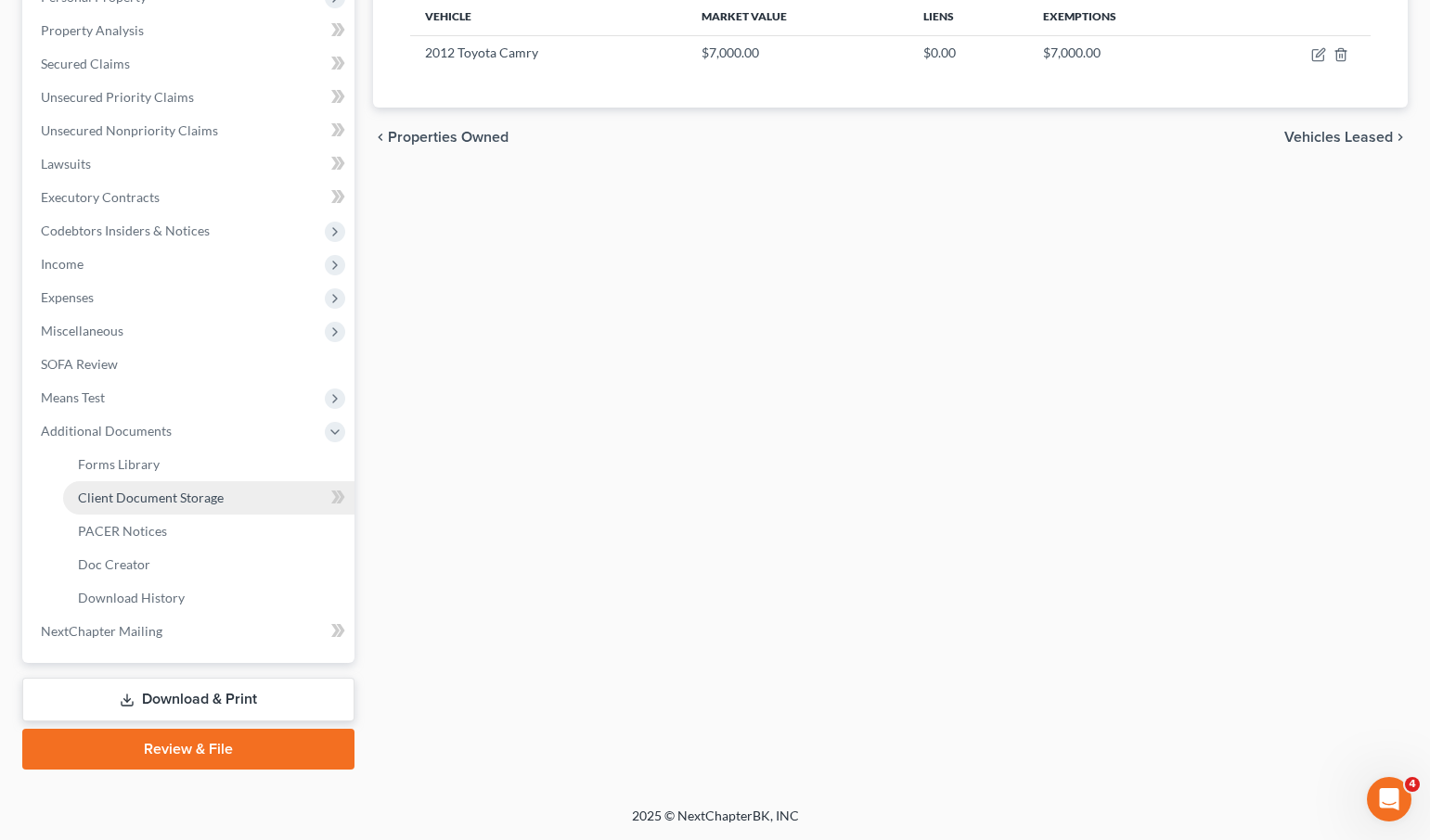
click at [158, 492] on span "Client Document Storage" at bounding box center [151, 498] width 146 height 16
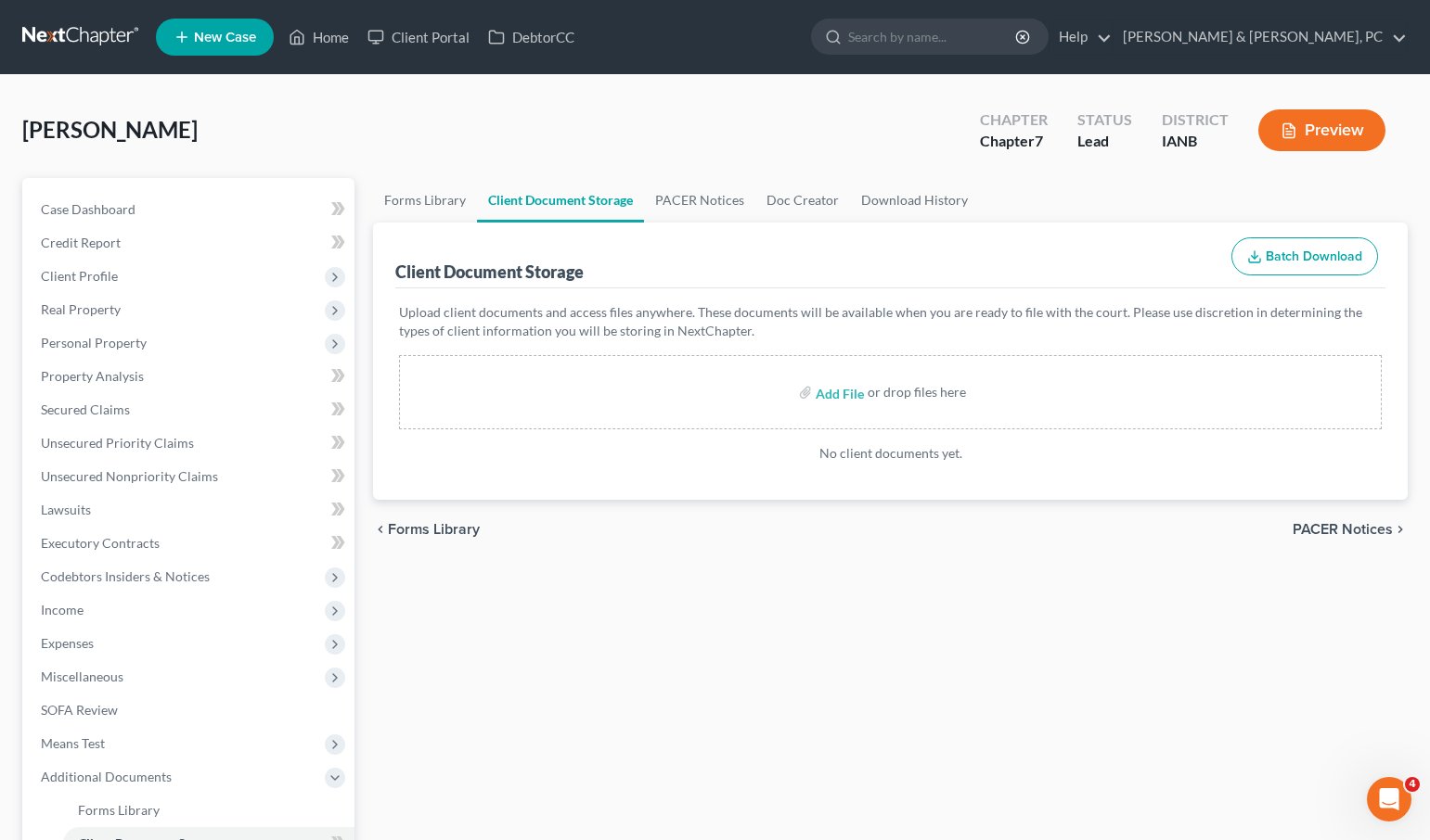
scroll to position [4, 0]
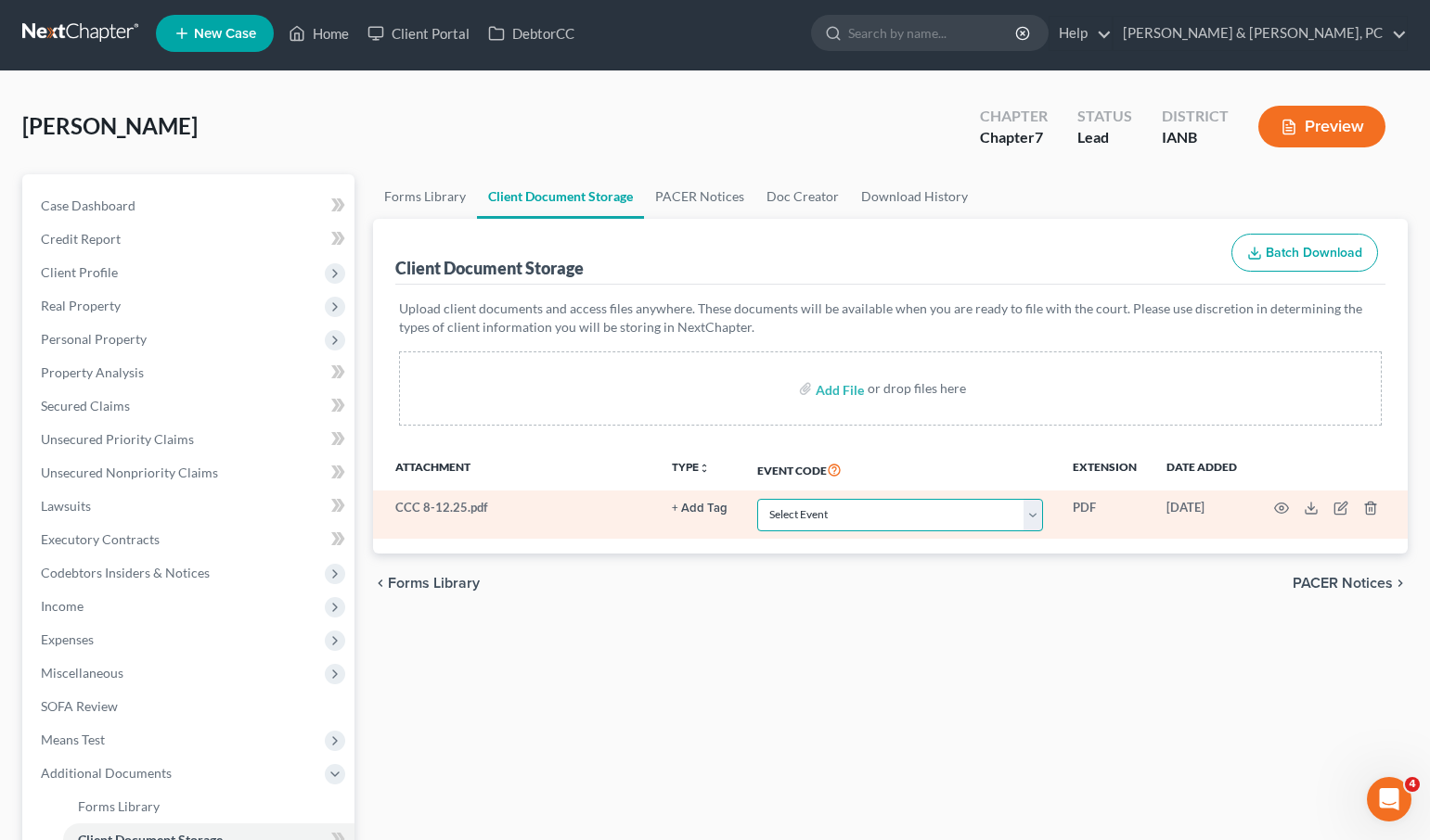
click at [852, 507] on select "Select Event Amend Amend Plan Amended Application Amended List of Creditor(s) (…" at bounding box center [900, 515] width 285 height 33
click at [757, 499] on select "Select Event Amend Amend Plan Amended Application Amended List of Creditor(s) (…" at bounding box center [900, 515] width 285 height 33
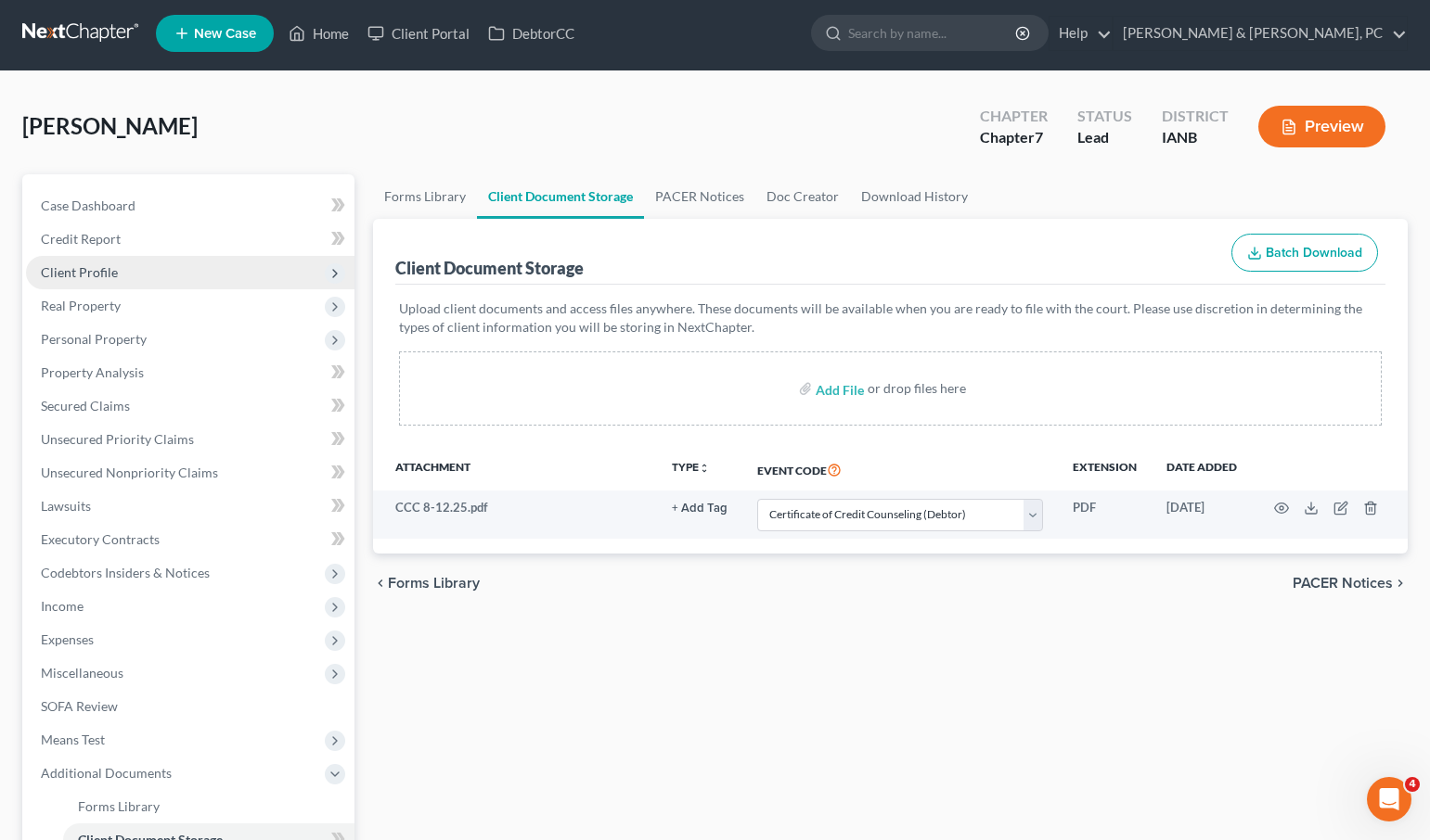
click at [88, 271] on span "Client Profile" at bounding box center [79, 272] width 77 height 16
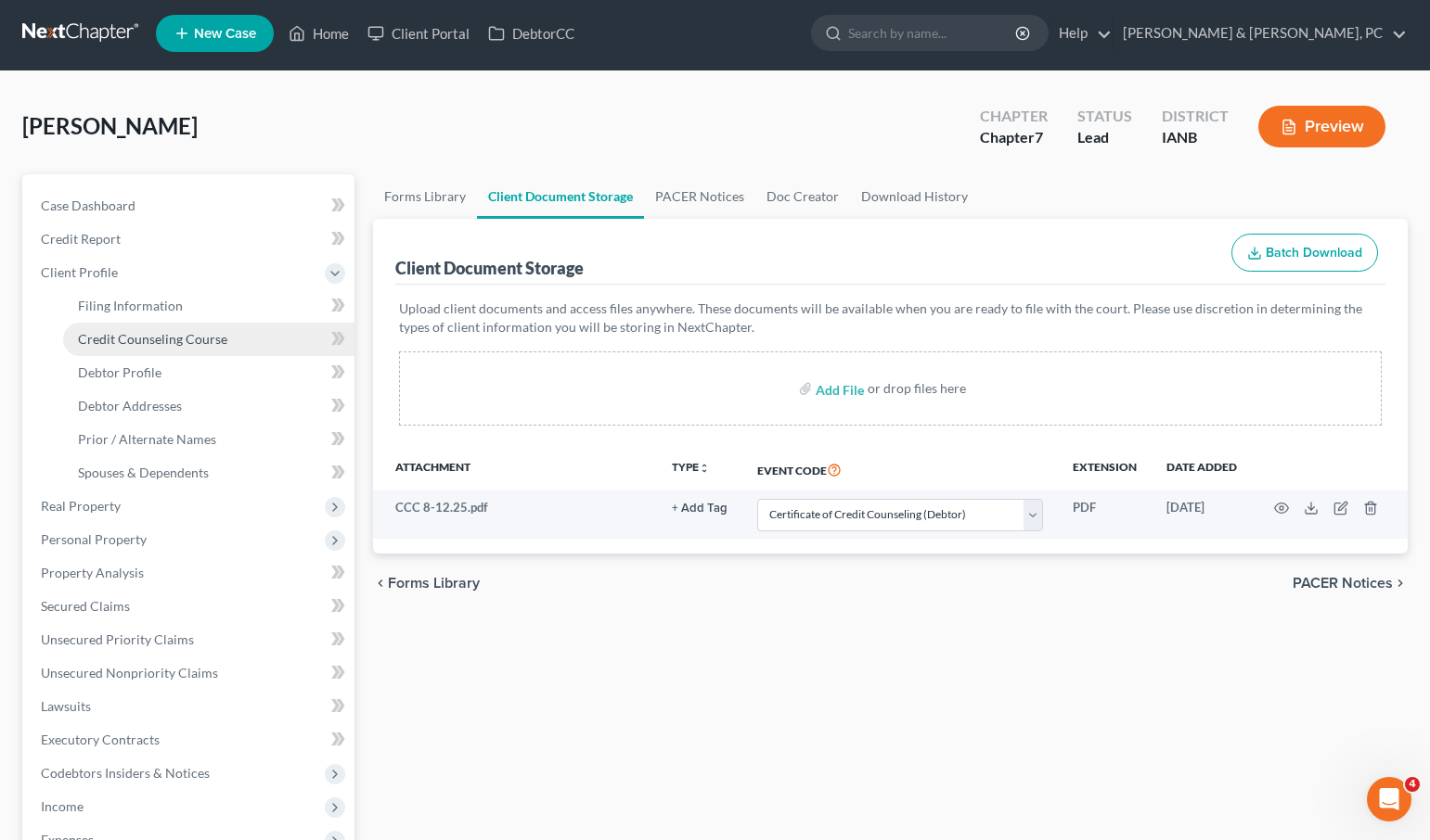
click at [121, 344] on span "Credit Counseling Course" at bounding box center [153, 339] width 150 height 16
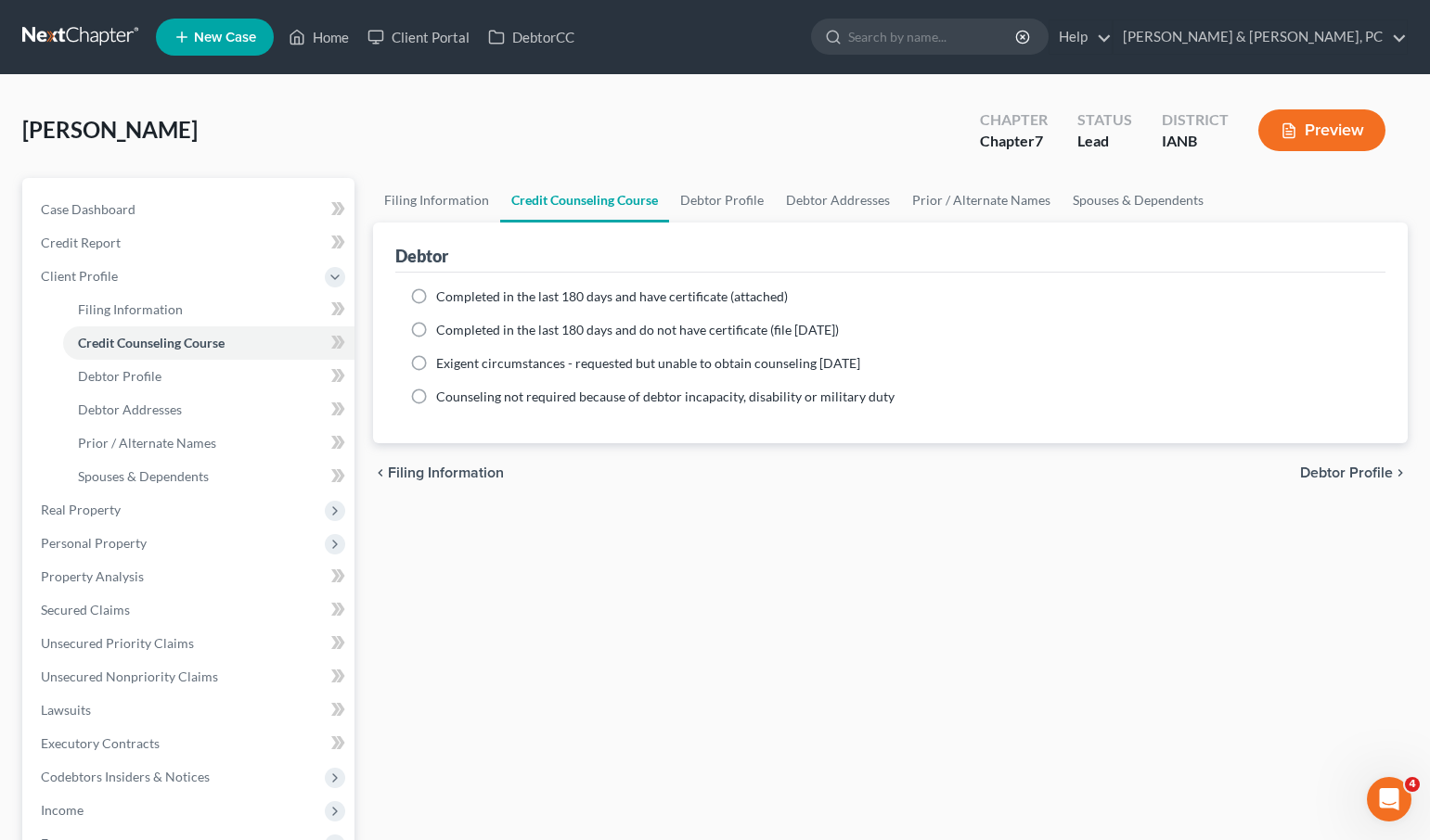
click at [494, 288] on span "Completed in the last 180 days and have certificate (attached)" at bounding box center [612, 296] width 351 height 16
click at [455, 288] on input "Completed in the last 180 days and have certificate (attached)" at bounding box center [449, 293] width 12 height 12
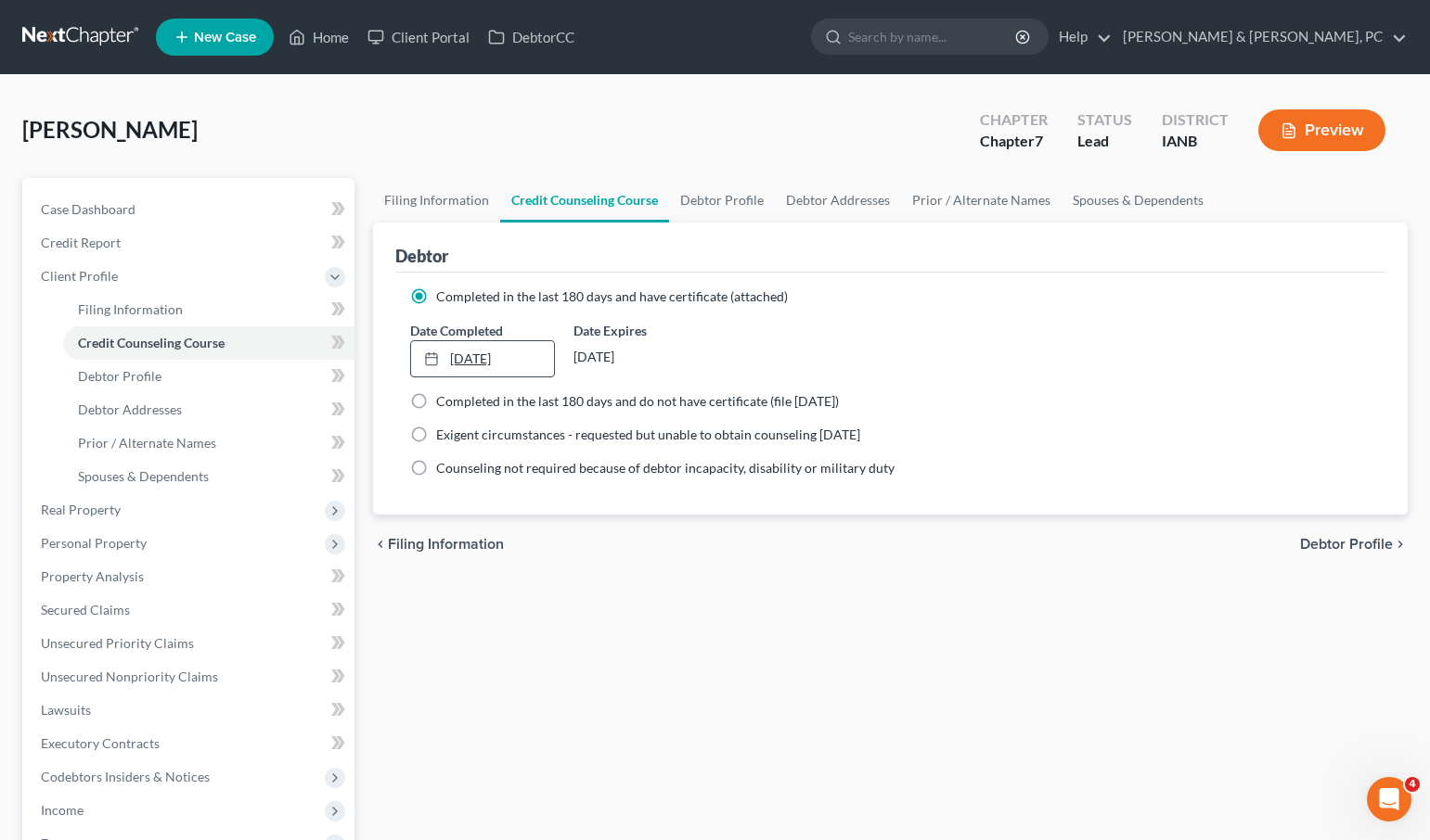
click at [461, 361] on link "[DATE]" at bounding box center [482, 358] width 143 height 35
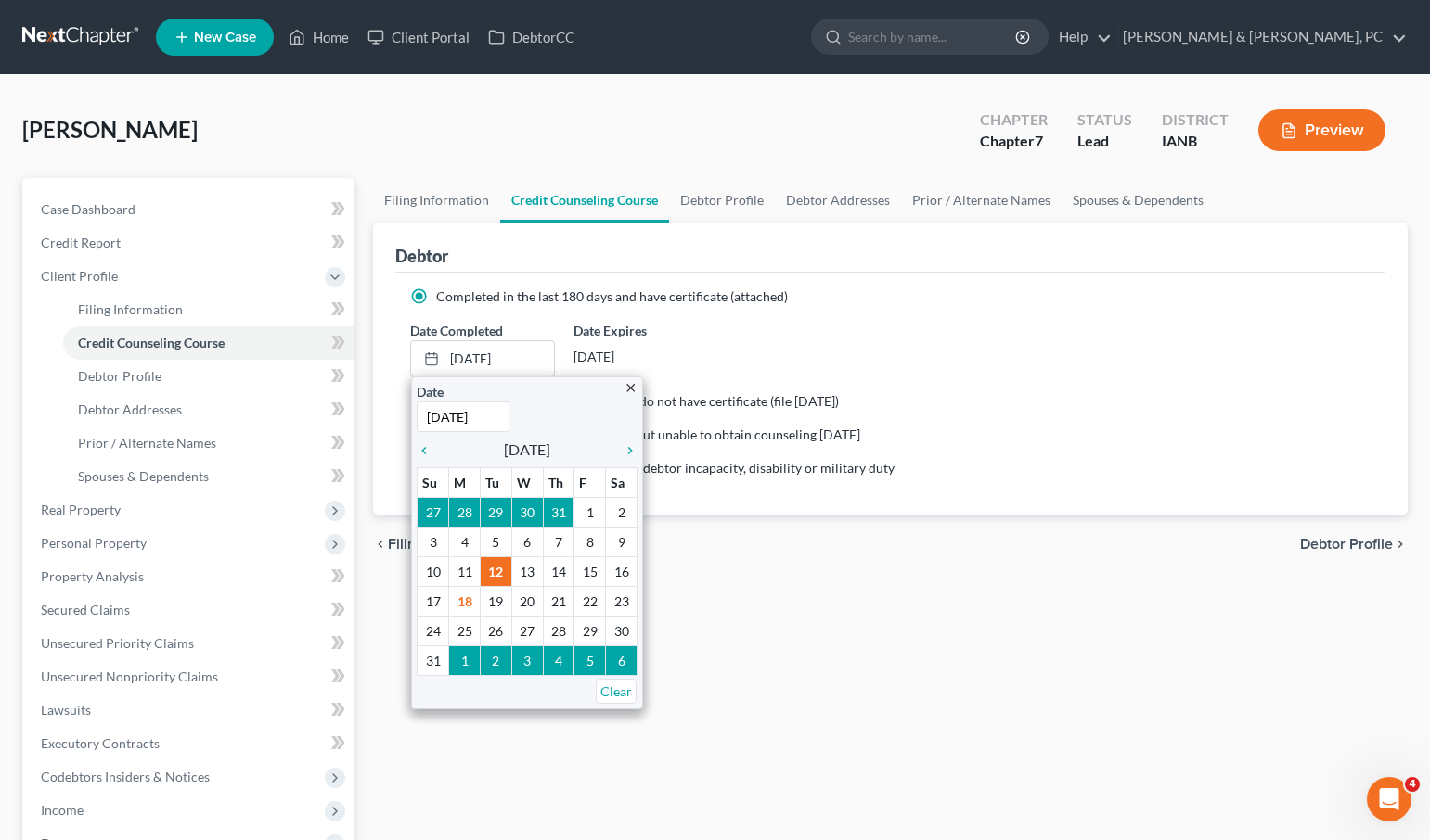
drag, startPoint x: 827, startPoint y: 598, endPoint x: 704, endPoint y: 560, distance: 128.7
click at [824, 598] on div "Filing Information Credit Counseling Course Debtor Profile Debtor Addresses Pri…" at bounding box center [889, 662] width 1053 height 971
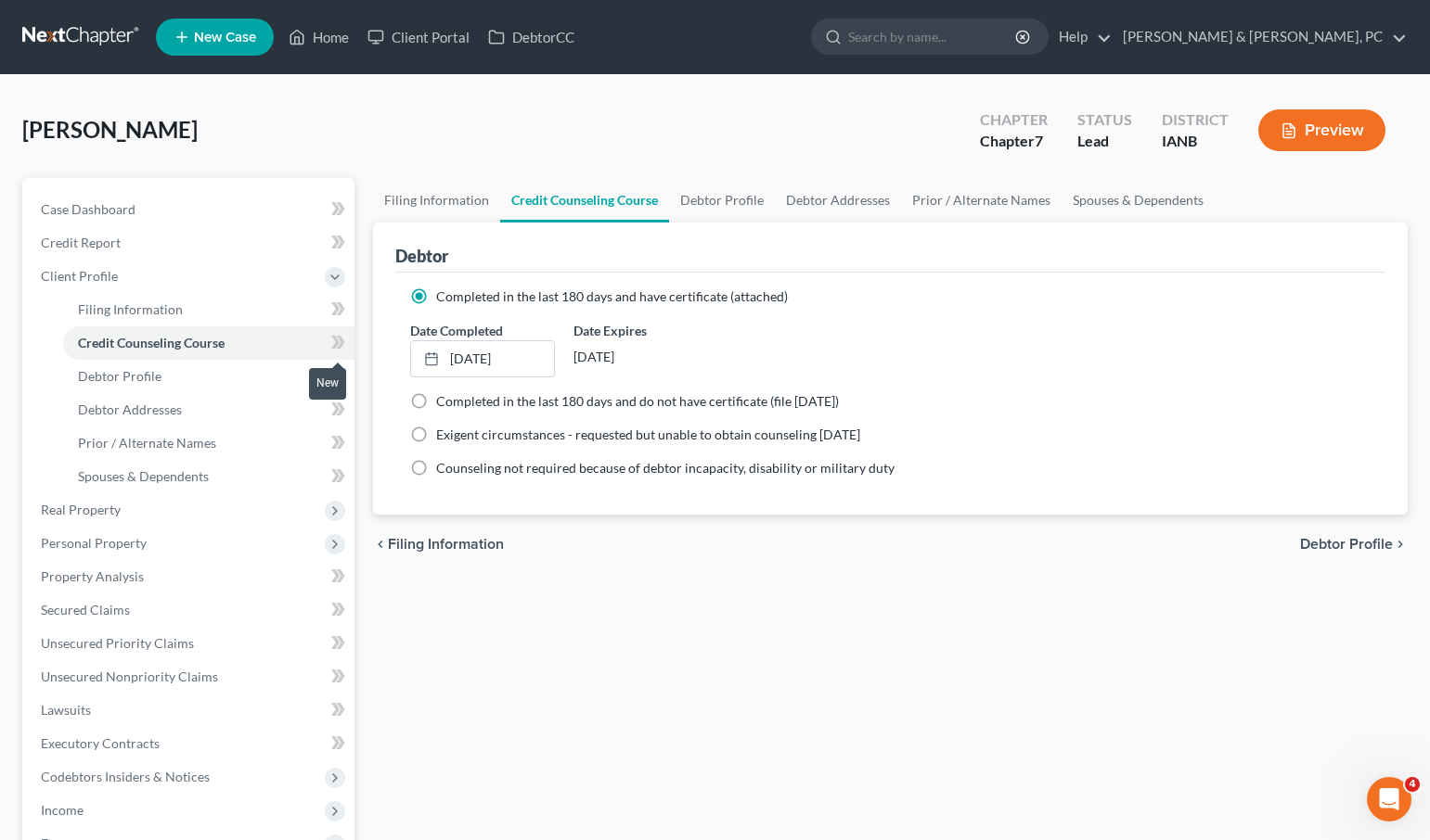
click at [341, 340] on icon at bounding box center [340, 342] width 8 height 13
click at [91, 204] on span "Case Dashboard" at bounding box center [88, 210] width 95 height 16
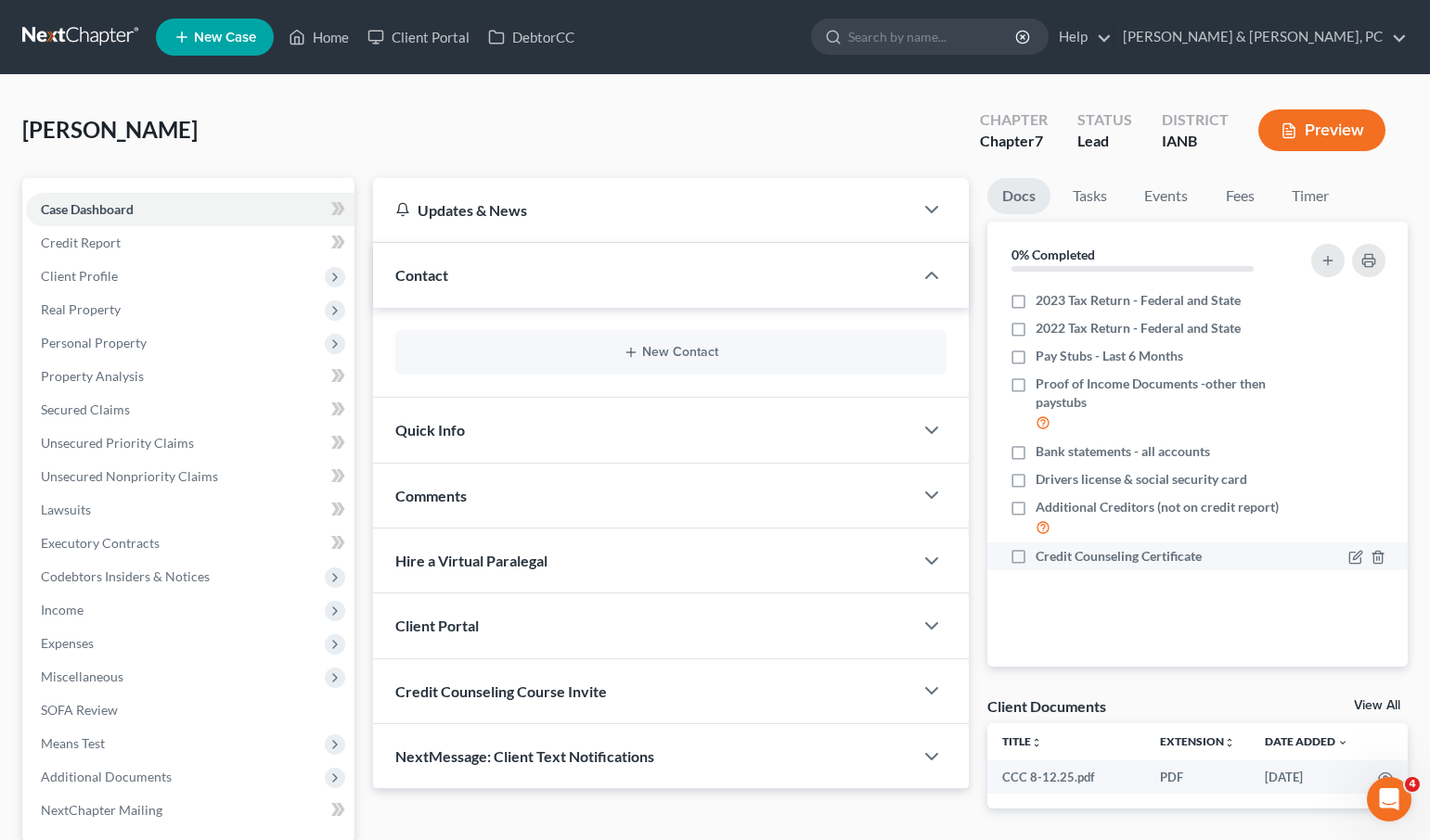
click at [1035, 559] on label "Credit Counseling Certificate" at bounding box center [1118, 556] width 166 height 19
click at [1043, 559] on input "Credit Counseling Certificate" at bounding box center [1049, 553] width 12 height 12
drag, startPoint x: 1014, startPoint y: 301, endPoint x: 1021, endPoint y: 322, distance: 22.1
click at [1035, 301] on label "2023 Tax Return - Federal and State" at bounding box center [1137, 300] width 205 height 19
click at [1043, 301] on input "2023 Tax Return - Federal and State" at bounding box center [1049, 297] width 12 height 12
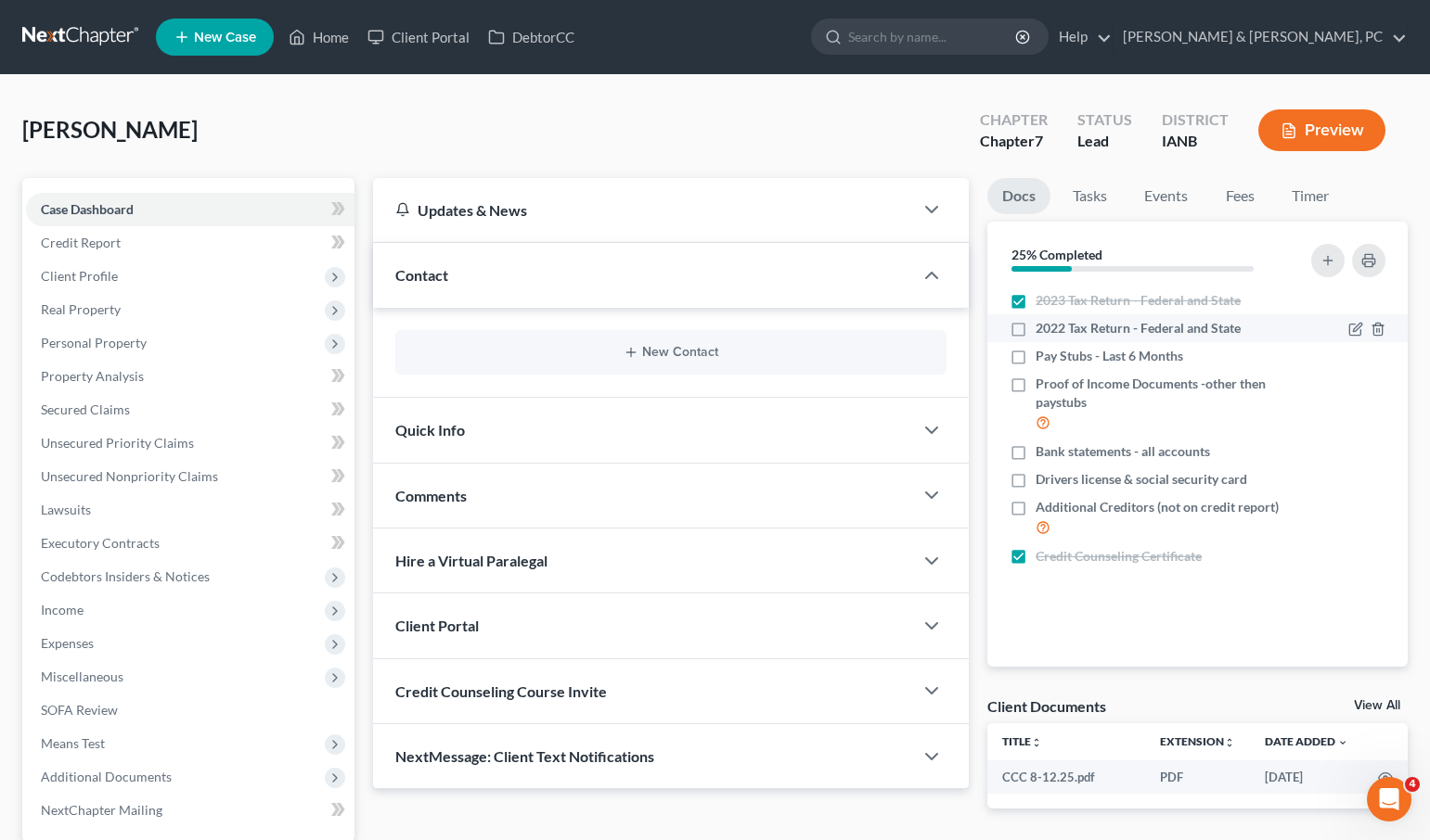
click at [1035, 322] on label "2022 Tax Return - Federal and State" at bounding box center [1137, 328] width 205 height 19
click at [1043, 322] on input "2022 Tax Return - Federal and State" at bounding box center [1049, 325] width 12 height 12
click at [1035, 479] on label "Drivers license & social security card" at bounding box center [1141, 479] width 212 height 19
click at [1043, 479] on input "Drivers license & social security card" at bounding box center [1049, 476] width 12 height 12
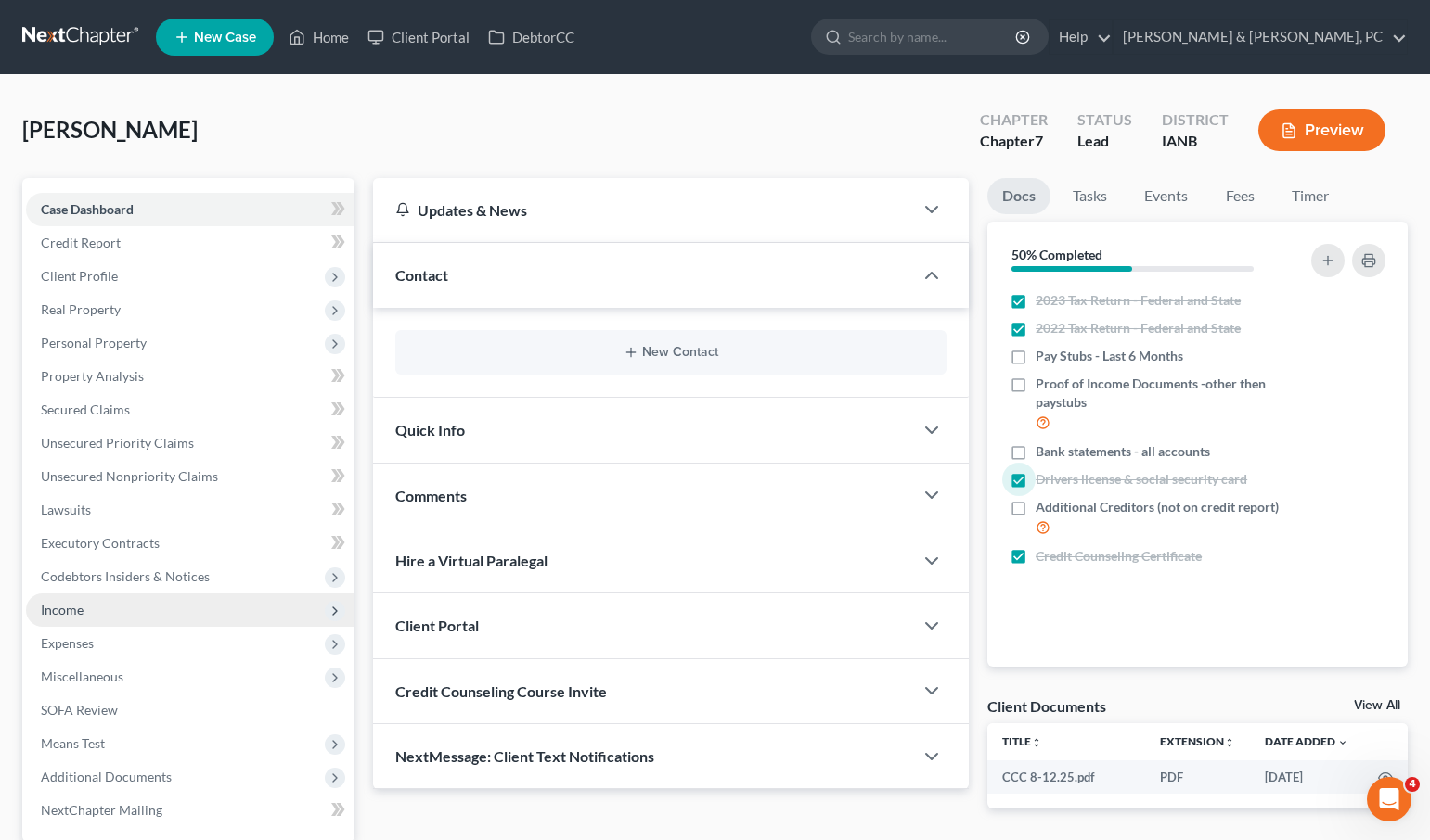
click at [143, 611] on span "Income" at bounding box center [190, 610] width 328 height 33
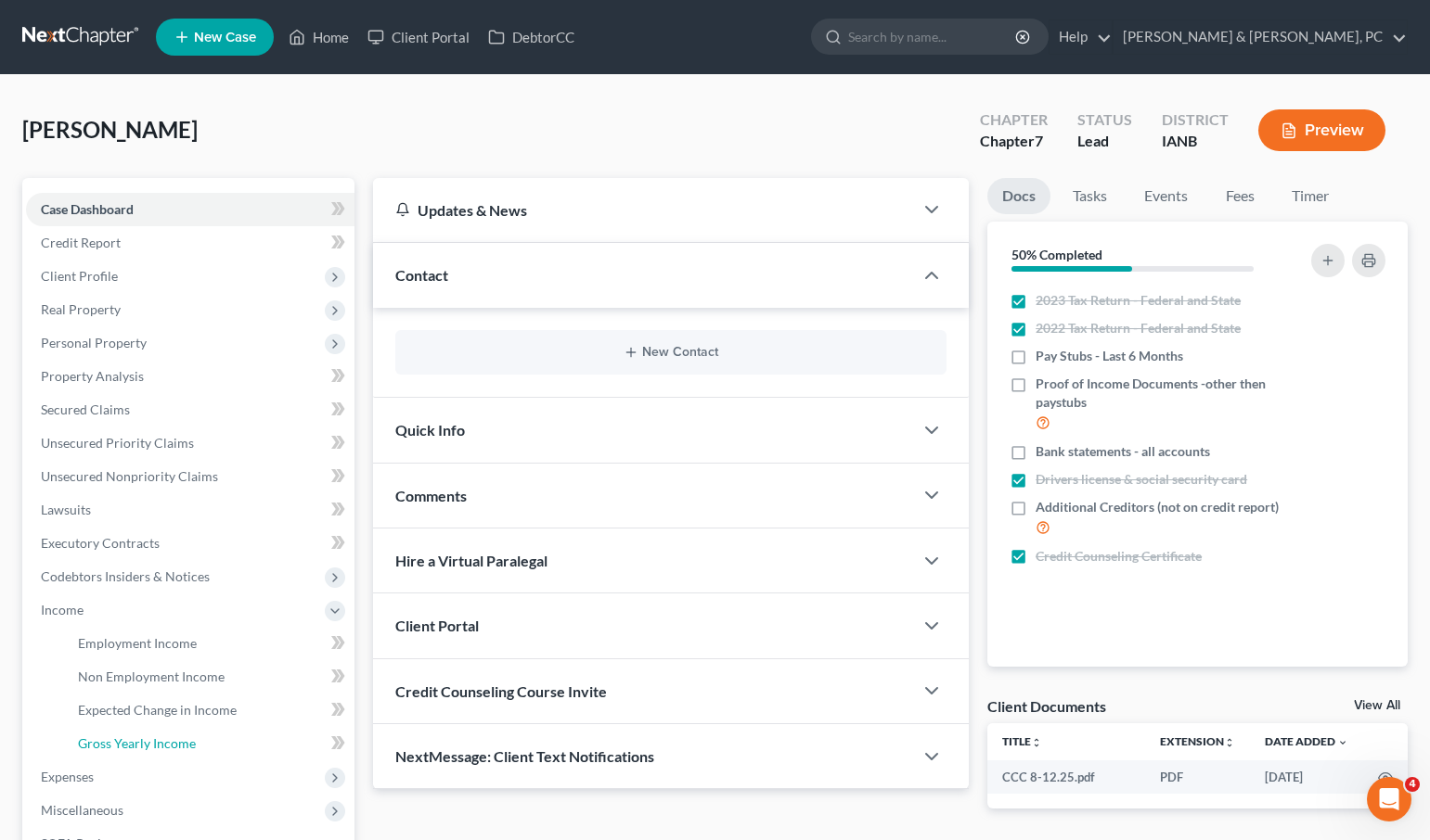
drag, startPoint x: 179, startPoint y: 741, endPoint x: 640, endPoint y: 561, distance: 494.9
click at [179, 741] on span "Gross Yearly Income" at bounding box center [137, 743] width 118 height 16
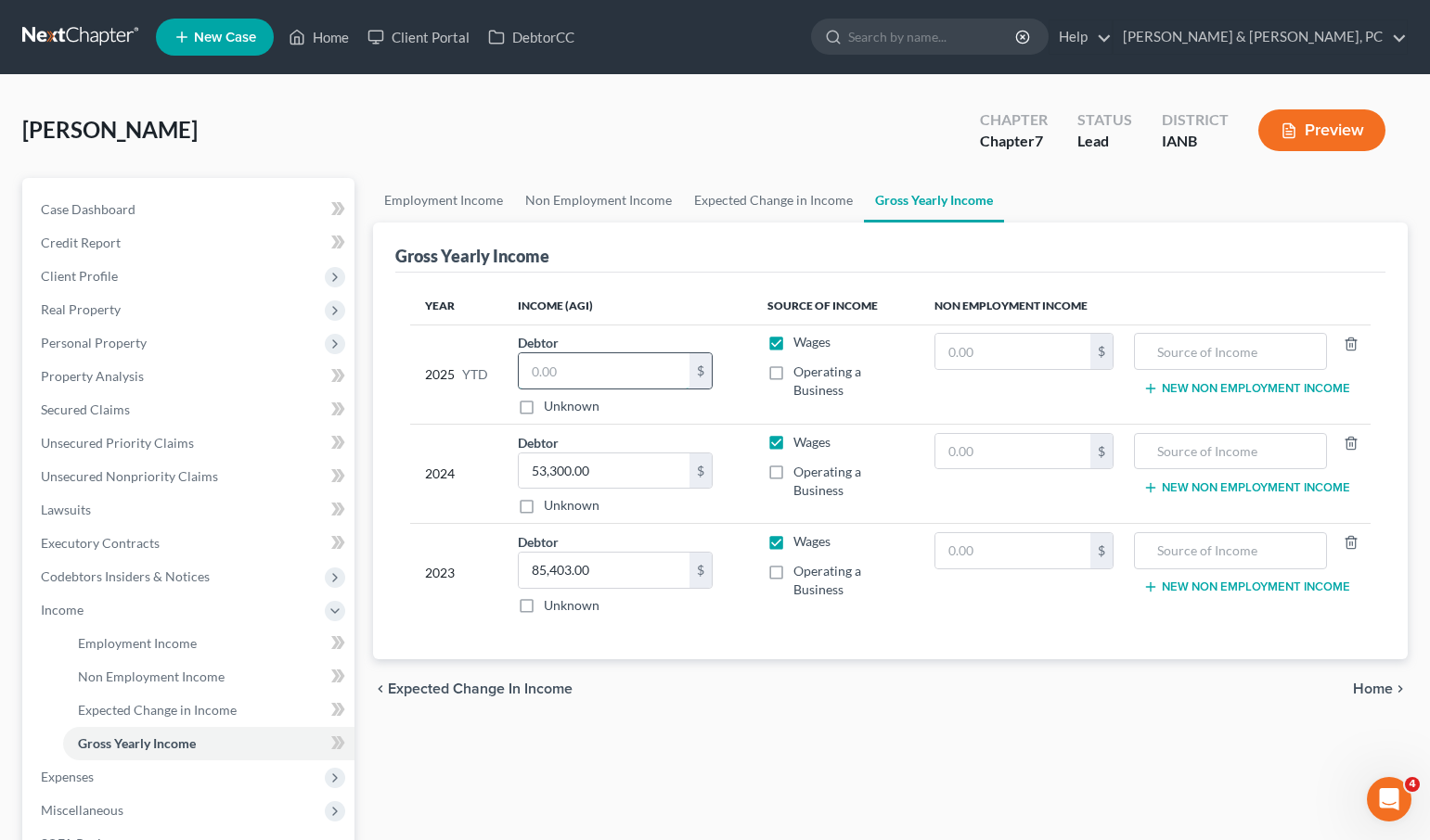
click at [582, 368] on input "text" at bounding box center [604, 370] width 171 height 35
click at [141, 638] on span "Employment Income" at bounding box center [137, 643] width 119 height 16
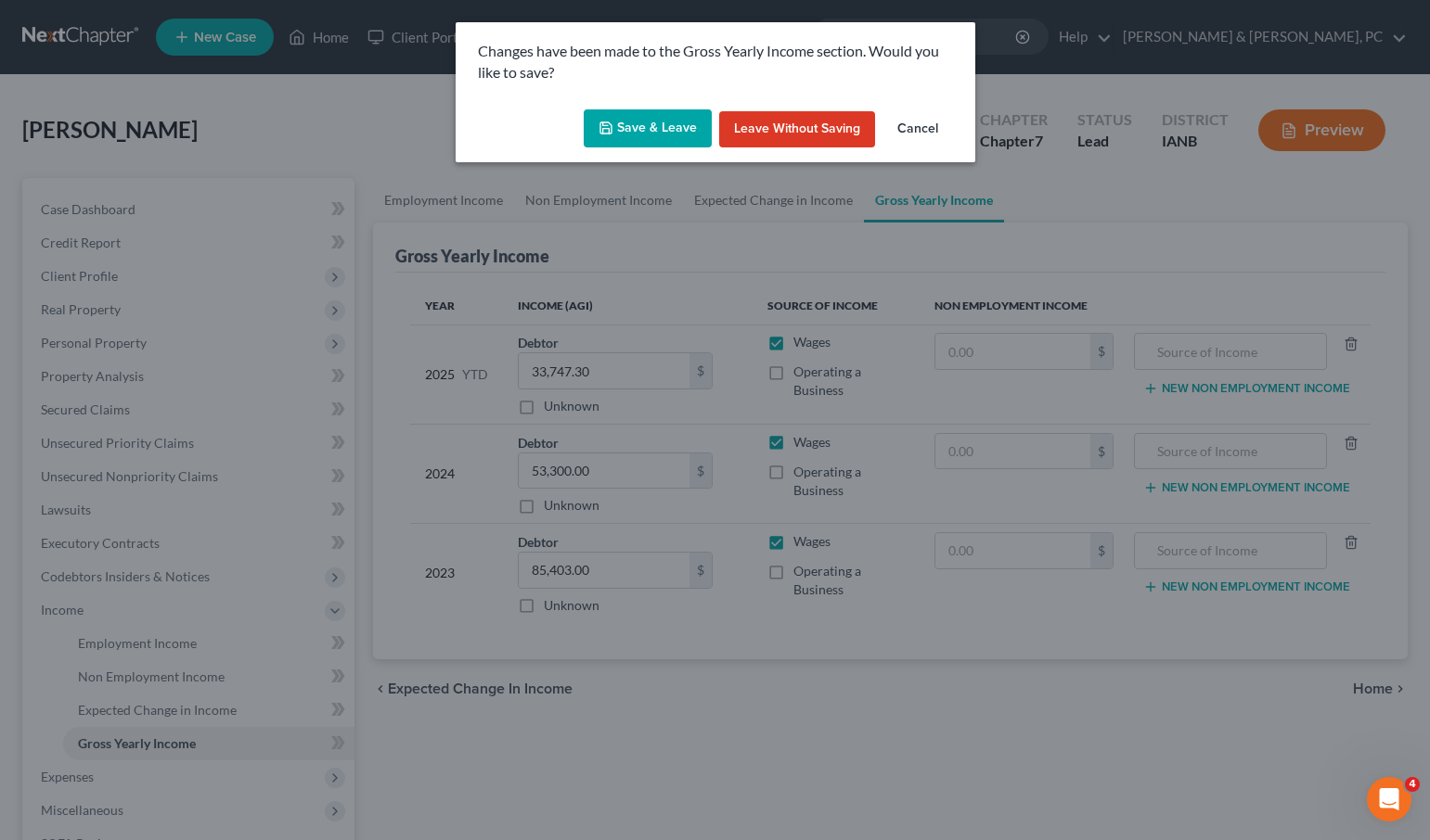
click at [619, 125] on button "Save & Leave" at bounding box center [648, 129] width 128 height 39
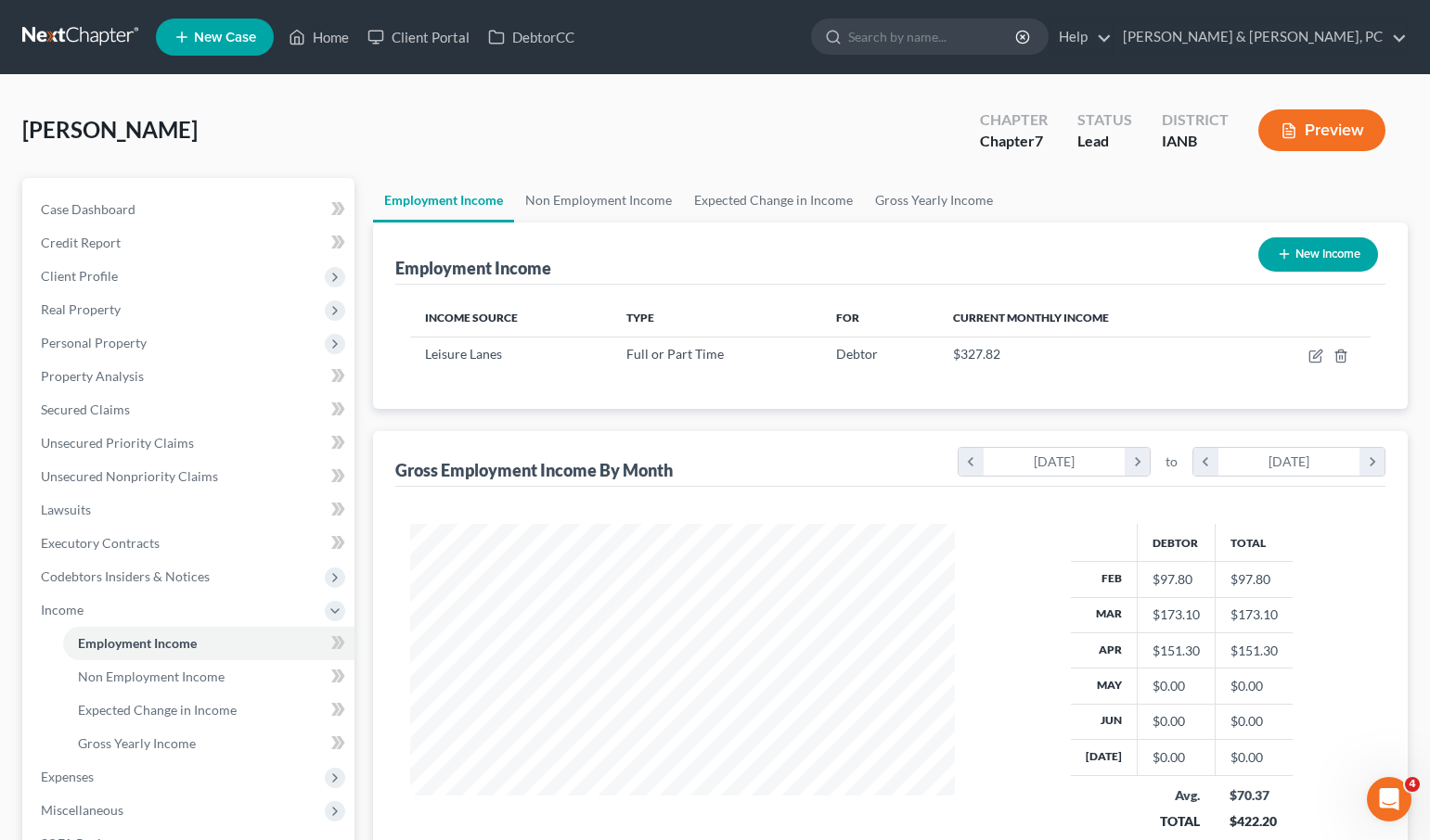
scroll to position [333, 582]
click at [1316, 353] on icon "button" at bounding box center [1316, 353] width 8 height 8
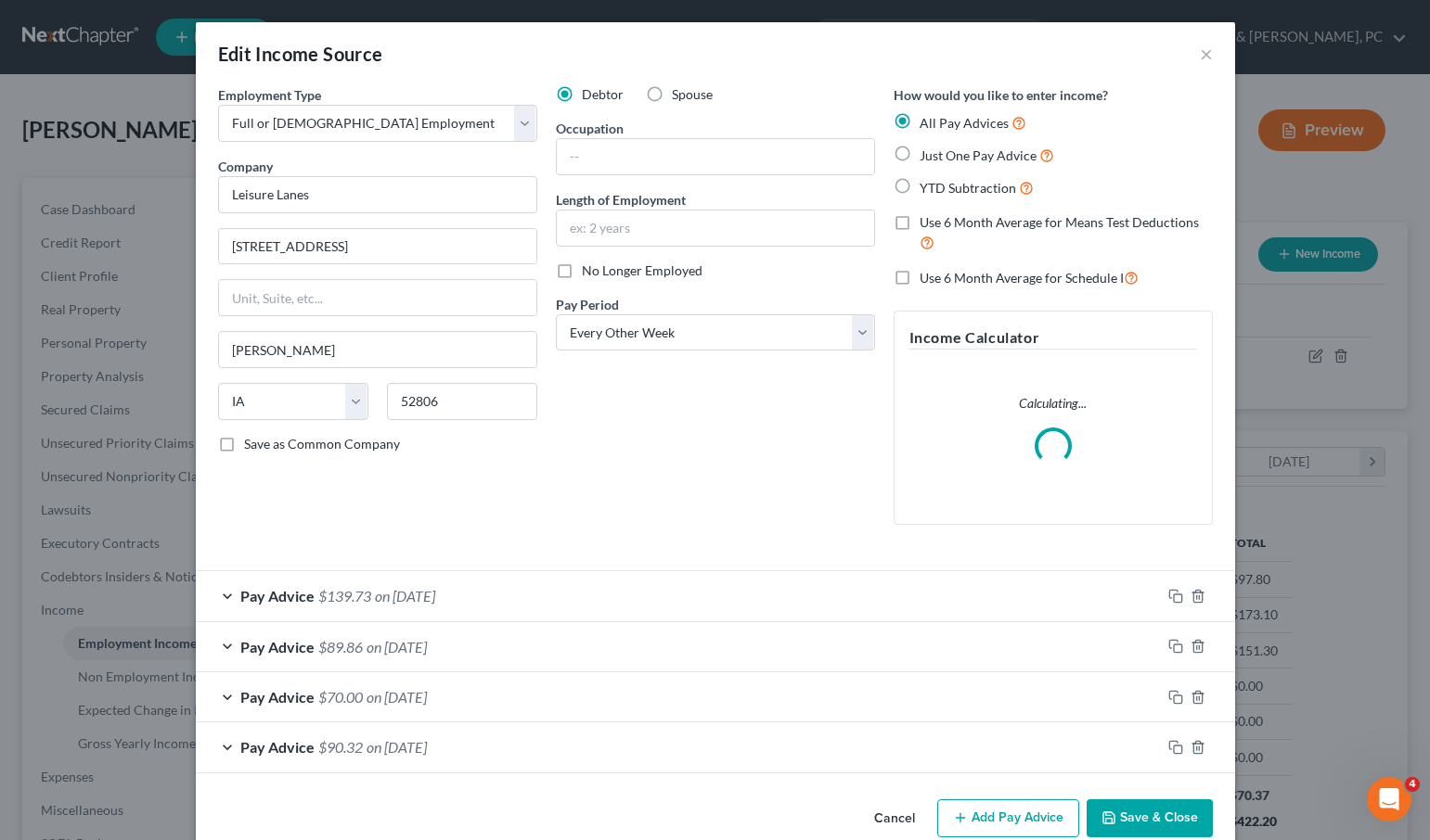
click at [582, 272] on label "No Longer Employed" at bounding box center [642, 270] width 121 height 19
click at [589, 272] on input "No Longer Employed" at bounding box center [595, 267] width 12 height 12
click at [630, 323] on select "Select Monthly Twice Monthly Every Other Week Weekly" at bounding box center [715, 332] width 319 height 37
click at [556, 314] on select "Select Monthly Twice Monthly Every Other Week Weekly" at bounding box center [715, 332] width 319 height 37
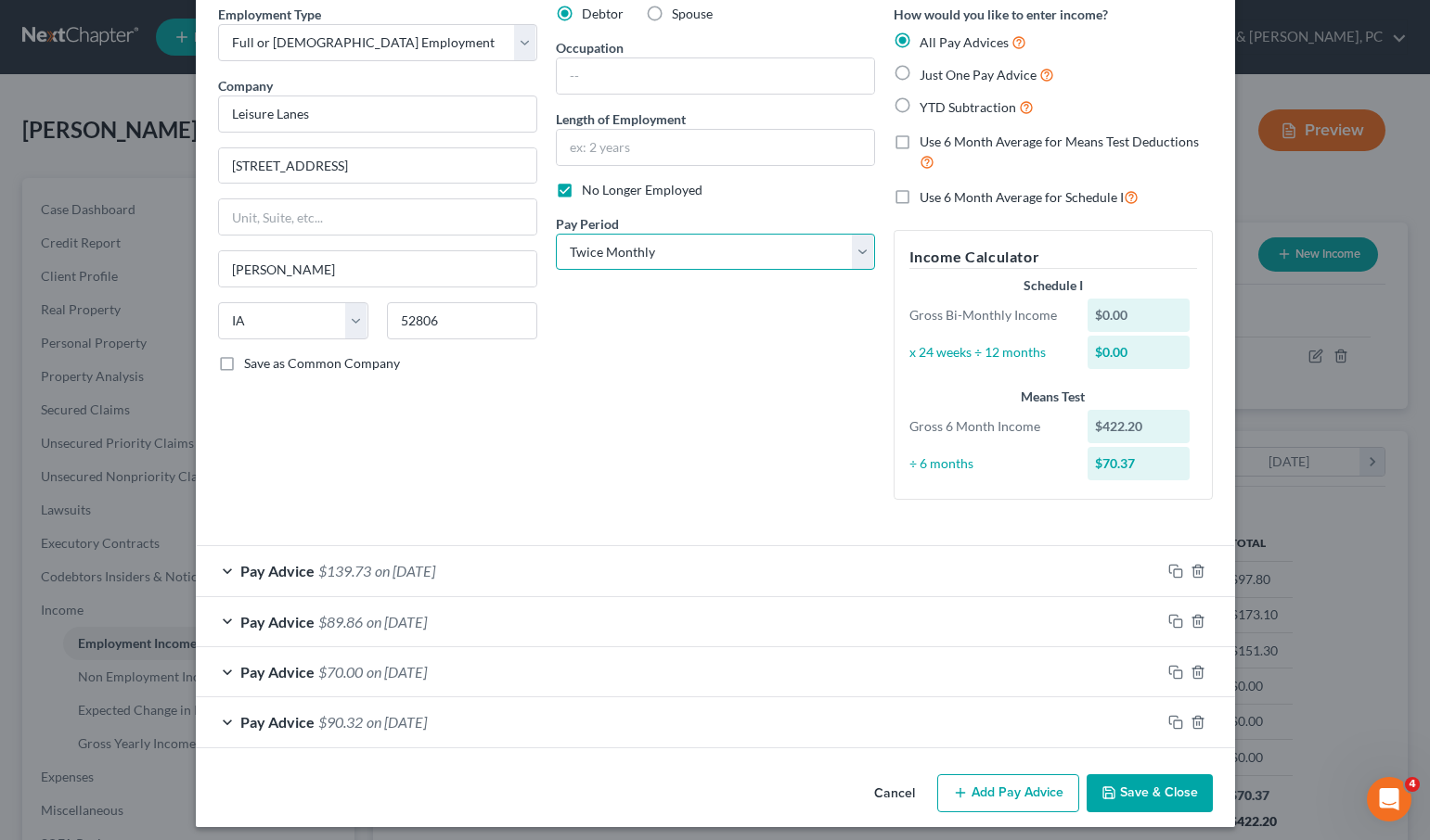
scroll to position [90, 0]
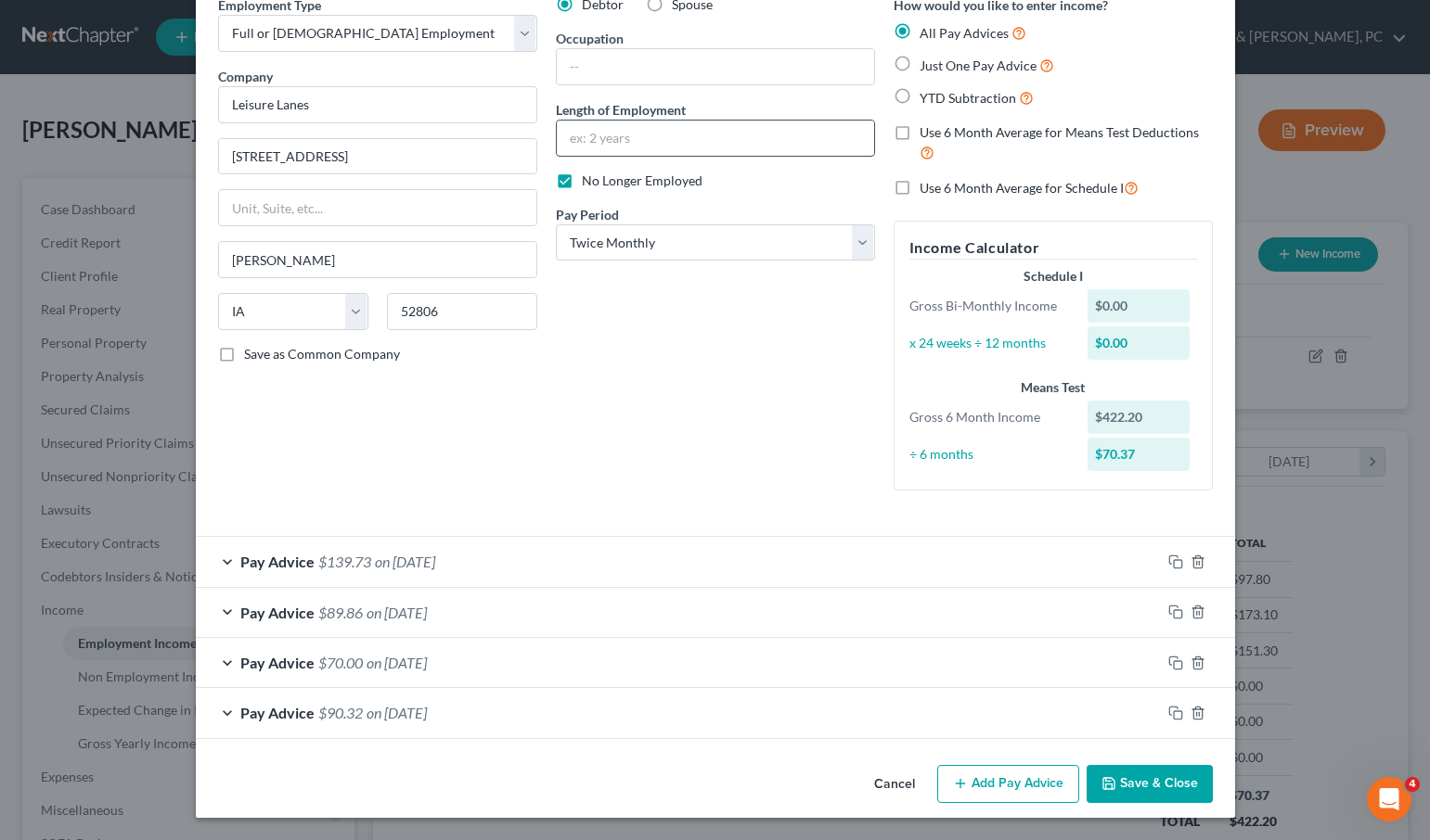
click at [601, 136] on input "text" at bounding box center [715, 138] width 317 height 35
drag, startPoint x: 670, startPoint y: 139, endPoint x: 495, endPoint y: 139, distance: 175.0
click at [495, 139] on div "Employment Type * Select Full or [DEMOGRAPHIC_DATA] Employment Self Employment …" at bounding box center [715, 257] width 1013 height 526
click at [621, 73] on input "text" at bounding box center [715, 66] width 317 height 35
click at [1135, 789] on button "Save & Close" at bounding box center [1150, 784] width 126 height 39
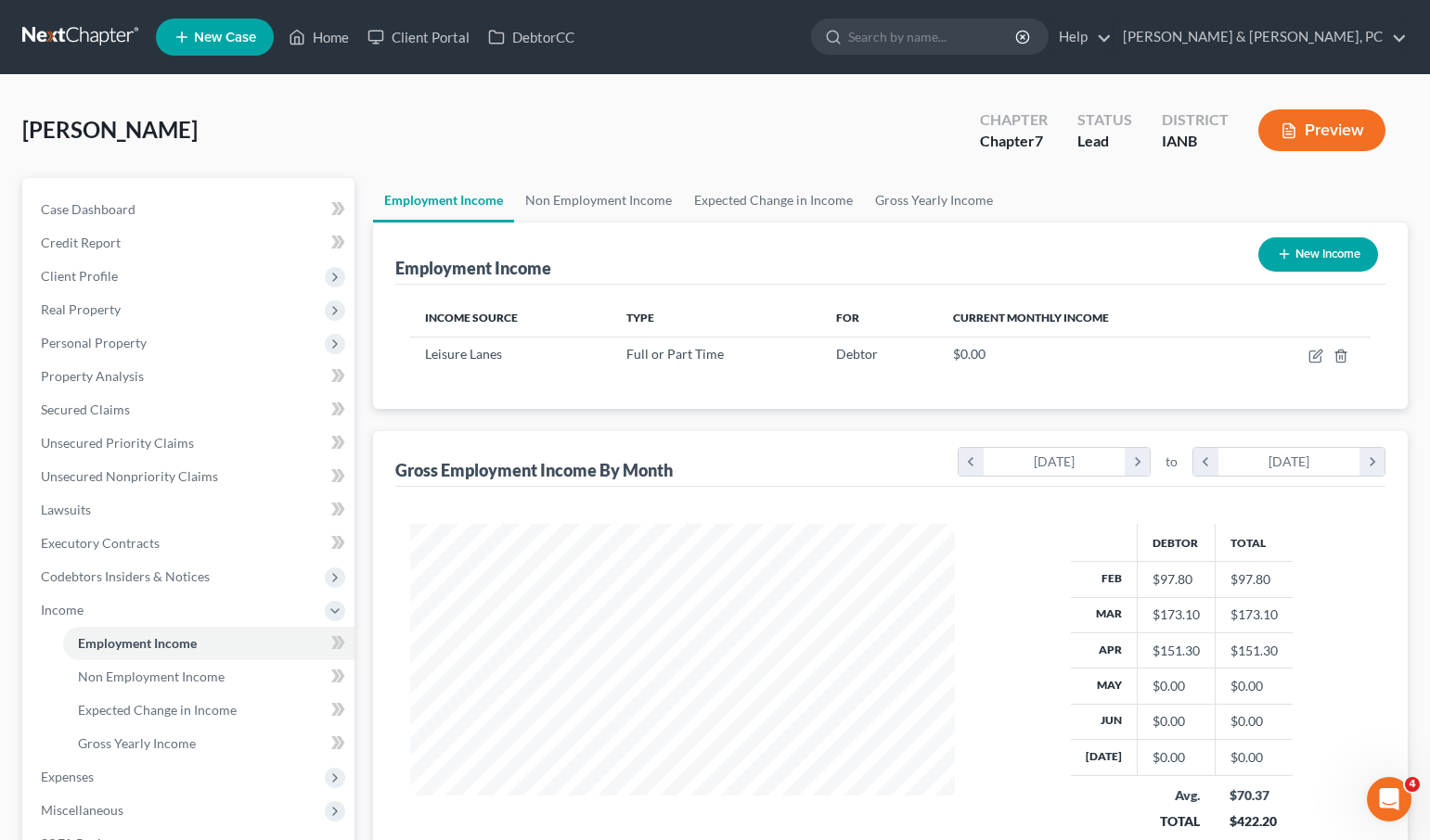
click at [1351, 250] on button "New Income" at bounding box center [1318, 254] width 120 height 34
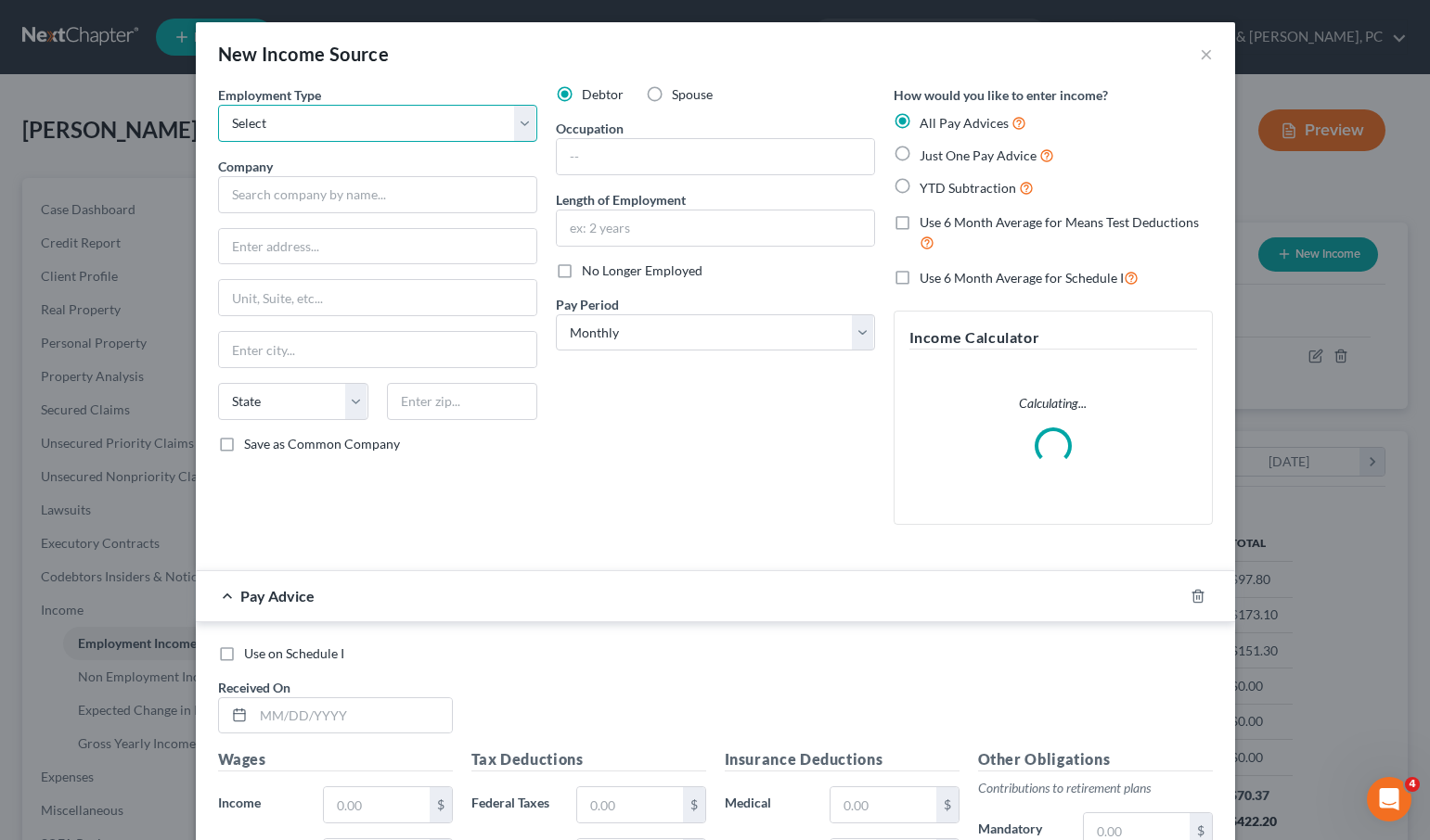
click at [330, 118] on select "Select Full or [DEMOGRAPHIC_DATA] Employment Self Employment" at bounding box center [377, 123] width 319 height 37
click at [218, 105] on select "Select Full or [DEMOGRAPHIC_DATA] Employment Self Employment" at bounding box center [377, 123] width 319 height 37
click at [279, 190] on input "text" at bounding box center [377, 195] width 319 height 37
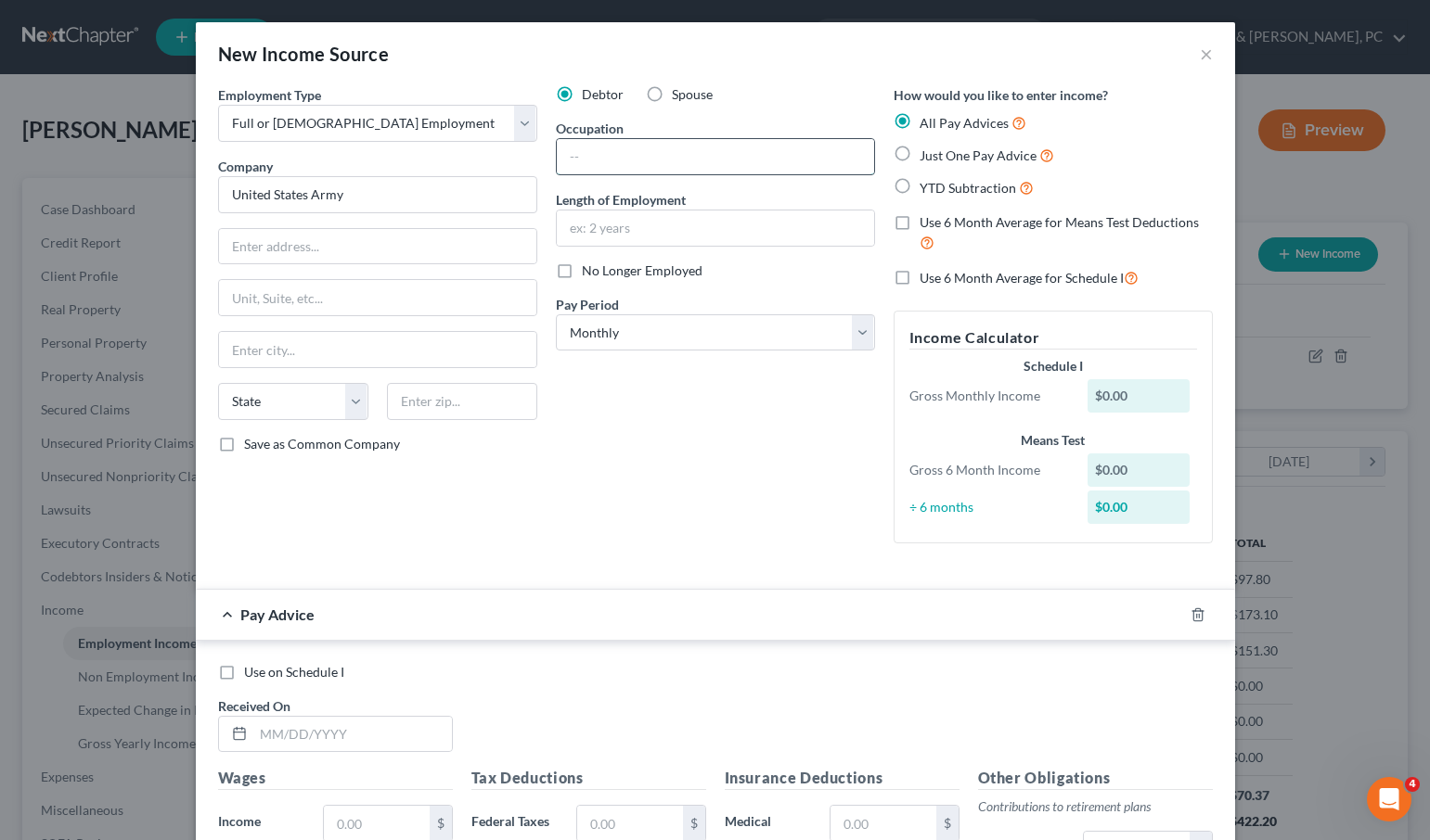
click at [607, 147] on input "text" at bounding box center [715, 156] width 317 height 35
click at [299, 736] on input "text" at bounding box center [352, 734] width 199 height 35
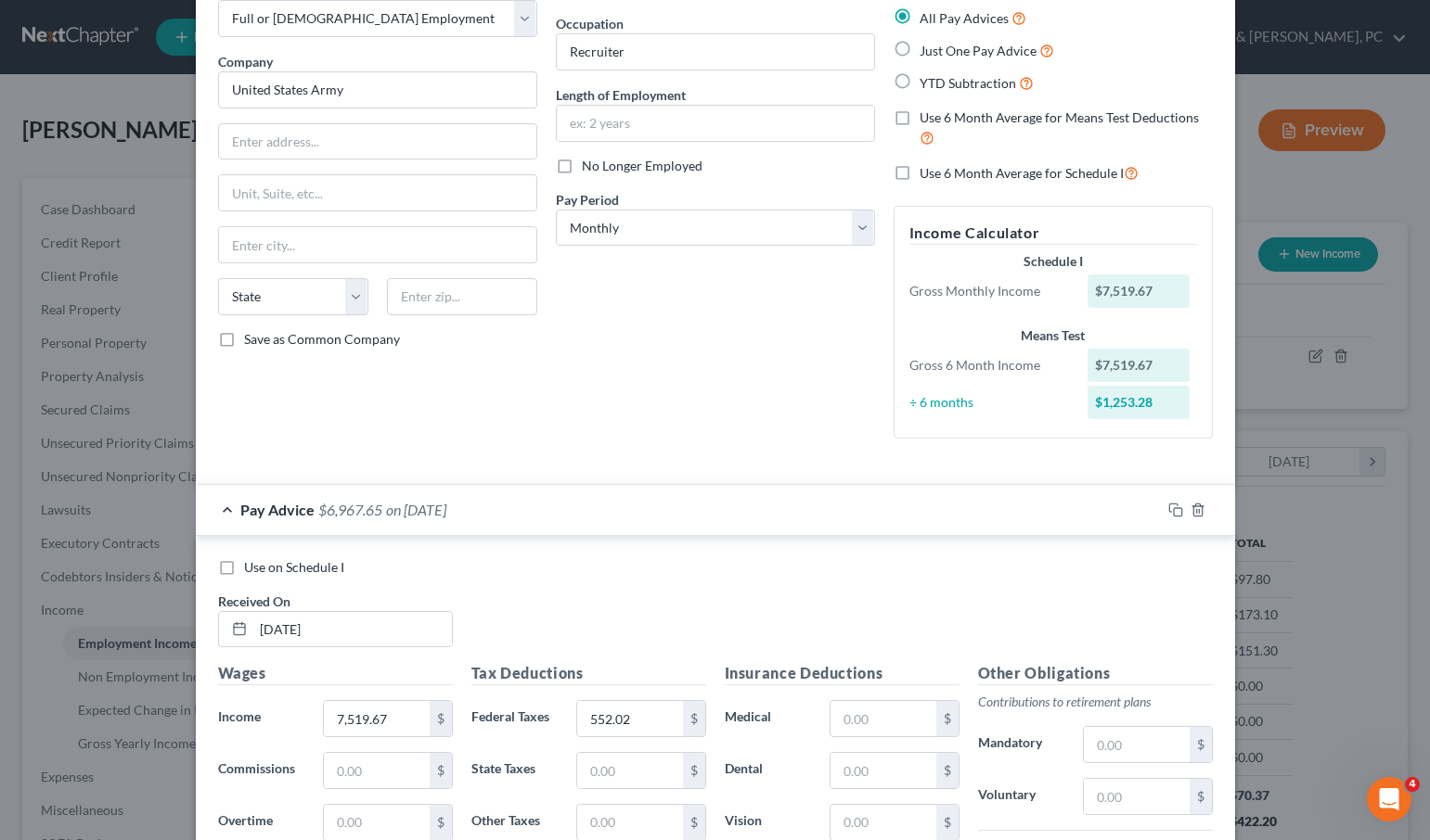
scroll to position [460, 0]
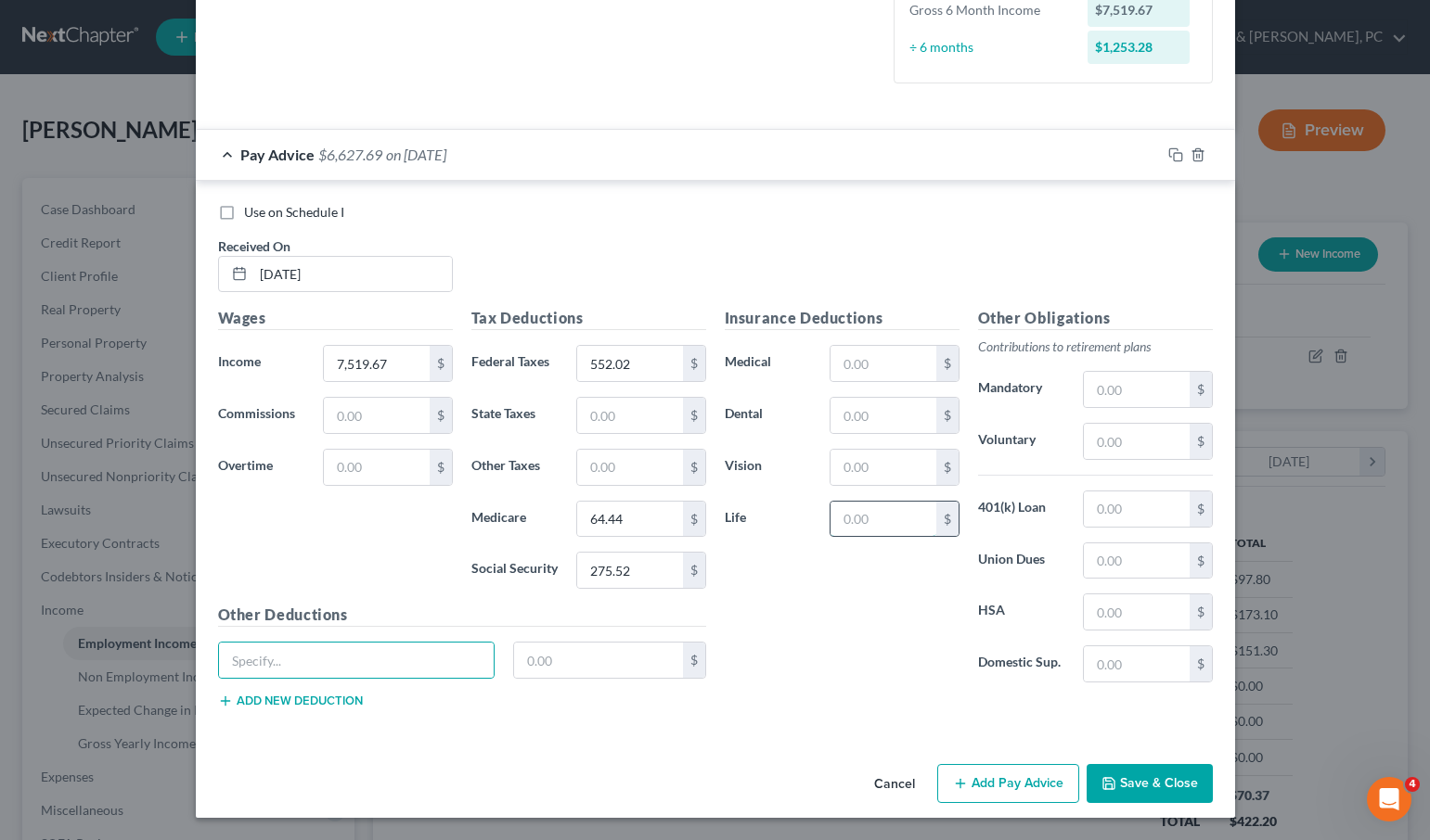
click at [881, 508] on input "text" at bounding box center [882, 519] width 105 height 35
click at [1134, 395] on input "text" at bounding box center [1136, 389] width 105 height 35
click at [1110, 441] on input "text" at bounding box center [1136, 441] width 105 height 35
click at [843, 406] on input "text" at bounding box center [882, 415] width 105 height 35
click at [904, 519] on input "26.00" at bounding box center [882, 519] width 105 height 35
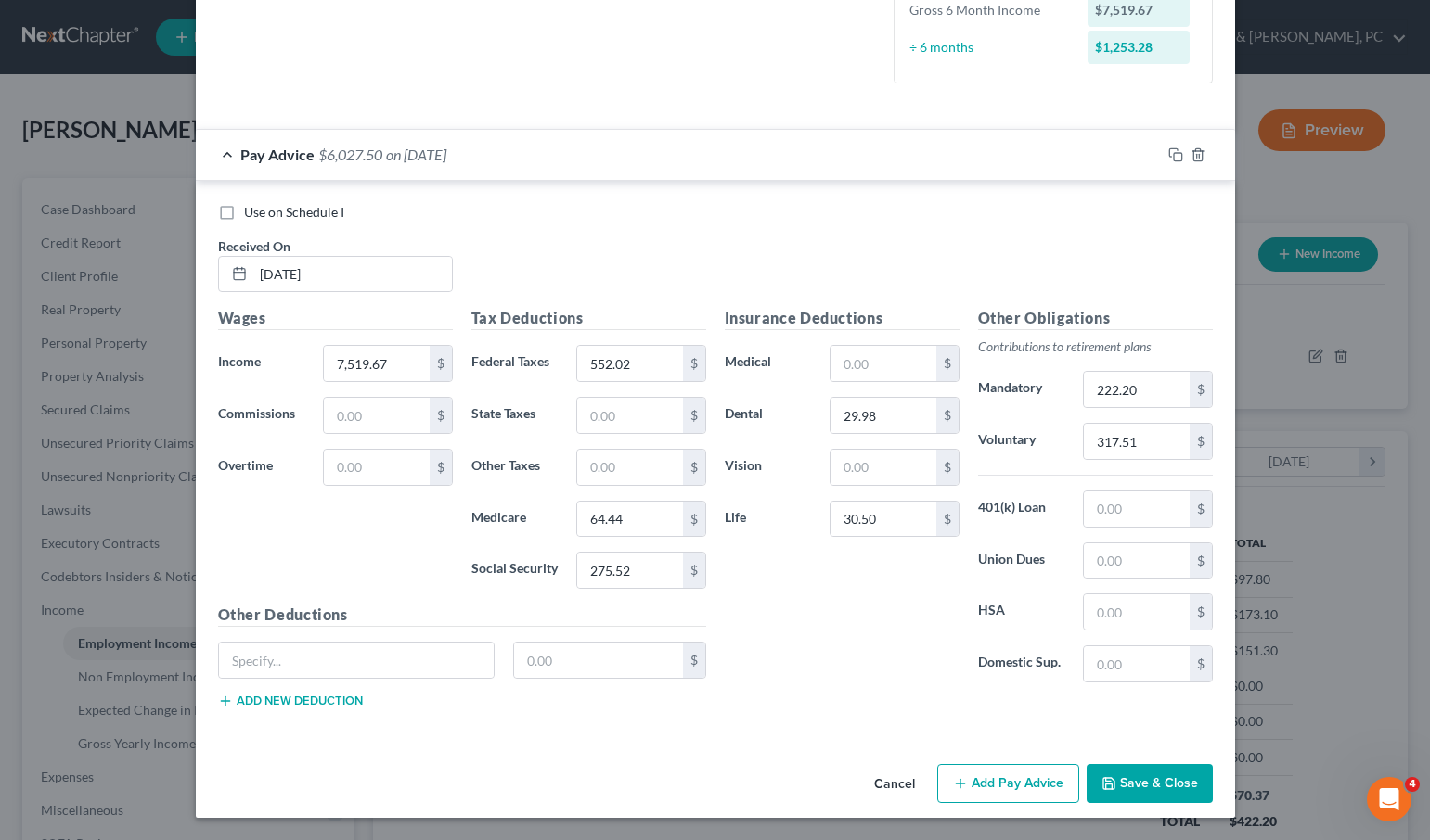
click at [993, 778] on button "Add Pay Advice" at bounding box center [1008, 783] width 142 height 39
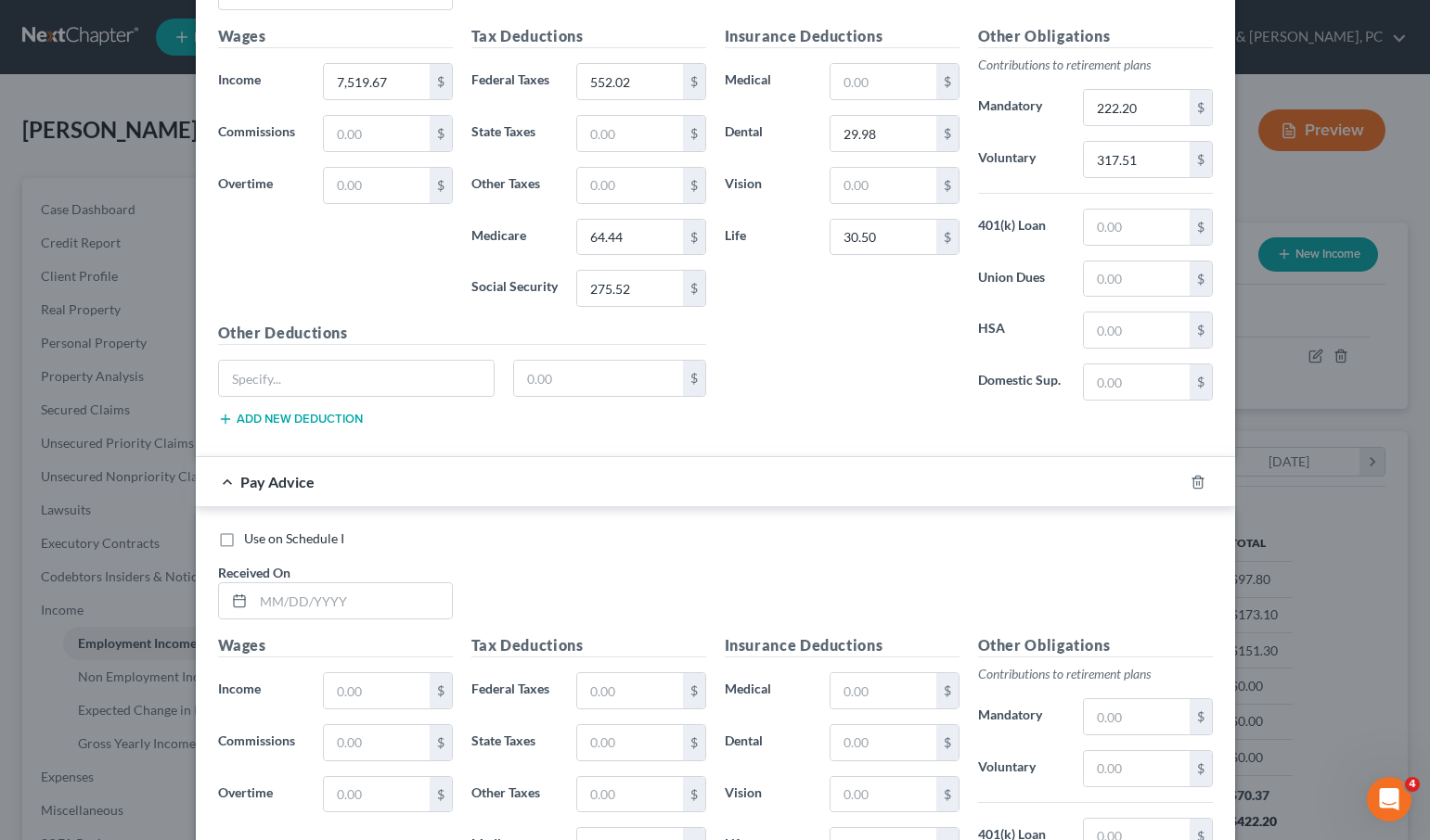
scroll to position [770, 0]
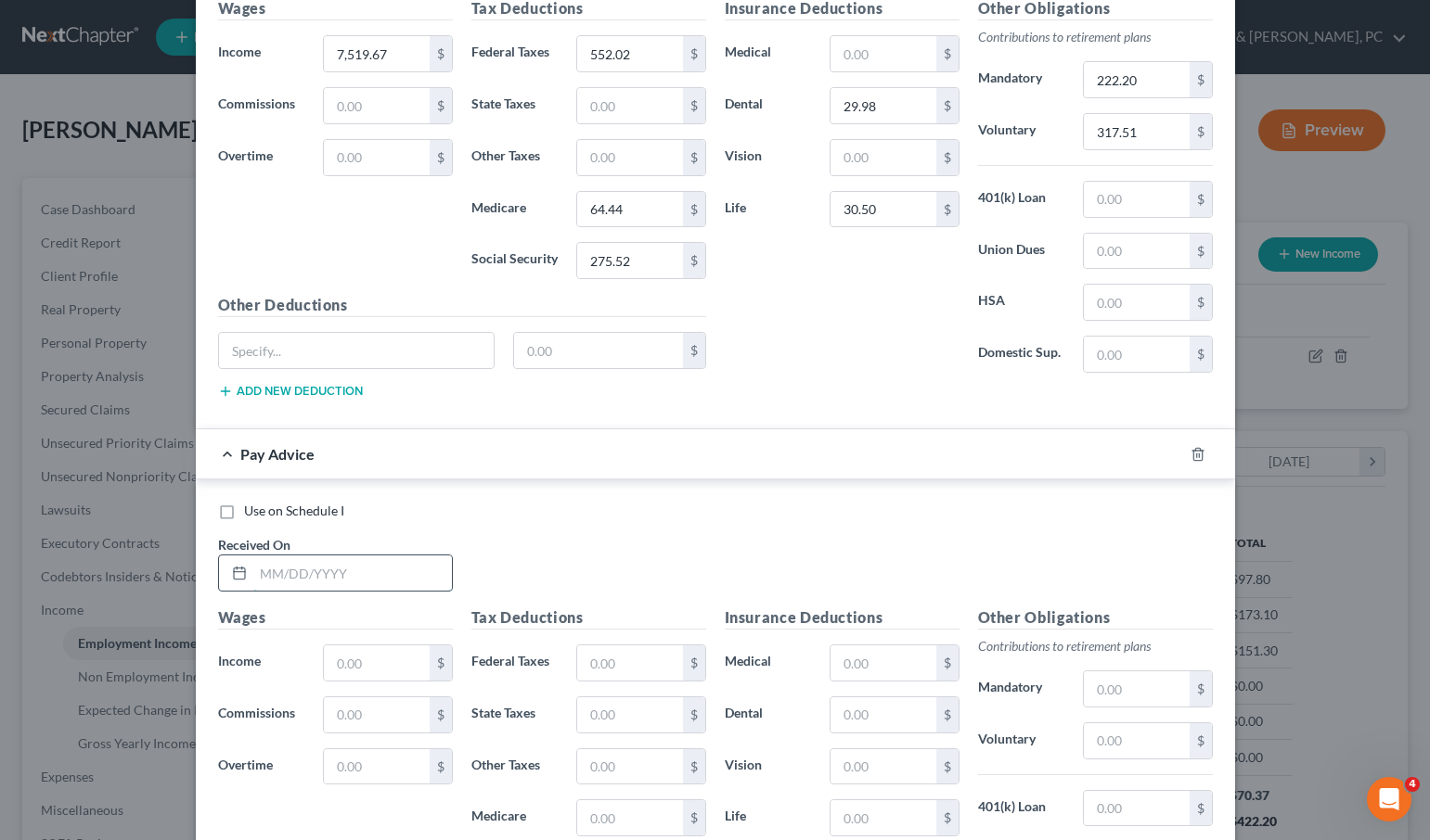
click at [282, 574] on input "text" at bounding box center [352, 573] width 199 height 35
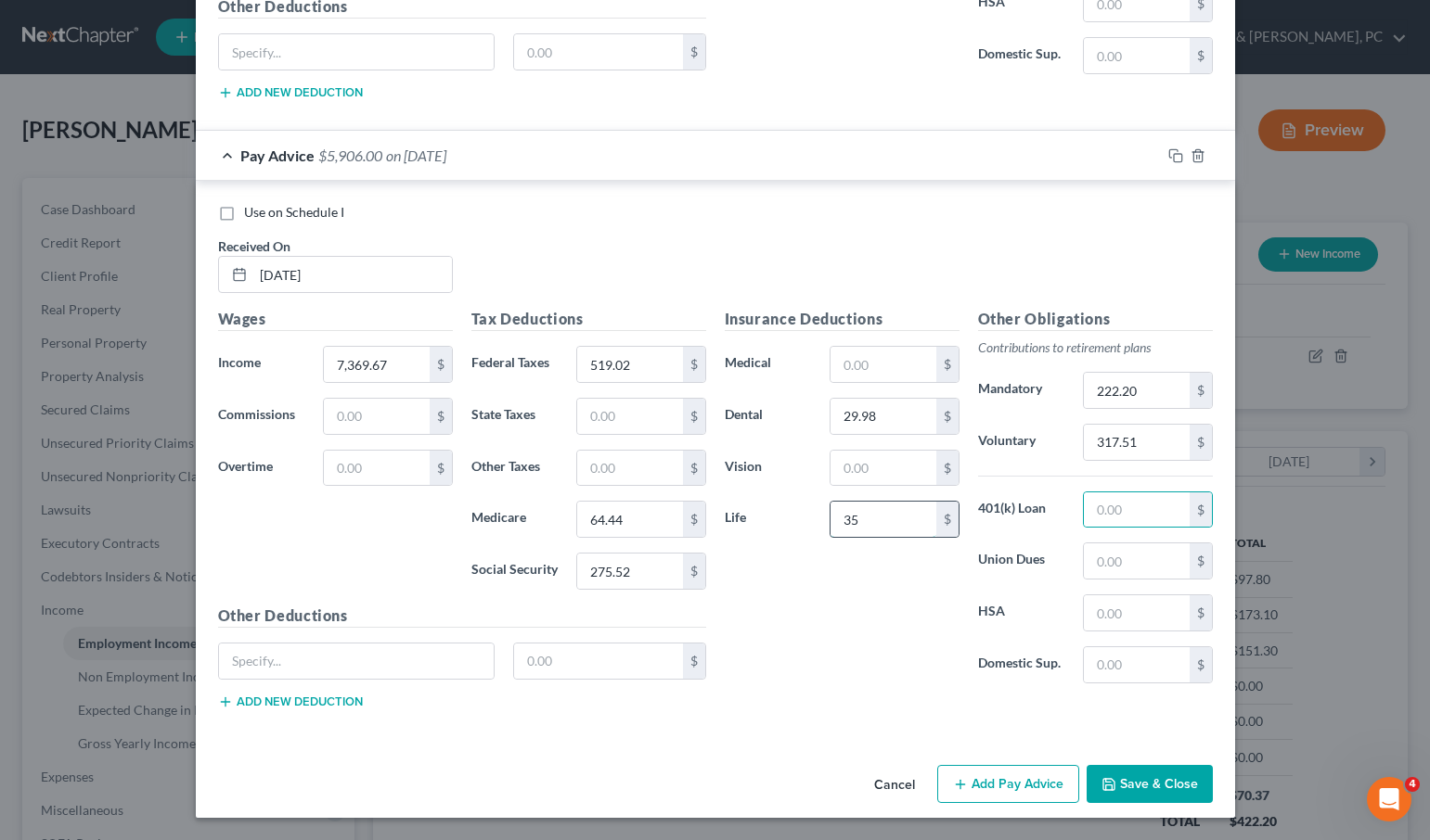
click at [857, 513] on input "35" at bounding box center [882, 519] width 105 height 35
click at [1021, 787] on button "Add Pay Advice" at bounding box center [1008, 784] width 142 height 39
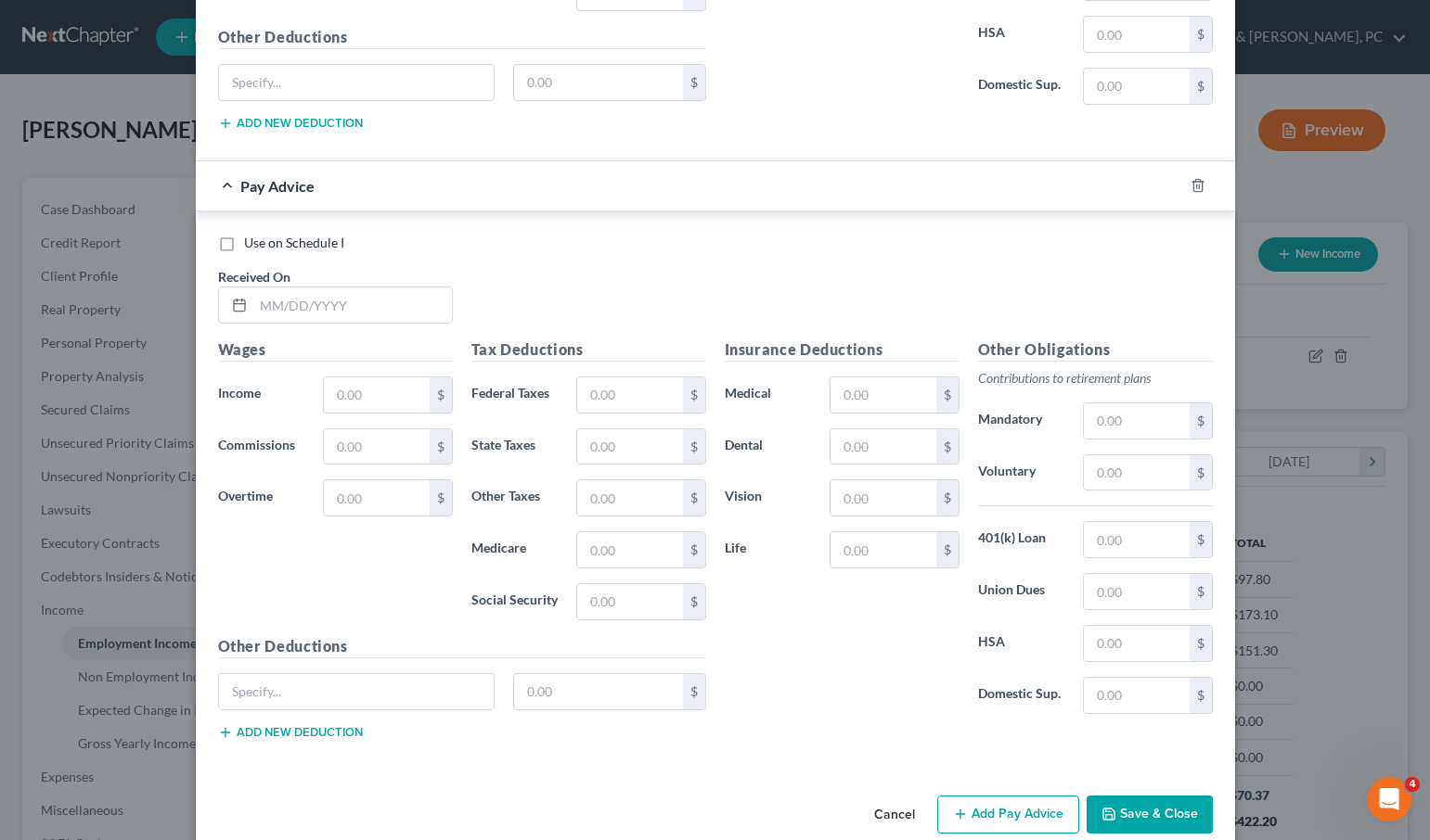
scroll to position [1678, 0]
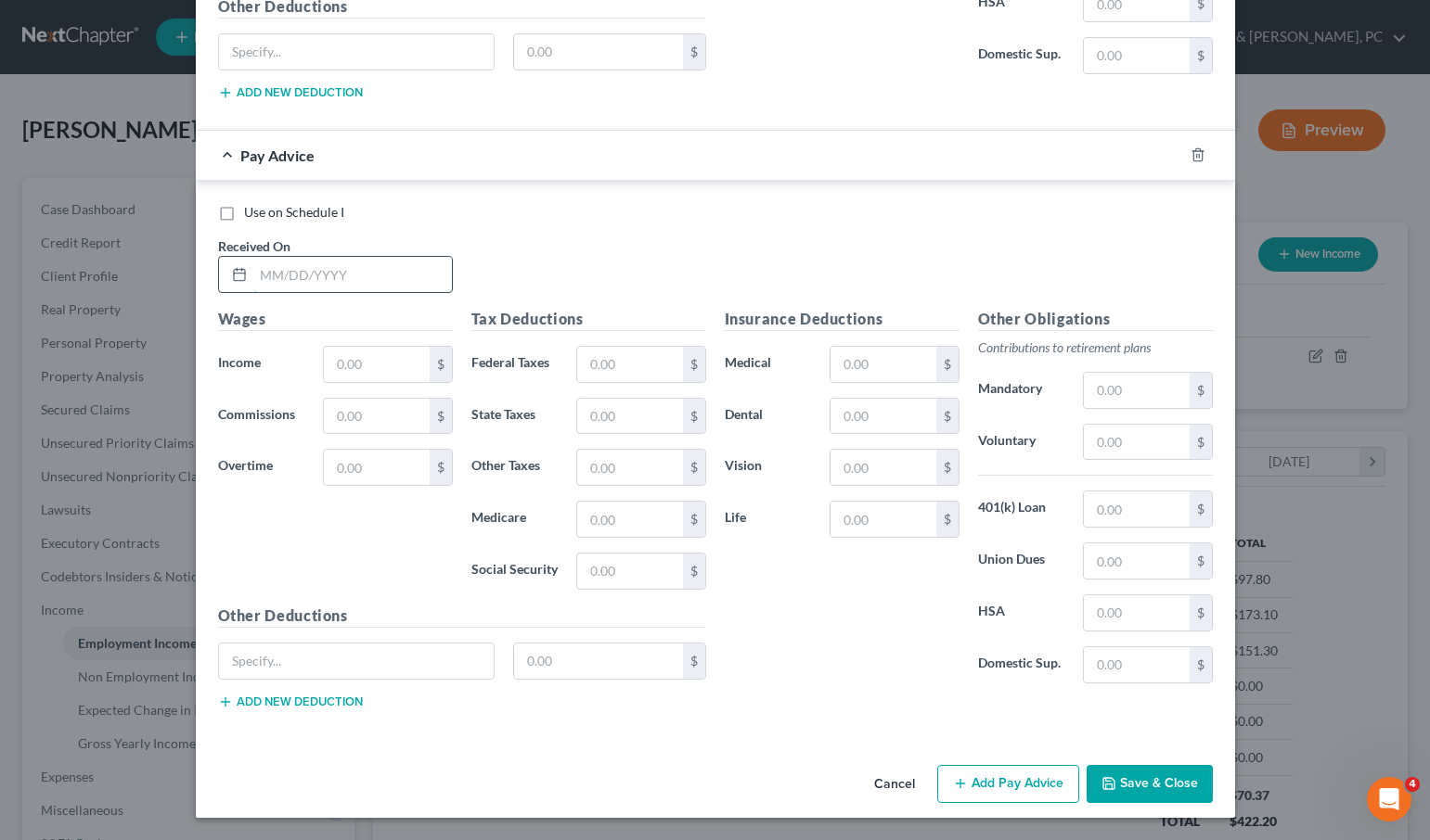
click at [290, 277] on input "text" at bounding box center [352, 274] width 199 height 35
click at [361, 365] on input "text" at bounding box center [375, 364] width 105 height 35
click at [1007, 784] on button "Add Pay Advice" at bounding box center [1008, 784] width 142 height 39
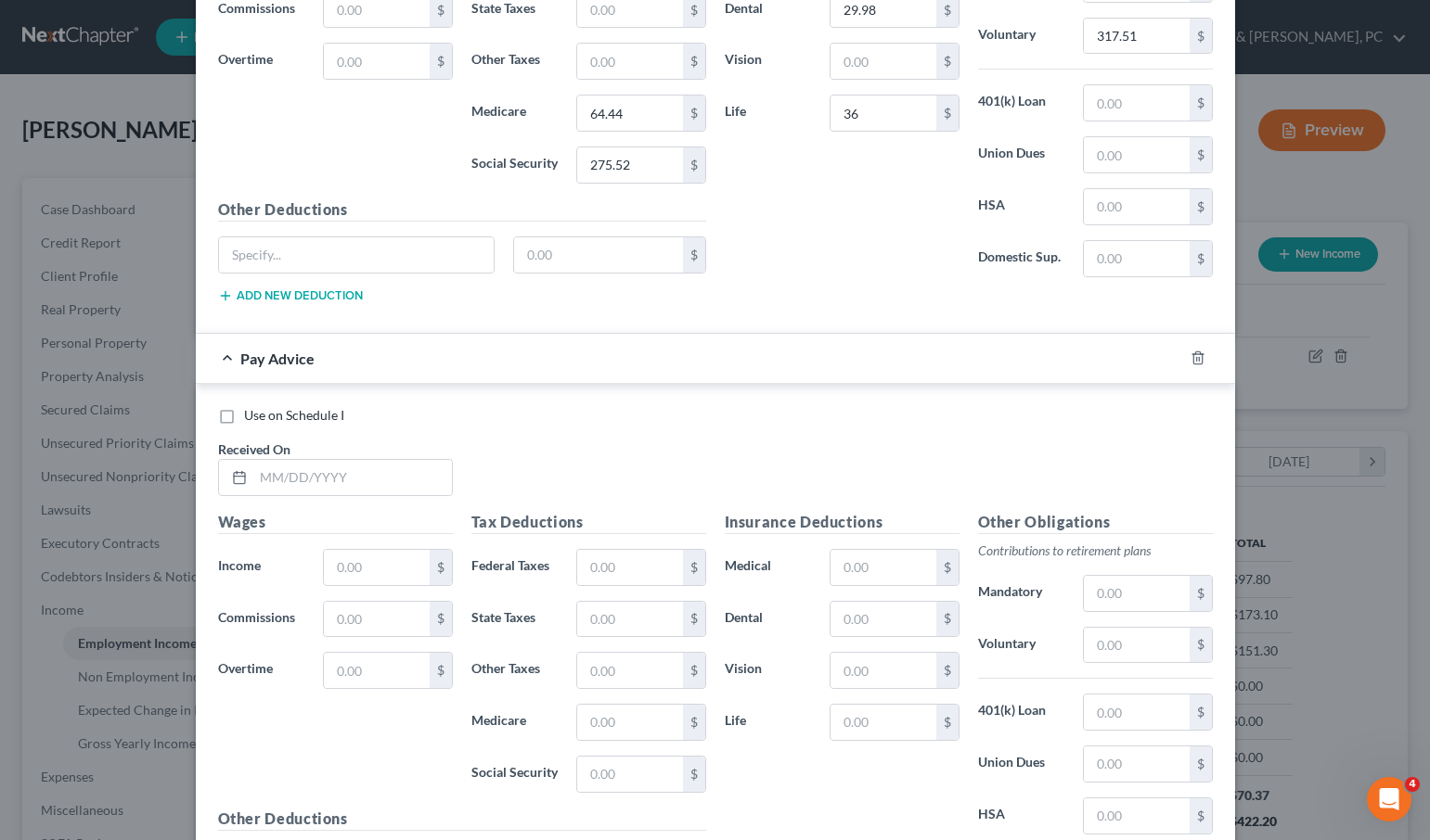
scroll to position [2088, 0]
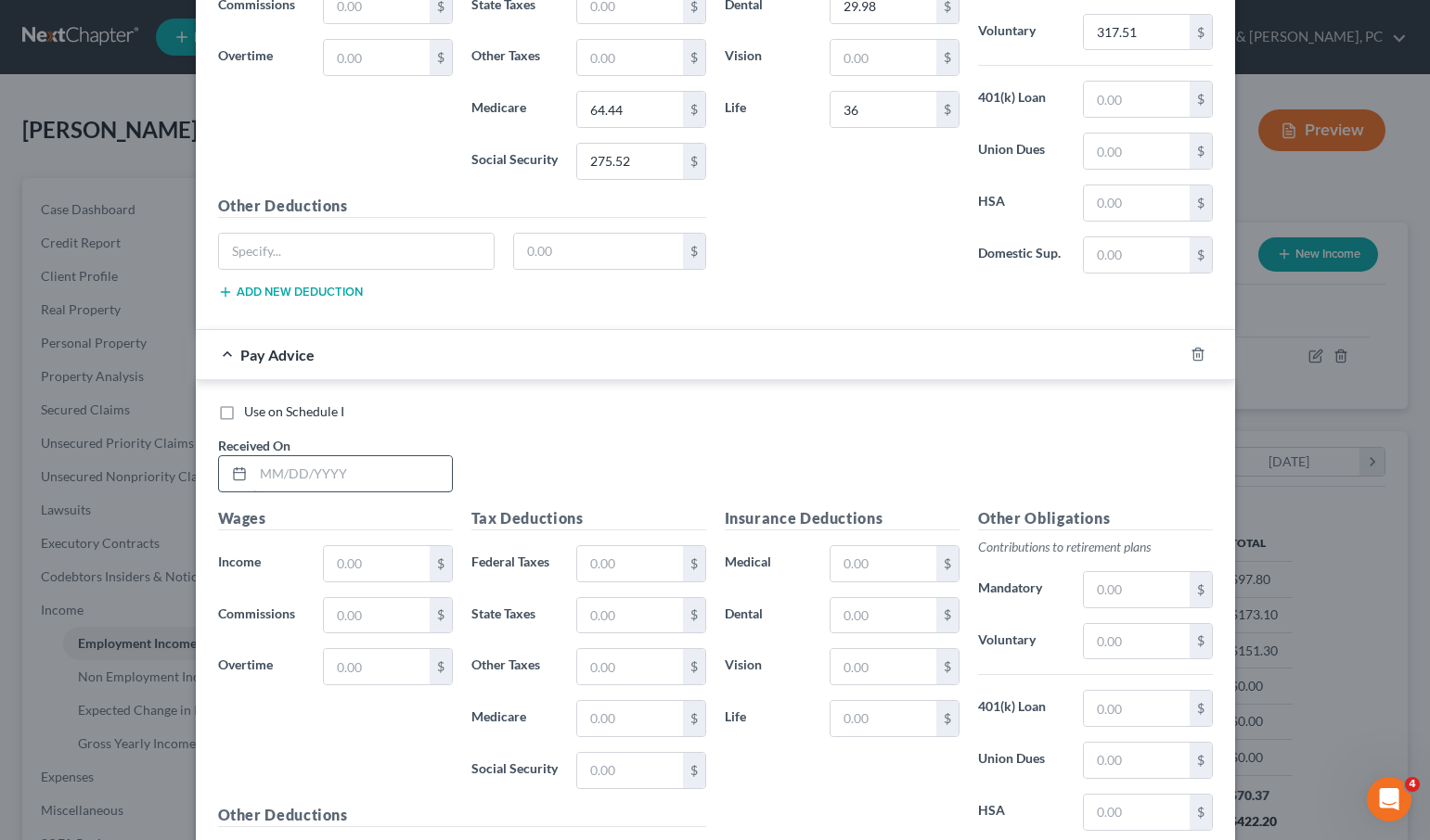
click at [275, 477] on input "text" at bounding box center [352, 473] width 199 height 35
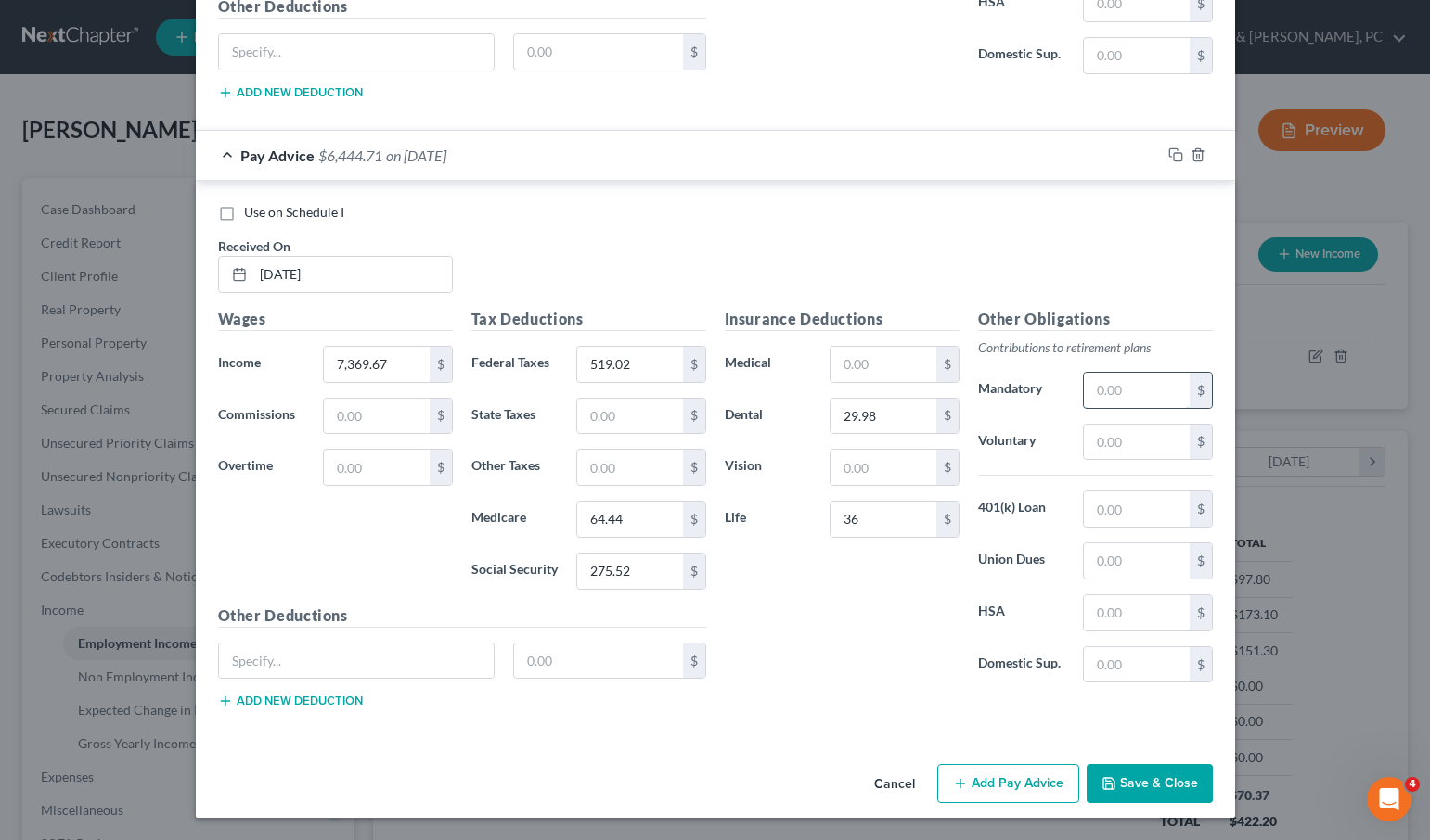
click at [1142, 390] on input "text" at bounding box center [1136, 390] width 105 height 35
click at [987, 784] on button "Add Pay Advice" at bounding box center [1008, 783] width 142 height 39
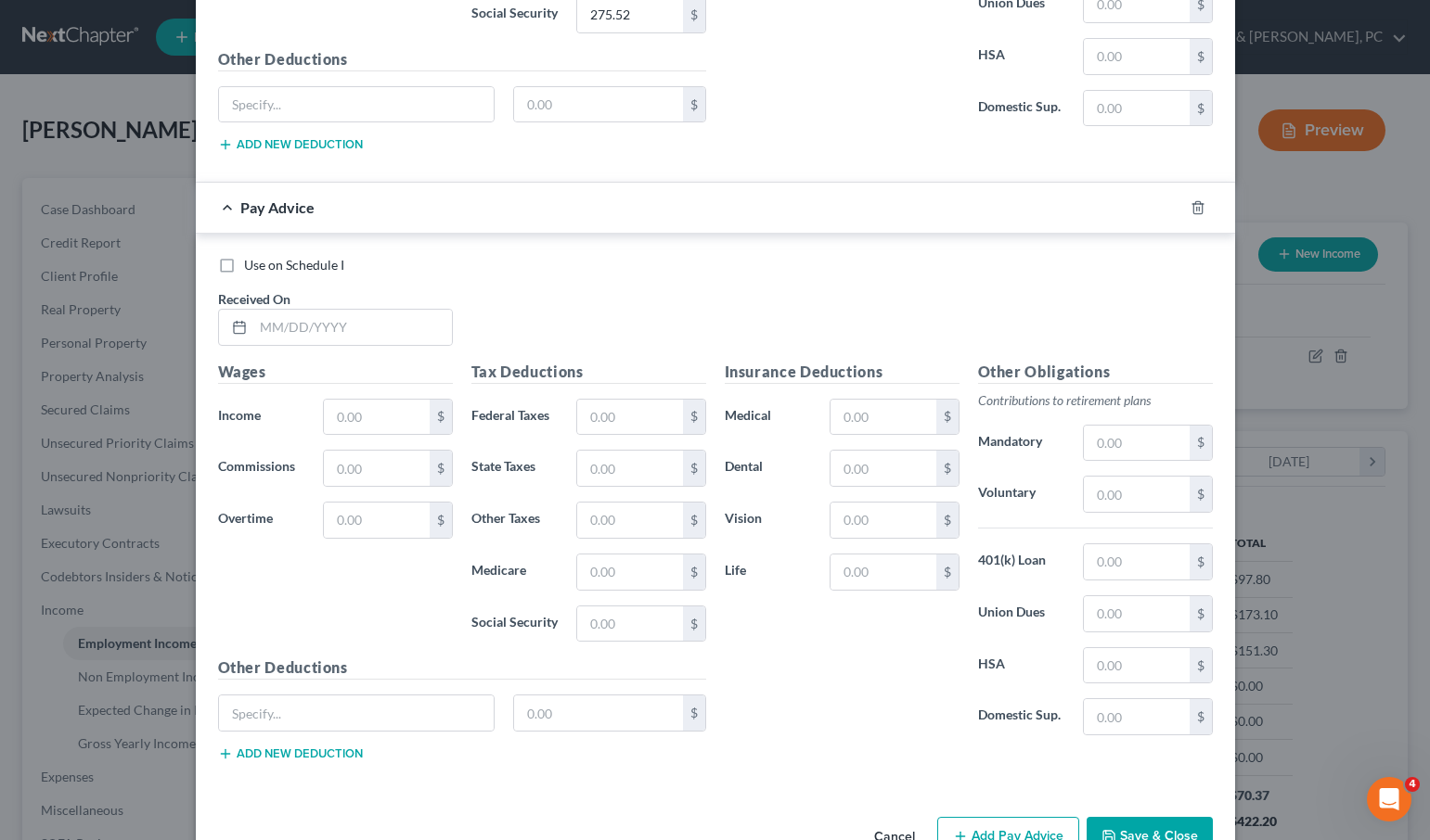
scroll to position [2896, 0]
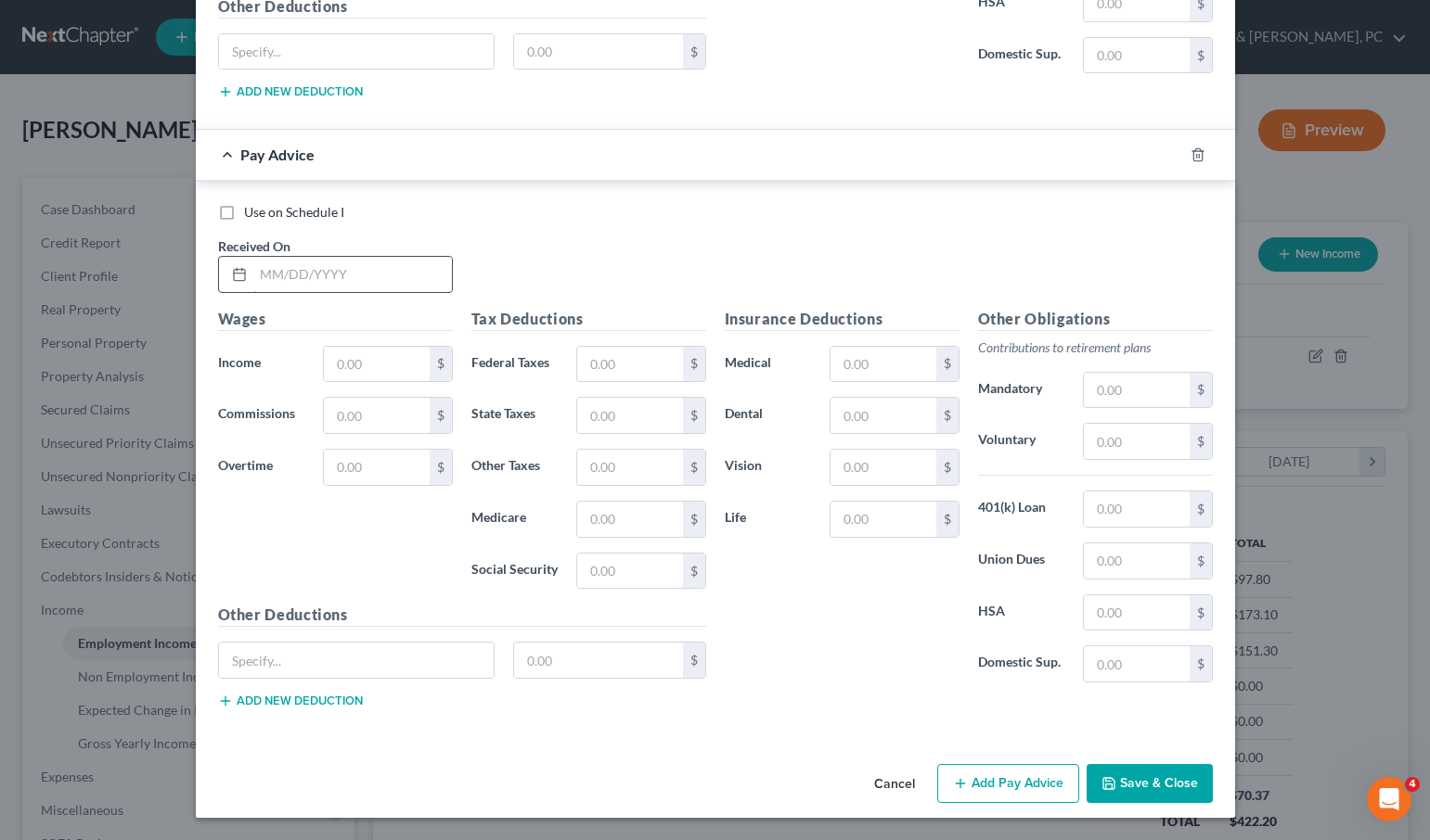
click at [326, 275] on input "text" at bounding box center [352, 274] width 199 height 35
click at [1122, 440] on input "text" at bounding box center [1136, 441] width 105 height 35
click at [1004, 780] on button "Add Pay Advice" at bounding box center [1008, 783] width 142 height 39
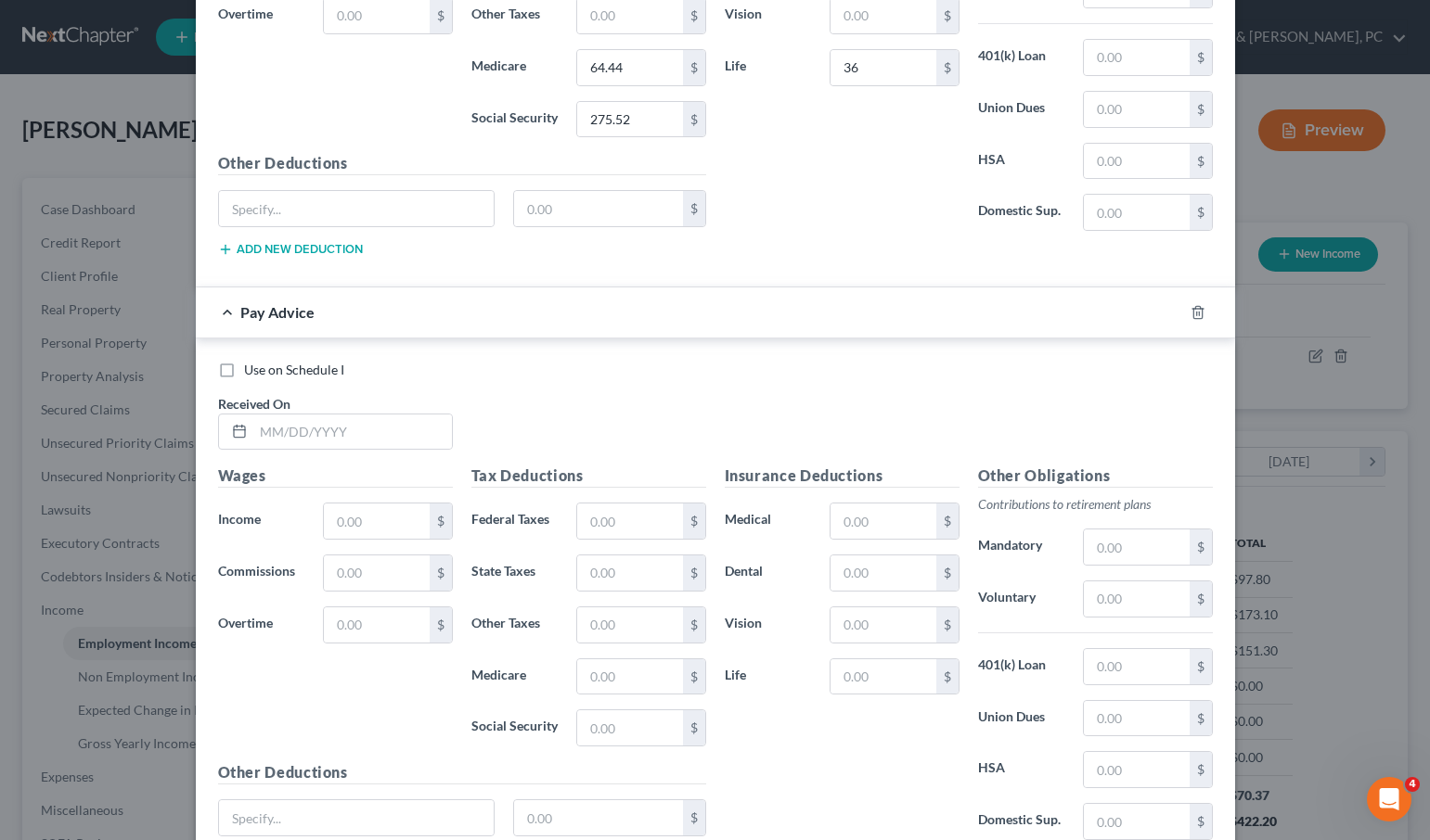
scroll to position [3389, 0]
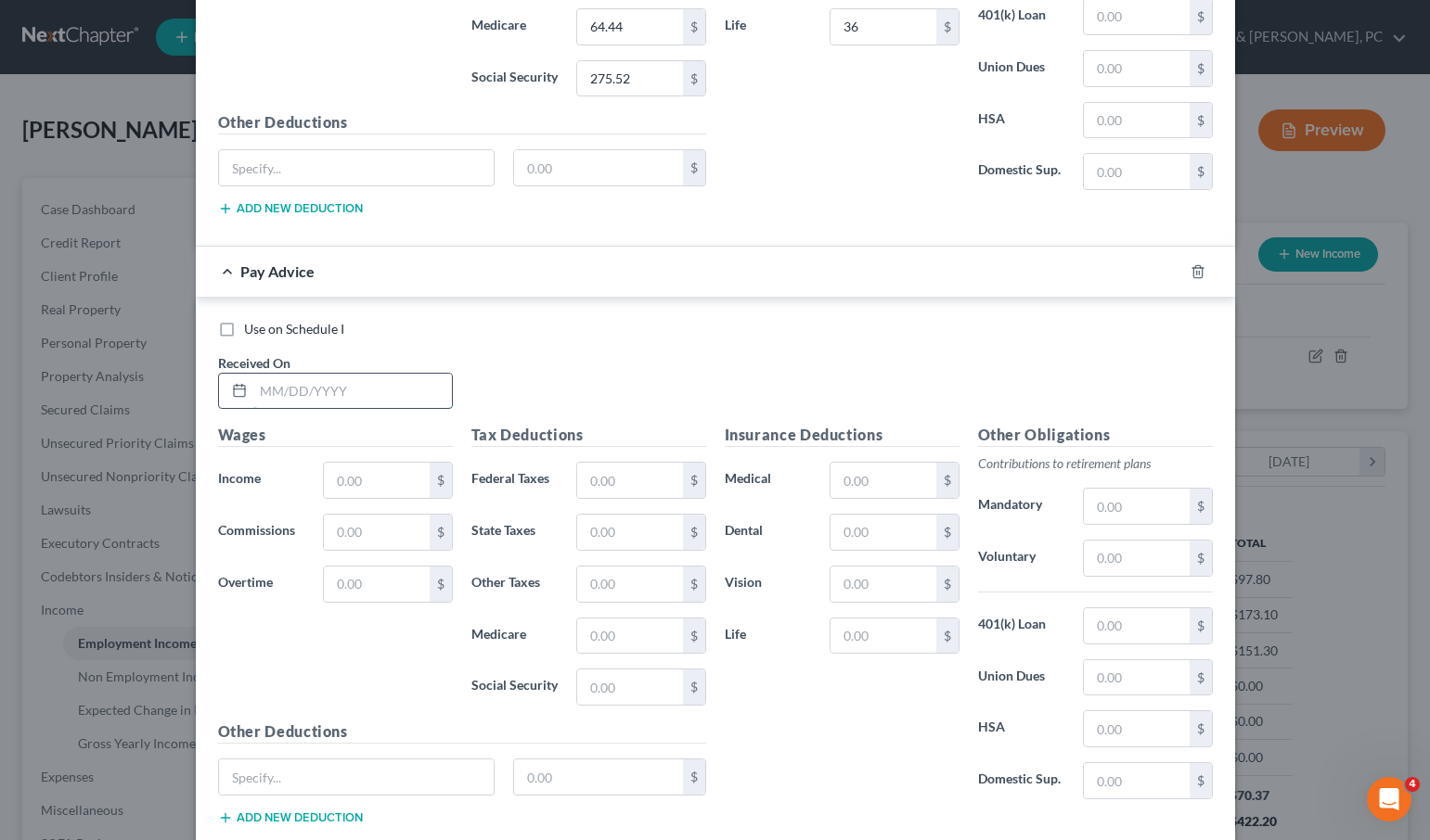
click at [294, 392] on input "text" at bounding box center [352, 391] width 199 height 35
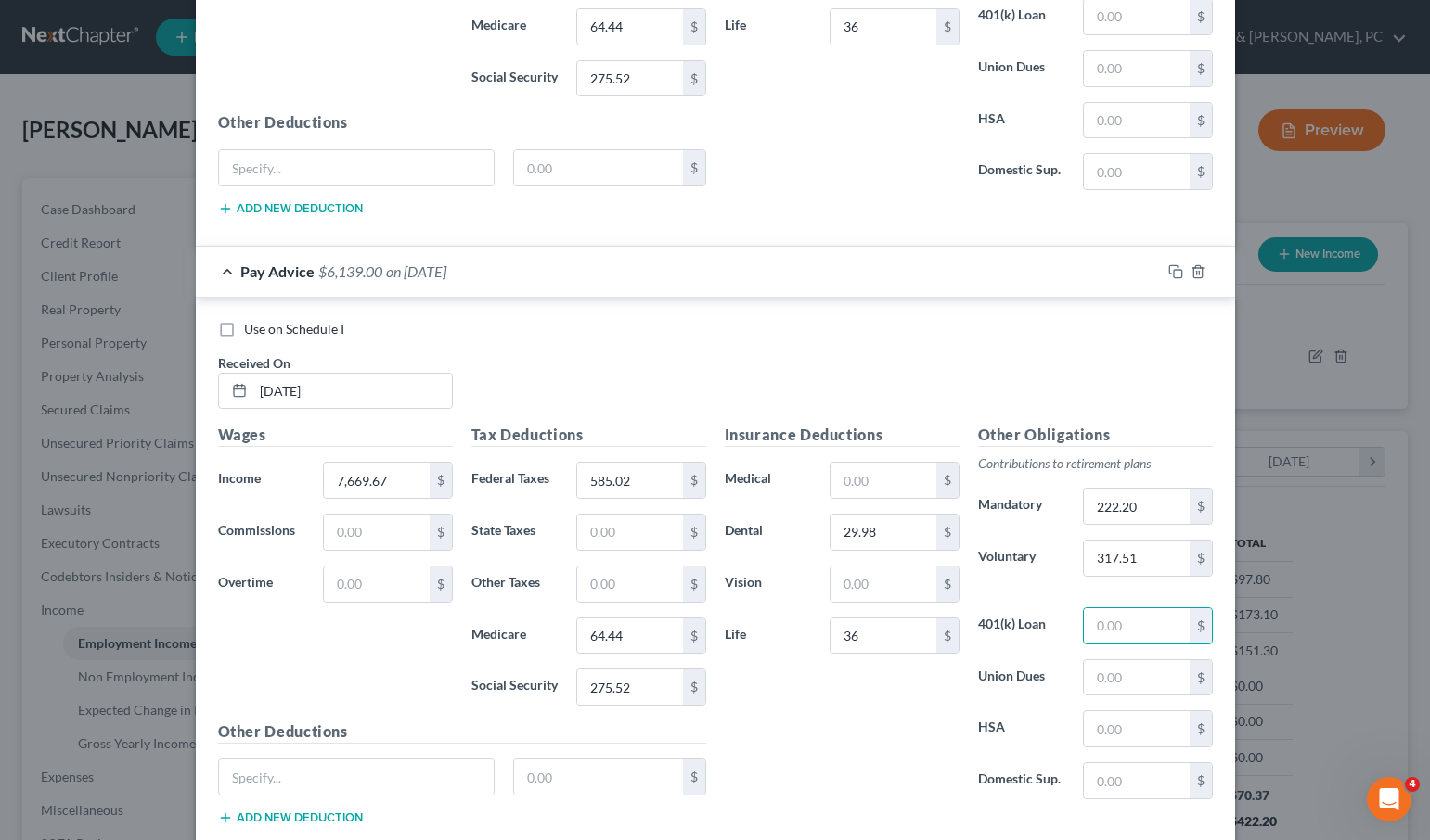
scroll to position [3506, 0]
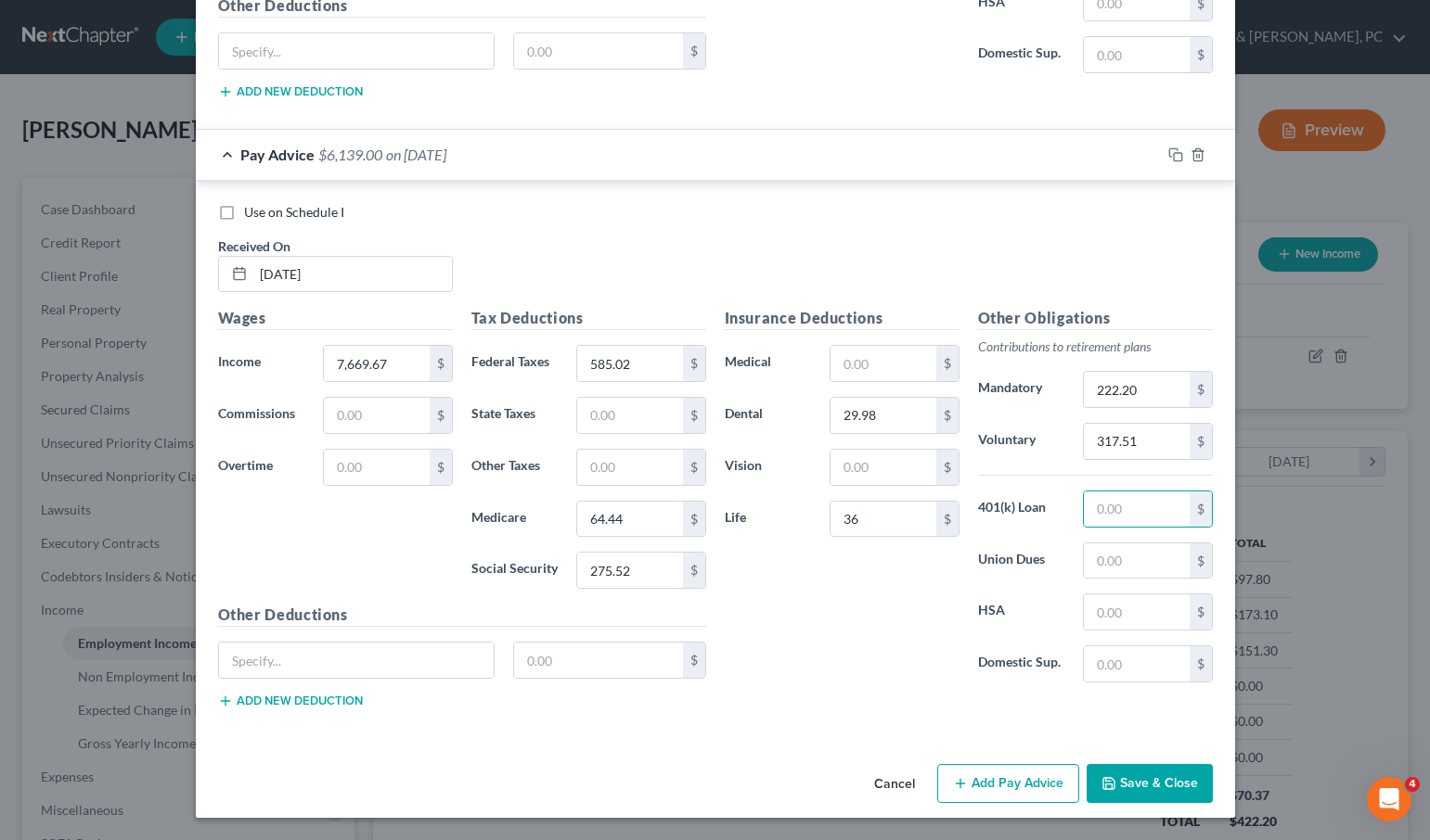
click at [1153, 795] on button "Save & Close" at bounding box center [1150, 783] width 126 height 39
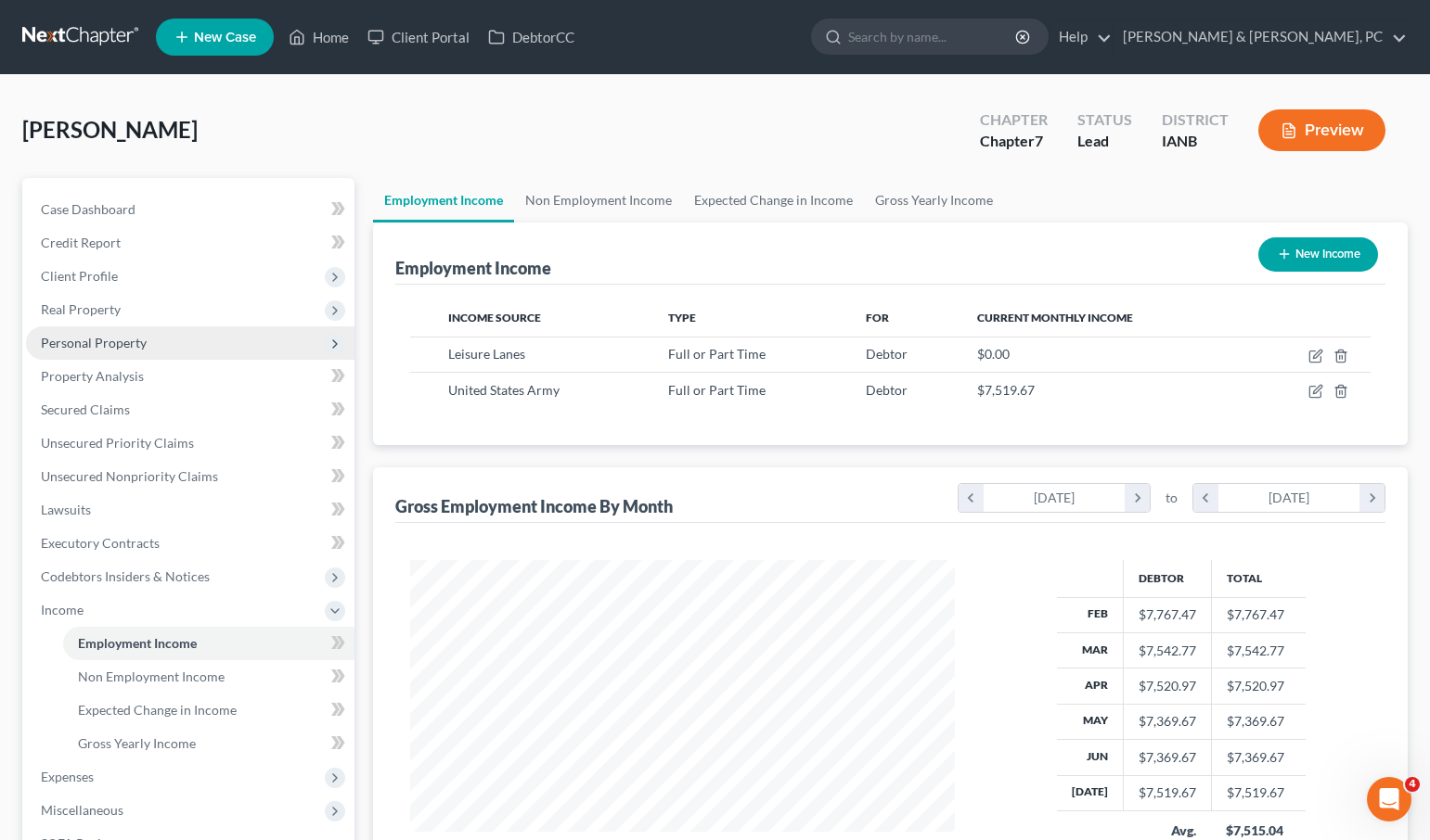
click at [119, 338] on span "Personal Property" at bounding box center [94, 343] width 106 height 16
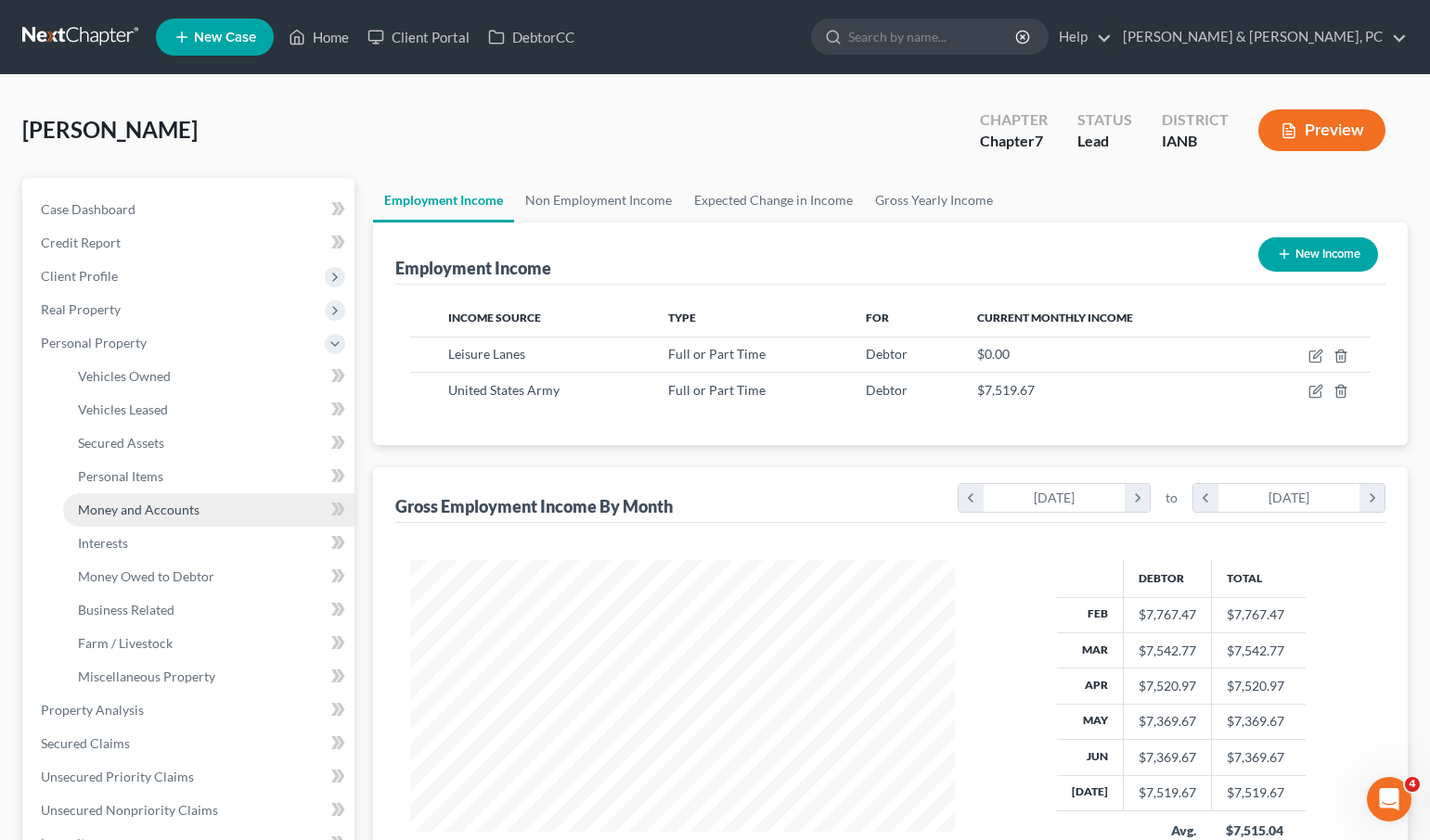
click at [162, 508] on span "Money and Accounts" at bounding box center [139, 510] width 122 height 16
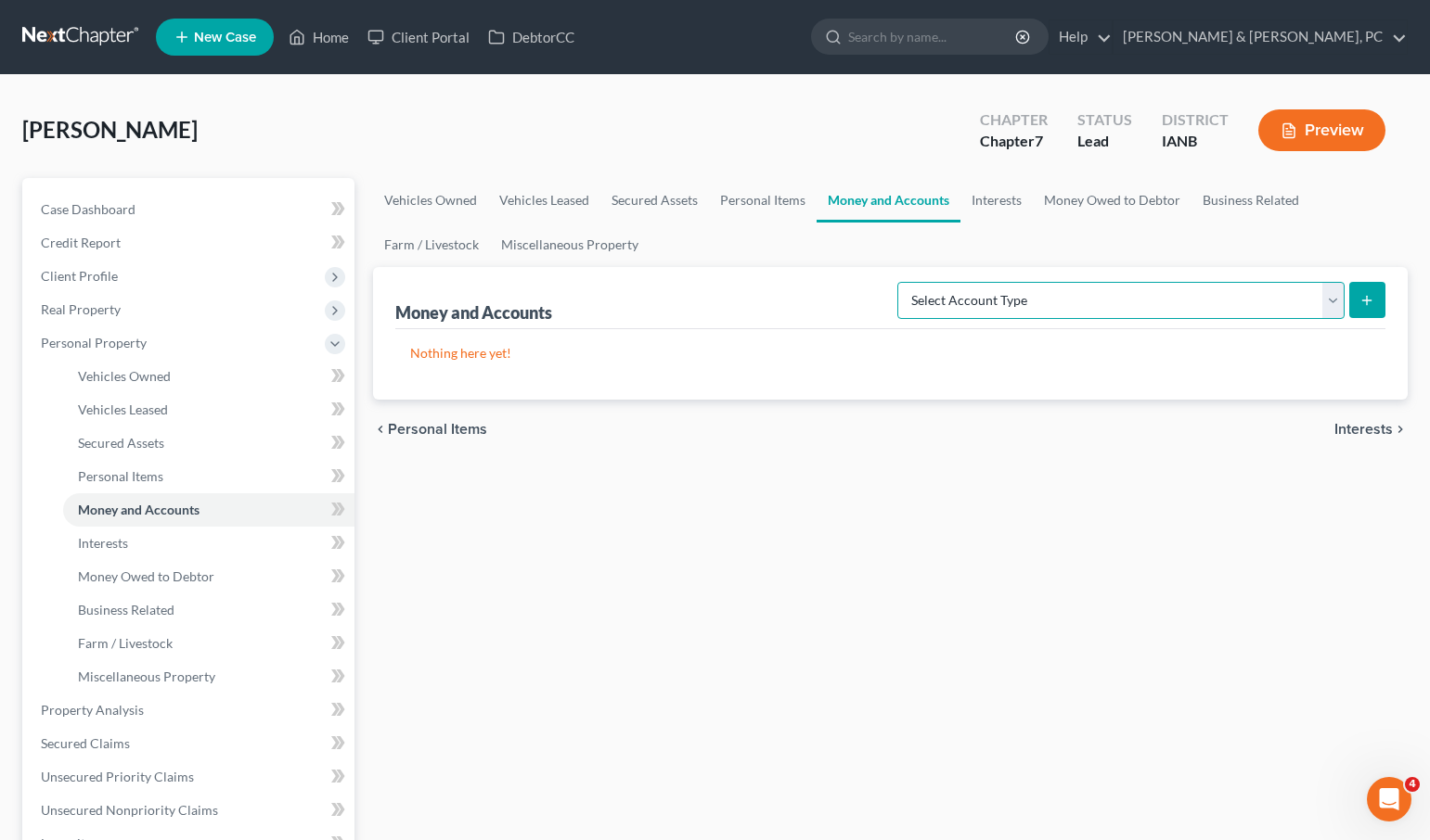
click at [979, 299] on select "Select Account Type Brokerage (A/B: 18, SOFA: 20) Cash on Hand (A/B: 16) Certif…" at bounding box center [1121, 300] width 447 height 37
click at [902, 282] on select "Select Account Type Brokerage (A/B: 18, SOFA: 20) Cash on Hand (A/B: 16) Certif…" at bounding box center [1121, 300] width 447 height 37
click at [1361, 296] on icon "submit" at bounding box center [1366, 300] width 15 height 15
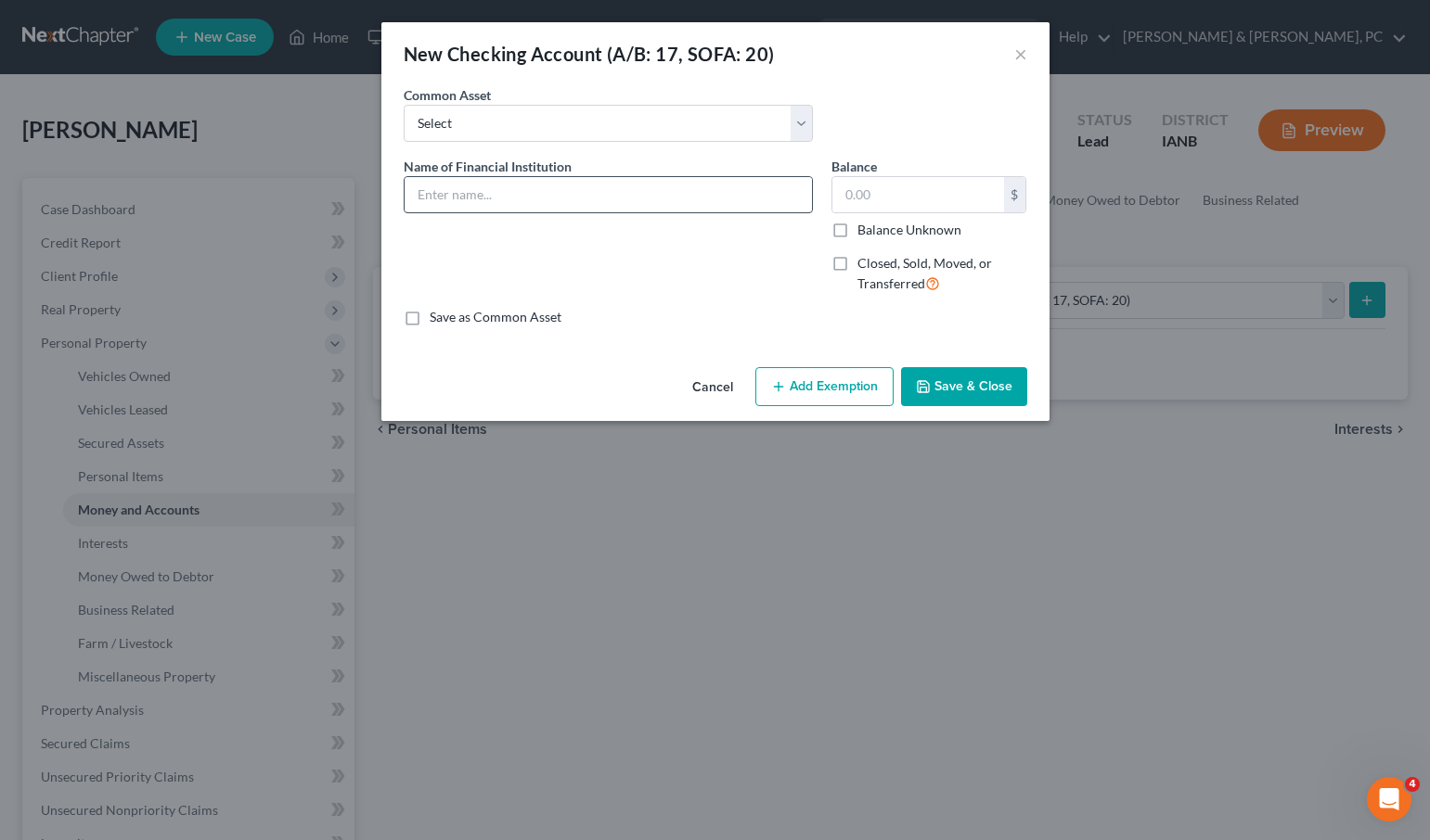
click at [471, 190] on input "text" at bounding box center [608, 195] width 407 height 35
click at [996, 386] on button "Save & Close" at bounding box center [964, 386] width 126 height 39
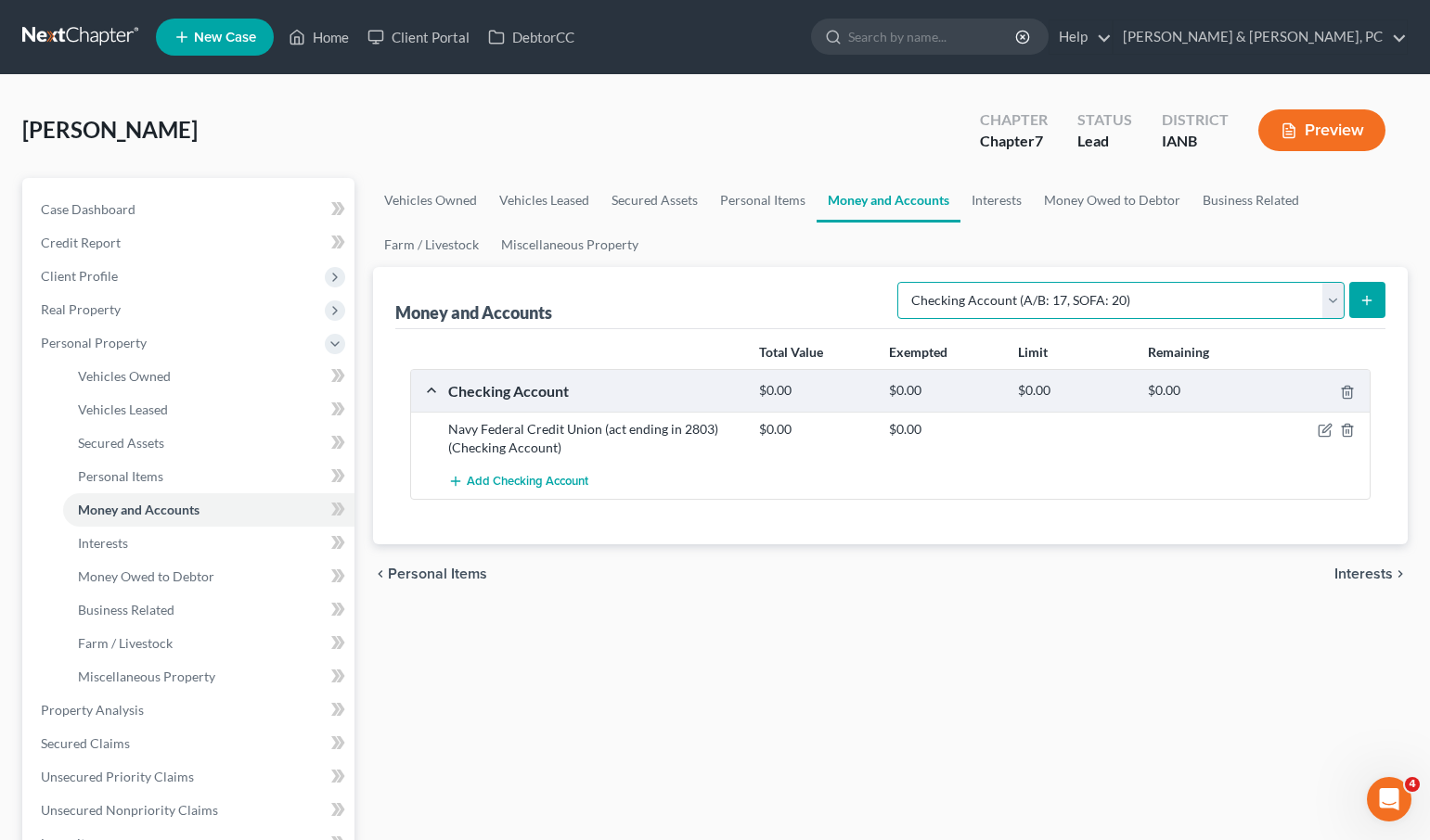
click at [1001, 299] on select "Select Account Type Brokerage (A/B: 18, SOFA: 20) Cash on Hand (A/B: 16) Certif…" at bounding box center [1121, 300] width 447 height 37
click at [902, 282] on select "Select Account Type Brokerage (A/B: 18, SOFA: 20) Cash on Hand (A/B: 16) Certif…" at bounding box center [1121, 300] width 447 height 37
click at [1359, 298] on icon "submit" at bounding box center [1366, 300] width 15 height 15
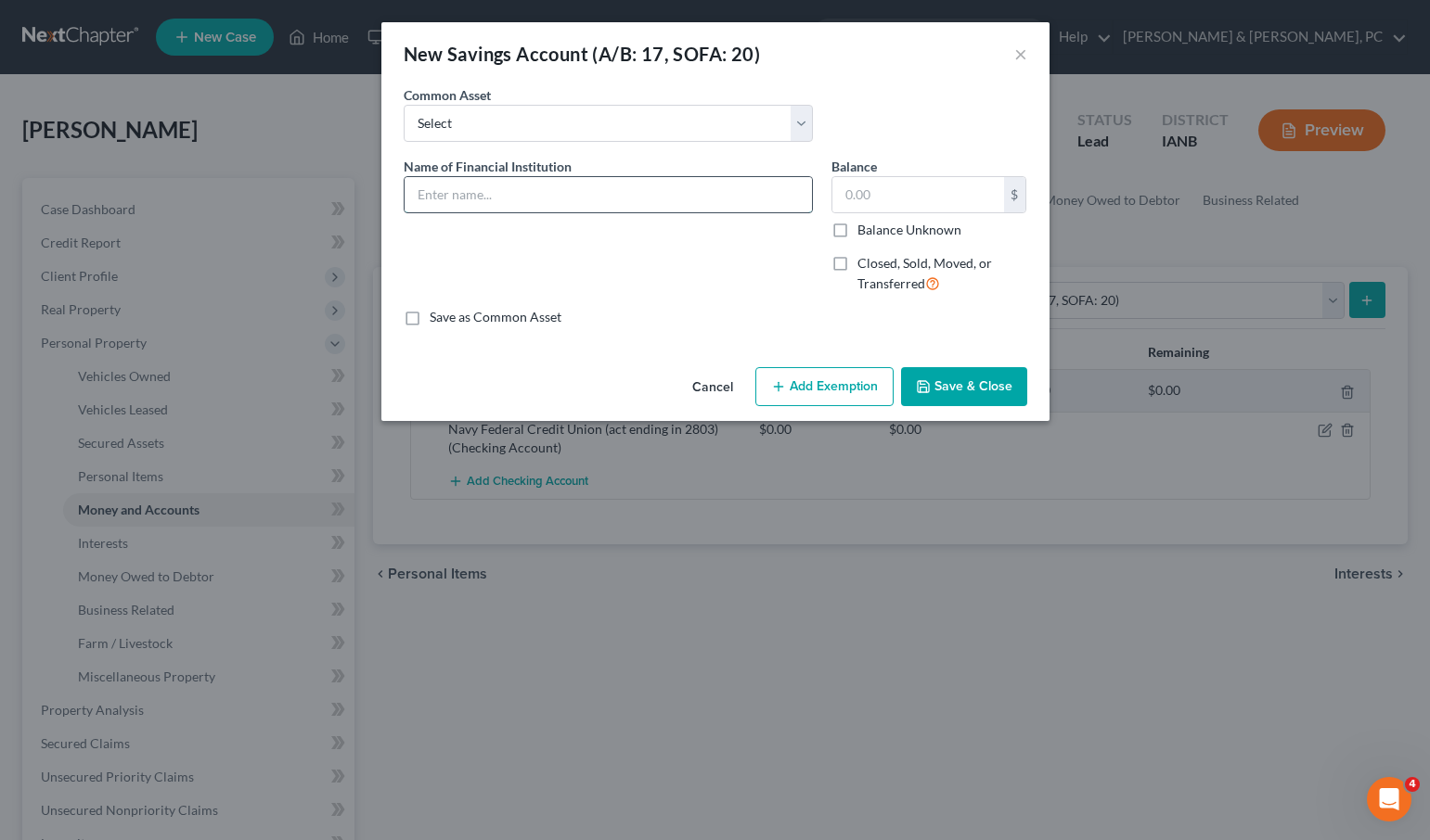
click at [521, 196] on input "text" at bounding box center [608, 195] width 407 height 35
click at [960, 374] on button "Save & Close" at bounding box center [964, 386] width 126 height 39
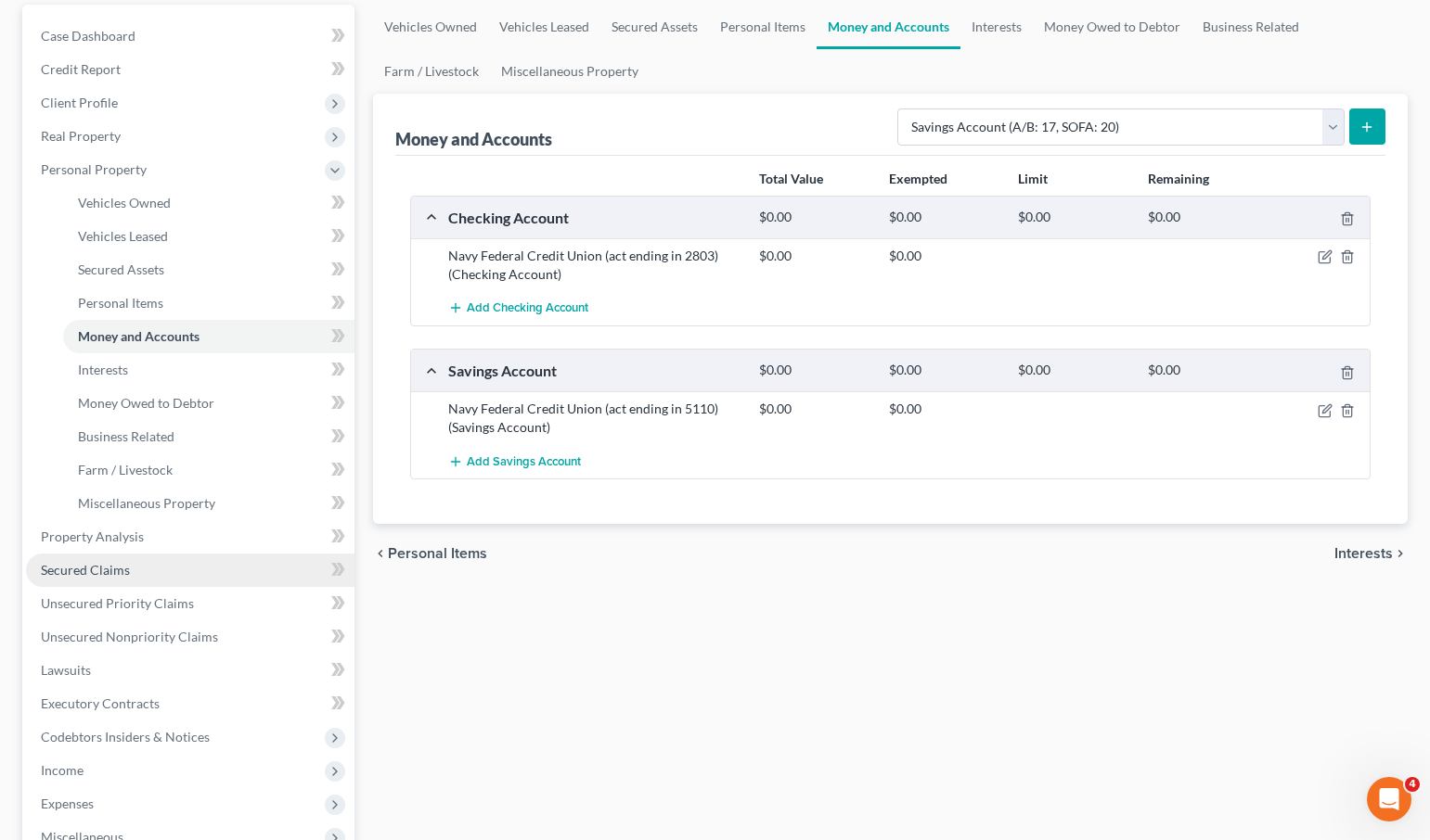
click at [135, 561] on link "Secured Claims" at bounding box center [190, 570] width 328 height 33
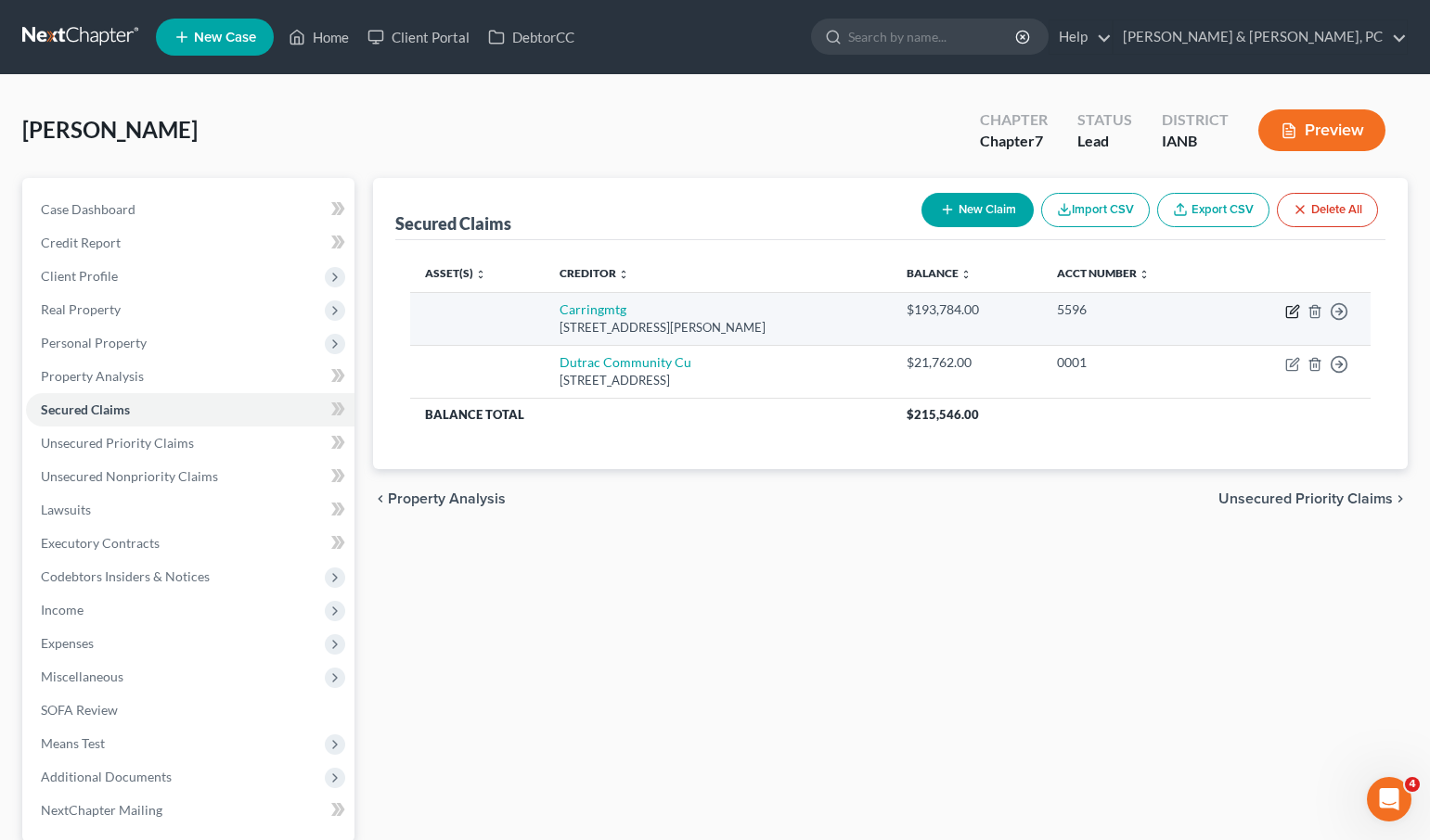
click at [1292, 306] on icon "button" at bounding box center [1292, 311] width 15 height 15
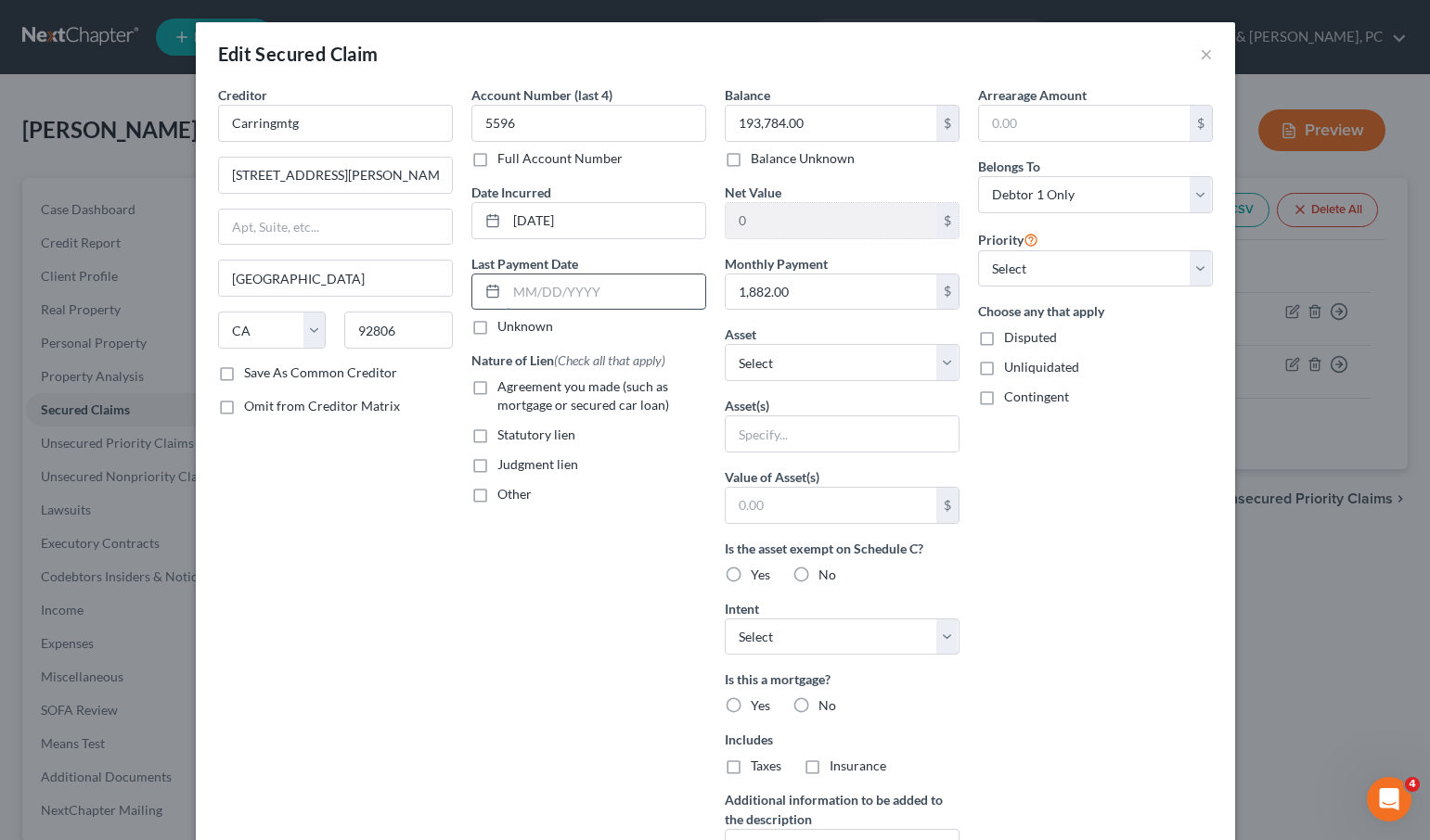
click at [548, 295] on input "text" at bounding box center [606, 291] width 199 height 35
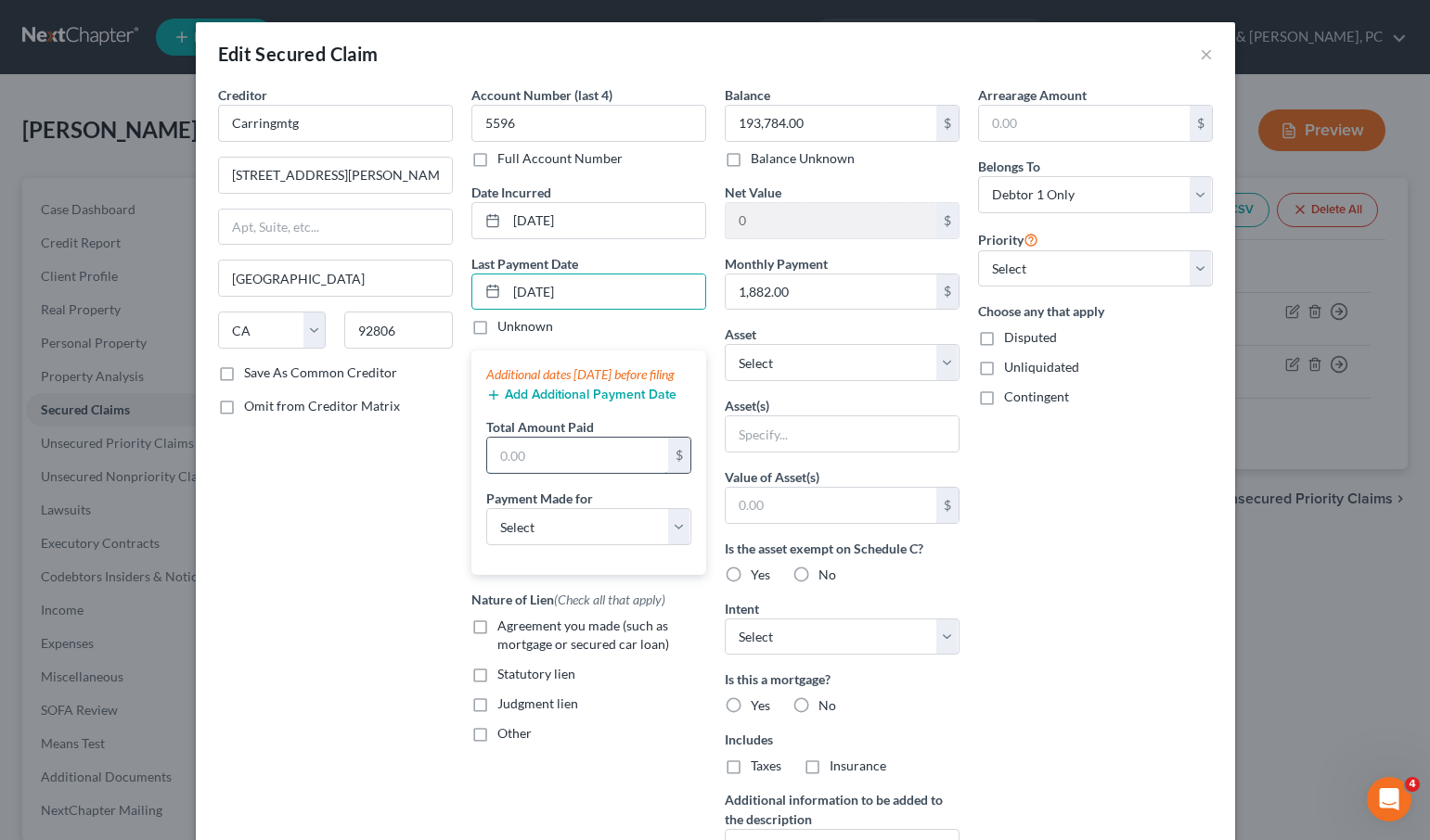
click at [546, 473] on input "text" at bounding box center [577, 455] width 181 height 35
click at [551, 546] on select "Select Car Credit Card Loan Repayment Mortgage Other Suppliers Or Vendors" at bounding box center [588, 526] width 205 height 37
click at [486, 527] on select "Select Car Credit Card Loan Repayment Mortgage Other Suppliers Or Vendors" at bounding box center [588, 526] width 205 height 37
click at [507, 648] on span "Agreement you made (such as mortgage or secured car loan)" at bounding box center [583, 634] width 172 height 34
click at [507, 629] on input "Agreement you made (such as mortgage or secured car loan)" at bounding box center [511, 623] width 12 height 12
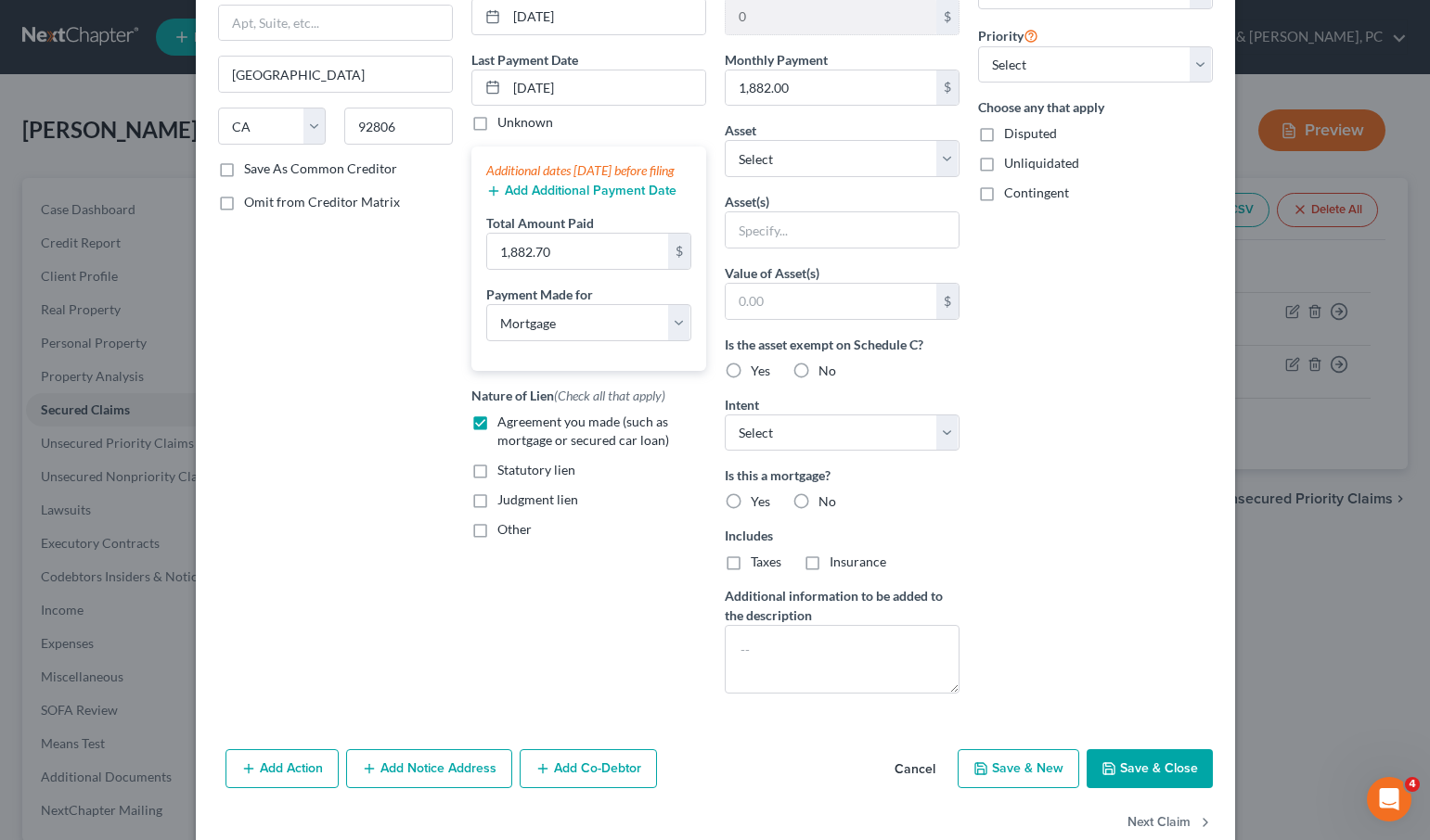
scroll to position [209, 0]
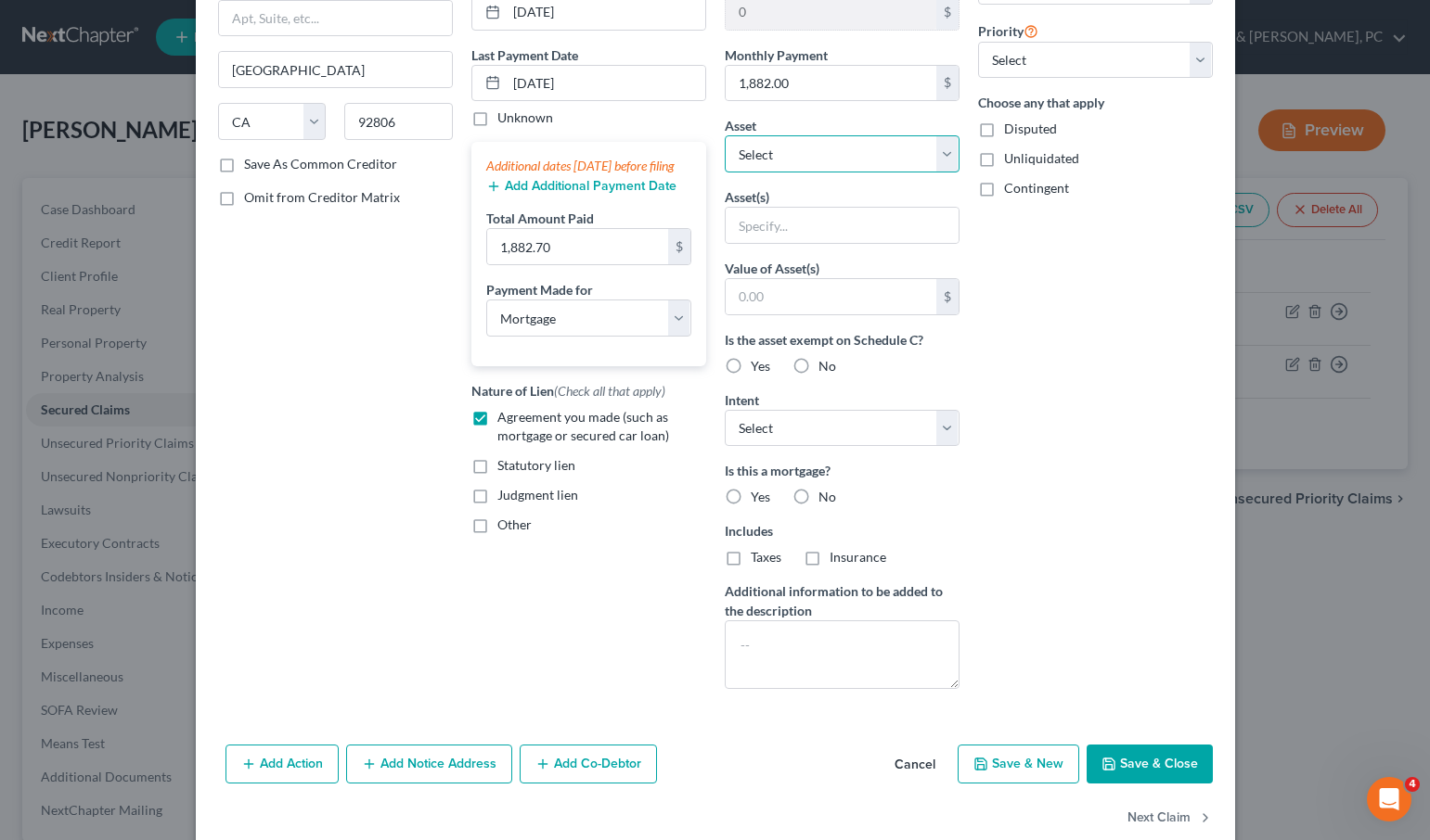
click at [771, 143] on select "Select Other Multiple Assets [STREET_ADDRESS] - $0.0 2012 Toyota Camry - $7000.…" at bounding box center [841, 154] width 235 height 37
click at [724, 173] on select "Select Other Multiple Assets [STREET_ADDRESS] - $0.0 2012 Toyota Camry - $7000.…" at bounding box center [841, 154] width 235 height 37
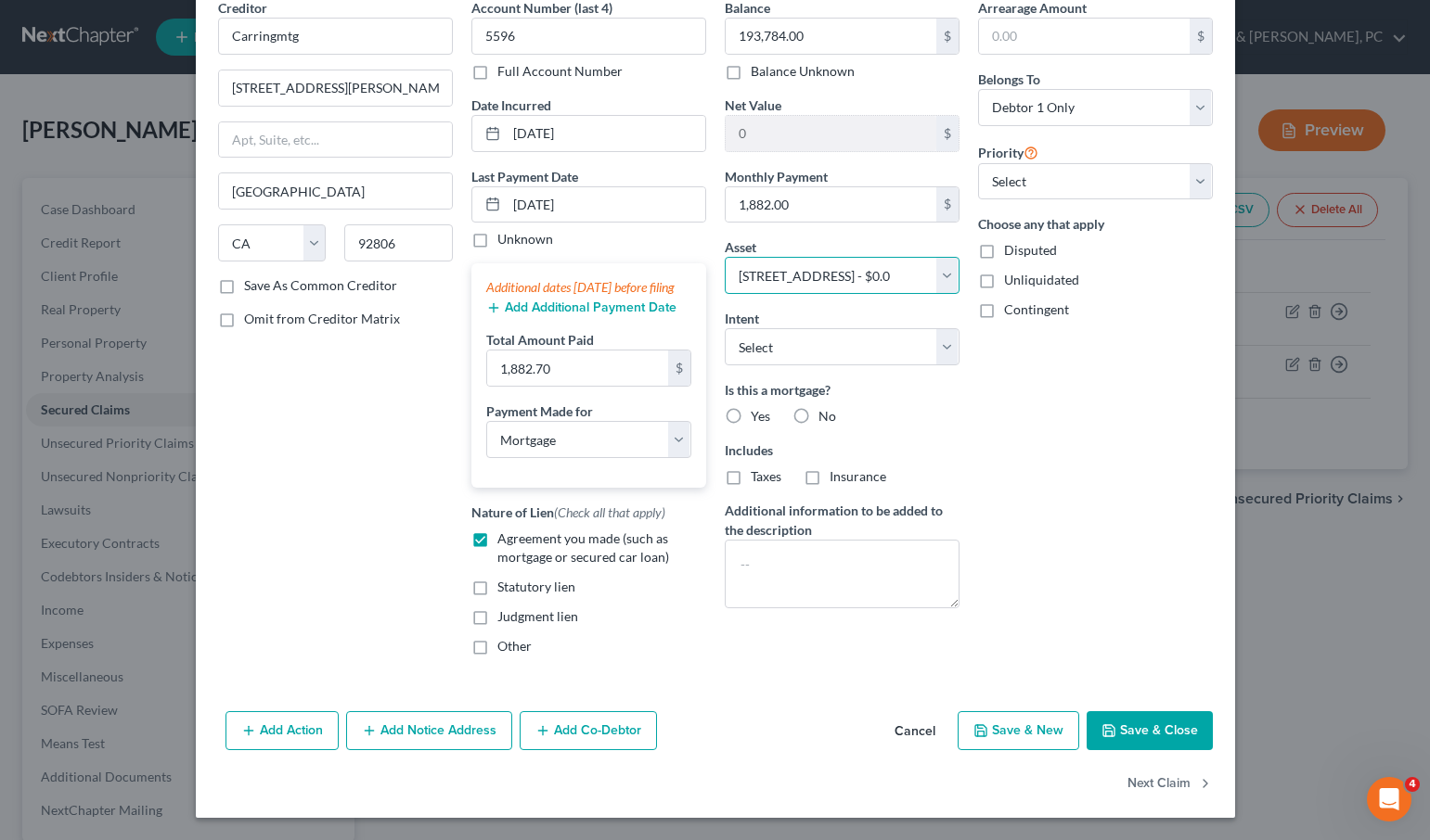
scroll to position [106, 0]
click at [1028, 164] on select "Select 1st 2nd 3rd 4th 5th 6th 7th 8th 9th 10th 11th 12th 13th 14th 15th 16th 1…" at bounding box center [1095, 182] width 235 height 37
click at [978, 164] on select "Select 1st 2nd 3rd 4th 5th 6th 7th 8th 9th 10th 11th 12th 13th 14th 15th 16th 1…" at bounding box center [1095, 182] width 235 height 37
click at [803, 328] on select "Select Surrender Redeem Reaffirm Avoid Other" at bounding box center [841, 346] width 235 height 37
click at [724, 328] on select "Select Surrender Redeem Reaffirm Avoid Other" at bounding box center [841, 346] width 235 height 37
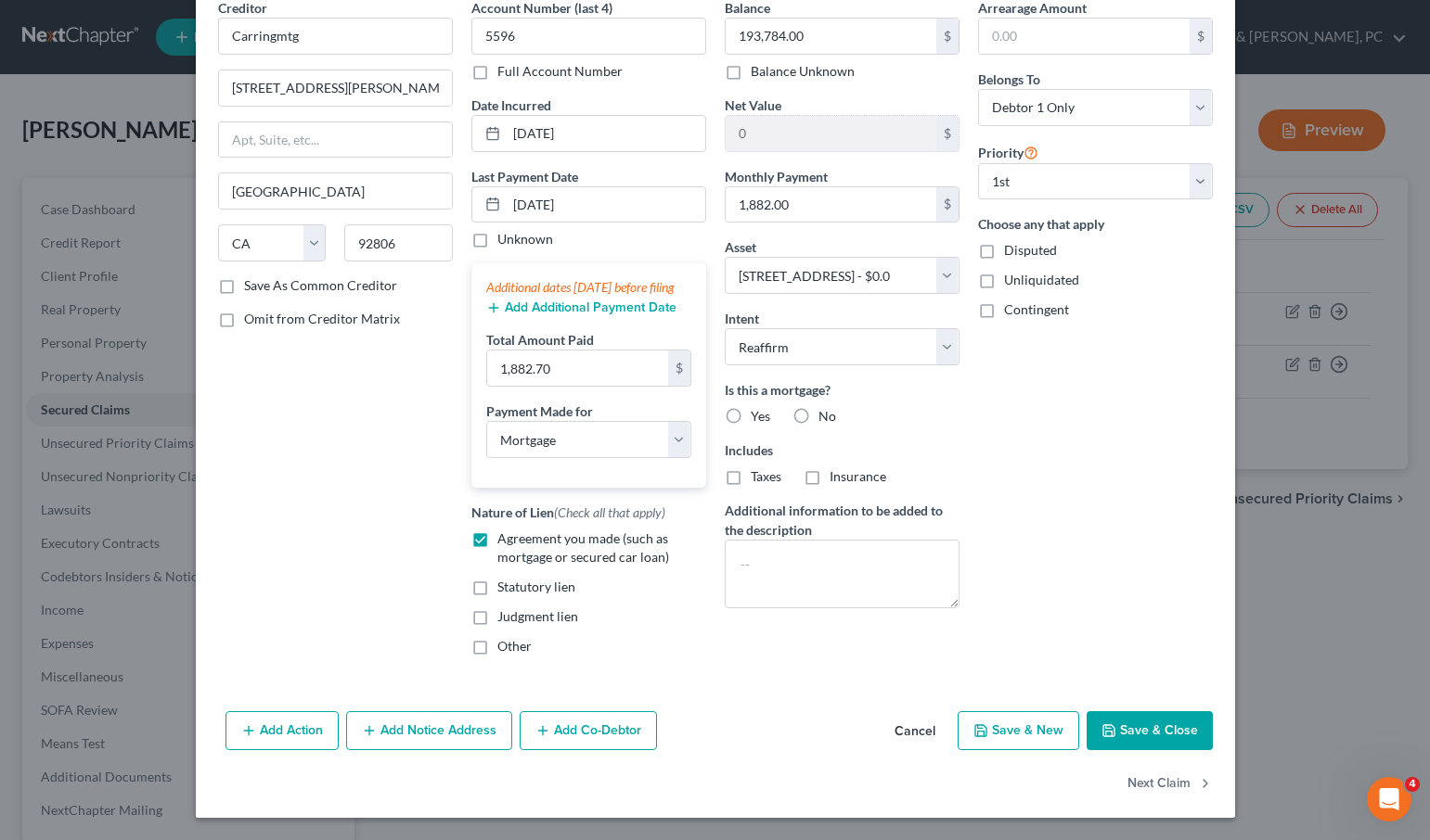
click at [750, 407] on label "Yes" at bounding box center [760, 416] width 20 height 19
click at [757, 407] on input "Yes" at bounding box center [763, 413] width 12 height 12
drag, startPoint x: 733, startPoint y: 464, endPoint x: 814, endPoint y: 463, distance: 81.0
click at [750, 468] on label "Taxes" at bounding box center [765, 477] width 31 height 19
click at [757, 468] on input "Taxes" at bounding box center [763, 474] width 12 height 12
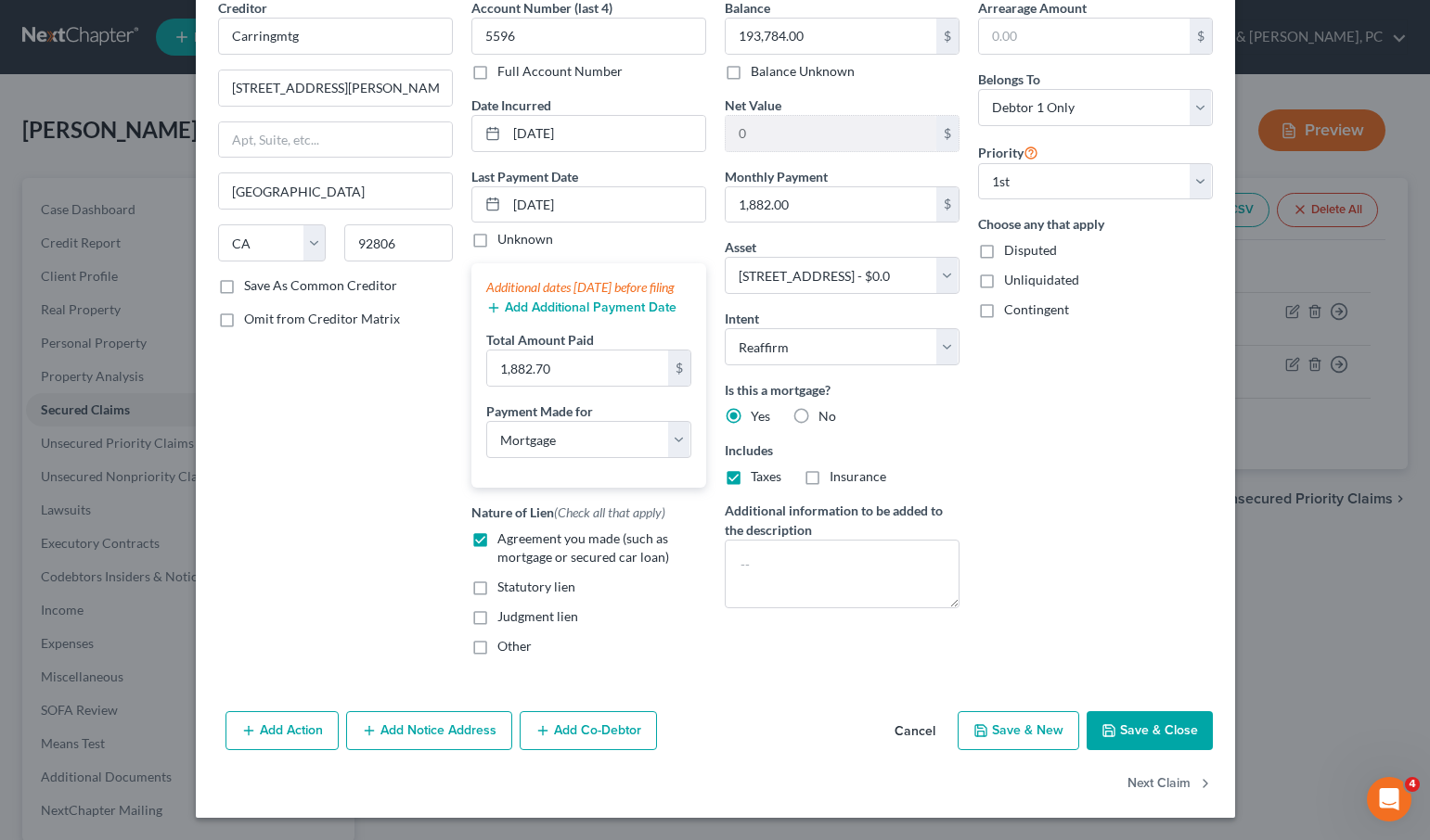
click at [829, 468] on label "Insurance" at bounding box center [857, 477] width 57 height 19
click at [837, 468] on input "Insurance" at bounding box center [843, 474] width 12 height 12
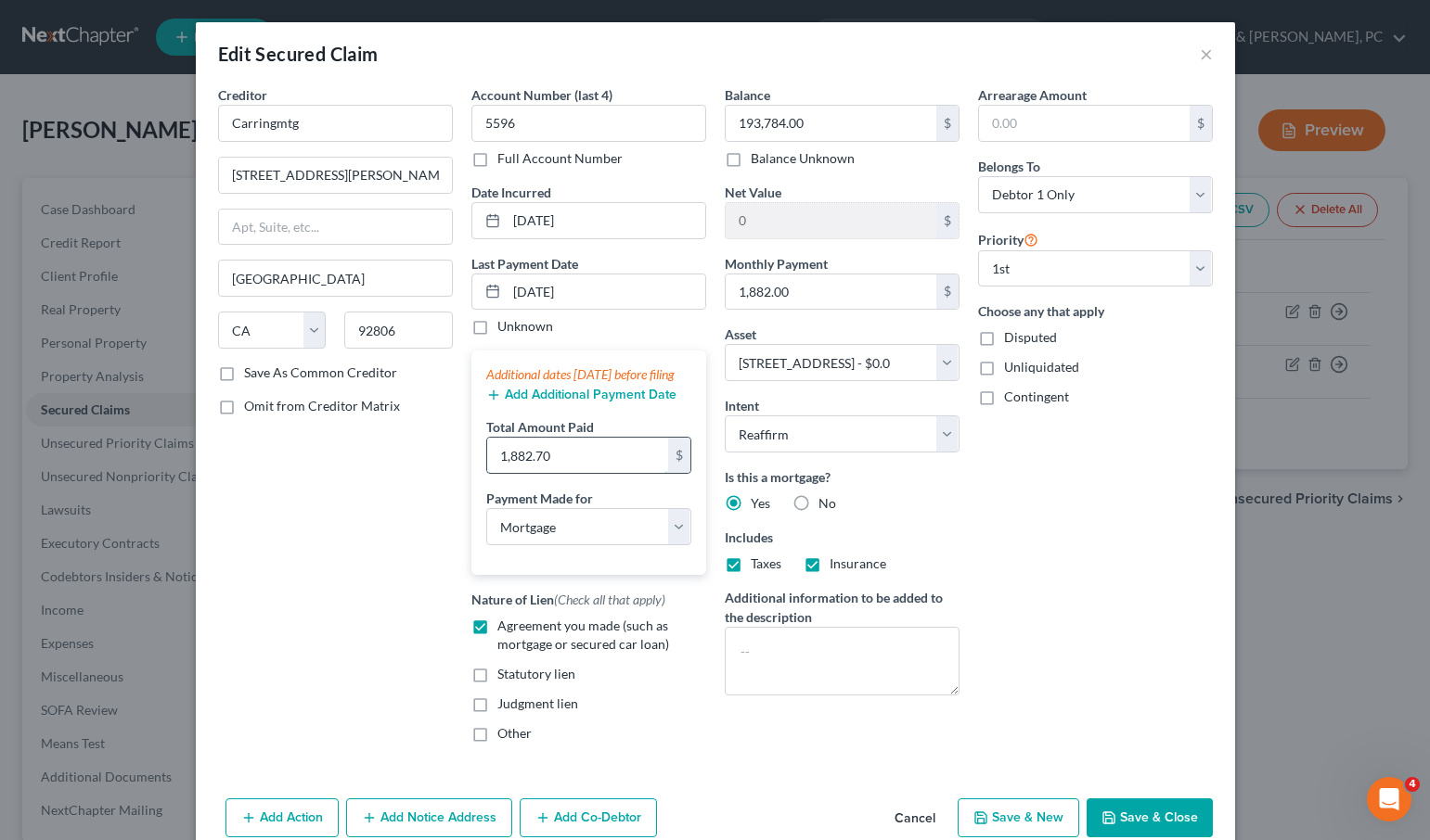
click at [604, 472] on input "1,882.70" at bounding box center [577, 455] width 181 height 35
click at [571, 402] on button "Add Additional Payment Date" at bounding box center [581, 395] width 191 height 15
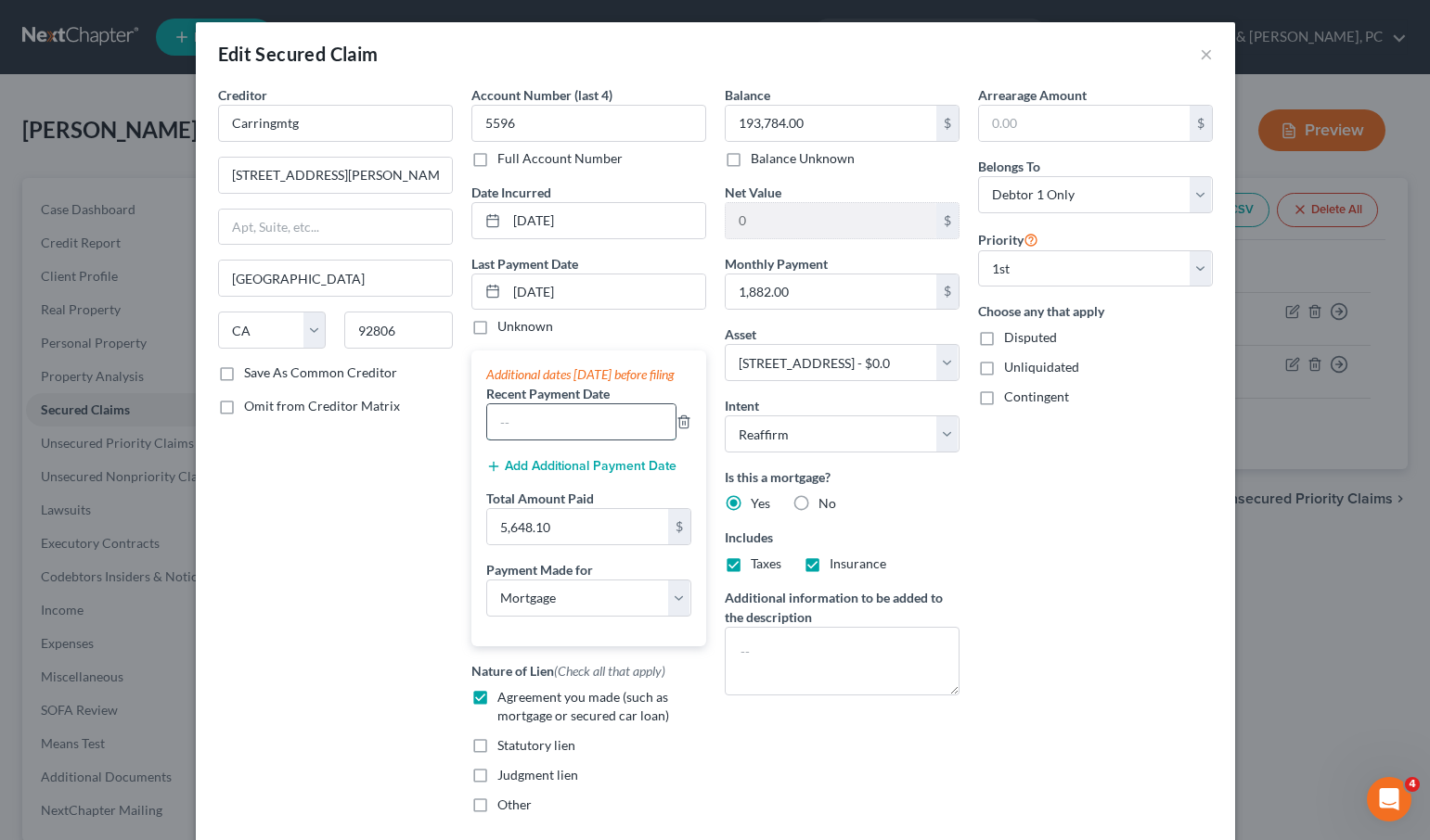
click at [546, 440] on input "text" at bounding box center [581, 421] width 189 height 35
click at [571, 474] on button "Add Additional Payment Date" at bounding box center [581, 466] width 191 height 15
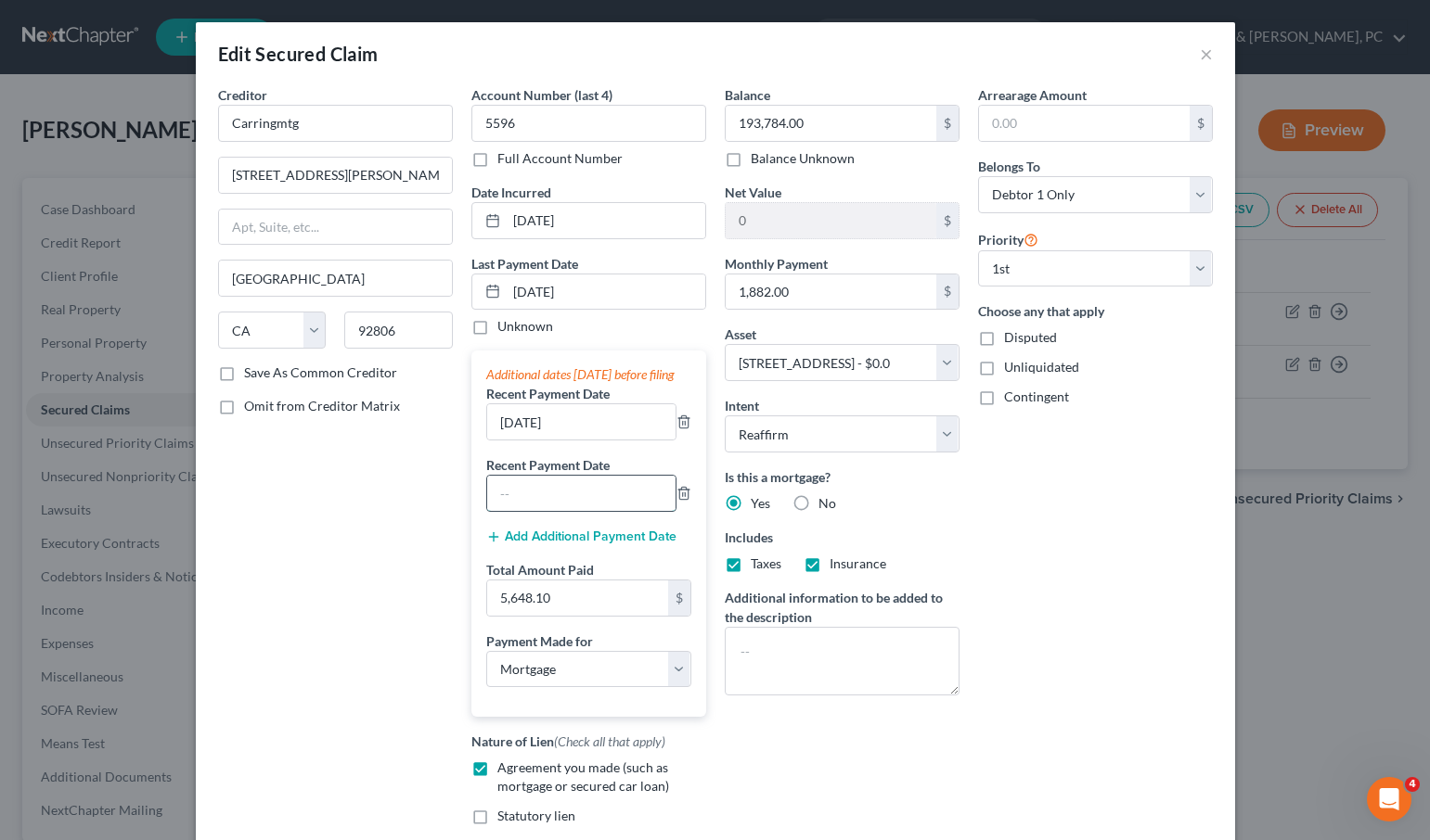
click at [555, 511] on input "text" at bounding box center [581, 493] width 189 height 35
drag, startPoint x: 607, startPoint y: 296, endPoint x: 432, endPoint y: 292, distance: 175.0
click at [432, 292] on div "Creditor * Carringmtg 1600 [PERSON_NAME] [GEOGRAPHIC_DATA] [US_STATE] AK AR AZ …" at bounding box center [715, 493] width 1013 height 814
click at [310, 125] on input "Carringmtg" at bounding box center [334, 123] width 235 height 37
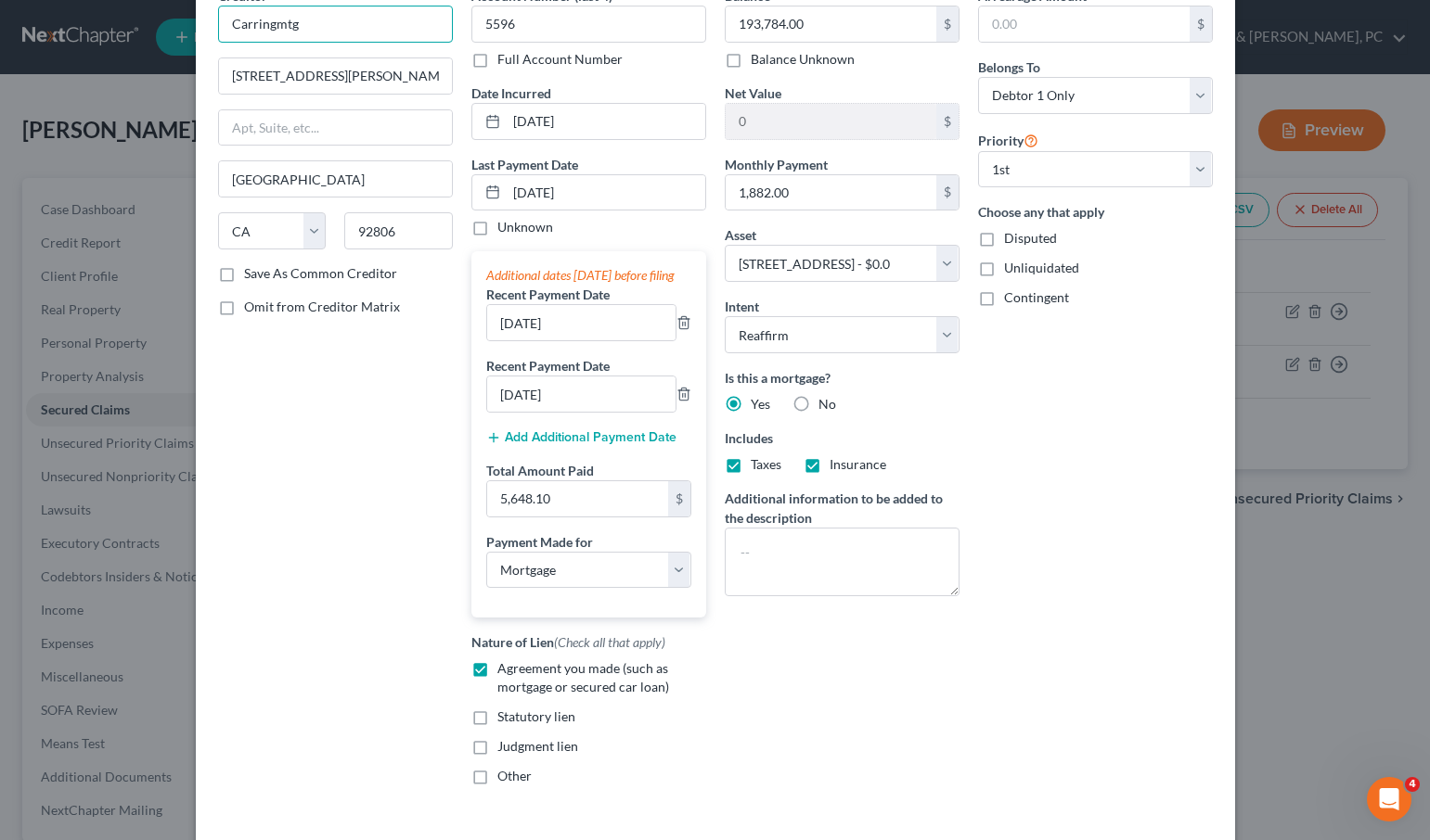
scroll to position [248, 0]
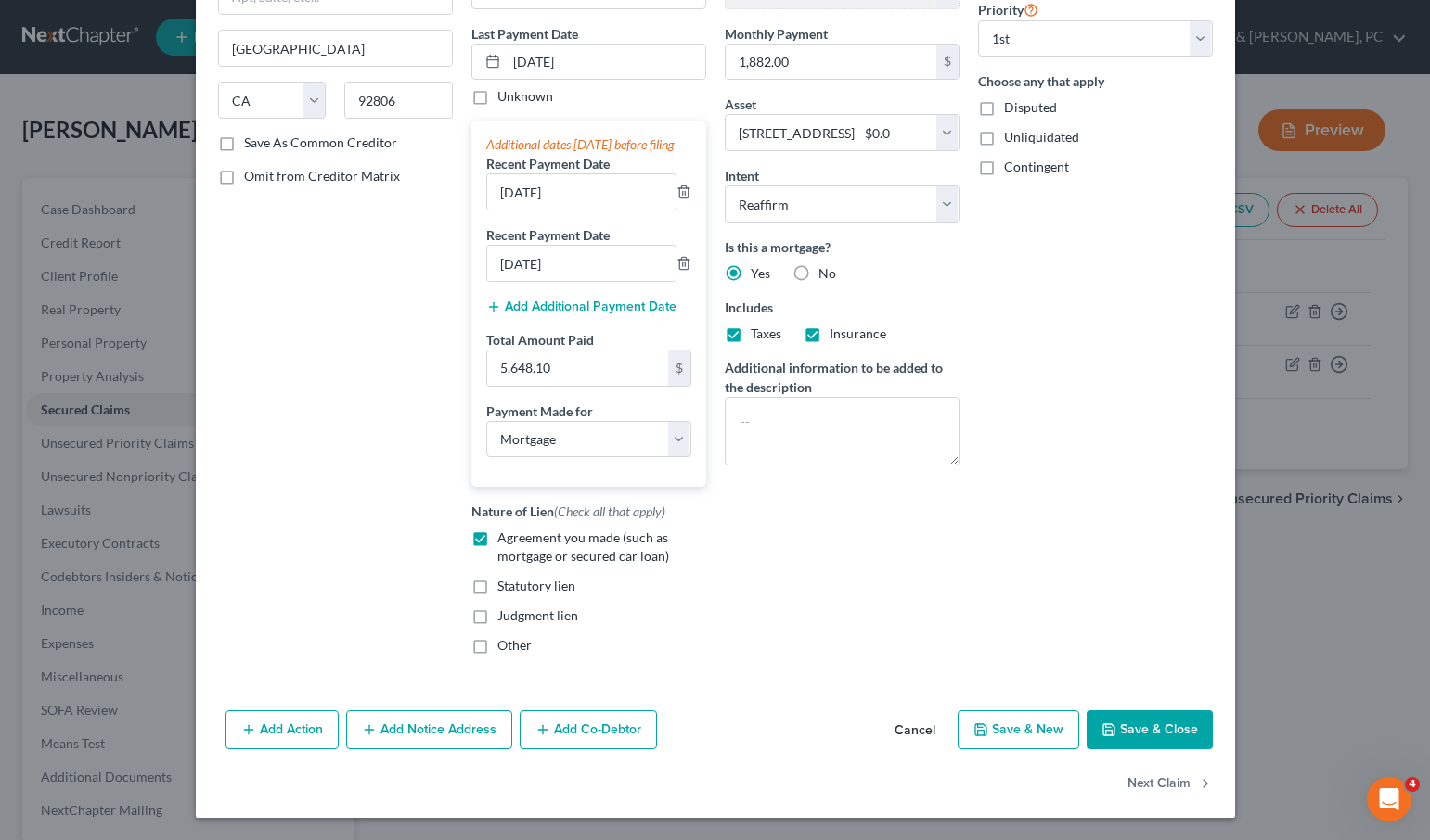
drag, startPoint x: 1143, startPoint y: 719, endPoint x: 1129, endPoint y: 718, distance: 14.0
click at [1143, 719] on button "Save & Close" at bounding box center [1150, 729] width 126 height 39
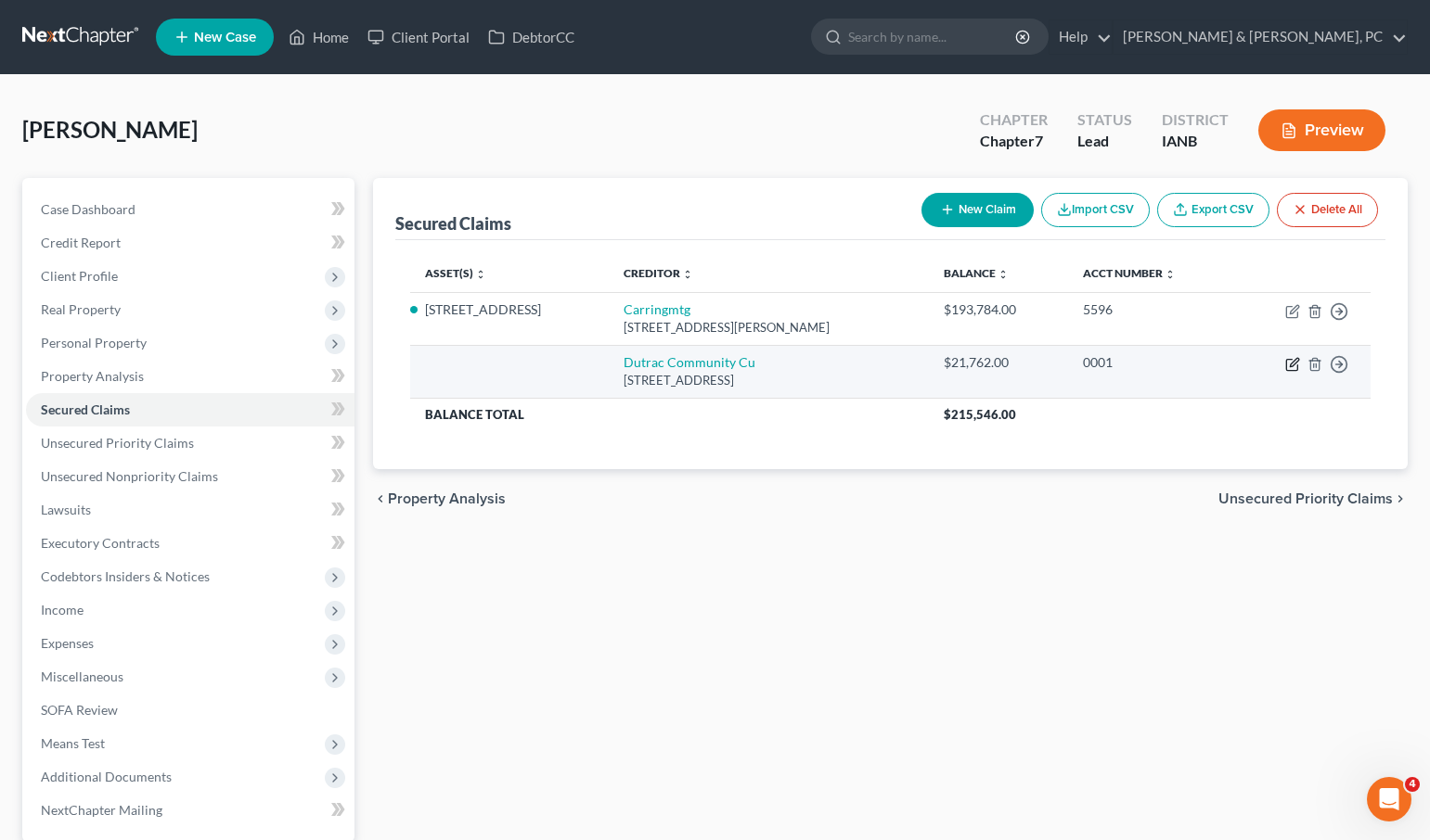
click at [1288, 362] on icon "button" at bounding box center [1292, 364] width 15 height 15
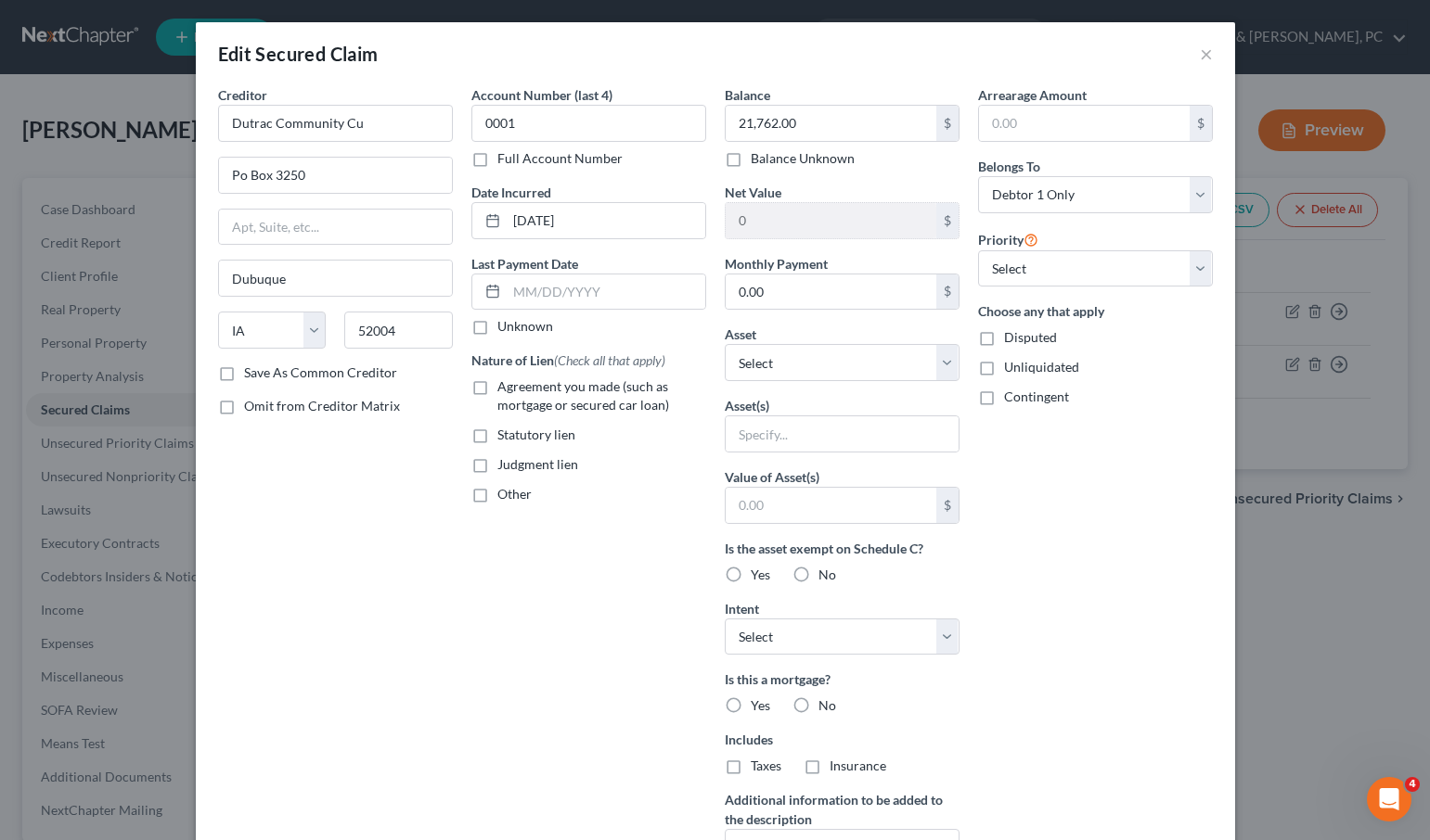
click at [540, 382] on span "Agreement you made (such as mortgage or secured car loan)" at bounding box center [583, 395] width 172 height 34
click at [517, 382] on input "Agreement you made (such as mortgage or secured car loan)" at bounding box center [511, 383] width 12 height 12
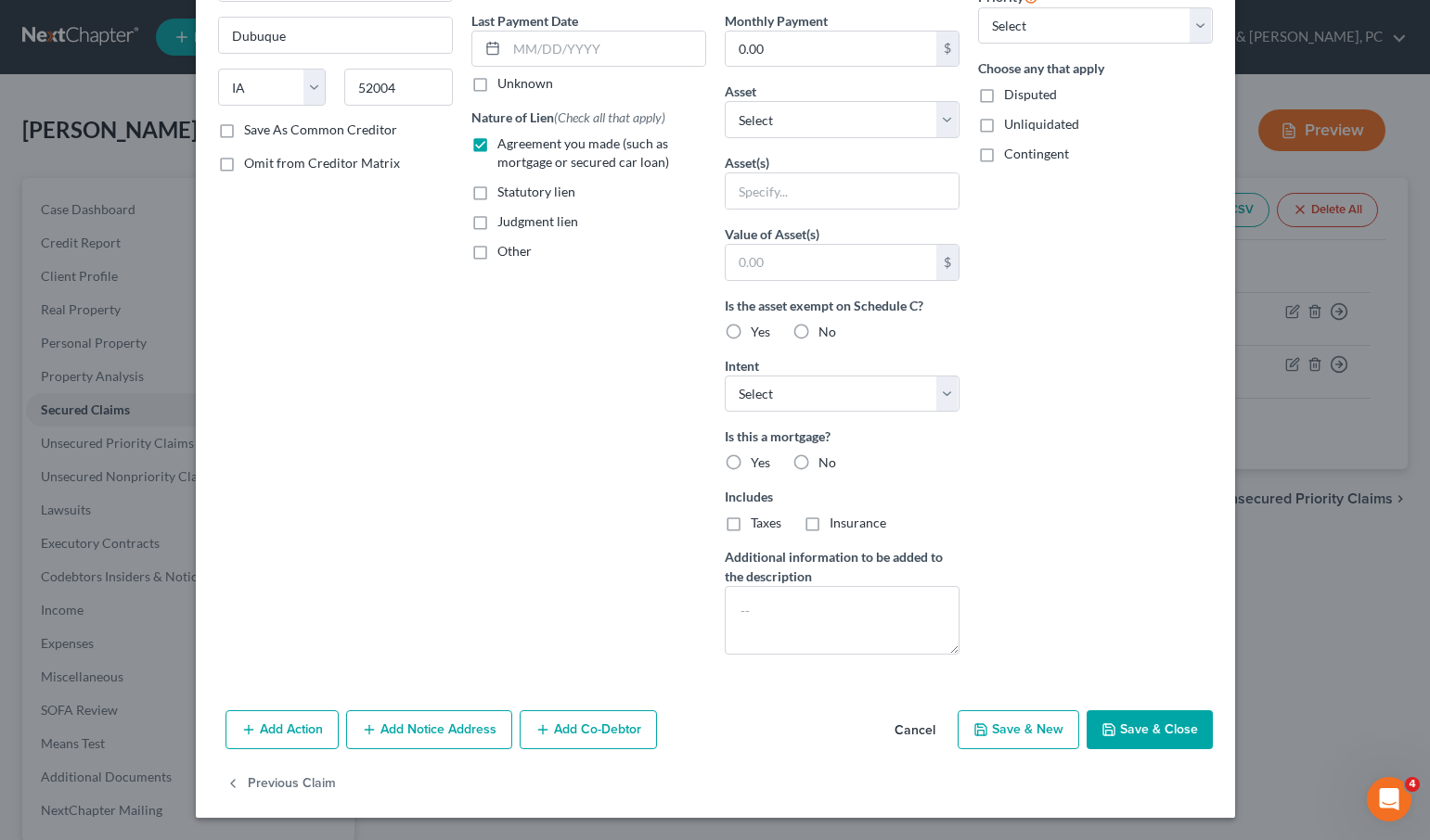
drag, startPoint x: 1167, startPoint y: 735, endPoint x: 1158, endPoint y: 731, distance: 9.8
click at [1167, 735] on button "Save & Close" at bounding box center [1150, 729] width 126 height 39
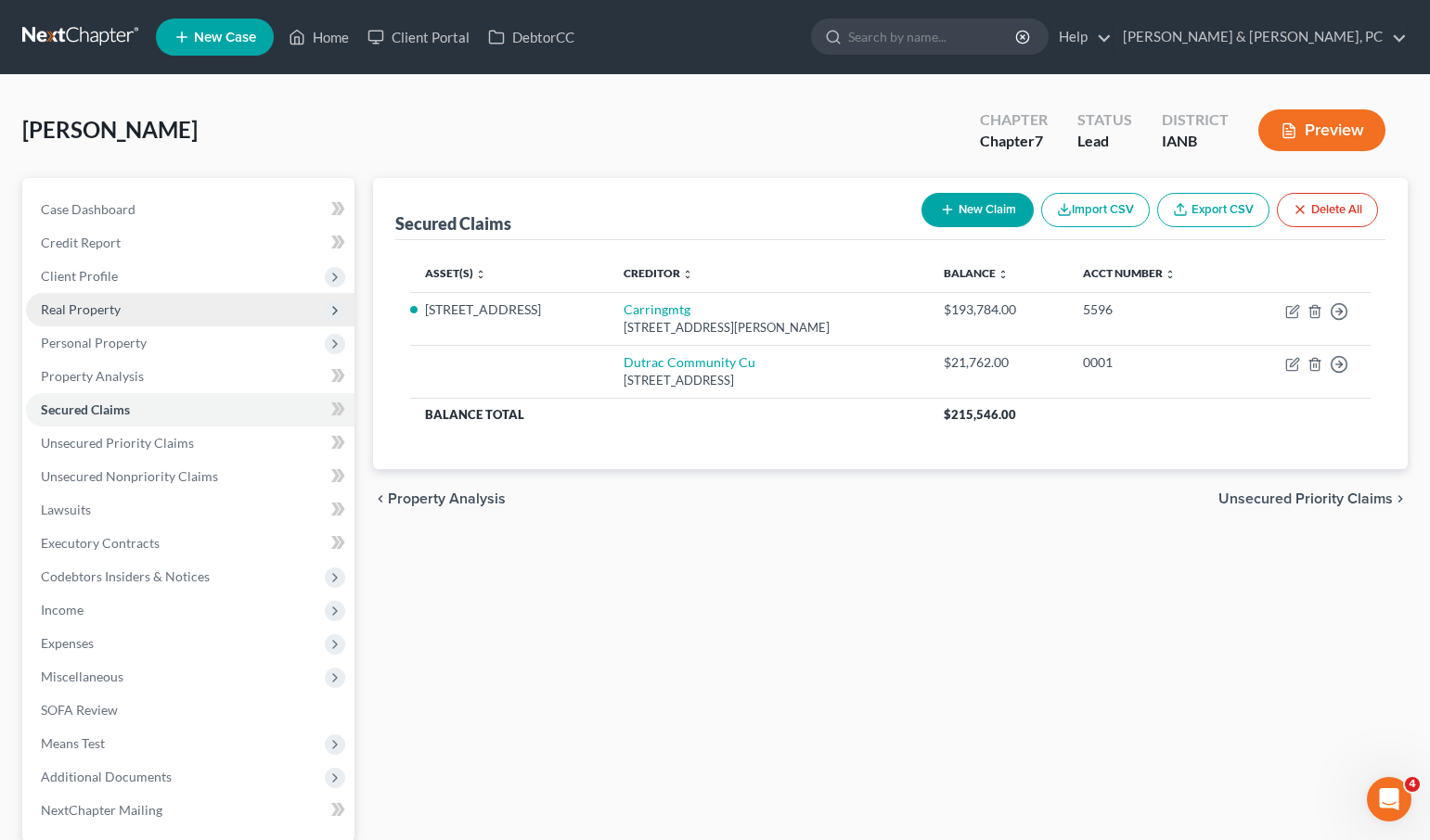
click at [88, 302] on span "Real Property" at bounding box center [81, 309] width 80 height 16
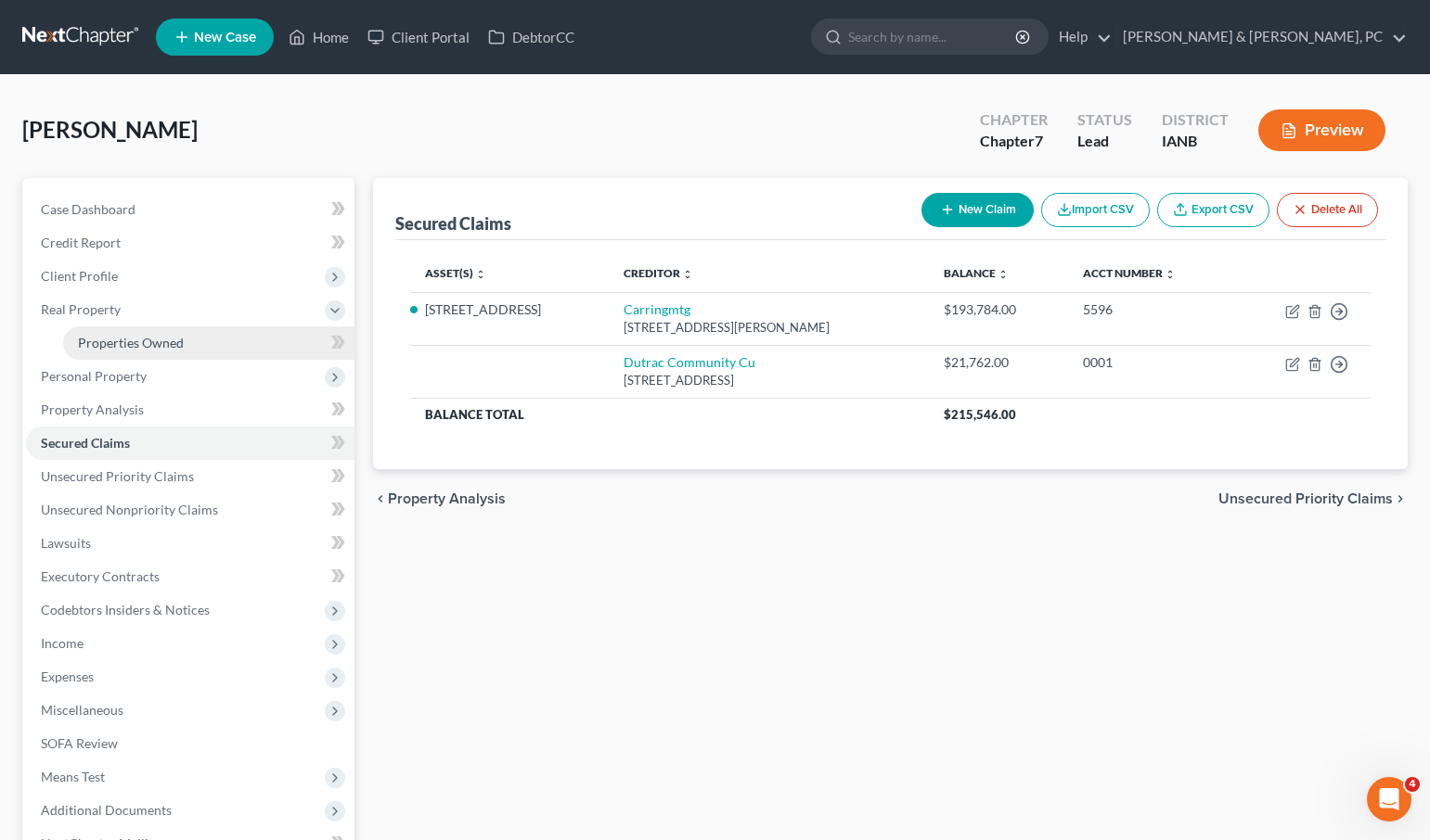
click at [159, 349] on span "Properties Owned" at bounding box center [131, 343] width 106 height 16
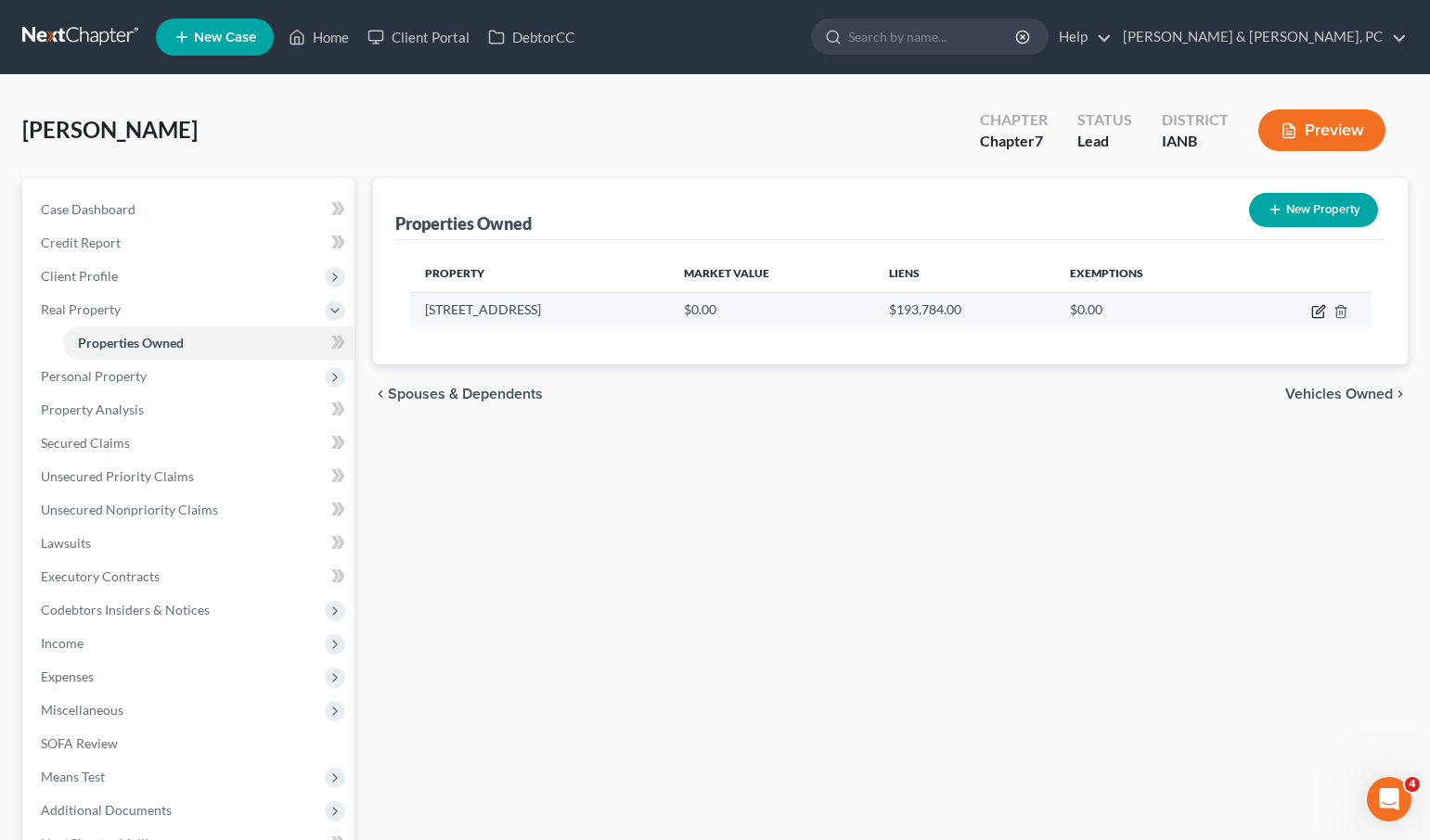
click at [1313, 308] on icon "button" at bounding box center [1318, 311] width 15 height 15
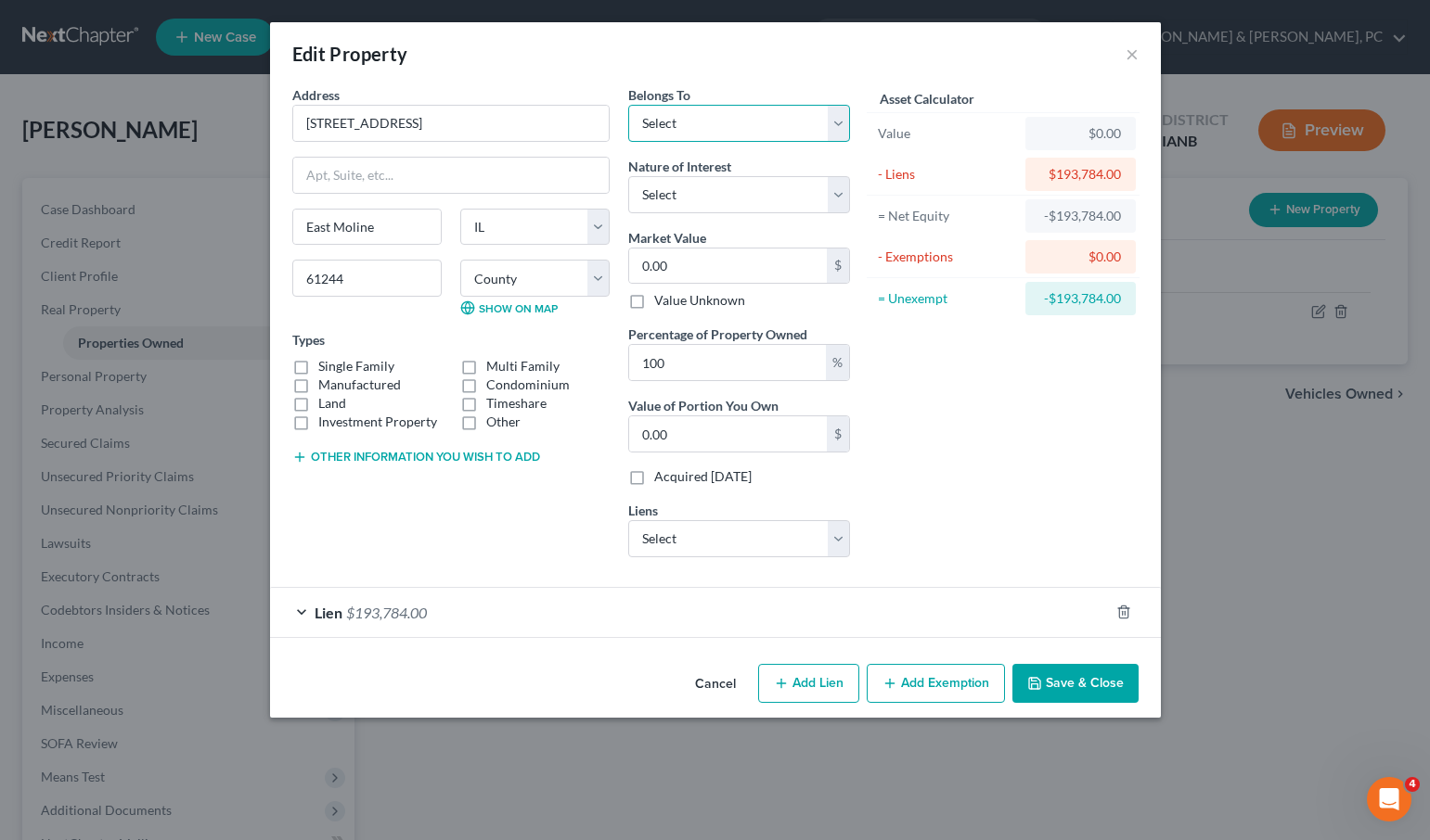
click at [679, 120] on select "Select Debtor 1 Only Debtor 2 Only Debtor 1 And Debtor 2 Only At Least One Of T…" at bounding box center [738, 123] width 222 height 37
click at [628, 105] on select "Select Debtor 1 Only Debtor 2 Only Debtor 1 And Debtor 2 Only At Least One Of T…" at bounding box center [738, 123] width 222 height 37
click at [348, 365] on label "Single Family" at bounding box center [356, 366] width 76 height 19
click at [337, 365] on input "Single Family" at bounding box center [331, 363] width 12 height 12
click at [667, 197] on select "Select Fee Simple Joint Tenant Life Estate Equitable Interest Future Interest T…" at bounding box center [738, 195] width 222 height 37
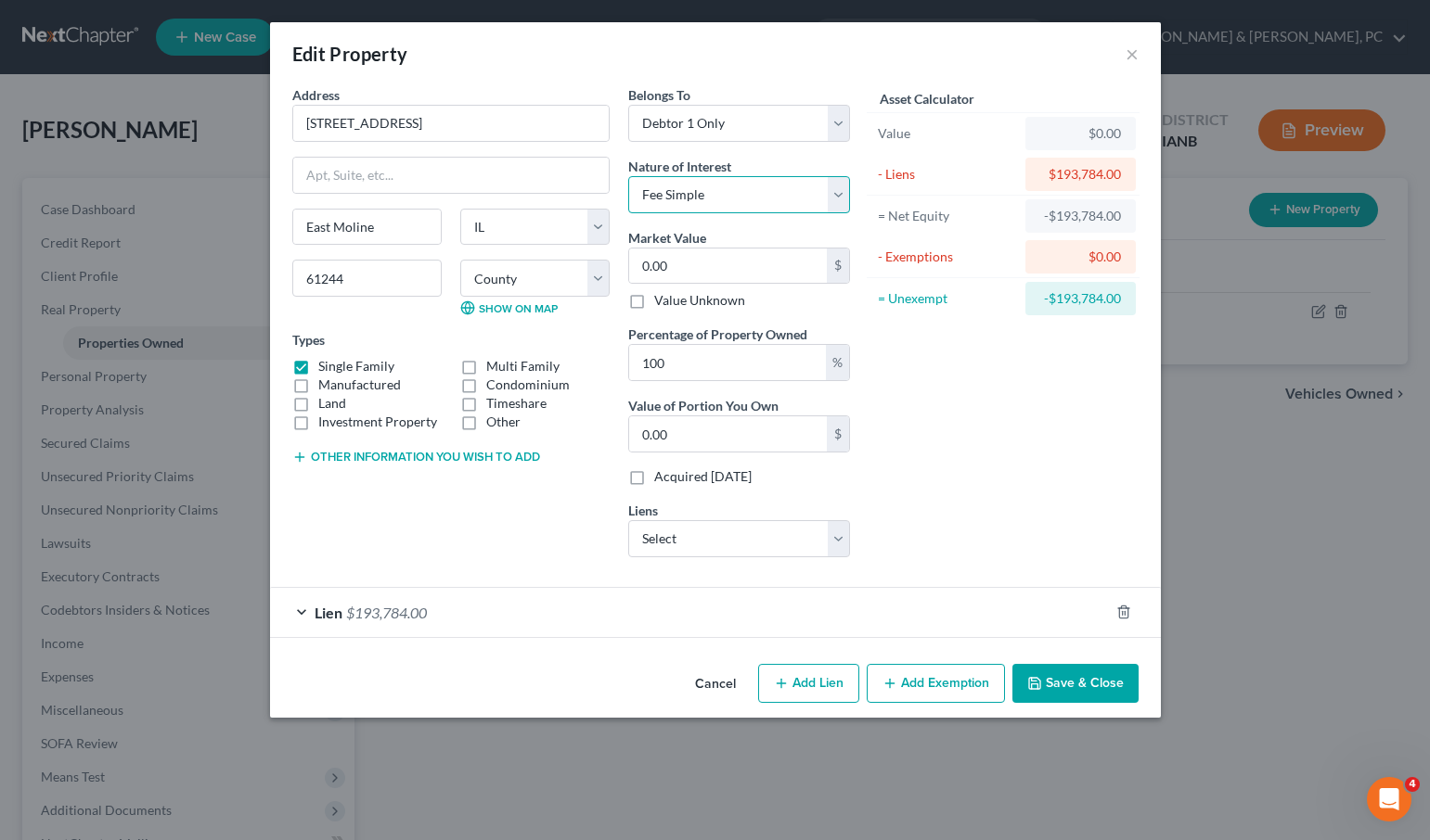
click at [628, 177] on select "Select Fee Simple Joint Tenant Life Estate Equitable Interest Future Interest T…" at bounding box center [738, 195] width 222 height 37
click at [674, 266] on input "0.00" at bounding box center [727, 265] width 198 height 35
click at [667, 544] on select "Select Dutrac Community Cu - $21,762.00" at bounding box center [738, 539] width 222 height 37
click at [979, 681] on button "Add Exemption" at bounding box center [935, 683] width 139 height 39
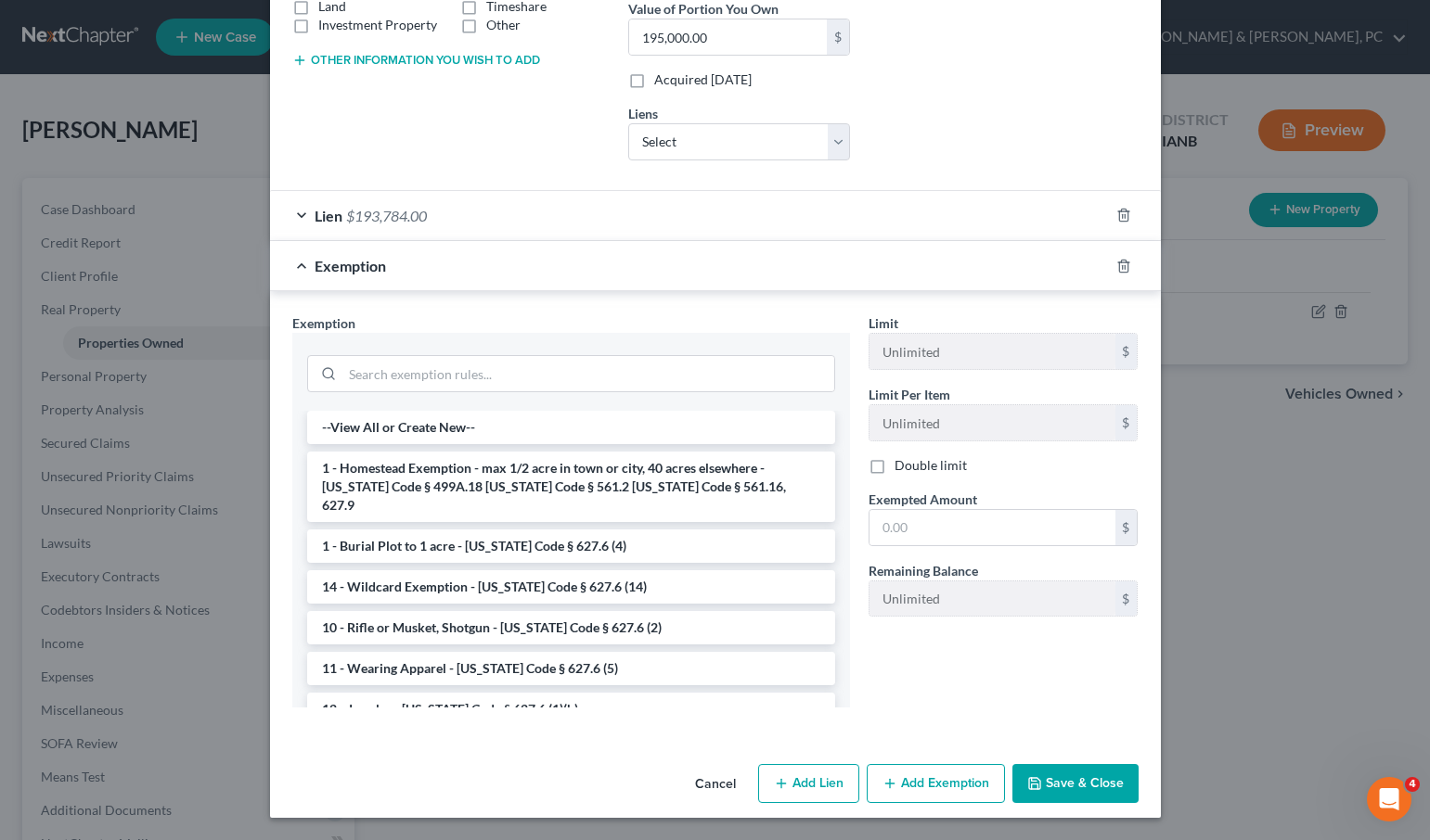
click at [527, 475] on li "1 - Homestead Exemption - max 1/2 acre in town or city, 40 acres elsewhere - [U…" at bounding box center [571, 487] width 528 height 71
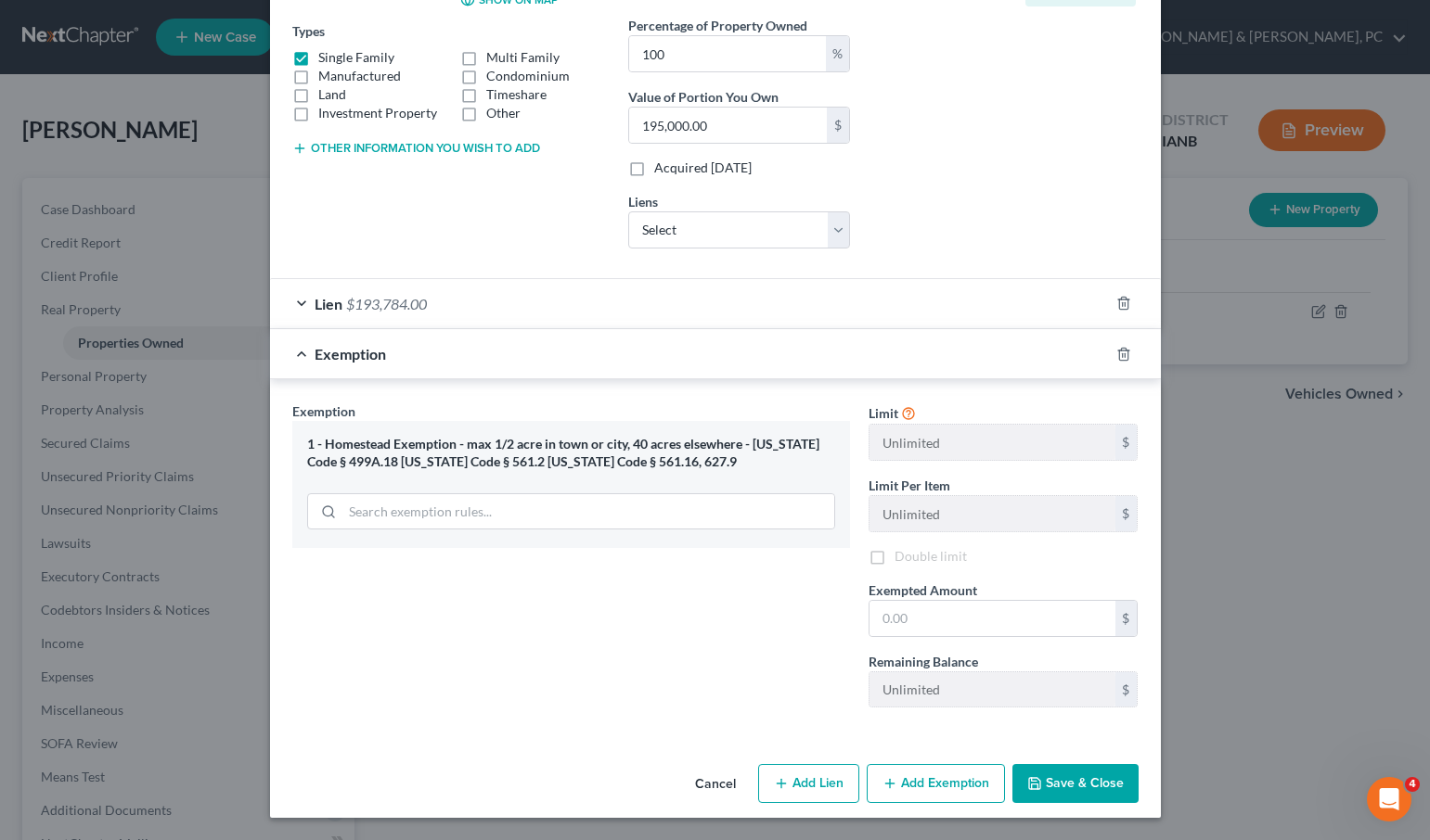
scroll to position [309, 0]
drag, startPoint x: 946, startPoint y: 621, endPoint x: 832, endPoint y: 607, distance: 114.9
click at [946, 621] on input "text" at bounding box center [992, 618] width 245 height 35
click at [633, 671] on div "Exemption Set must be selected for CA. Exemption * 1 - Homestead Exemption - ma…" at bounding box center [571, 563] width 576 height 321
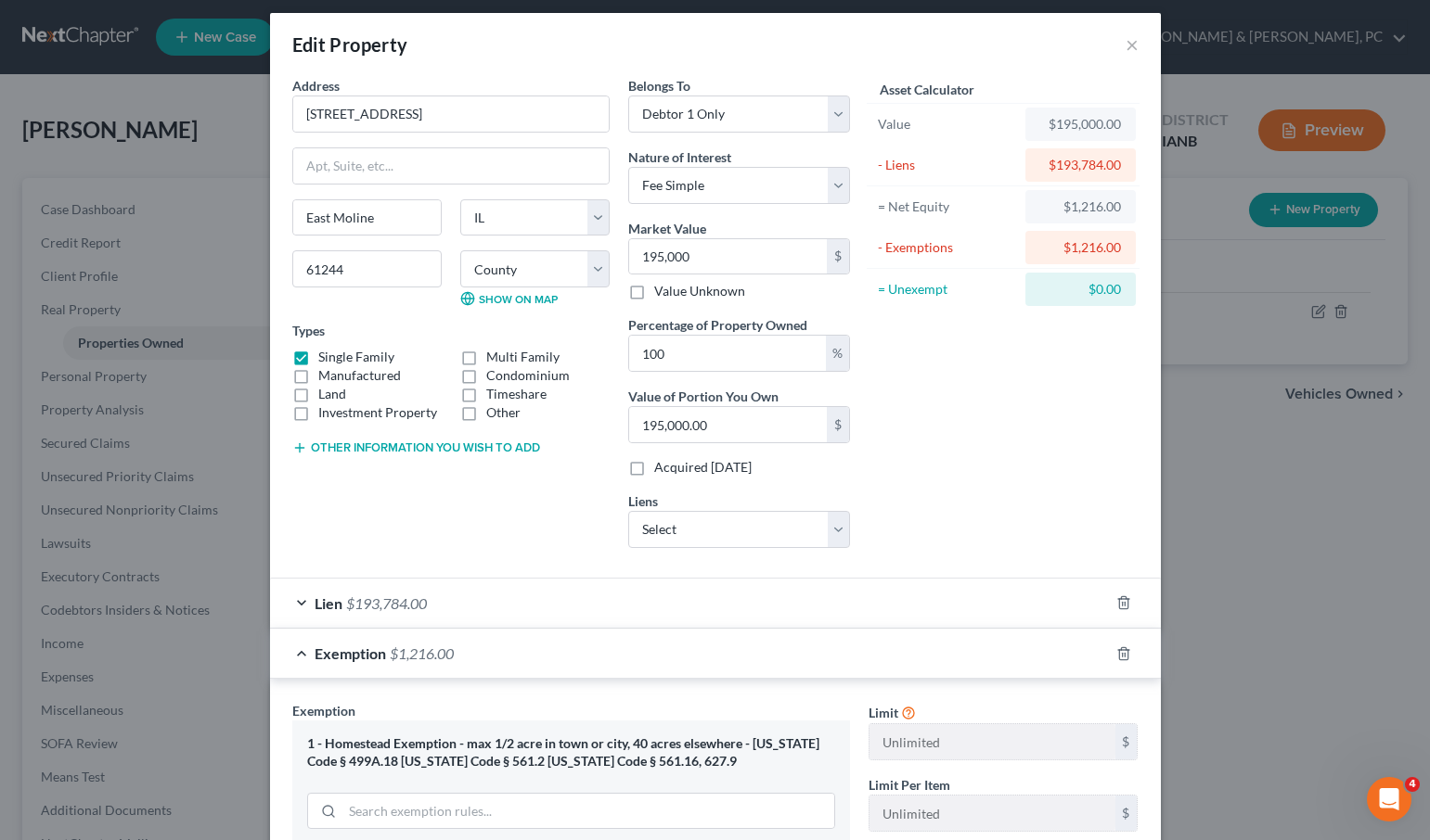
scroll to position [0, 0]
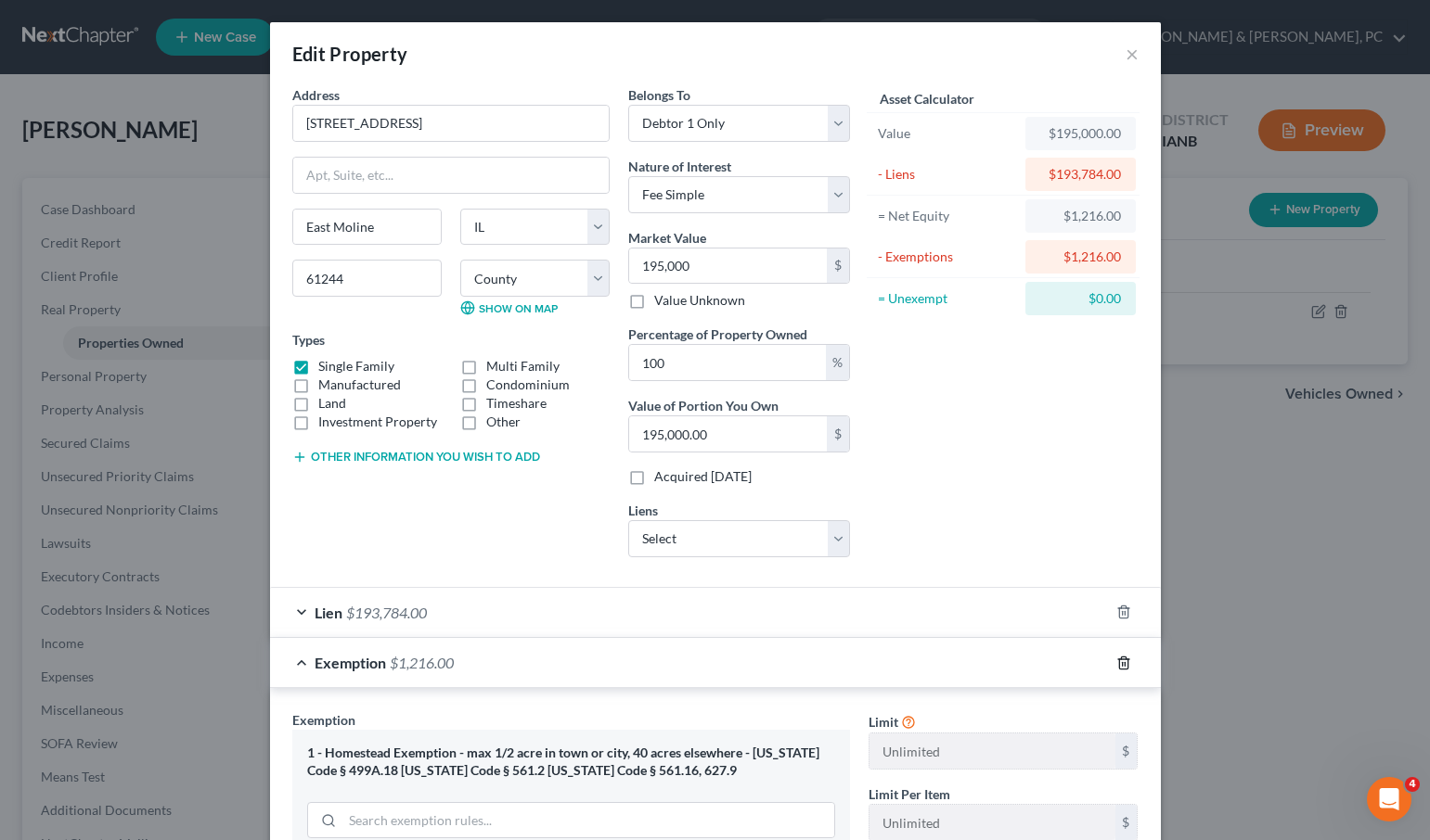
click at [1126, 662] on icon "button" at bounding box center [1123, 662] width 15 height 15
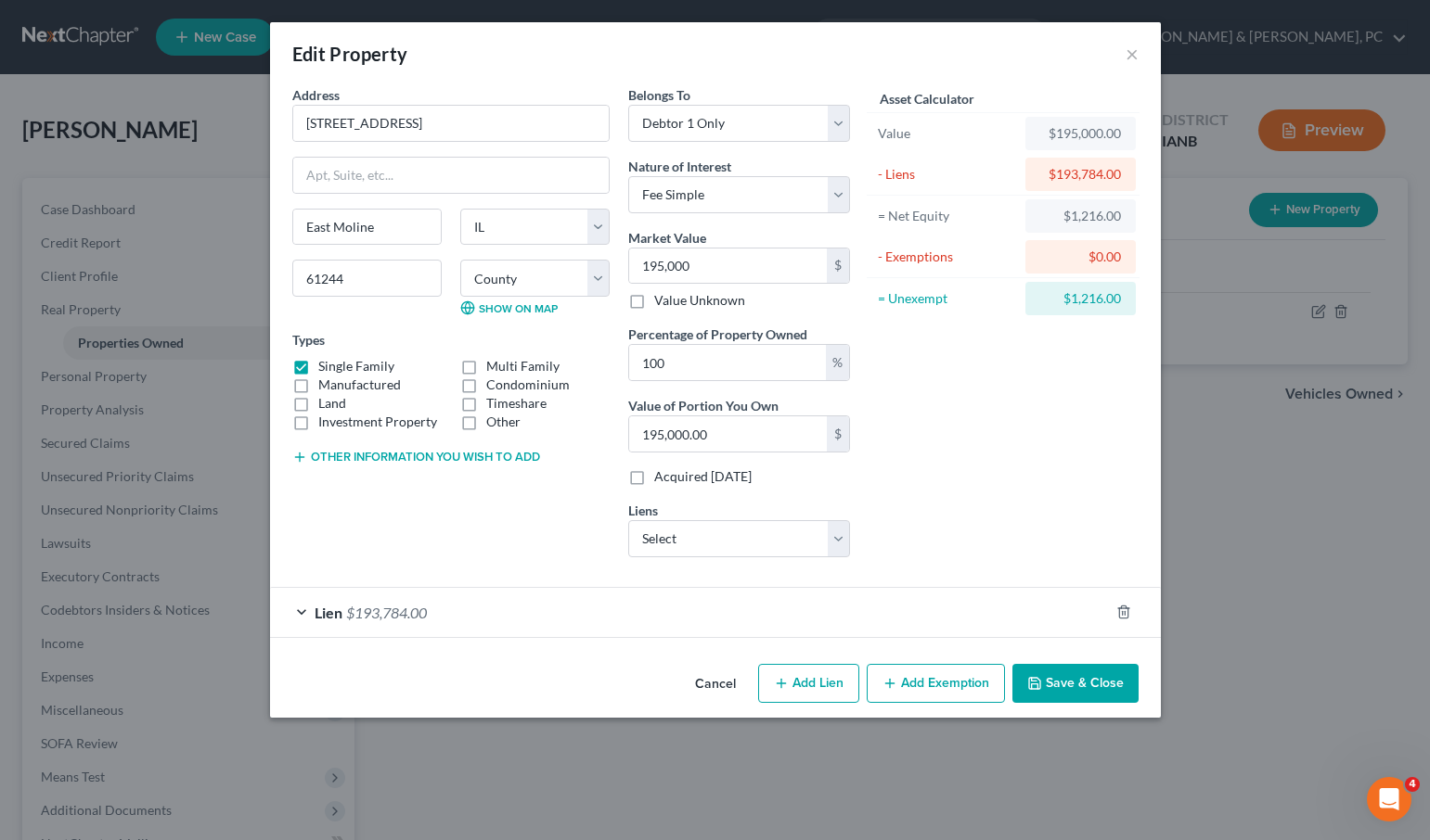
click at [1079, 682] on button "Save & Close" at bounding box center [1075, 683] width 126 height 39
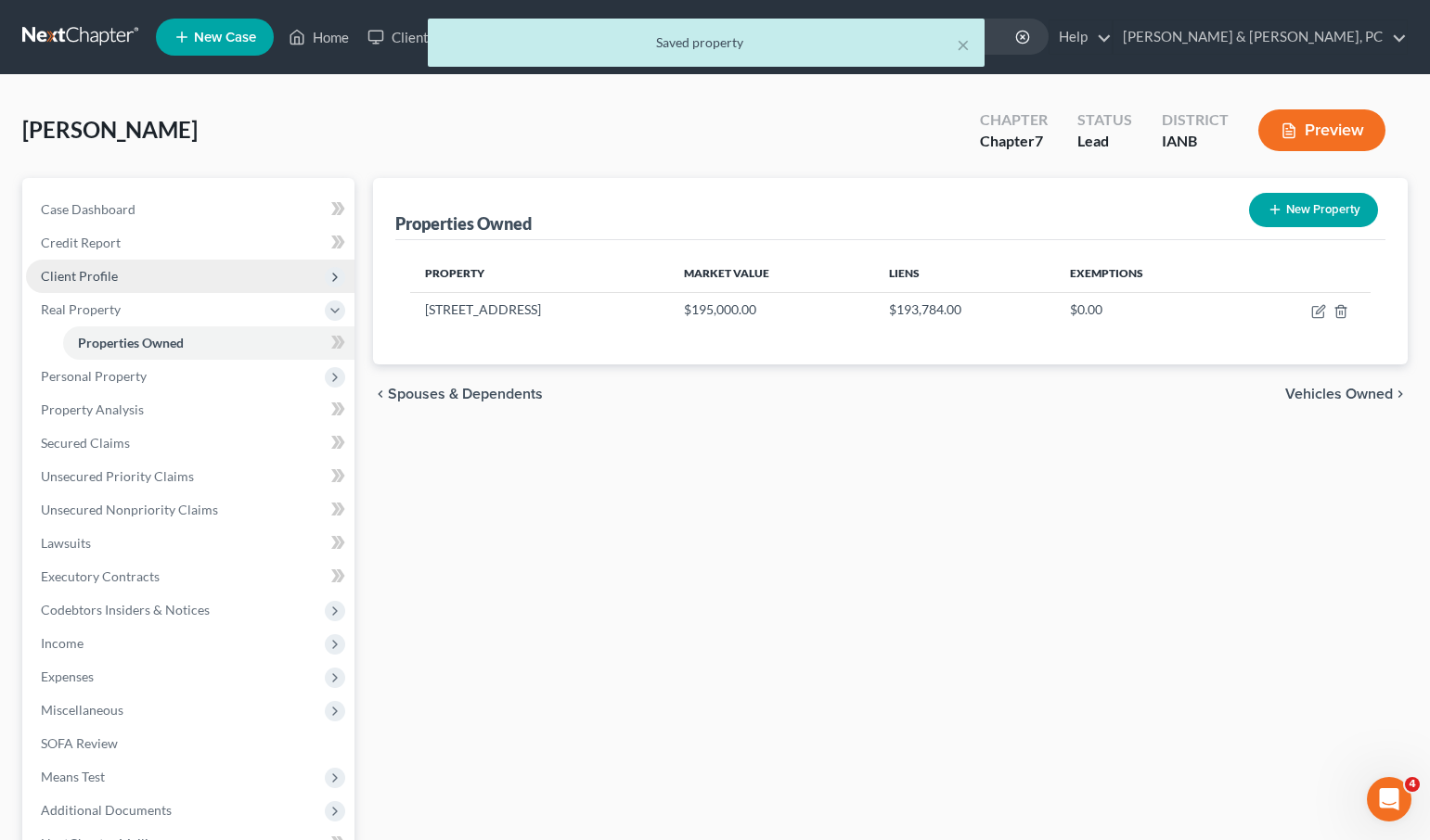
click at [72, 279] on span "Client Profile" at bounding box center [79, 276] width 77 height 16
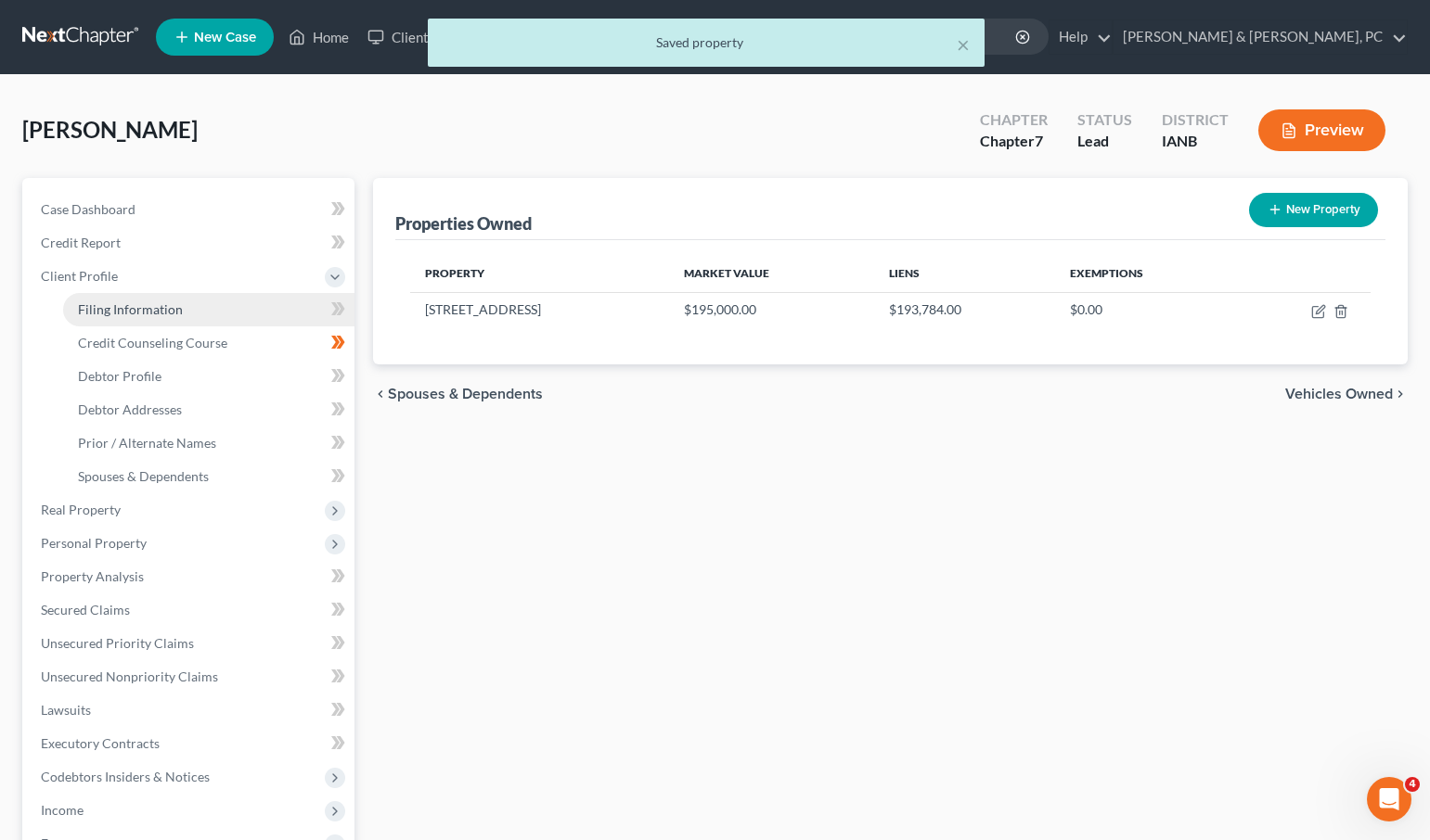
click at [93, 309] on span "Filing Information" at bounding box center [130, 309] width 105 height 16
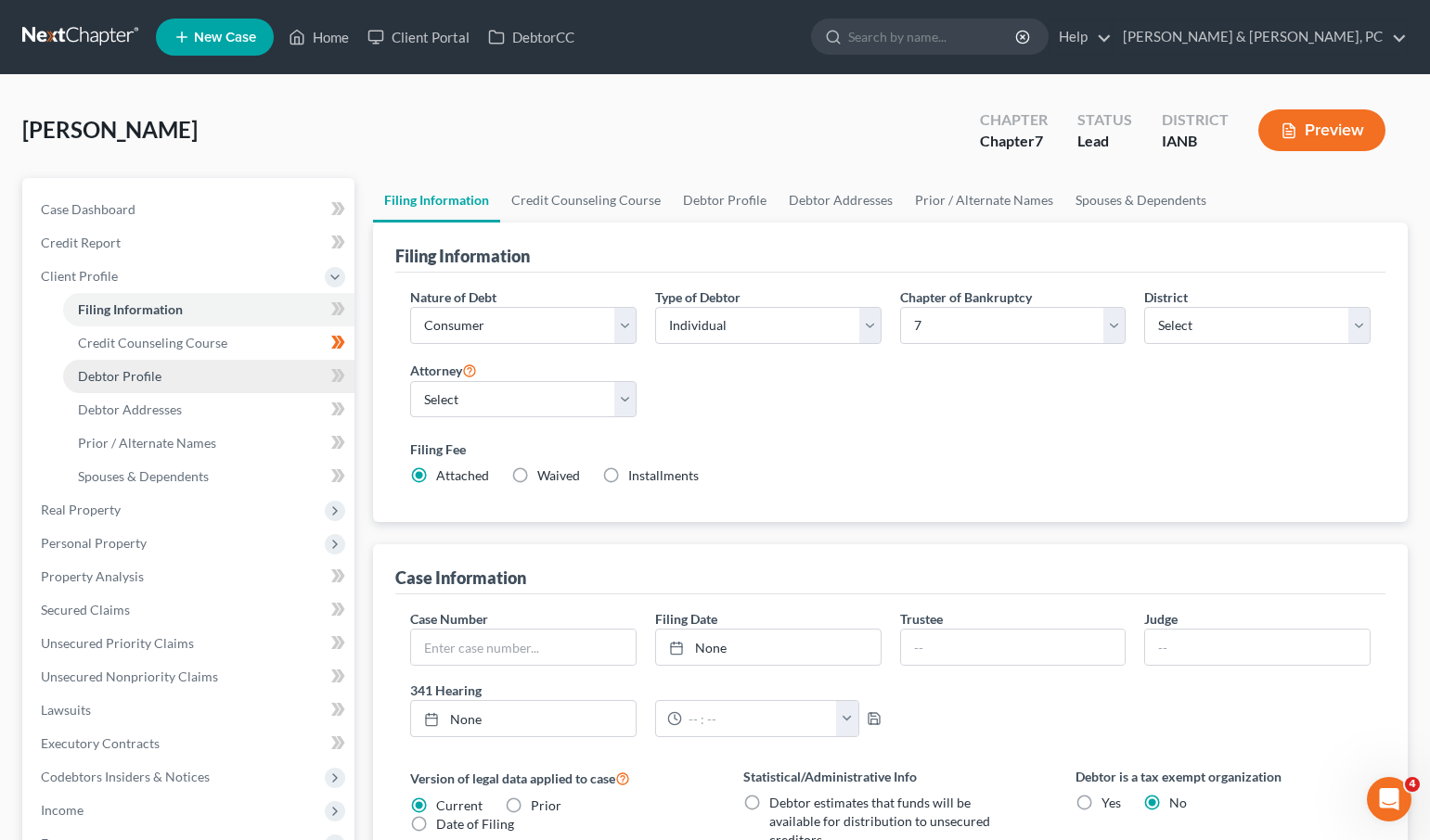
click at [102, 389] on link "Debtor Profile" at bounding box center [209, 376] width 291 height 33
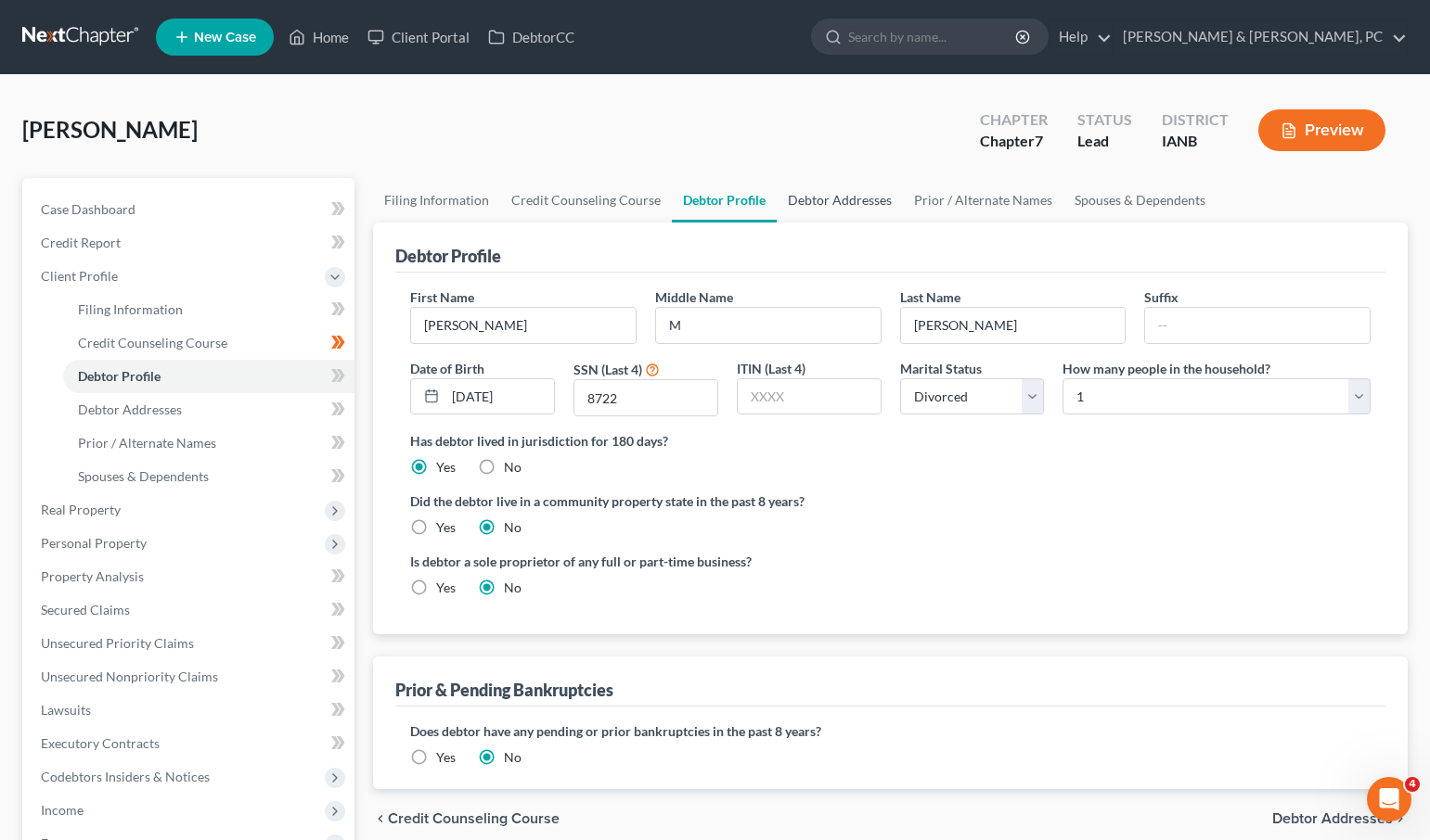
click at [814, 204] on link "Debtor Addresses" at bounding box center [839, 200] width 126 height 45
